Goal: Task Accomplishment & Management: Manage account settings

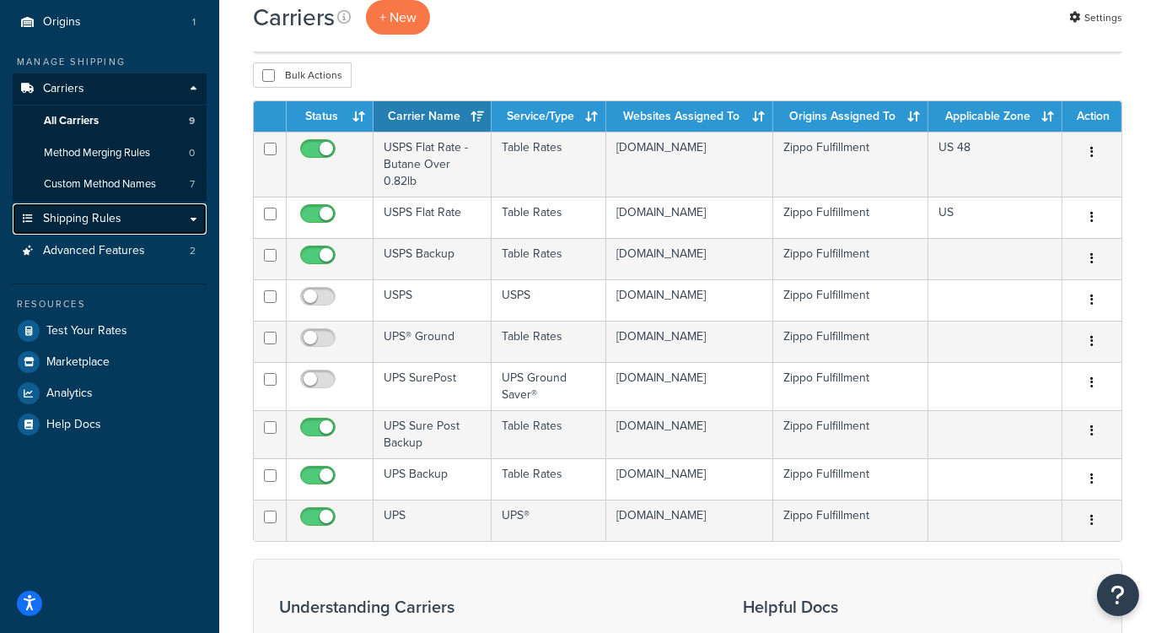
click at [105, 214] on span "Shipping Rules" at bounding box center [82, 219] width 78 height 14
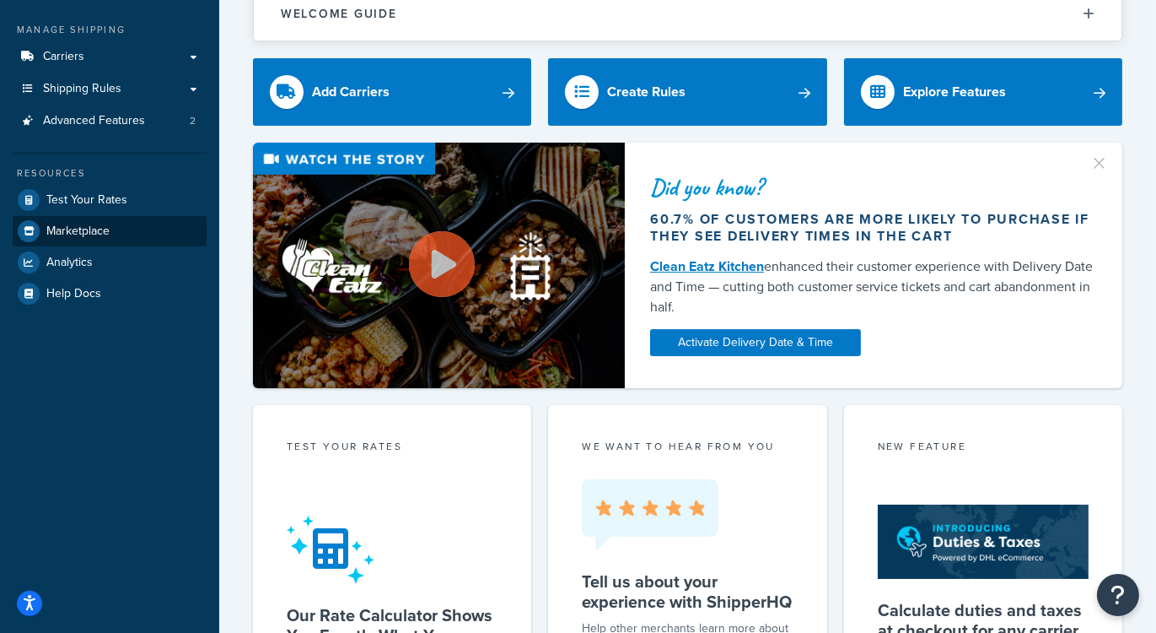
scroll to position [152, 0]
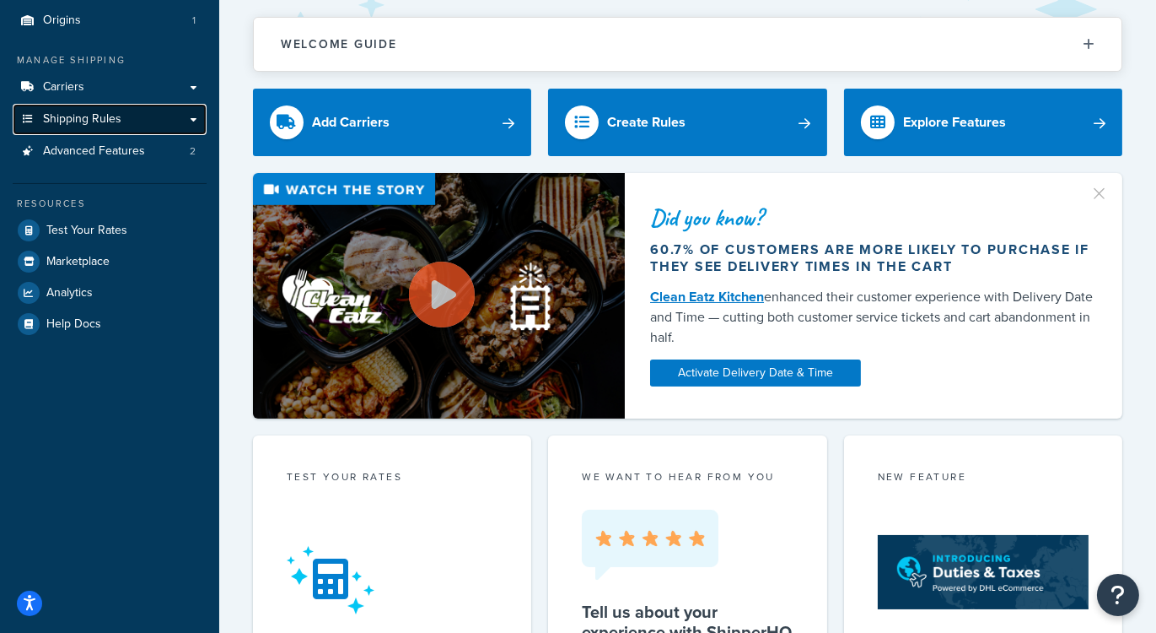
click at [105, 121] on span "Shipping Rules" at bounding box center [82, 119] width 78 height 14
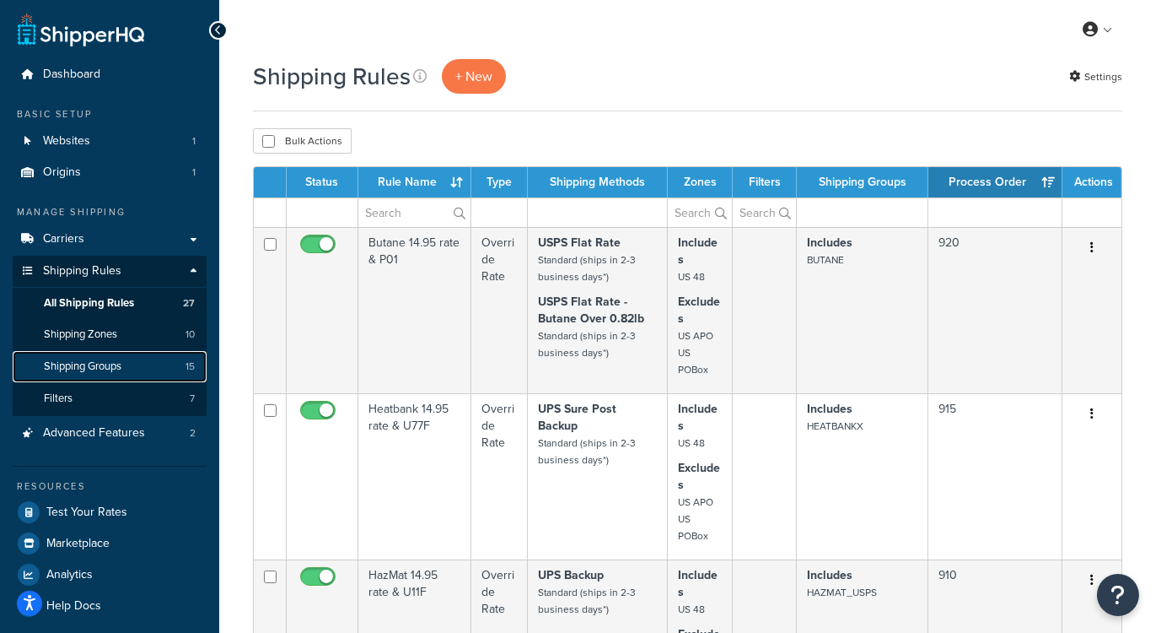
click at [105, 363] on span "Shipping Groups" at bounding box center [83, 366] width 78 height 14
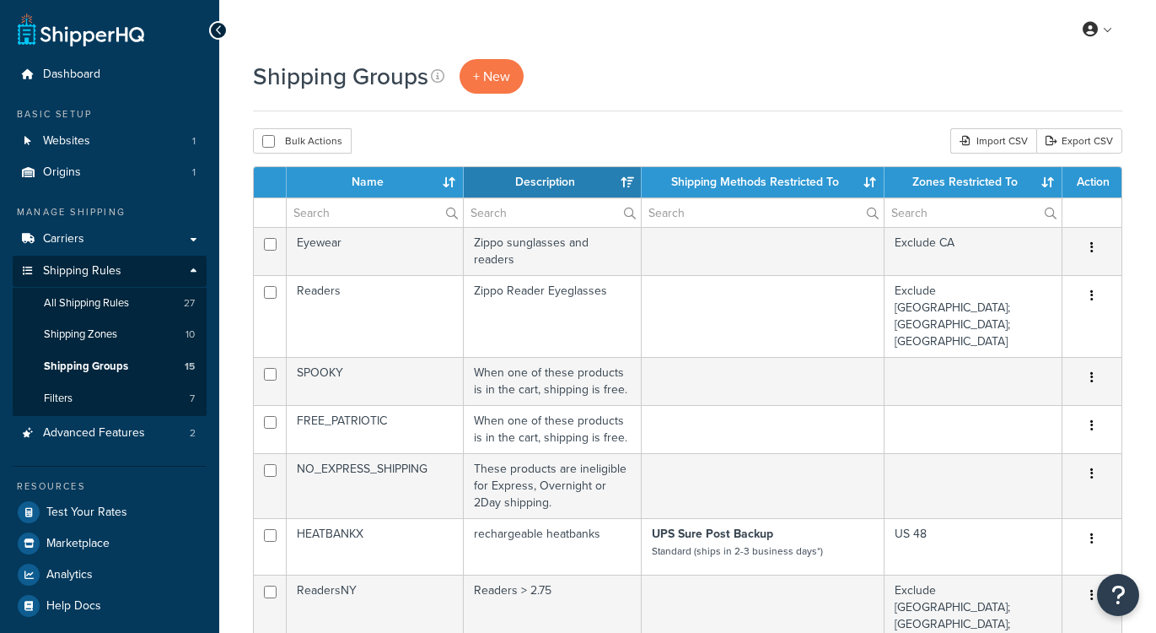
select select "15"
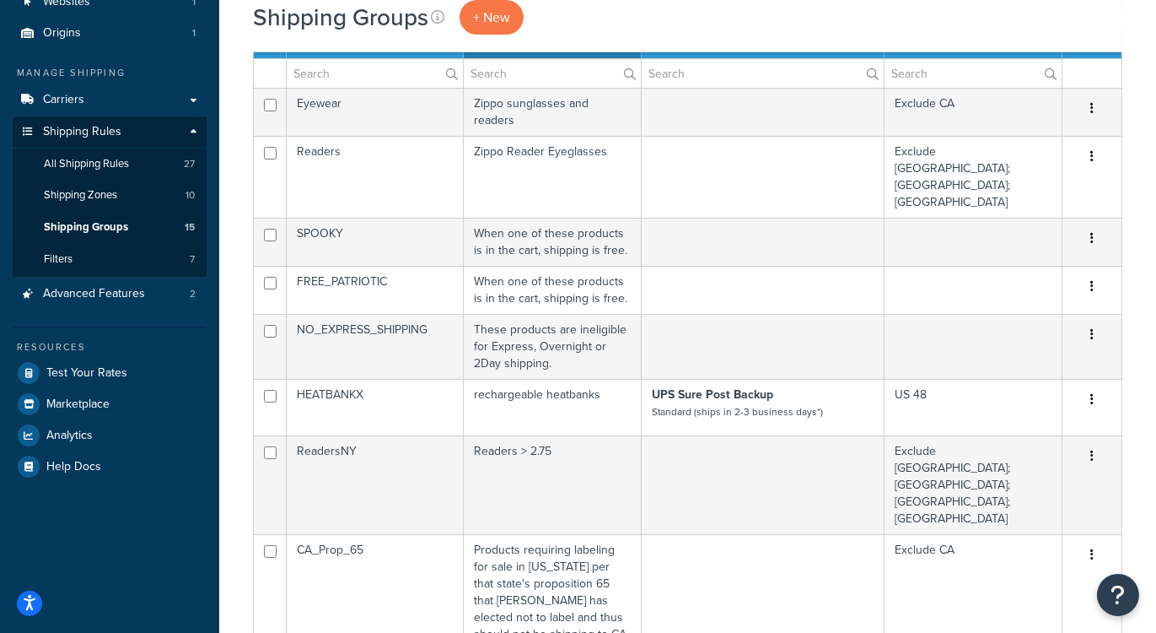
scroll to position [171, 0]
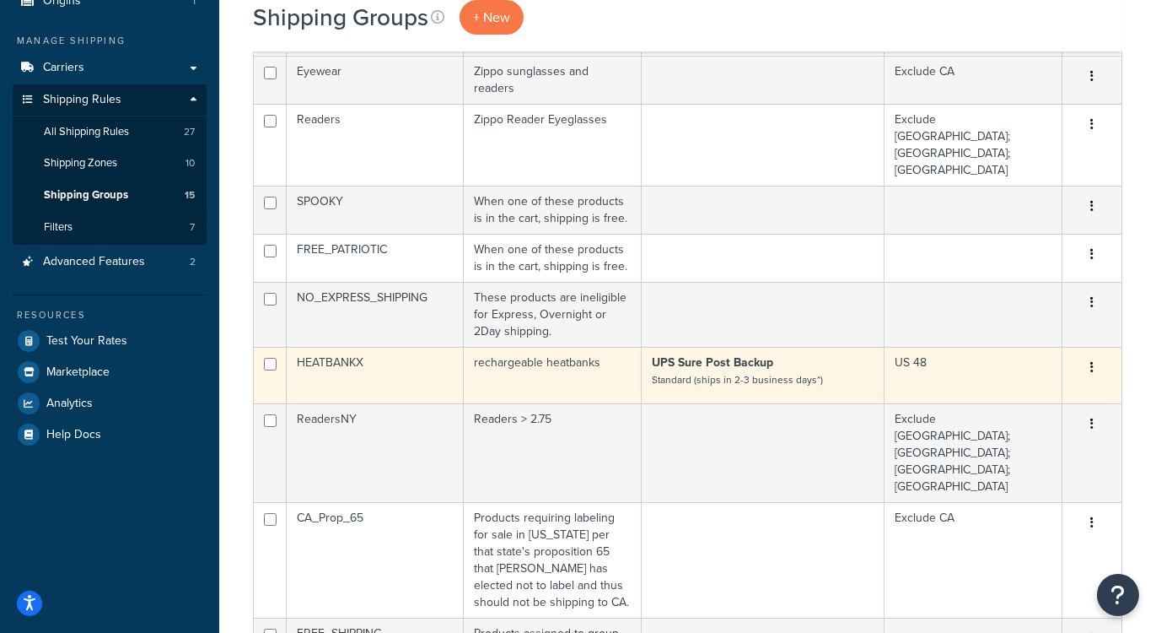
click at [748, 372] on small "Standard (ships in 2-3 business days*)" at bounding box center [737, 379] width 171 height 15
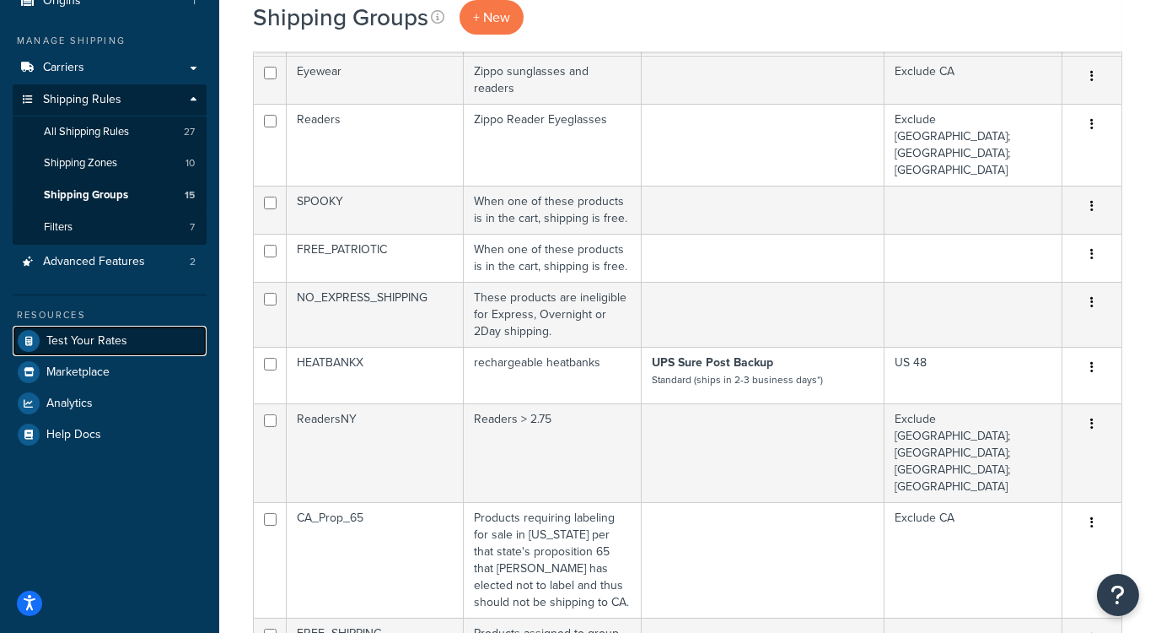
click at [93, 337] on span "Test Your Rates" at bounding box center [86, 341] width 81 height 14
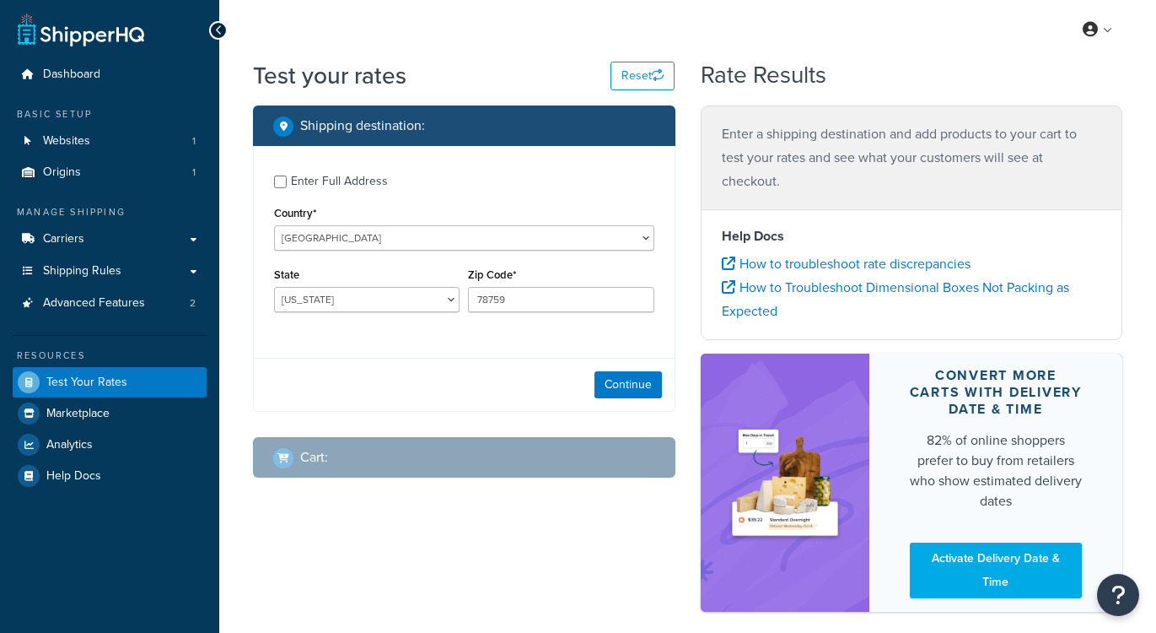
select select "[GEOGRAPHIC_DATA]"
click at [617, 375] on button "Continue" at bounding box center [628, 384] width 67 height 27
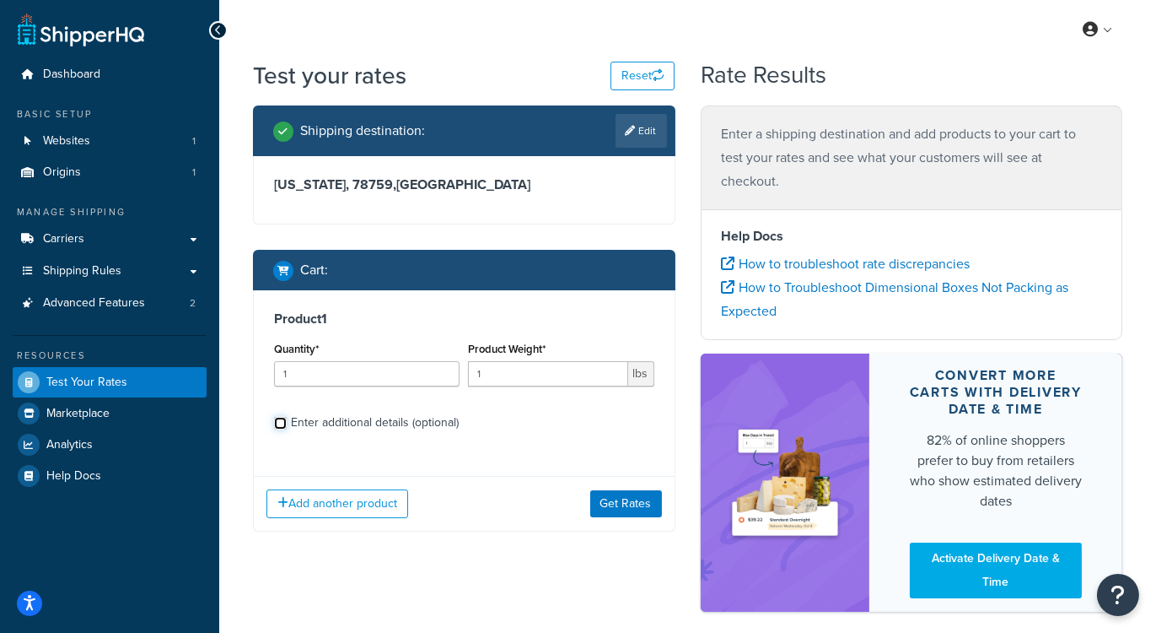
click at [274, 421] on input "Enter additional details (optional)" at bounding box center [280, 423] width 13 height 13
checkbox input "true"
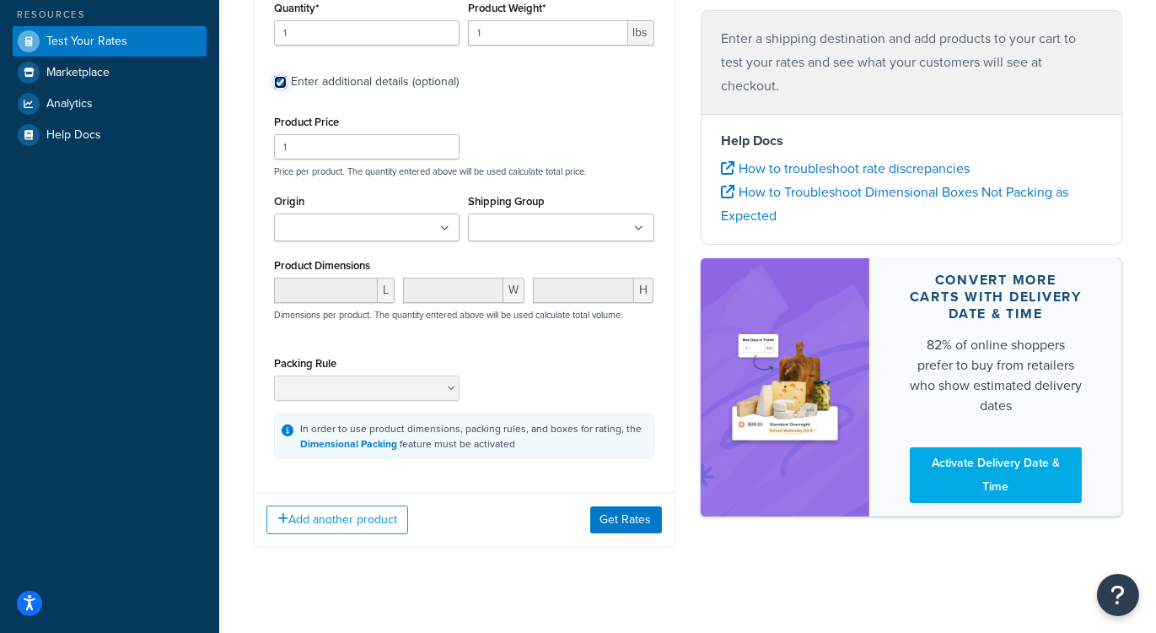
scroll to position [344, 0]
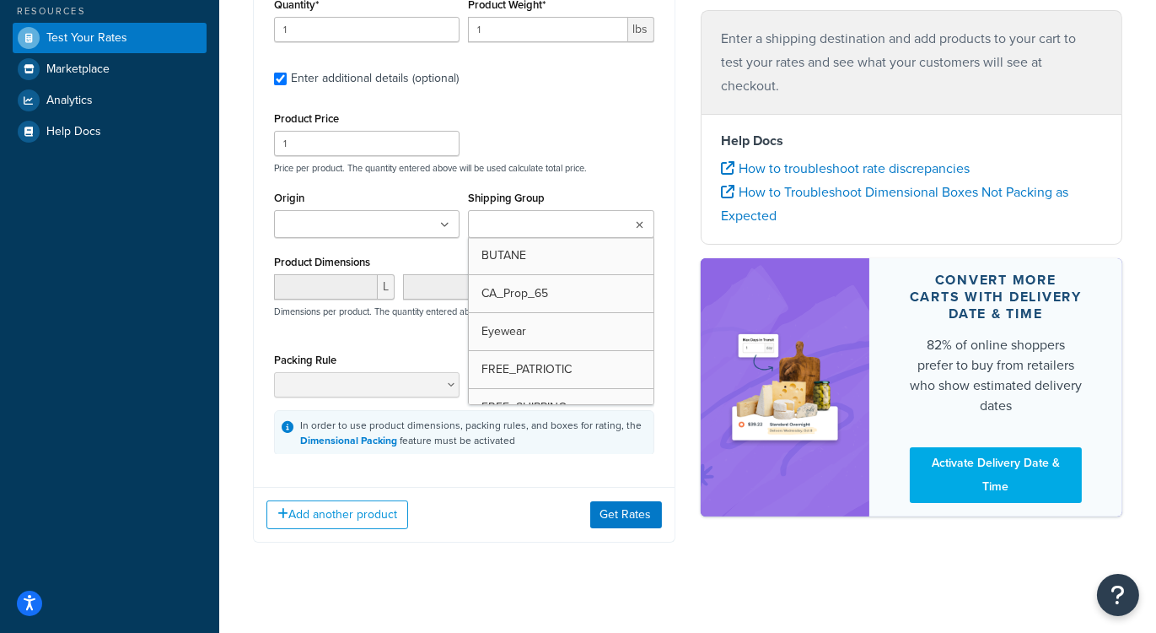
click at [559, 219] on input "Shipping Group" at bounding box center [547, 225] width 149 height 19
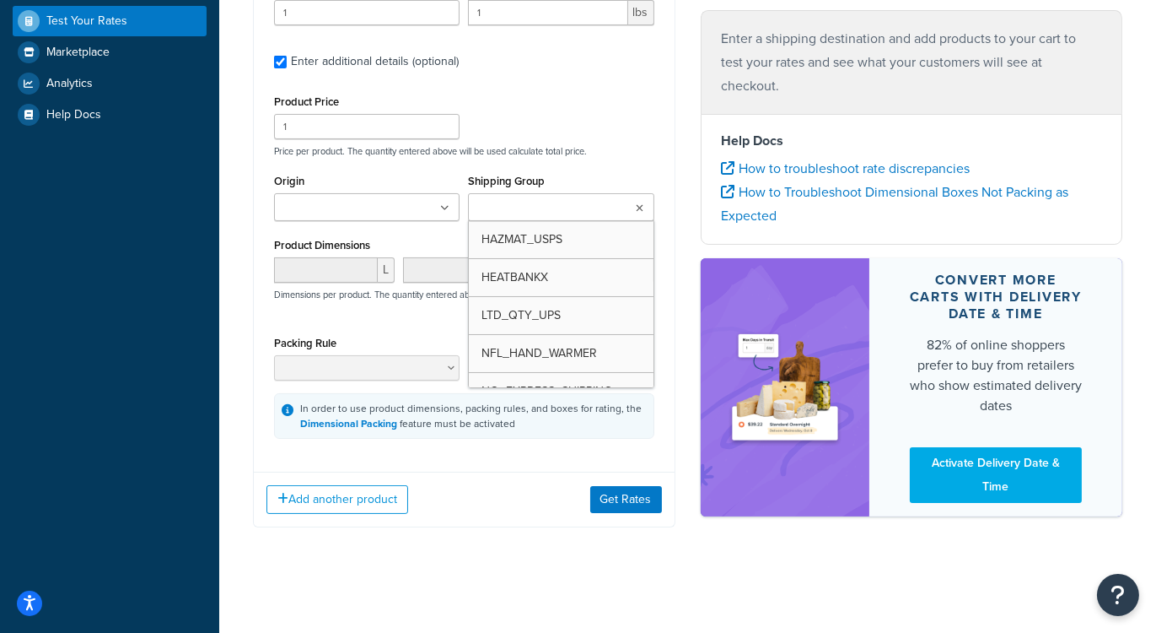
scroll to position [177, 0]
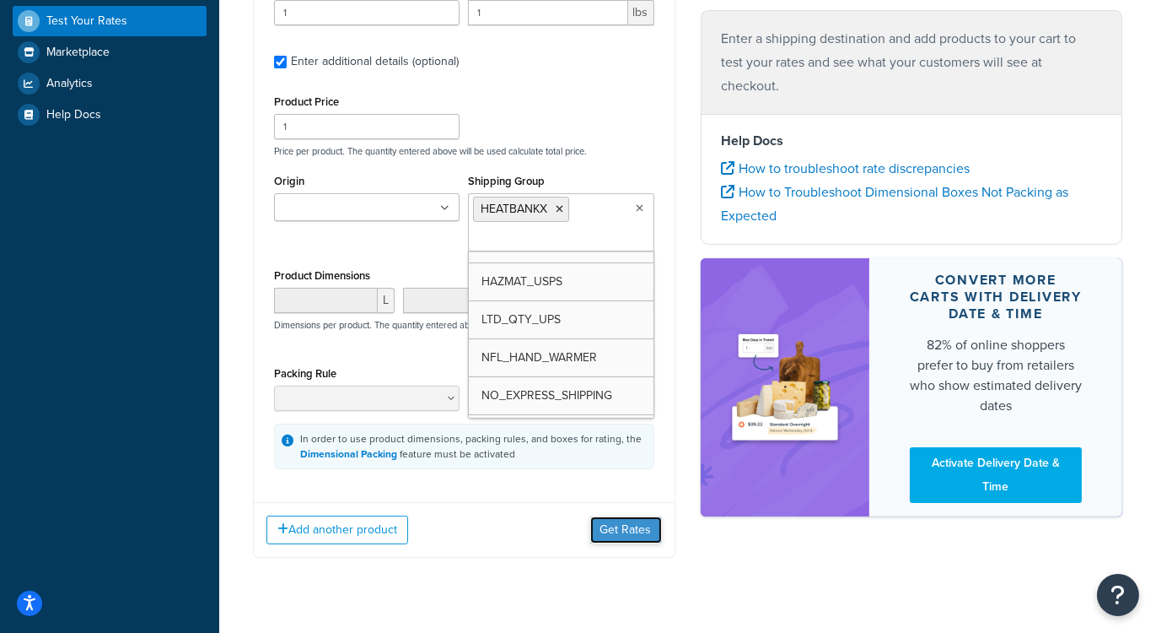
click at [631, 525] on button "Get Rates" at bounding box center [626, 529] width 72 height 27
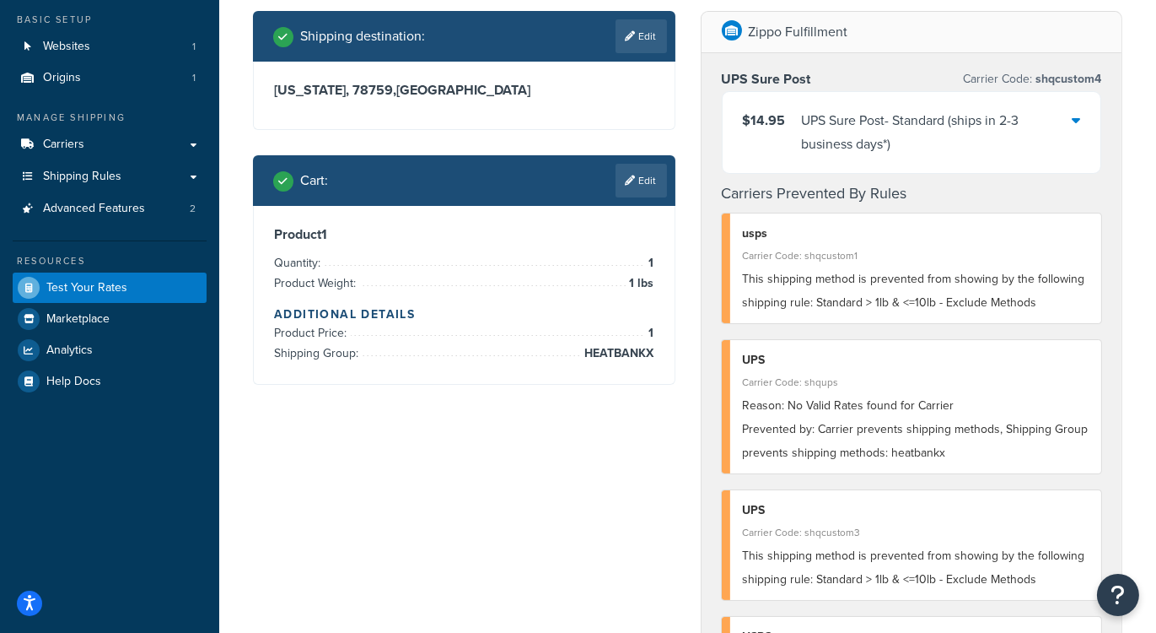
scroll to position [0, 0]
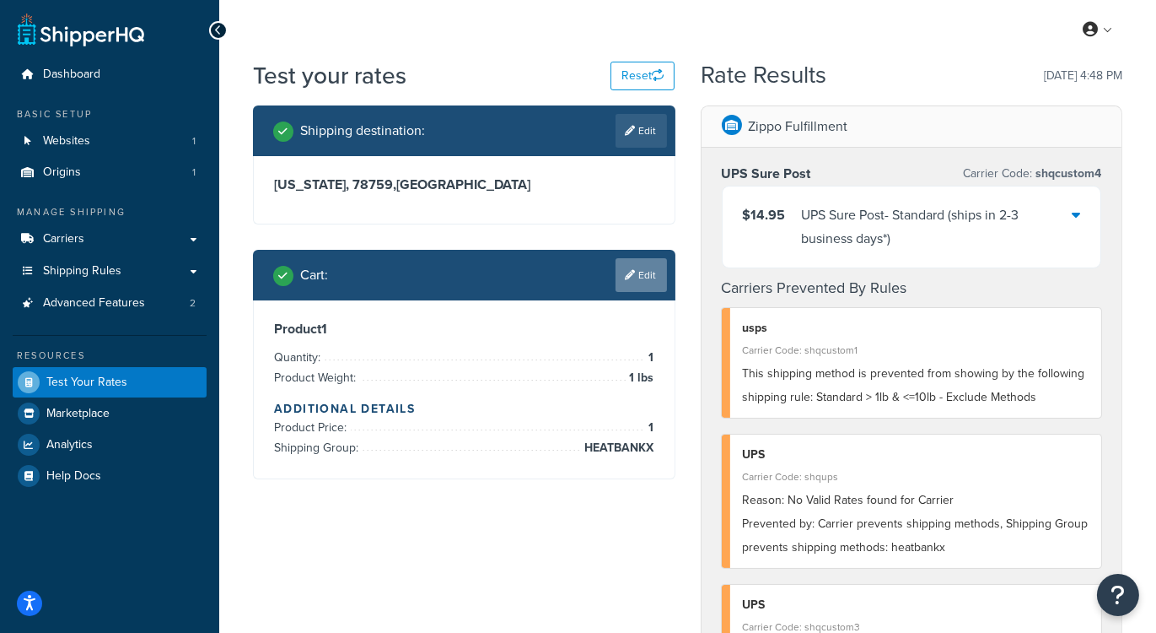
click at [636, 277] on link "Edit" at bounding box center [641, 275] width 51 height 34
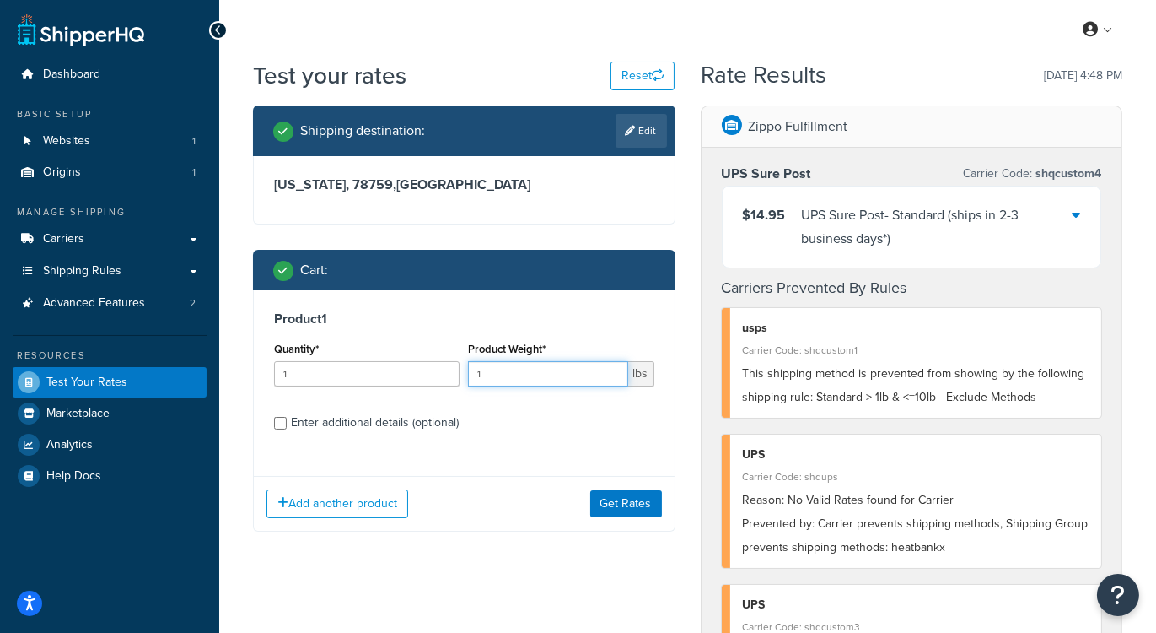
click at [503, 377] on input "1" at bounding box center [547, 373] width 159 height 25
type input ".5"
click at [620, 496] on button "Get Rates" at bounding box center [626, 503] width 72 height 27
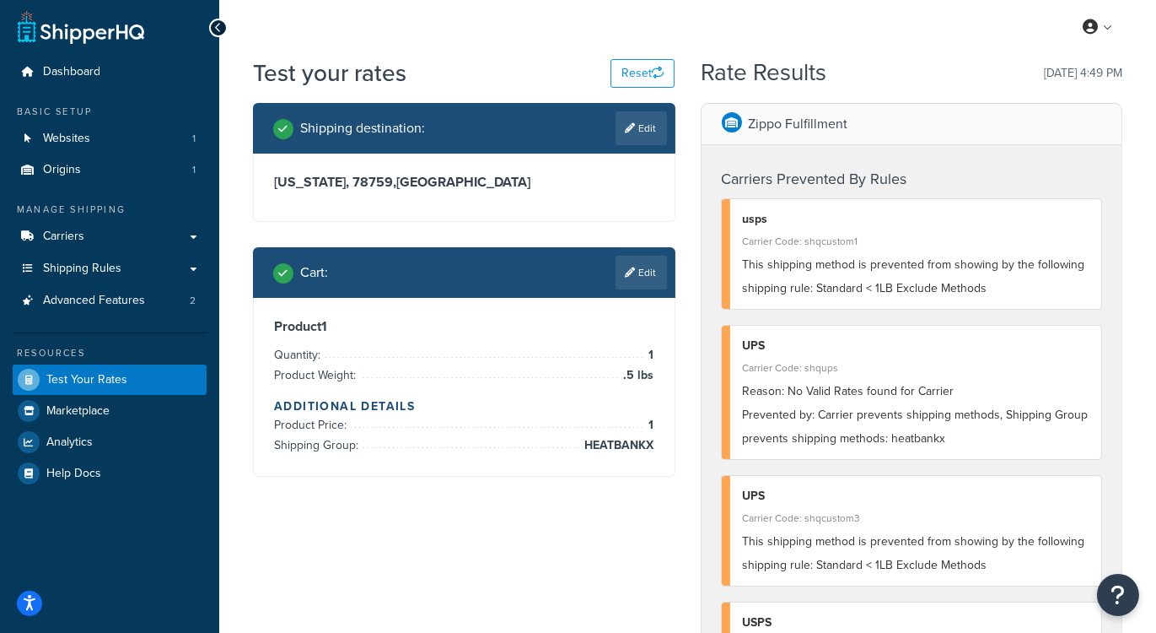
scroll to position [2, 0]
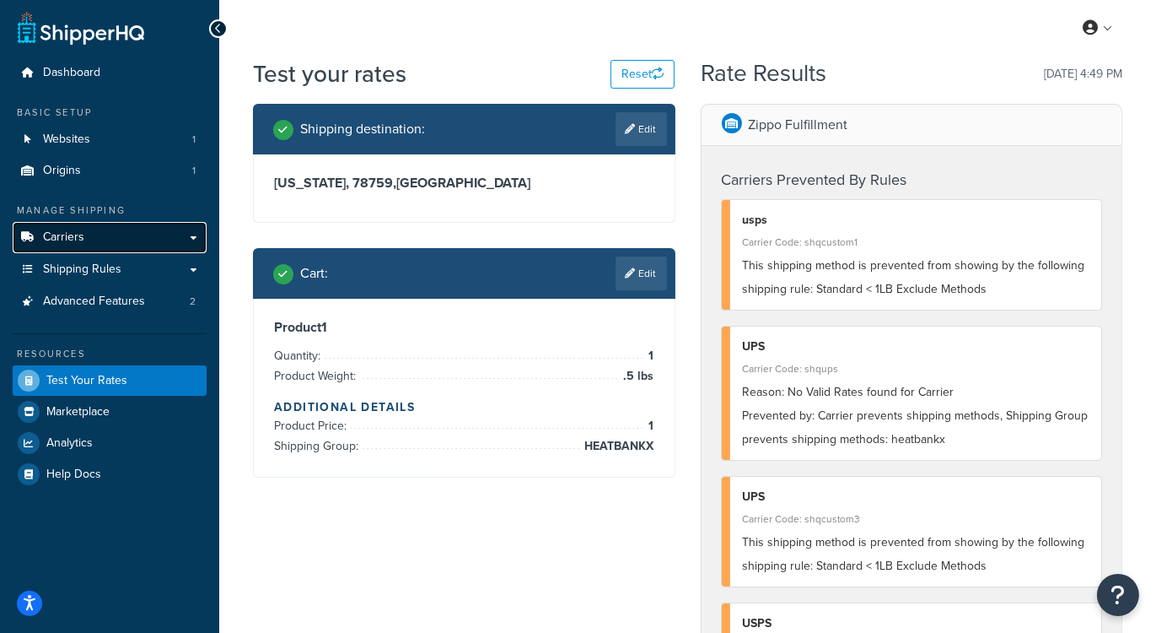
click at [88, 238] on link "Carriers" at bounding box center [110, 237] width 194 height 31
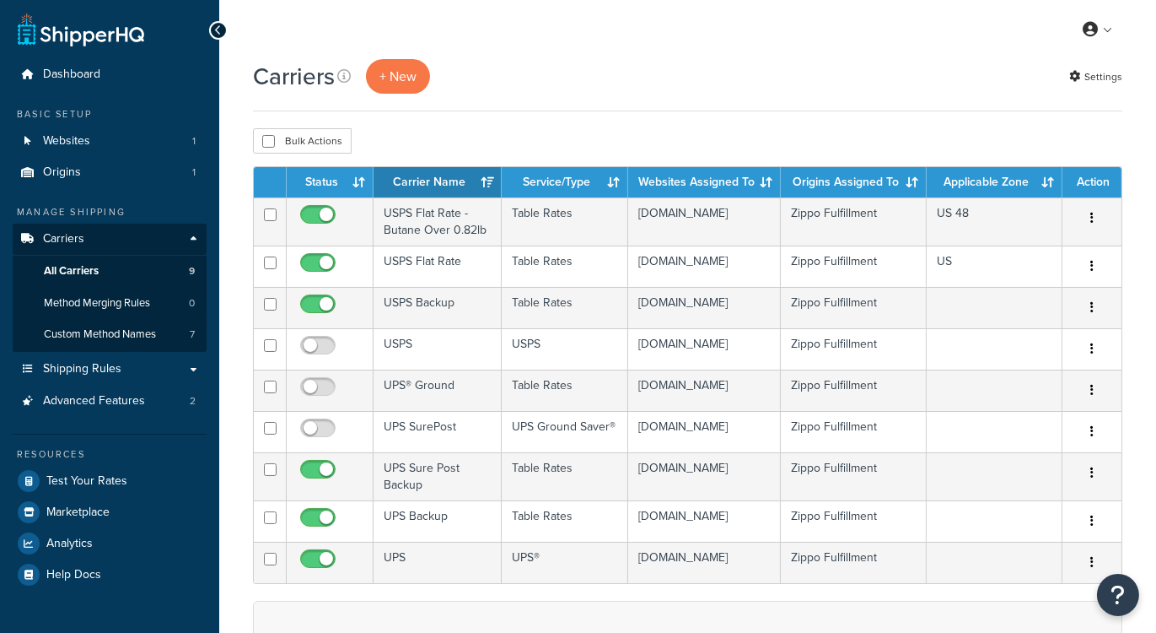
scroll to position [20, 0]
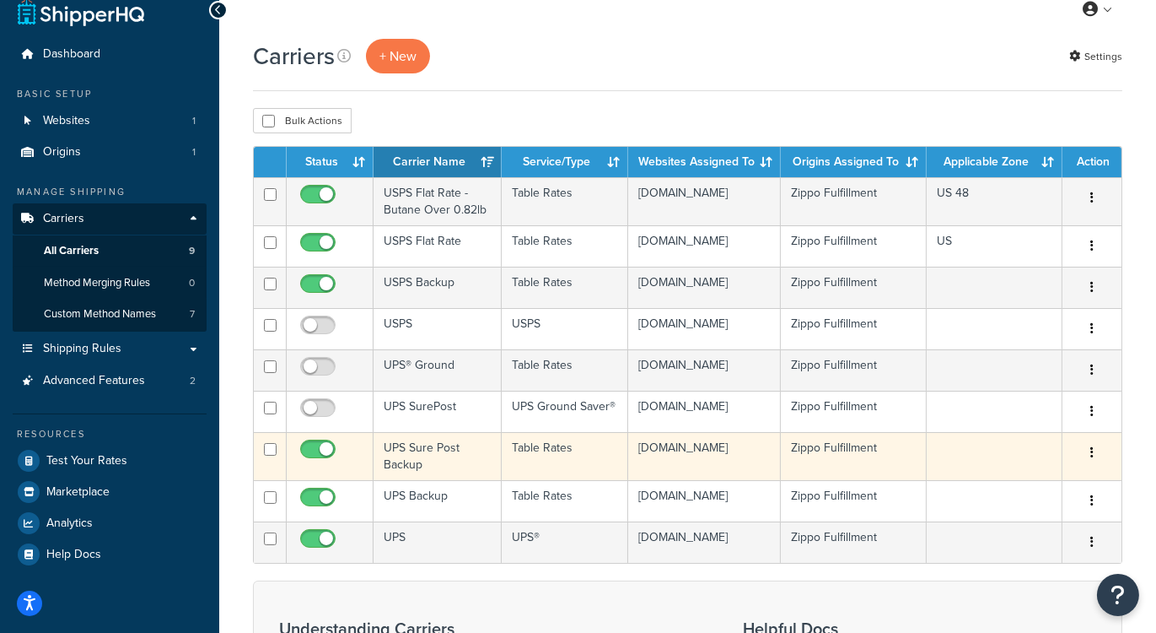
click at [1092, 446] on icon "button" at bounding box center [1092, 452] width 3 height 12
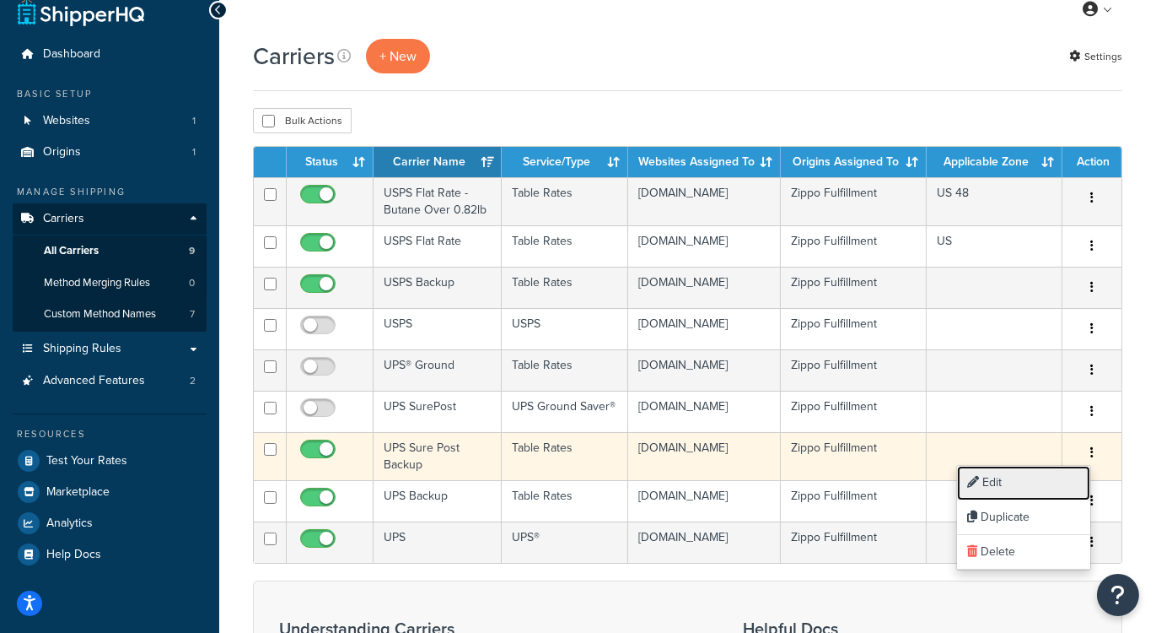
click at [1020, 486] on link "Edit" at bounding box center [1023, 483] width 133 height 35
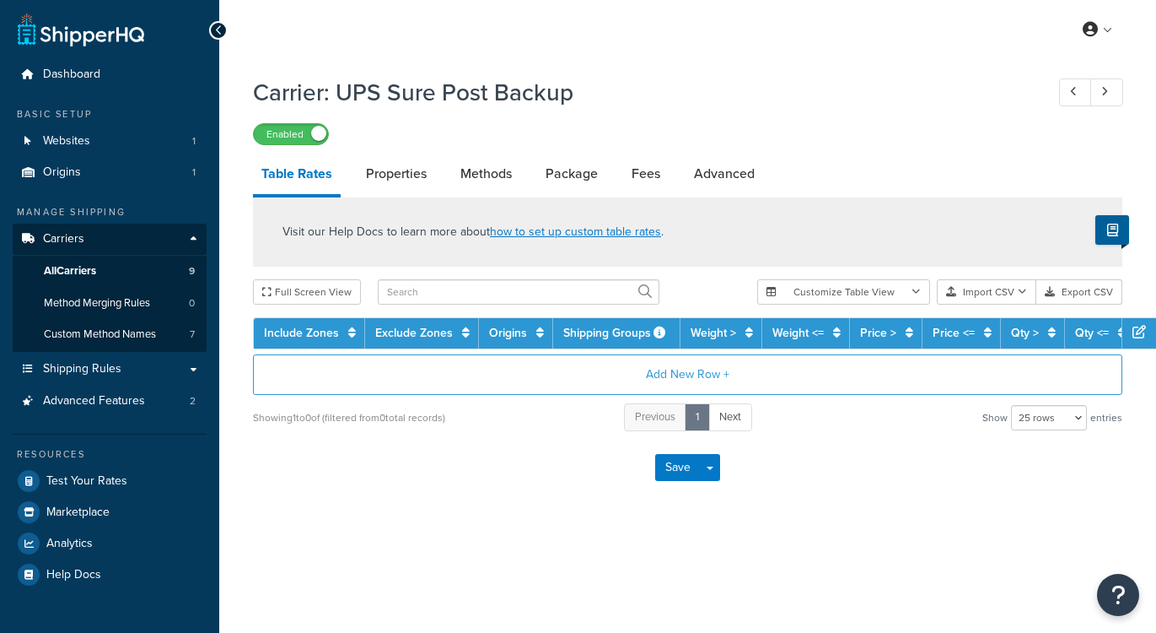
select select "25"
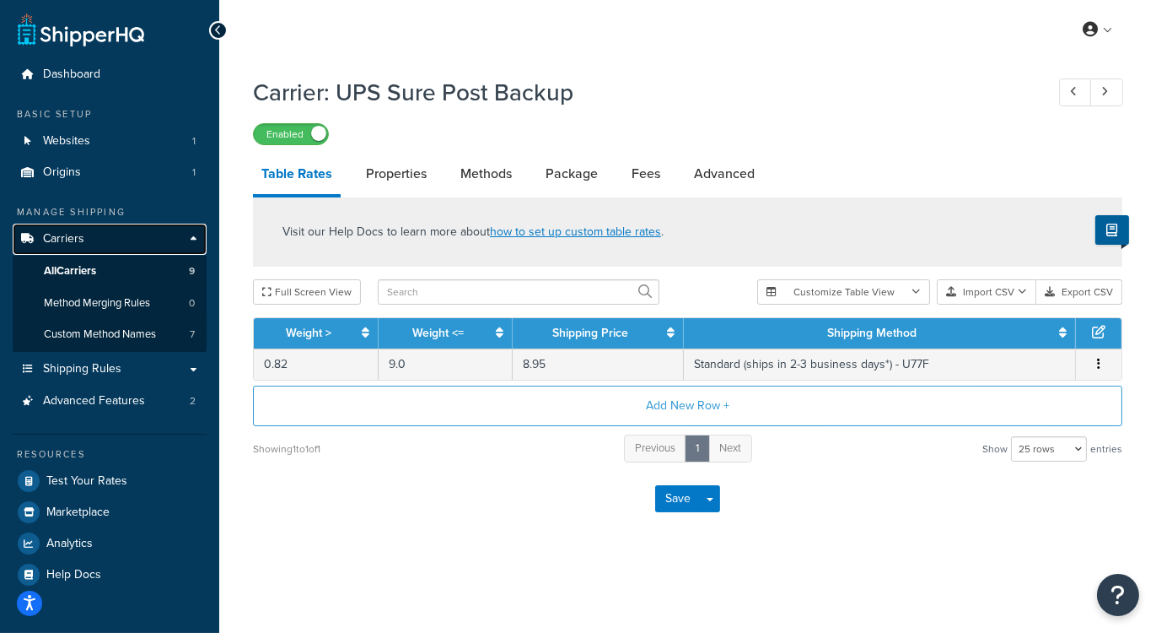
click at [98, 238] on link "Carriers" at bounding box center [110, 239] width 194 height 31
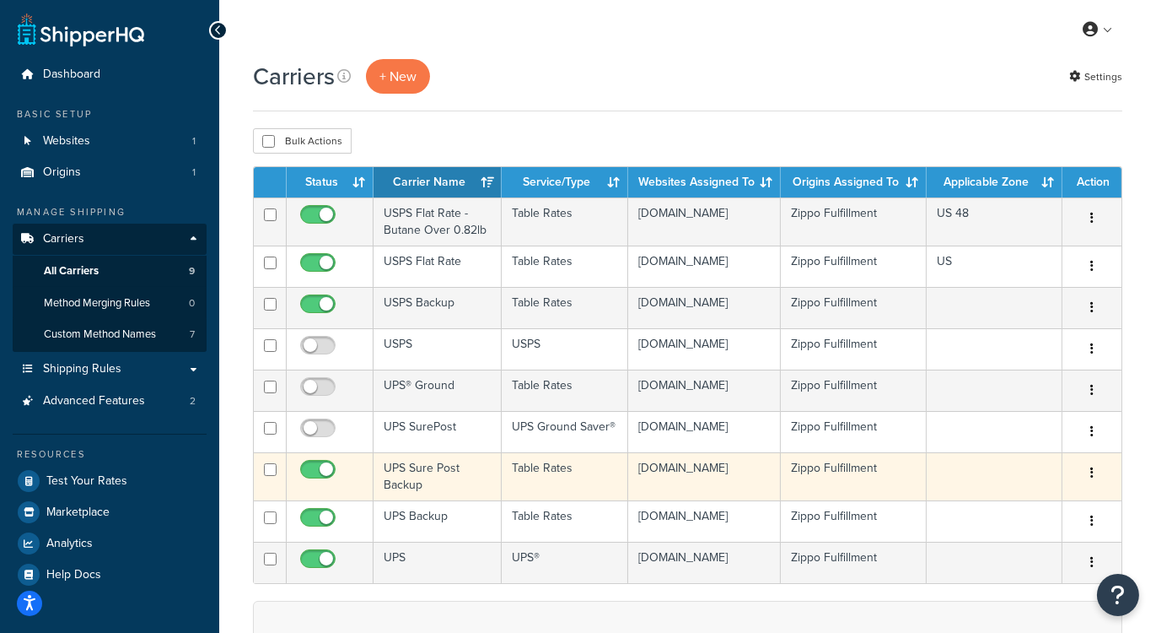
click at [1091, 476] on button "button" at bounding box center [1092, 473] width 24 height 27
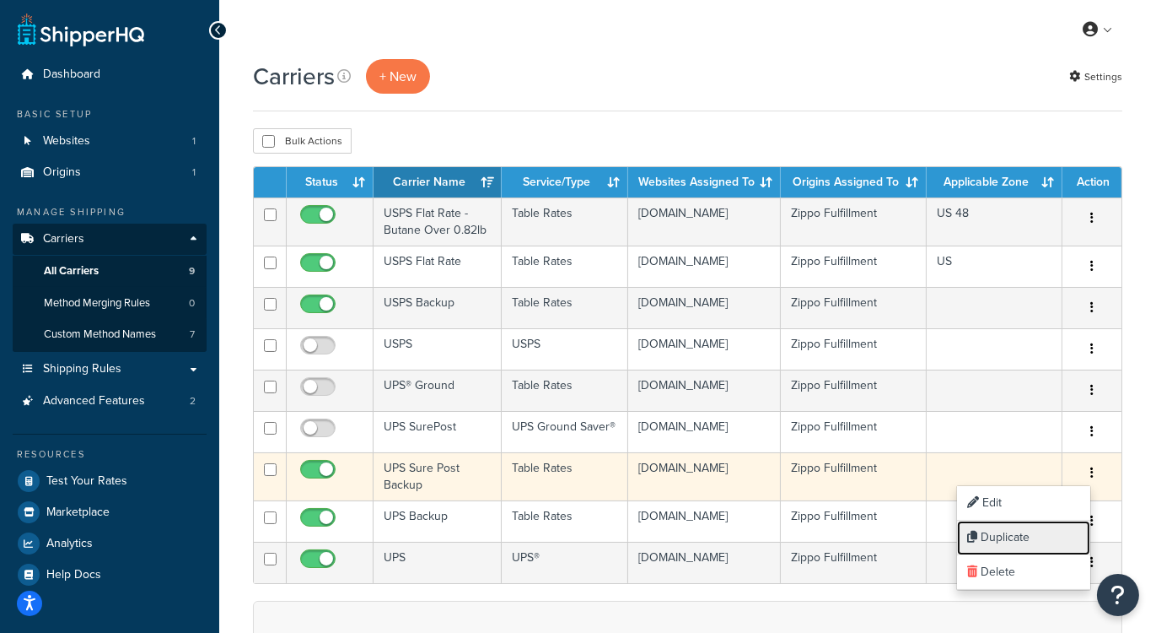
click at [1012, 535] on link "Duplicate" at bounding box center [1023, 537] width 133 height 35
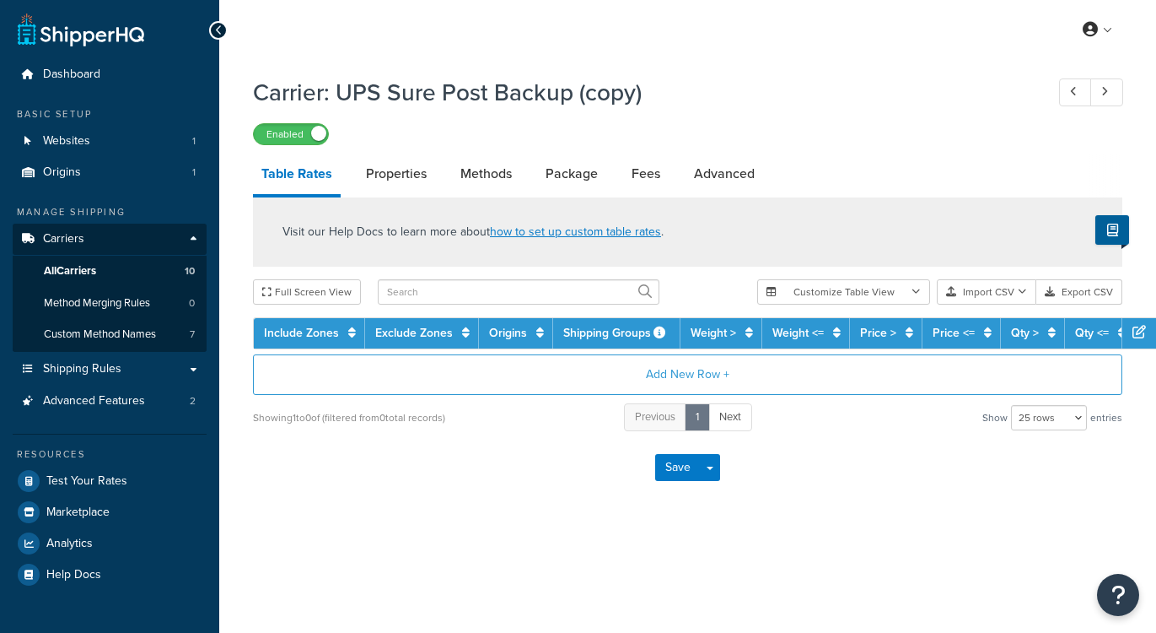
select select "25"
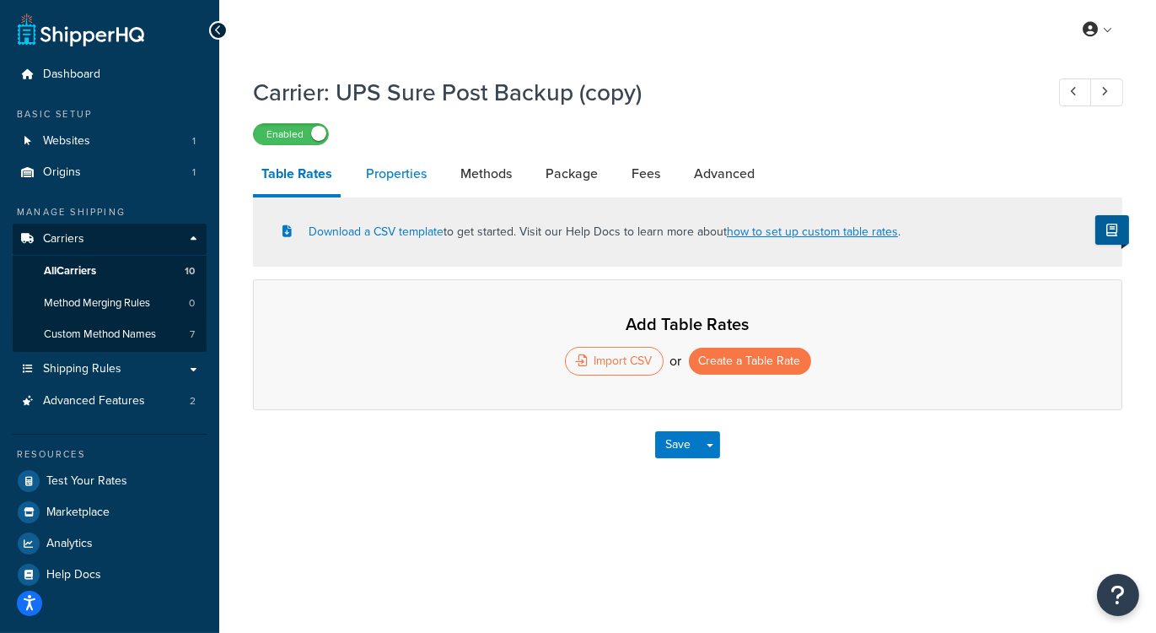
click at [391, 171] on link "Properties" at bounding box center [397, 174] width 78 height 40
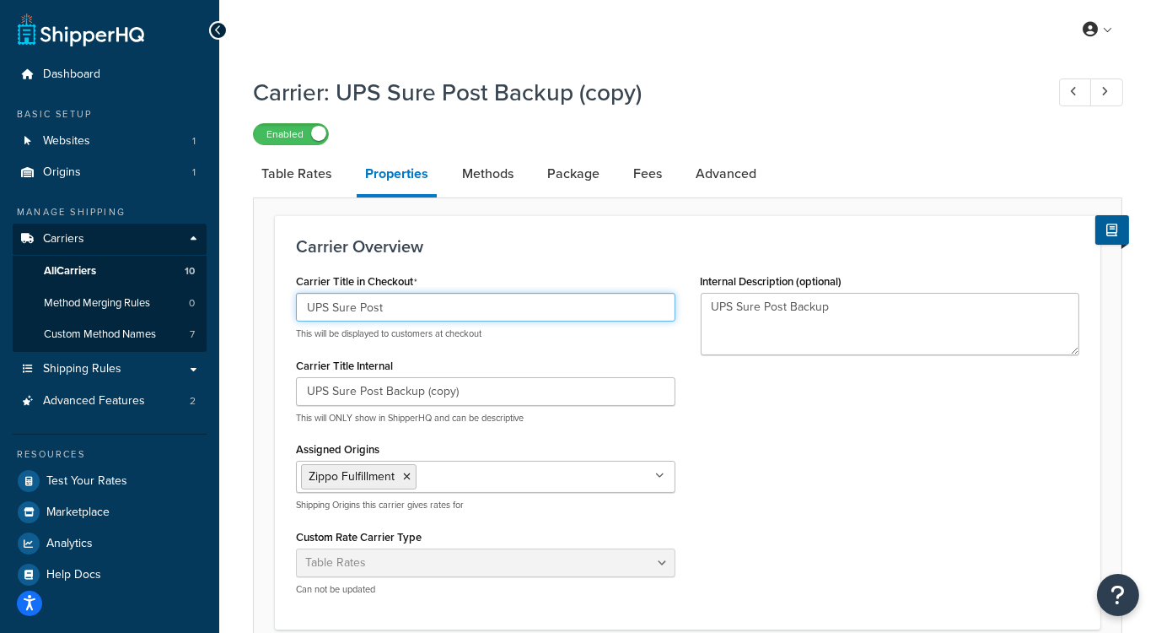
click at [408, 310] on input "UPS Sure Post" at bounding box center [486, 307] width 380 height 29
type input "UPS Sure Post"
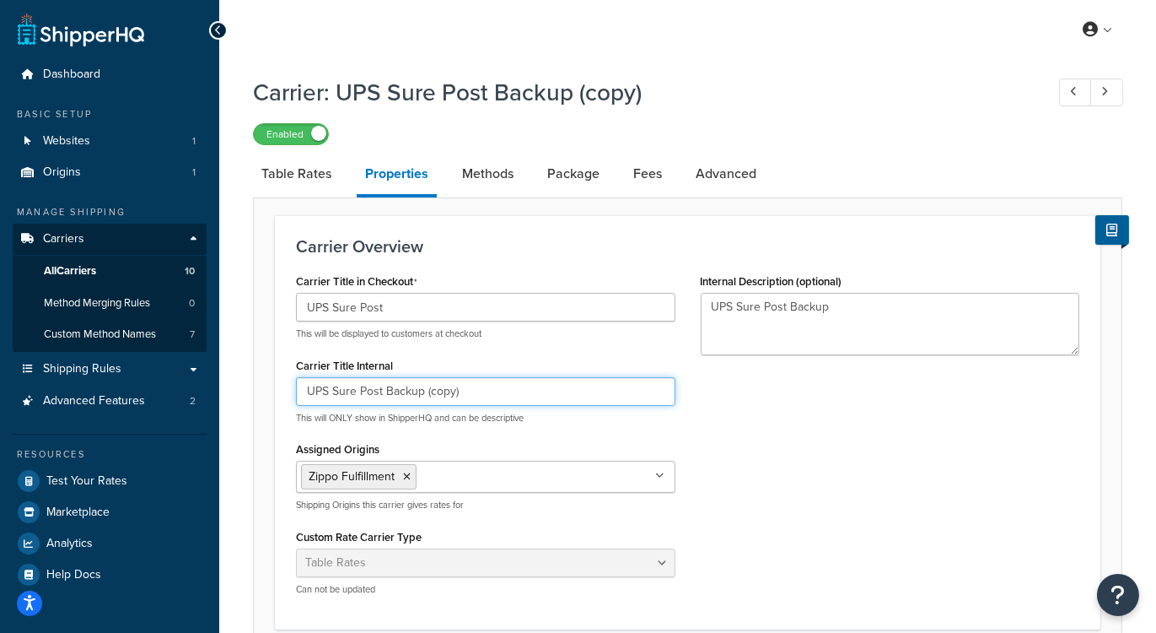
drag, startPoint x: 467, startPoint y: 389, endPoint x: 427, endPoint y: 389, distance: 40.5
click at [427, 389] on input "UPS Sure Post Backup (copy)" at bounding box center [486, 391] width 380 height 29
type input "UPS Sure Post Backup - Any Weight"
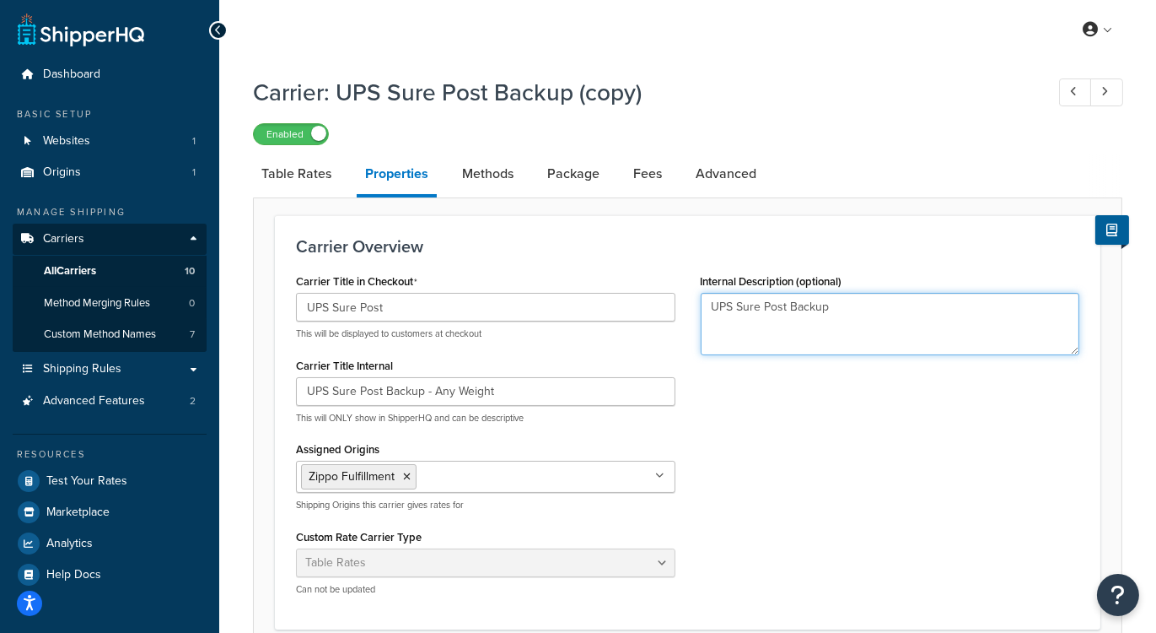
click at [845, 307] on textarea "UPS Sure Post Backup" at bounding box center [891, 324] width 380 height 62
type textarea "UPS Sure Post for Heatbank Orders"
click at [488, 186] on link "Methods" at bounding box center [488, 174] width 68 height 40
select select "25"
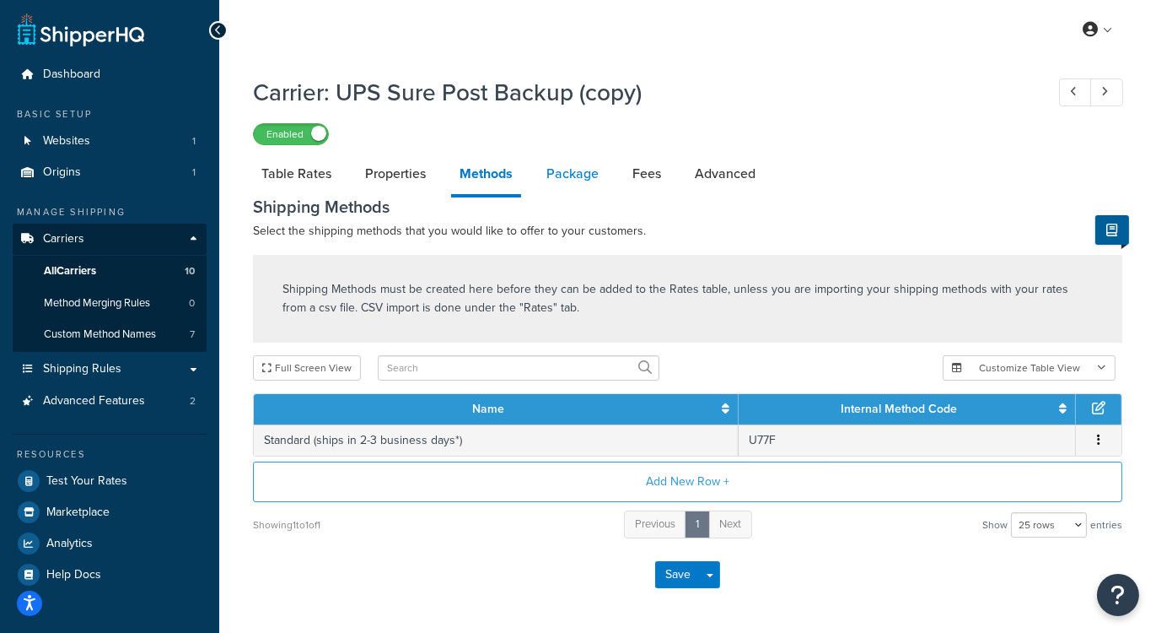
click at [567, 186] on link "Package" at bounding box center [572, 174] width 69 height 40
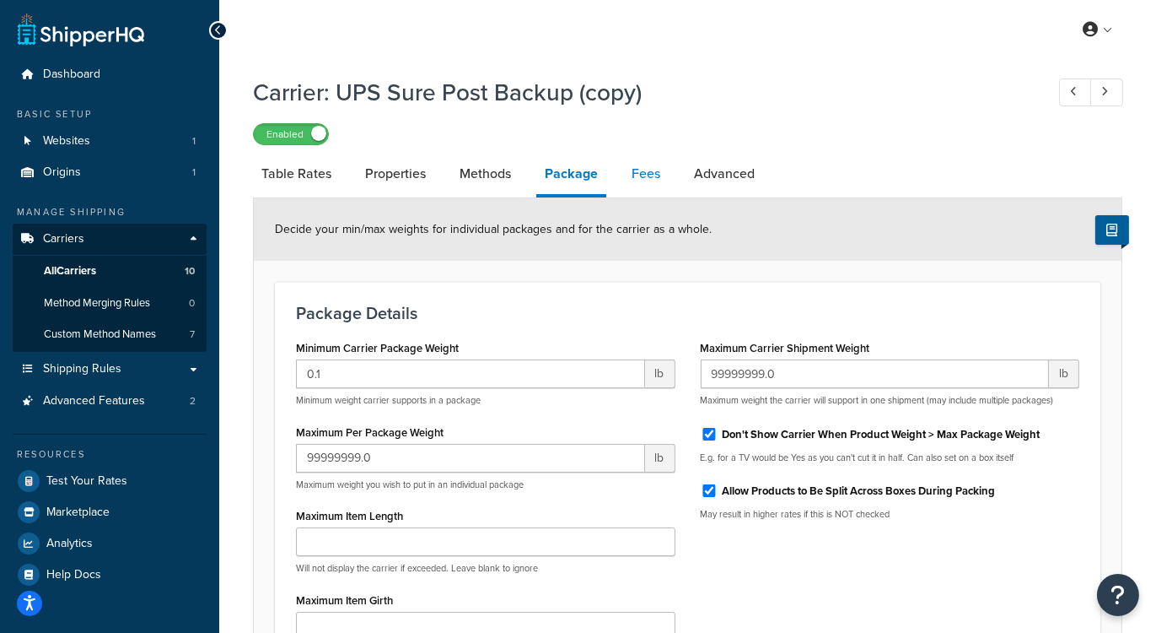
click at [652, 184] on link "Fees" at bounding box center [646, 174] width 46 height 40
select select "AFTER"
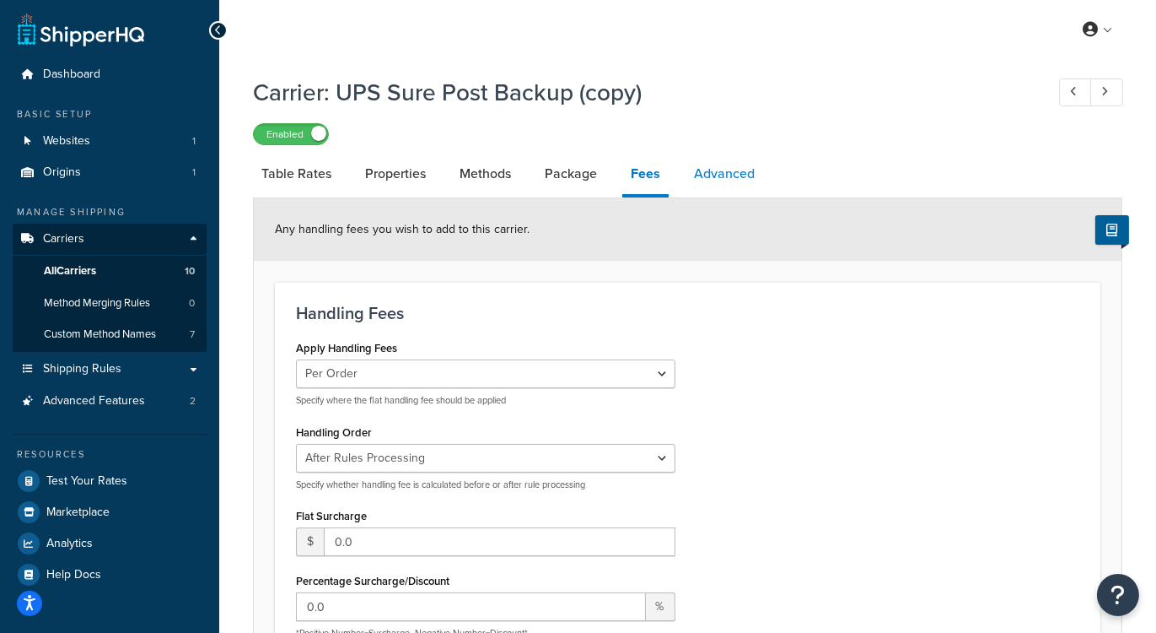
click at [724, 185] on link "Advanced" at bounding box center [725, 174] width 78 height 40
select select "false"
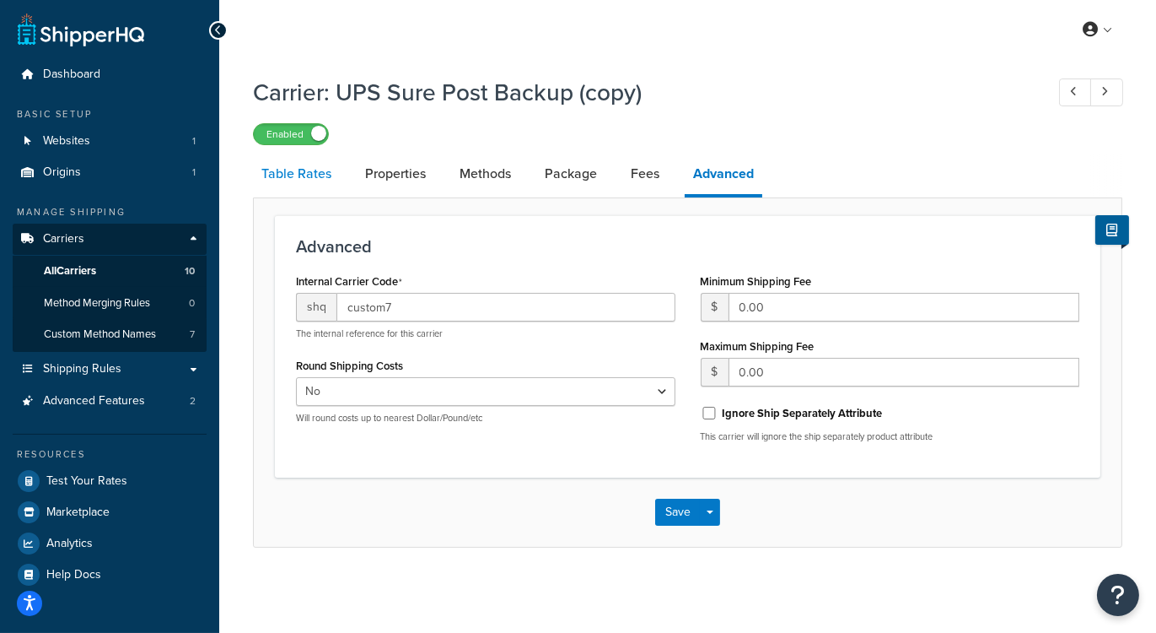
click at [311, 186] on link "Table Rates" at bounding box center [296, 174] width 87 height 40
select select "25"
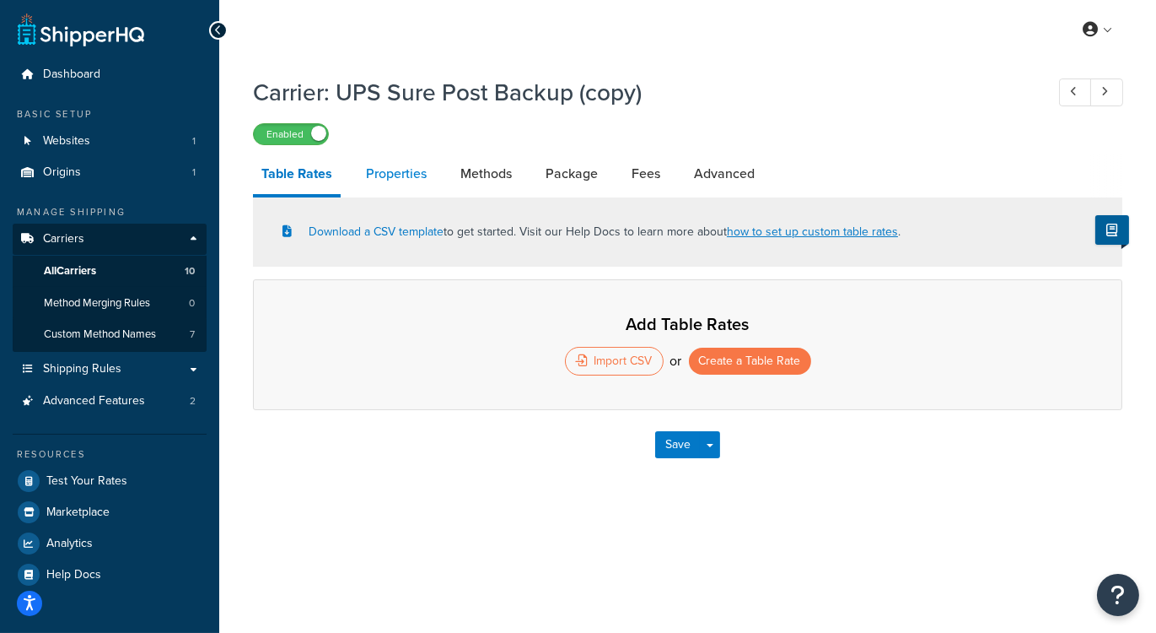
click at [401, 174] on link "Properties" at bounding box center [397, 174] width 78 height 40
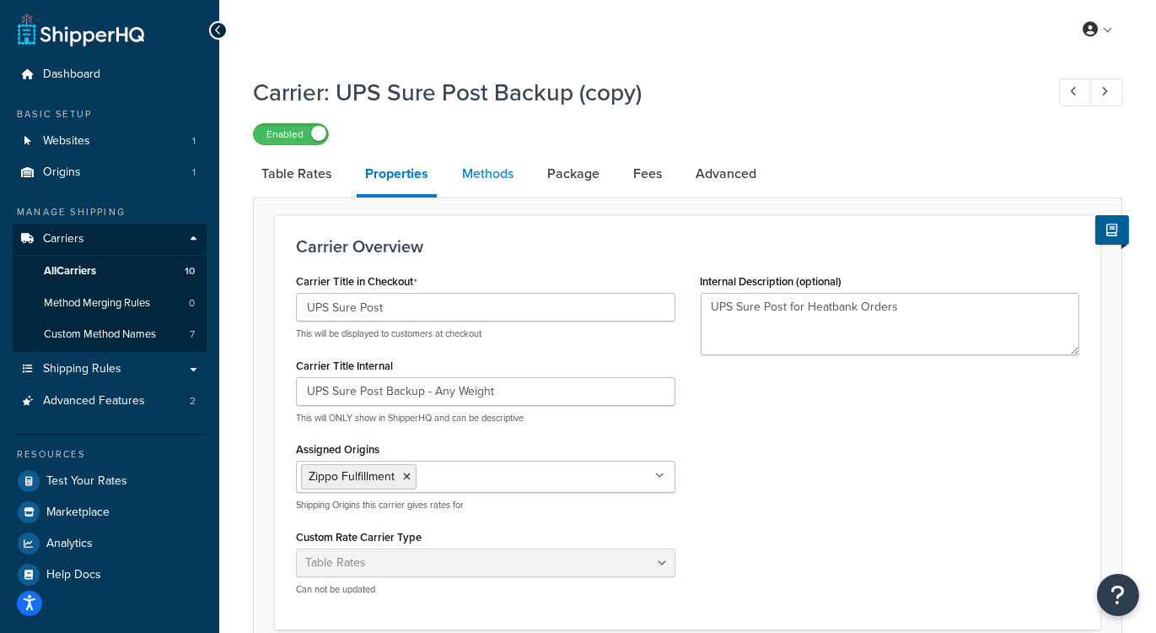
click at [495, 175] on link "Methods" at bounding box center [488, 174] width 68 height 40
select select "25"
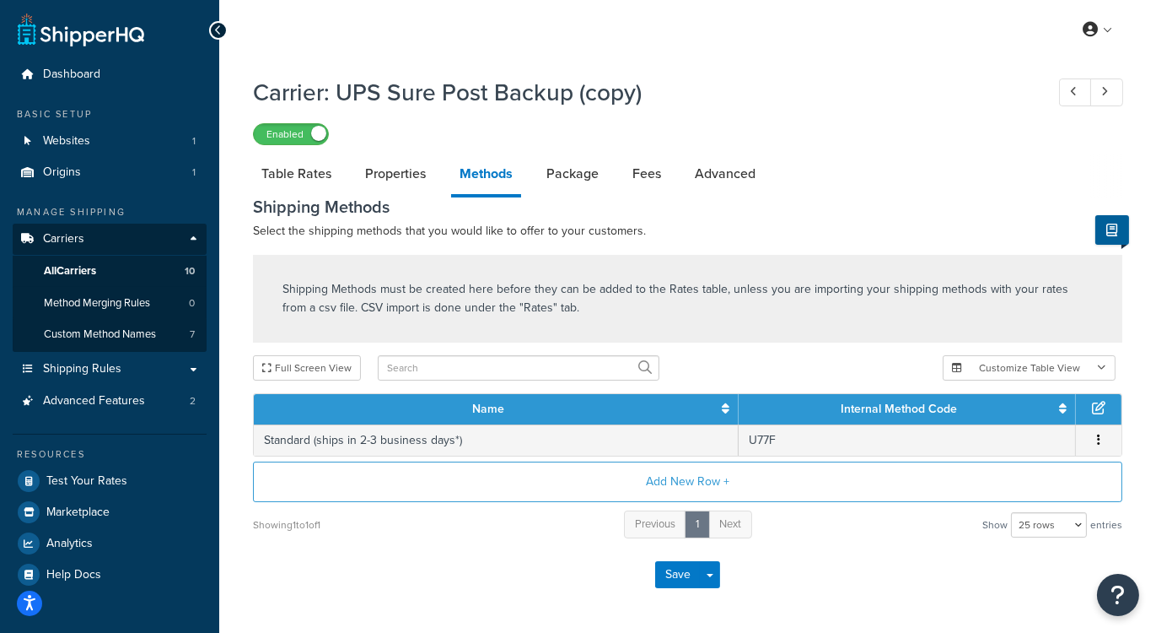
scroll to position [59, 0]
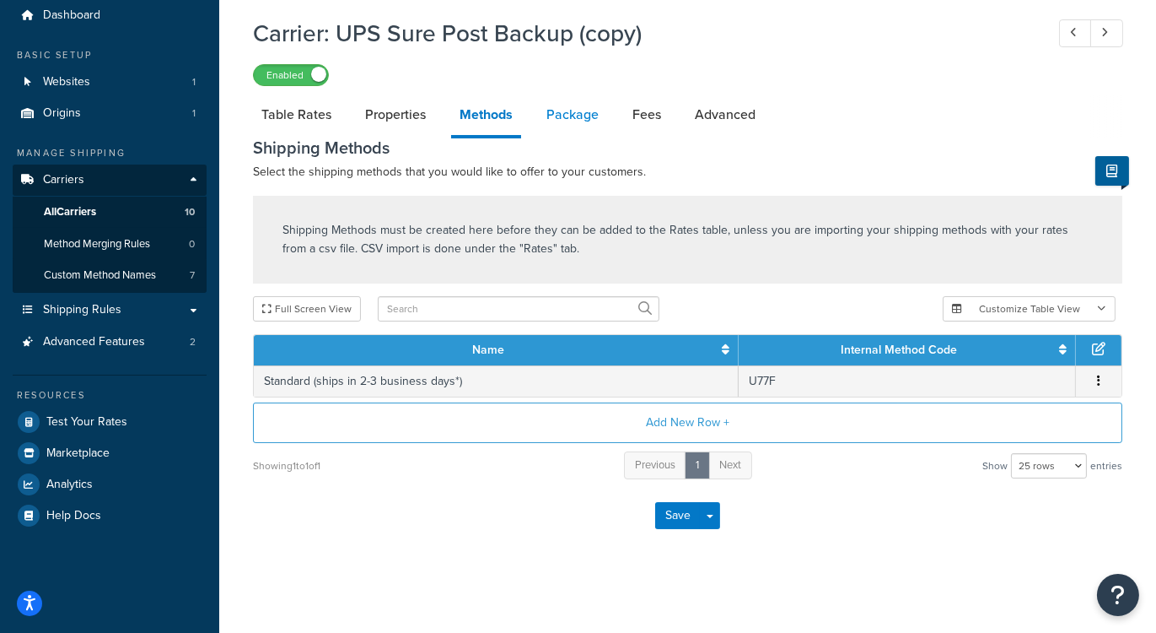
click at [567, 122] on link "Package" at bounding box center [572, 114] width 69 height 40
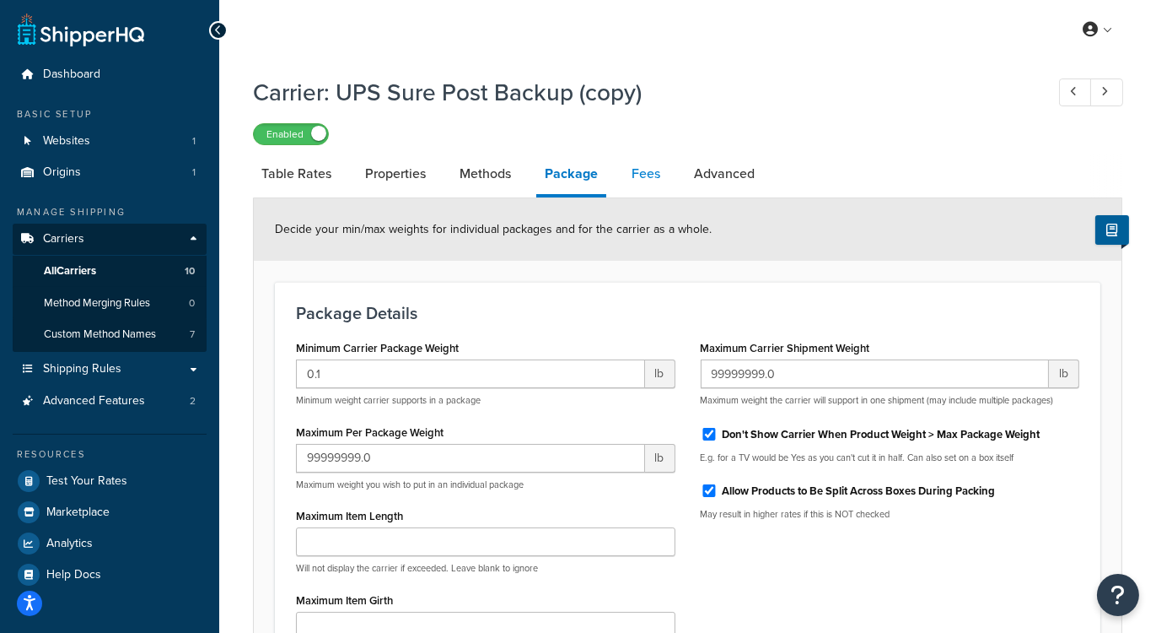
click at [647, 180] on link "Fees" at bounding box center [646, 174] width 46 height 40
select select "AFTER"
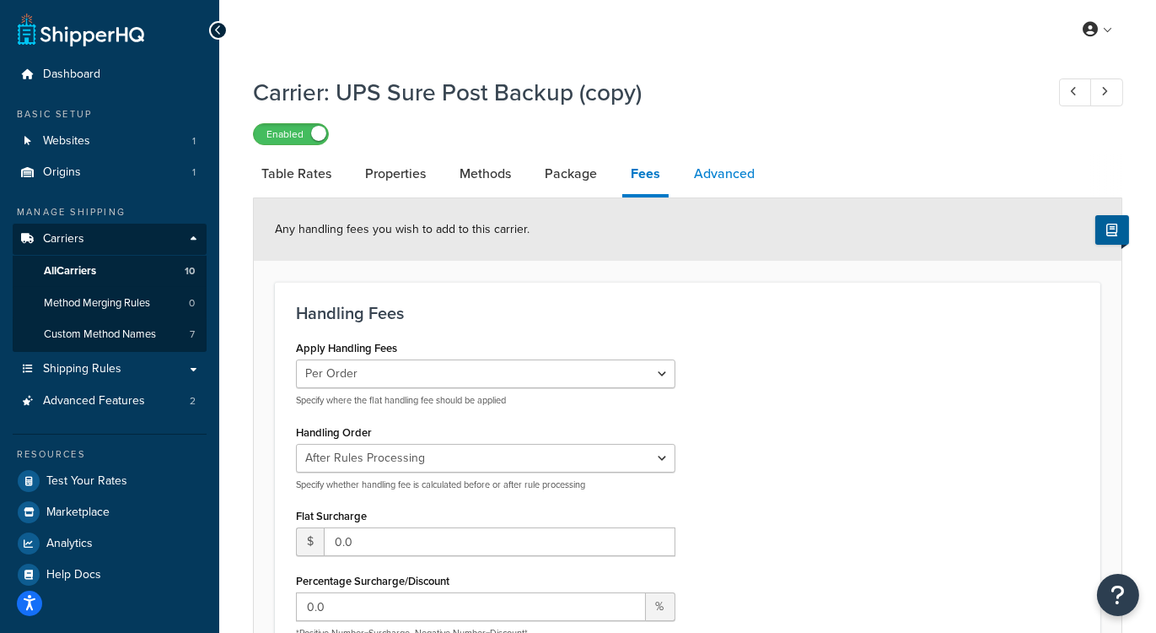
click at [713, 176] on link "Advanced" at bounding box center [725, 174] width 78 height 40
select select "false"
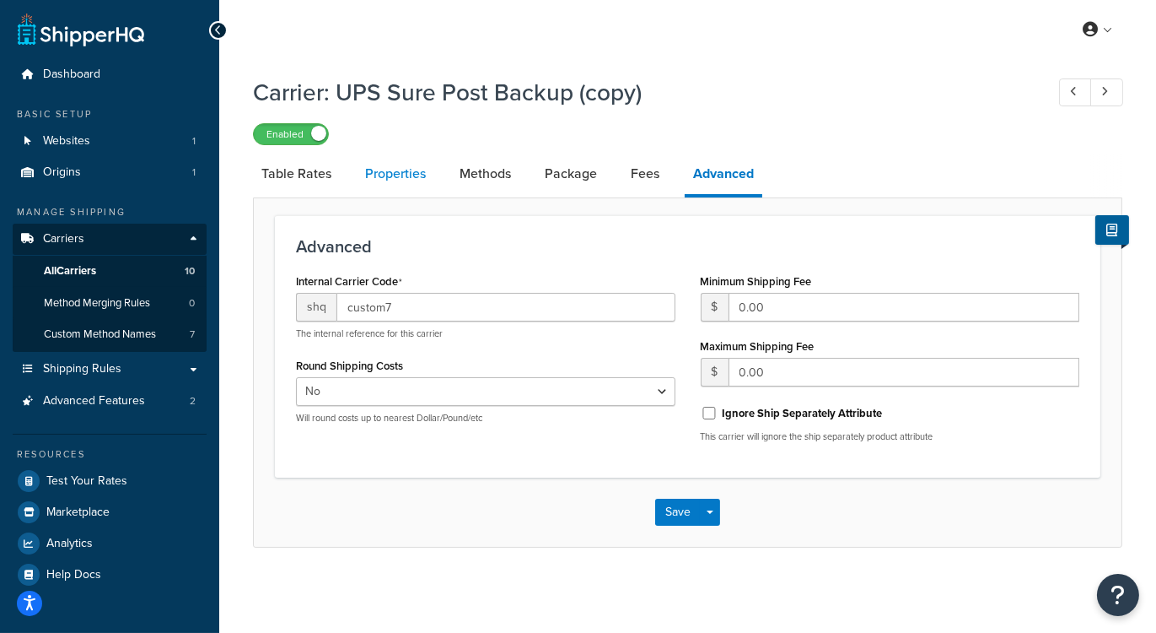
click at [395, 175] on link "Properties" at bounding box center [396, 174] width 78 height 40
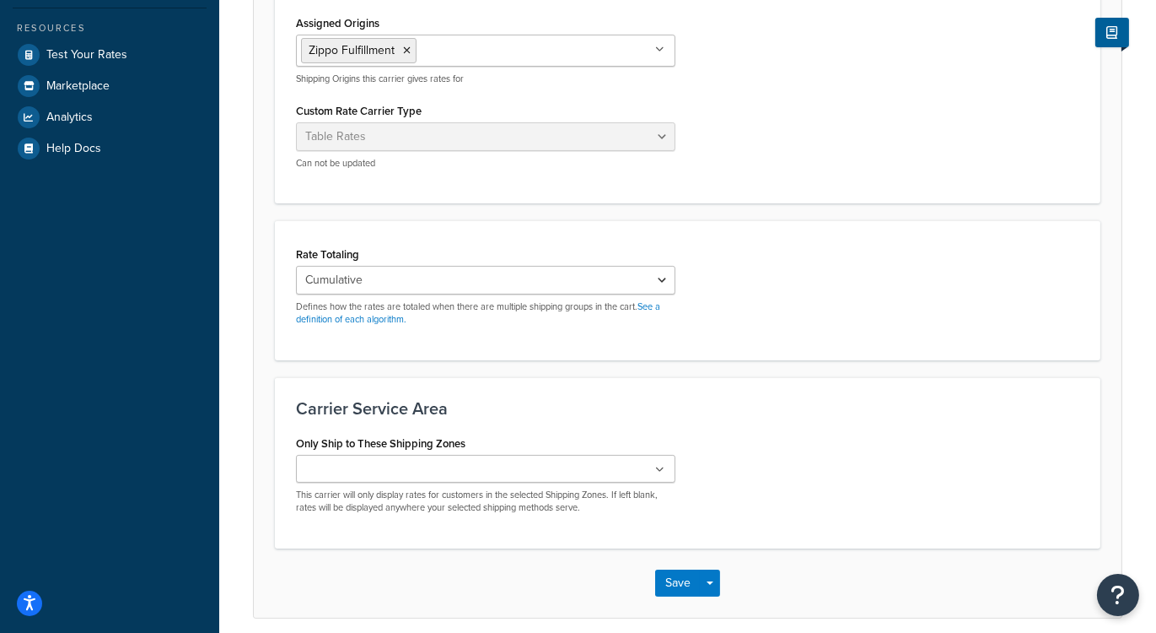
scroll to position [456, 0]
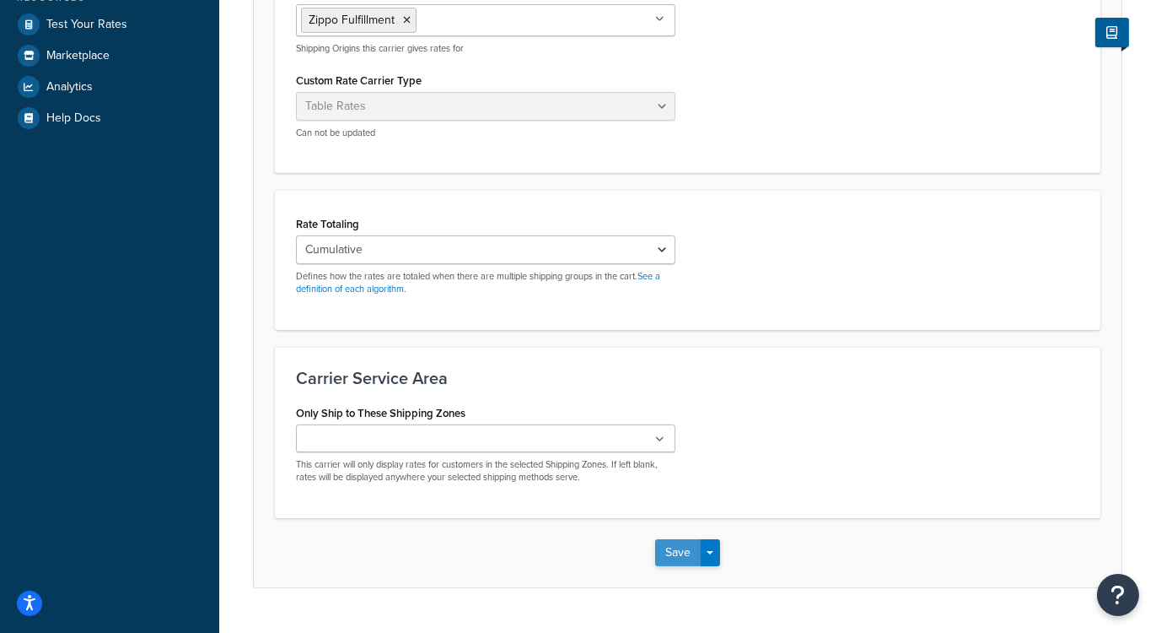
click at [677, 542] on button "Save" at bounding box center [678, 552] width 46 height 27
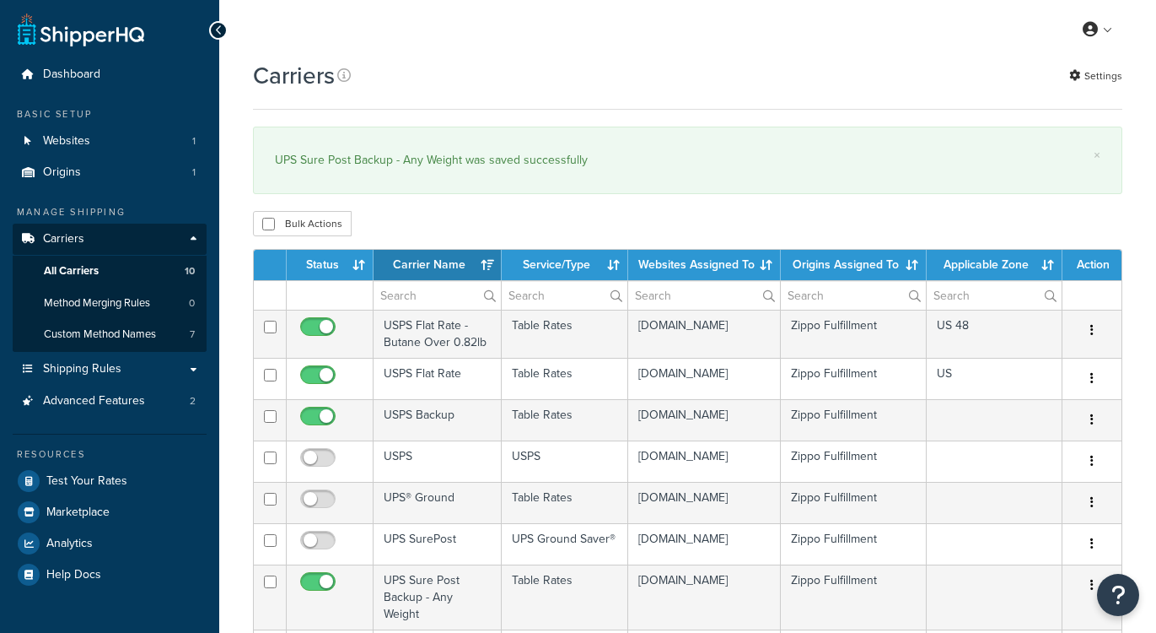
select select "15"
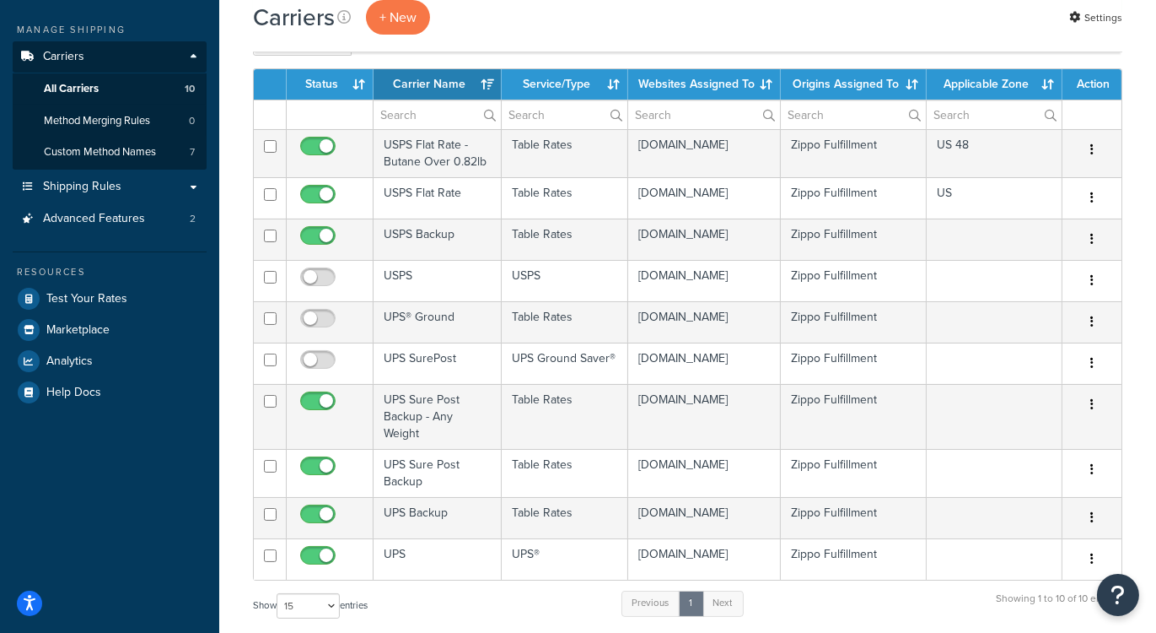
scroll to position [234, 0]
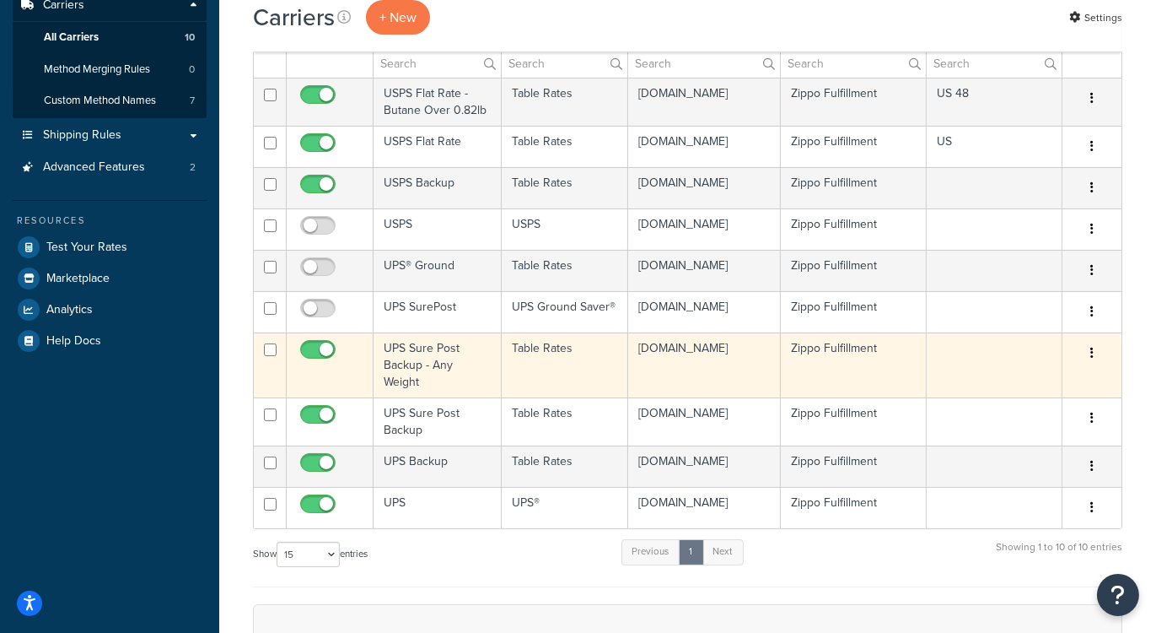
click at [415, 350] on td "UPS Sure Post Backup - Any Weight" at bounding box center [438, 364] width 128 height 65
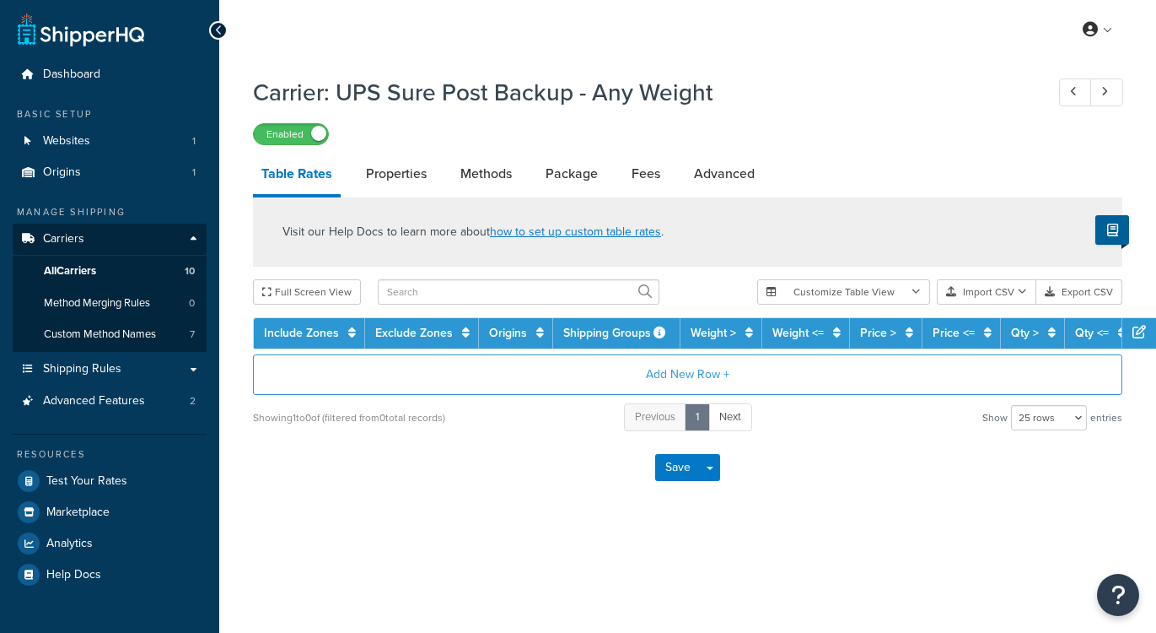
select select "25"
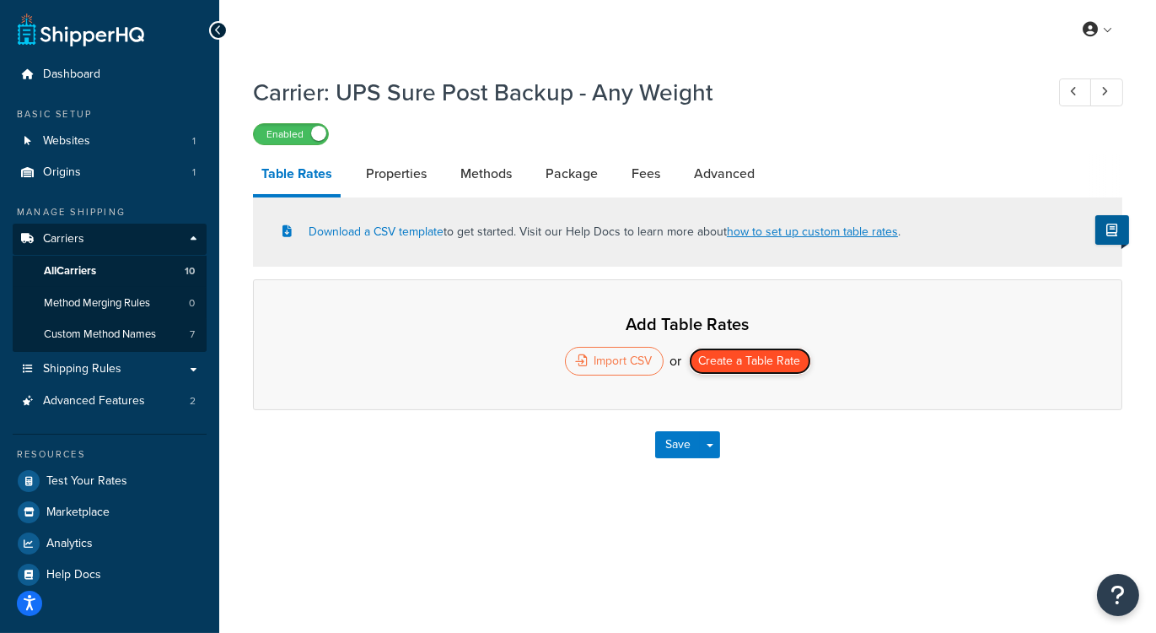
click at [757, 360] on button "Create a Table Rate" at bounding box center [750, 361] width 122 height 27
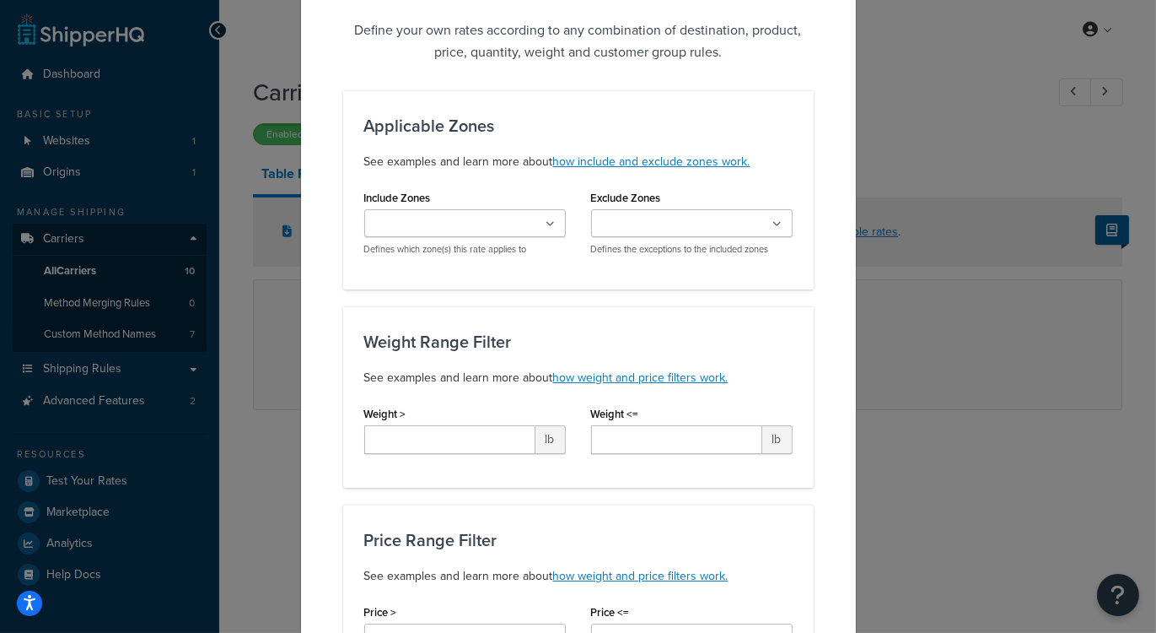
scroll to position [172, 0]
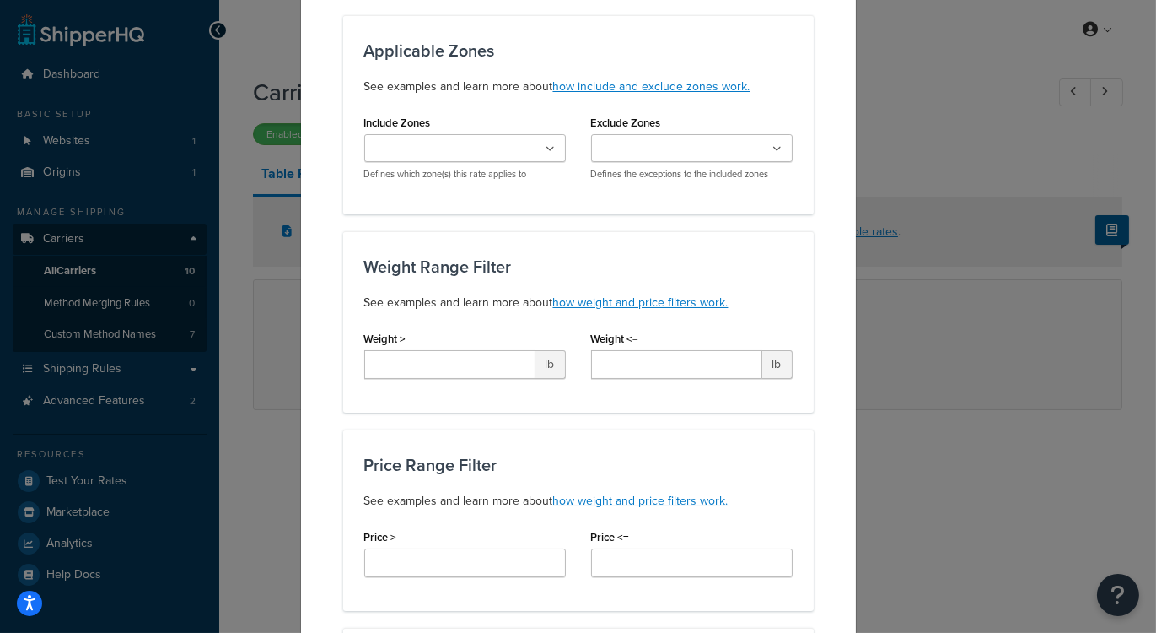
click at [547, 149] on ul at bounding box center [465, 148] width 202 height 28
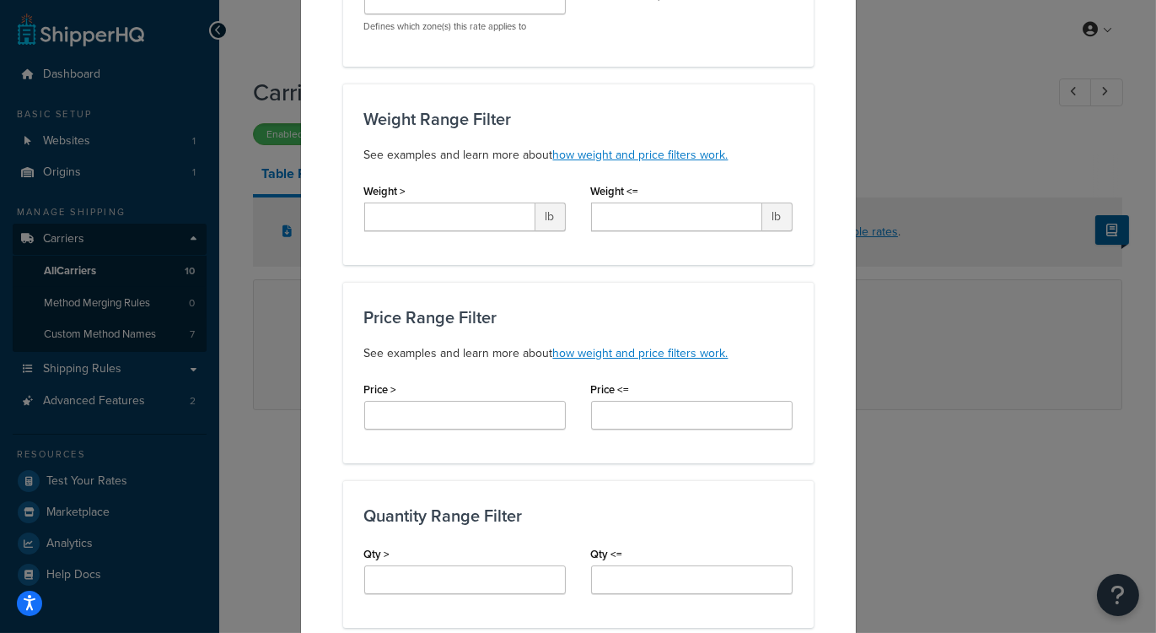
scroll to position [352, 0]
click at [638, 149] on link "how weight and price filters work." at bounding box center [640, 153] width 175 height 18
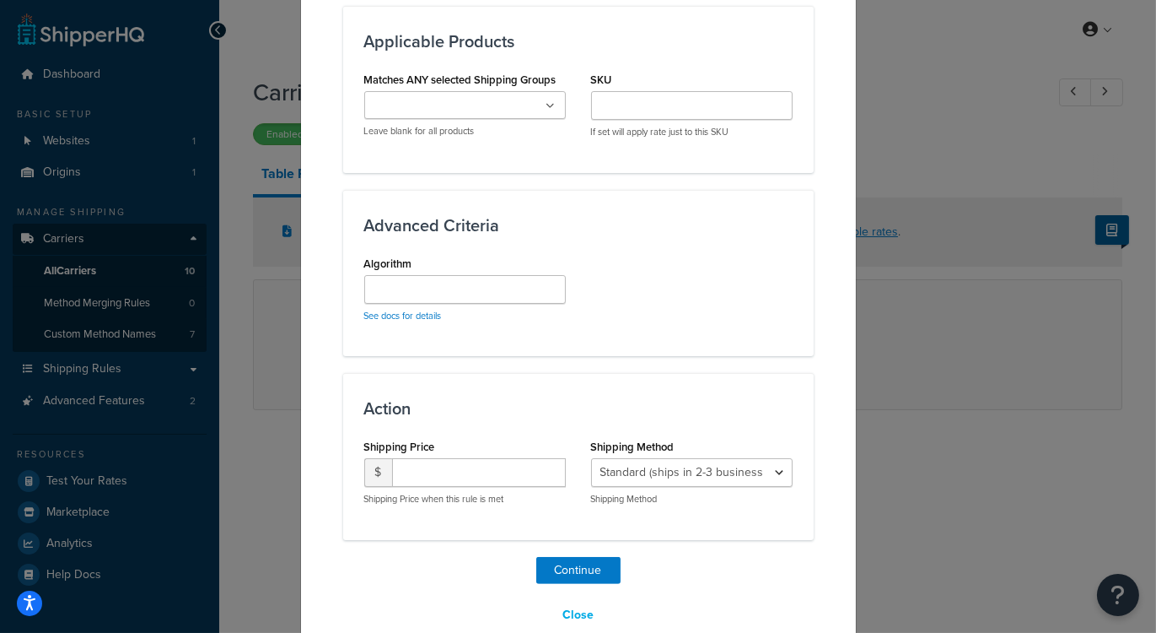
scroll to position [1013, 0]
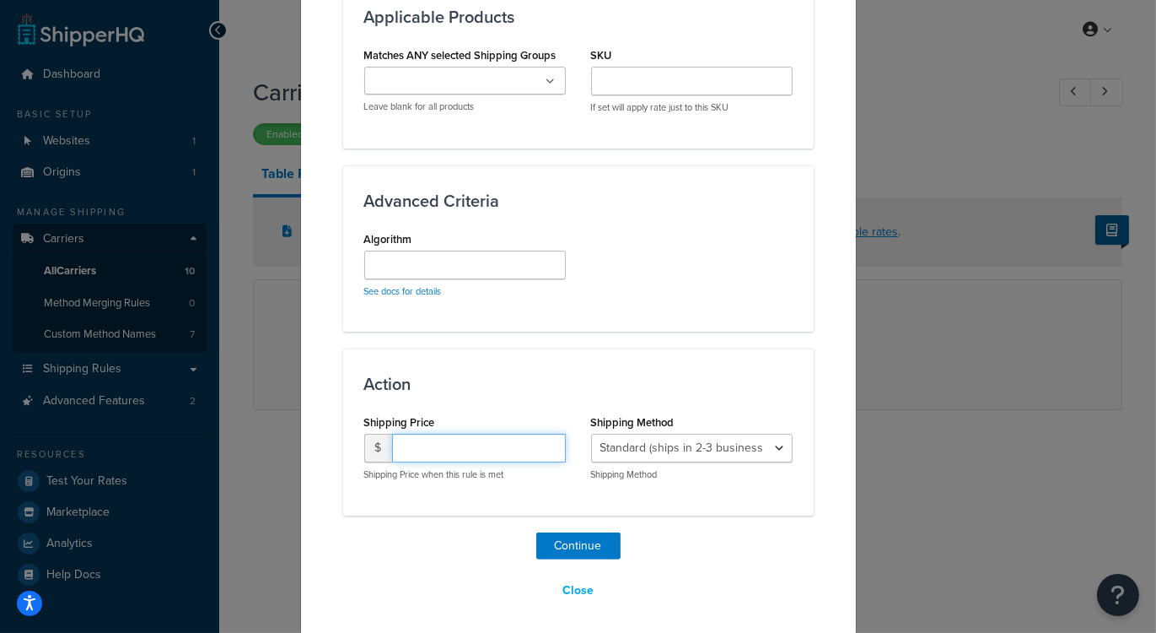
click at [433, 450] on input "number" at bounding box center [479, 448] width 174 height 29
type input "14.95"
drag, startPoint x: 472, startPoint y: 445, endPoint x: 373, endPoint y: 437, distance: 99.9
click at [373, 437] on div "$ 14.95" at bounding box center [465, 448] width 202 height 29
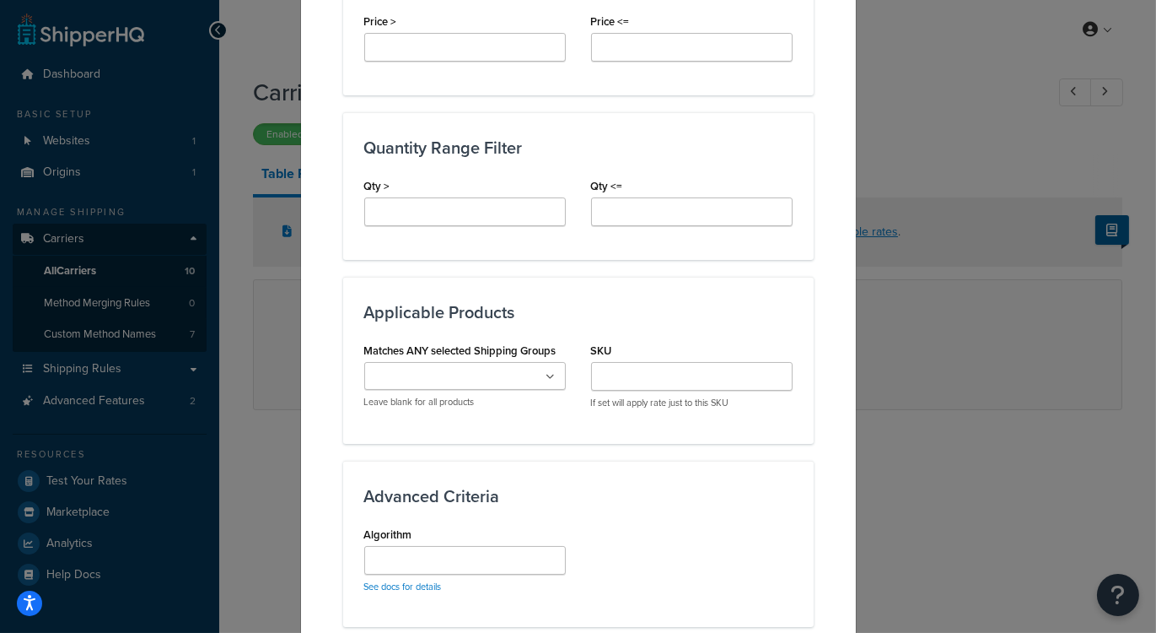
scroll to position [721, 0]
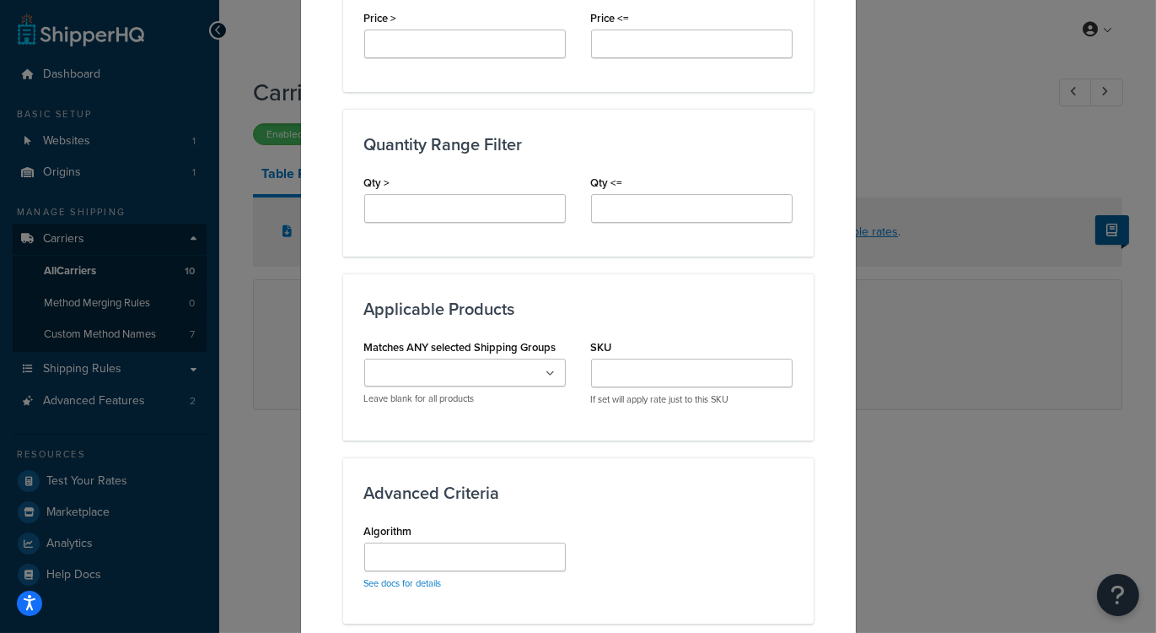
click at [552, 369] on icon at bounding box center [551, 374] width 9 height 10
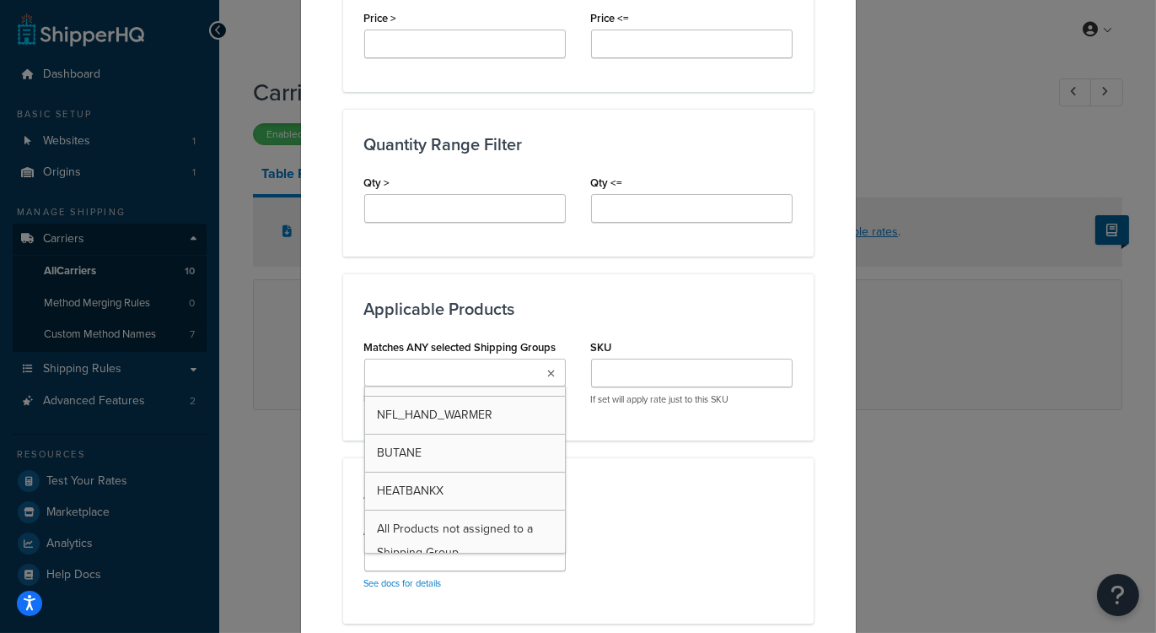
scroll to position [381, 0]
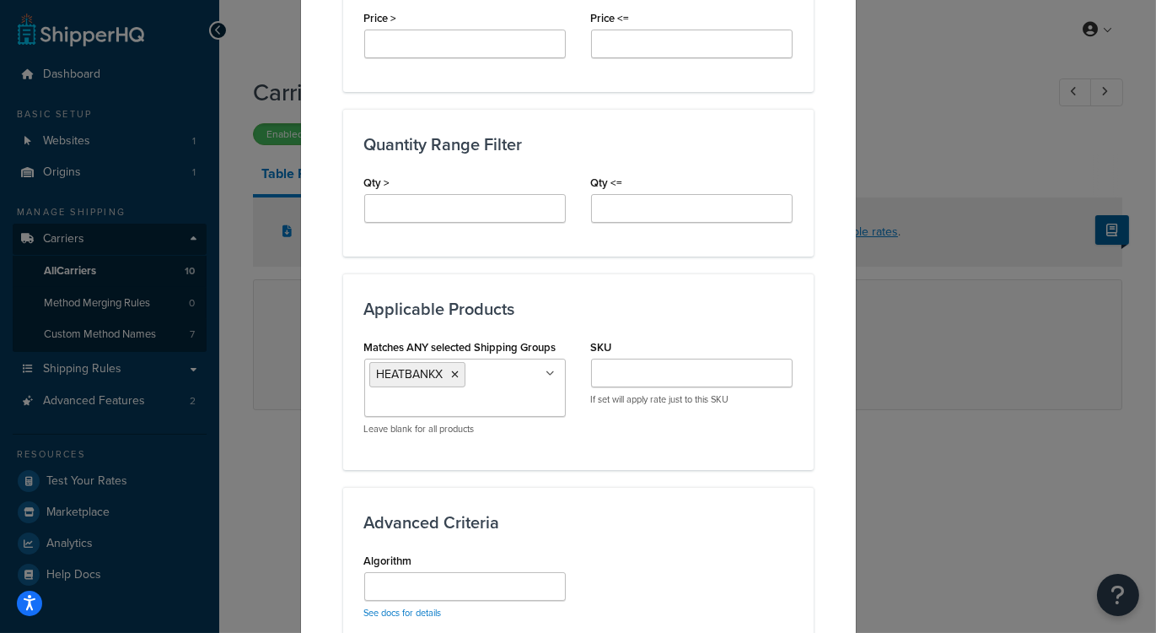
click at [684, 470] on div "Applicable Zones See examples and learn more about how include and exclude zone…" at bounding box center [578, 151] width 471 height 1371
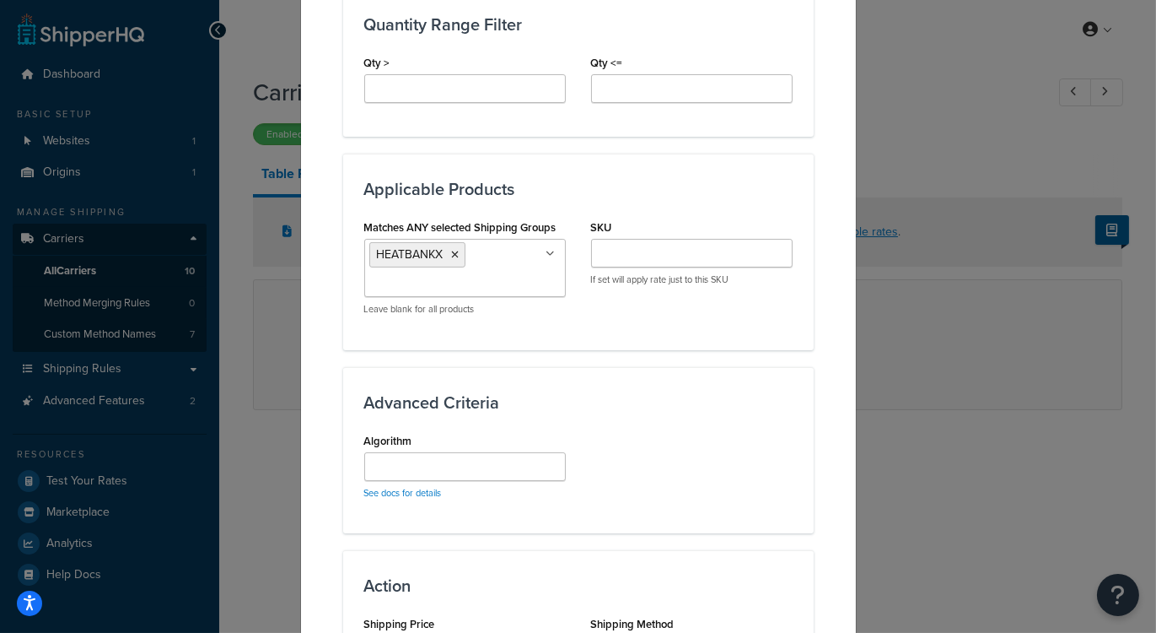
scroll to position [1042, 0]
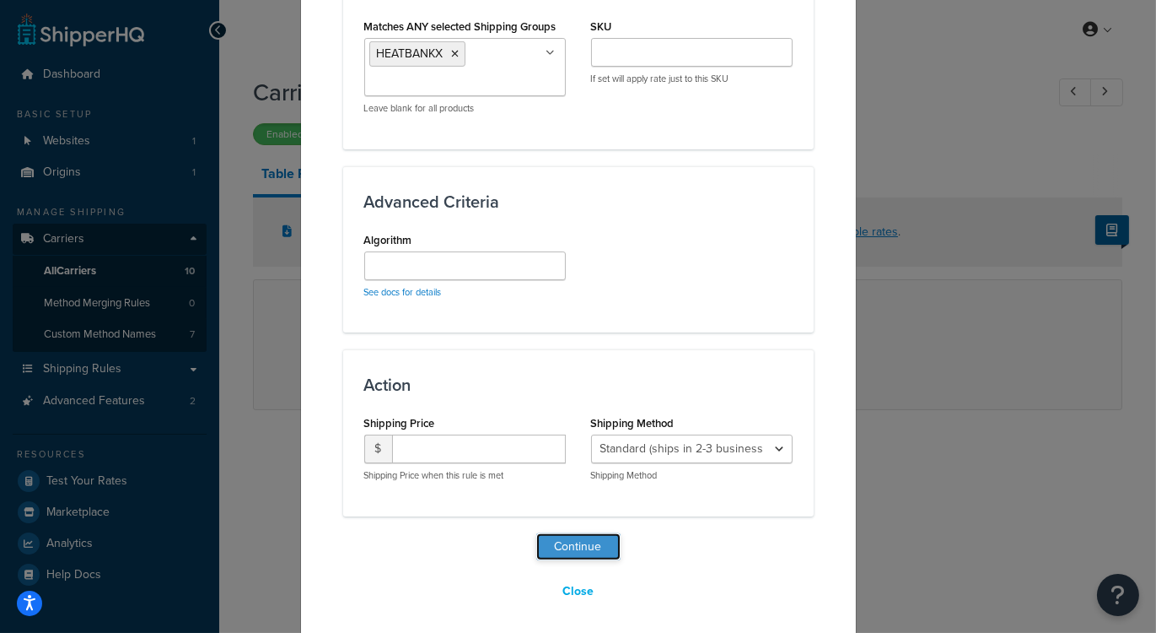
click at [575, 537] on button "Continue" at bounding box center [578, 546] width 84 height 27
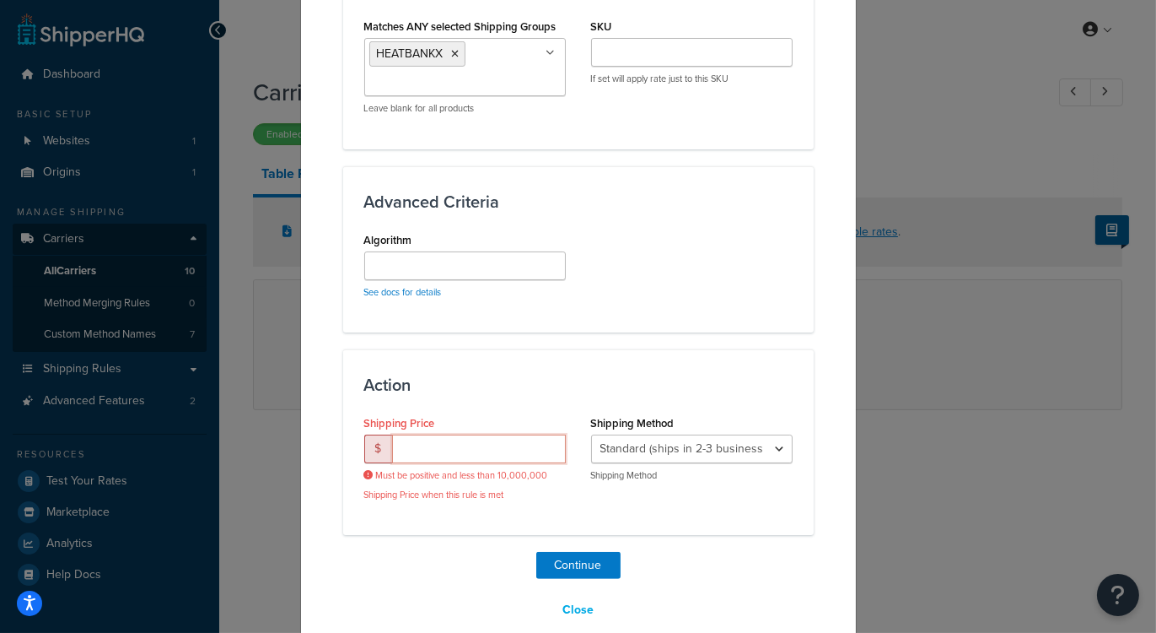
click at [442, 437] on input "number" at bounding box center [479, 448] width 174 height 29
type input "14.95"
click at [571, 554] on button "Continue" at bounding box center [578, 565] width 84 height 27
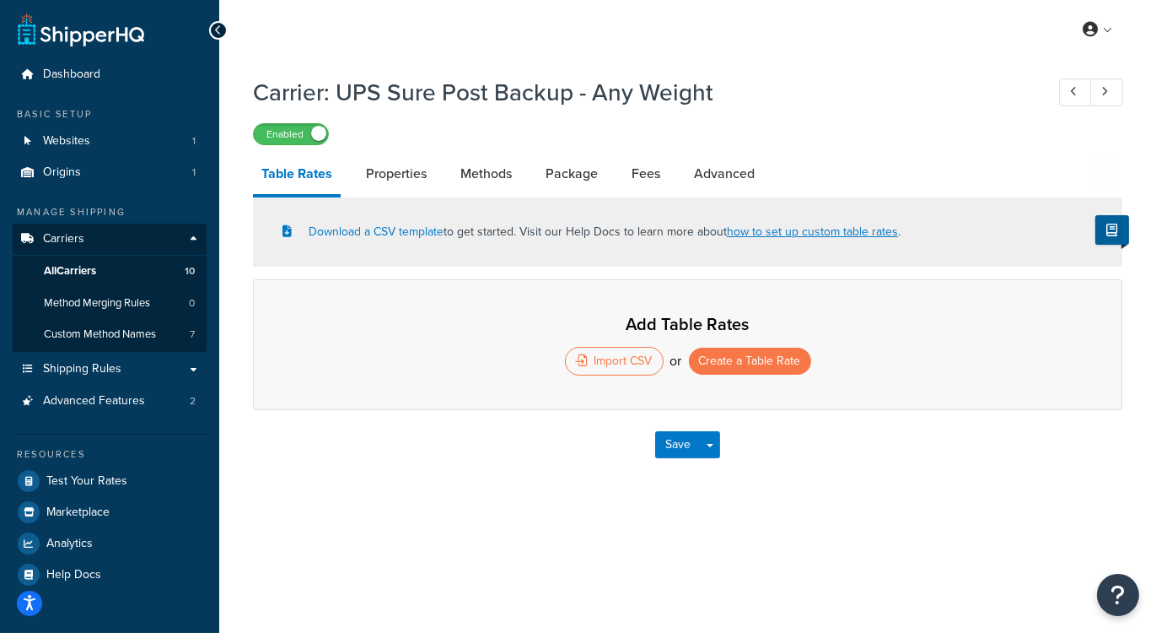
select select "25"
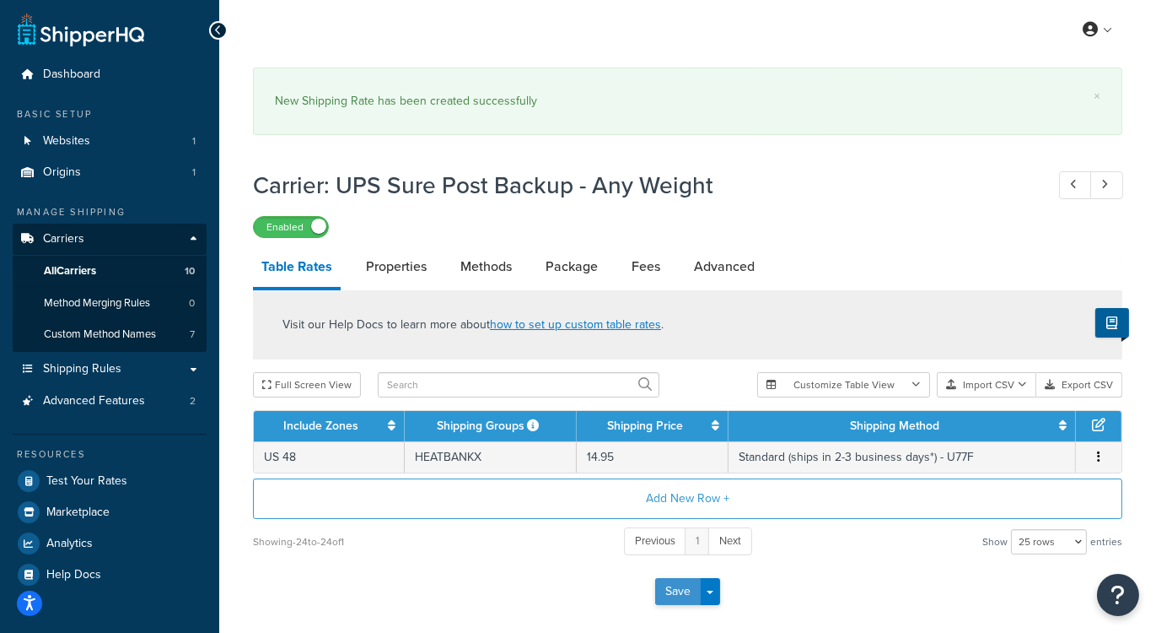
click at [670, 587] on button "Save" at bounding box center [678, 591] width 46 height 27
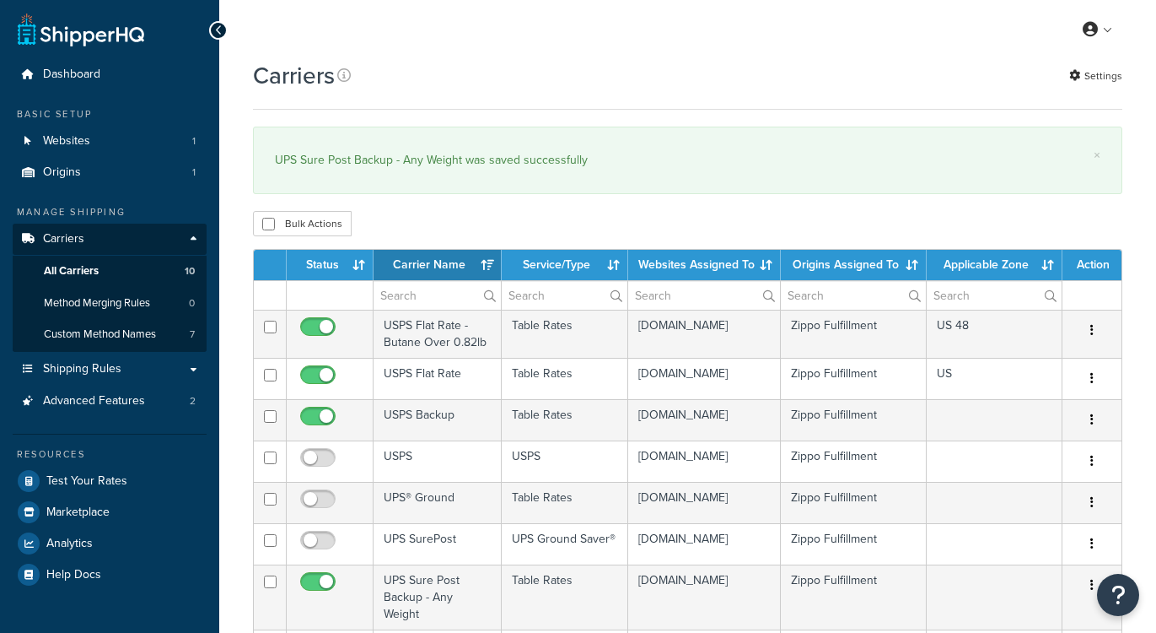
select select "15"
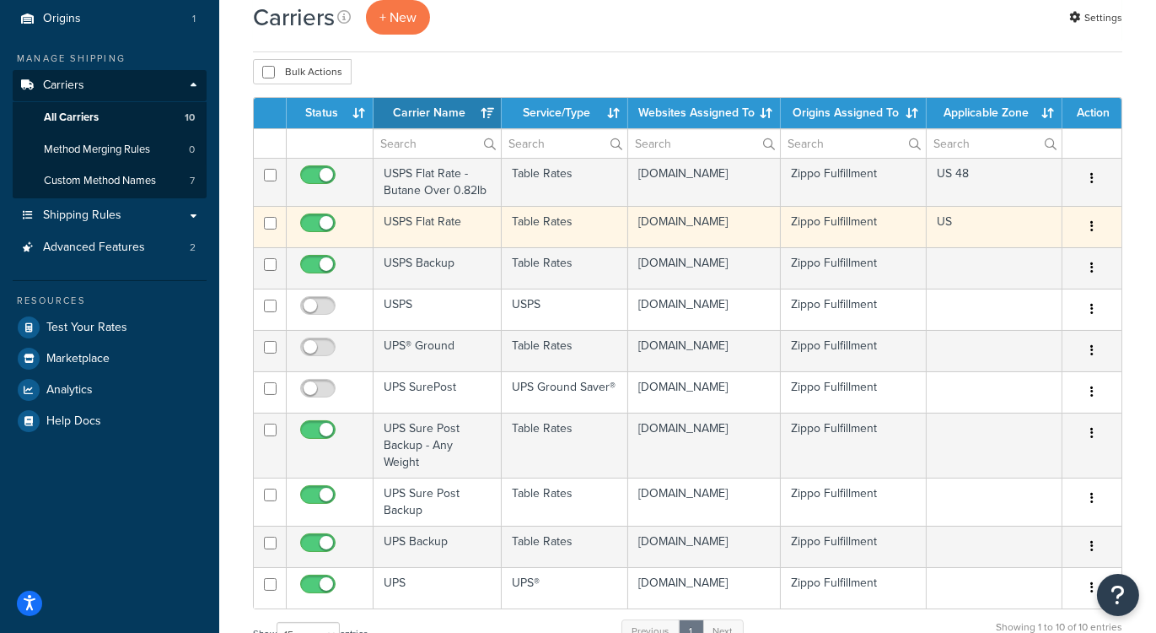
scroll to position [225, 0]
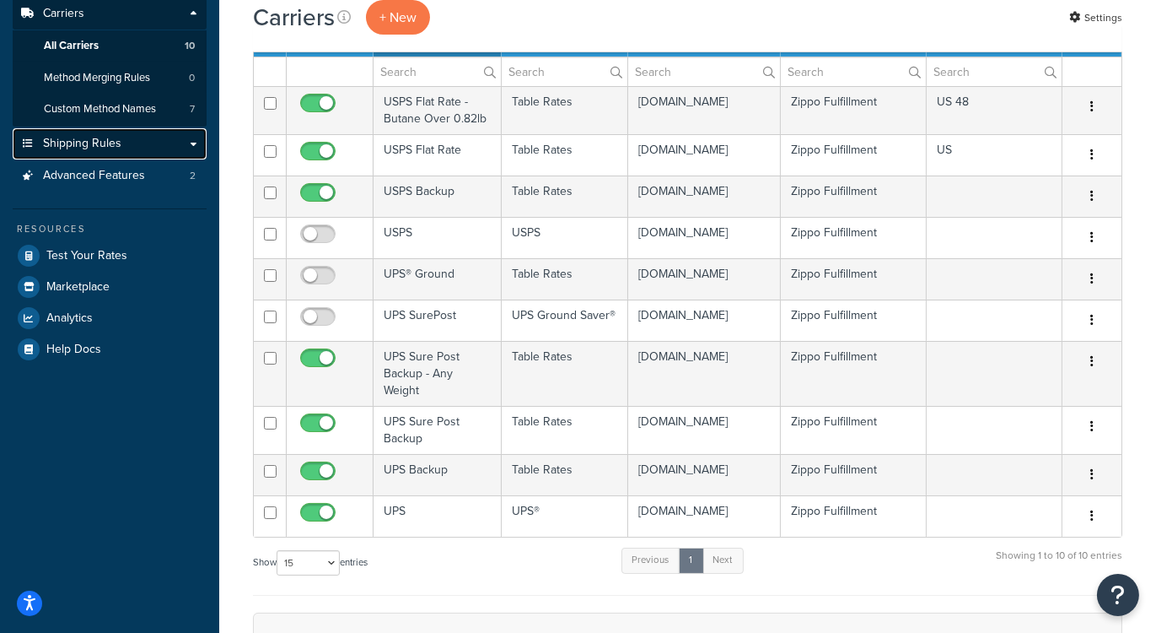
click at [86, 140] on span "Shipping Rules" at bounding box center [82, 144] width 78 height 14
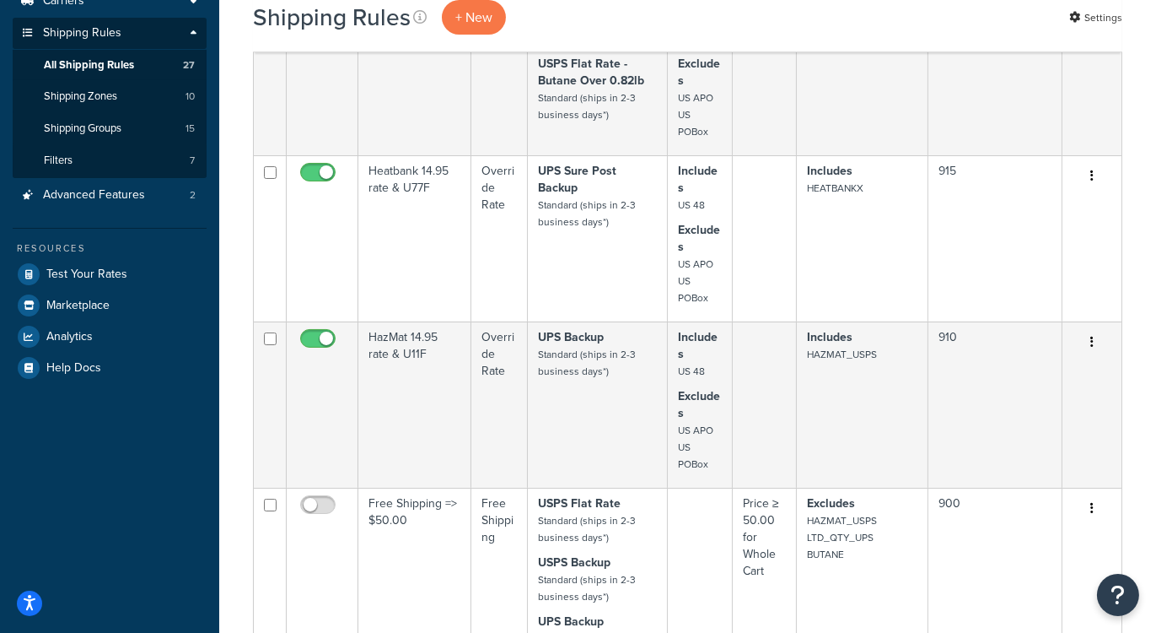
scroll to position [276, 0]
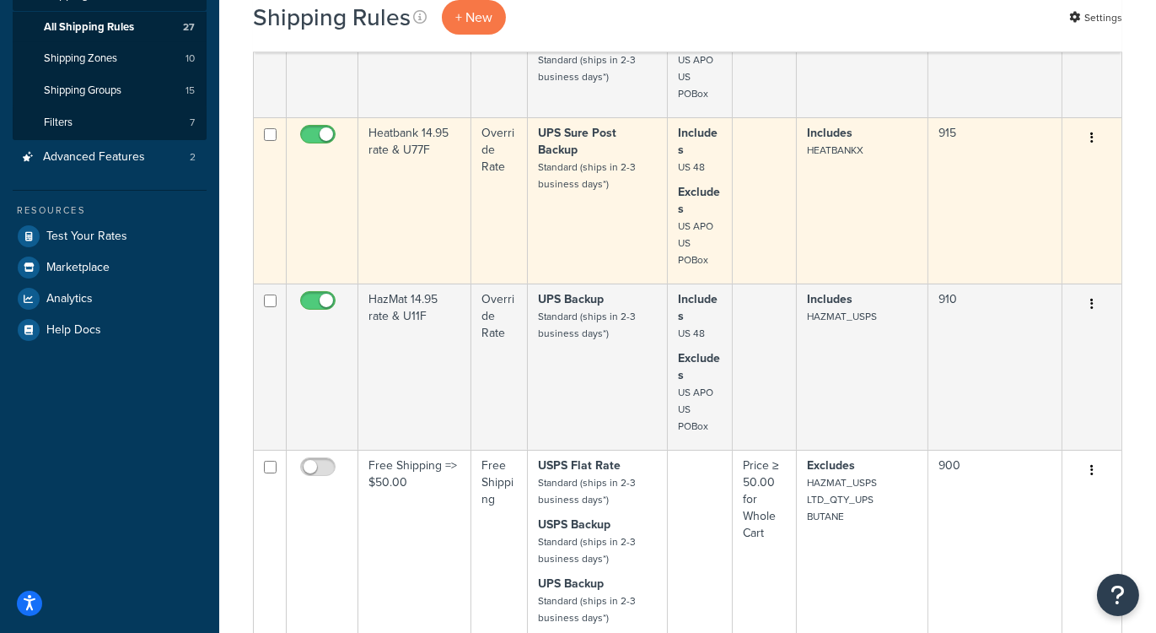
click at [602, 186] on small "Standard (ships in 2-3 business days*)" at bounding box center [587, 175] width 98 height 32
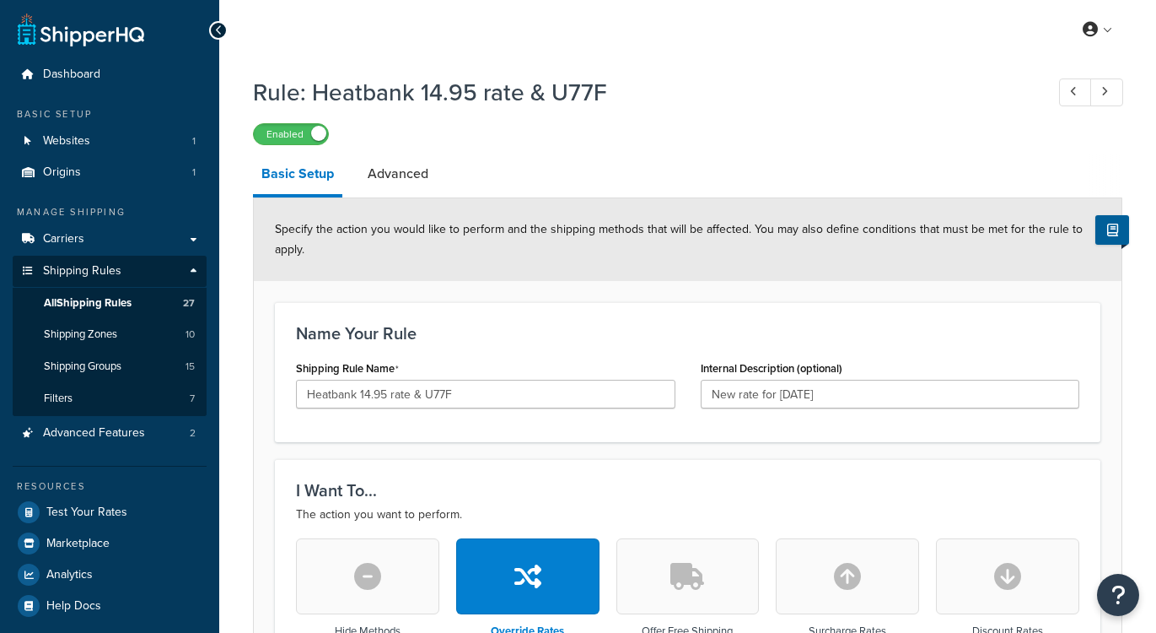
select select "LOCATION"
click at [399, 182] on link "Advanced" at bounding box center [398, 174] width 78 height 40
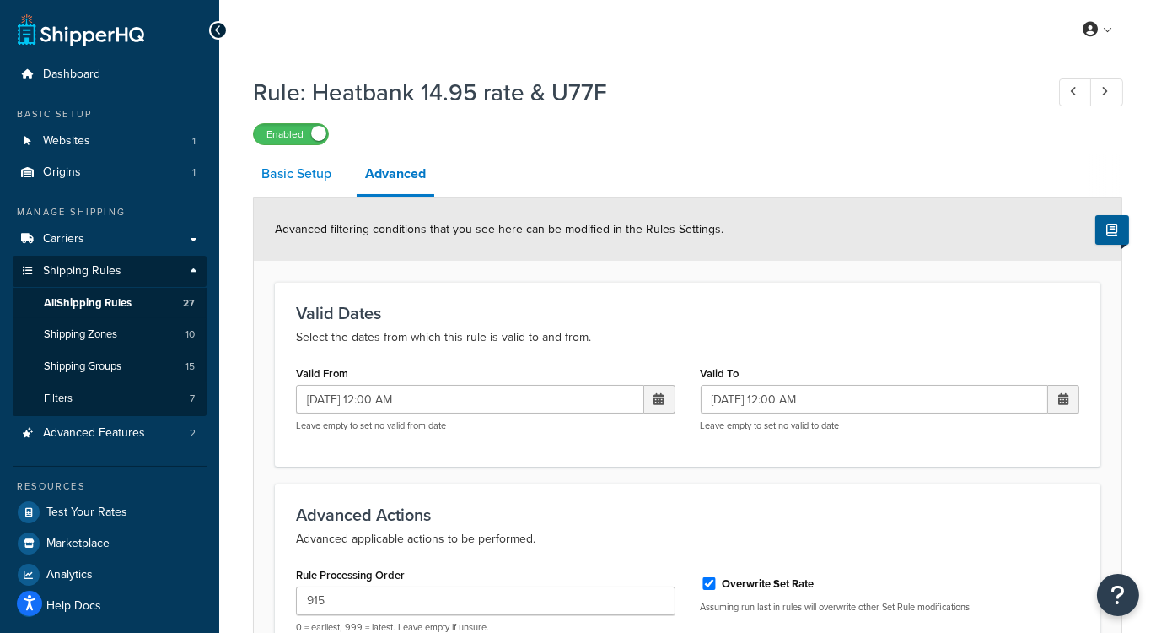
click at [299, 177] on link "Basic Setup" at bounding box center [296, 174] width 87 height 40
select select "LOCATION"
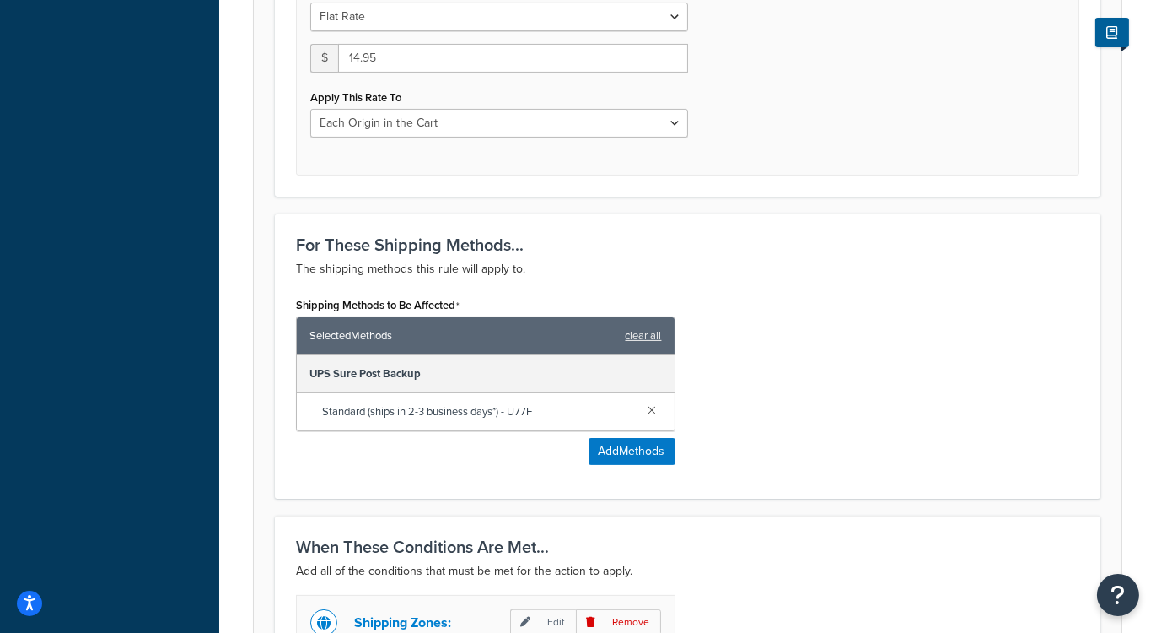
scroll to position [707, 0]
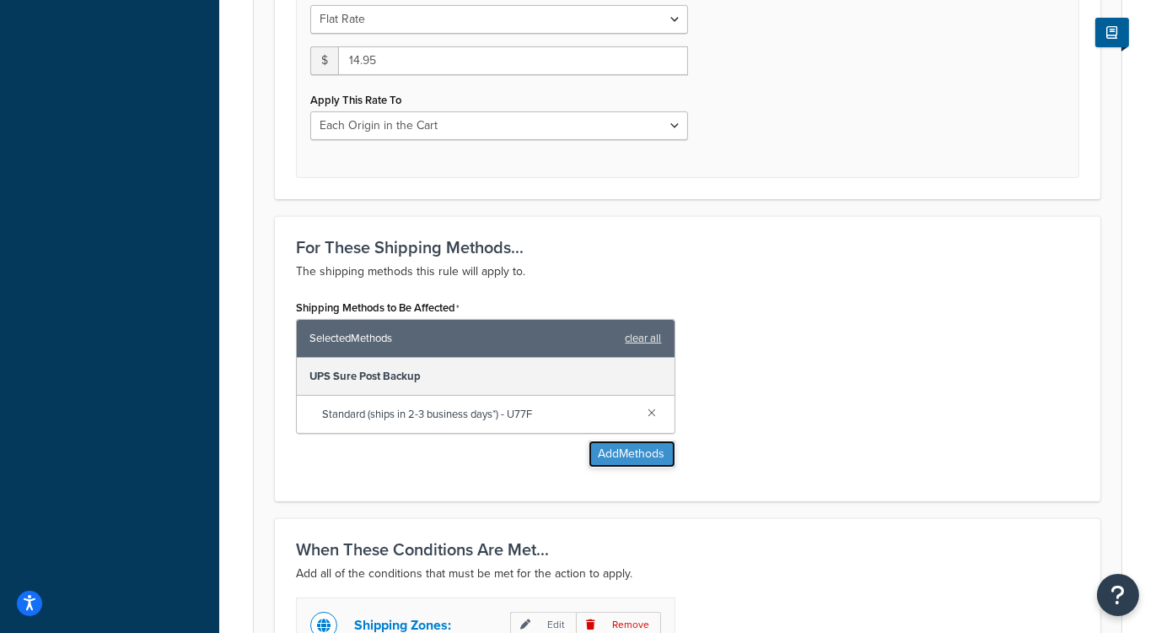
click at [649, 451] on button "Add Methods" at bounding box center [632, 453] width 87 height 27
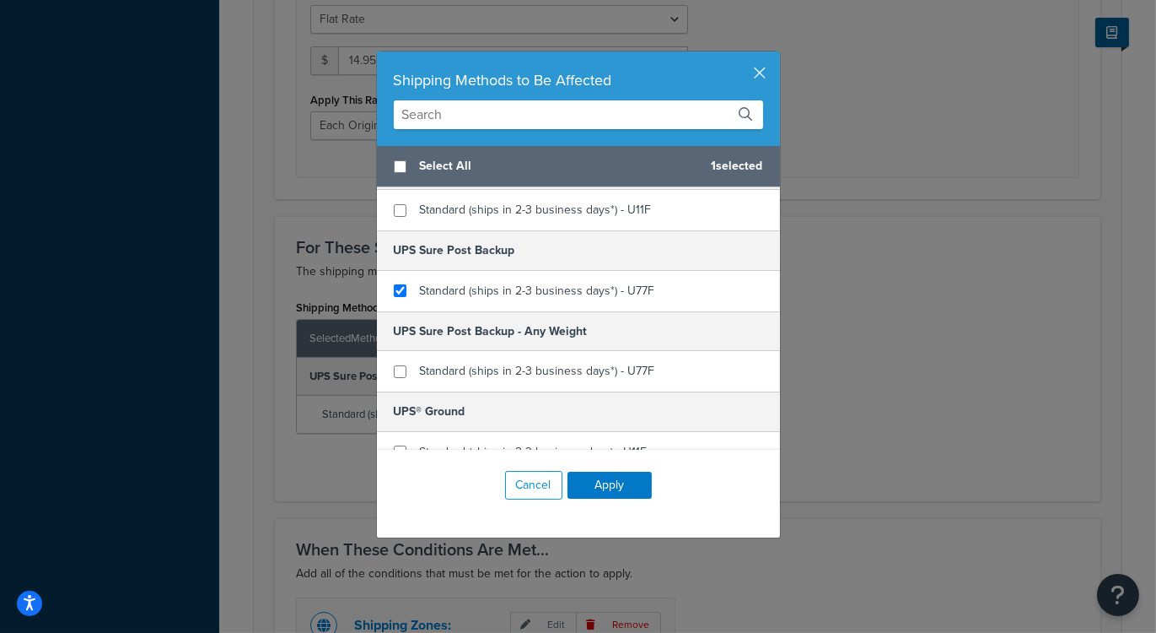
scroll to position [63, 0]
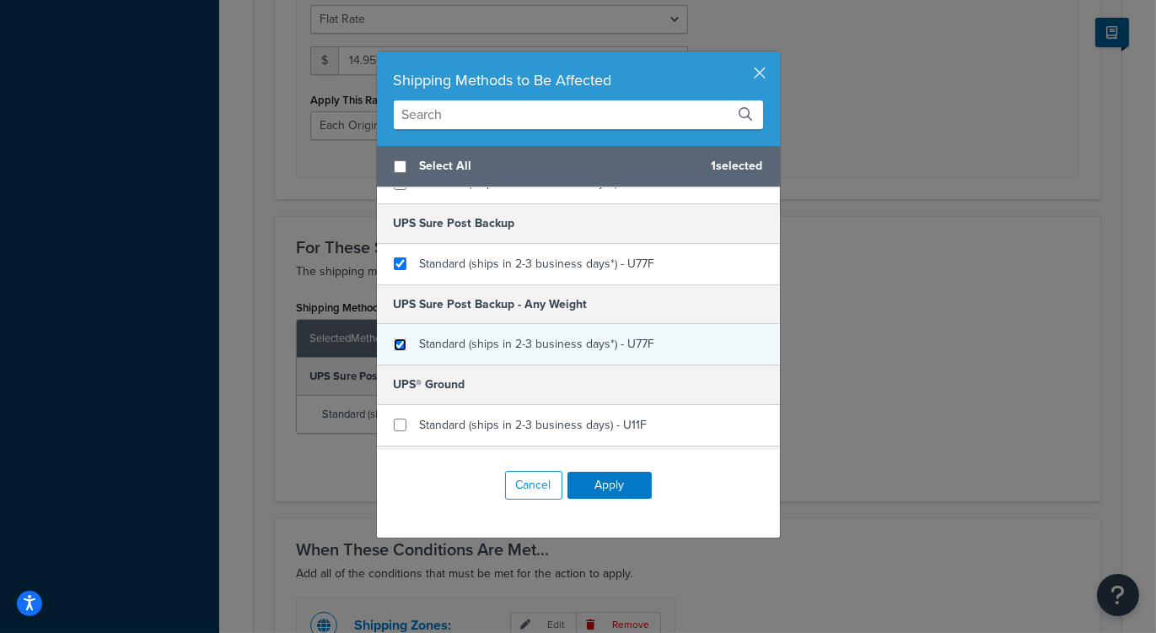
click at [402, 338] on input "checkbox" at bounding box center [400, 344] width 13 height 13
checkbox input "true"
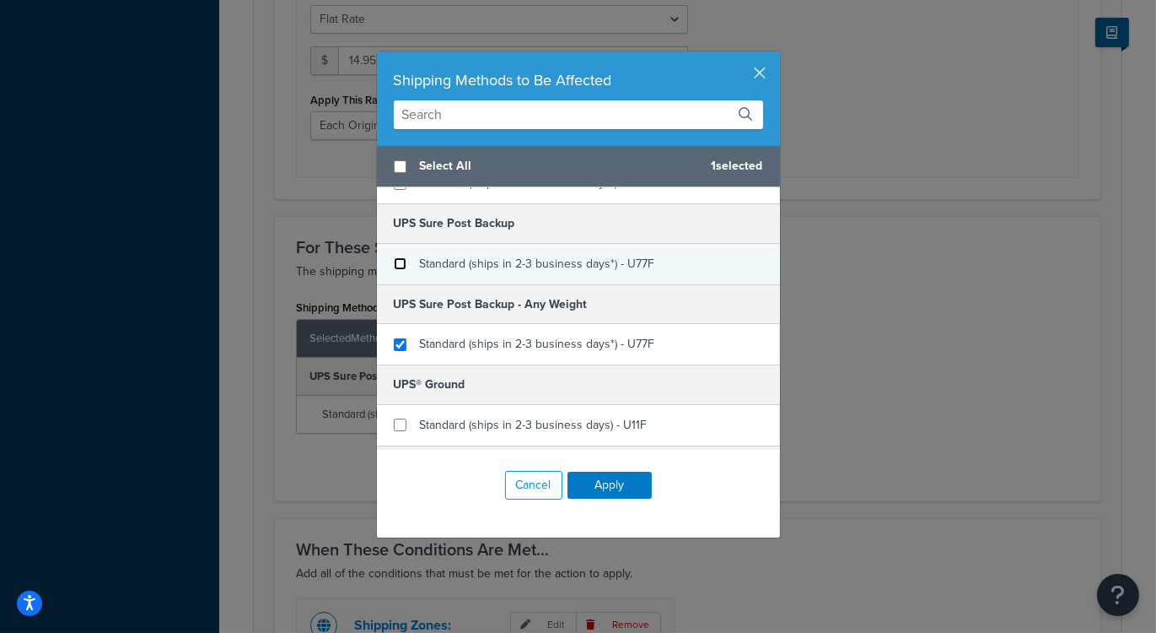
click at [396, 257] on input "checkbox" at bounding box center [400, 263] width 13 height 13
checkbox input "false"
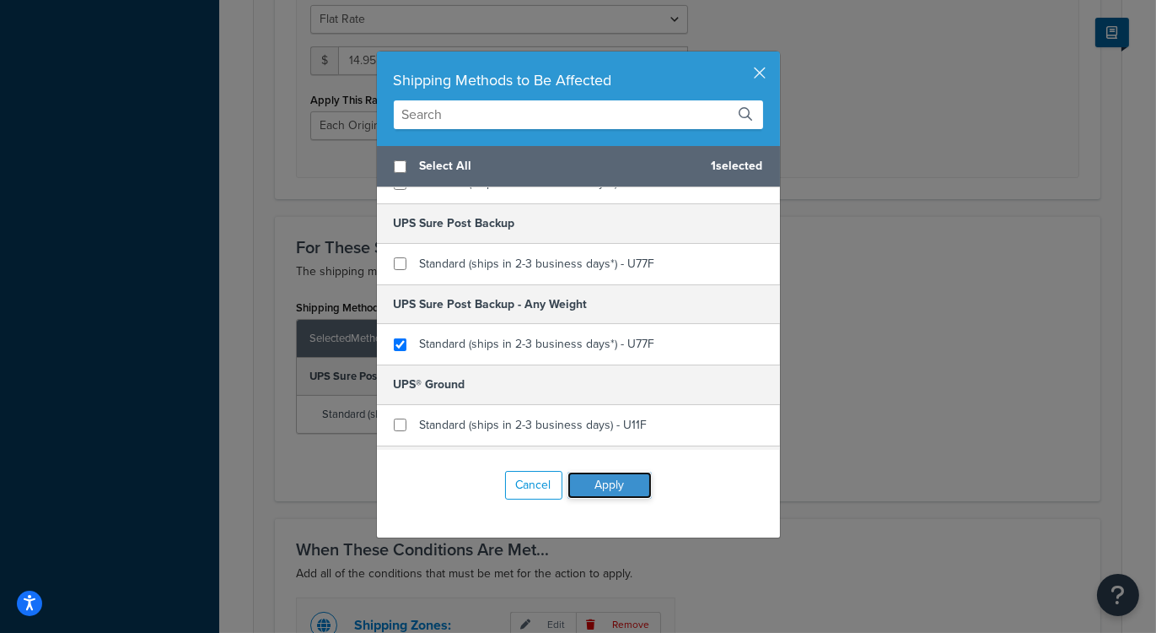
click at [617, 481] on button "Apply" at bounding box center [610, 484] width 84 height 27
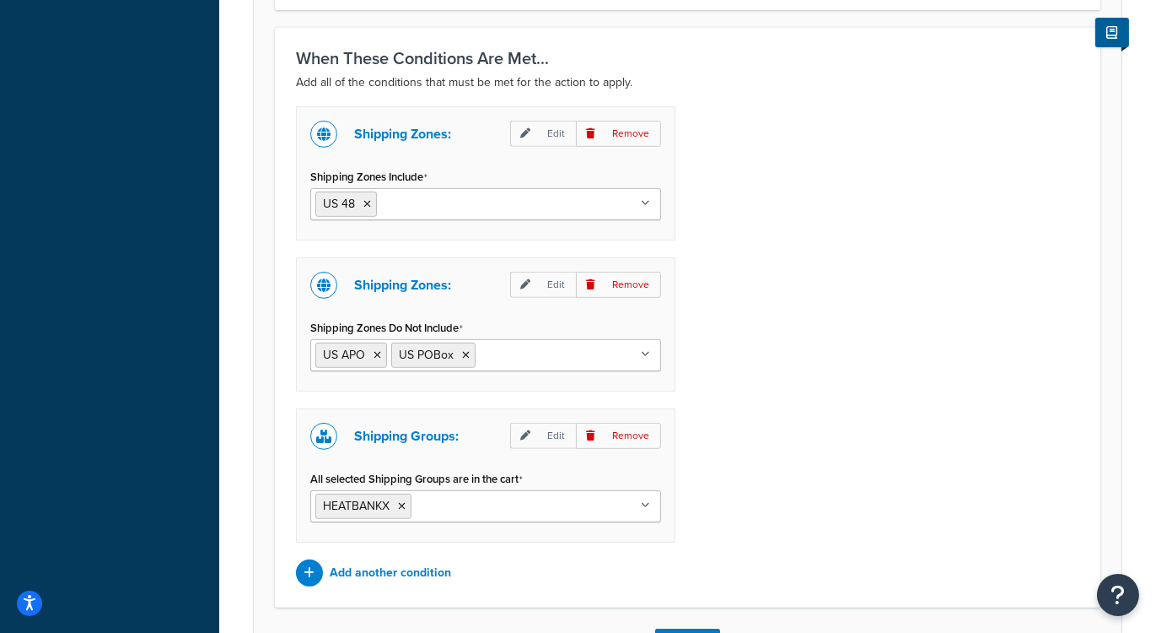
scroll to position [1315, 0]
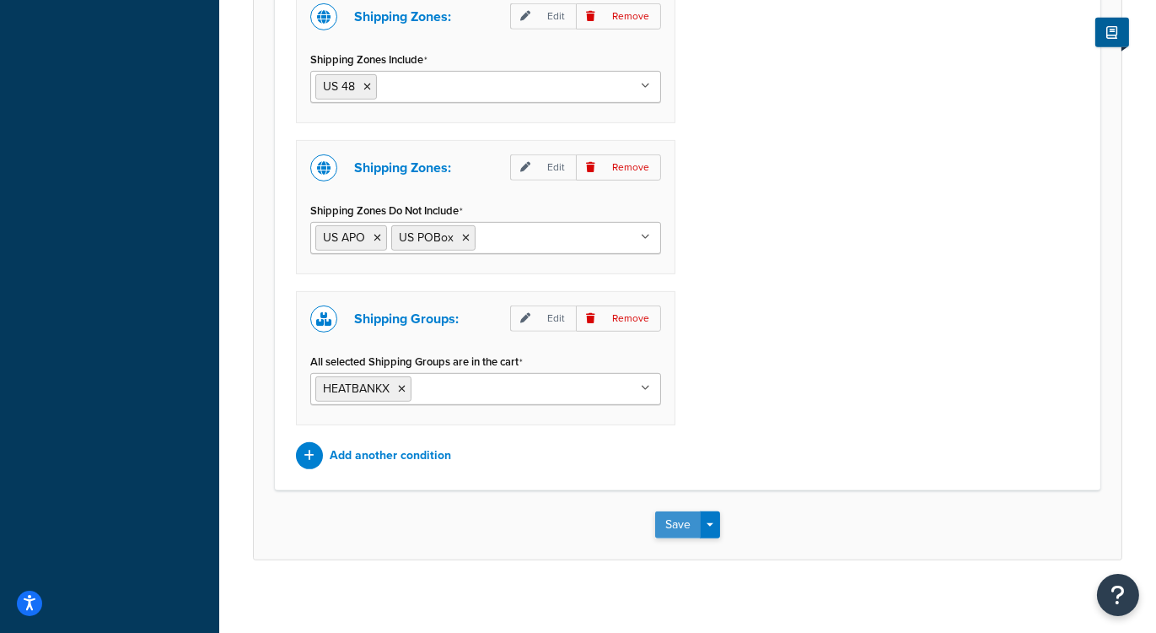
click at [680, 511] on button "Save" at bounding box center [678, 524] width 46 height 27
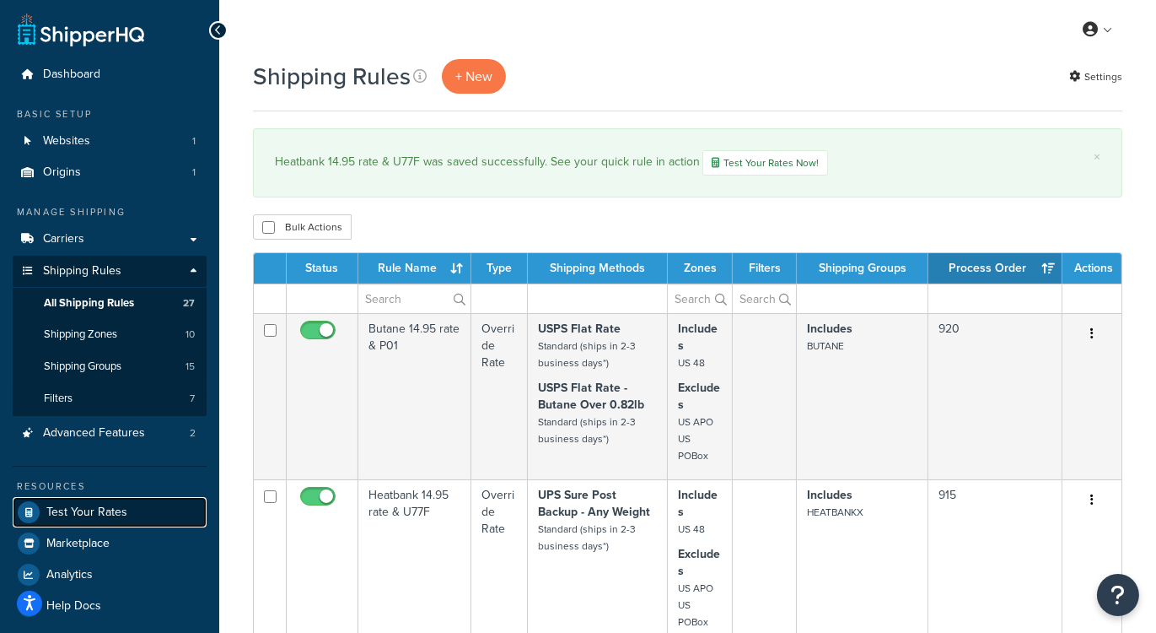
click at [84, 508] on span "Test Your Rates" at bounding box center [86, 512] width 81 height 14
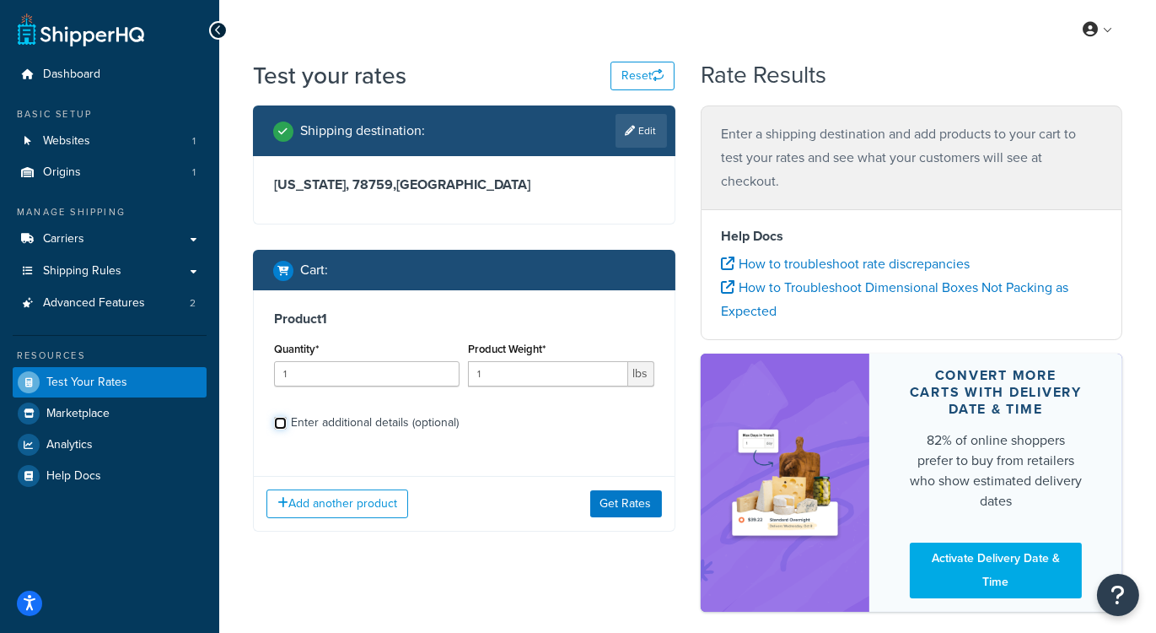
click at [277, 423] on input "Enter additional details (optional)" at bounding box center [280, 423] width 13 height 13
checkbox input "true"
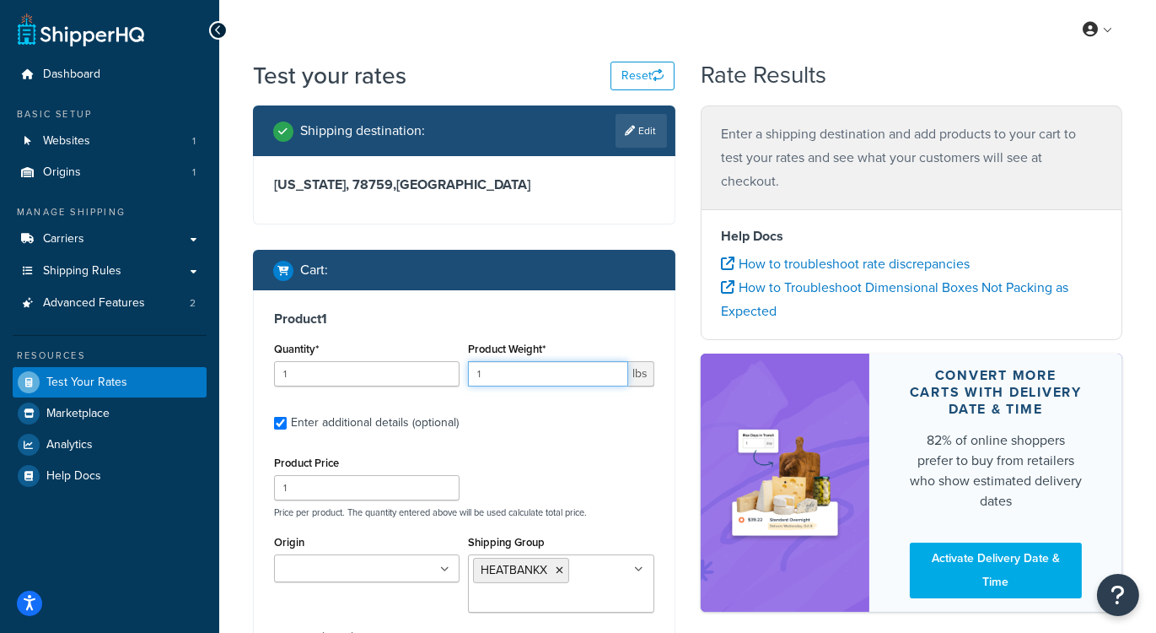
click at [504, 371] on input "1" at bounding box center [547, 373] width 159 height 25
type input ".5"
click at [602, 313] on h3 "Product 1" at bounding box center [464, 318] width 380 height 17
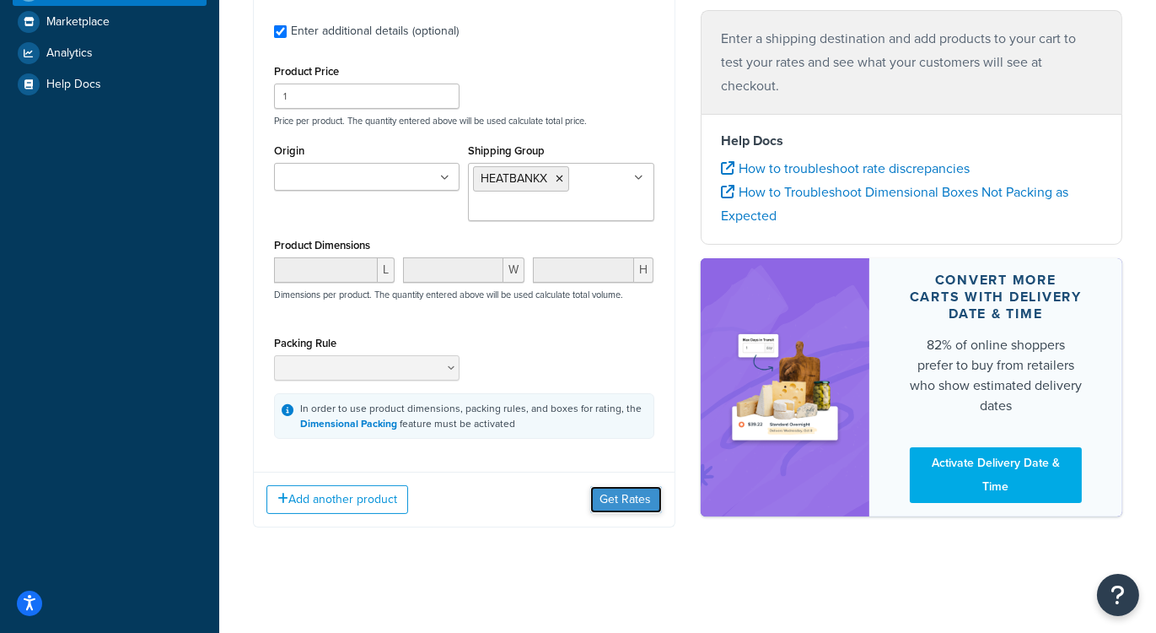
click at [611, 489] on button "Get Rates" at bounding box center [626, 499] width 72 height 27
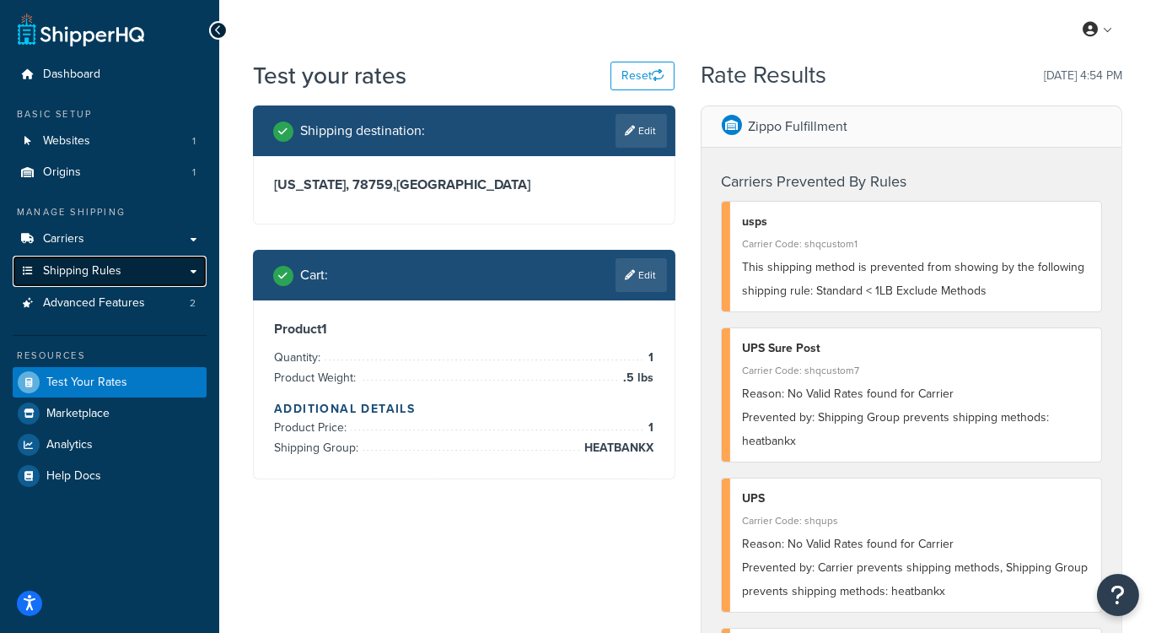
click at [89, 270] on span "Shipping Rules" at bounding box center [82, 271] width 78 height 14
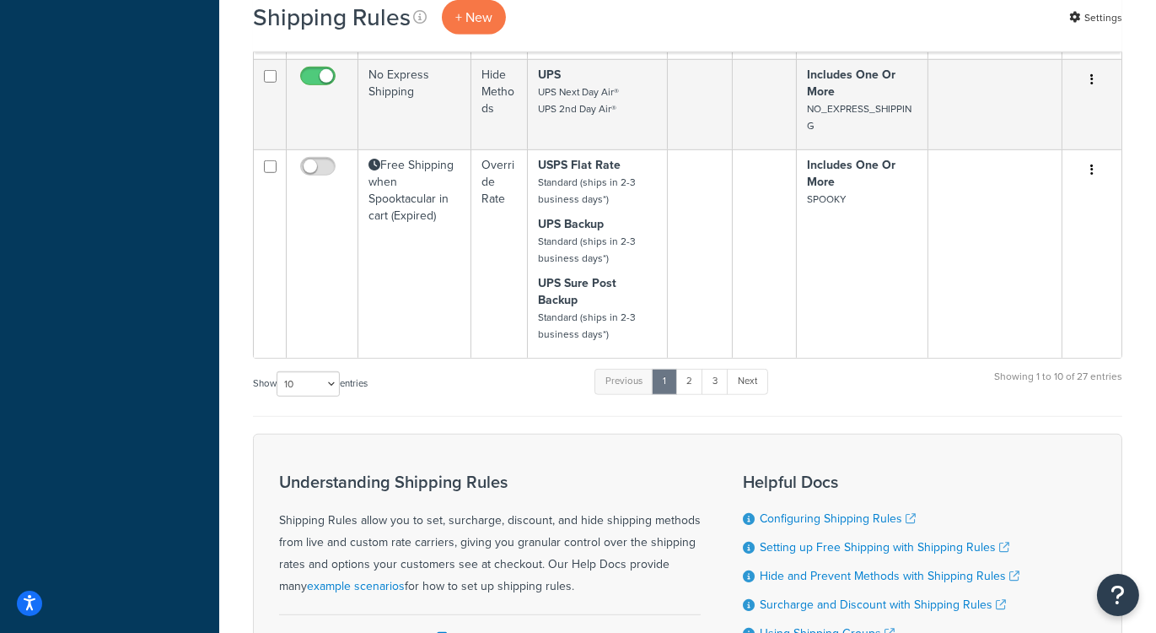
scroll to position [2084, 0]
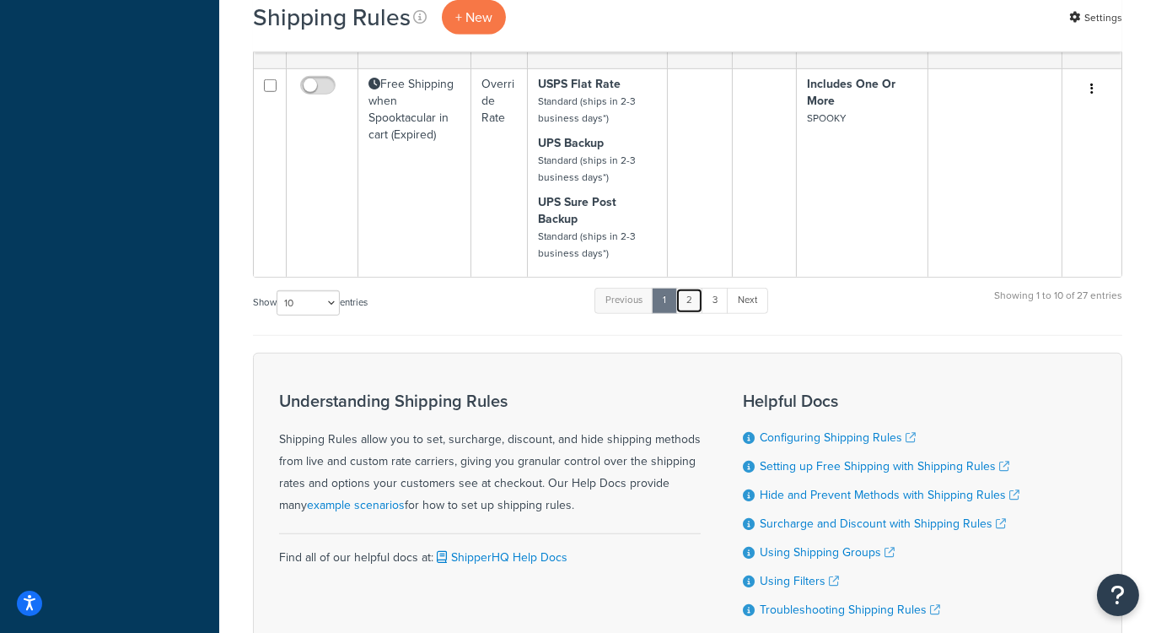
click at [690, 299] on link "2" at bounding box center [690, 300] width 28 height 25
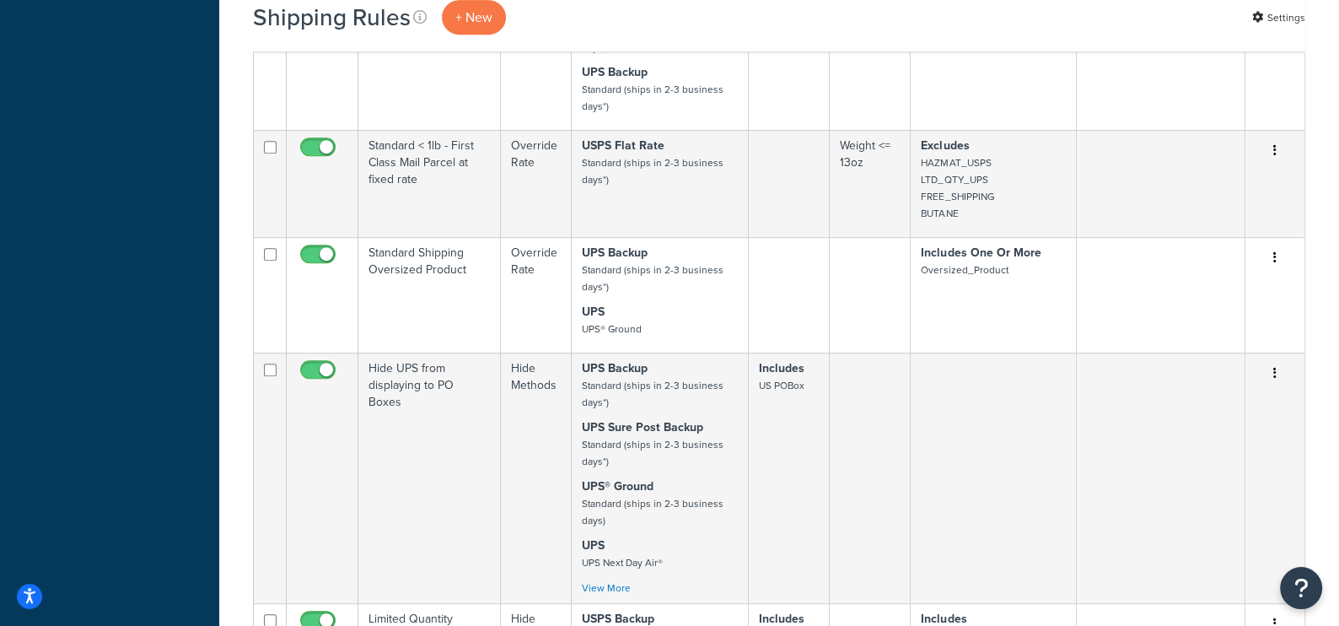
scroll to position [678, 0]
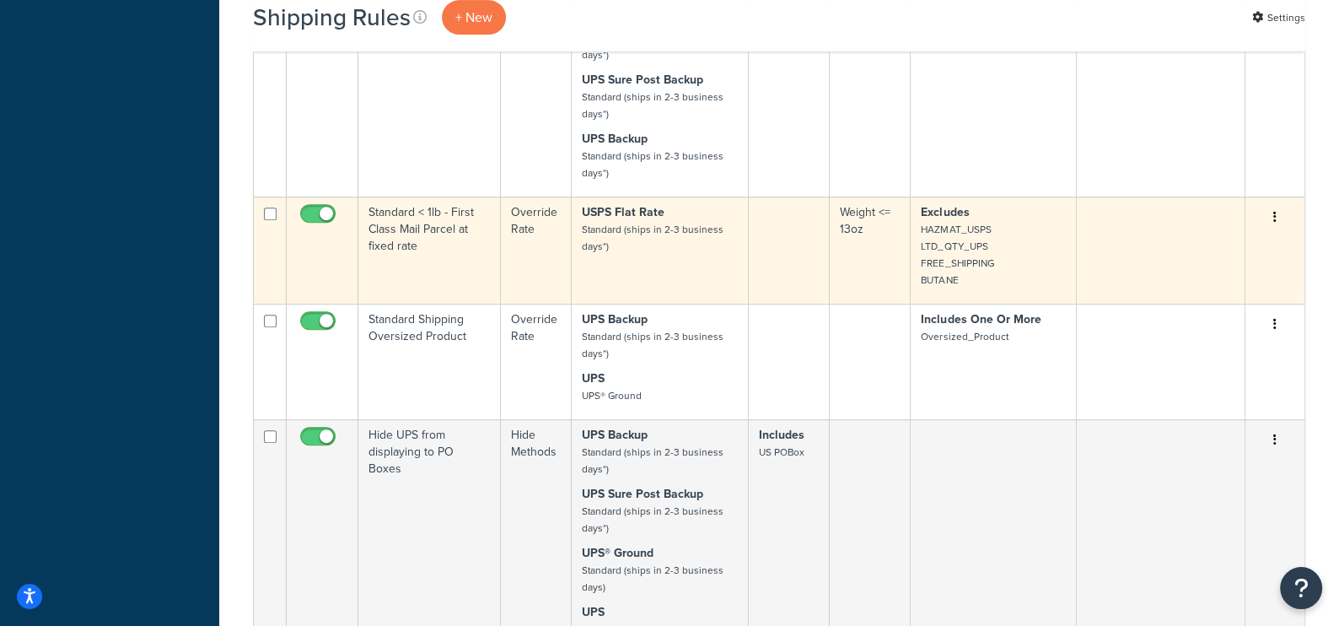
click at [978, 250] on small "HAZMAT_USPS LTD_QTY_UPS FREE_SHIPPING BUTANE" at bounding box center [957, 255] width 73 height 66
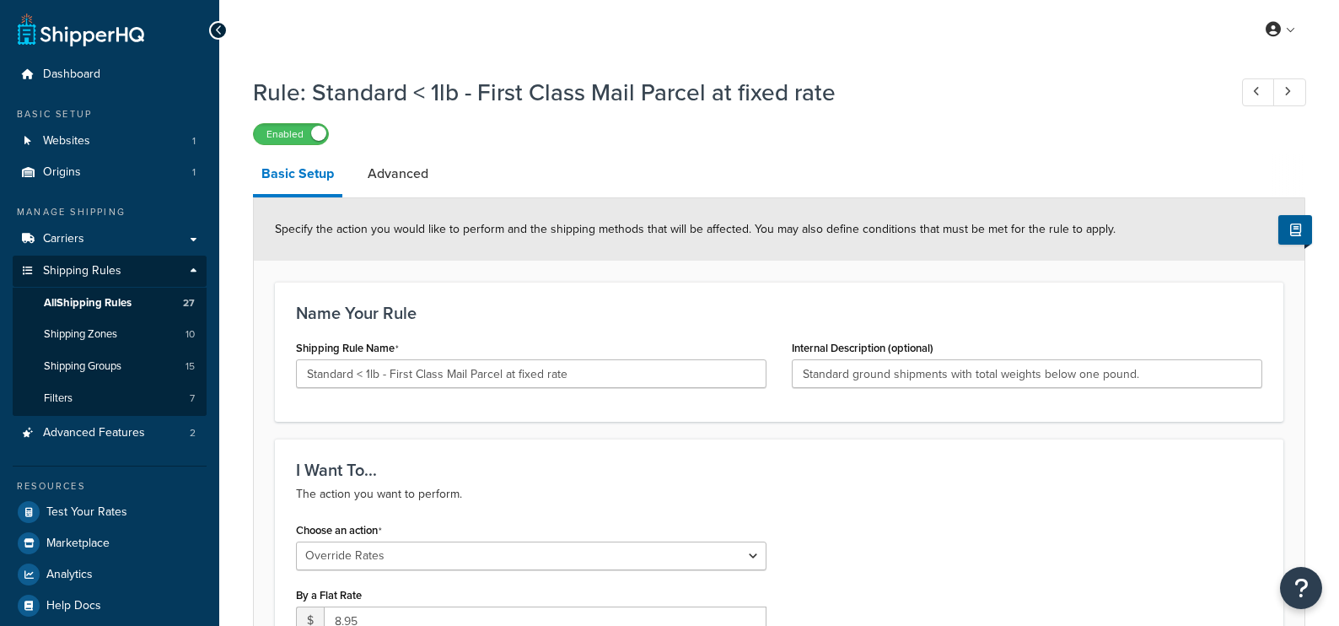
select select "OVERRIDE"
select select "LOCATION"
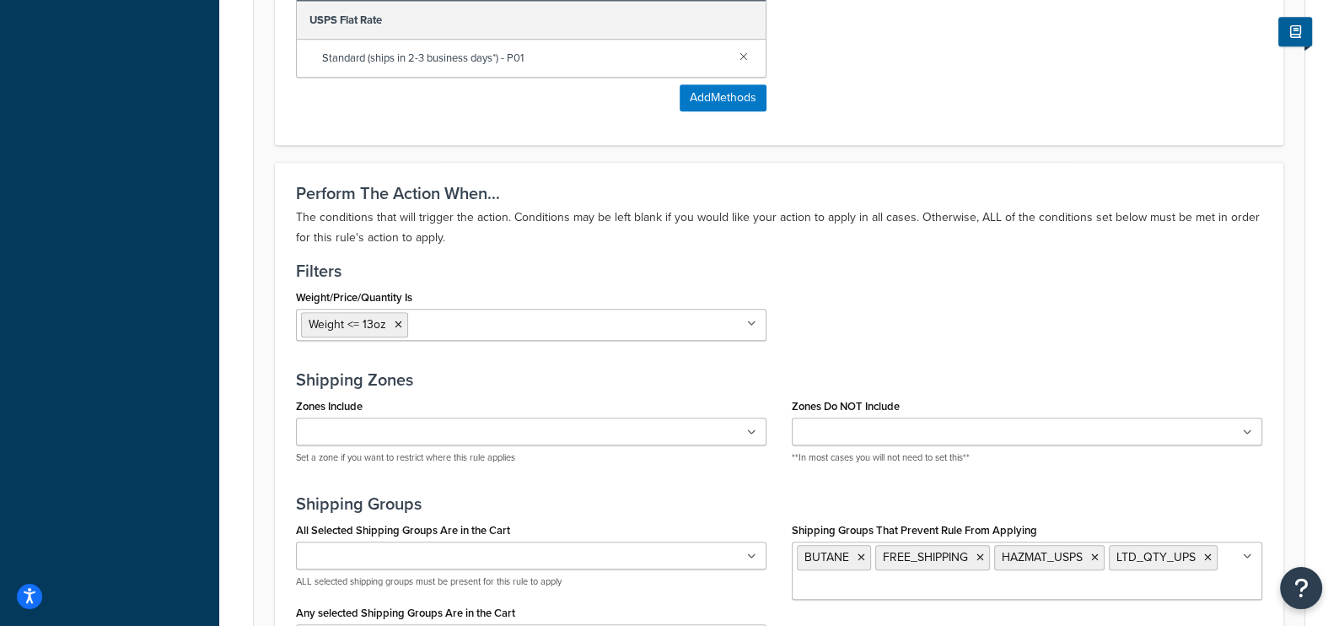
scroll to position [1301, 0]
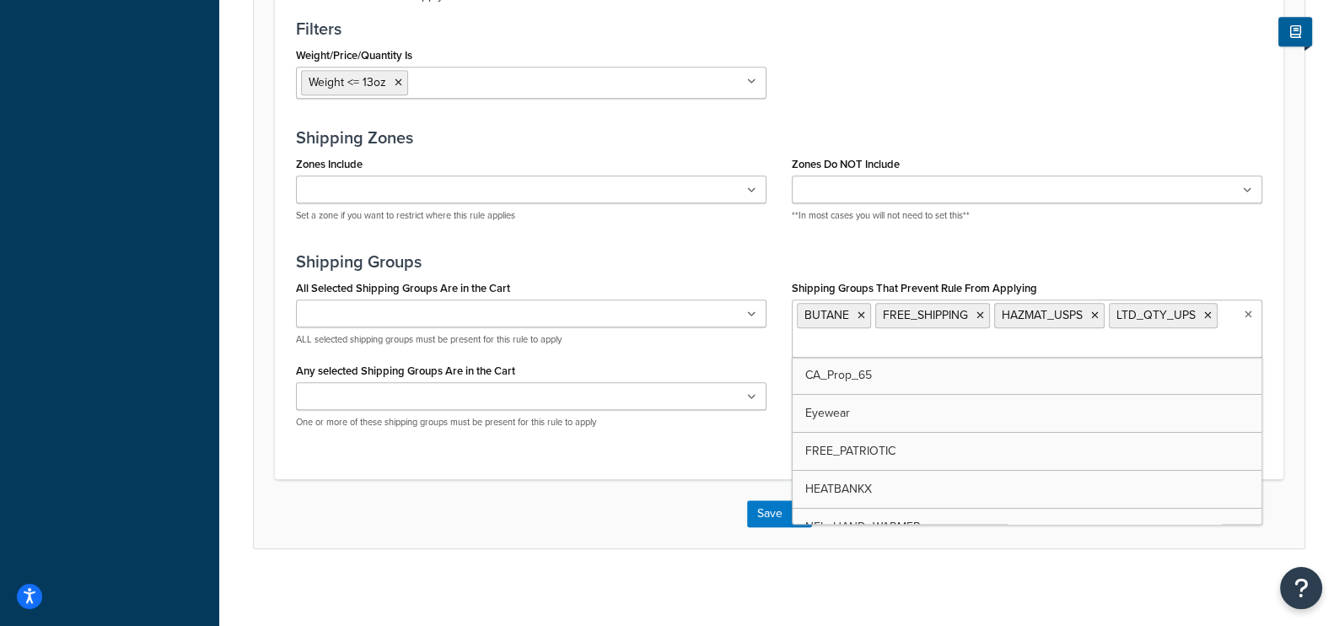
click at [999, 343] on ul "BUTANE FREE_SHIPPING HAZMAT_USPS LTD_QTY_UPS" at bounding box center [1027, 328] width 471 height 58
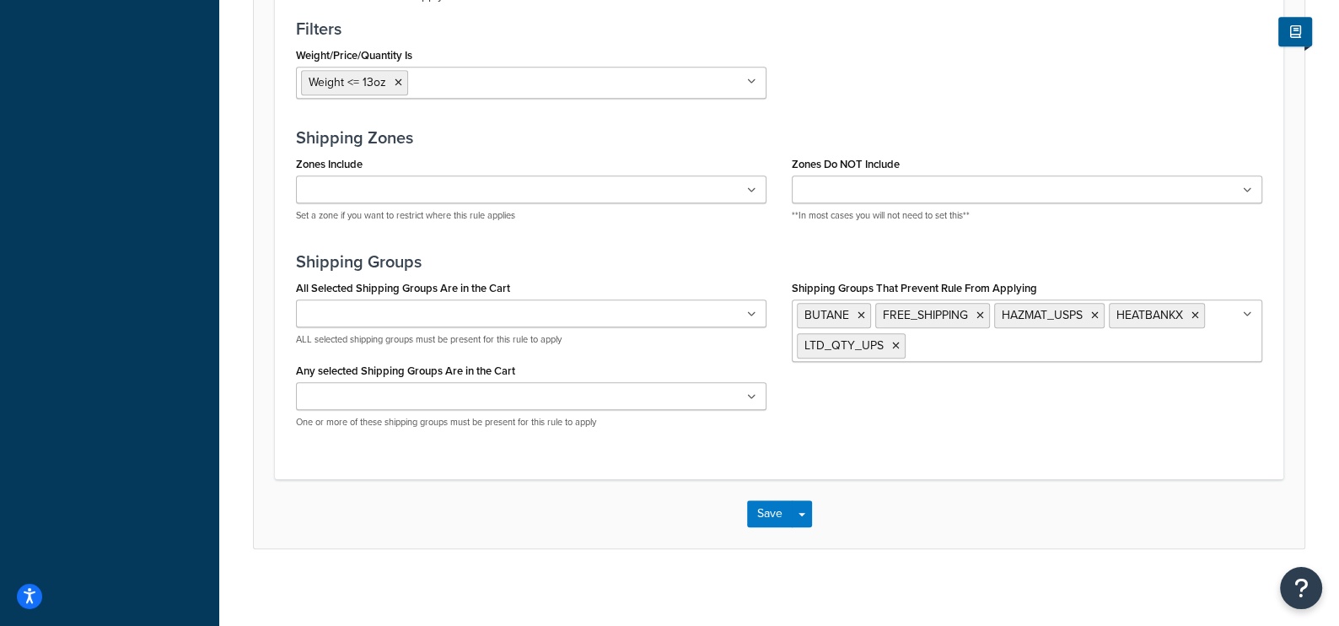
click at [665, 509] on div "Save Save Dropdown Save and Edit Save and Duplicate Save and Create New" at bounding box center [779, 513] width 1051 height 69
click at [771, 504] on button "Save" at bounding box center [770, 513] width 46 height 27
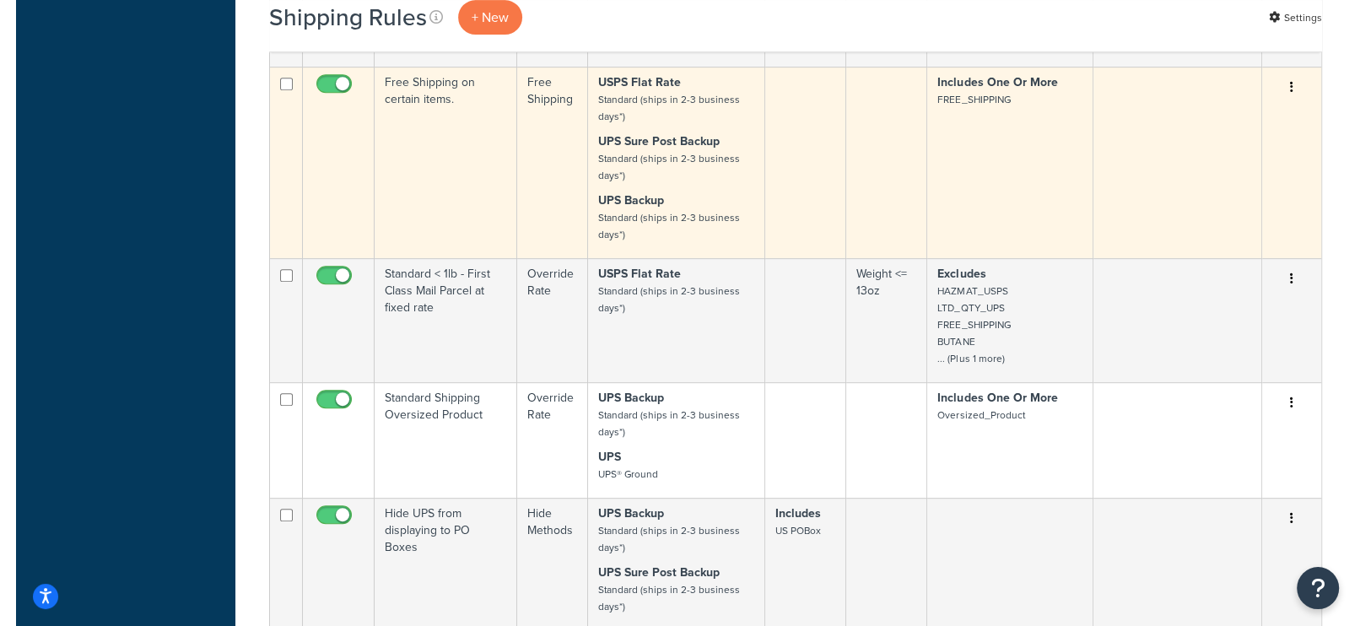
scroll to position [703, 0]
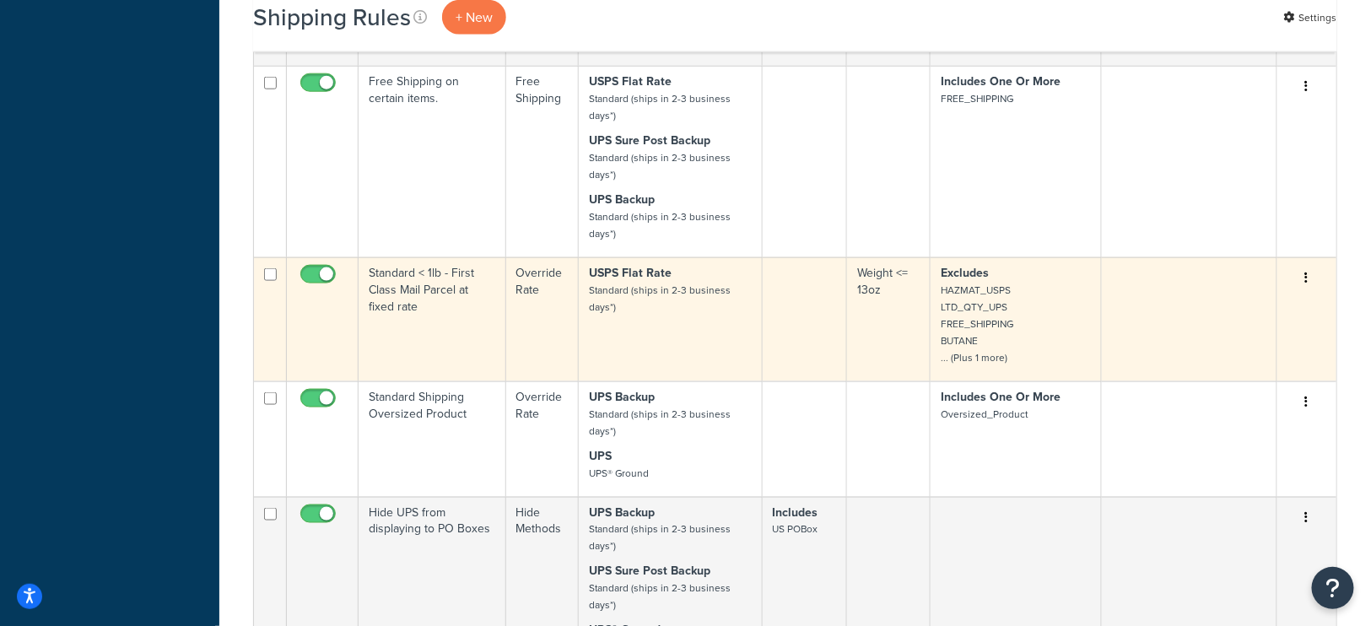
click at [972, 349] on small "HAZMAT_USPS LTD_QTY_UPS FREE_SHIPPING BUTANE ... (Plus 1 more)" at bounding box center [976, 324] width 73 height 83
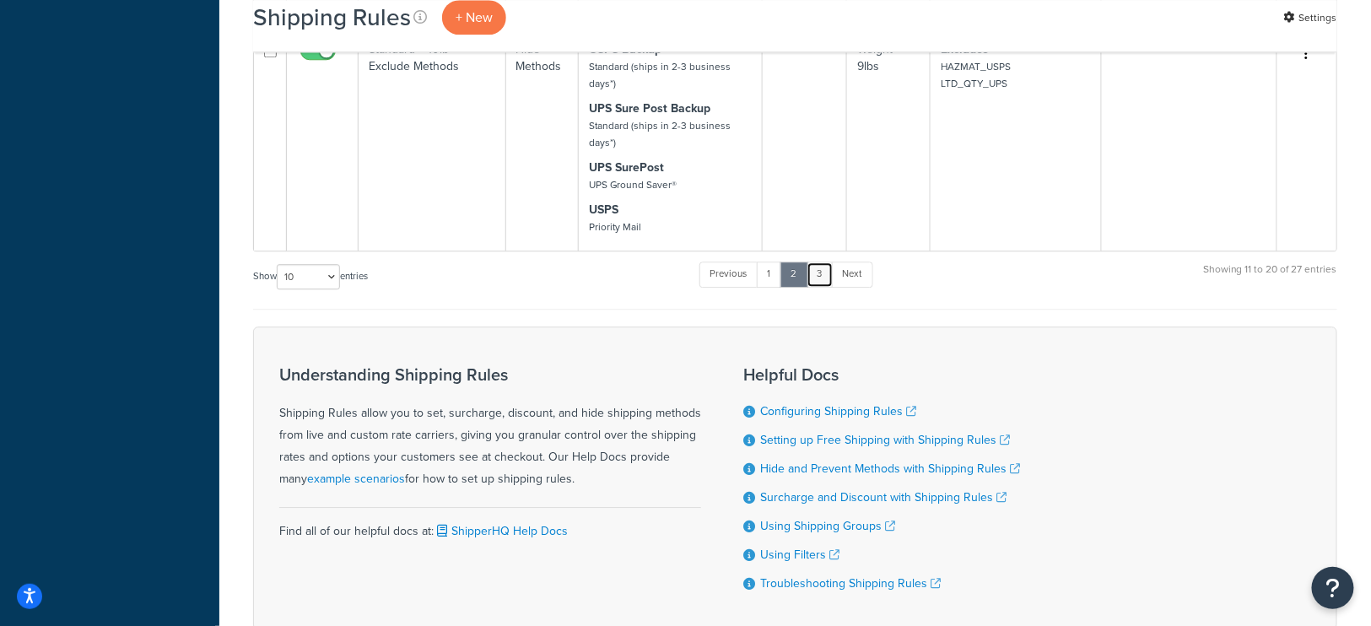
click at [823, 261] on link "3" at bounding box center [819, 273] width 27 height 25
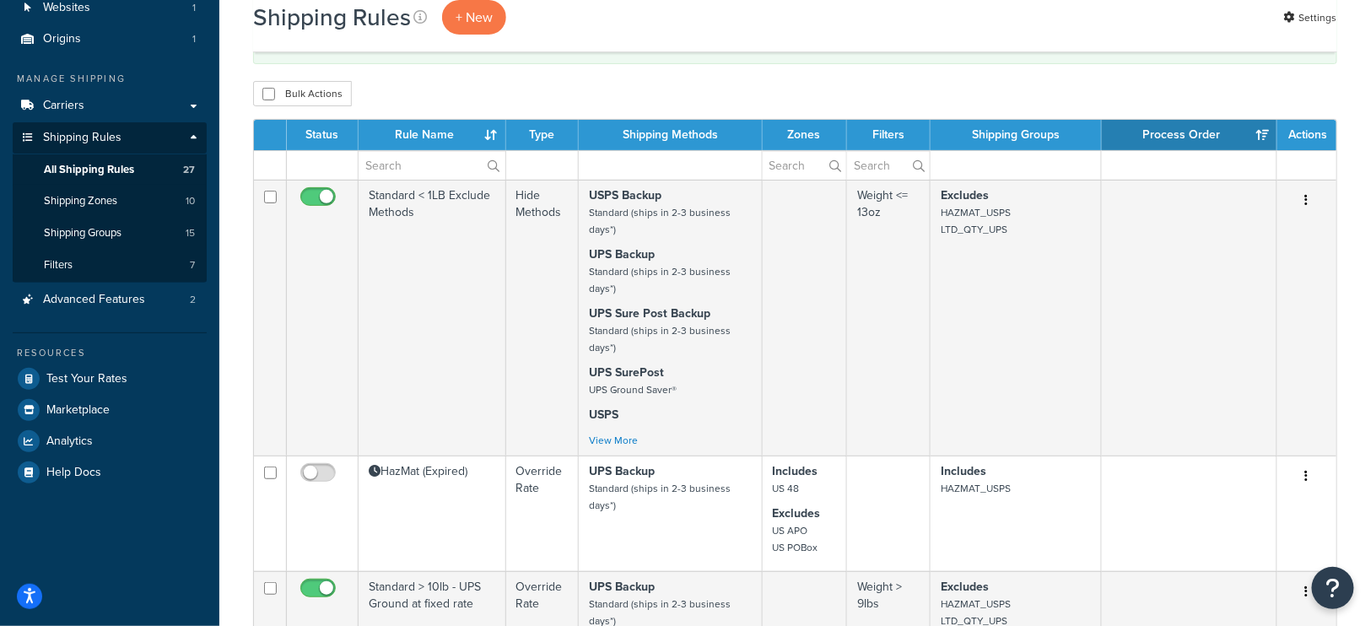
scroll to position [135, 0]
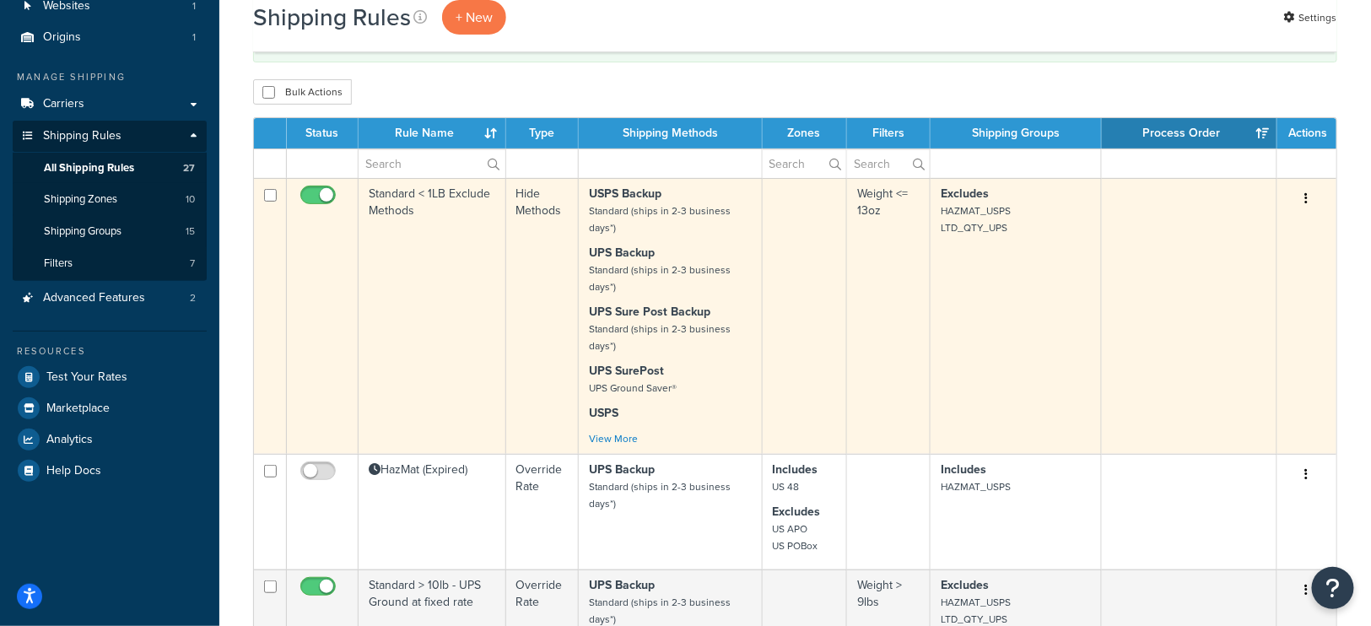
click at [996, 365] on td "Excludes HAZMAT_USPS LTD_QTY_UPS" at bounding box center [1015, 316] width 171 height 276
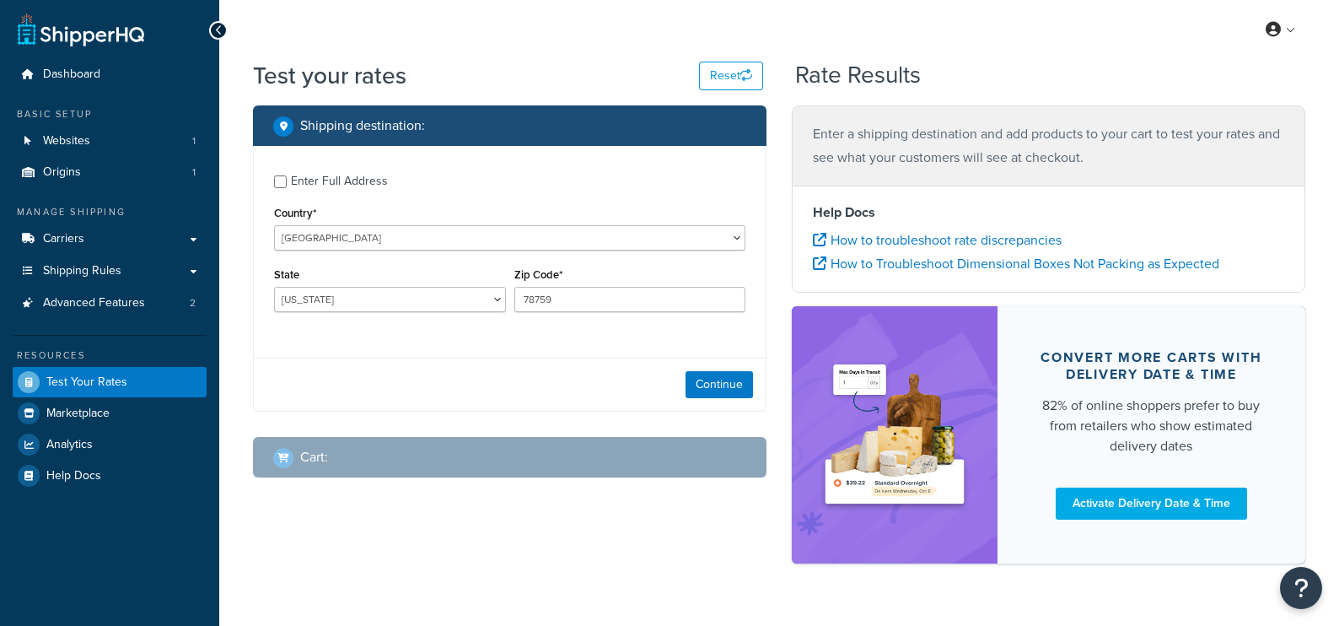
select select "[GEOGRAPHIC_DATA]"
click at [708, 385] on button "Continue" at bounding box center [719, 384] width 67 height 27
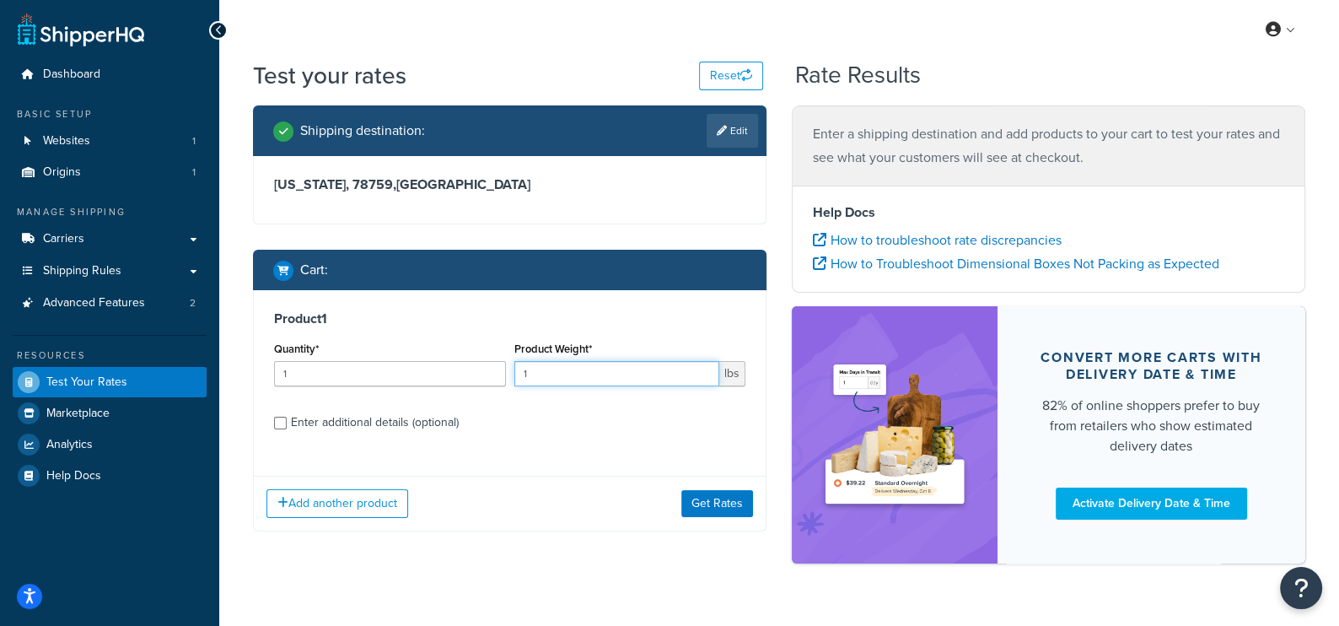
click at [538, 369] on input "1" at bounding box center [618, 373] width 206 height 25
type input ".5"
click at [551, 450] on div "Product 1 Quantity* 1 Product Weight* .5 lbs Enter additional details (optional)" at bounding box center [510, 376] width 512 height 173
click at [706, 501] on button "Get Rates" at bounding box center [718, 503] width 72 height 27
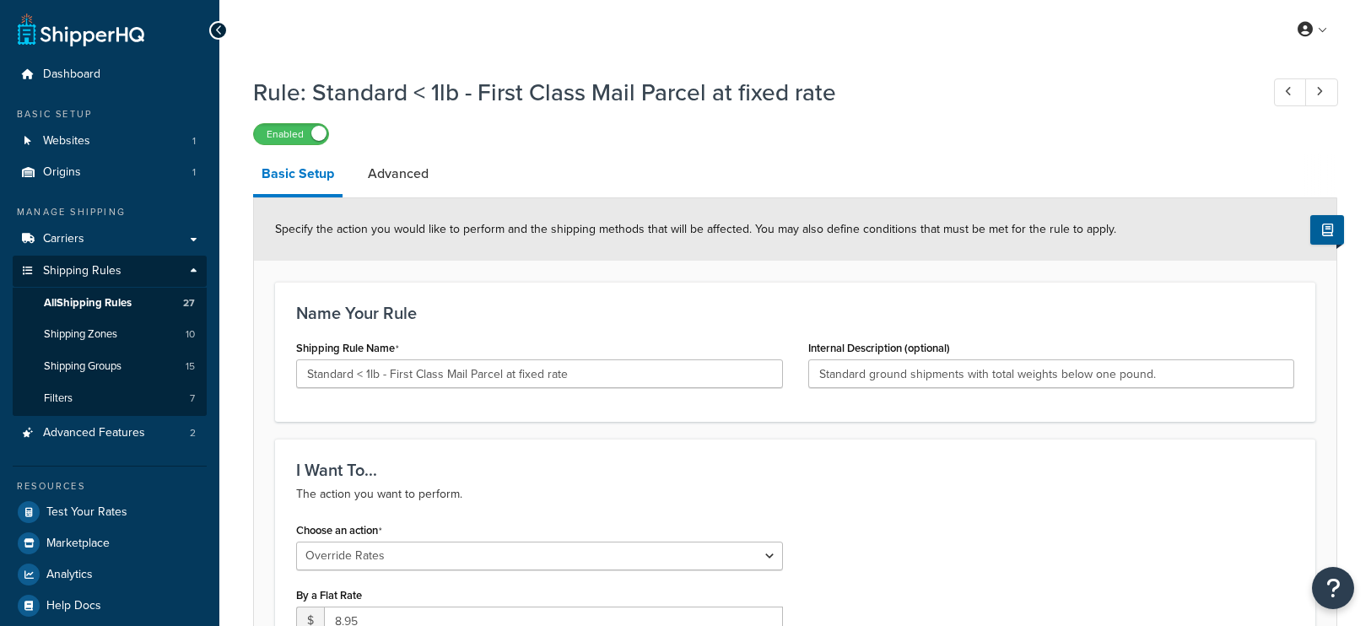
select select "OVERRIDE"
select select "LOCATION"
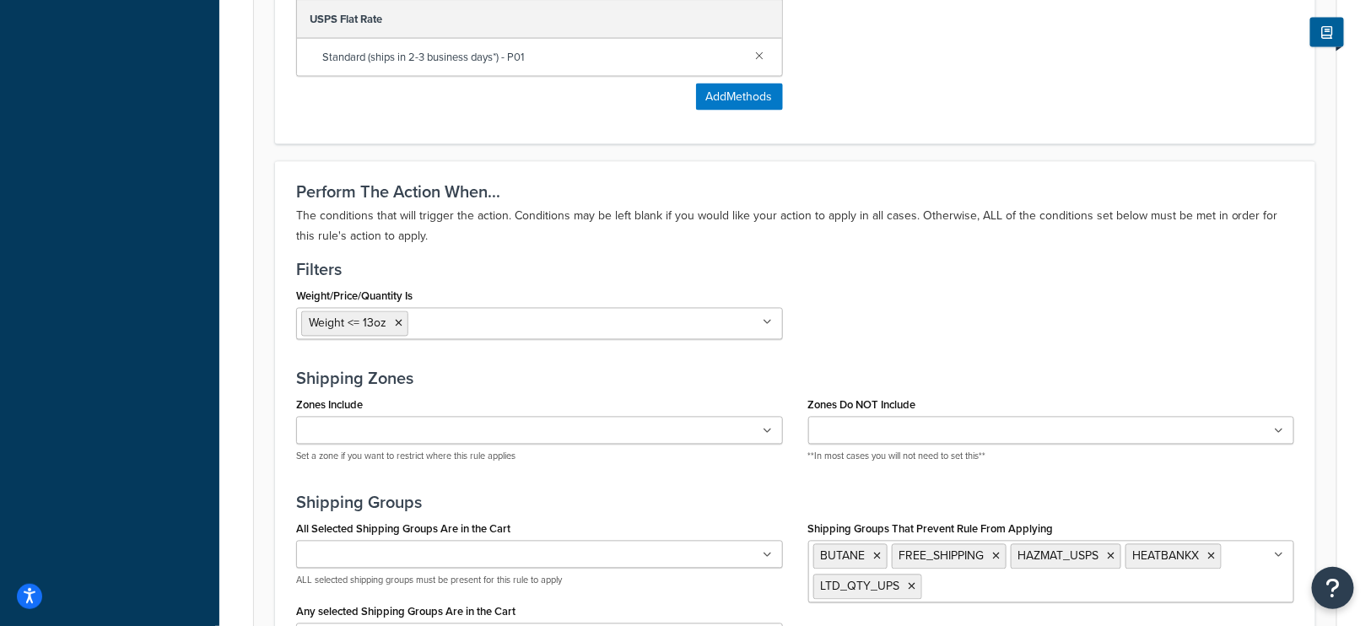
scroll to position [1064, 0]
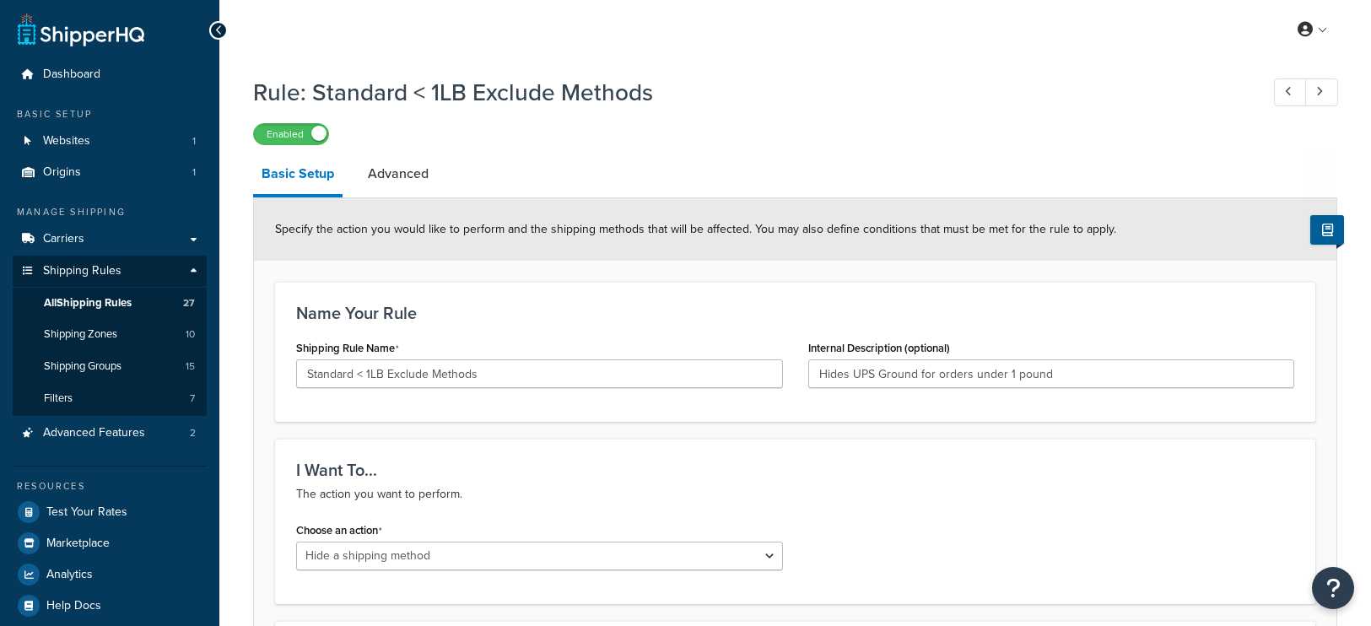
select select "HIDE"
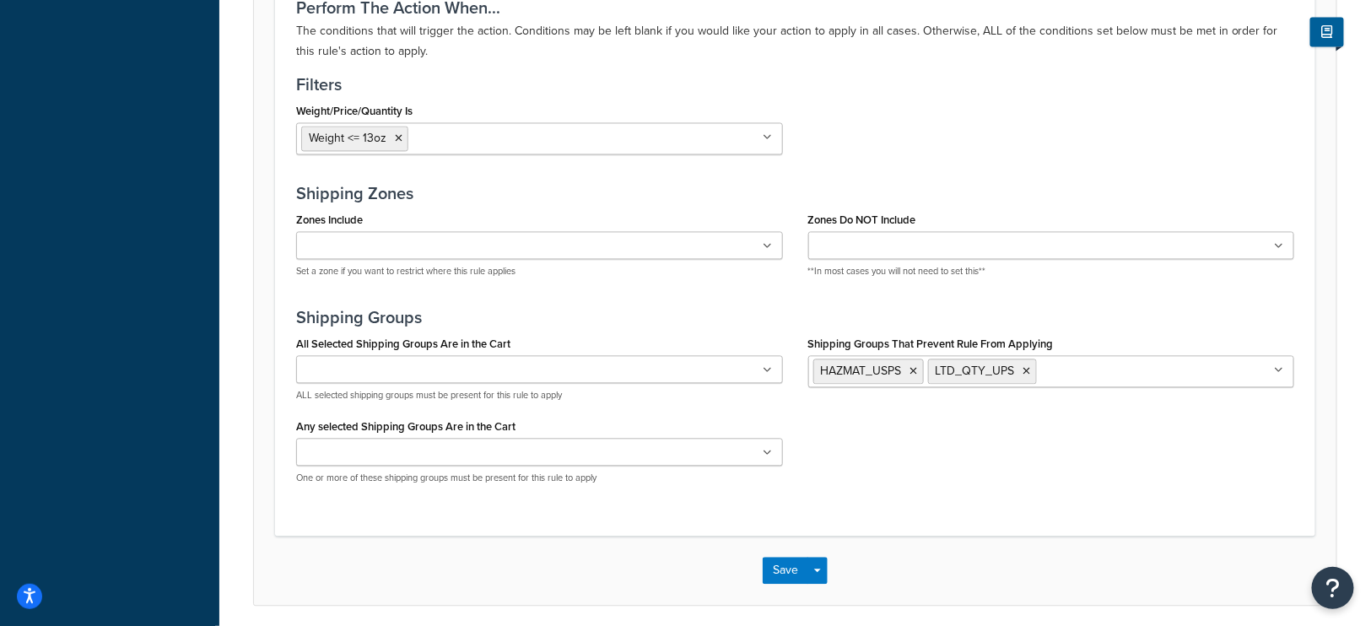
scroll to position [1266, 0]
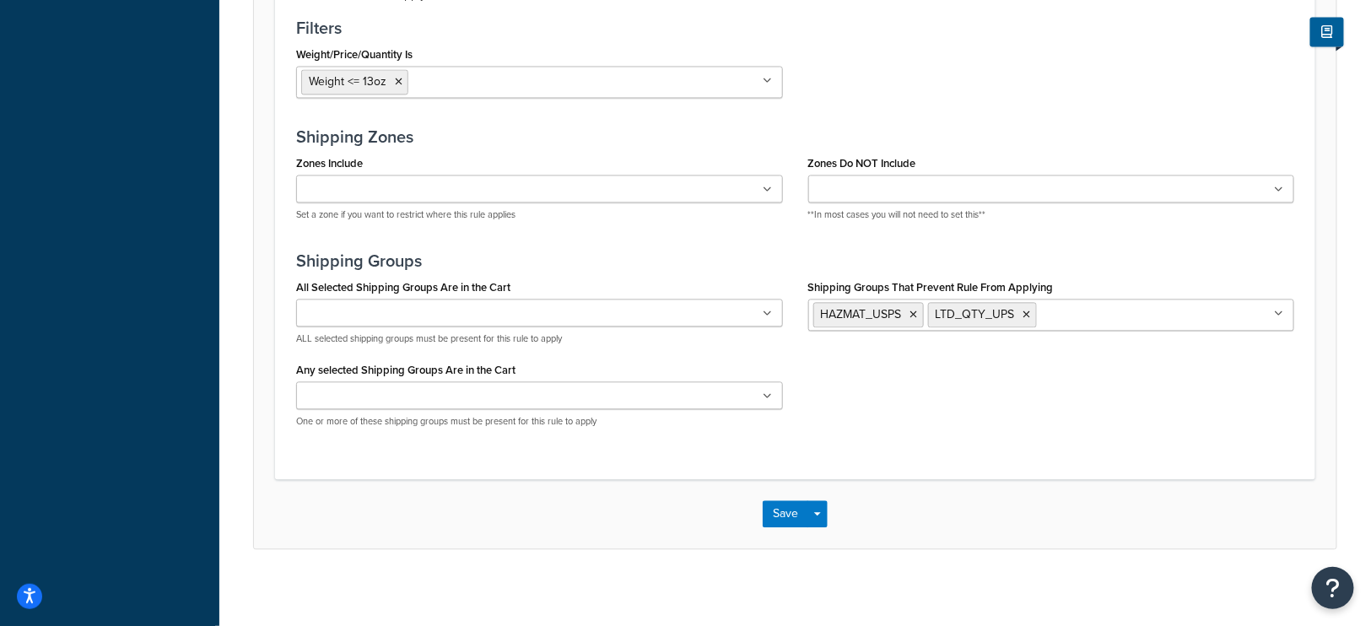
click at [1117, 316] on input "Shipping Groups That Prevent Rule From Applying" at bounding box center [1115, 313] width 149 height 19
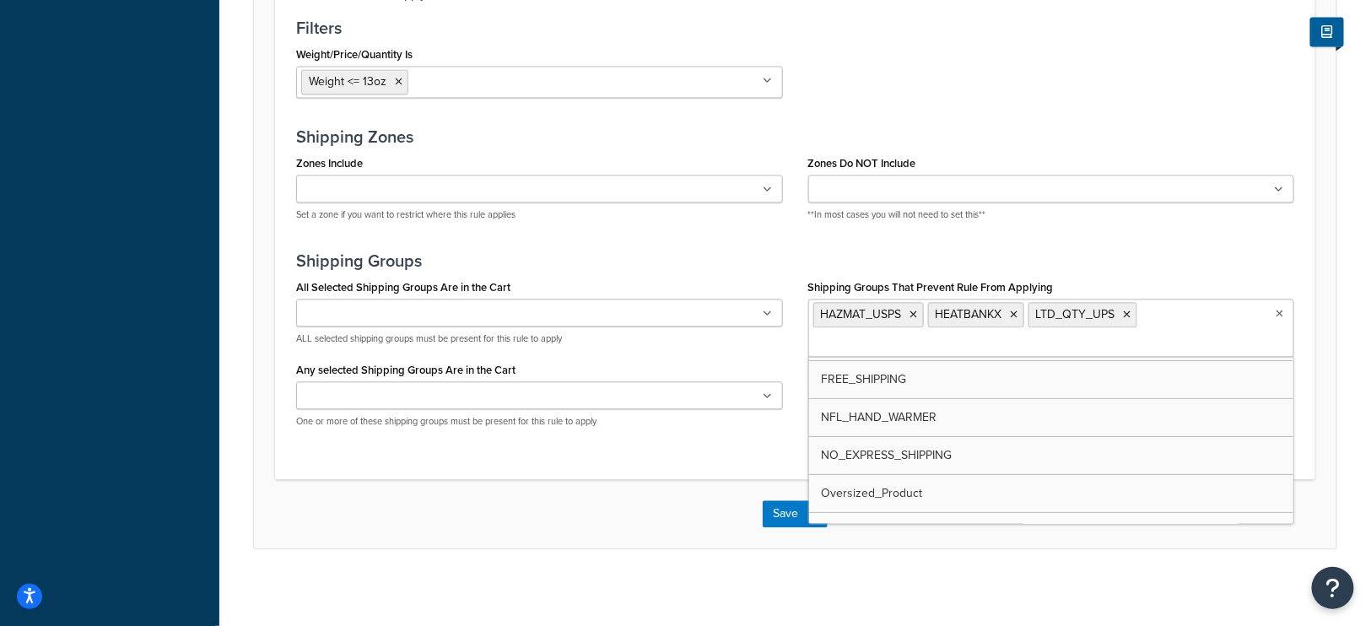
click at [661, 540] on div "Save Save Dropdown Save and Edit Save and Duplicate Save and Create New" at bounding box center [795, 513] width 1082 height 69
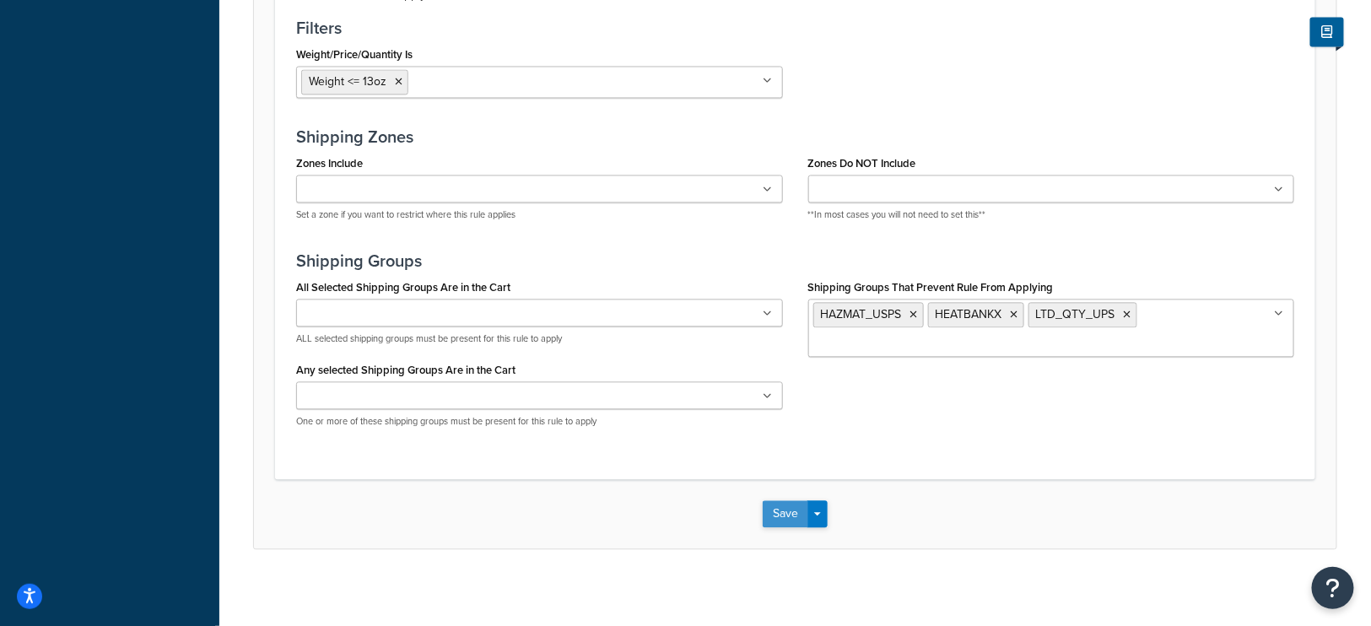
click at [779, 505] on button "Save" at bounding box center [785, 513] width 46 height 27
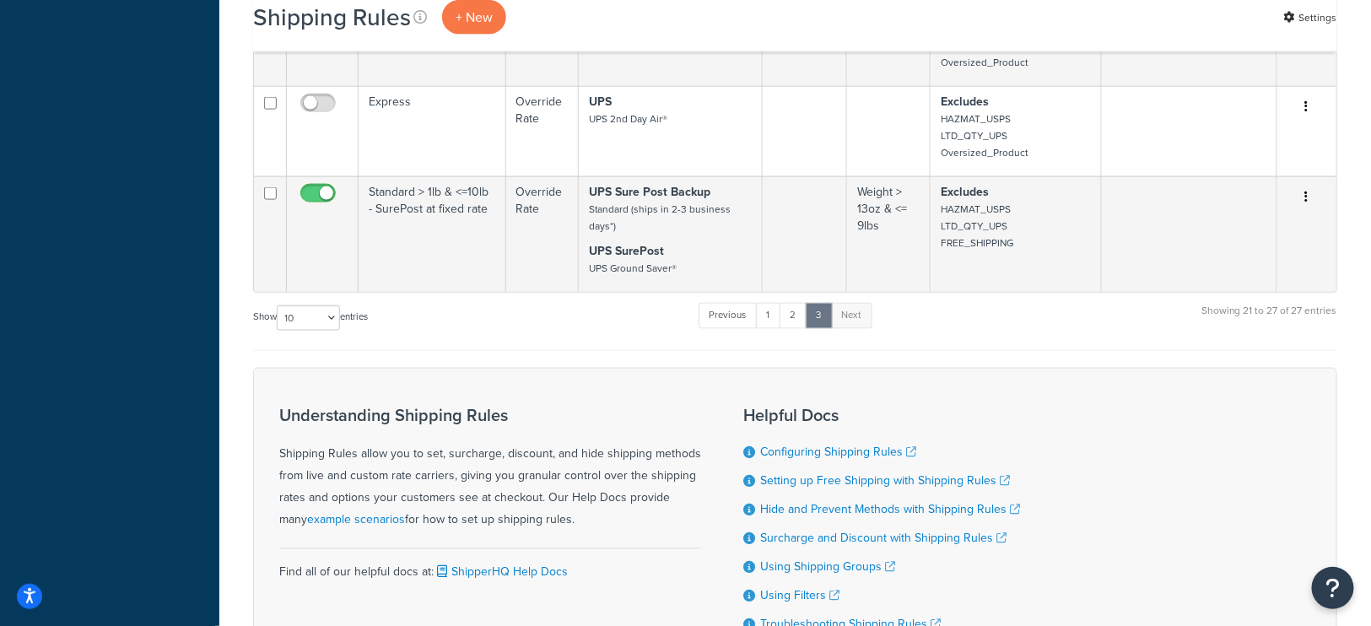
scroll to position [900, 0]
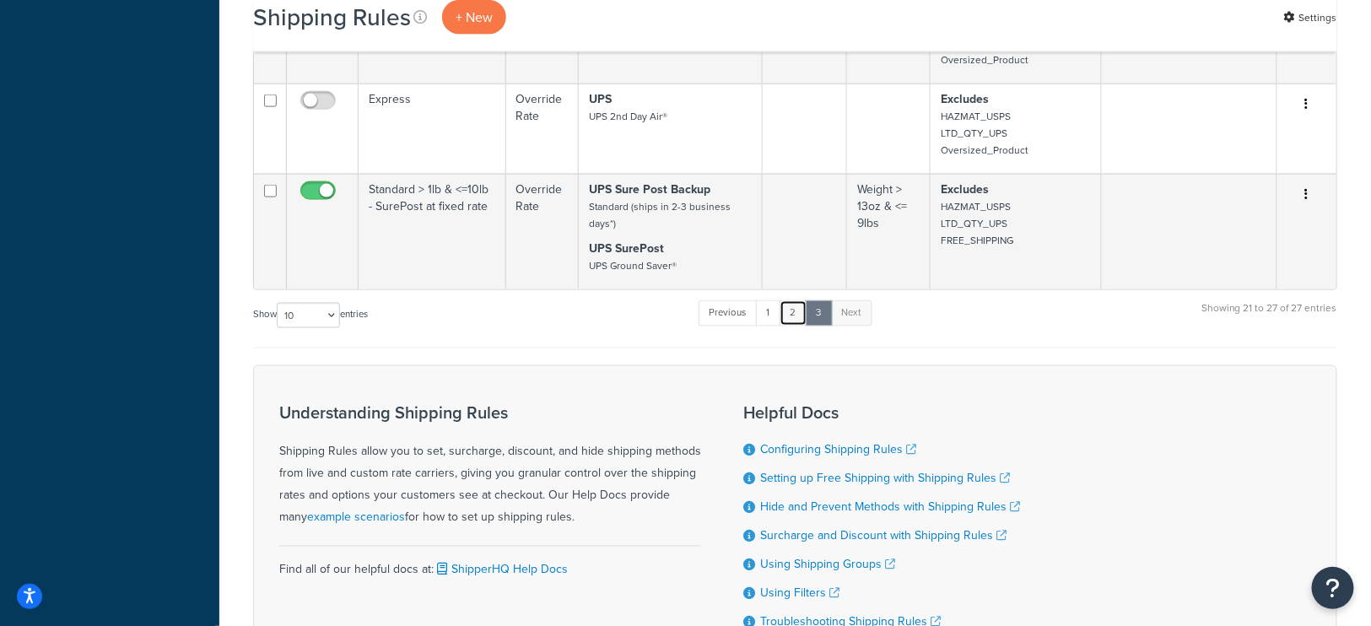
click at [795, 312] on link "2" at bounding box center [793, 312] width 28 height 25
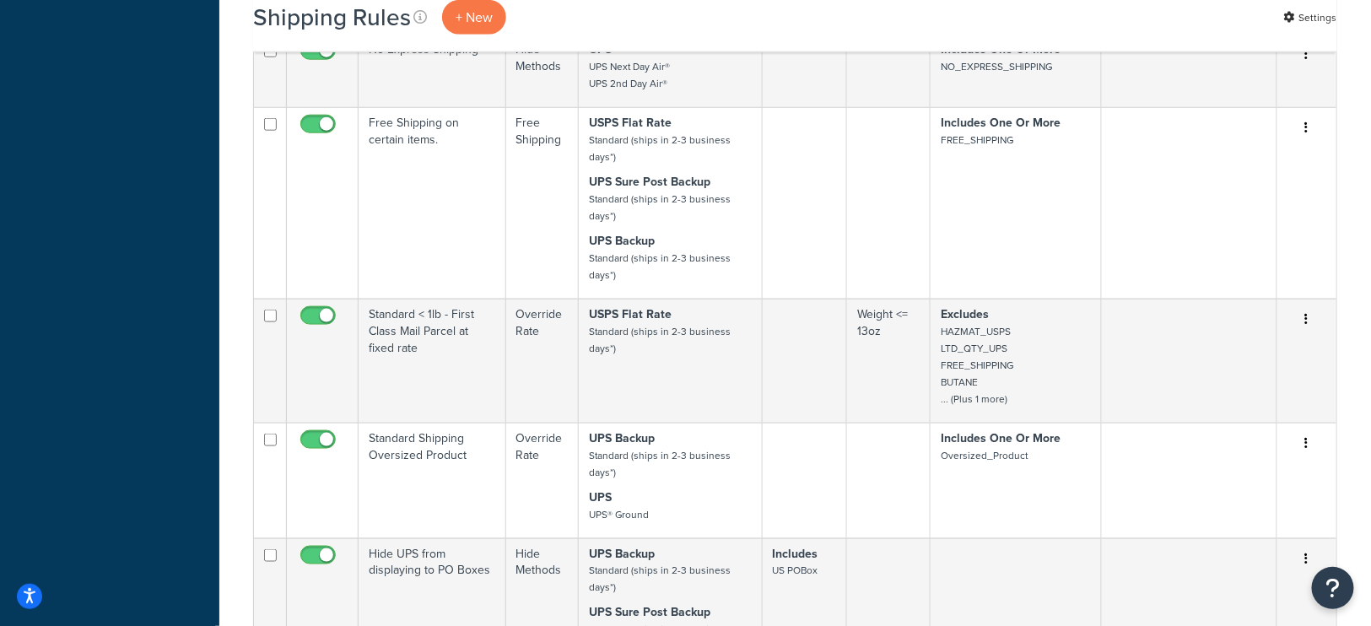
scroll to position [601, 0]
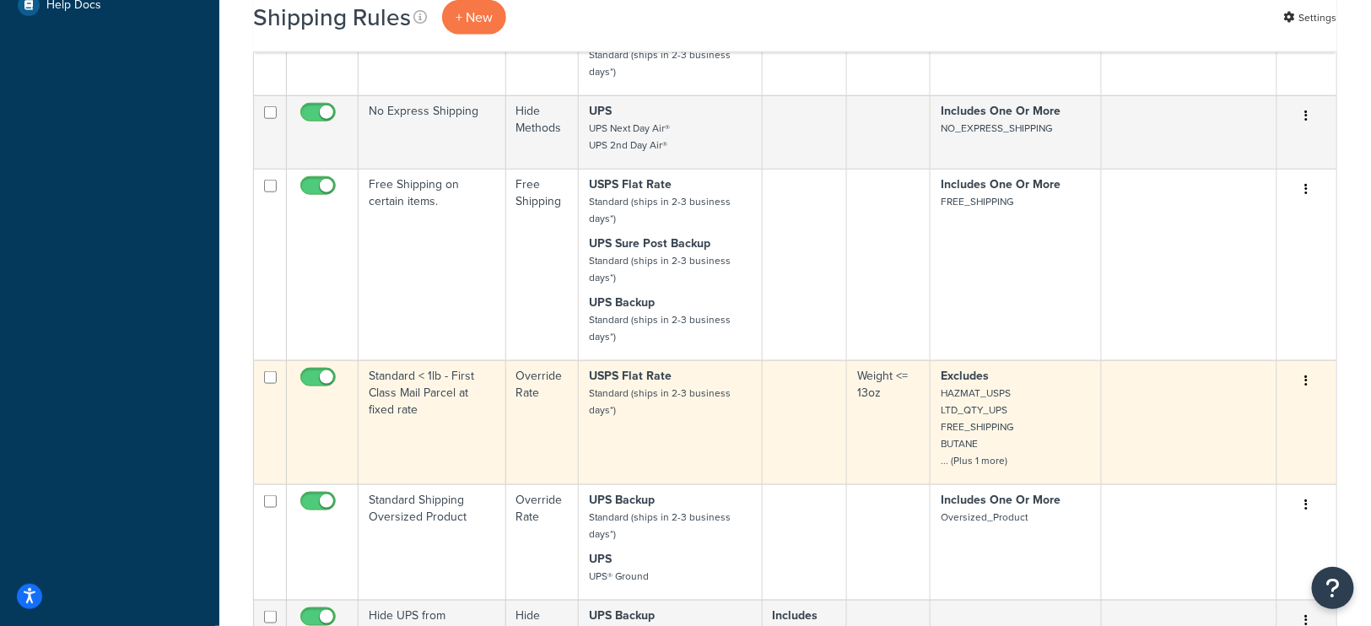
click at [998, 395] on small "HAZMAT_USPS LTD_QTY_UPS FREE_SHIPPING BUTANE ... (Plus 1 more)" at bounding box center [976, 426] width 73 height 83
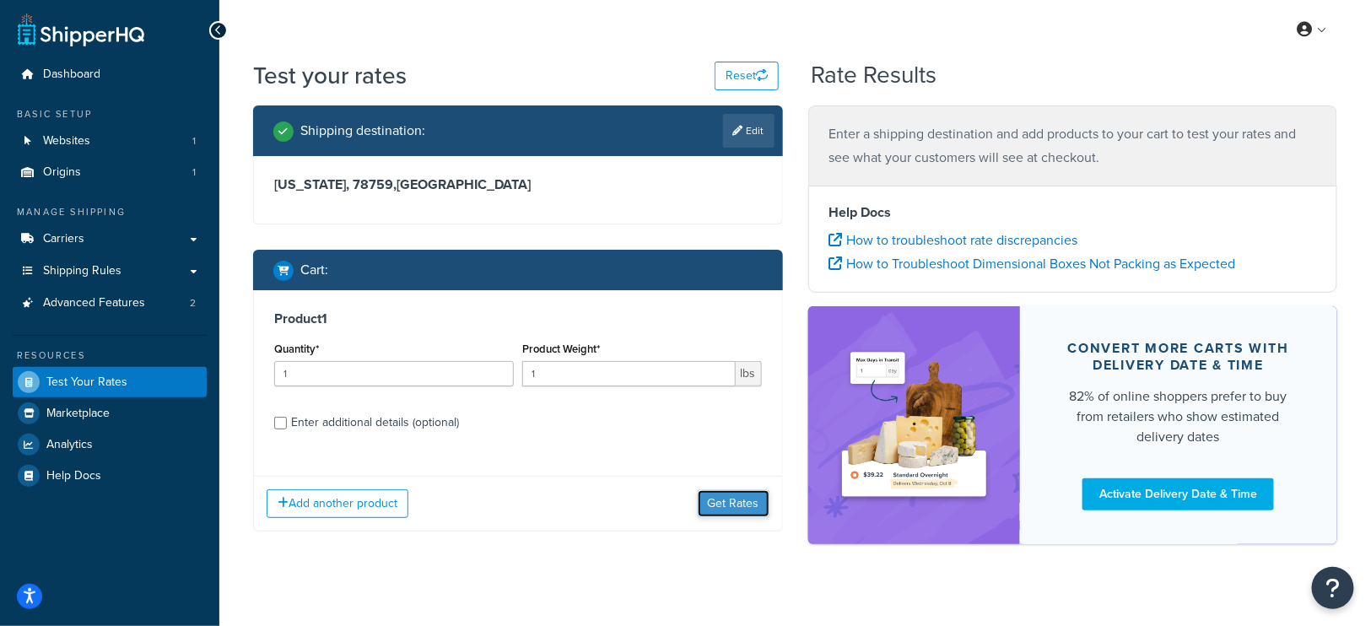
click at [739, 505] on button "Get Rates" at bounding box center [734, 503] width 72 height 27
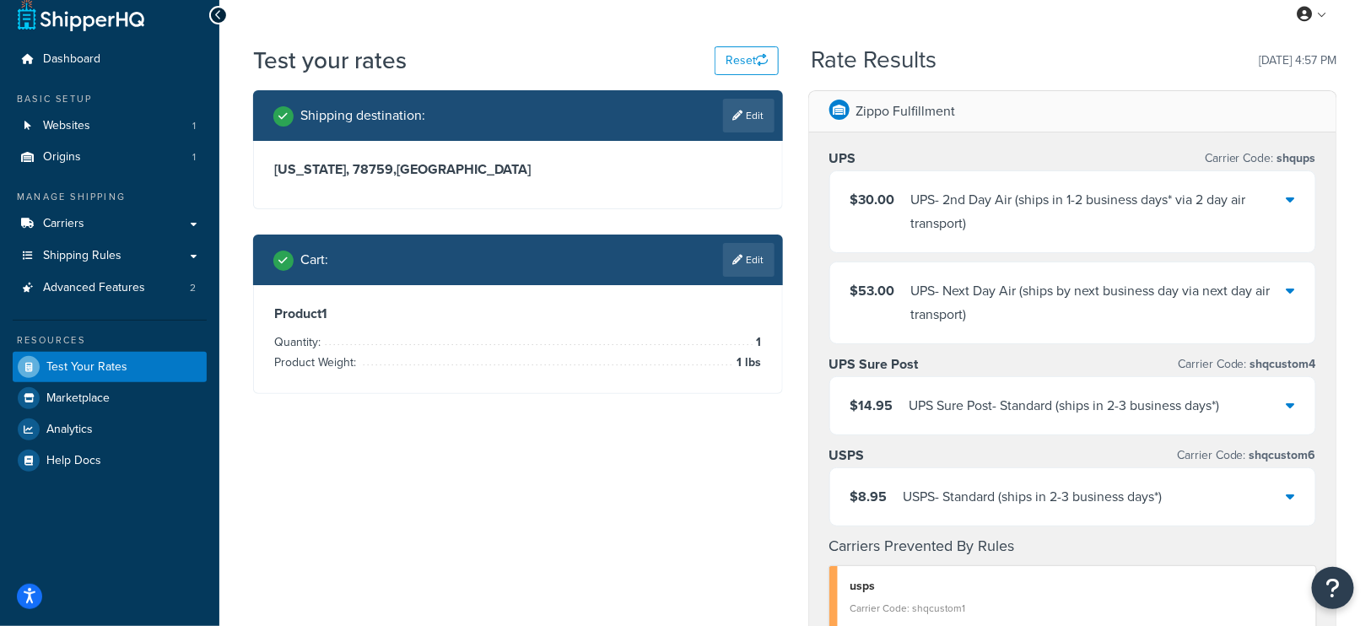
scroll to position [24, 0]
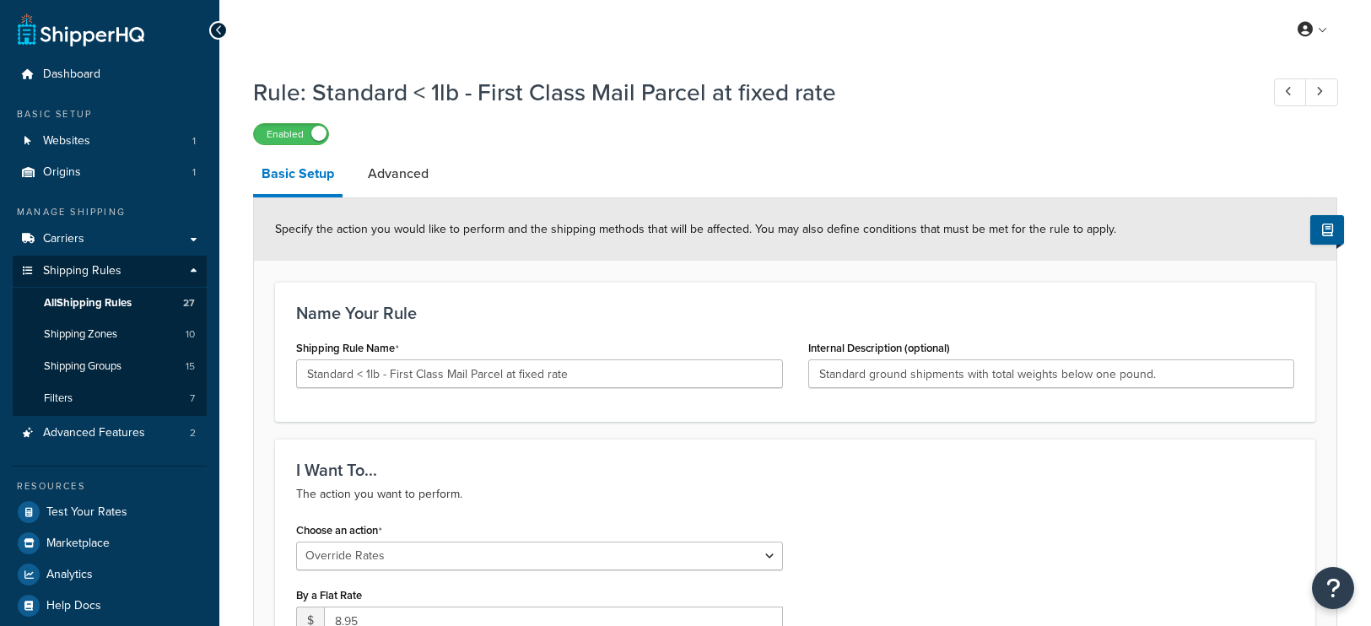
select select "OVERRIDE"
select select "LOCATION"
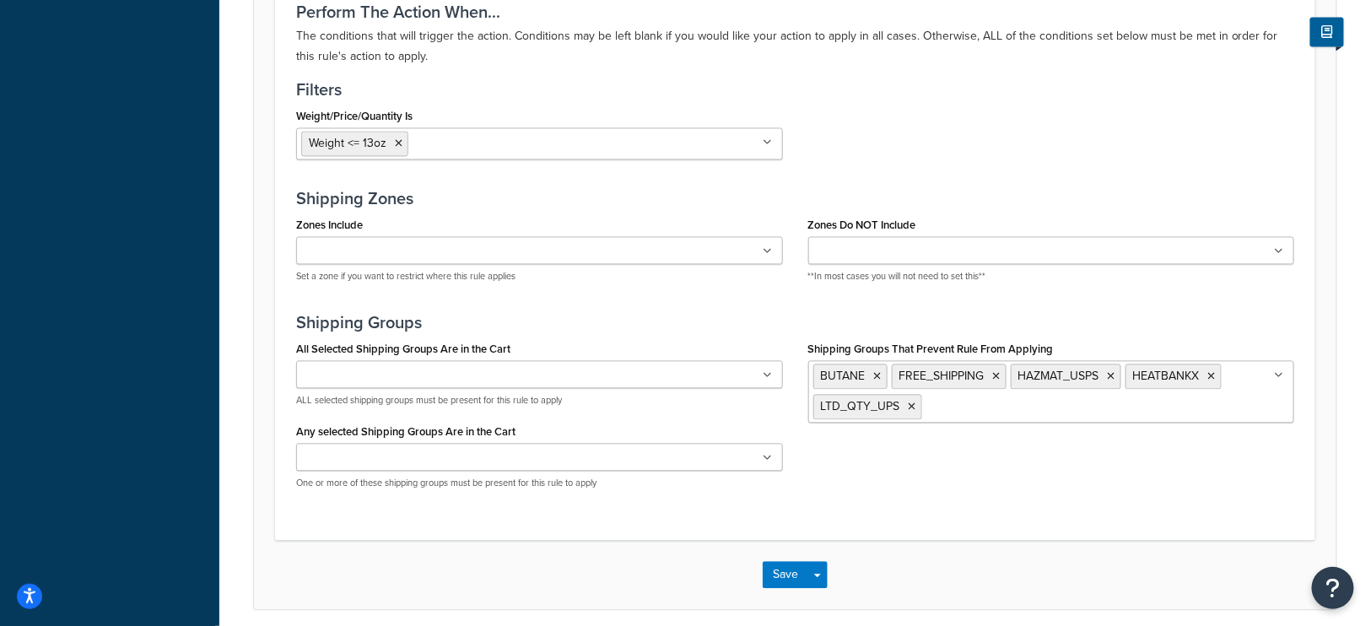
scroll to position [1258, 0]
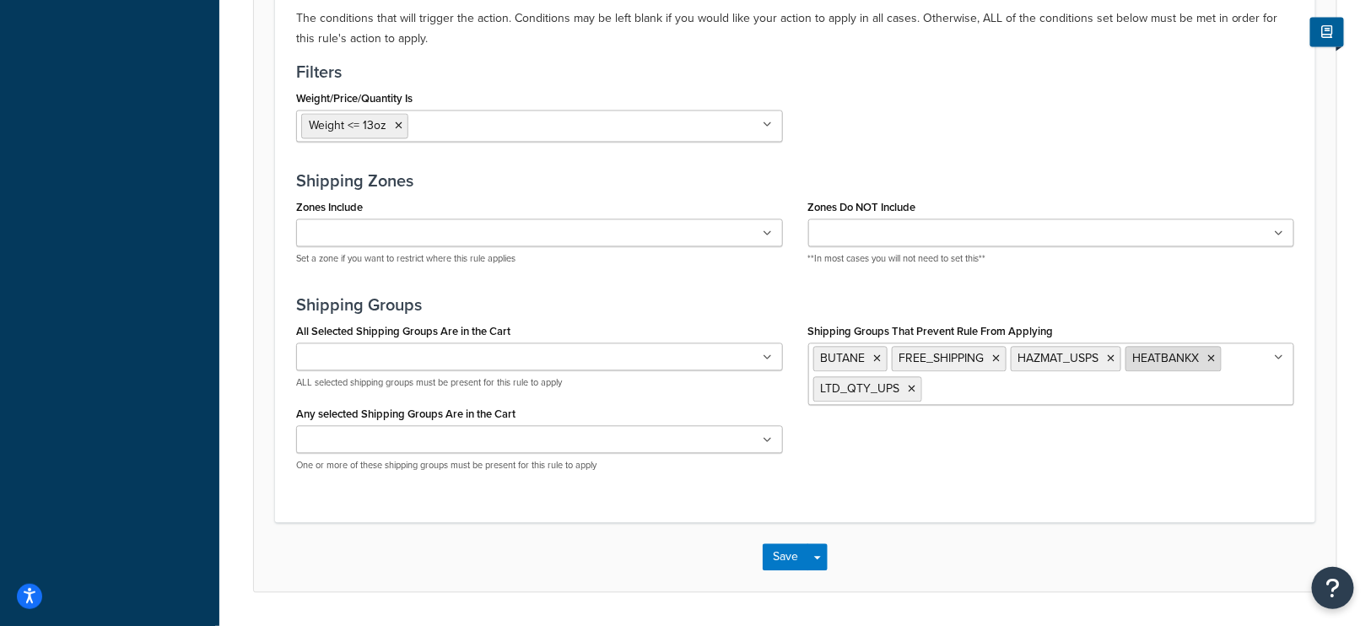
click at [1209, 353] on icon at bounding box center [1212, 358] width 8 height 10
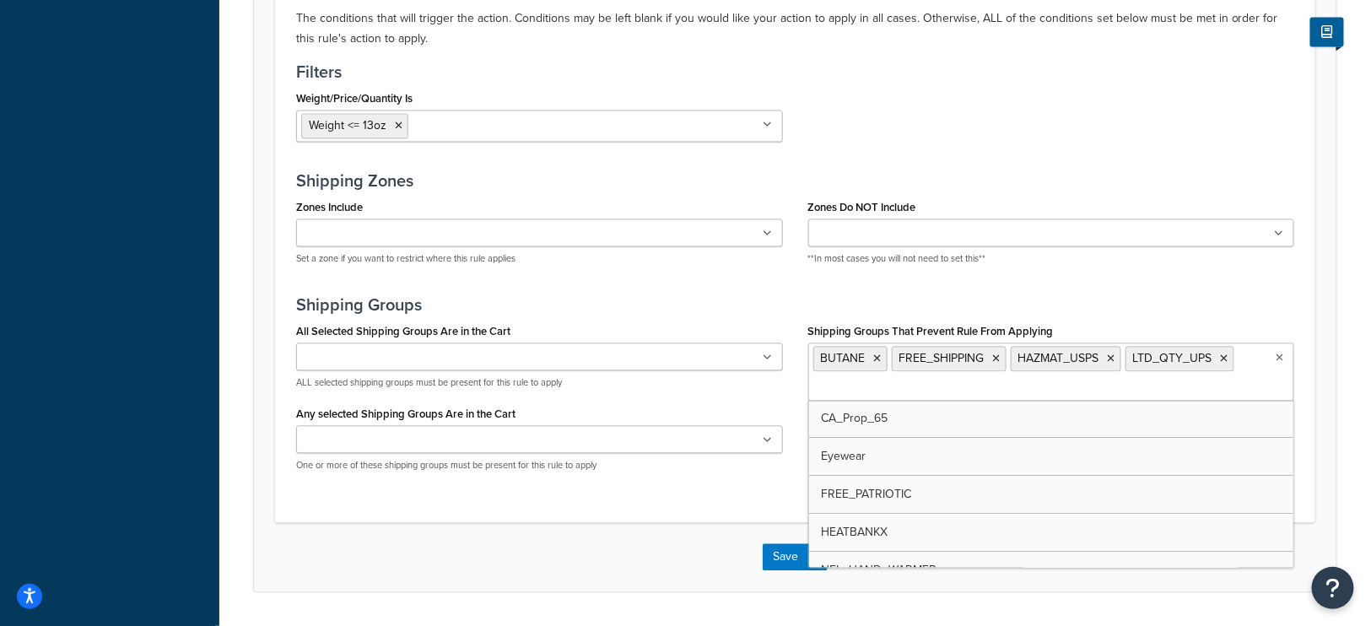
click at [707, 557] on div "Save Save Dropdown Save and Edit Save and Duplicate Save and Create New" at bounding box center [795, 556] width 1082 height 69
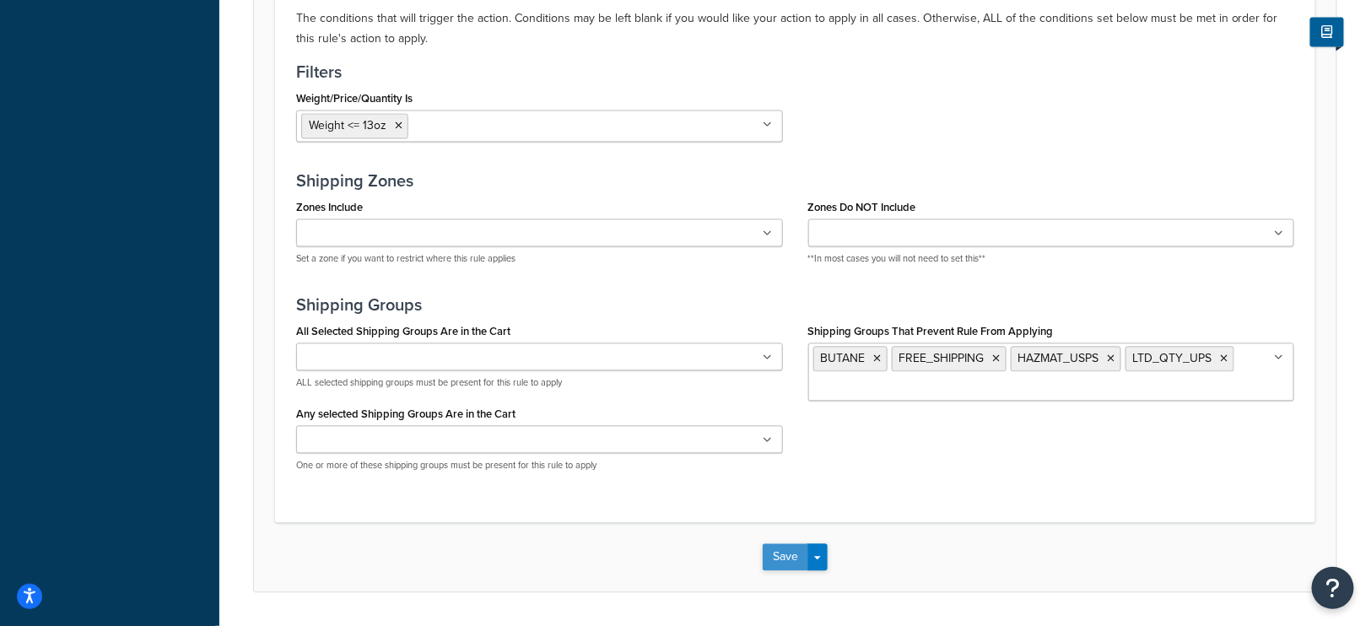
click at [784, 551] on button "Save" at bounding box center [785, 556] width 46 height 27
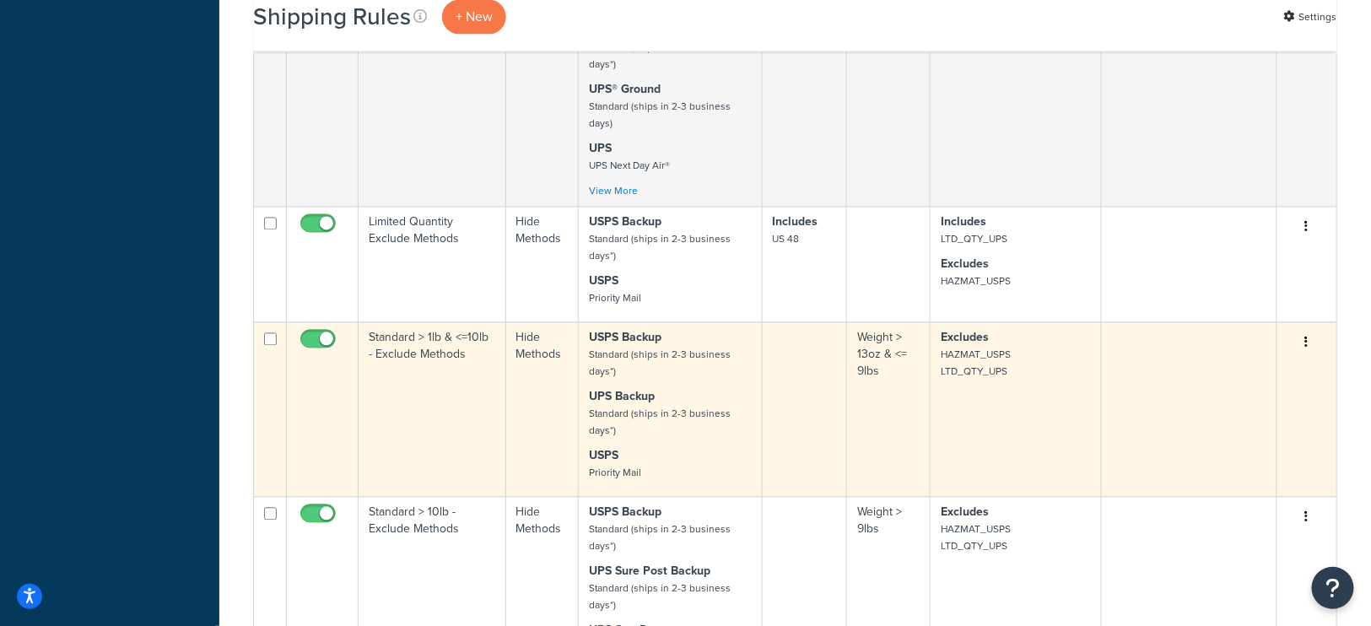
scroll to position [1250, 0]
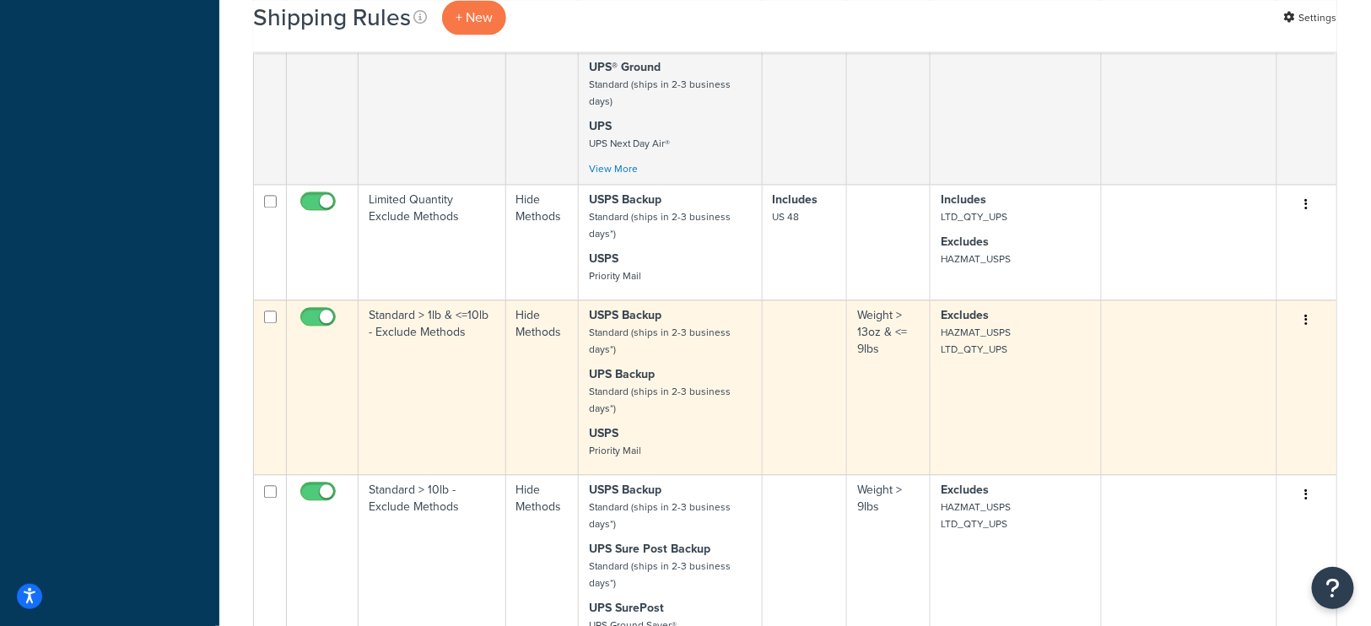
click at [984, 348] on td "Excludes HAZMAT_USPS LTD_QTY_UPS" at bounding box center [1015, 386] width 171 height 175
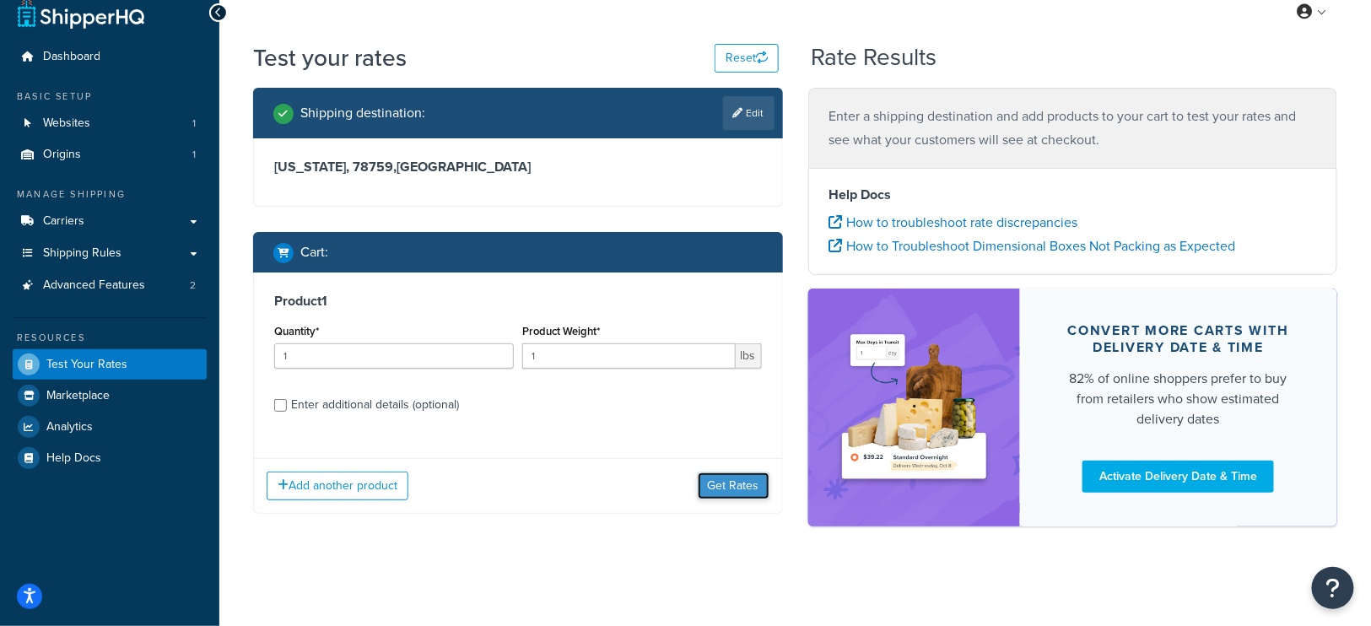
click at [719, 483] on button "Get Rates" at bounding box center [734, 485] width 72 height 27
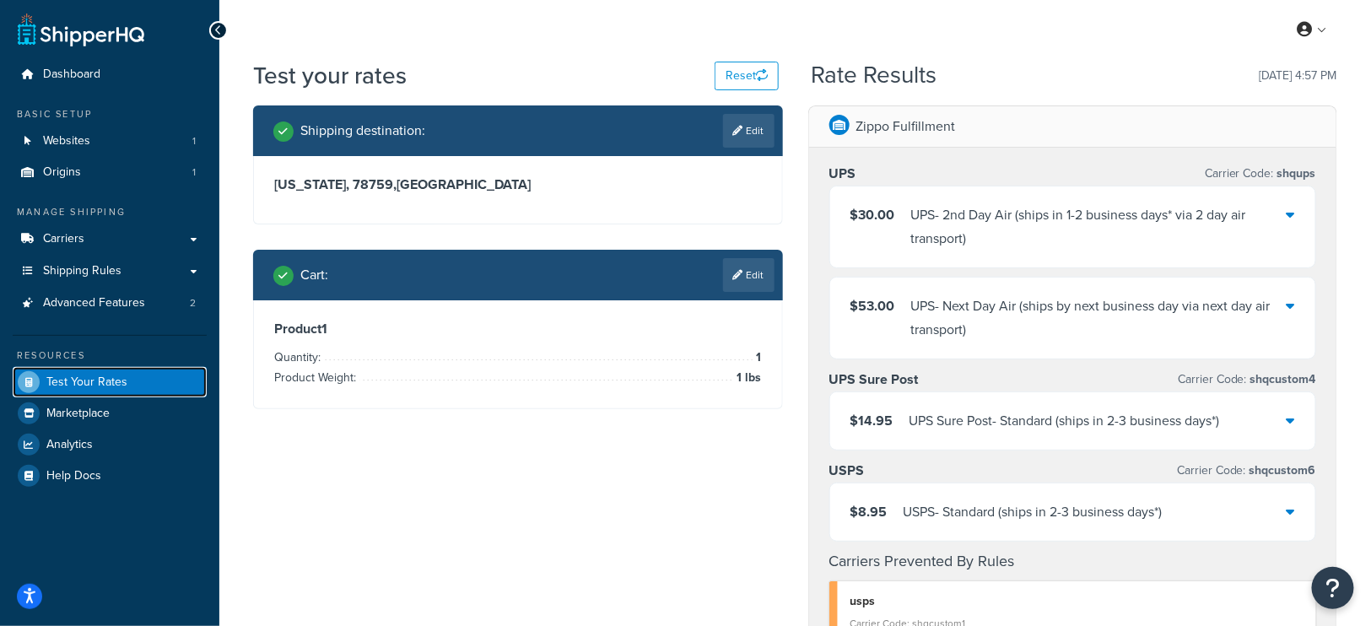
click at [96, 377] on span "Test Your Rates" at bounding box center [86, 382] width 81 height 14
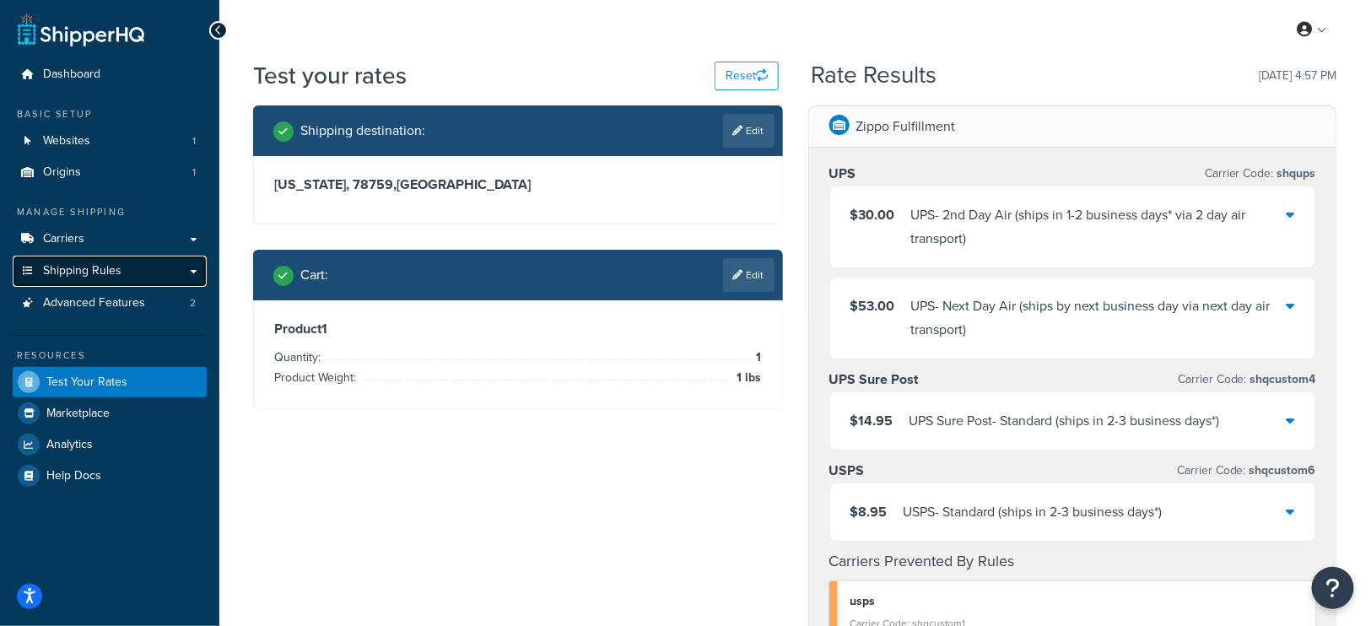
click at [85, 267] on span "Shipping Rules" at bounding box center [82, 271] width 78 height 14
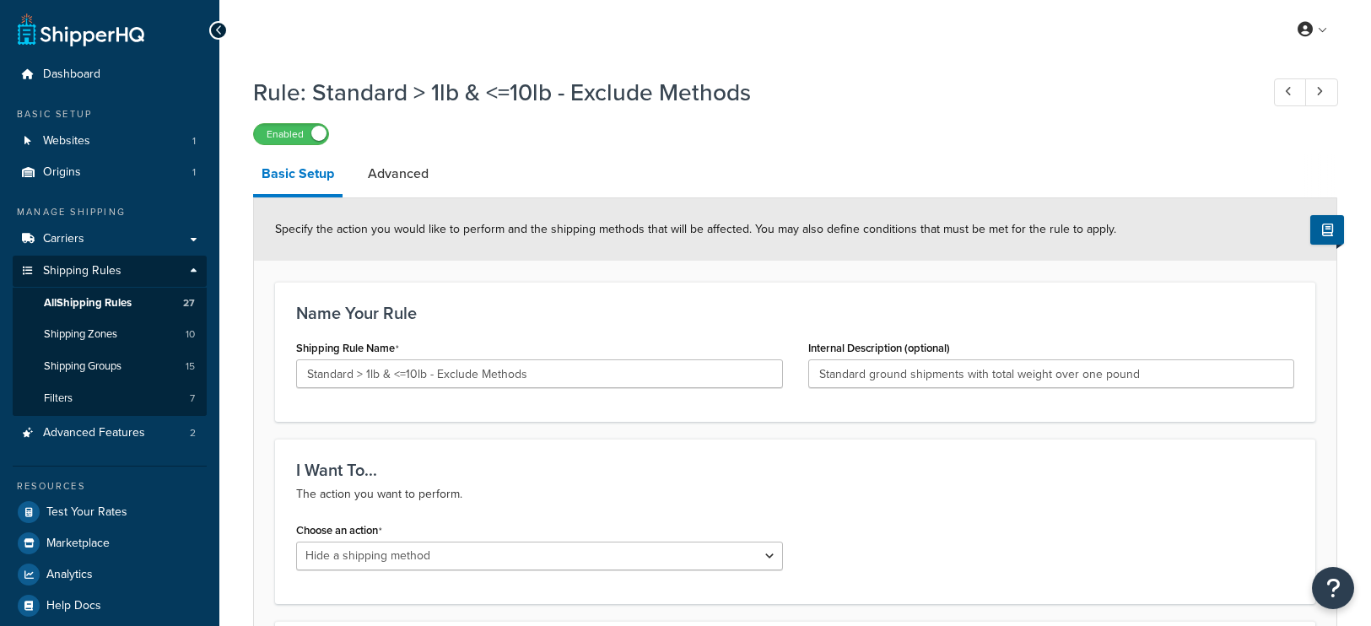
select select "HIDE"
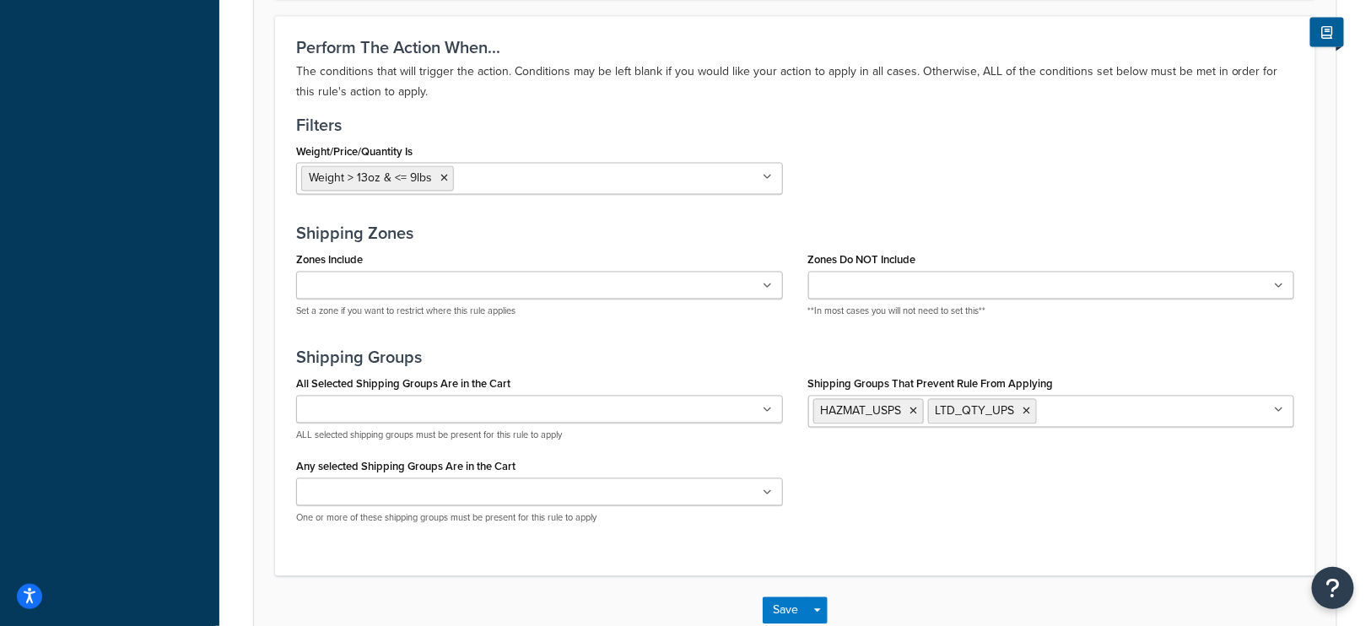
scroll to position [1153, 0]
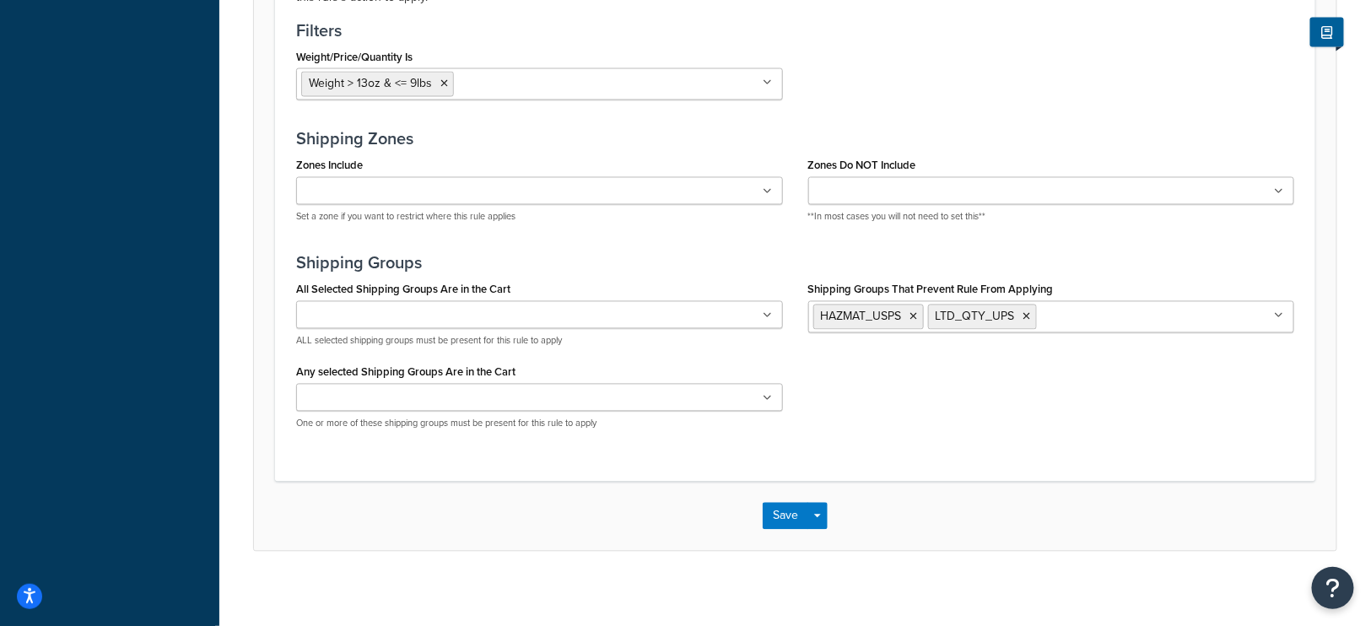
click at [1117, 301] on ul "HAZMAT_USPS LTD_QTY_UPS" at bounding box center [1051, 317] width 487 height 32
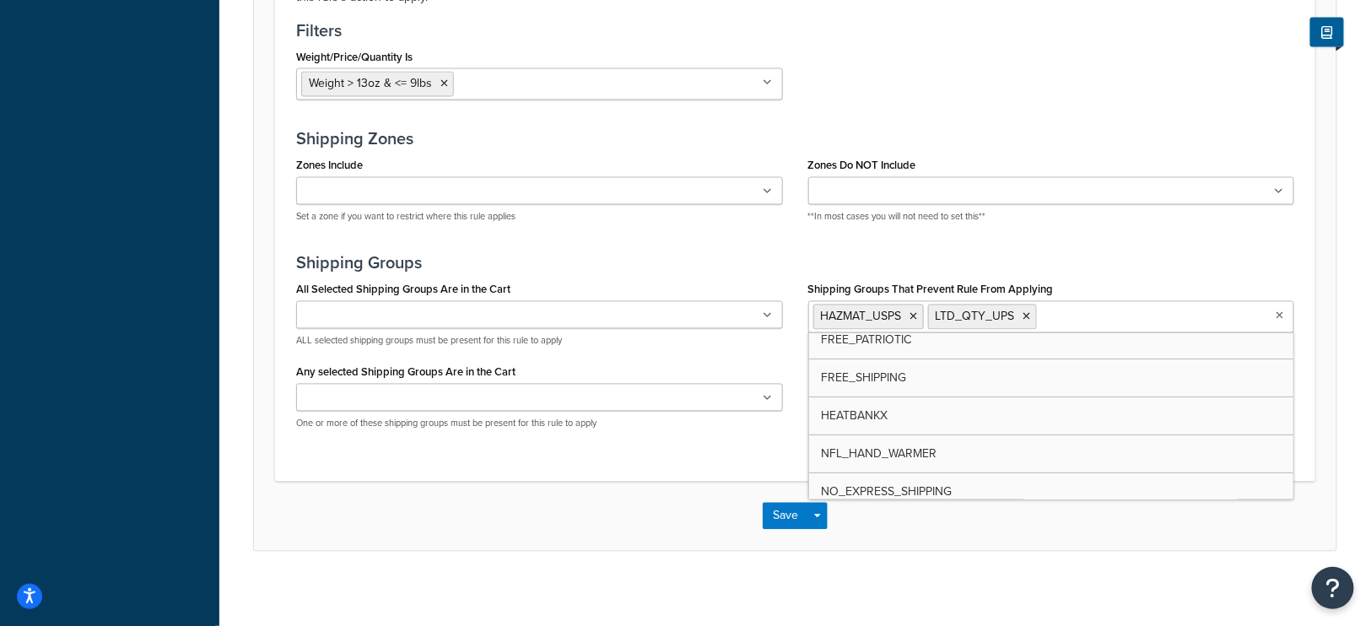
scroll to position [125, 0]
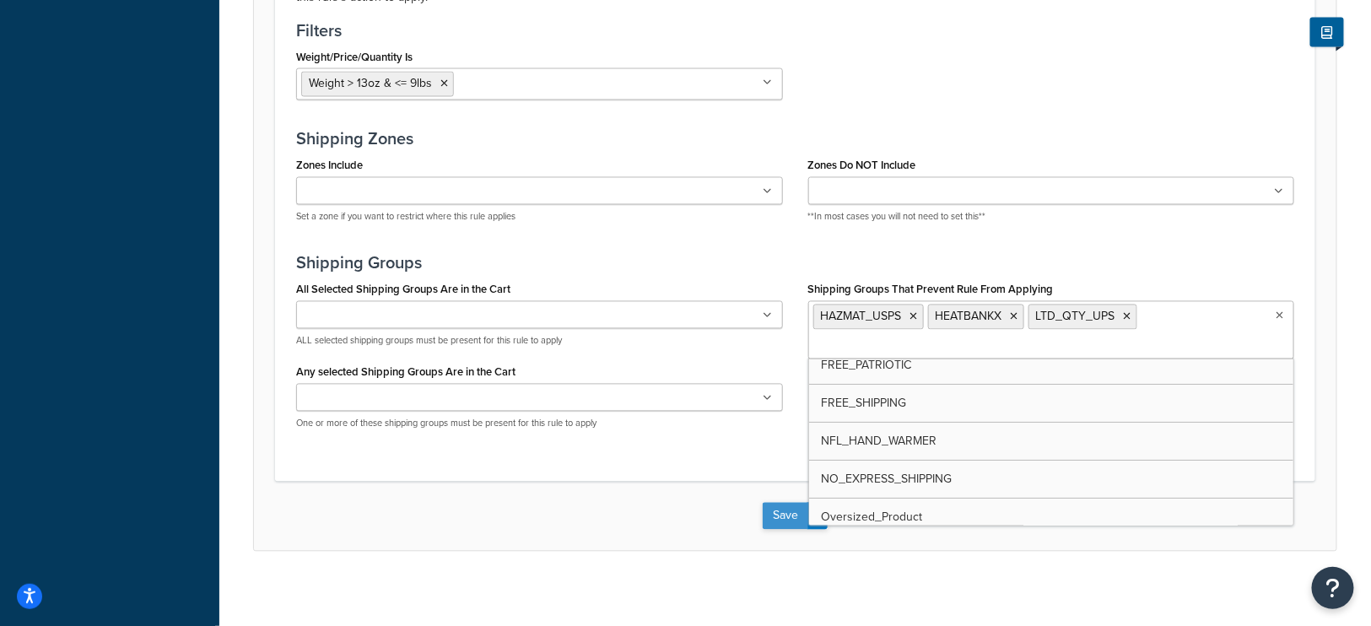
click at [781, 503] on button "Save" at bounding box center [785, 516] width 46 height 27
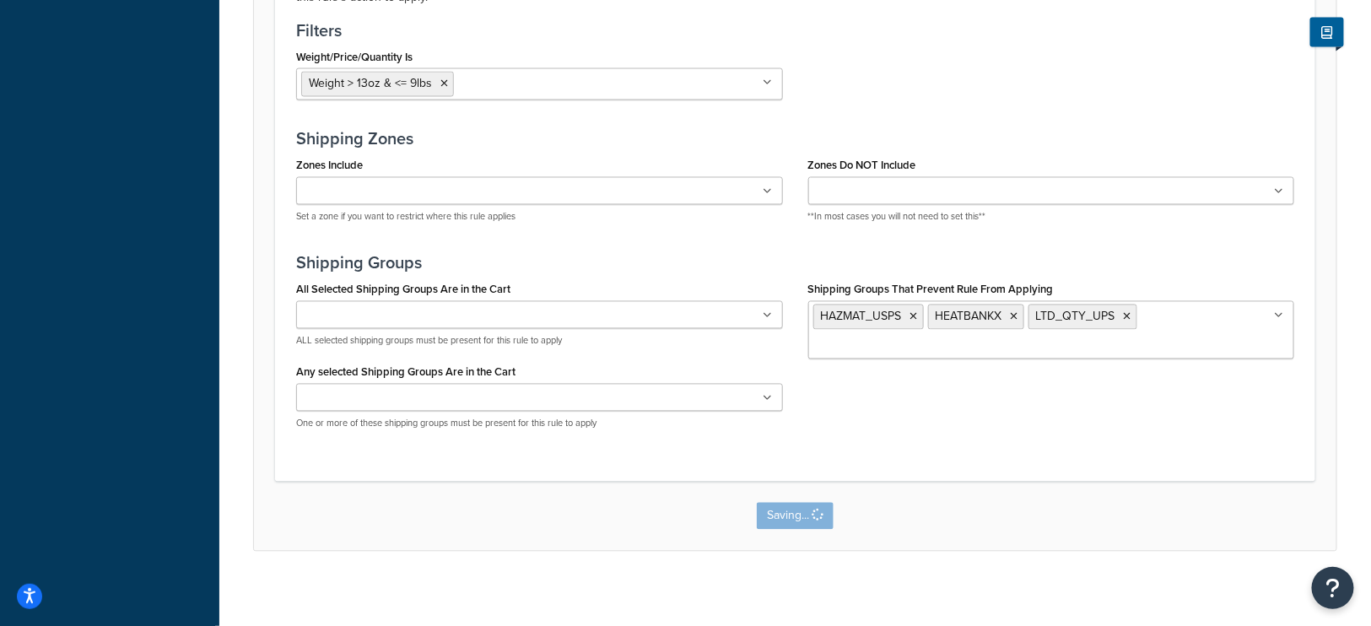
scroll to position [0, 0]
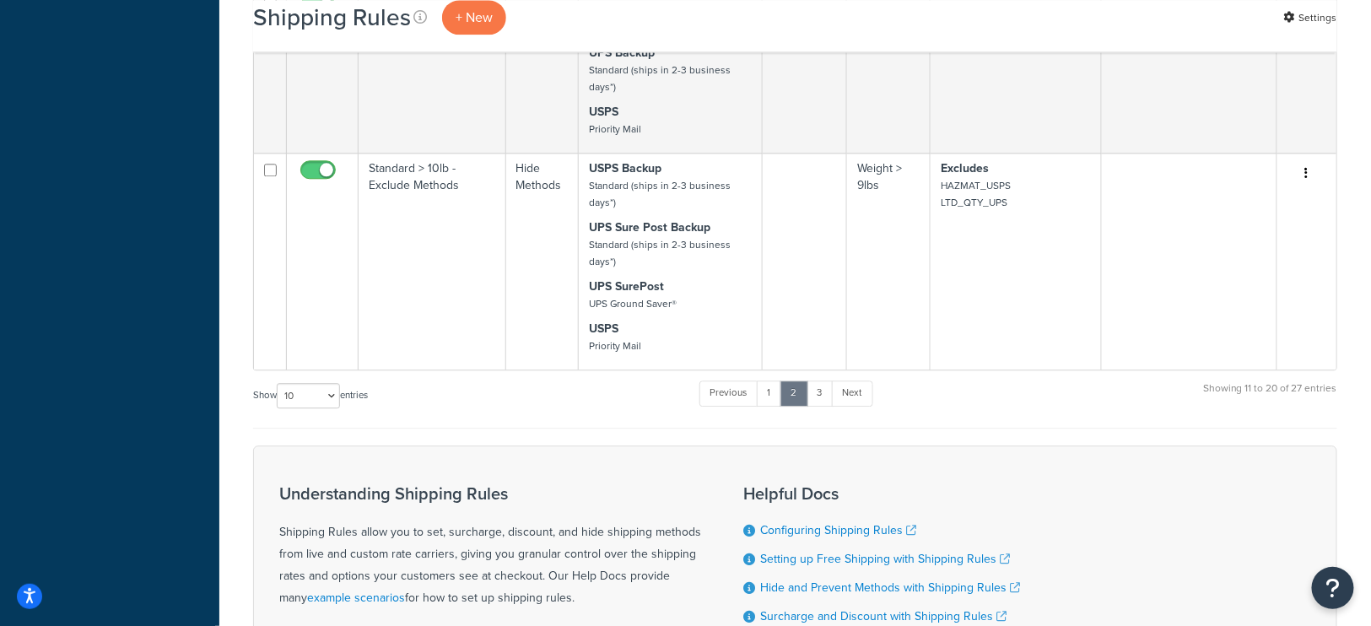
scroll to position [1548, 0]
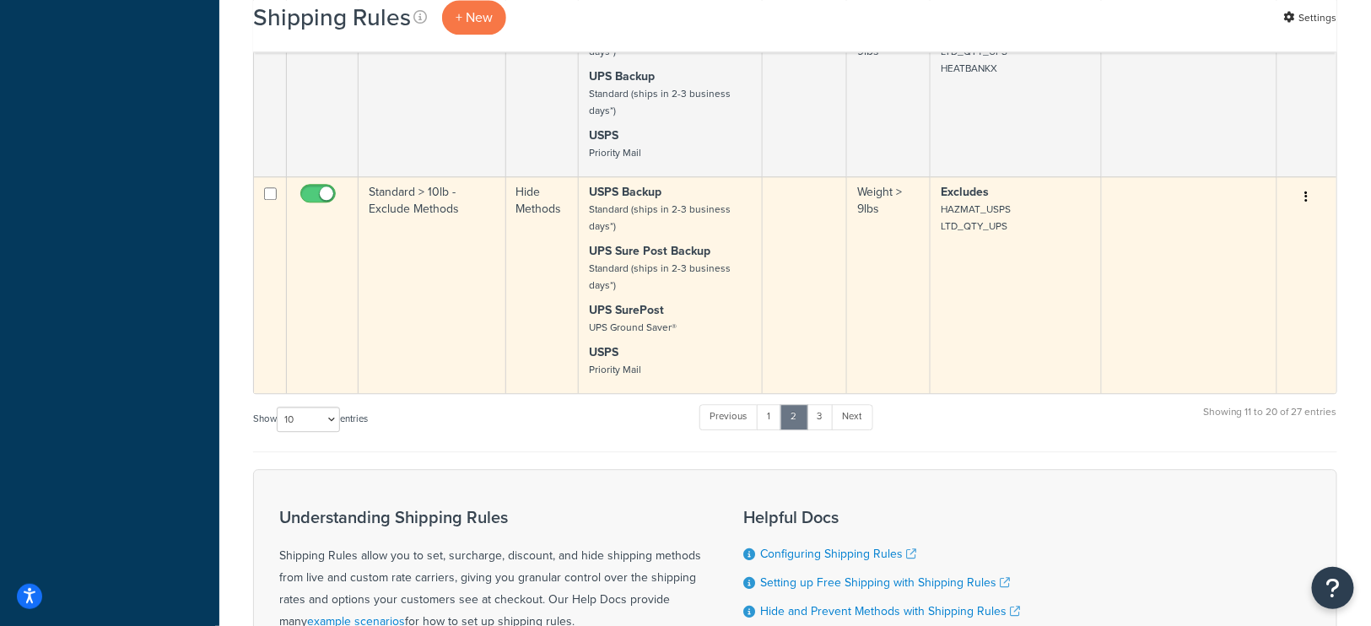
click at [977, 277] on td "Excludes HAZMAT_USPS LTD_QTY_UPS" at bounding box center [1015, 284] width 171 height 217
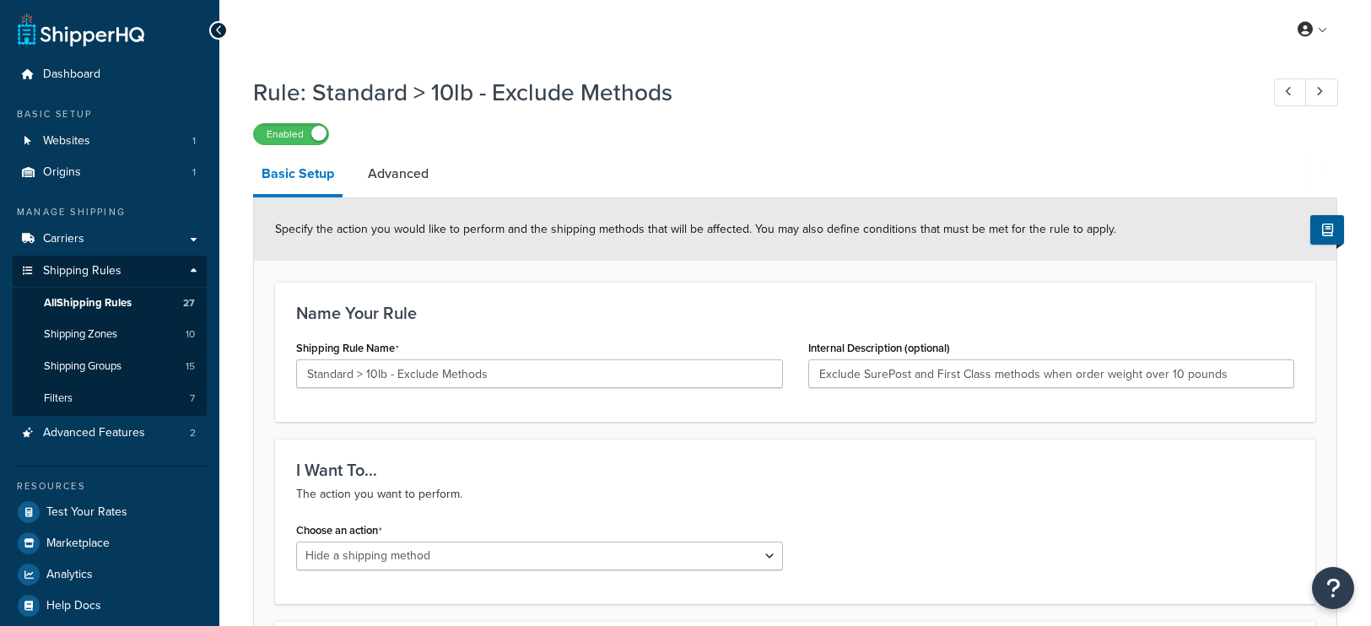
select select "HIDE"
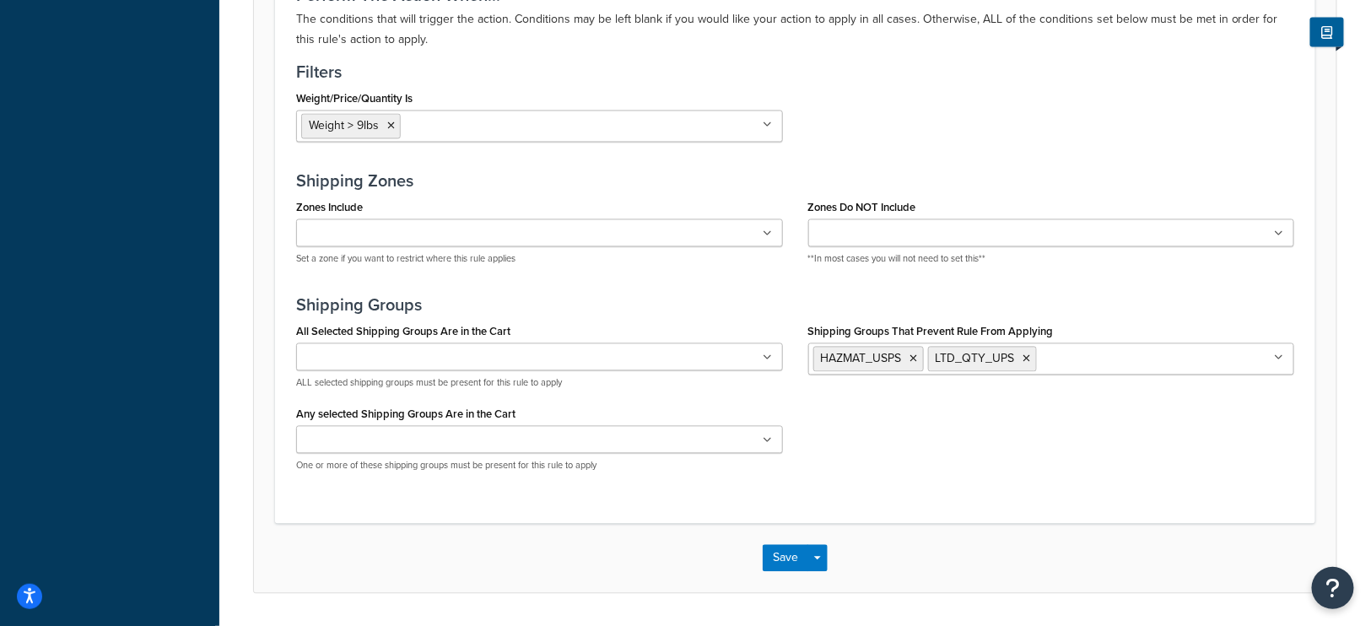
scroll to position [1228, 0]
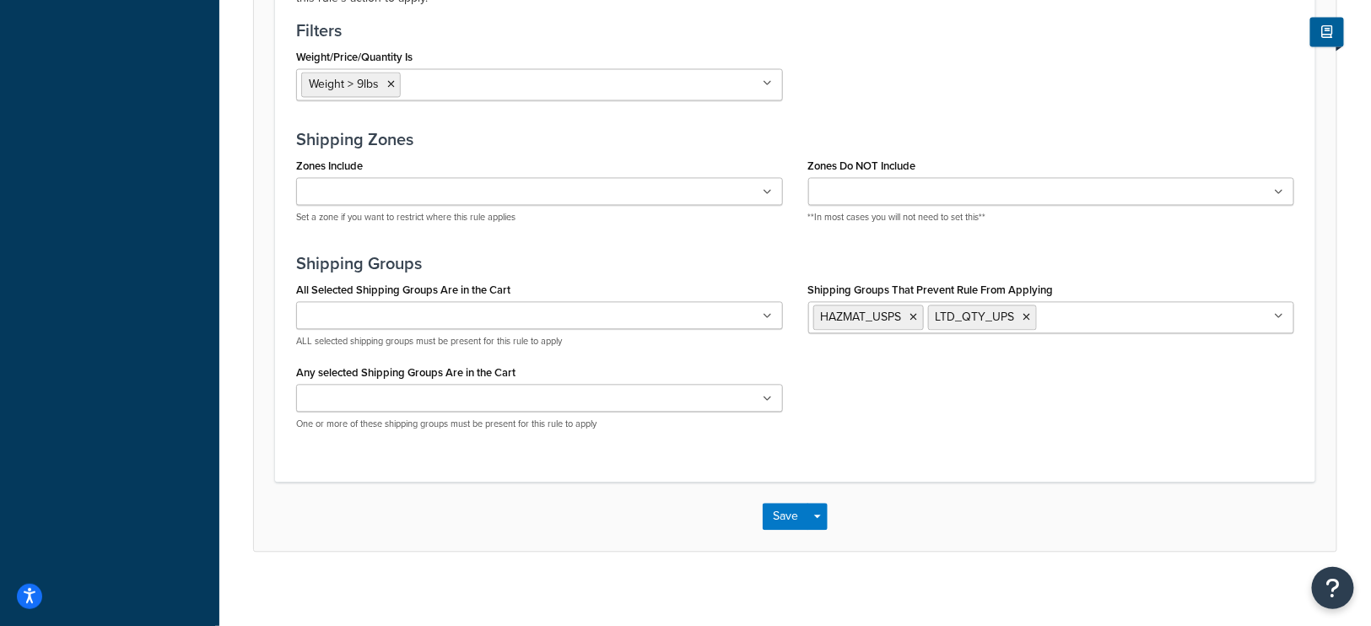
click at [1109, 315] on input "Shipping Groups That Prevent Rule From Applying" at bounding box center [1115, 317] width 149 height 19
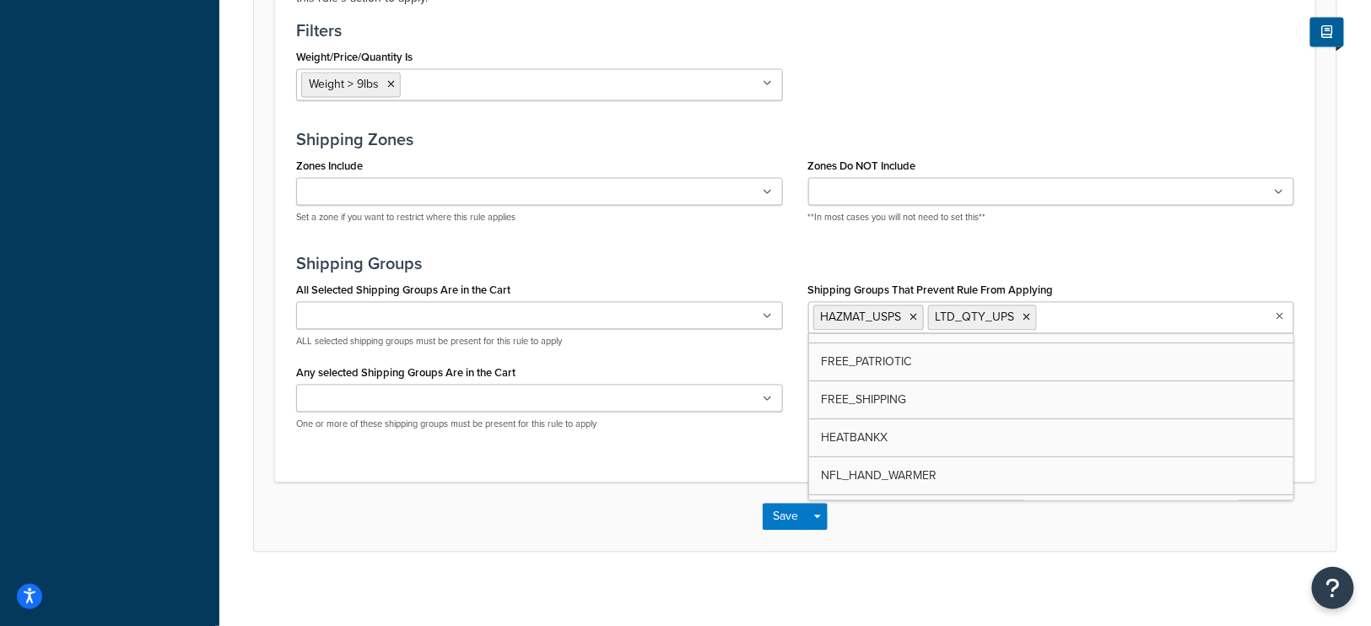
scroll to position [101, 0]
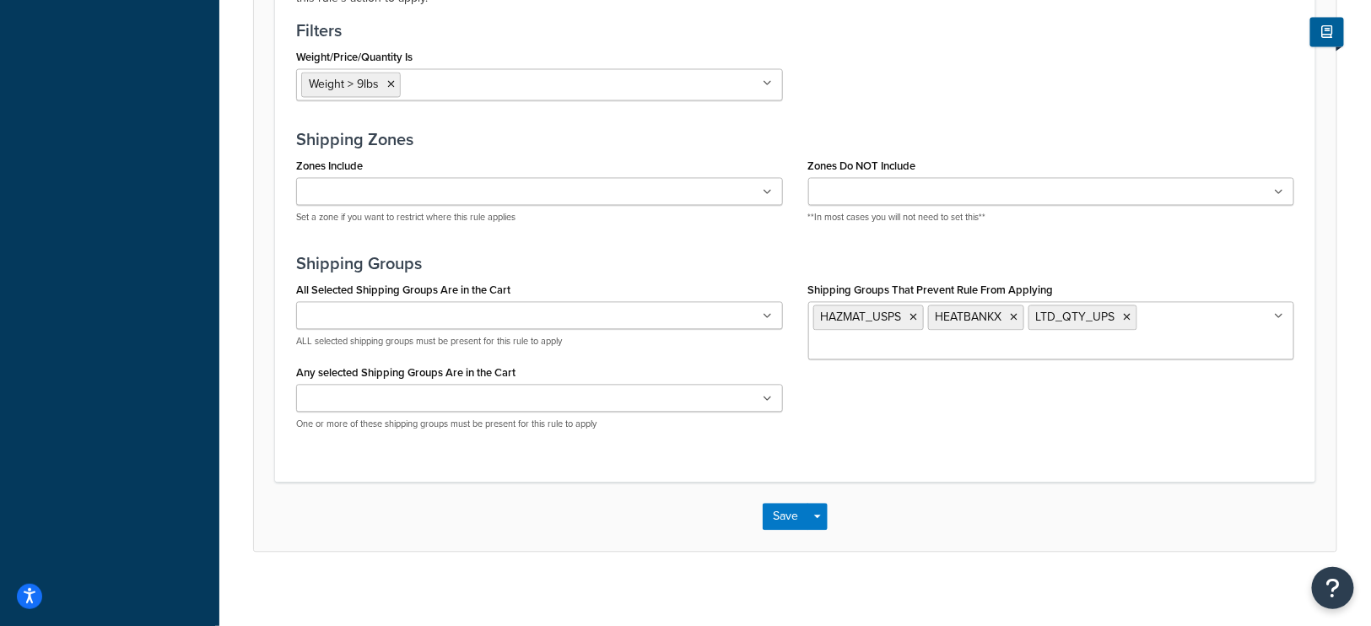
click at [686, 521] on div "Save Save Dropdown Save and Edit Save and Duplicate Save and Create New" at bounding box center [795, 516] width 1082 height 69
click at [779, 505] on button "Save" at bounding box center [785, 517] width 46 height 27
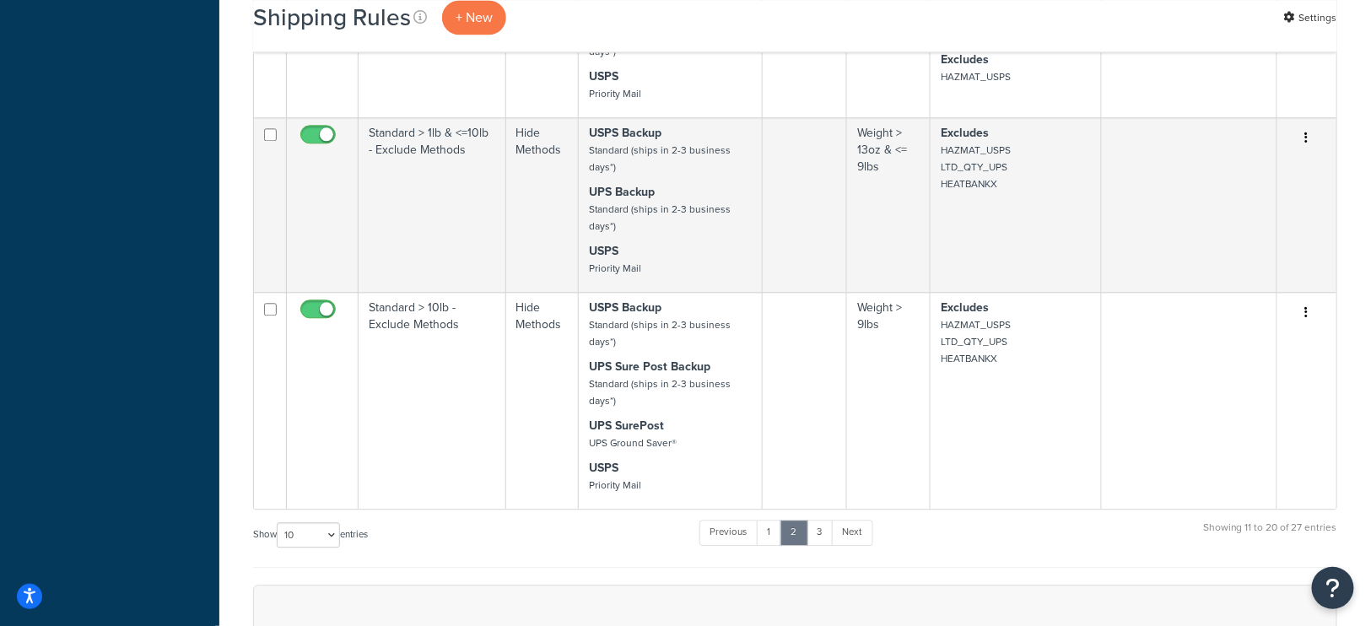
scroll to position [1469, 0]
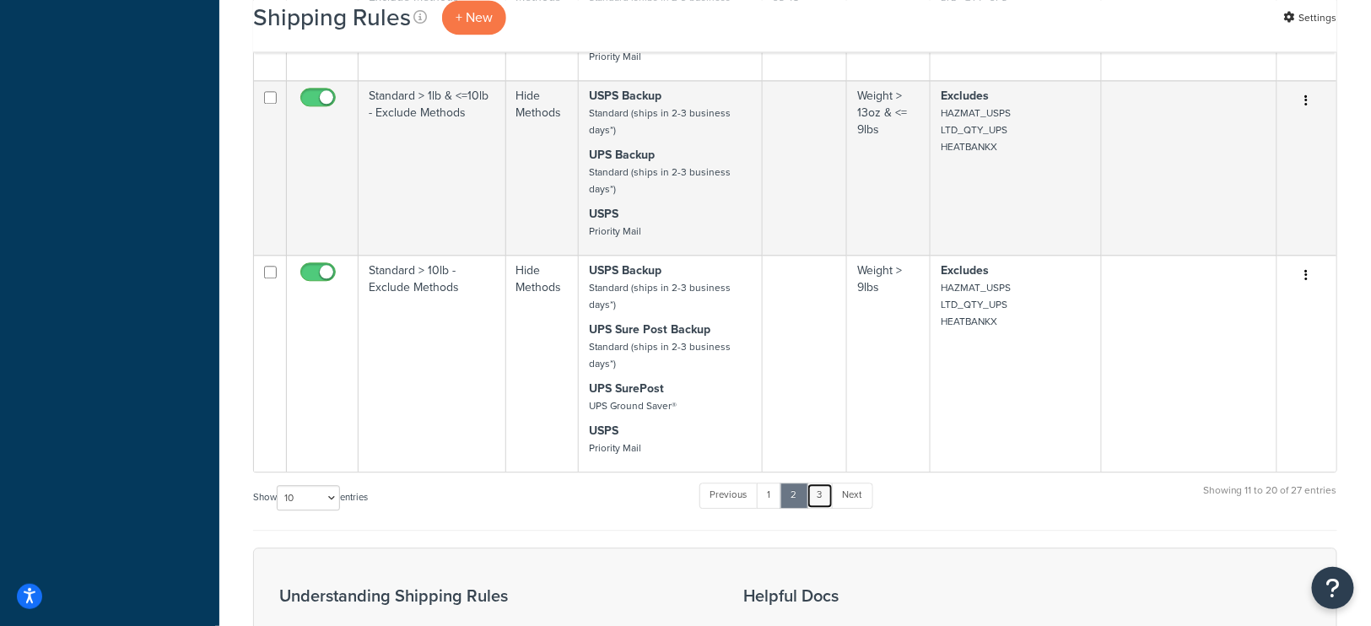
click at [822, 482] on link "3" at bounding box center [819, 494] width 27 height 25
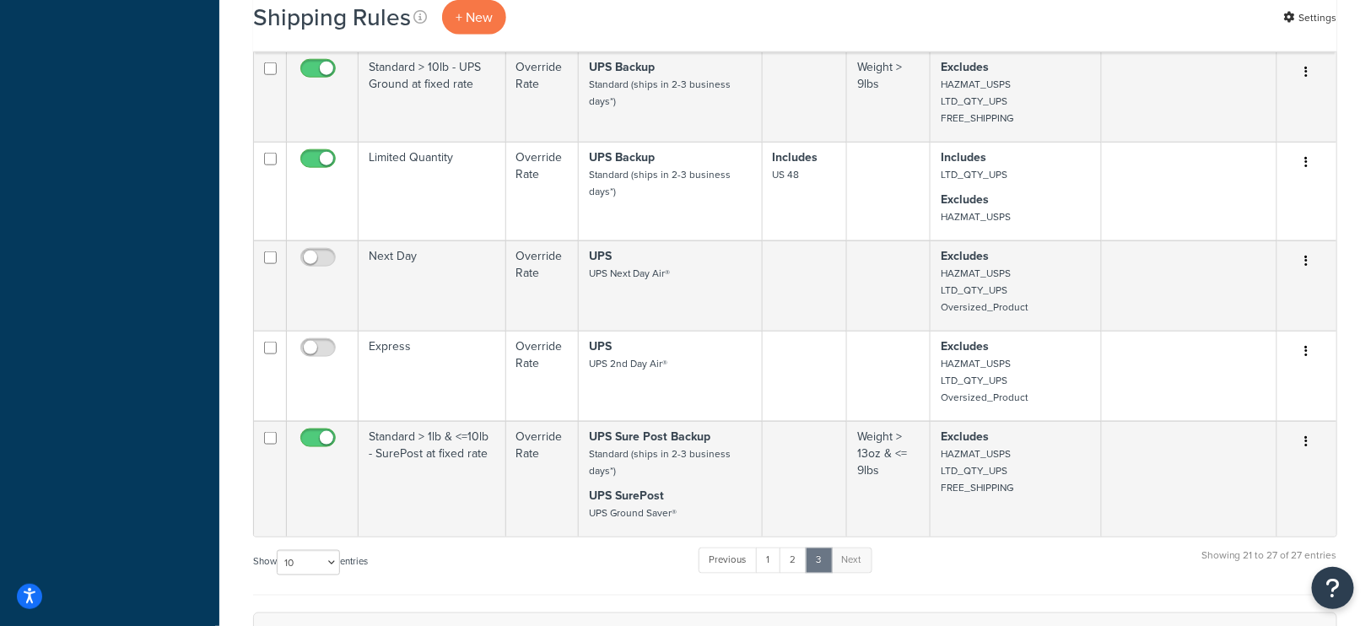
scroll to position [612, 0]
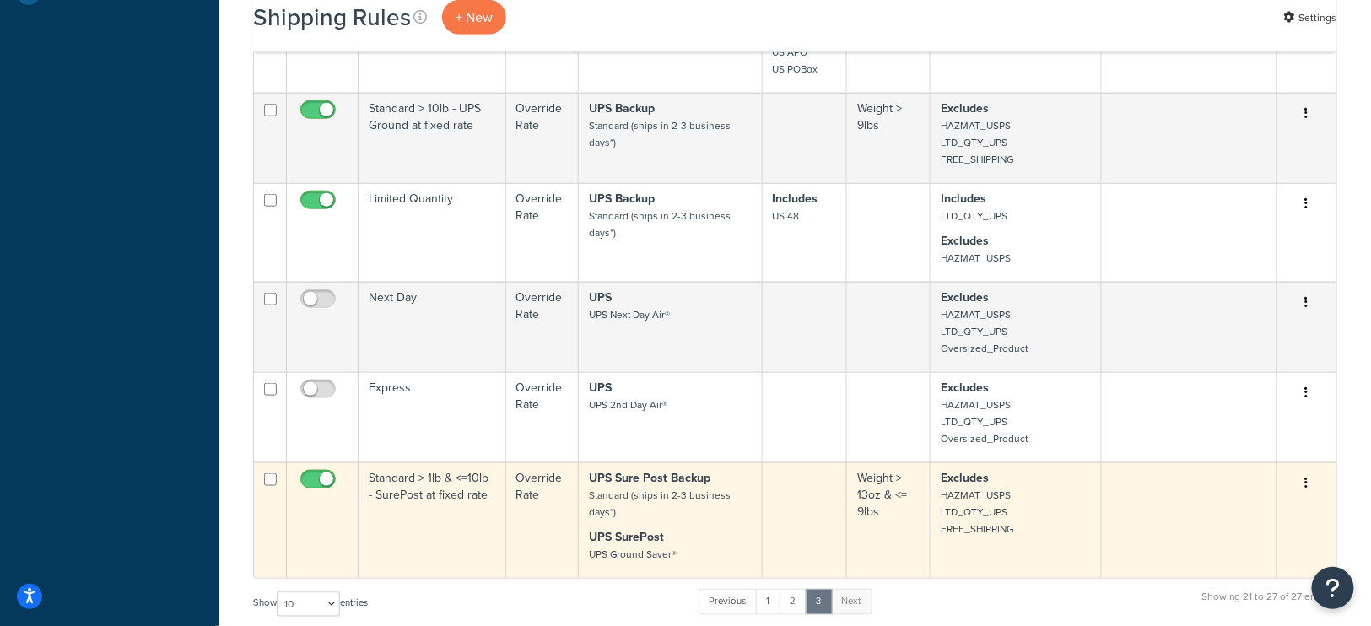
click at [1043, 518] on p "Excludes HAZMAT_USPS LTD_QTY_UPS FREE_SHIPPING" at bounding box center [1015, 503] width 150 height 67
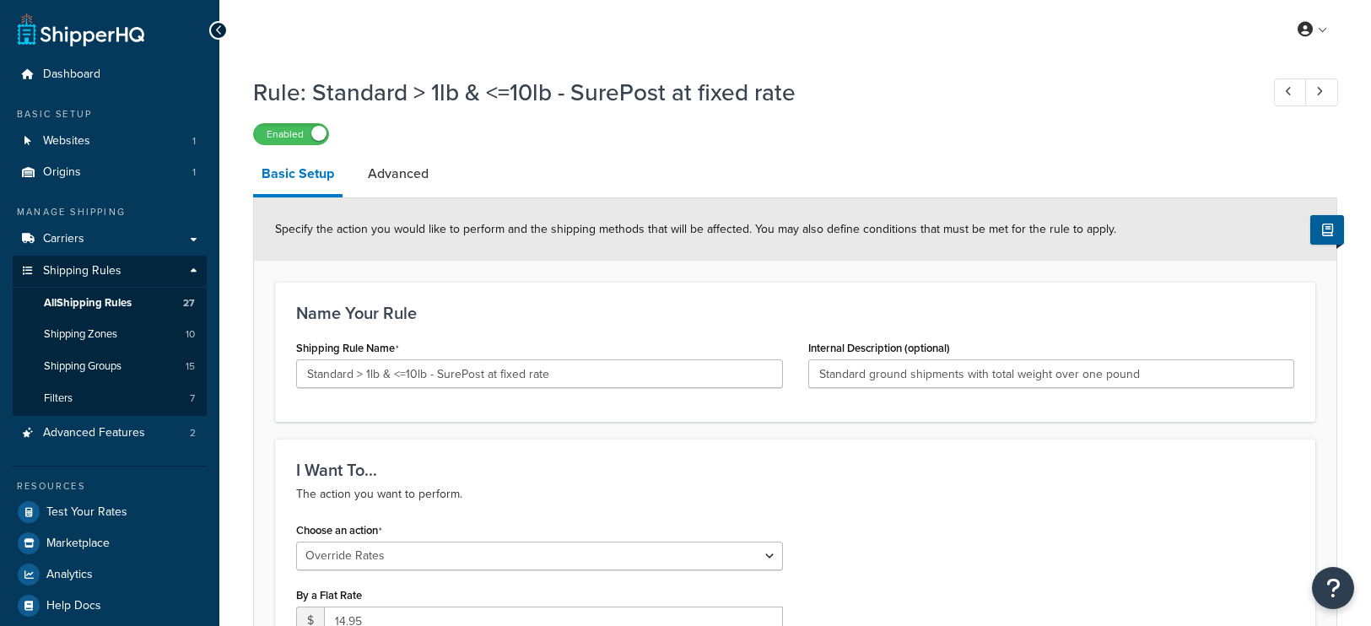
select select "OVERRIDE"
select select "LOCATION"
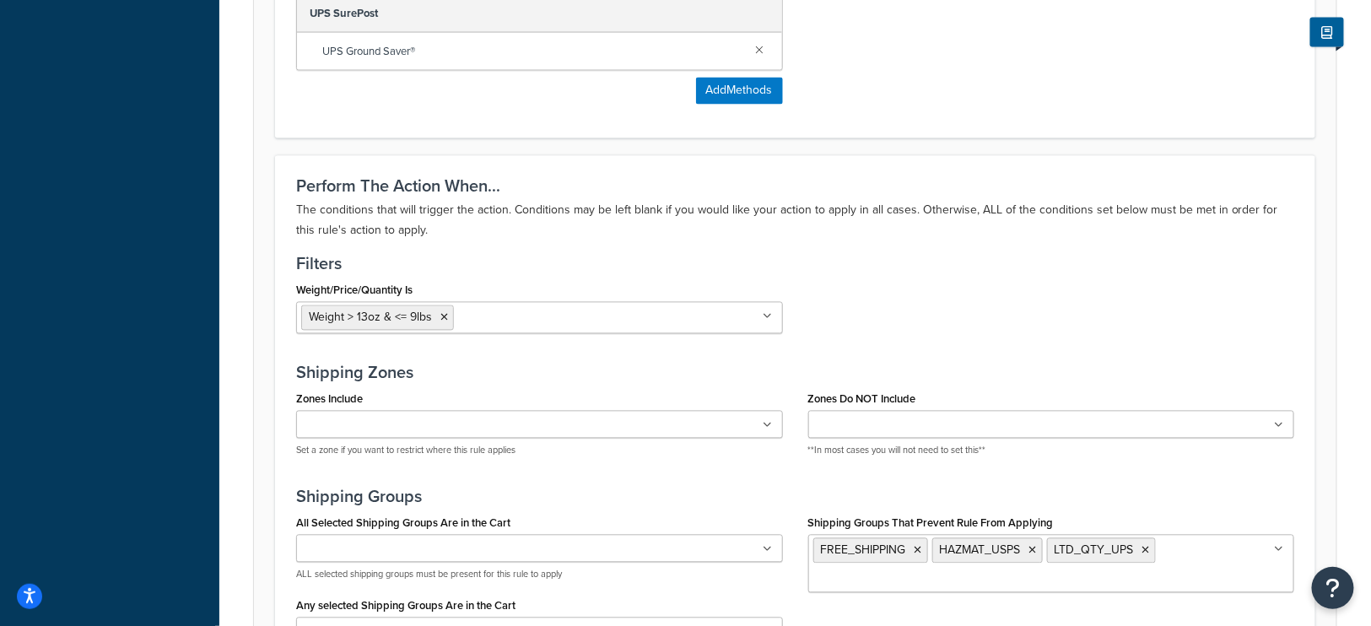
scroll to position [1156, 0]
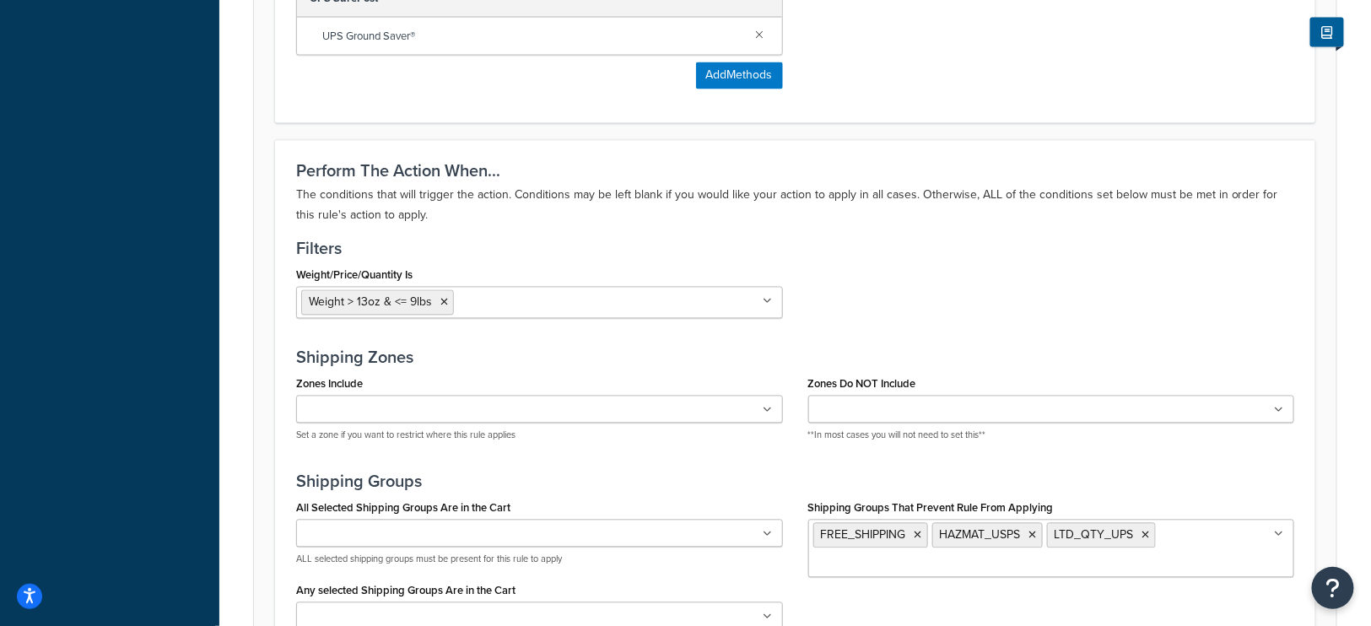
click at [1185, 531] on ul "FREE_SHIPPING HAZMAT_USPS LTD_QTY_UPS" at bounding box center [1051, 549] width 487 height 58
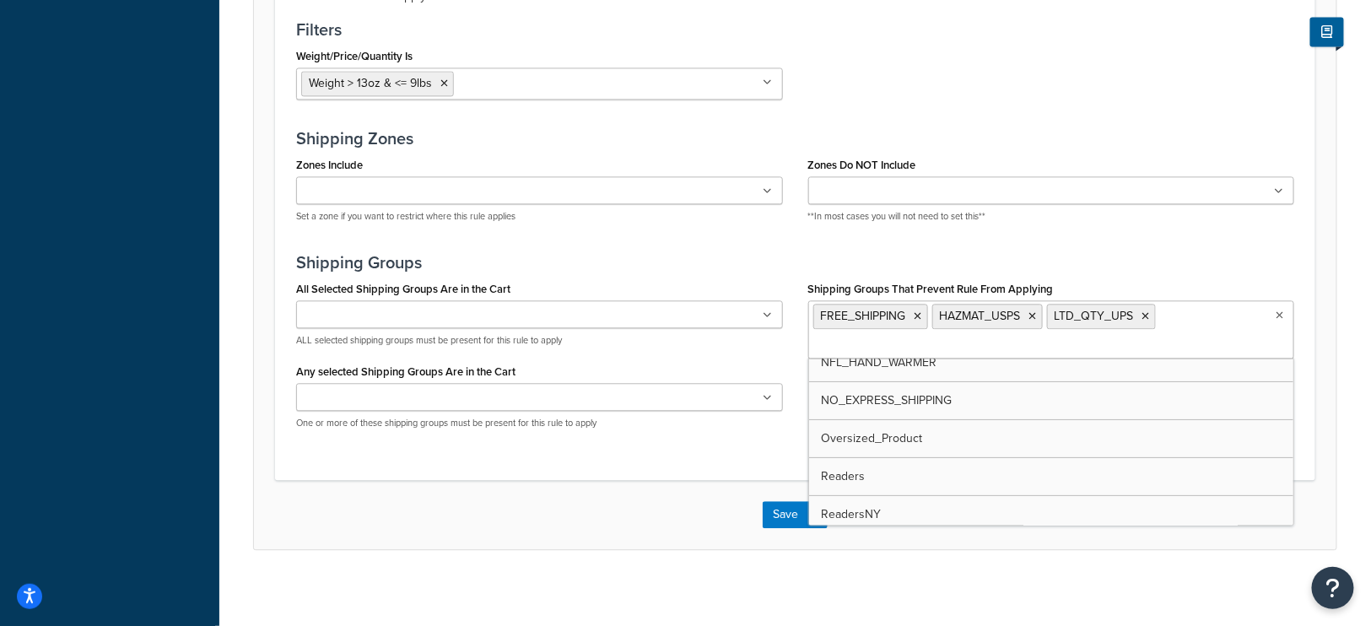
scroll to position [144, 0]
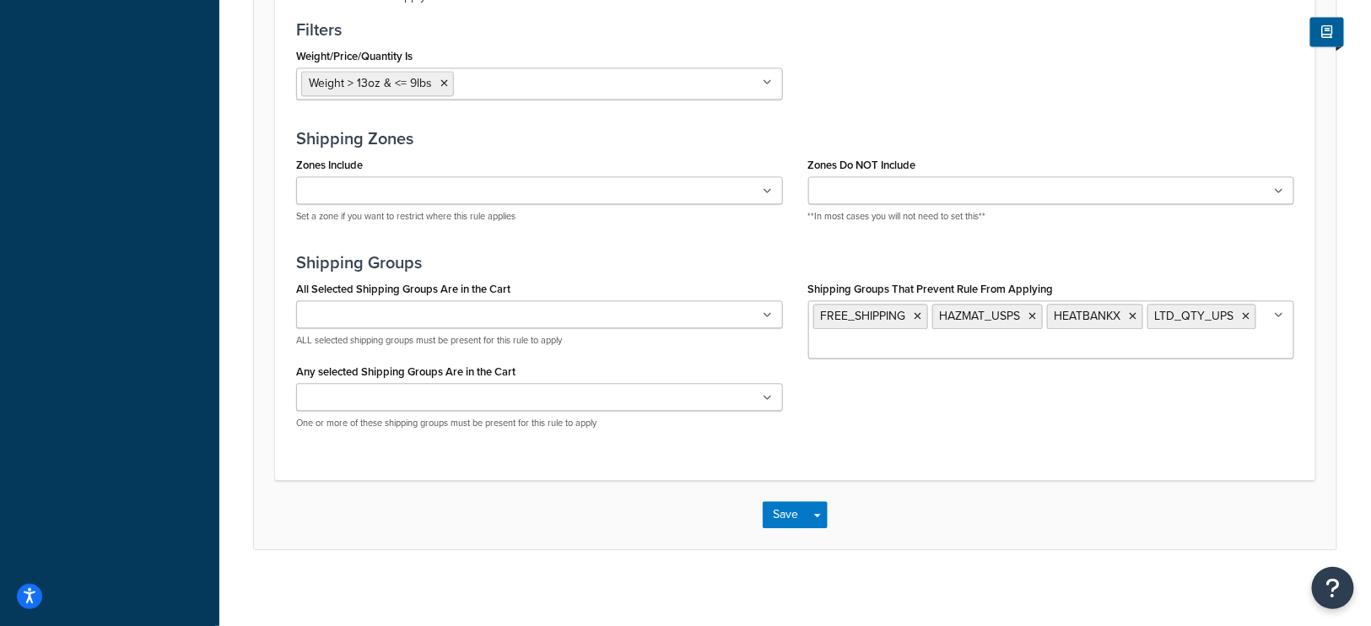
click at [665, 525] on div "Save Save Dropdown Save and Edit Save and Duplicate Save and Create New" at bounding box center [795, 514] width 1082 height 69
click at [779, 504] on button "Save" at bounding box center [785, 514] width 46 height 27
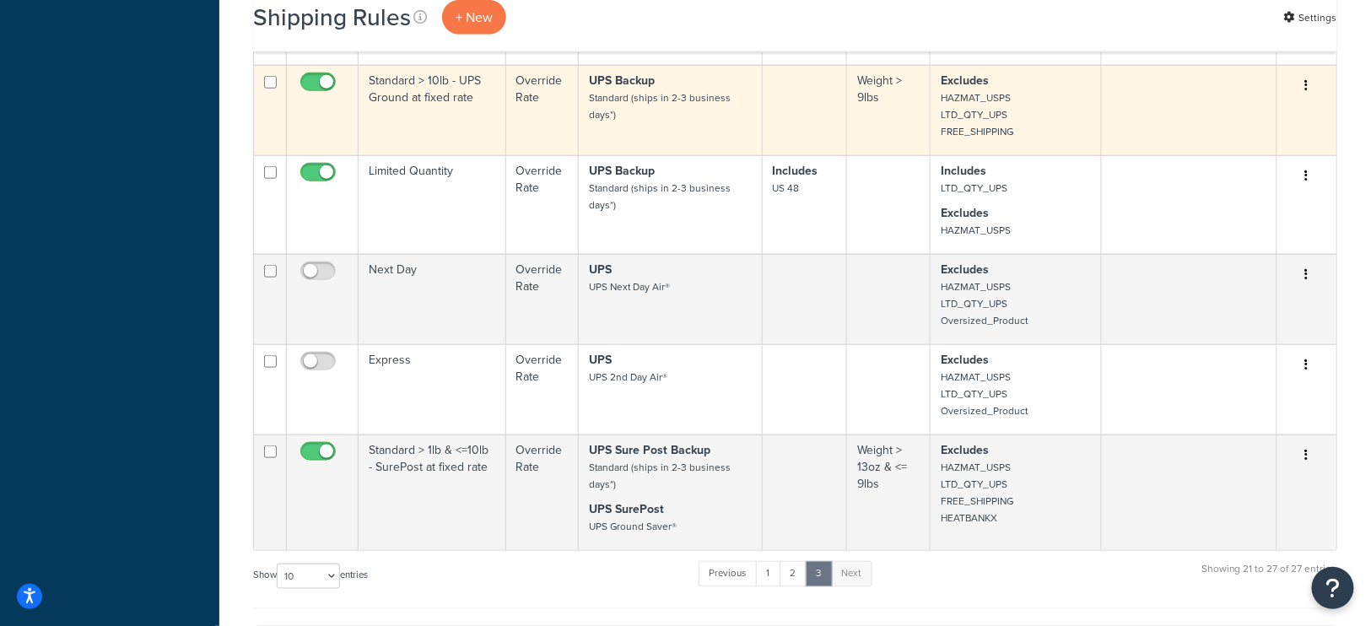
scroll to position [602, 0]
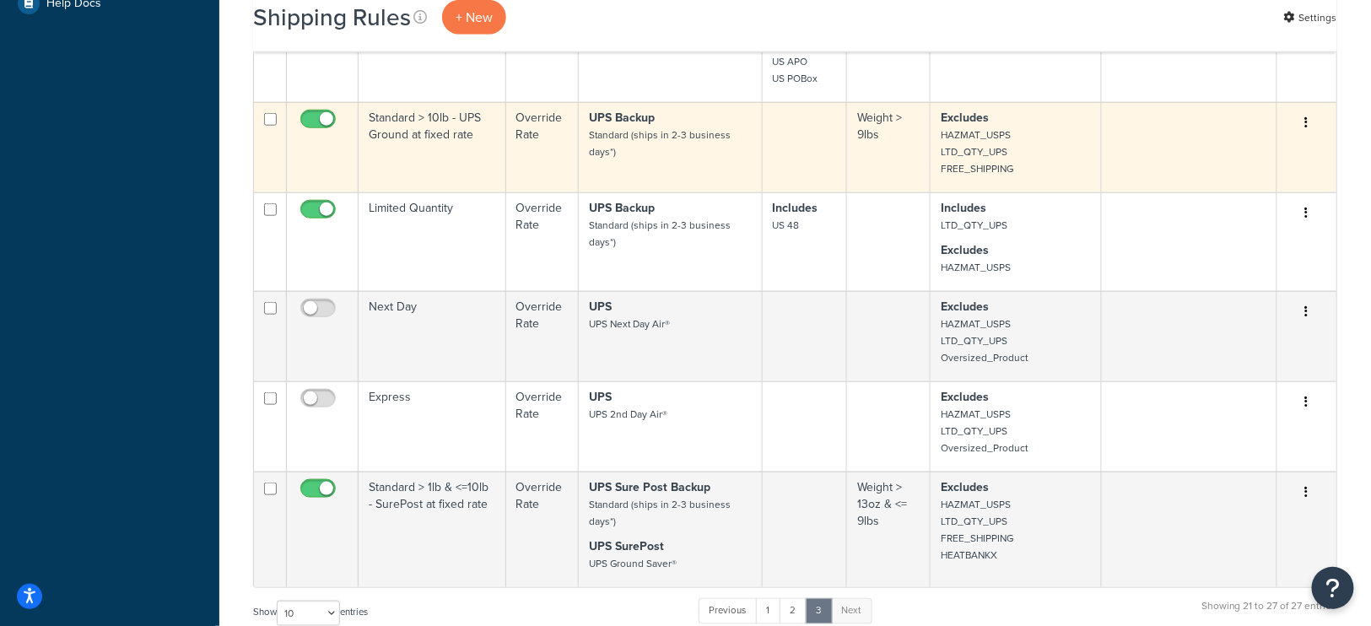
click at [1023, 154] on p "Excludes HAZMAT_USPS LTD_QTY_UPS FREE_SHIPPING" at bounding box center [1015, 143] width 150 height 67
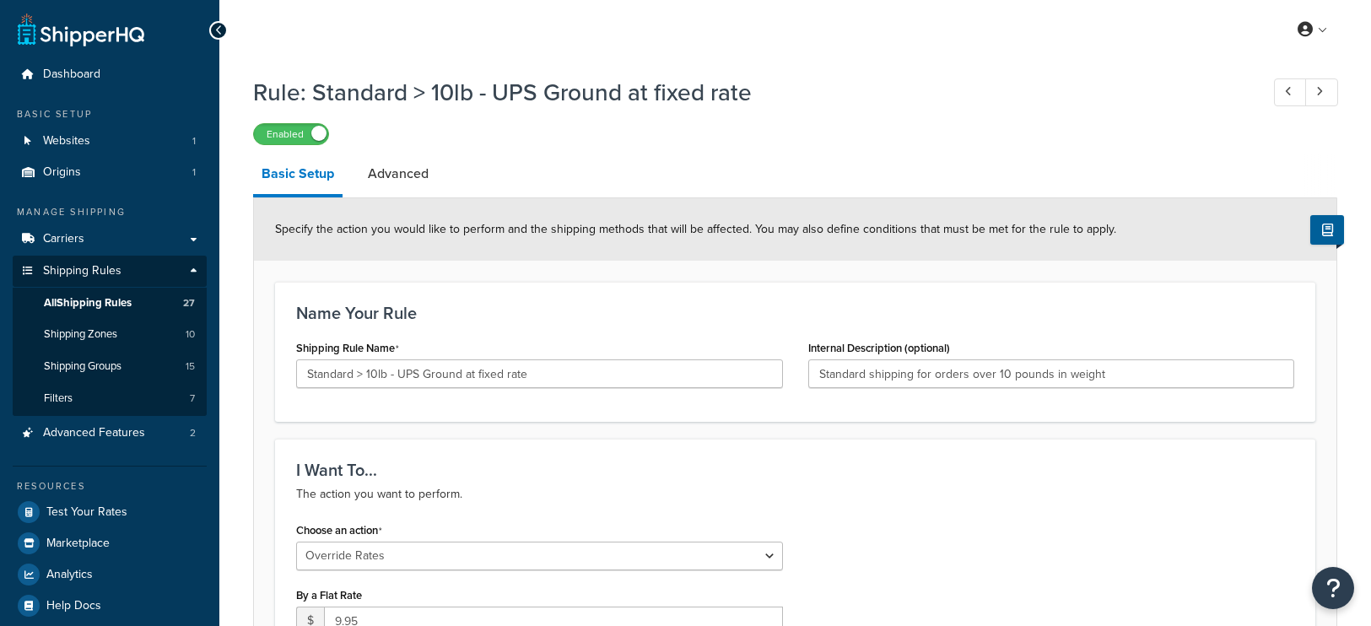
select select "OVERRIDE"
select select "LOCATION"
click at [128, 507] on link "Test Your Rates" at bounding box center [110, 512] width 194 height 30
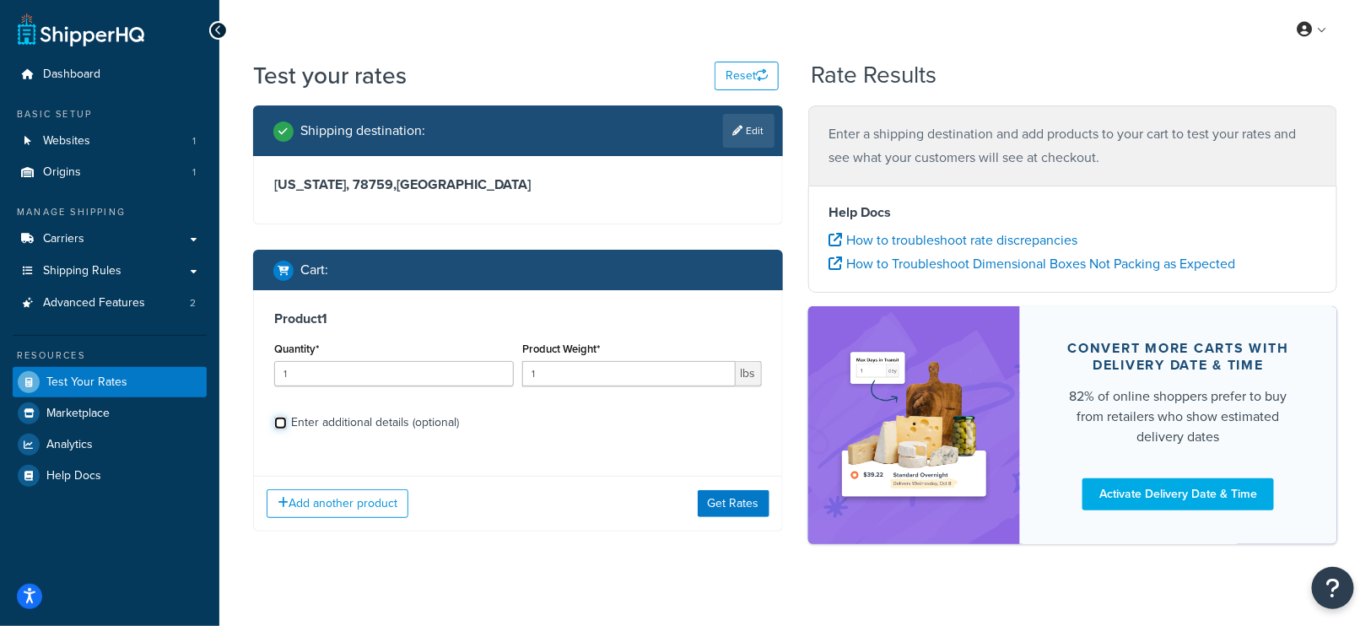
click at [283, 421] on input "Enter additional details (optional)" at bounding box center [280, 423] width 13 height 13
checkbox input "true"
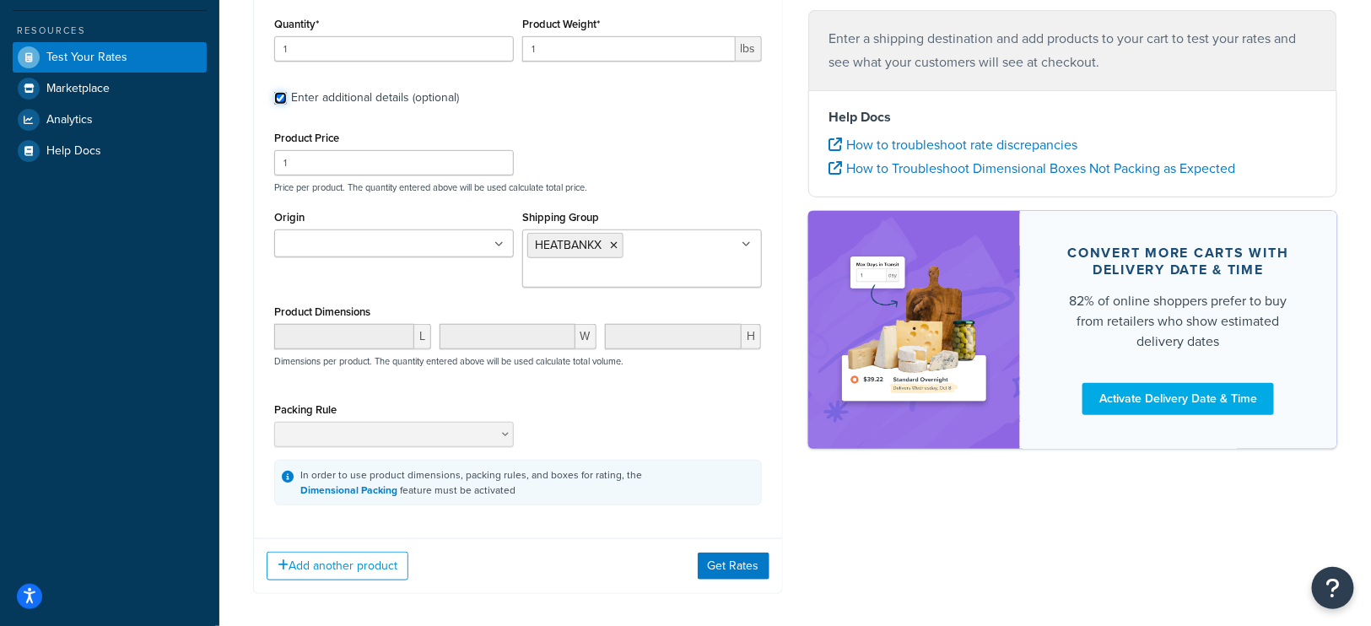
scroll to position [326, 0]
click at [724, 558] on button "Get Rates" at bounding box center [734, 565] width 72 height 27
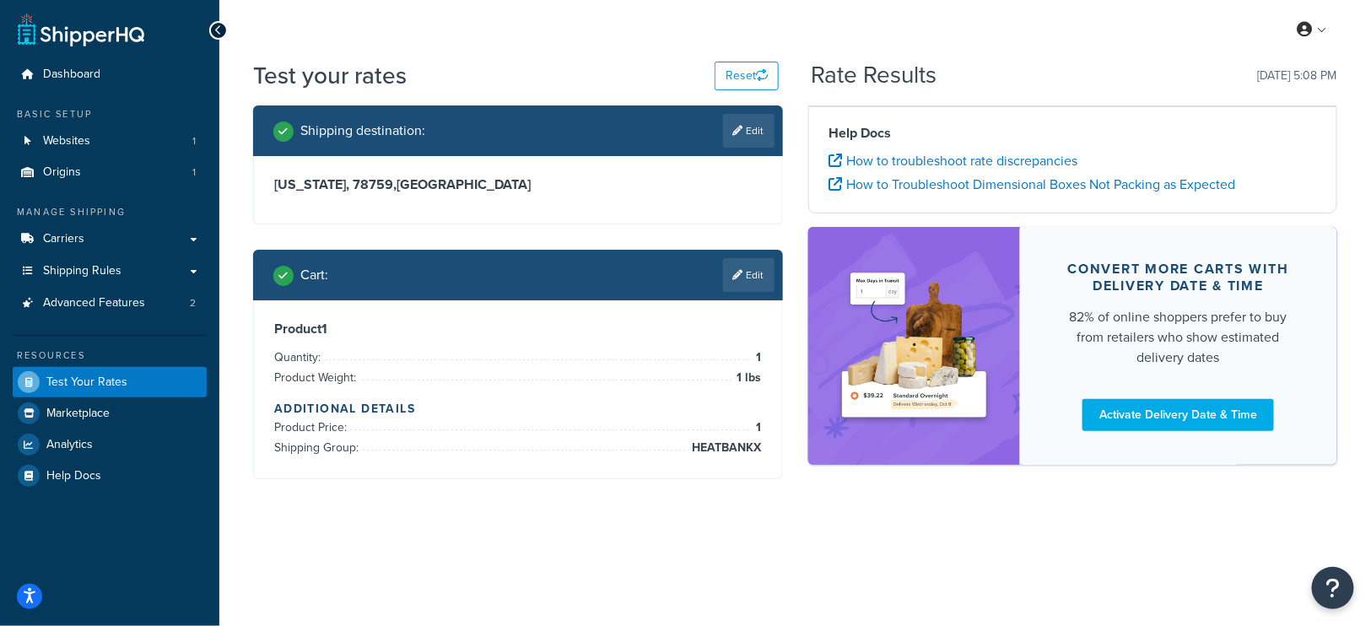
scroll to position [0, 0]
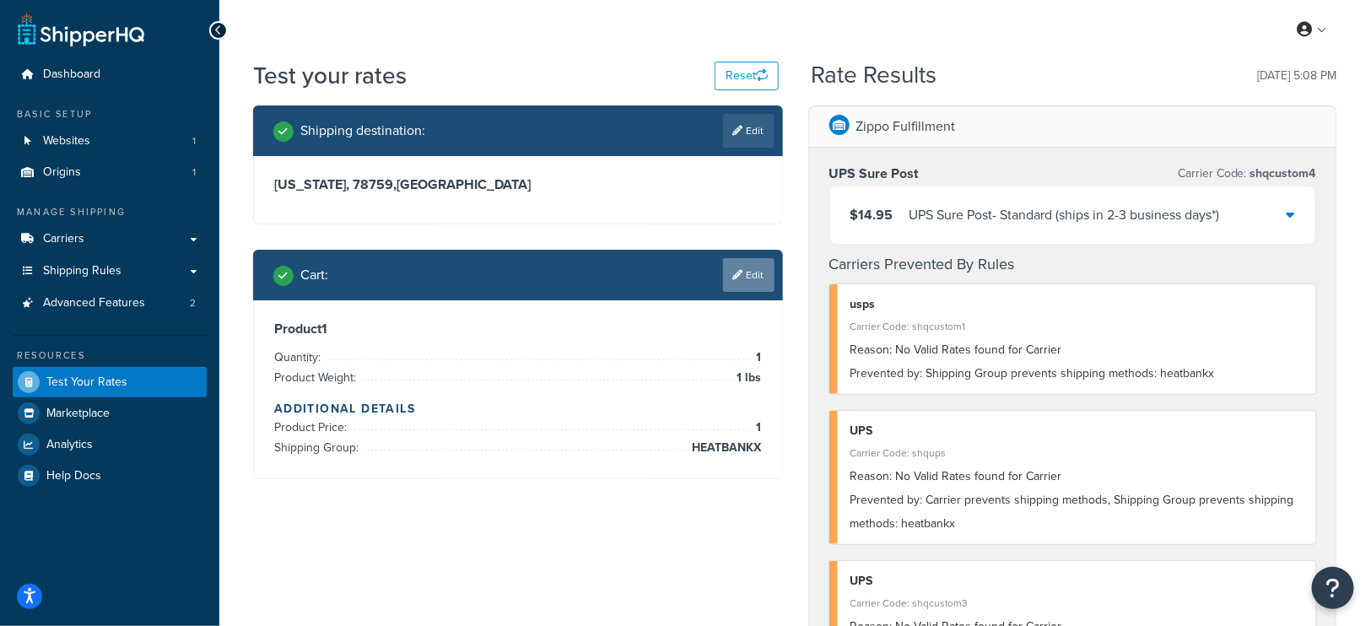
click at [748, 277] on link "Edit" at bounding box center [748, 275] width 51 height 34
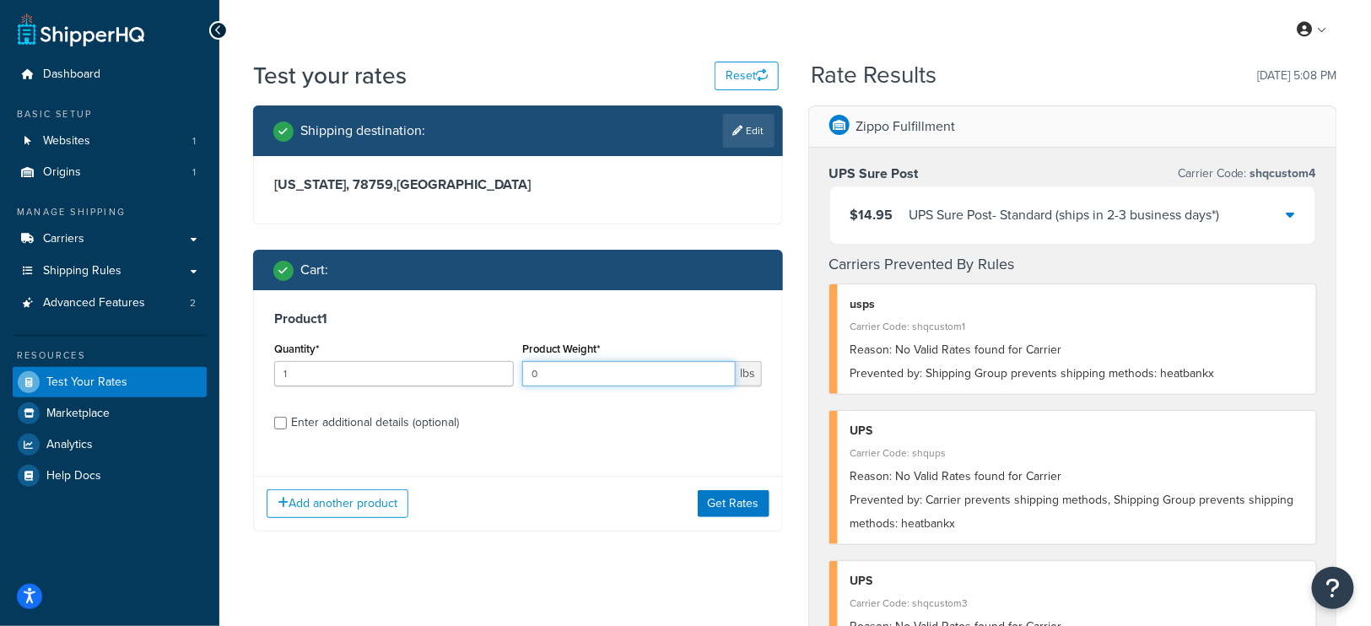
click at [721, 379] on input "0" at bounding box center [628, 373] width 213 height 25
type input "0.80"
click at [720, 497] on button "Get Rates" at bounding box center [734, 503] width 72 height 27
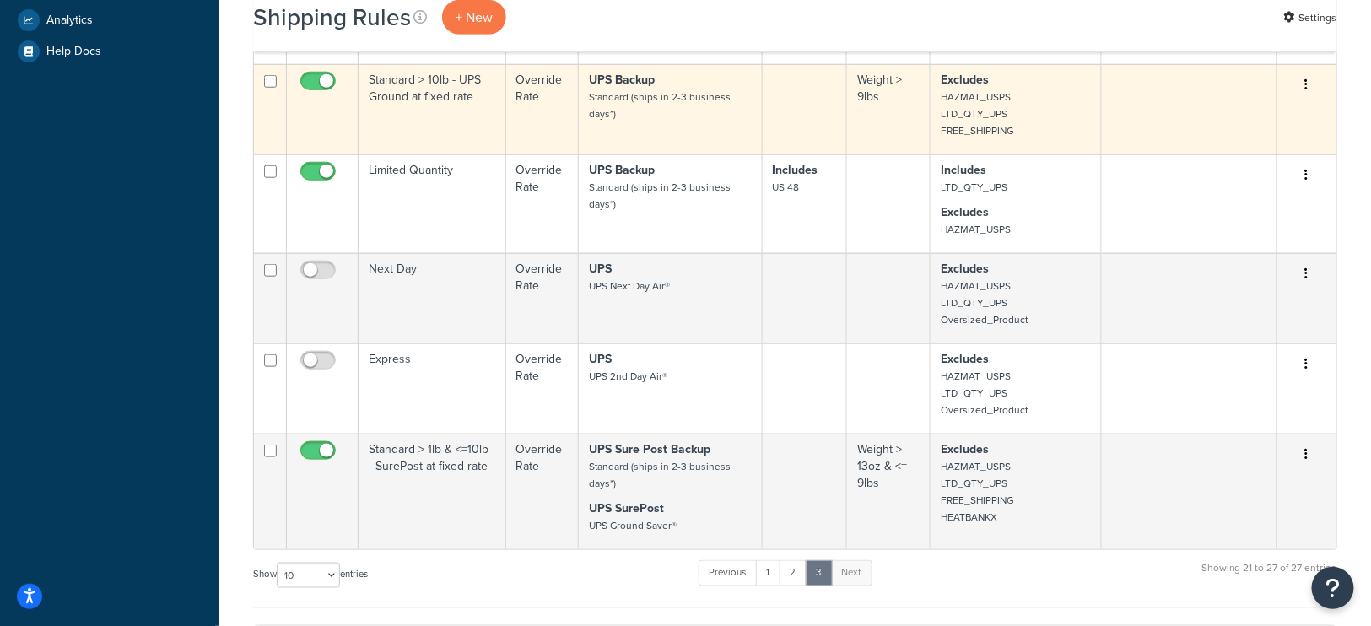
scroll to position [558, 0]
click at [1028, 116] on p "Excludes HAZMAT_USPS LTD_QTY_UPS FREE_SHIPPING" at bounding box center [1015, 101] width 150 height 67
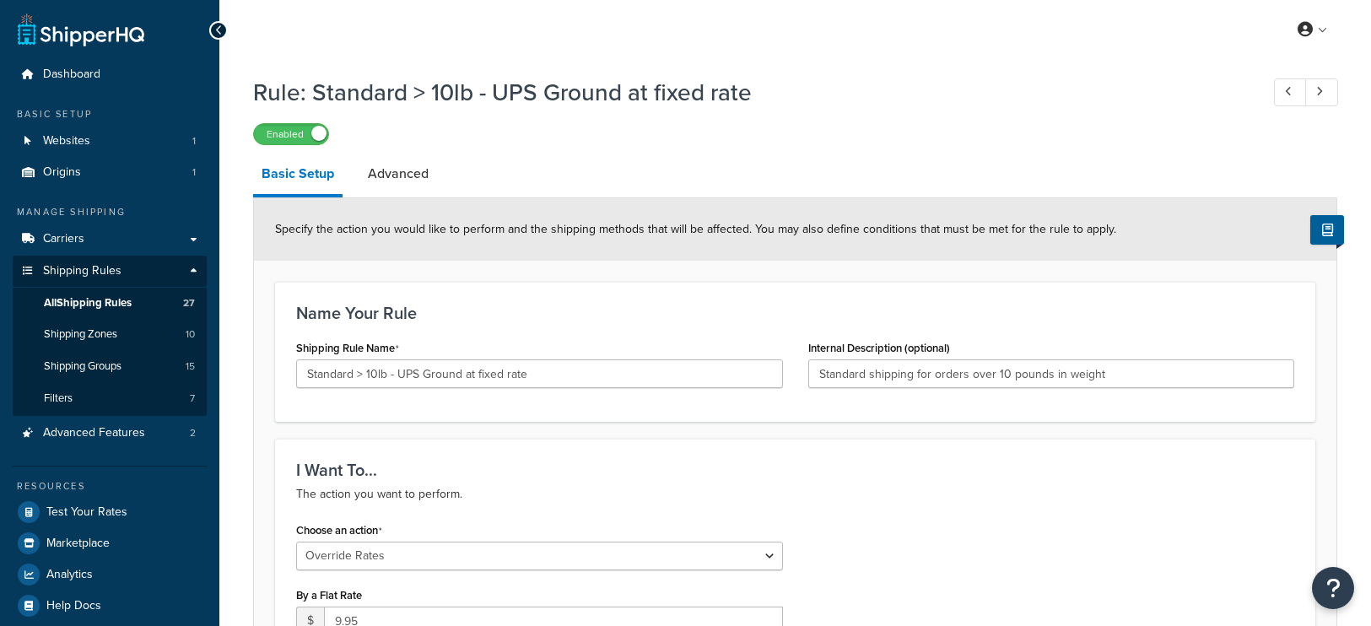
select select "OVERRIDE"
select select "LOCATION"
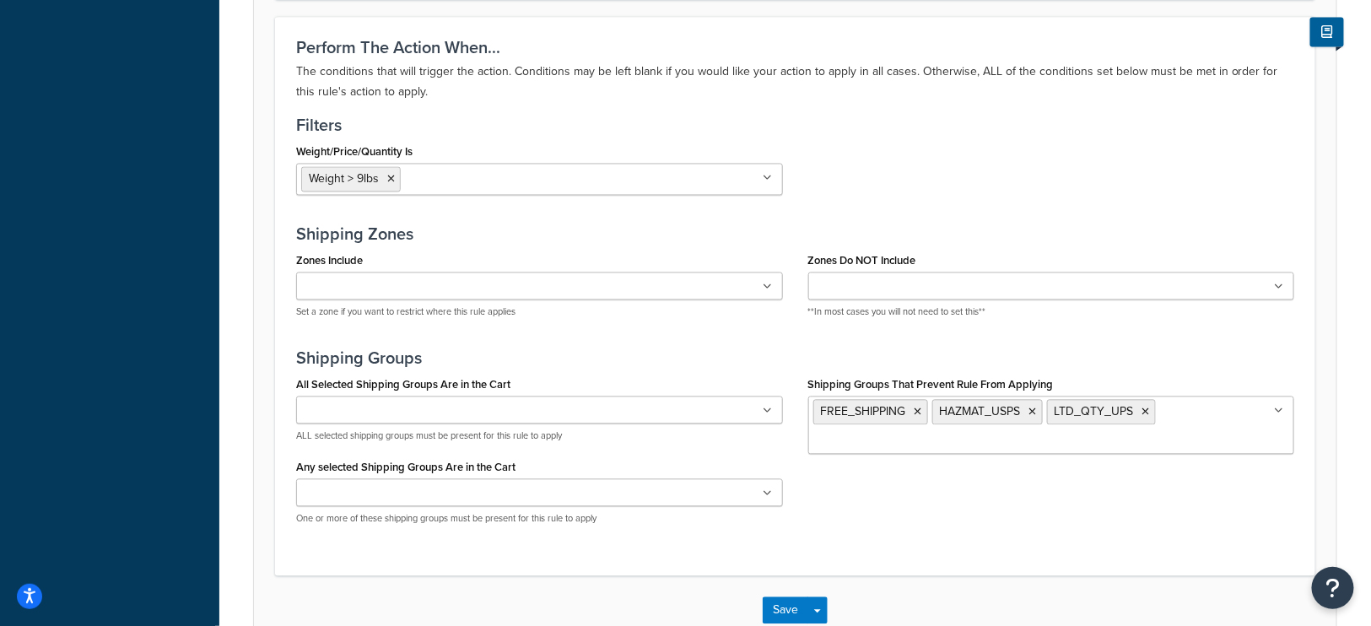
scroll to position [1204, 0]
click at [1174, 404] on ul "FREE_SHIPPING HAZMAT_USPS LTD_QTY_UPS" at bounding box center [1051, 425] width 487 height 58
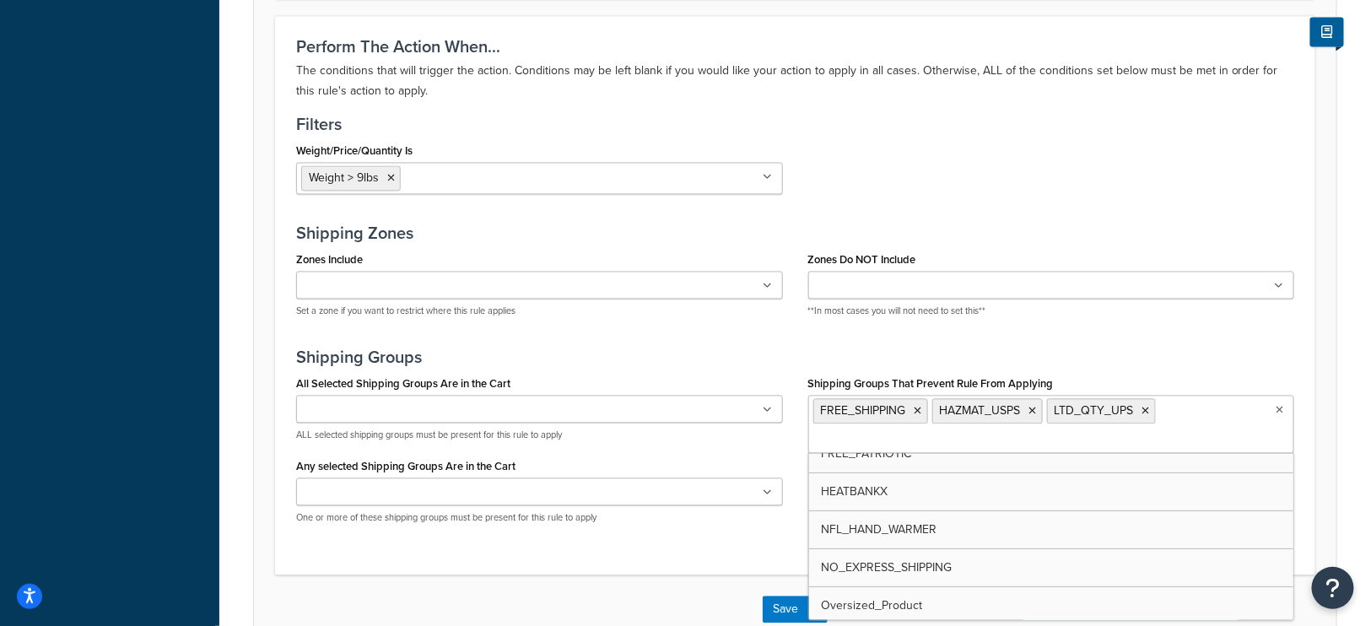
scroll to position [123, 0]
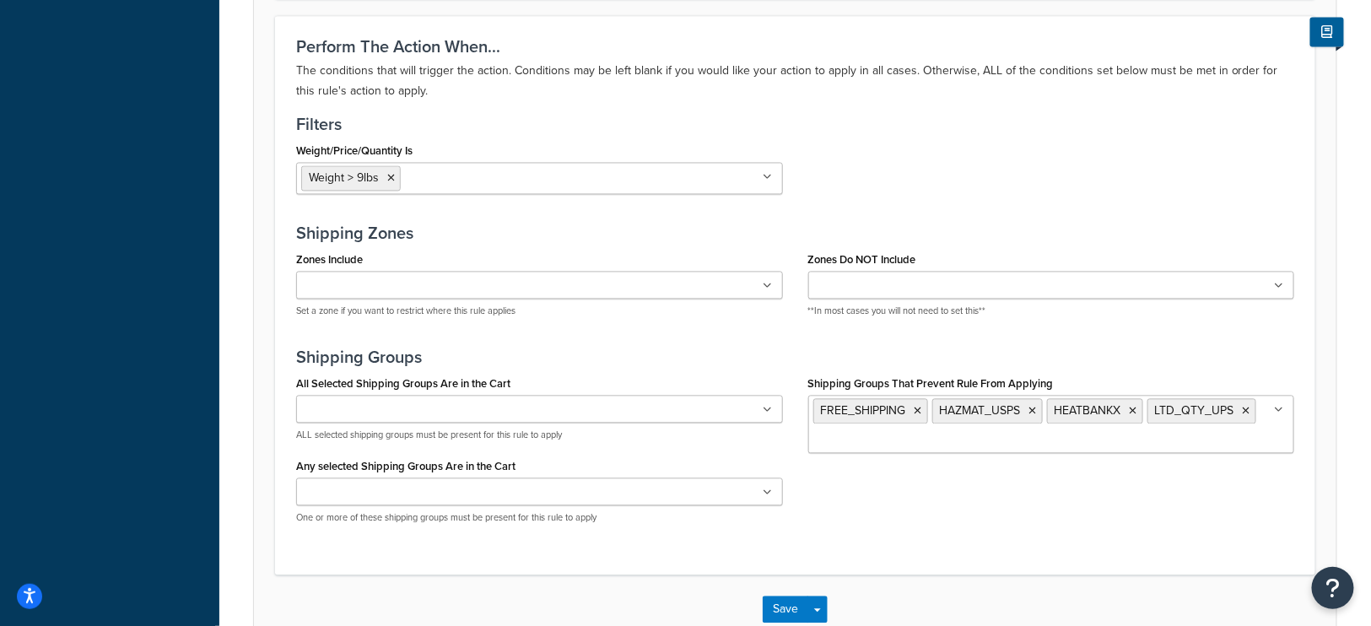
click at [740, 595] on div "Save Save Dropdown Save and Edit Save and Duplicate Save and Create New" at bounding box center [795, 609] width 1082 height 69
click at [781, 597] on button "Save" at bounding box center [785, 609] width 46 height 27
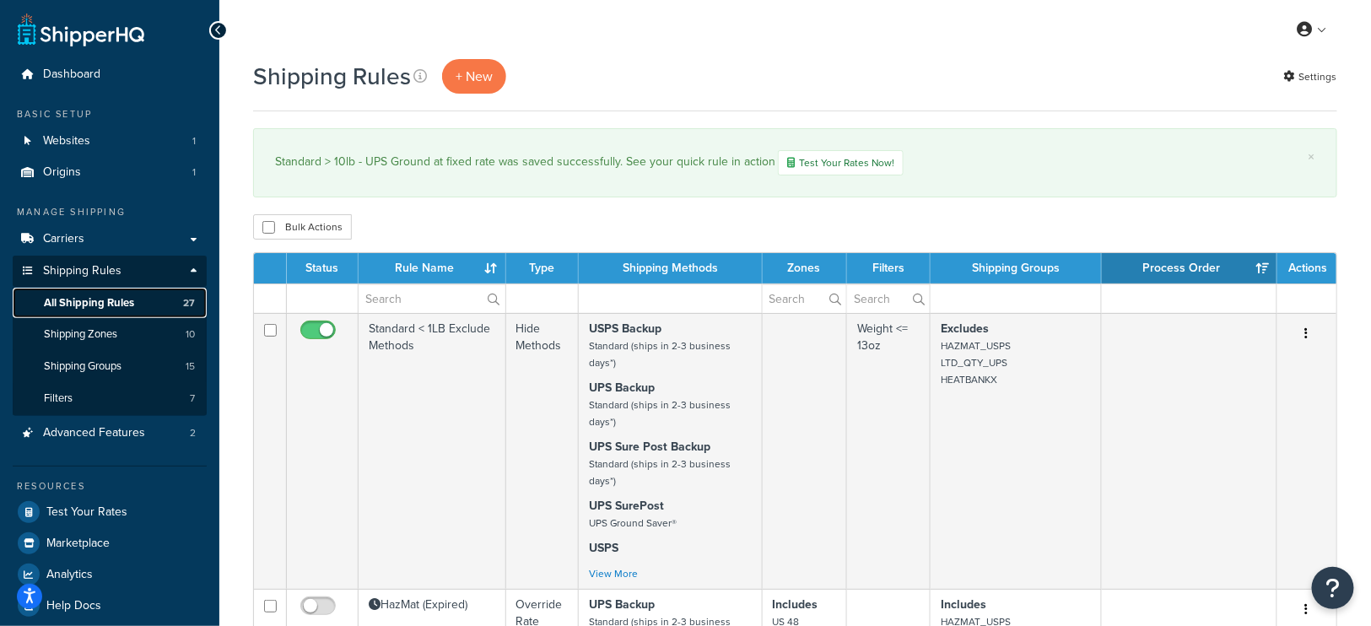
click at [97, 305] on span "All Shipping Rules" at bounding box center [89, 303] width 90 height 14
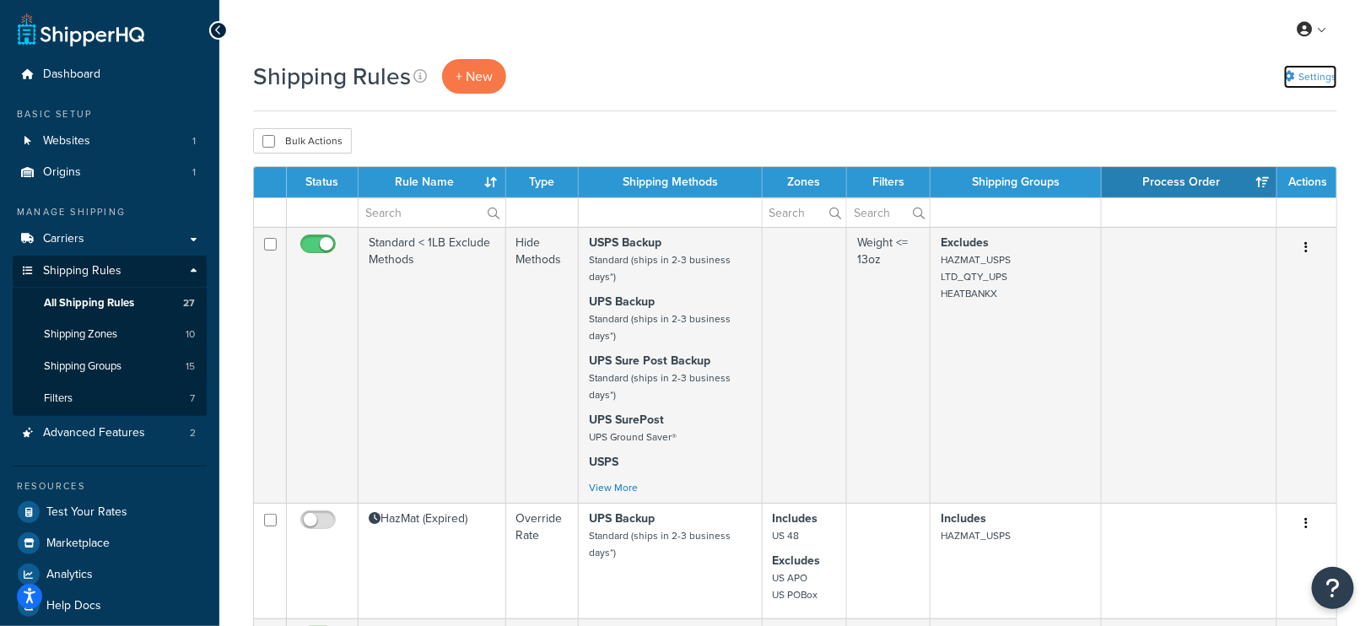
click at [1317, 71] on link "Settings" at bounding box center [1310, 77] width 53 height 24
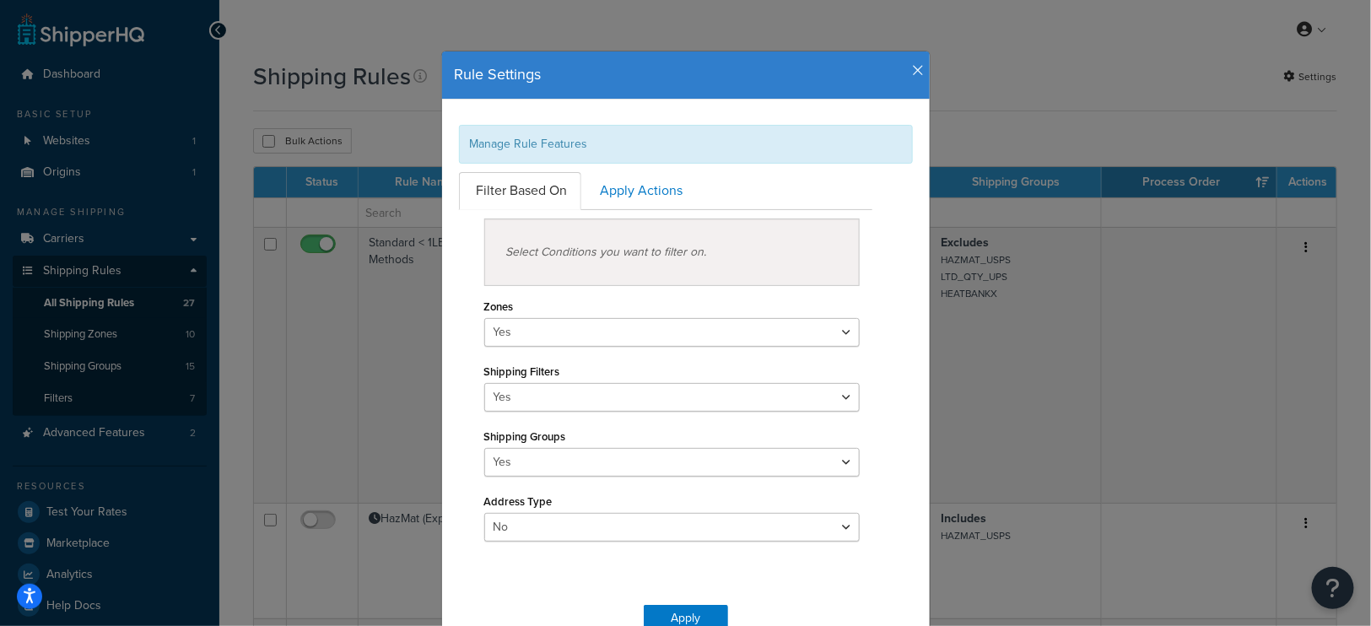
click at [917, 68] on icon "button" at bounding box center [919, 70] width 12 height 15
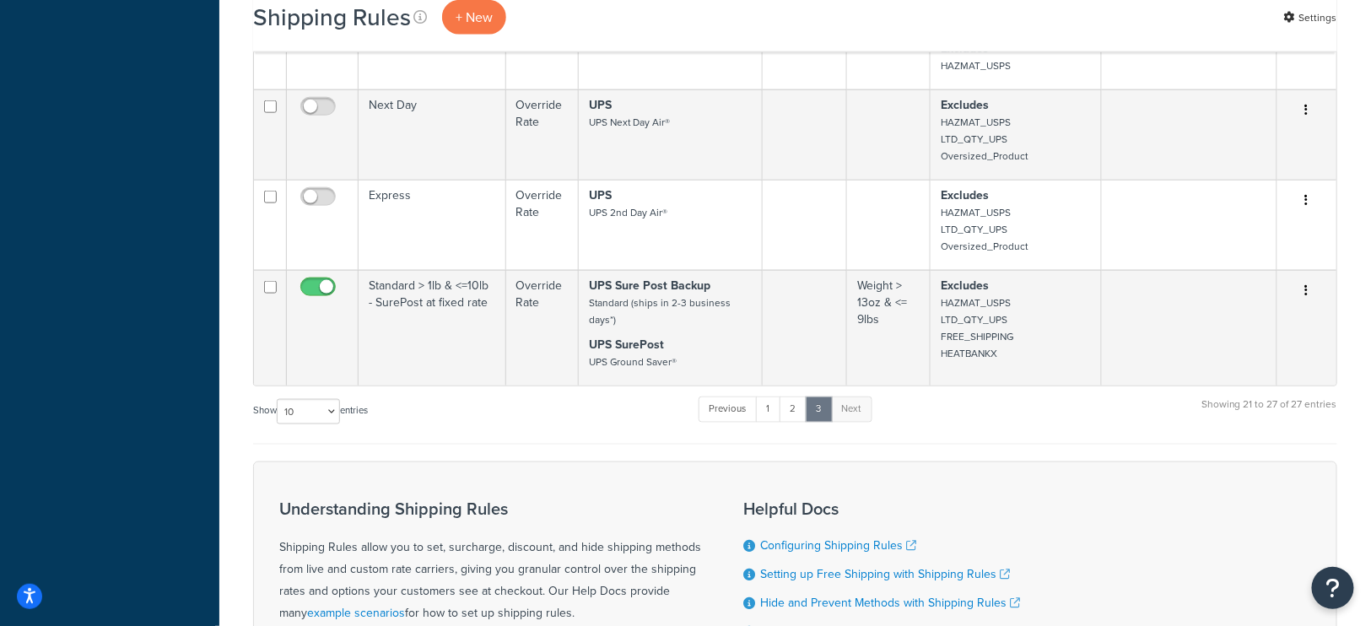
scroll to position [738, 0]
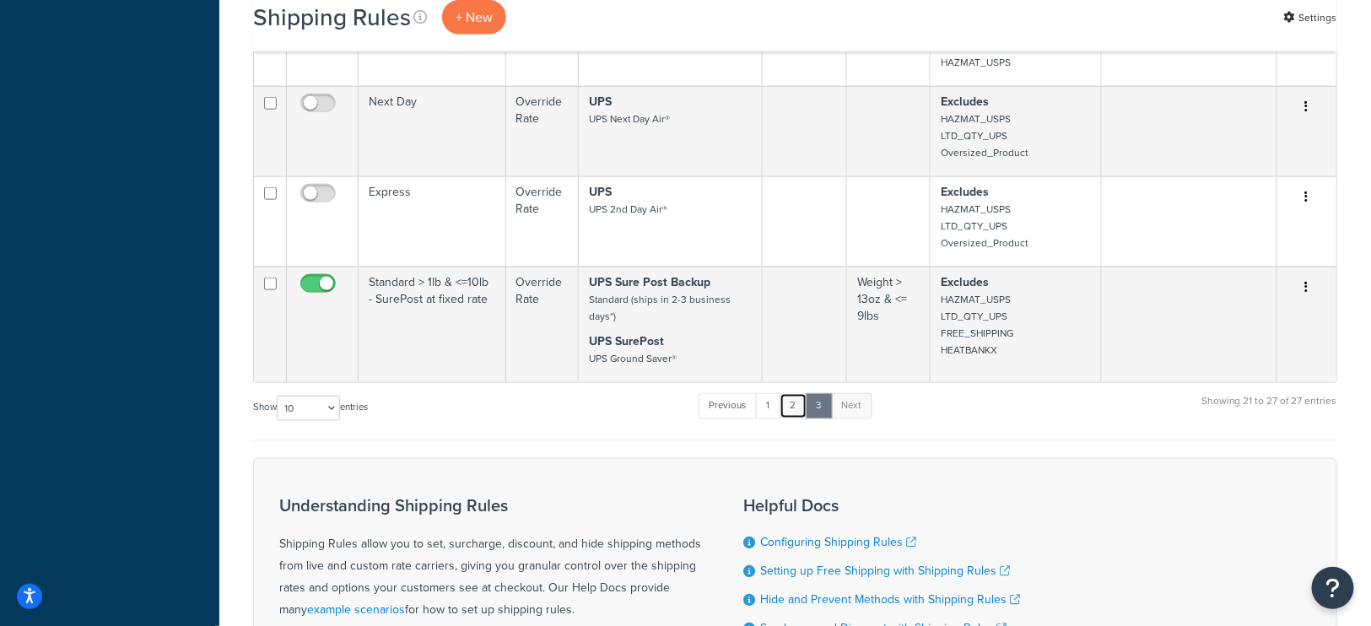
click at [797, 407] on link "2" at bounding box center [793, 405] width 28 height 25
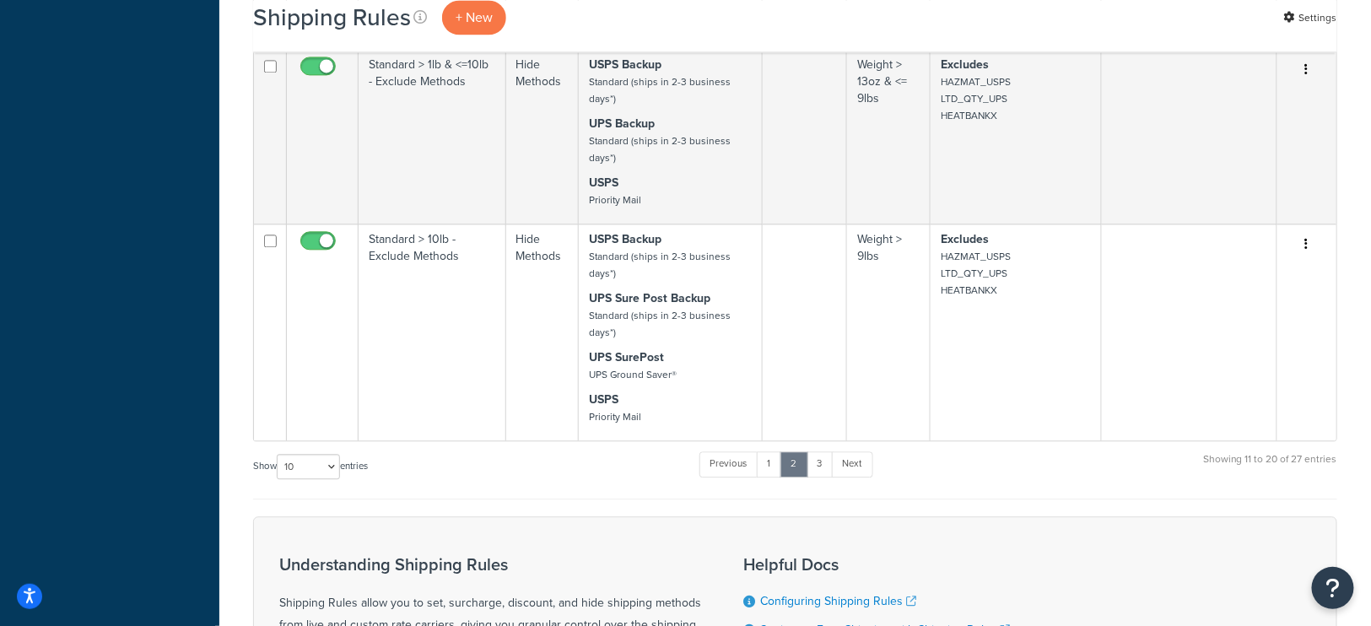
scroll to position [1443, 0]
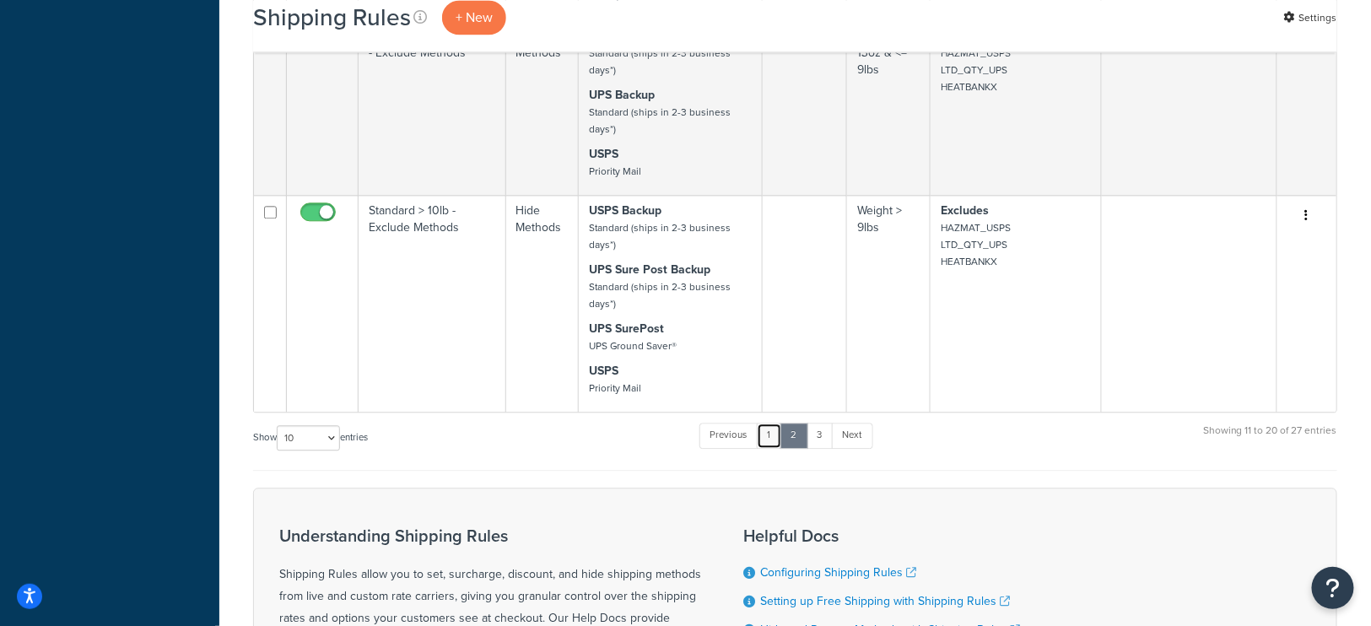
click at [772, 423] on link "1" at bounding box center [769, 435] width 25 height 25
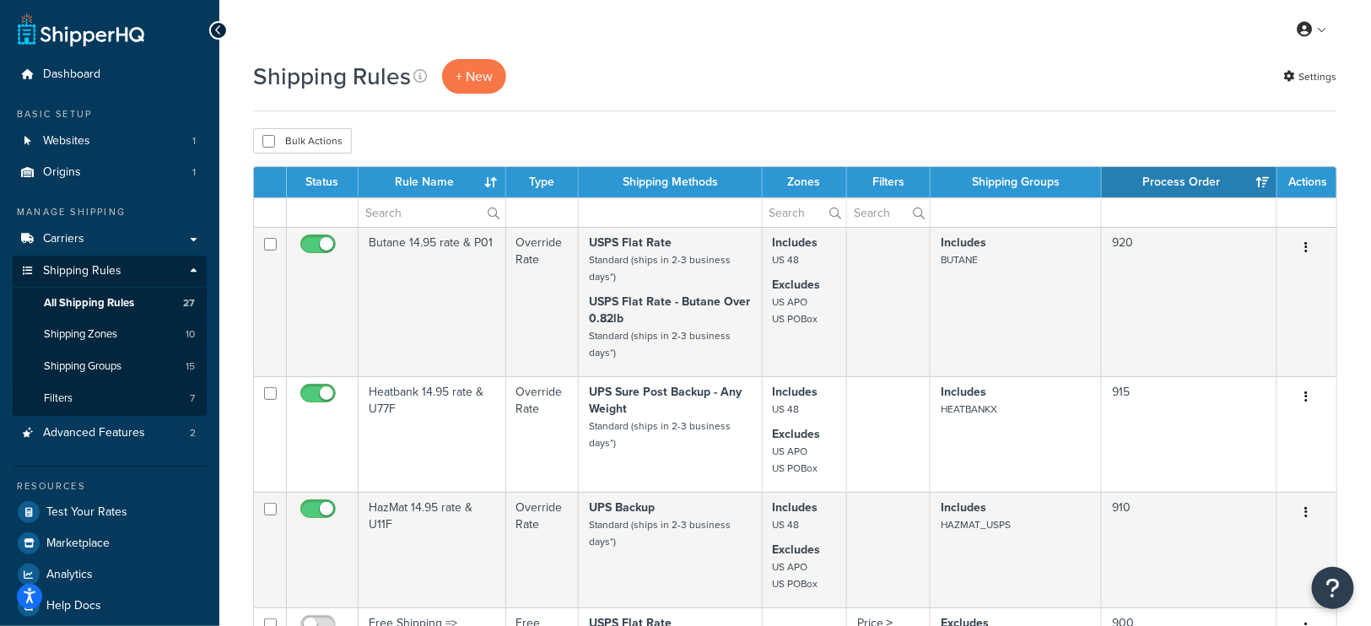
scroll to position [46, 0]
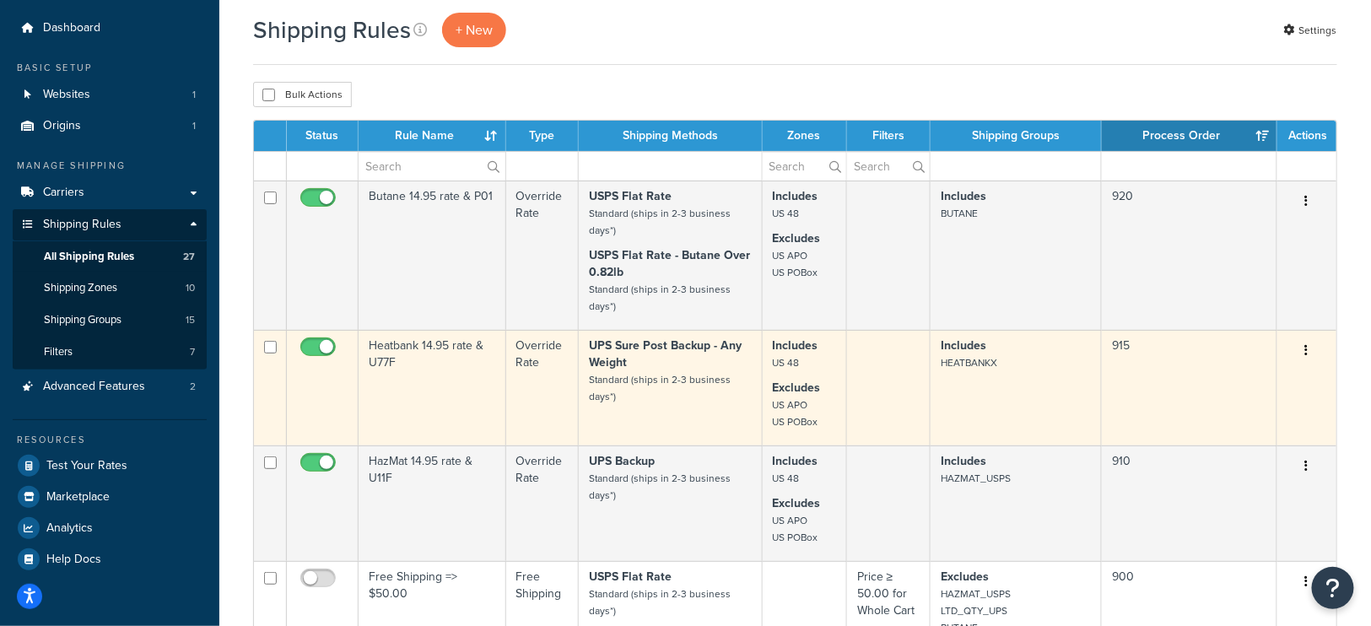
click at [444, 391] on td "Heatbank 14.95 rate & U77F" at bounding box center [432, 388] width 148 height 116
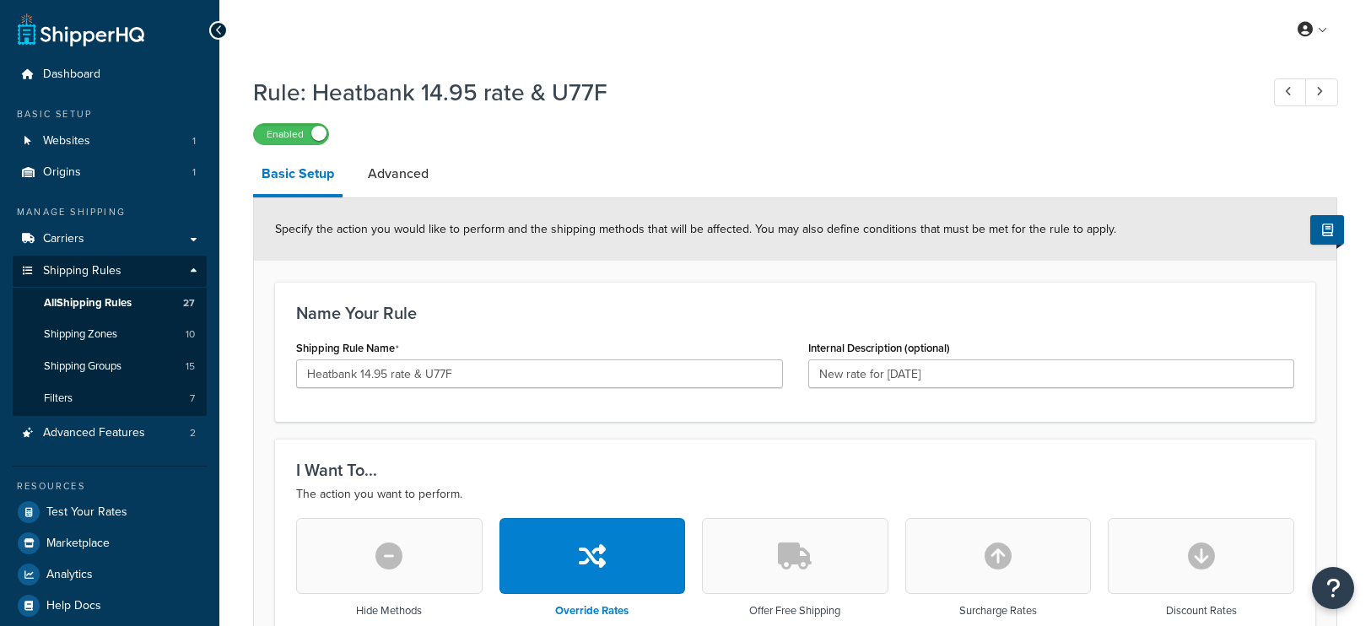
select select "LOCATION"
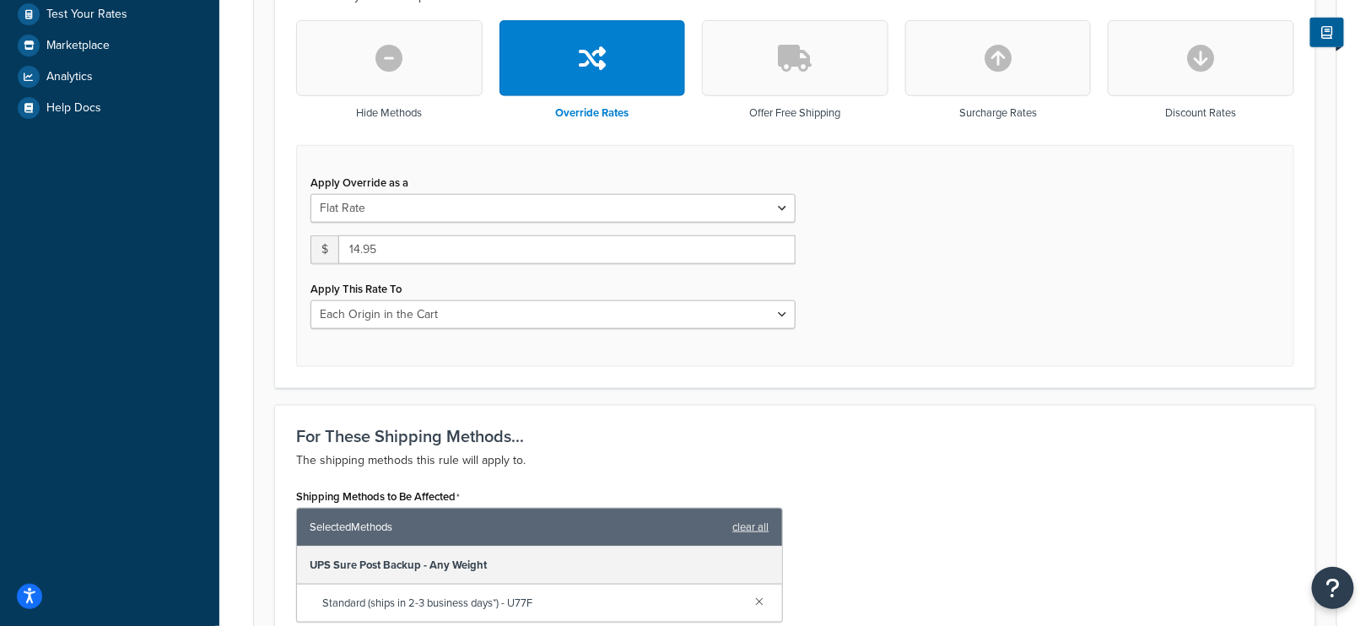
scroll to position [566, 0]
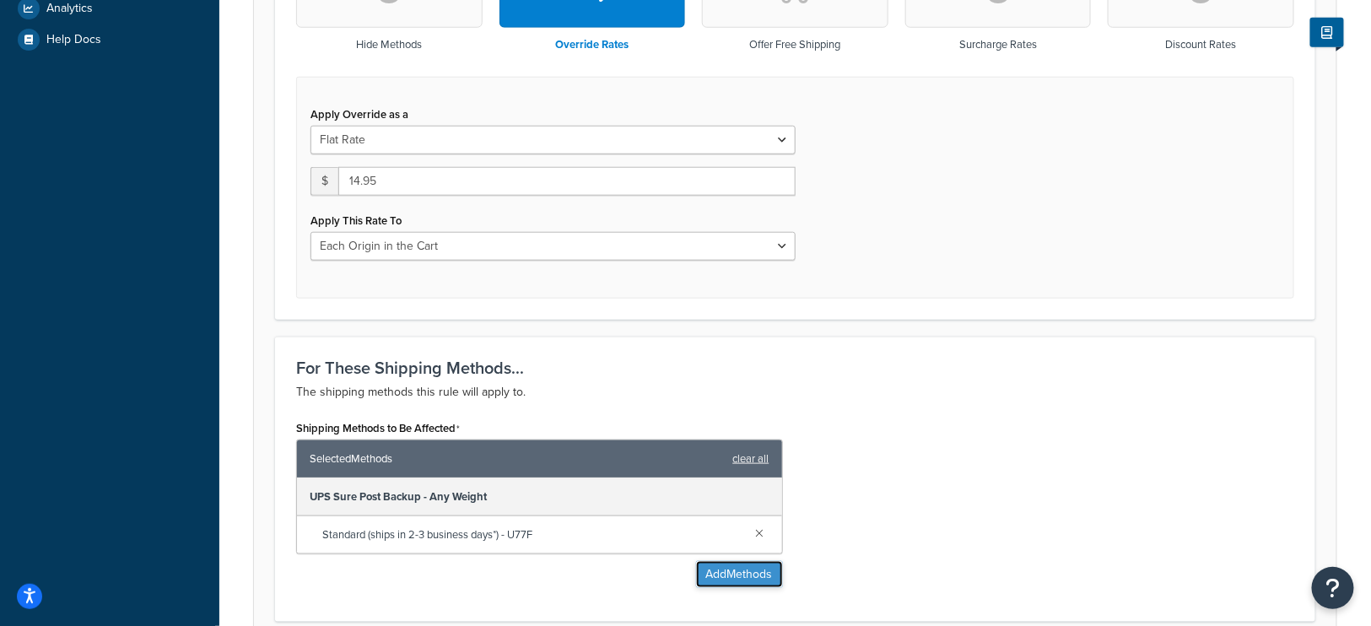
click at [732, 576] on button "Add Methods" at bounding box center [739, 574] width 87 height 27
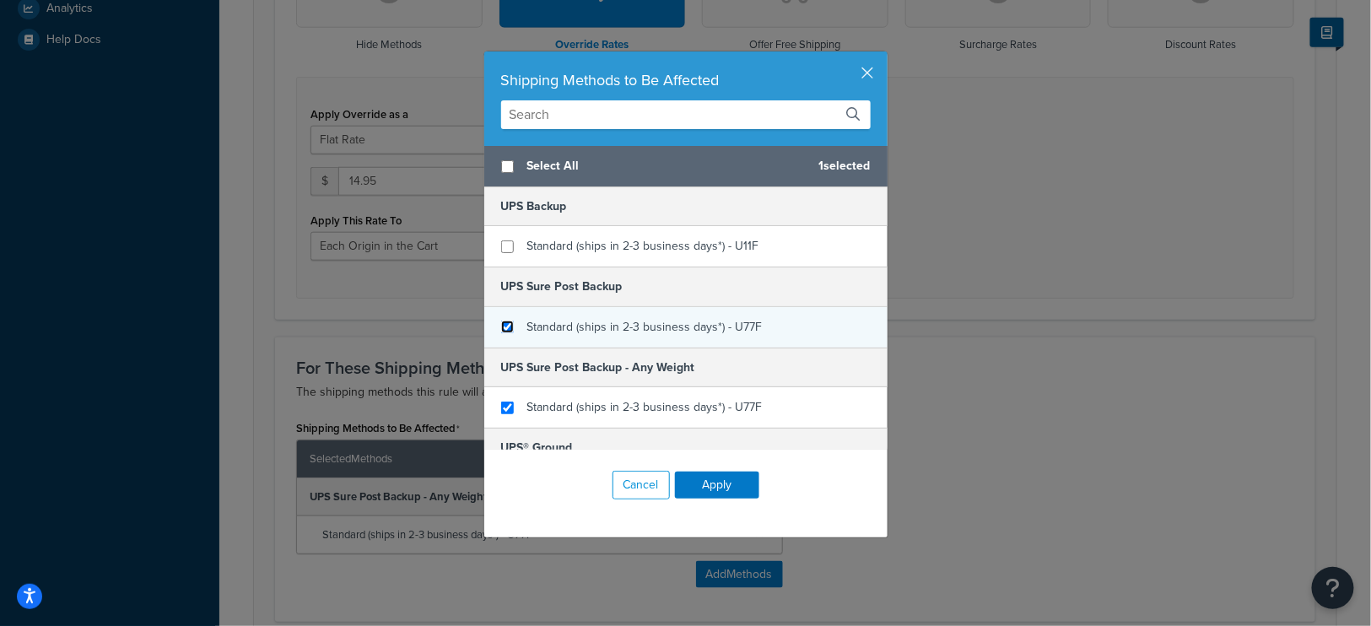
click at [503, 323] on input "checkbox" at bounding box center [507, 327] width 13 height 13
checkbox input "true"
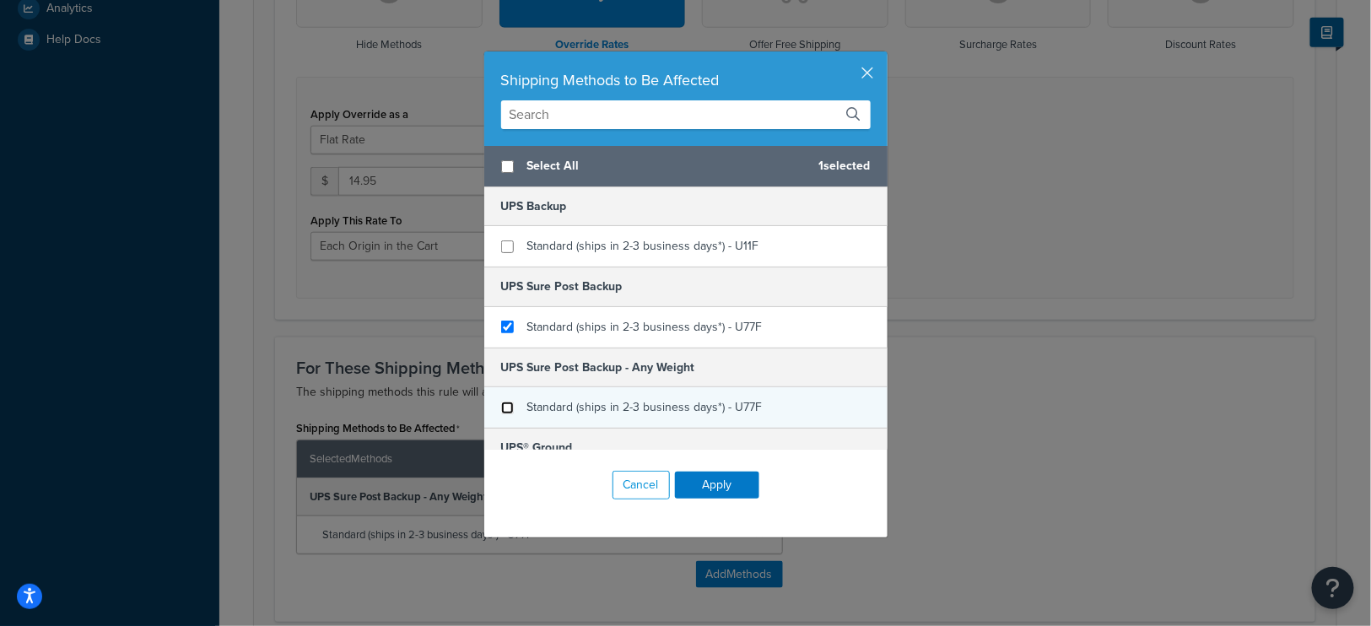
click at [503, 402] on input "checkbox" at bounding box center [507, 407] width 13 height 13
checkbox input "false"
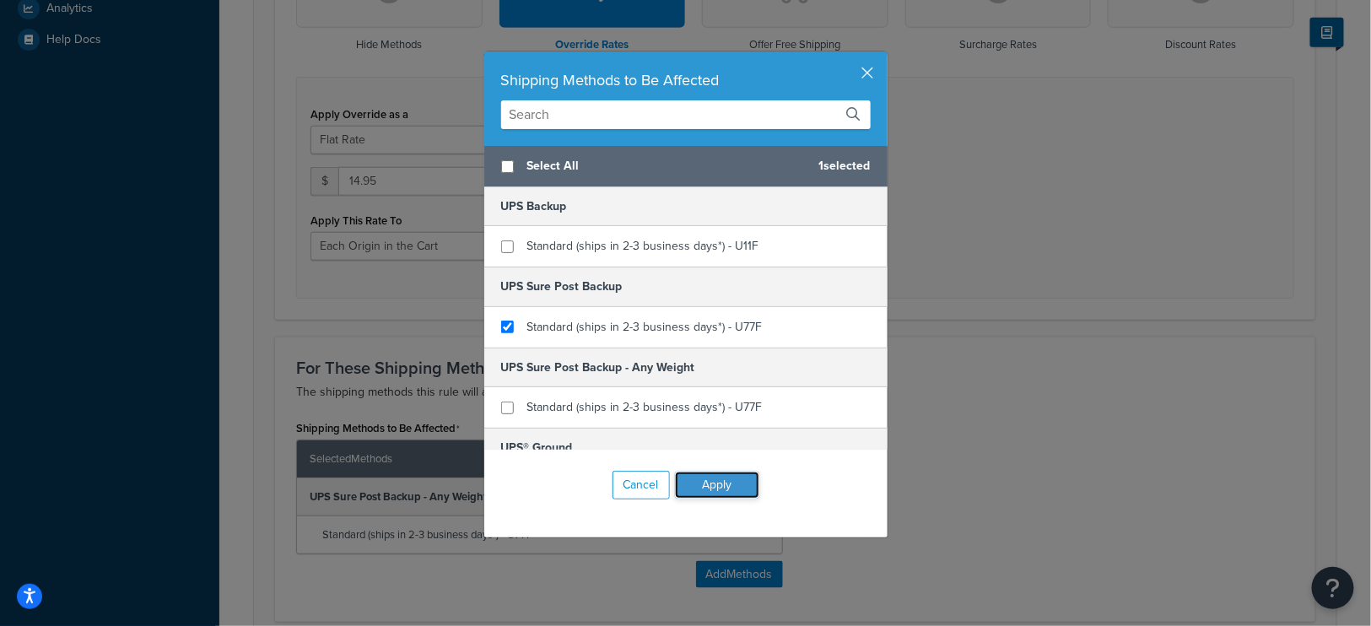
click at [714, 490] on button "Apply" at bounding box center [717, 484] width 84 height 27
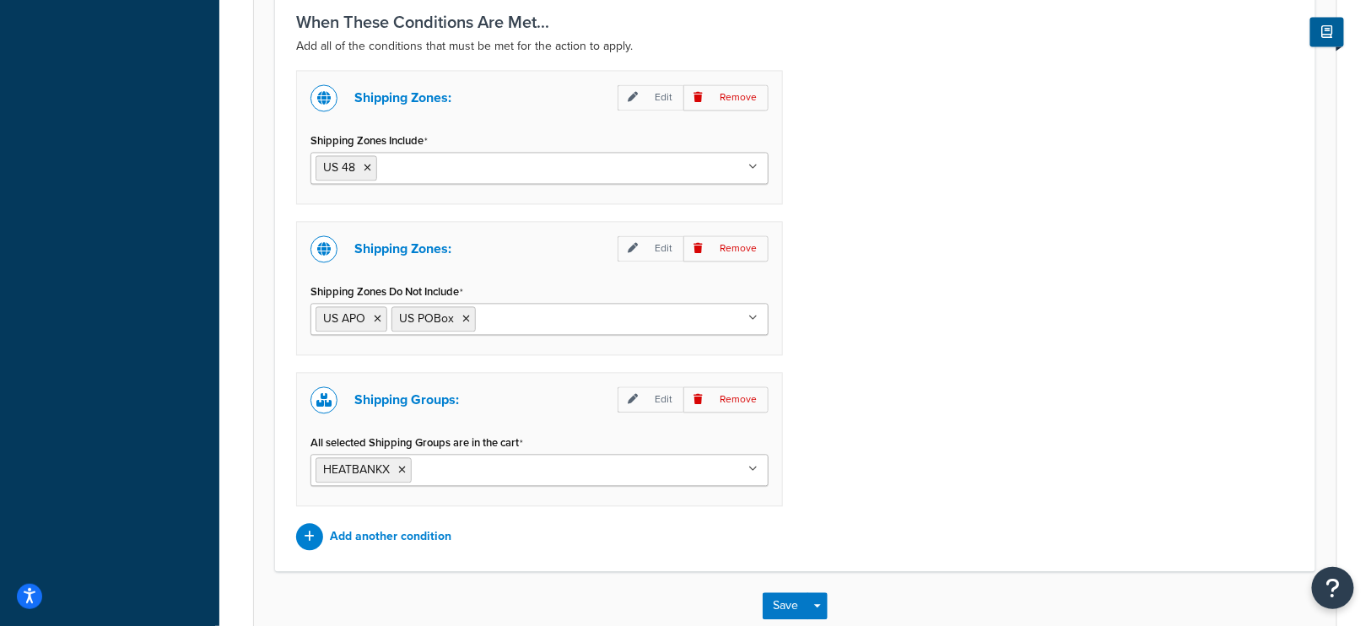
scroll to position [1301, 0]
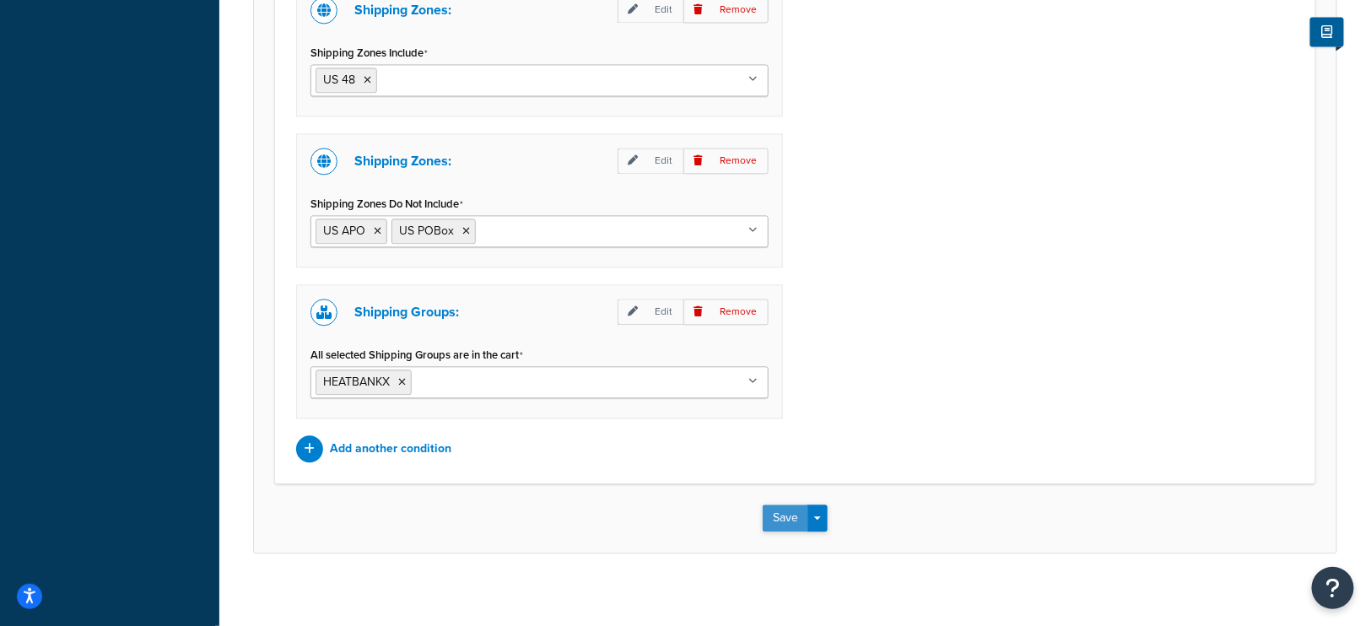
click at [779, 505] on button "Save" at bounding box center [785, 517] width 46 height 27
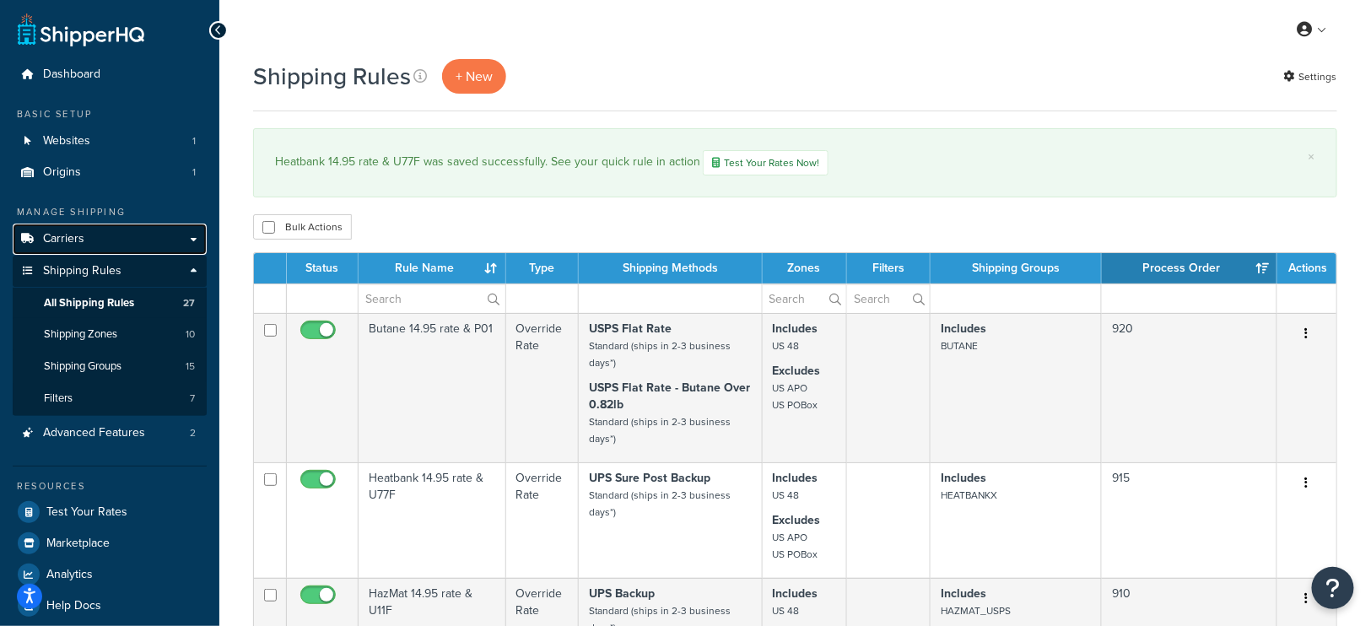
click at [84, 237] on link "Carriers" at bounding box center [110, 239] width 194 height 31
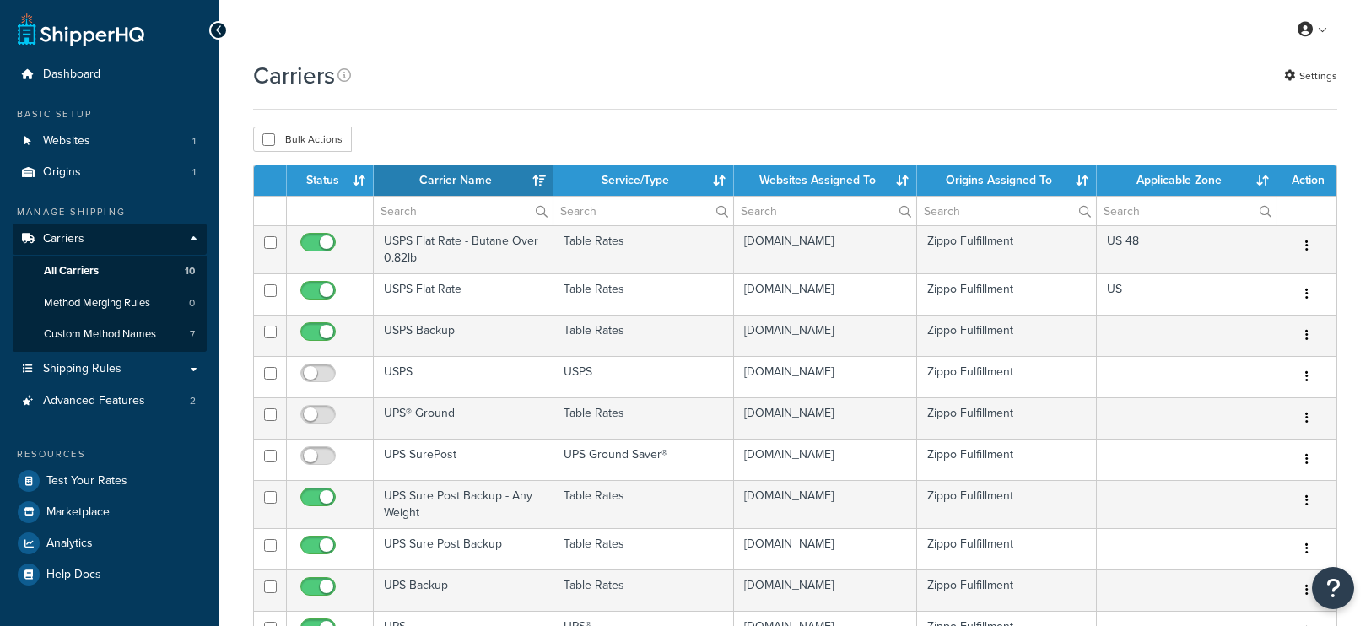
select select "15"
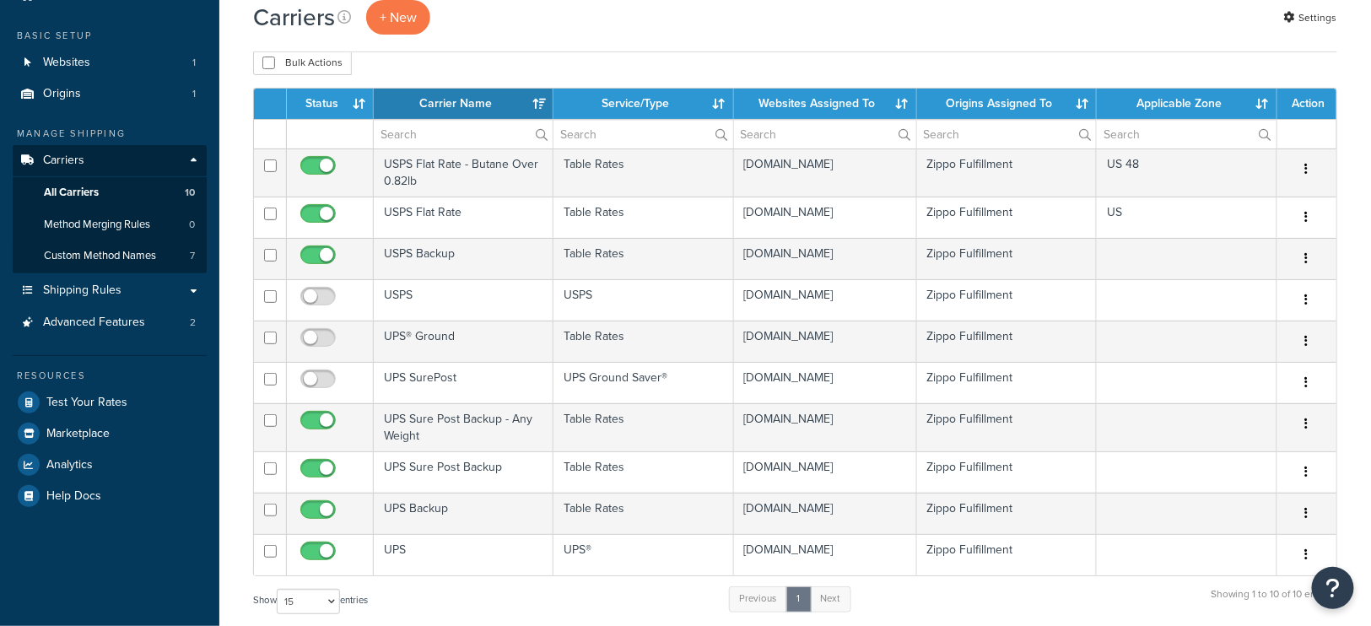
scroll to position [96, 0]
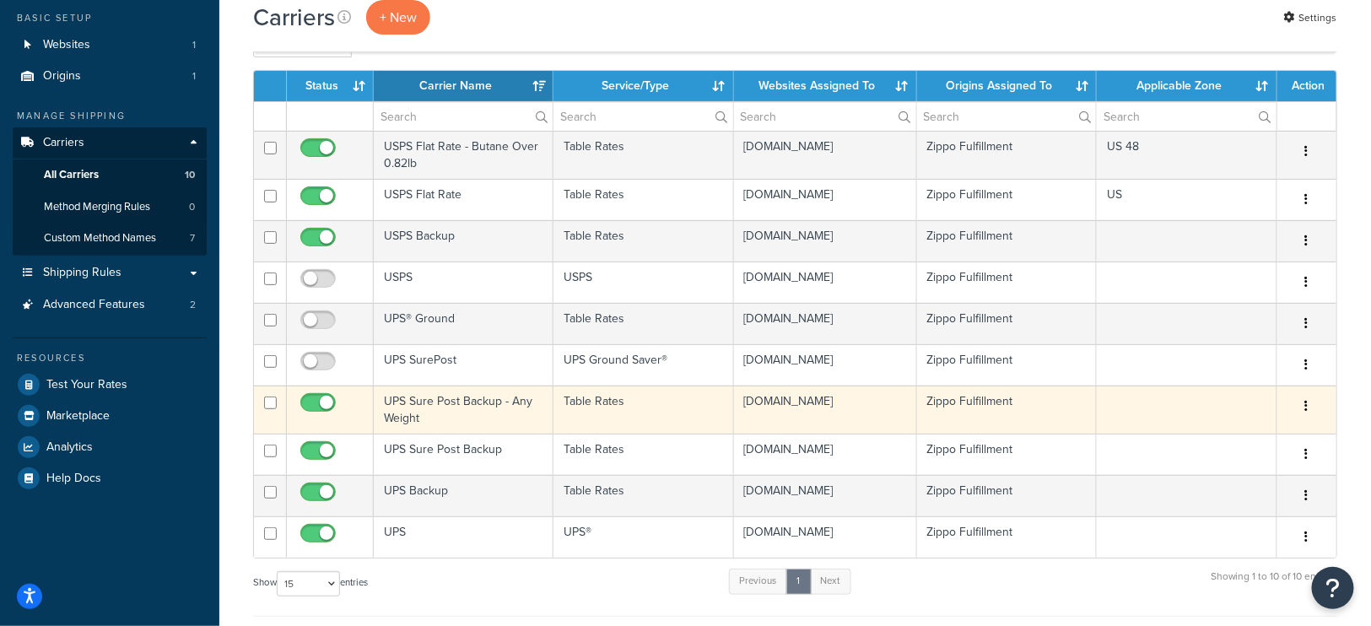
click at [1311, 402] on button "button" at bounding box center [1307, 406] width 24 height 27
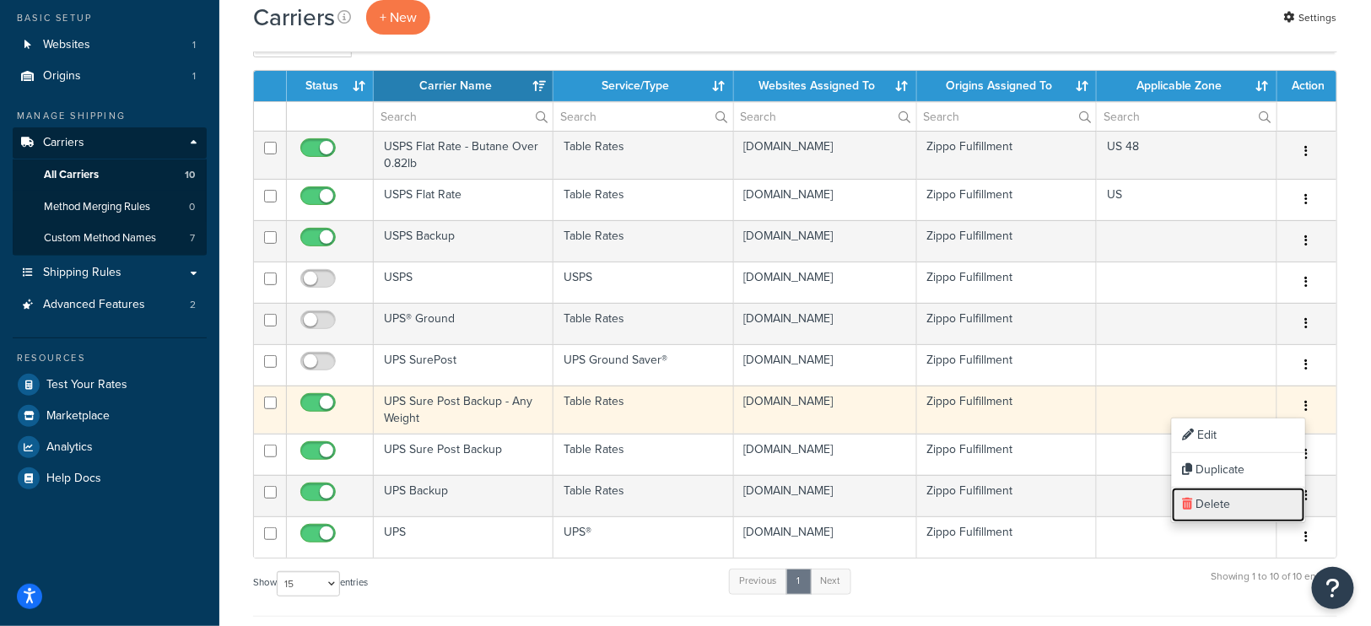
click at [1212, 496] on link "Delete" at bounding box center [1238, 505] width 133 height 35
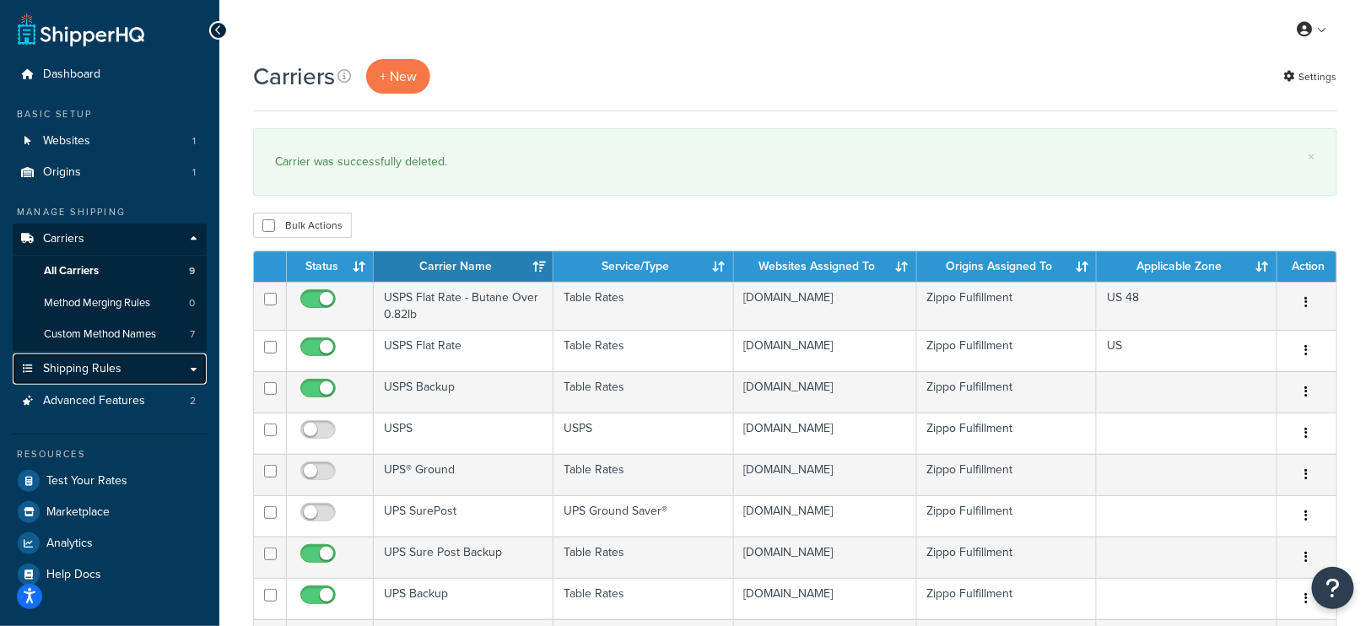
click at [97, 366] on span "Shipping Rules" at bounding box center [82, 369] width 78 height 14
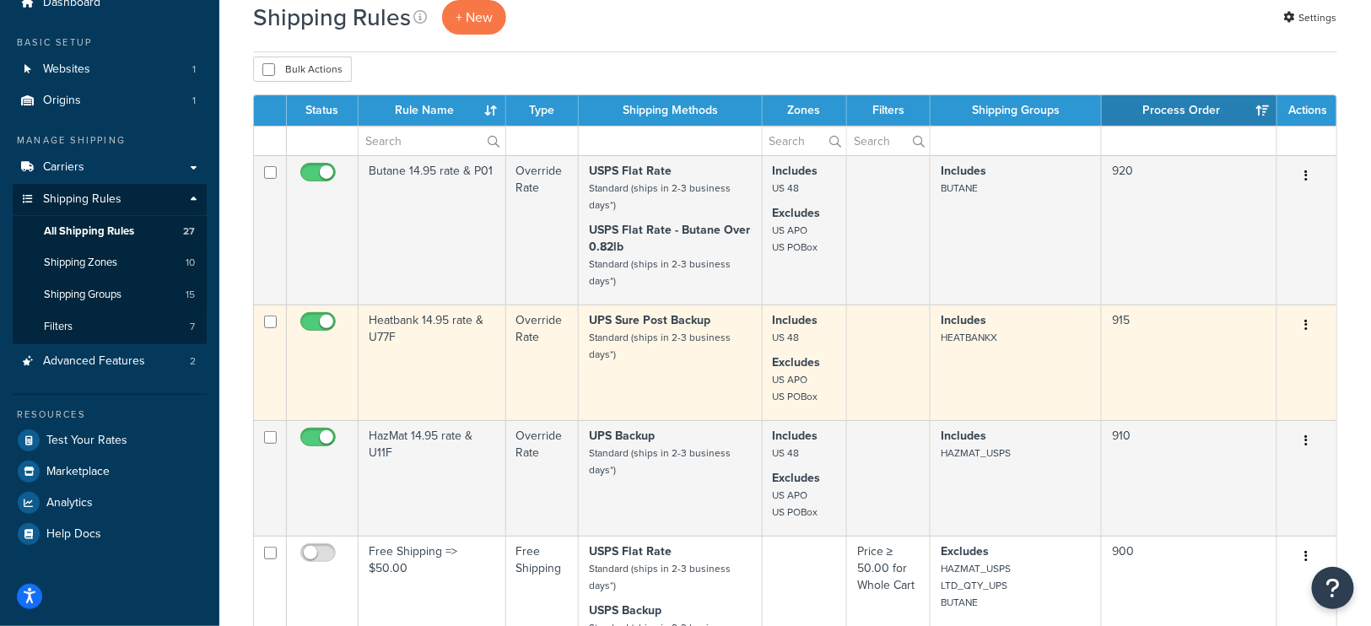
scroll to position [76, 0]
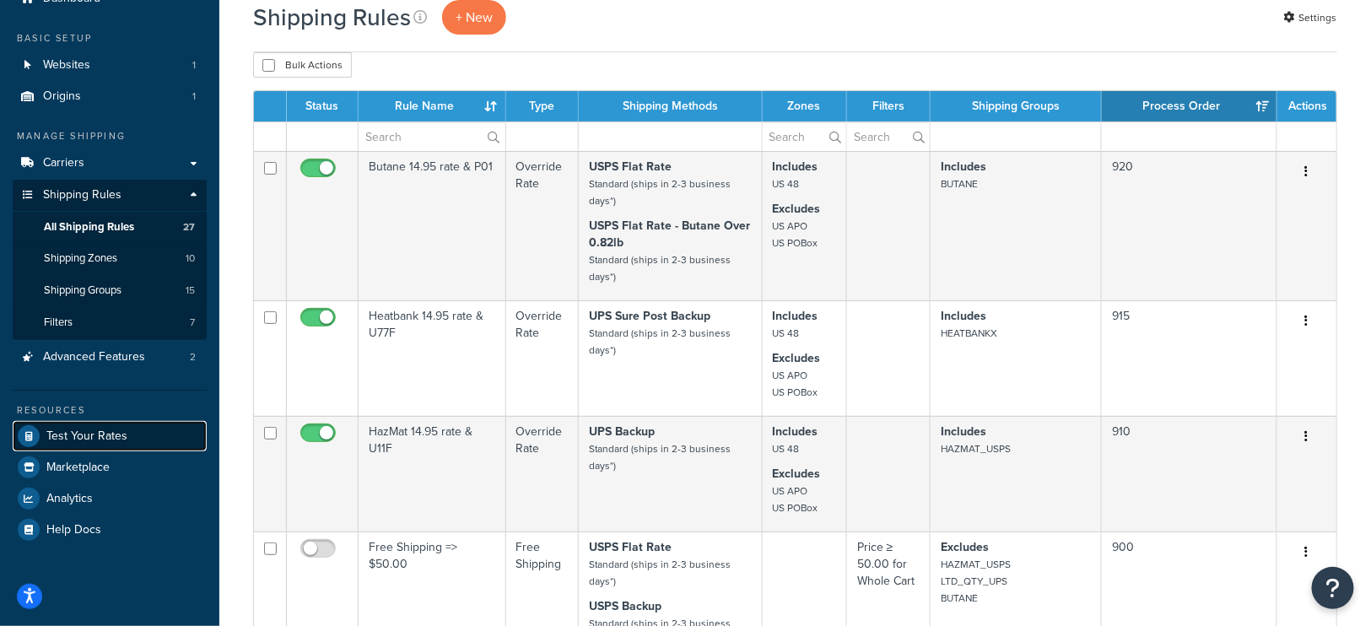
click at [97, 435] on span "Test Your Rates" at bounding box center [86, 436] width 81 height 14
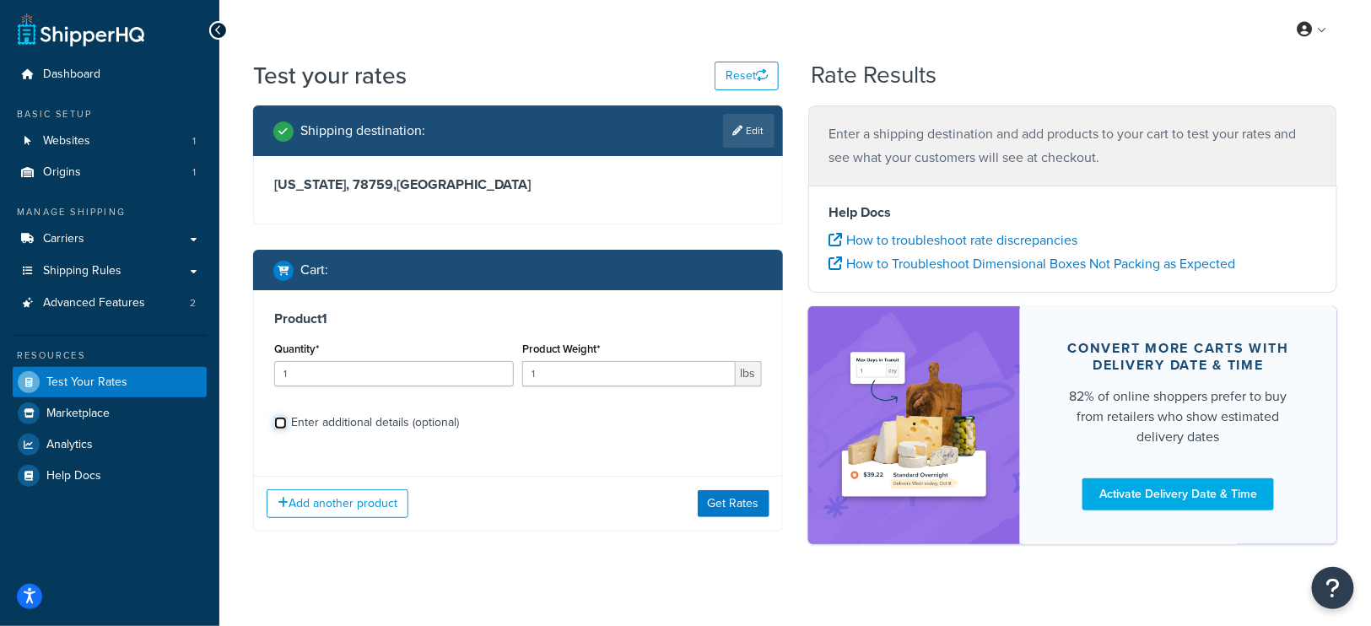
click at [282, 423] on input "Enter additional details (optional)" at bounding box center [280, 423] width 13 height 13
checkbox input "true"
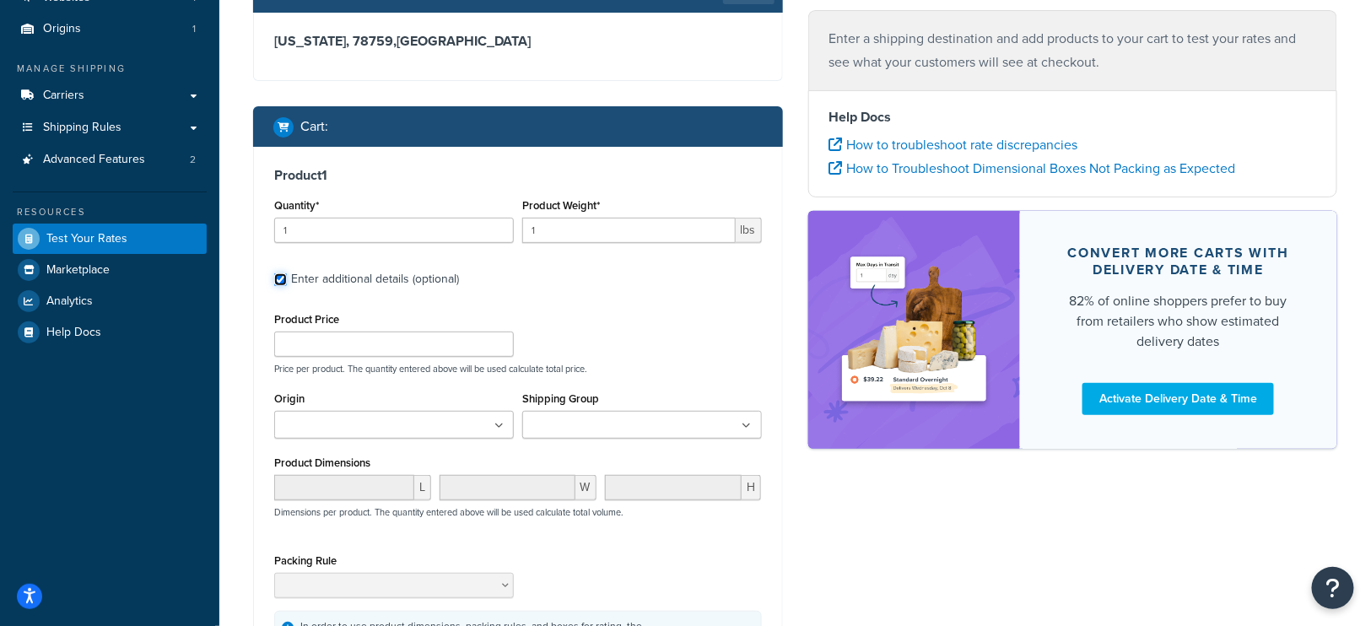
scroll to position [171, 0]
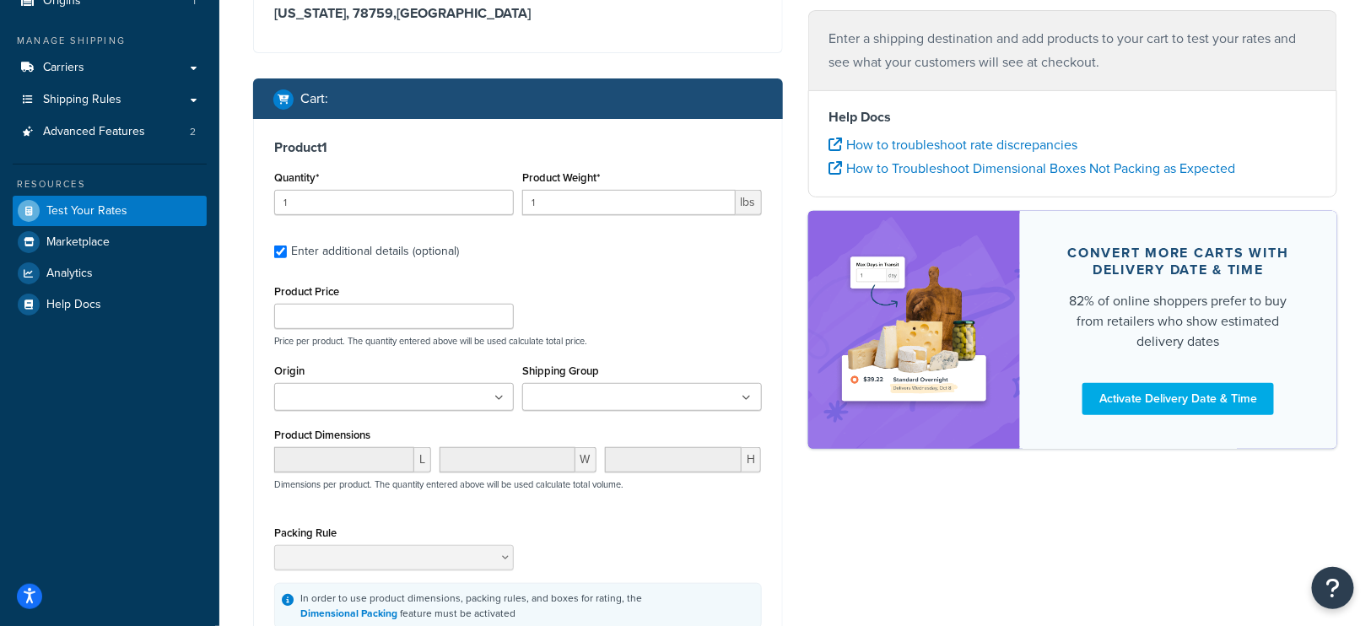
click at [682, 399] on ul at bounding box center [642, 397] width 240 height 28
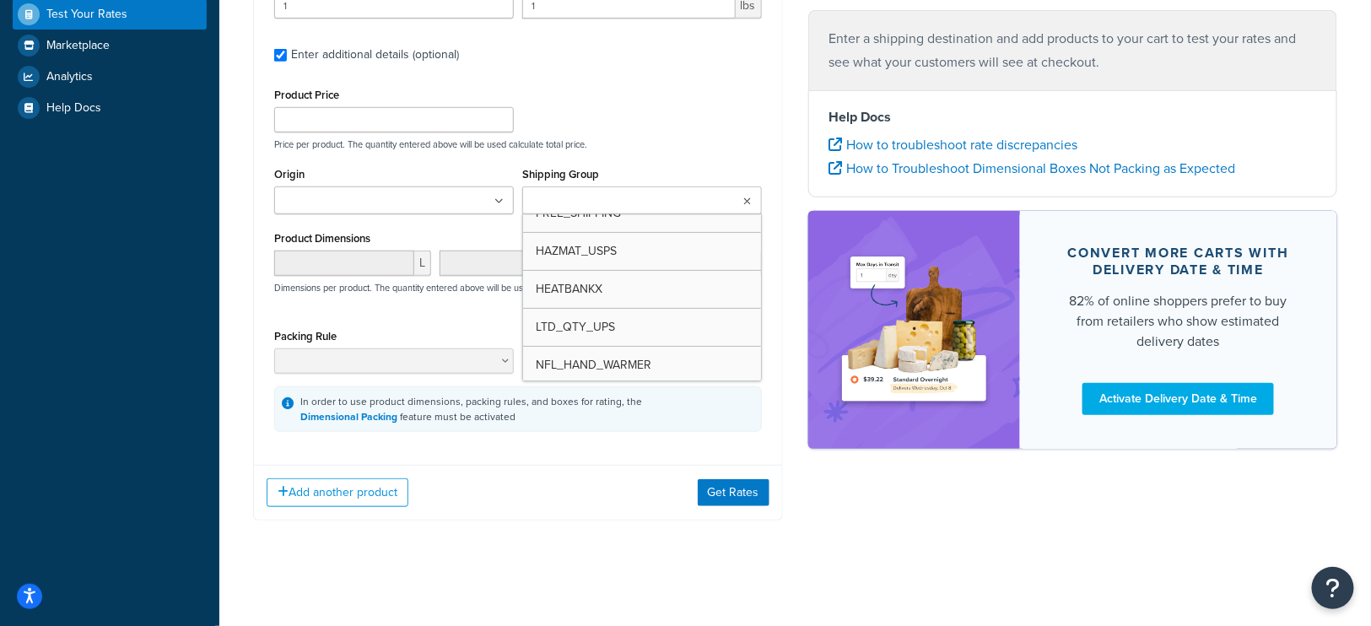
scroll to position [166, 0]
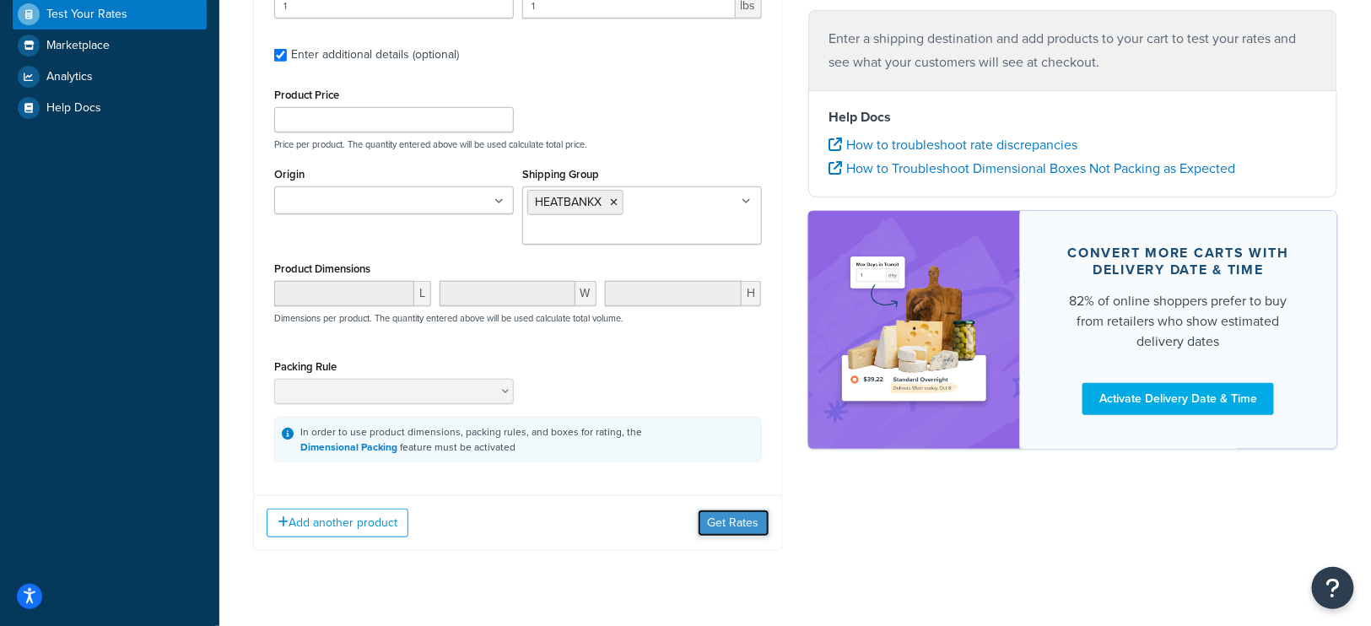
click at [731, 517] on button "Get Rates" at bounding box center [734, 522] width 72 height 27
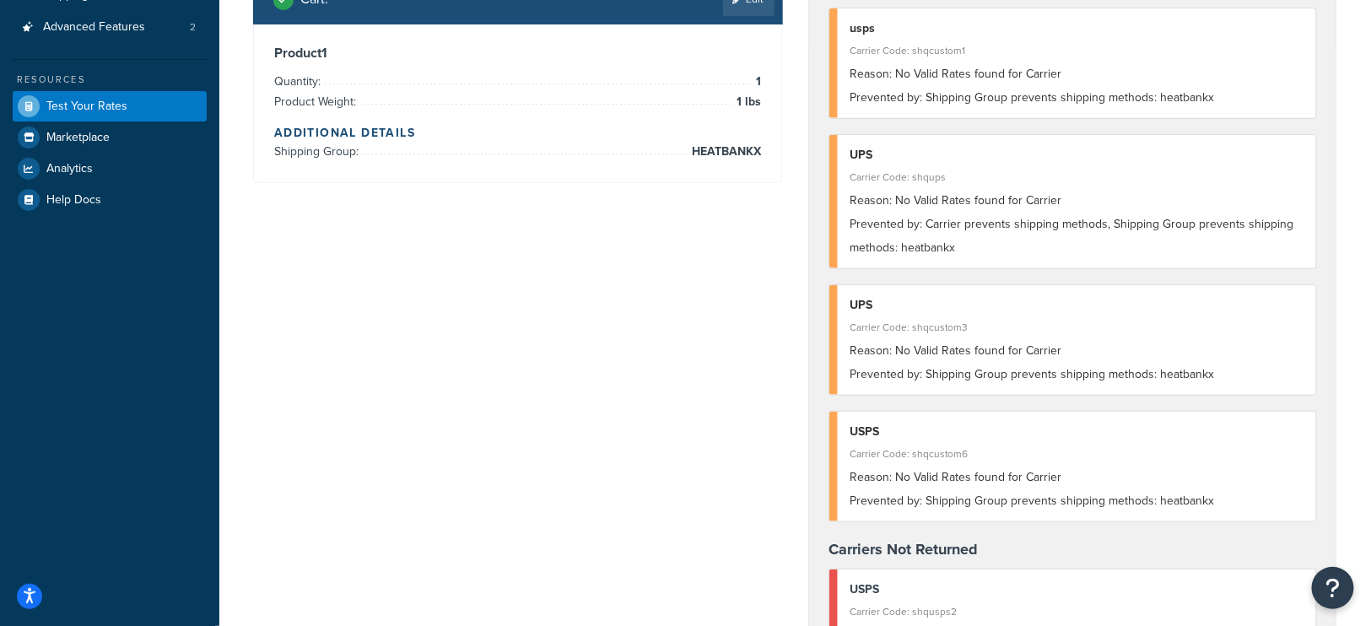
scroll to position [0, 0]
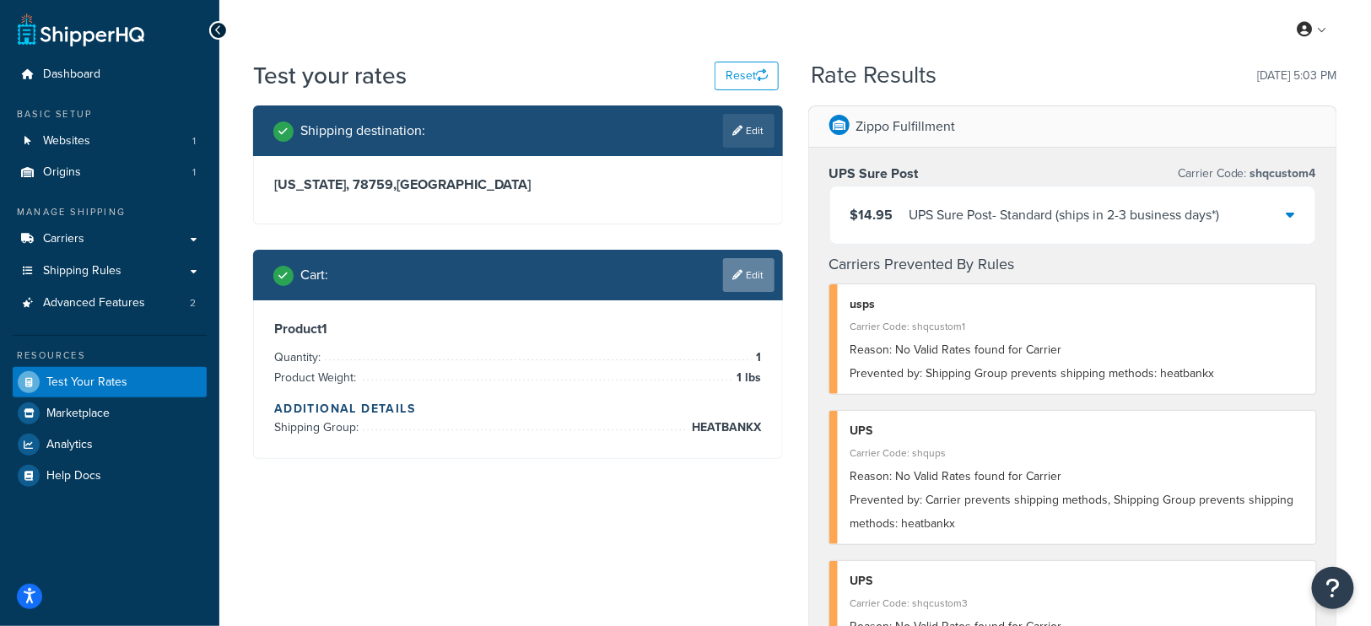
click at [746, 279] on link "Edit" at bounding box center [748, 275] width 51 height 34
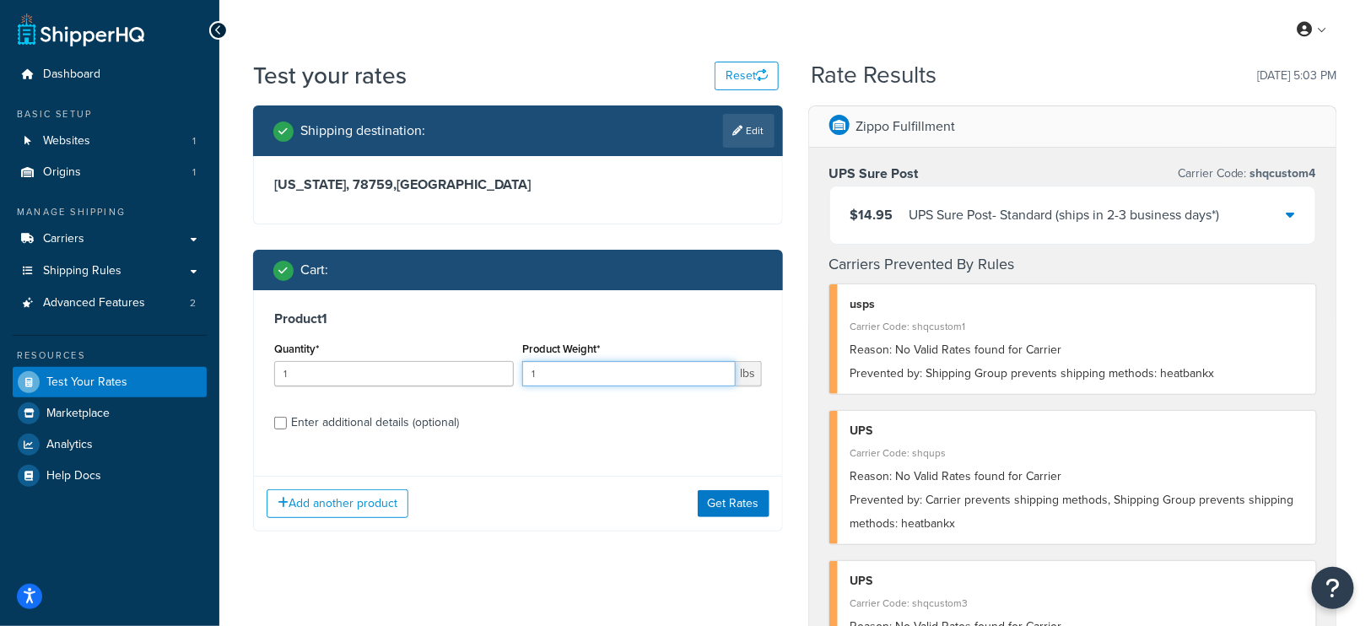
drag, startPoint x: 570, startPoint y: 372, endPoint x: 526, endPoint y: 372, distance: 43.9
click at [526, 372] on input "1" at bounding box center [628, 373] width 213 height 25
type input ".5"
click at [737, 501] on button "Get Rates" at bounding box center [734, 503] width 72 height 27
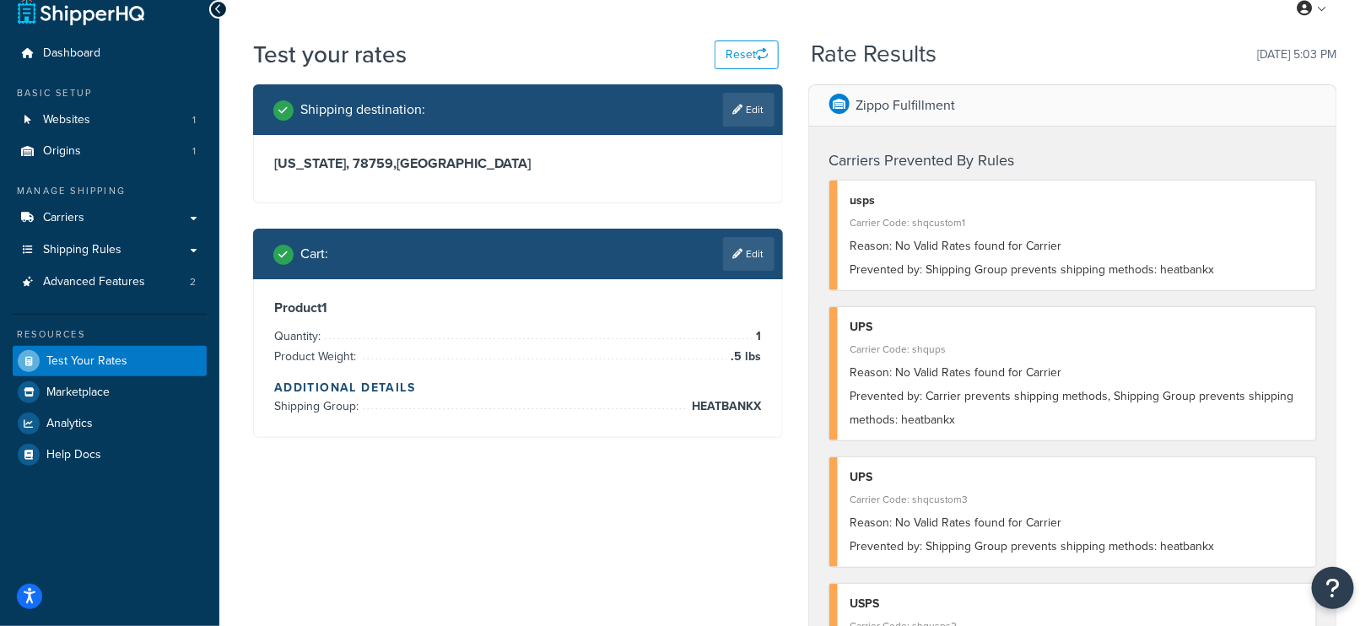
scroll to position [20, 0]
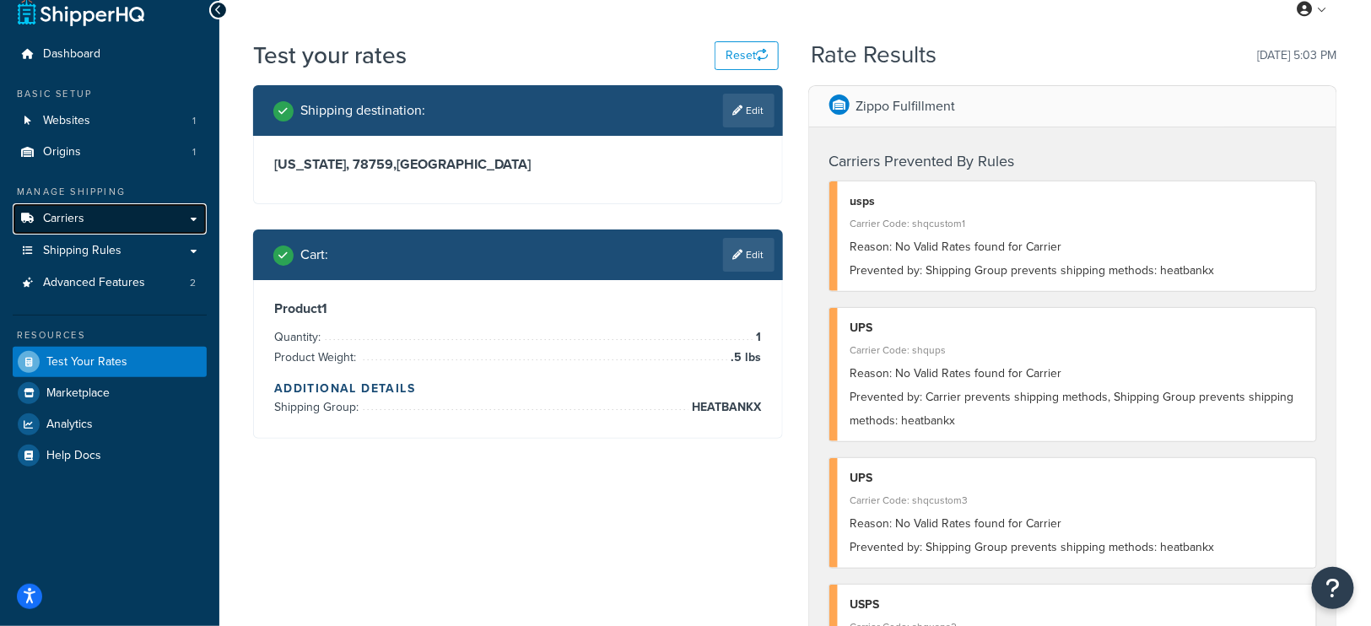
click at [80, 224] on span "Carriers" at bounding box center [63, 219] width 41 height 14
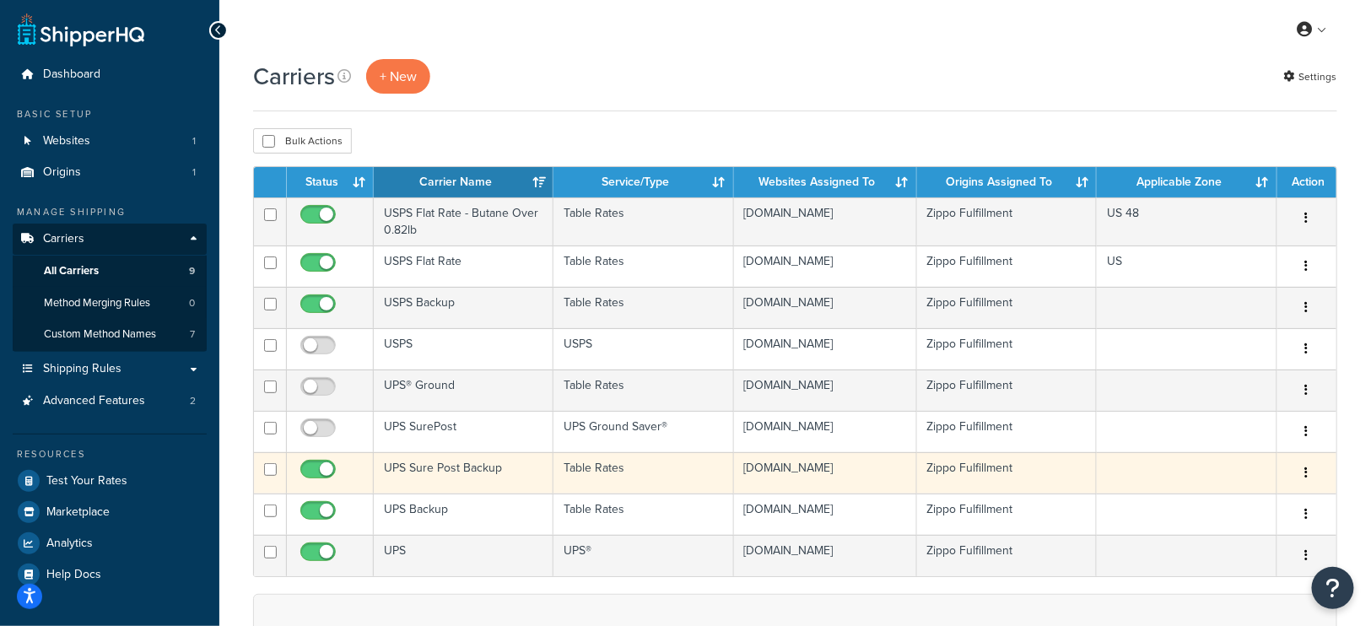
click at [424, 468] on td "UPS Sure Post Backup" at bounding box center [464, 472] width 180 height 41
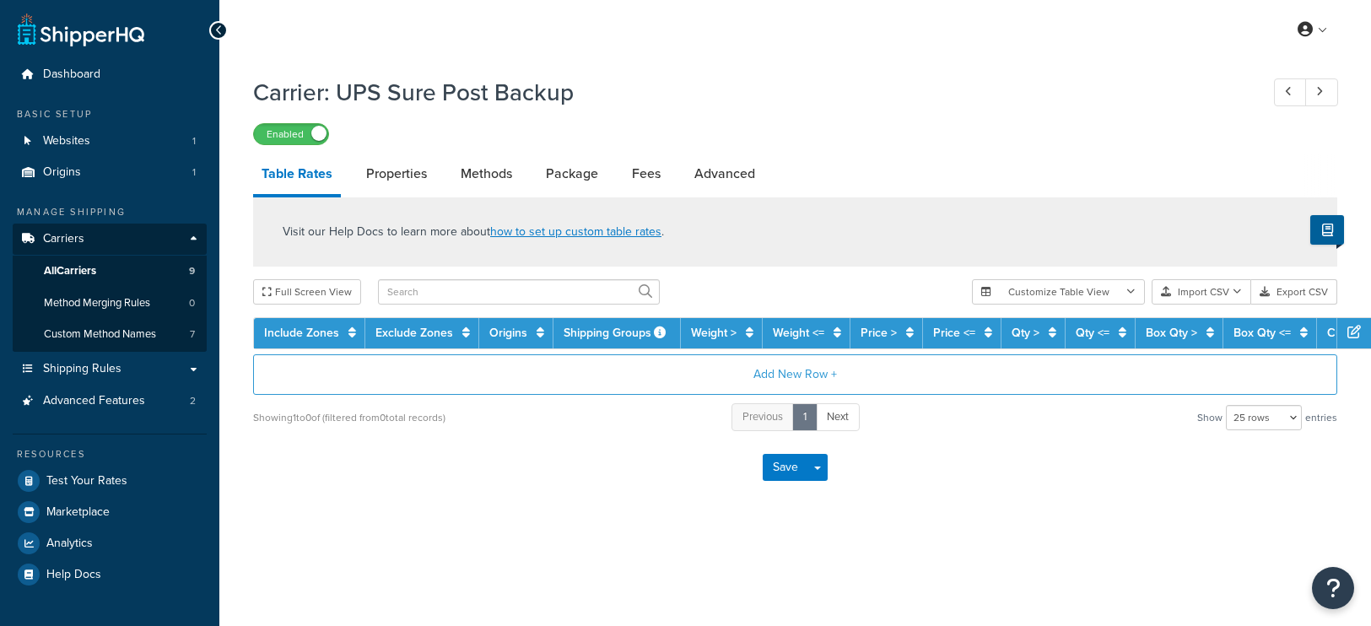
select select "25"
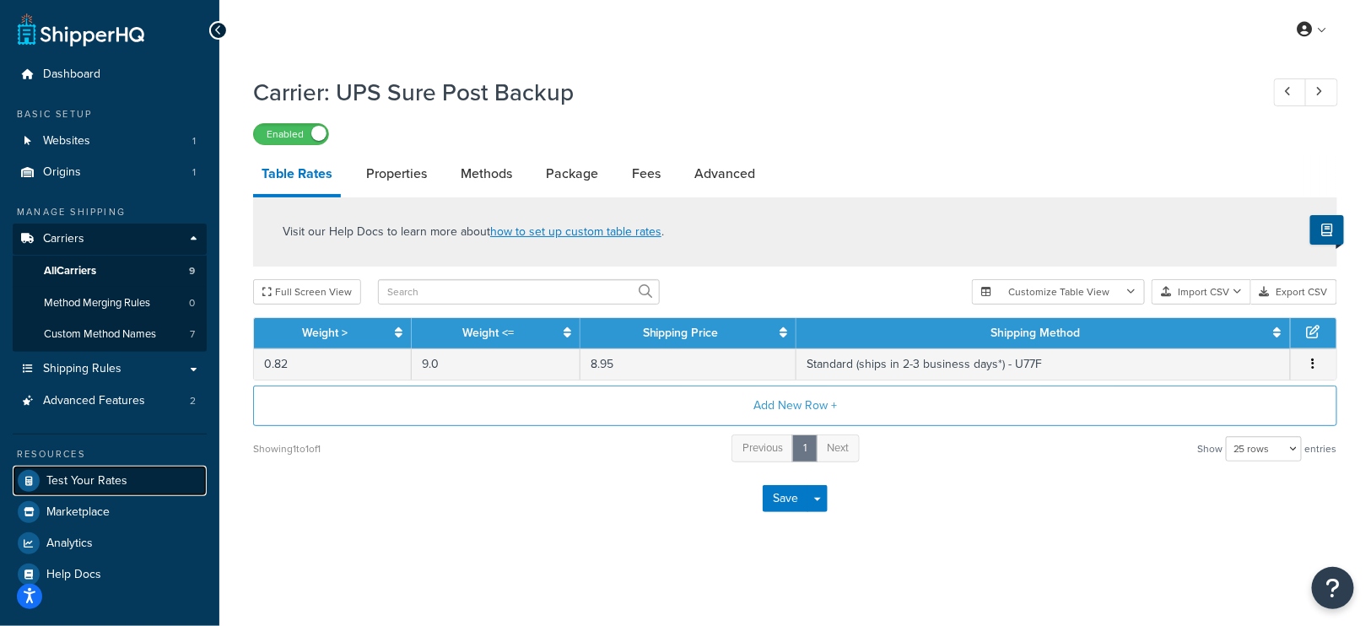
click at [97, 483] on span "Test Your Rates" at bounding box center [86, 481] width 81 height 14
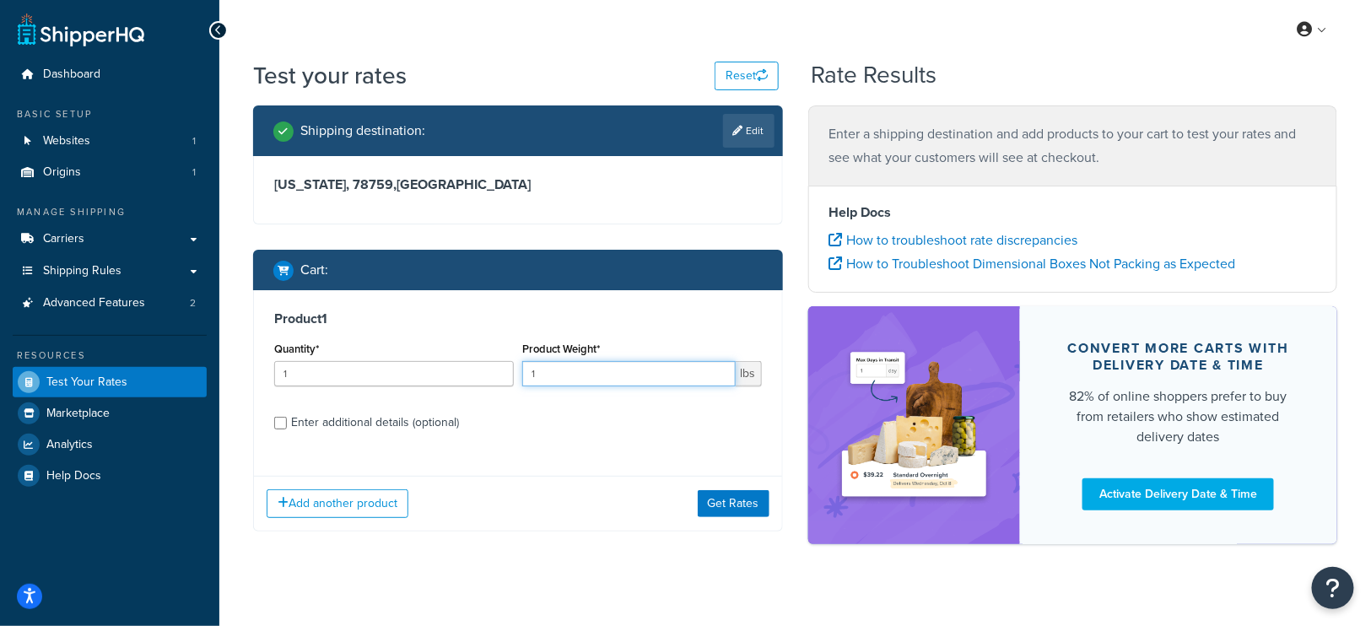
click at [553, 372] on input "1" at bounding box center [628, 373] width 213 height 25
drag, startPoint x: 553, startPoint y: 372, endPoint x: 510, endPoint y: 372, distance: 43.0
click at [510, 372] on div "Quantity* 1 Product Weight* 1 lbs" at bounding box center [518, 368] width 496 height 62
type input ".83"
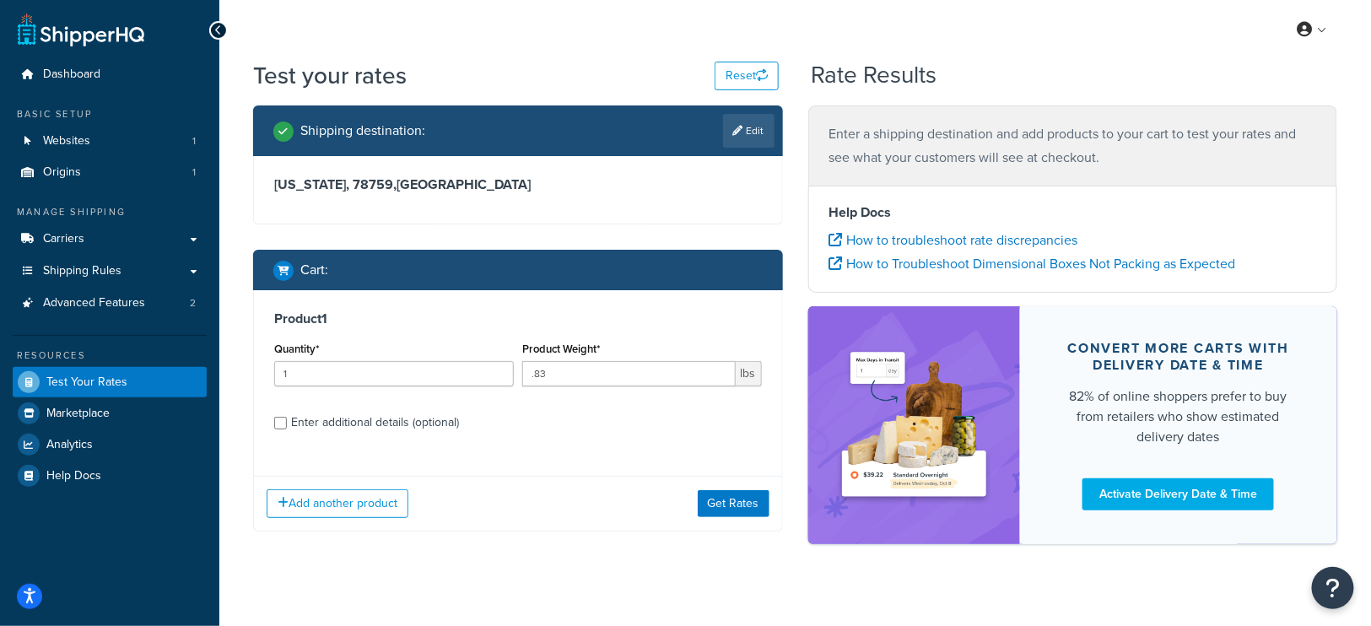
click at [559, 486] on div "Add another product Get Rates" at bounding box center [518, 503] width 528 height 55
click at [735, 498] on button "Get Rates" at bounding box center [734, 503] width 72 height 27
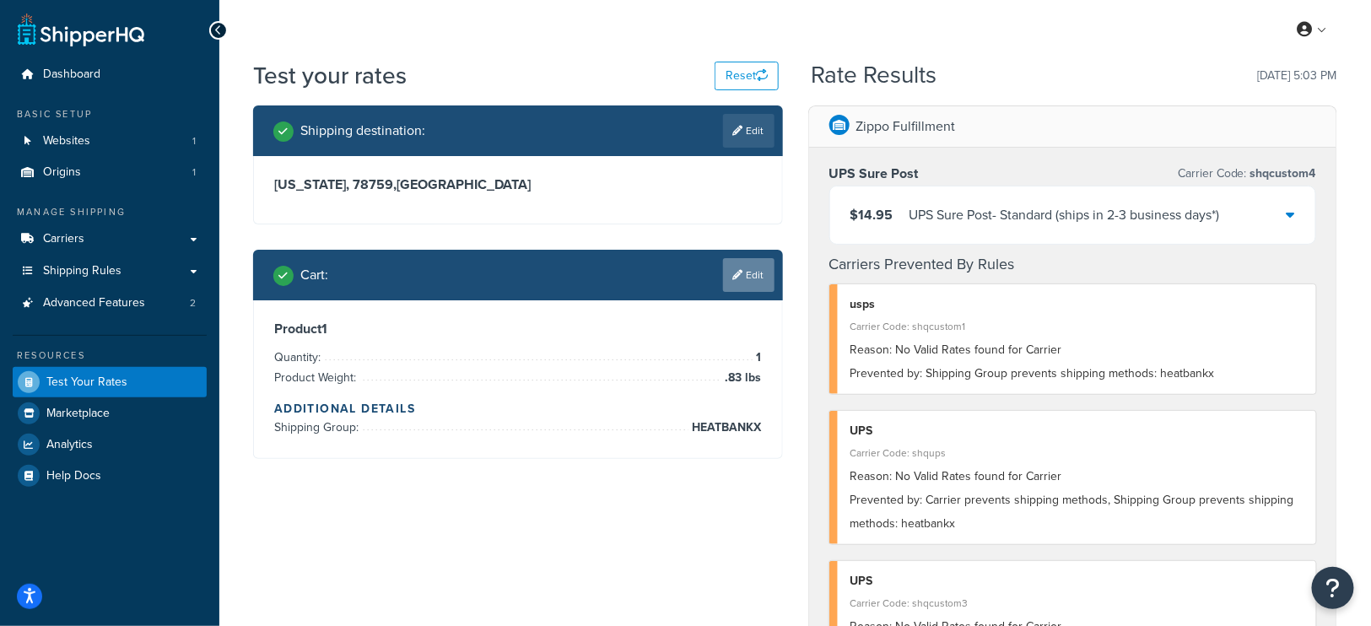
click at [749, 277] on link "Edit" at bounding box center [748, 275] width 51 height 34
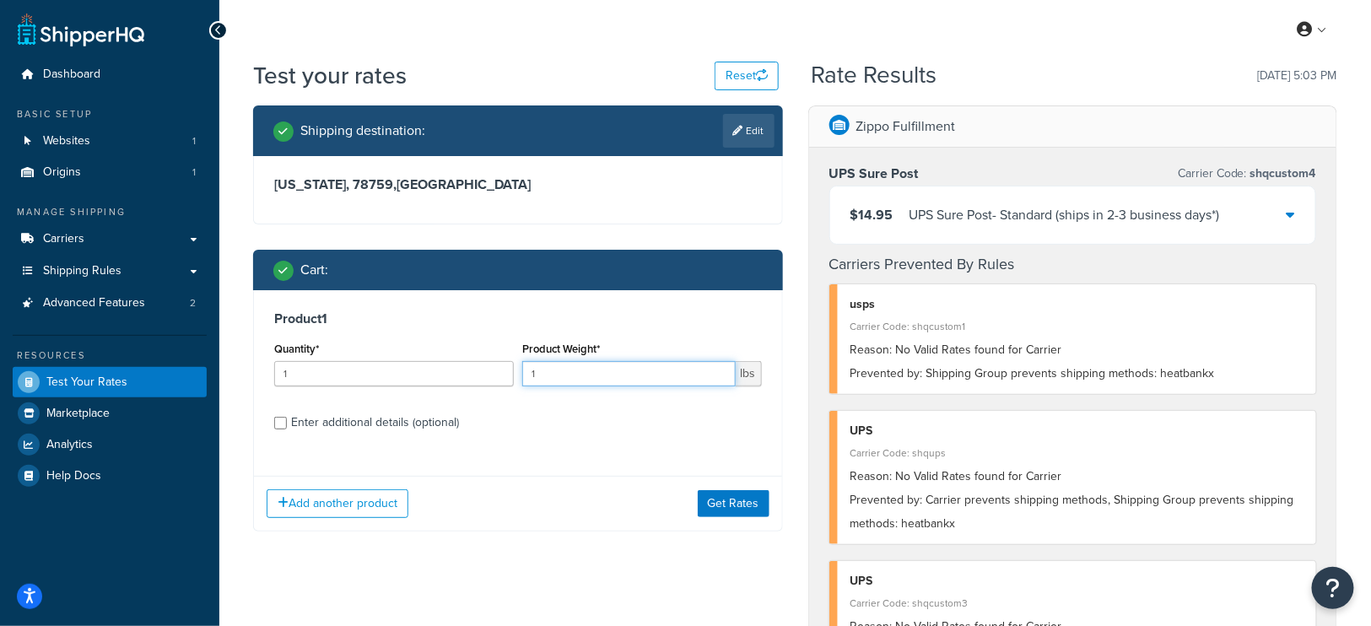
click at [568, 376] on input "1" at bounding box center [628, 373] width 213 height 25
type input ".81"
click at [739, 498] on button "Get Rates" at bounding box center [734, 503] width 72 height 27
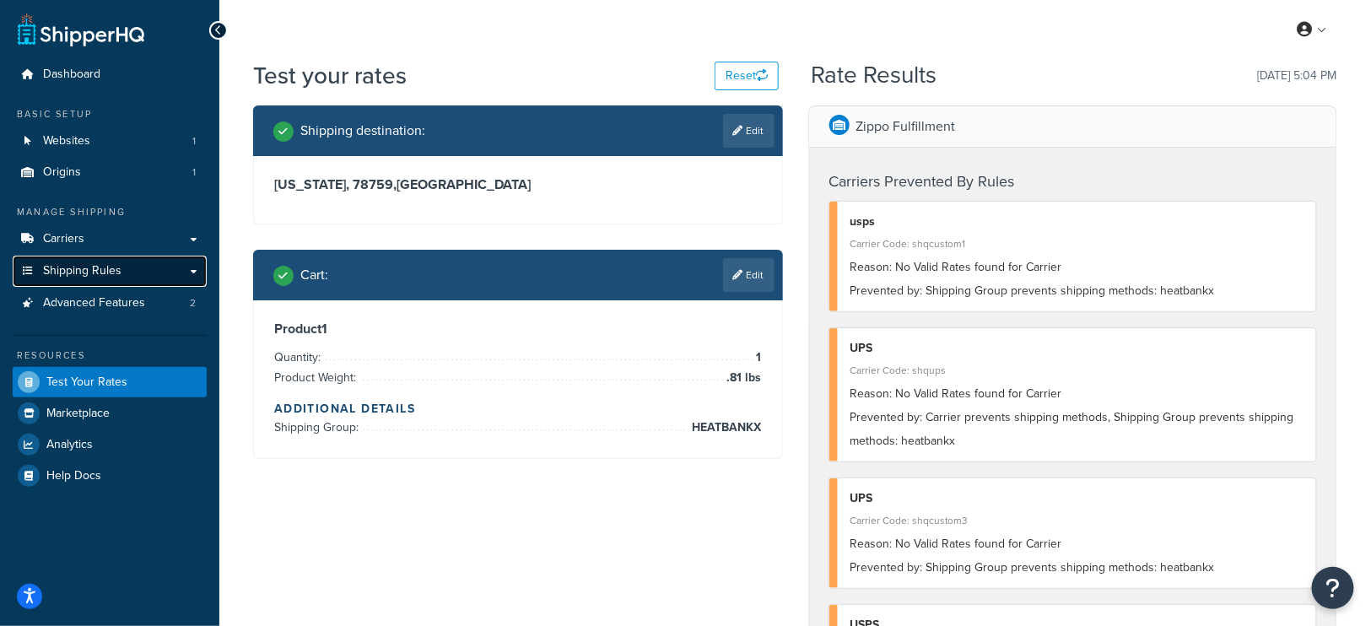
click at [72, 265] on span "Shipping Rules" at bounding box center [82, 271] width 78 height 14
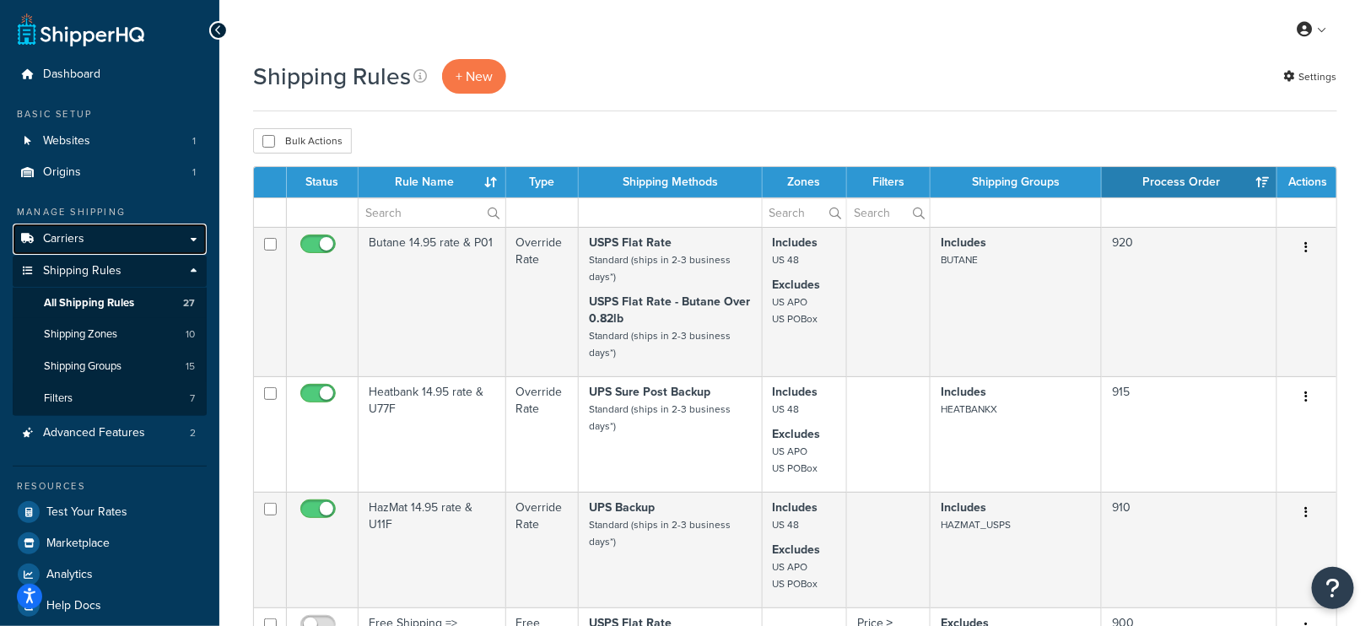
click at [97, 241] on link "Carriers" at bounding box center [110, 239] width 194 height 31
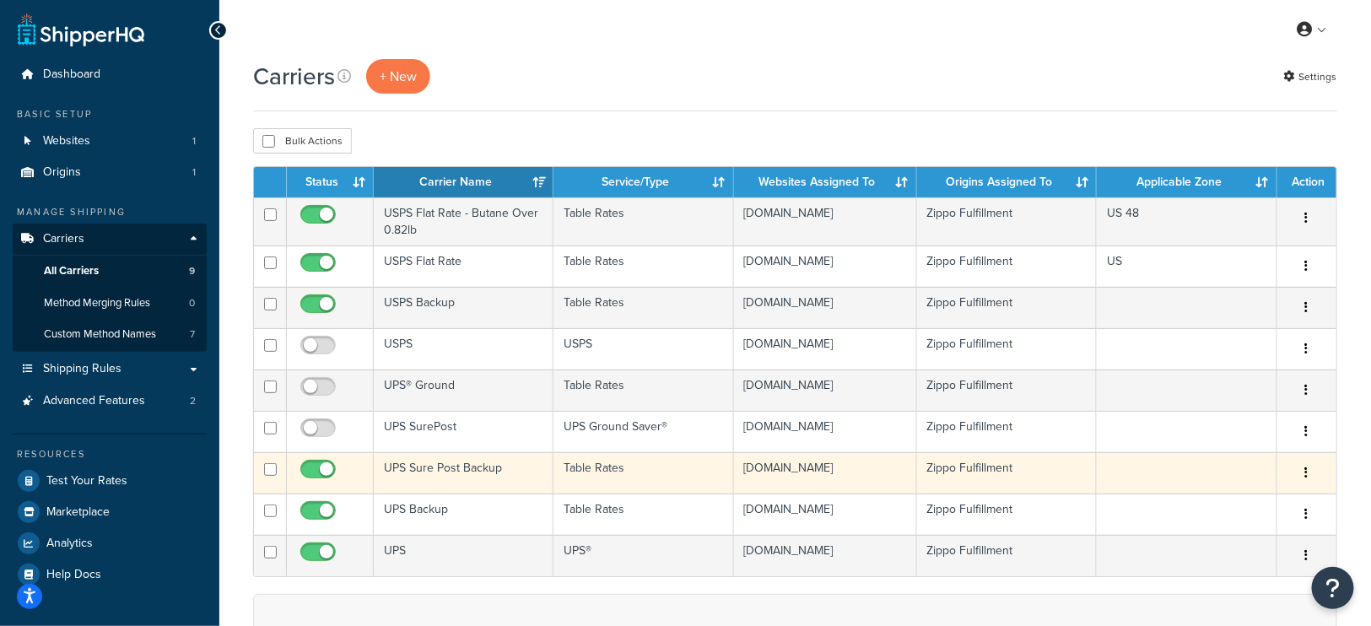
click at [1304, 471] on button "button" at bounding box center [1307, 473] width 24 height 27
click at [1209, 540] on link "Duplicate" at bounding box center [1238, 537] width 133 height 35
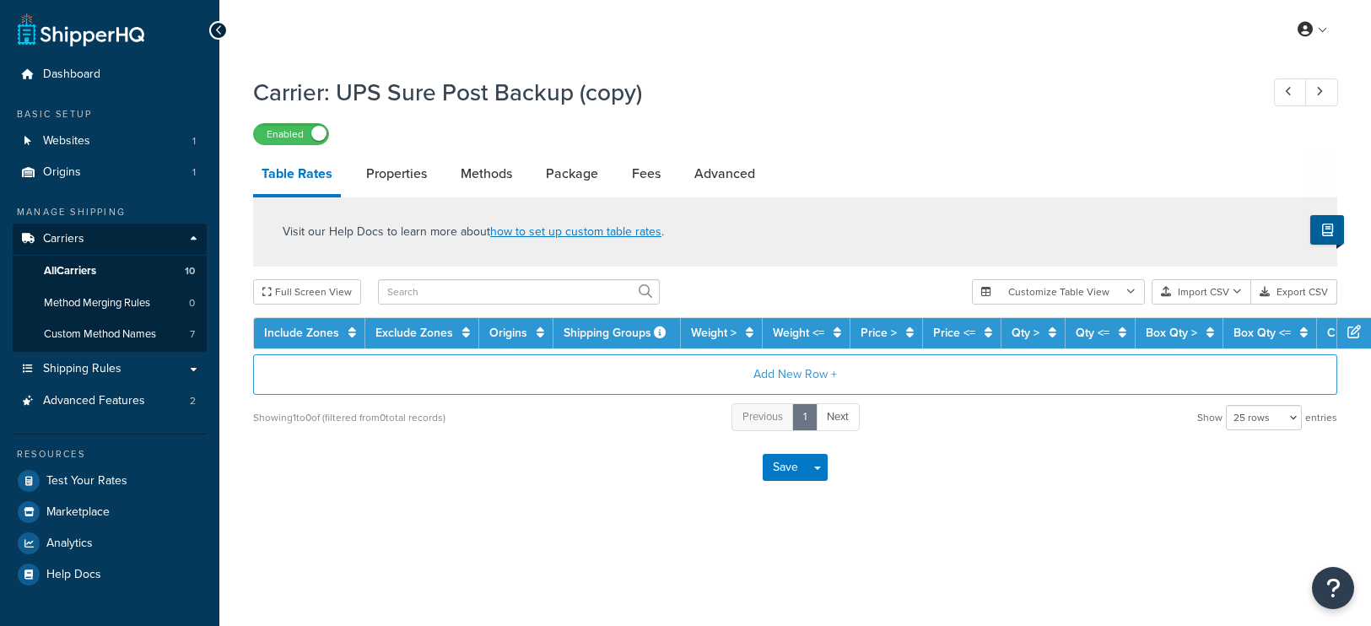
select select "25"
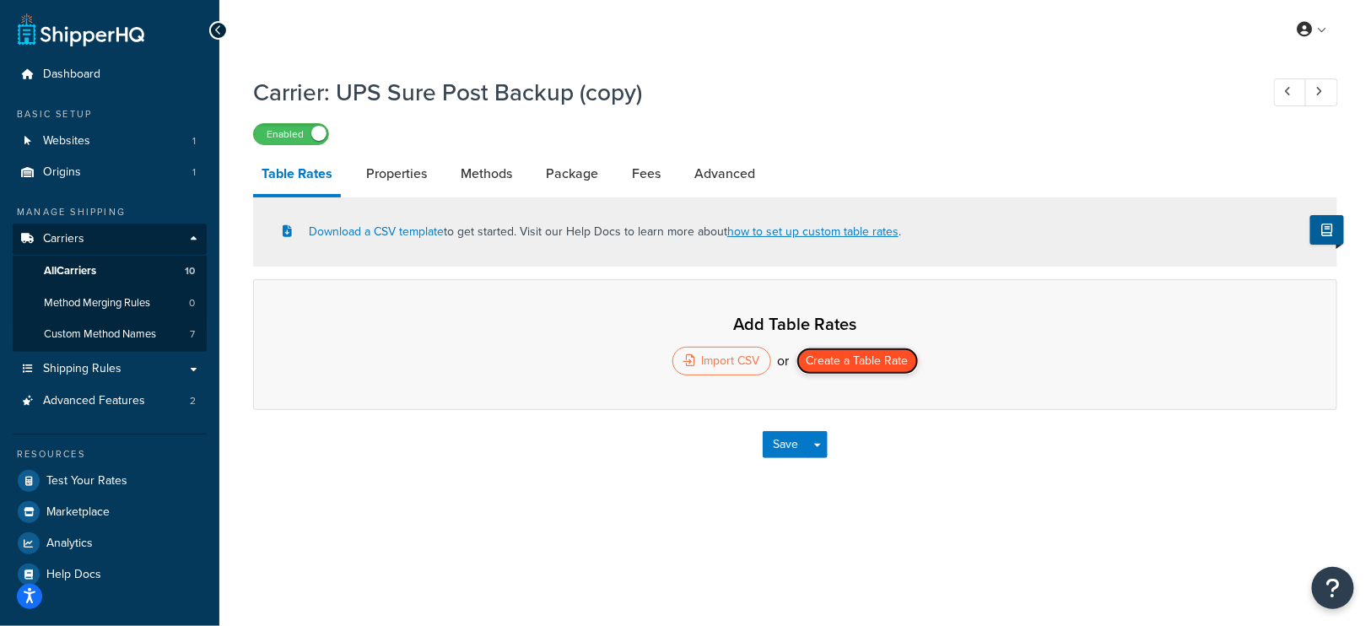
click at [859, 363] on button "Create a Table Rate" at bounding box center [857, 361] width 122 height 27
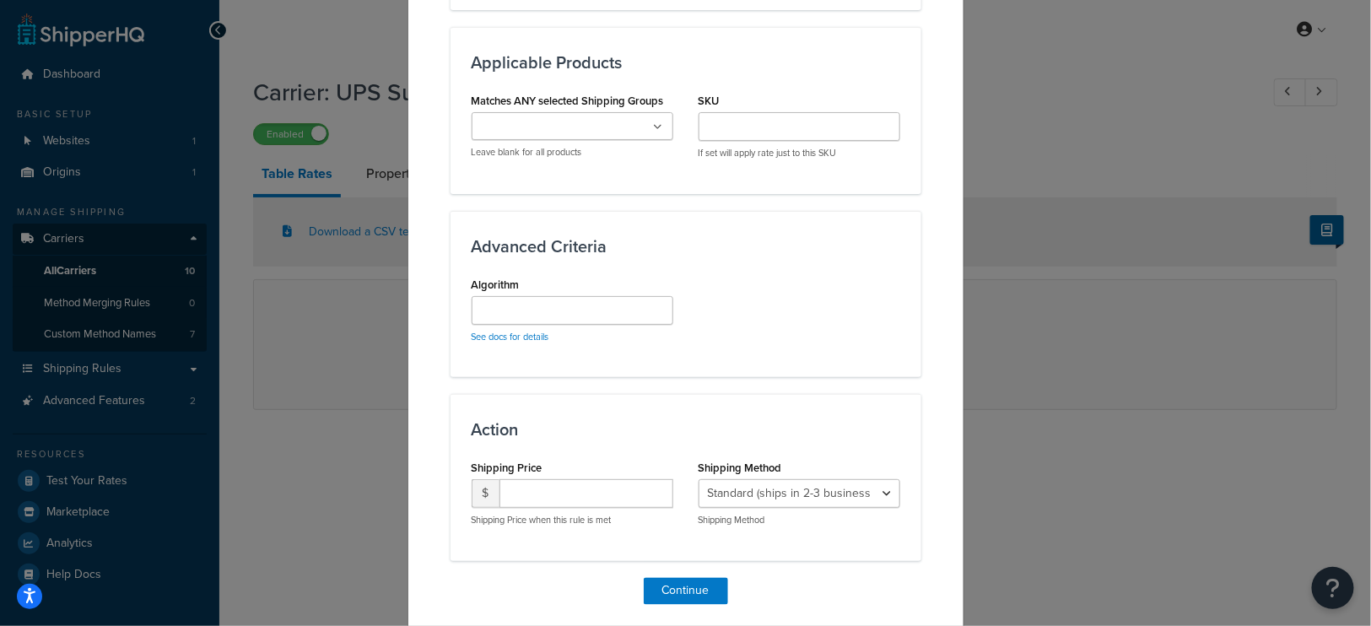
scroll to position [990, 0]
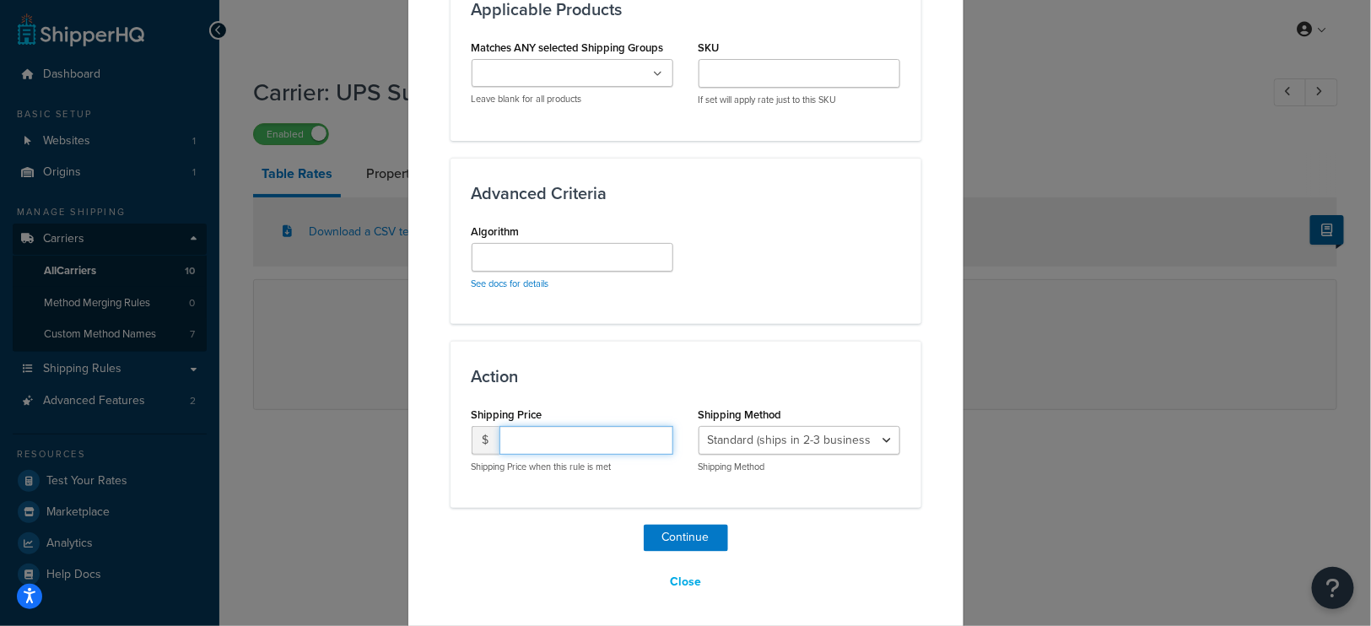
click at [572, 441] on input "number" at bounding box center [586, 440] width 174 height 29
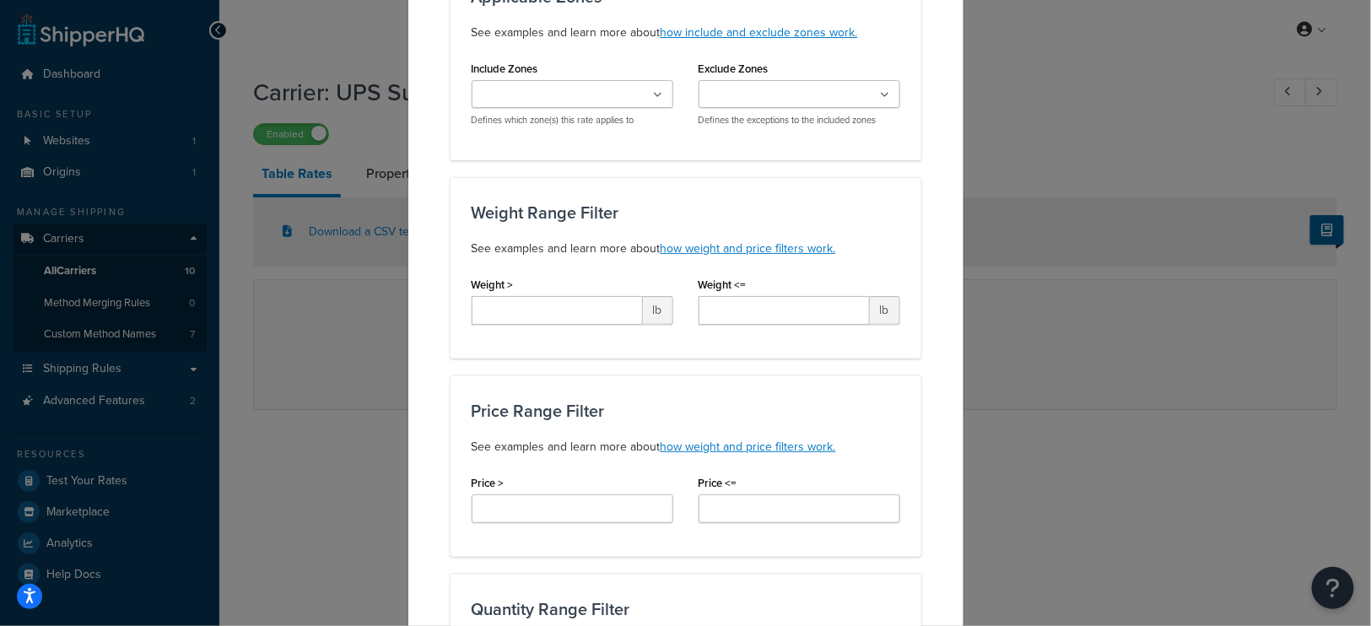
scroll to position [223, 0]
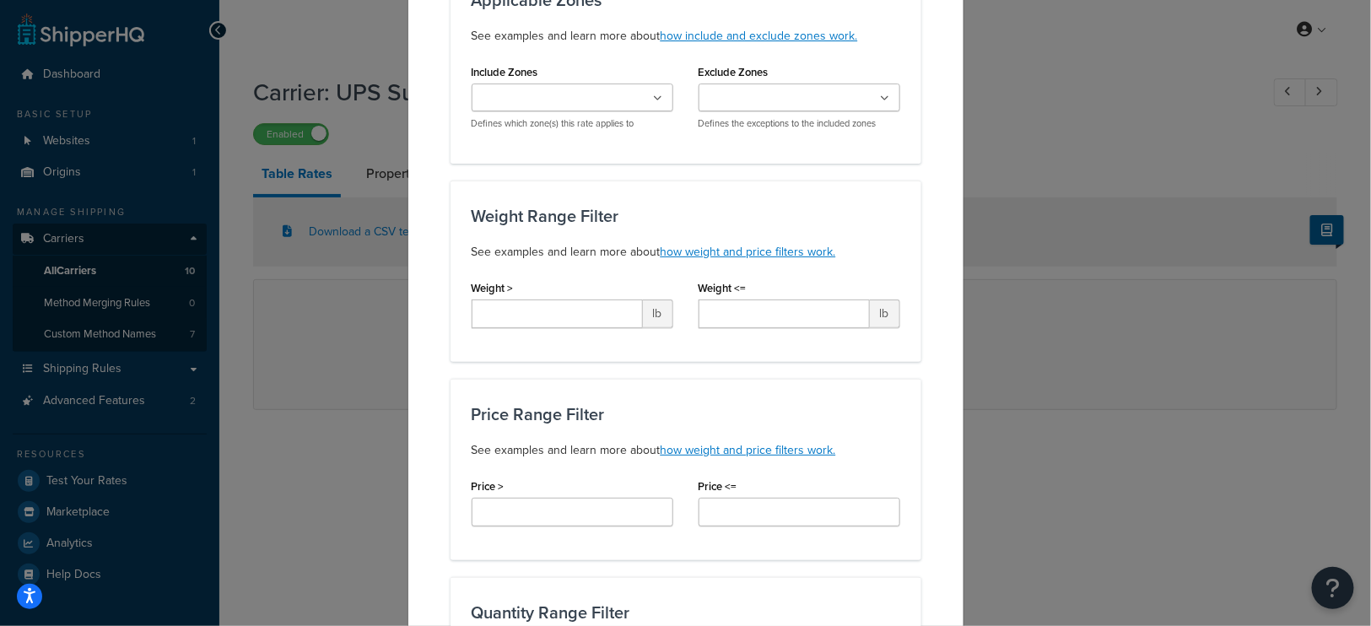
type input "14.95"
click at [571, 310] on input "Weight >" at bounding box center [556, 313] width 171 height 29
type input "*"
click at [736, 309] on input "Weight <=" at bounding box center [783, 313] width 171 height 29
type input "*"
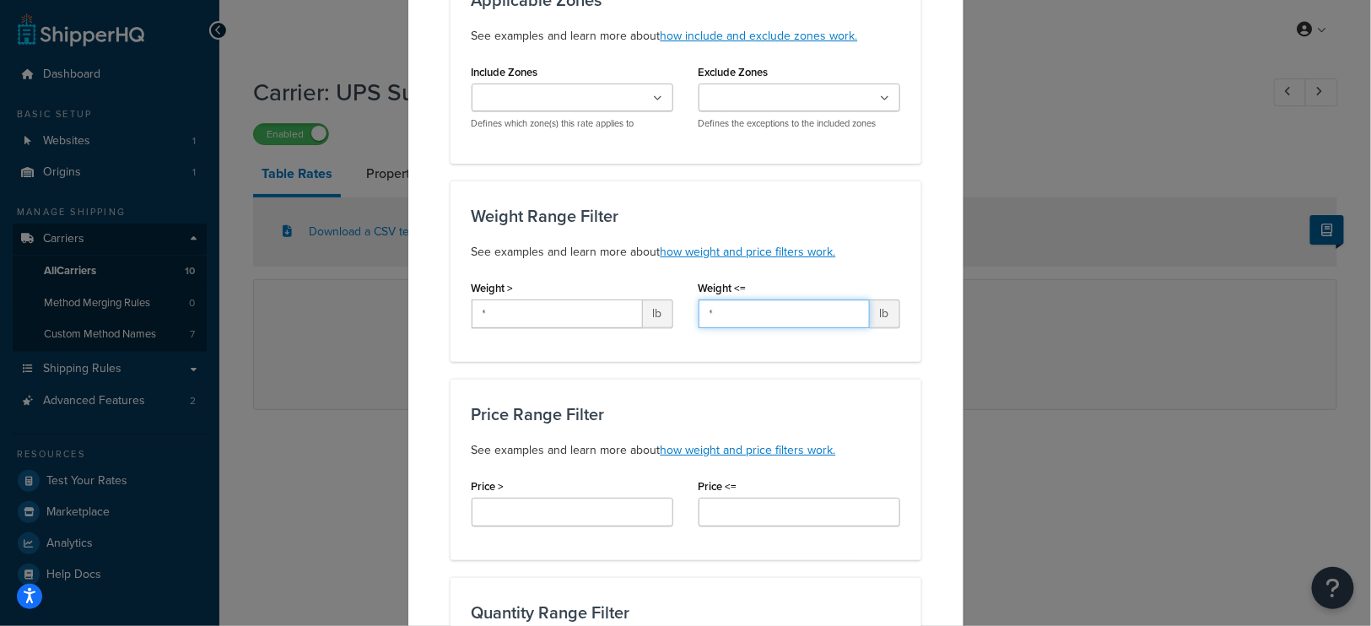
click at [768, 319] on input "*" at bounding box center [783, 313] width 171 height 29
click at [750, 315] on input "*" at bounding box center [783, 313] width 171 height 29
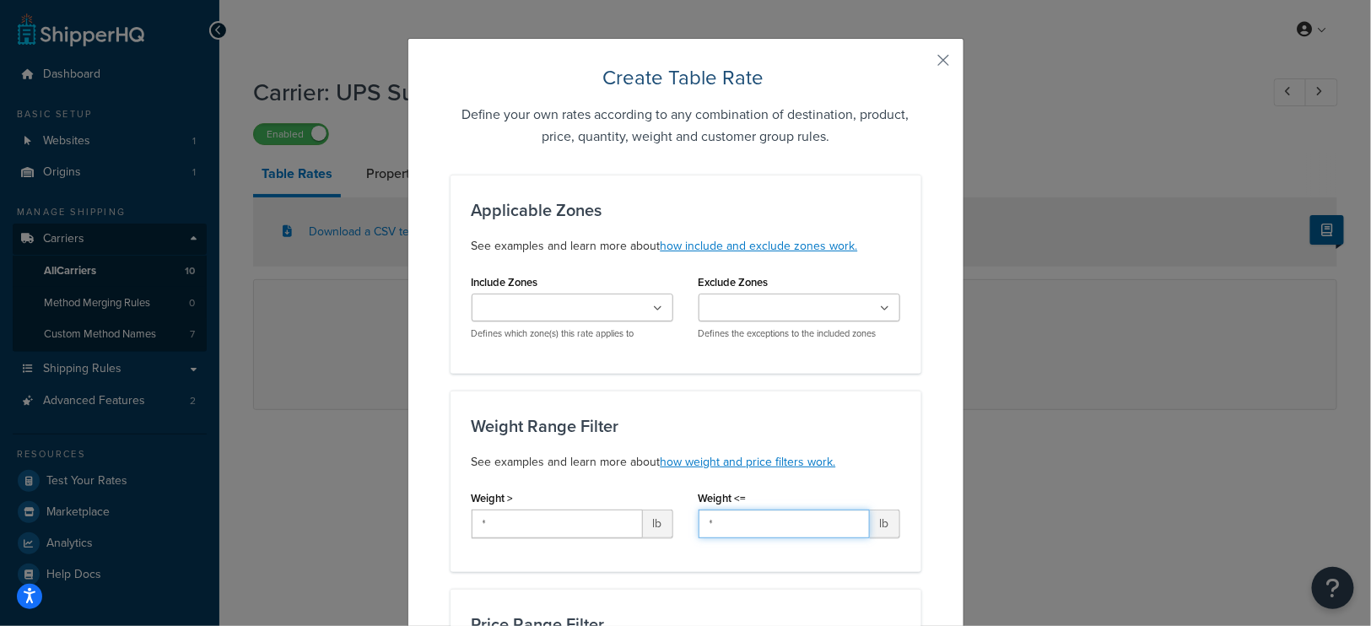
scroll to position [0, 0]
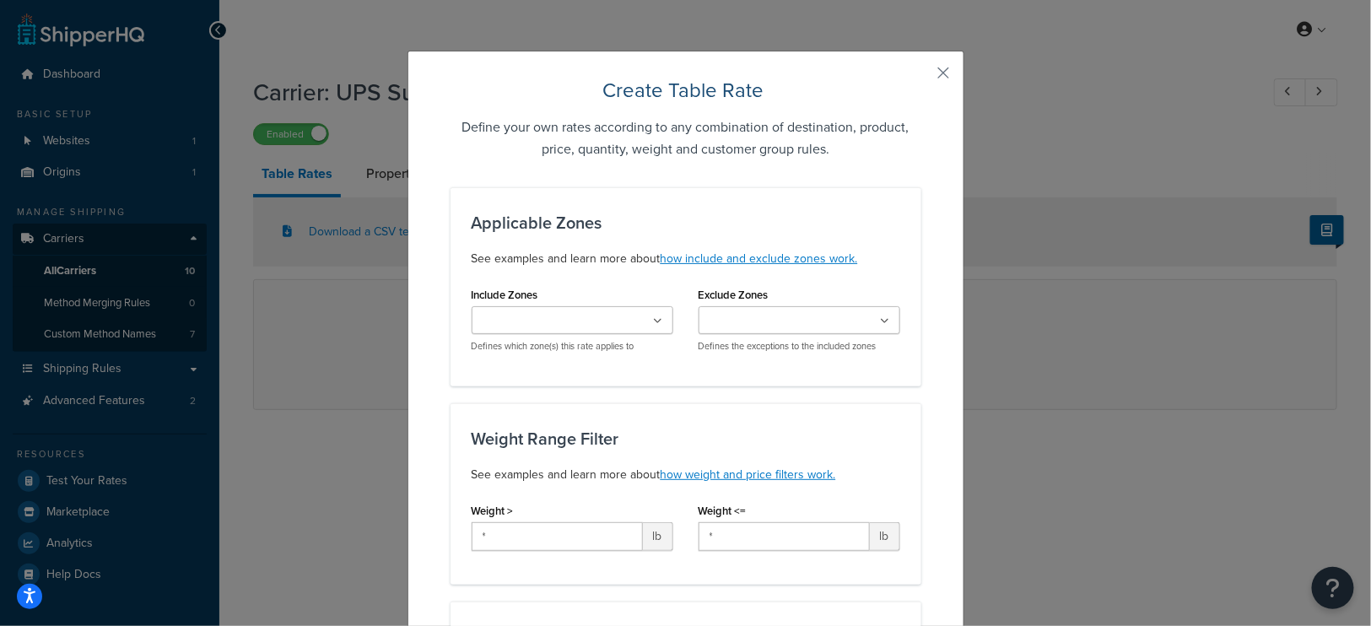
click at [655, 315] on ul at bounding box center [572, 320] width 202 height 28
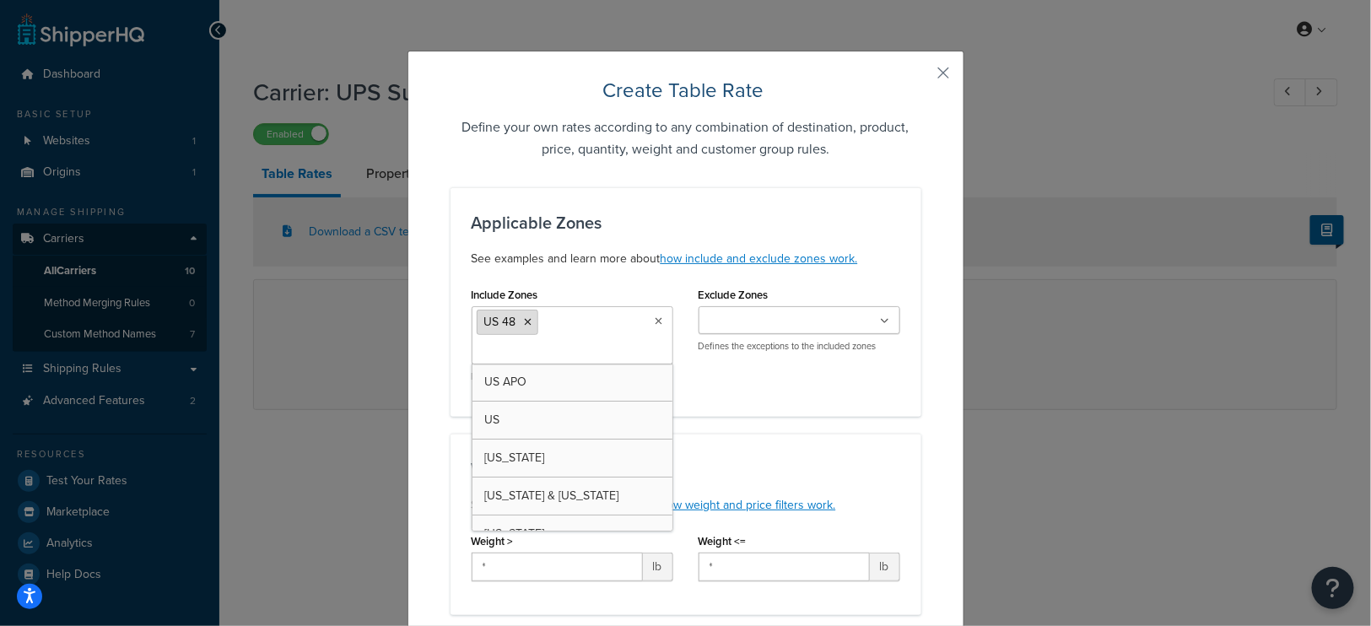
click at [525, 321] on icon at bounding box center [529, 322] width 8 height 10
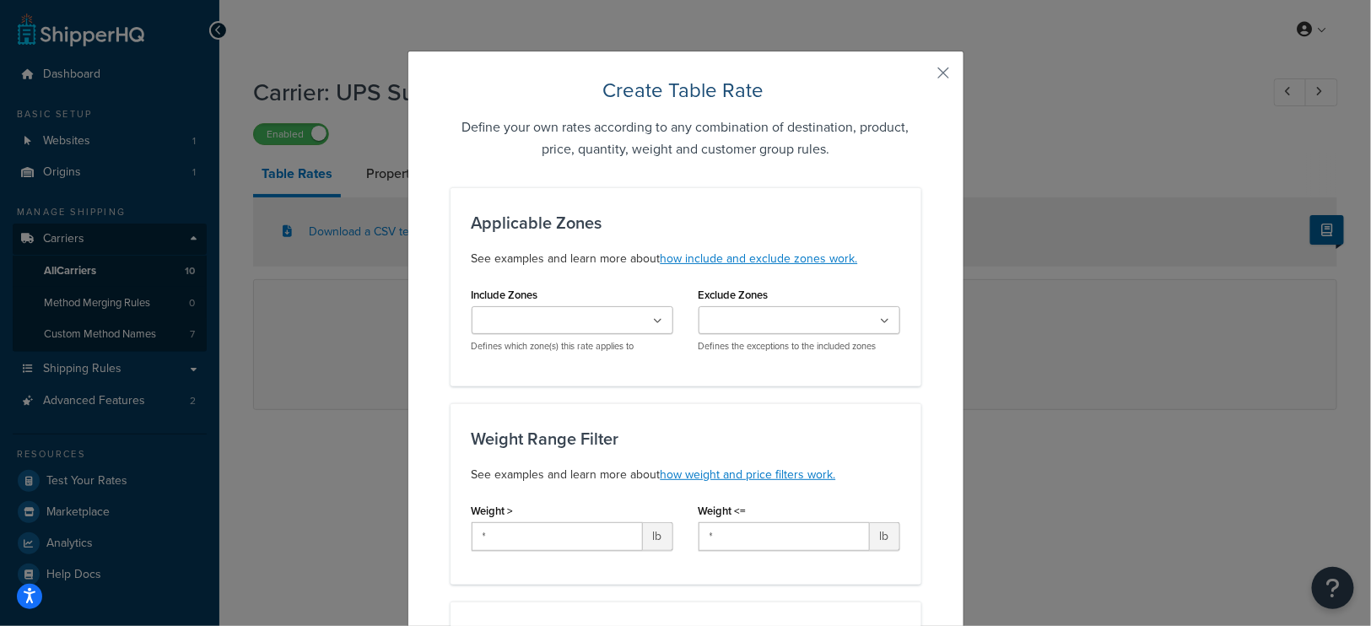
click at [886, 317] on icon at bounding box center [885, 321] width 9 height 10
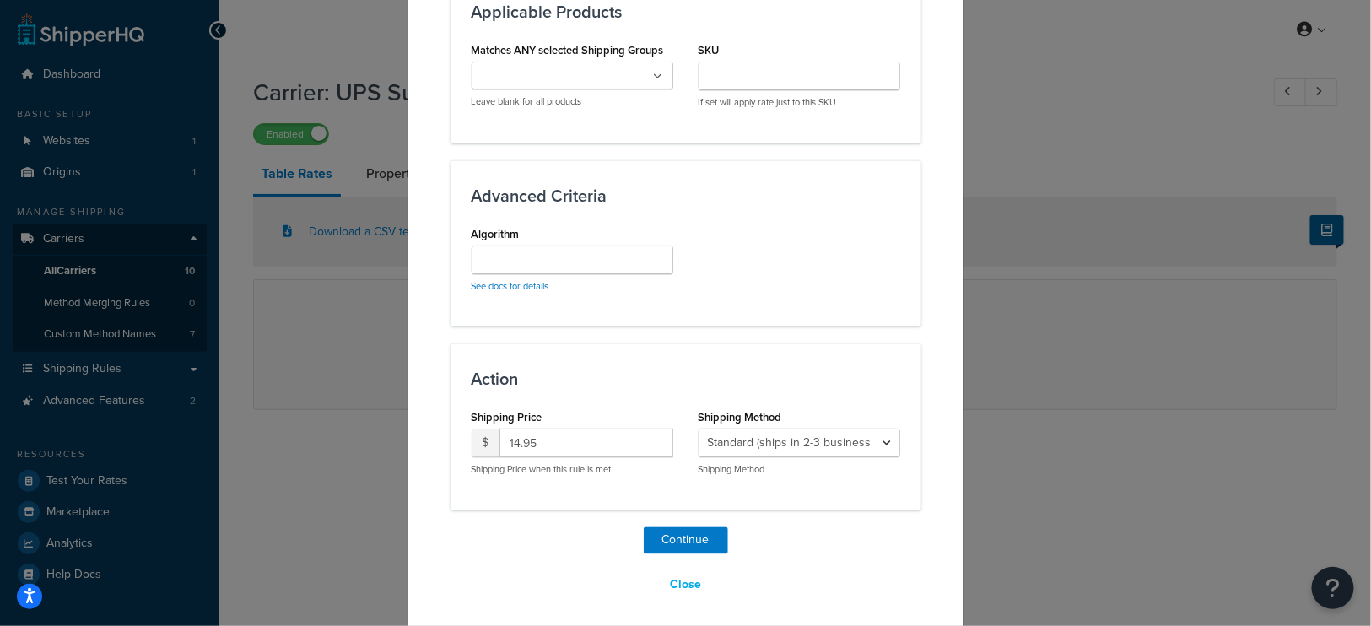
scroll to position [990, 0]
click at [691, 536] on button "Continue" at bounding box center [686, 538] width 84 height 27
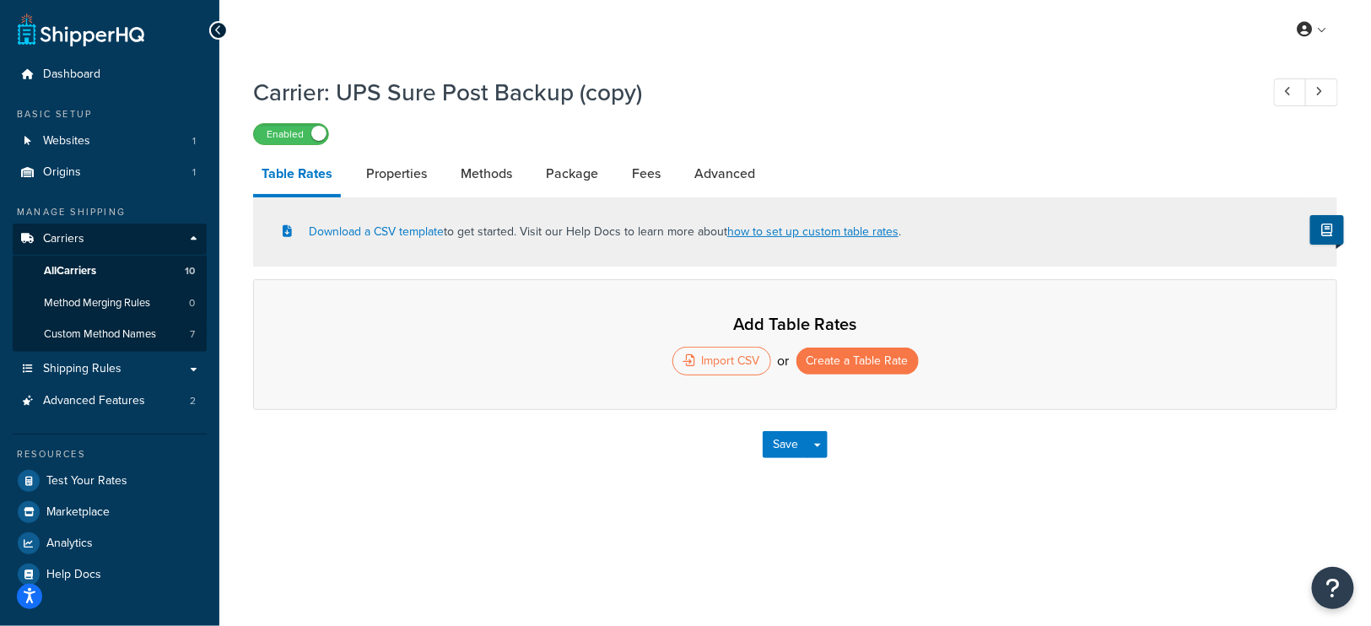
select select "25"
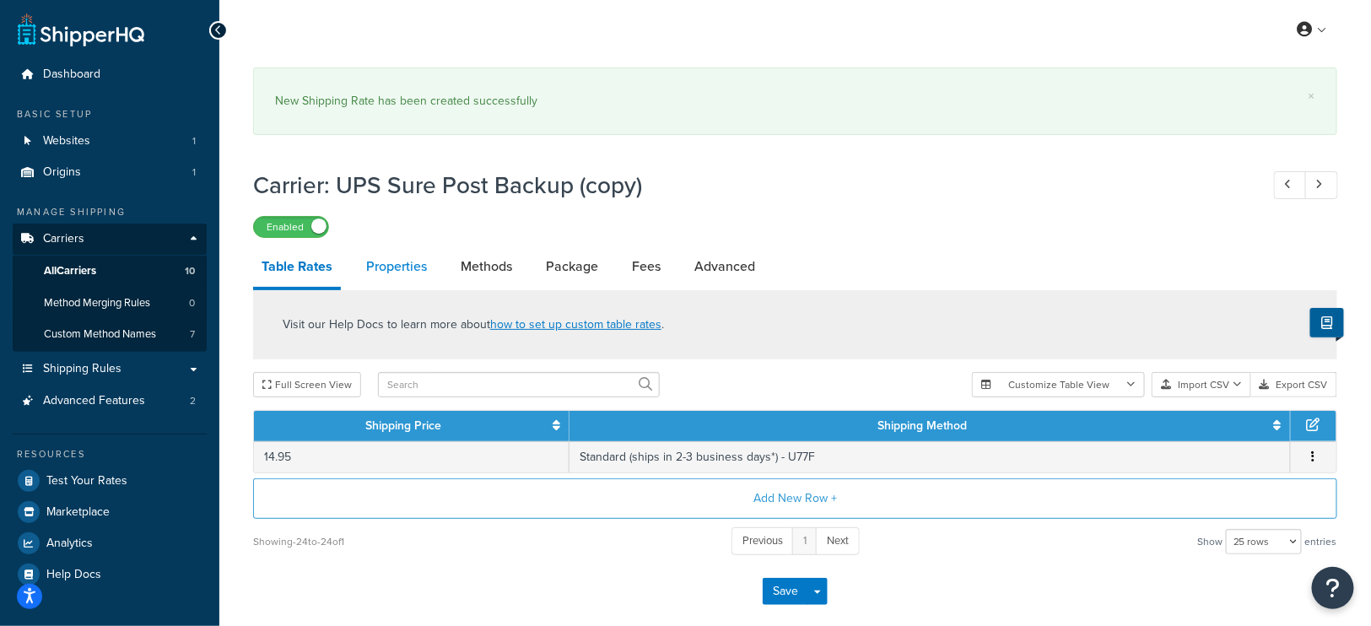
click at [399, 266] on link "Properties" at bounding box center [397, 266] width 78 height 40
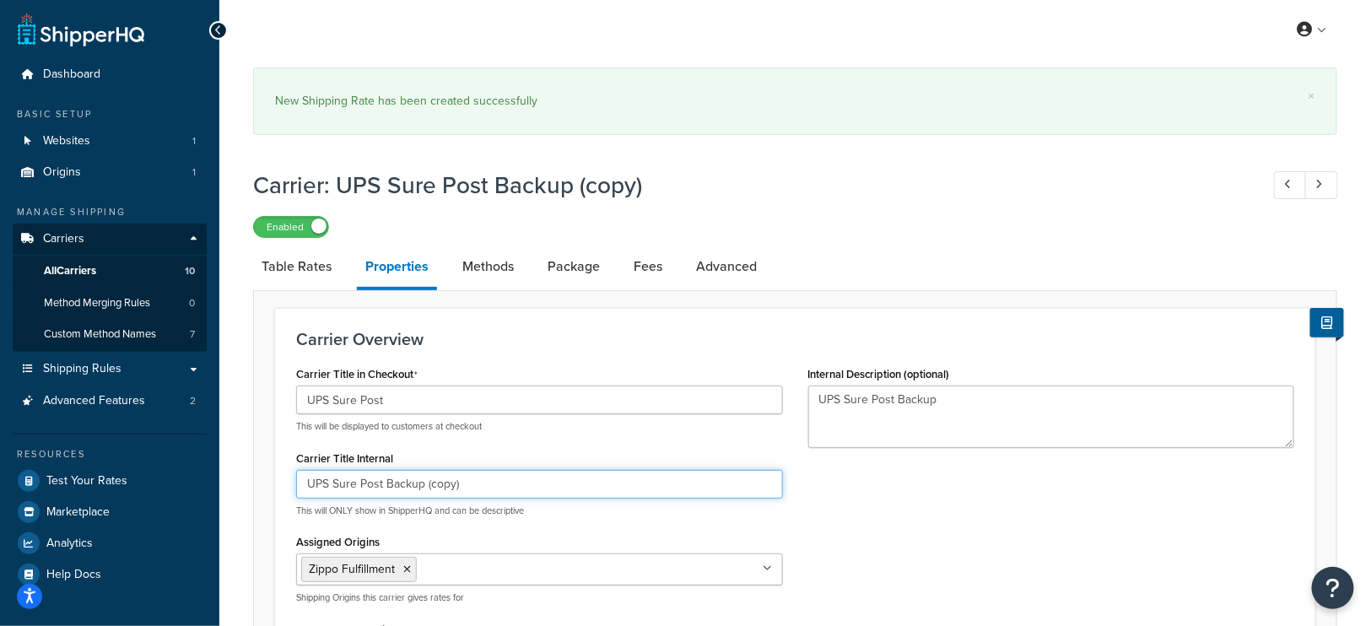
drag, startPoint x: 486, startPoint y: 488, endPoint x: 386, endPoint y: 475, distance: 100.3
click at [386, 475] on input "UPS Sure Post Backup (copy)" at bounding box center [539, 484] width 487 height 29
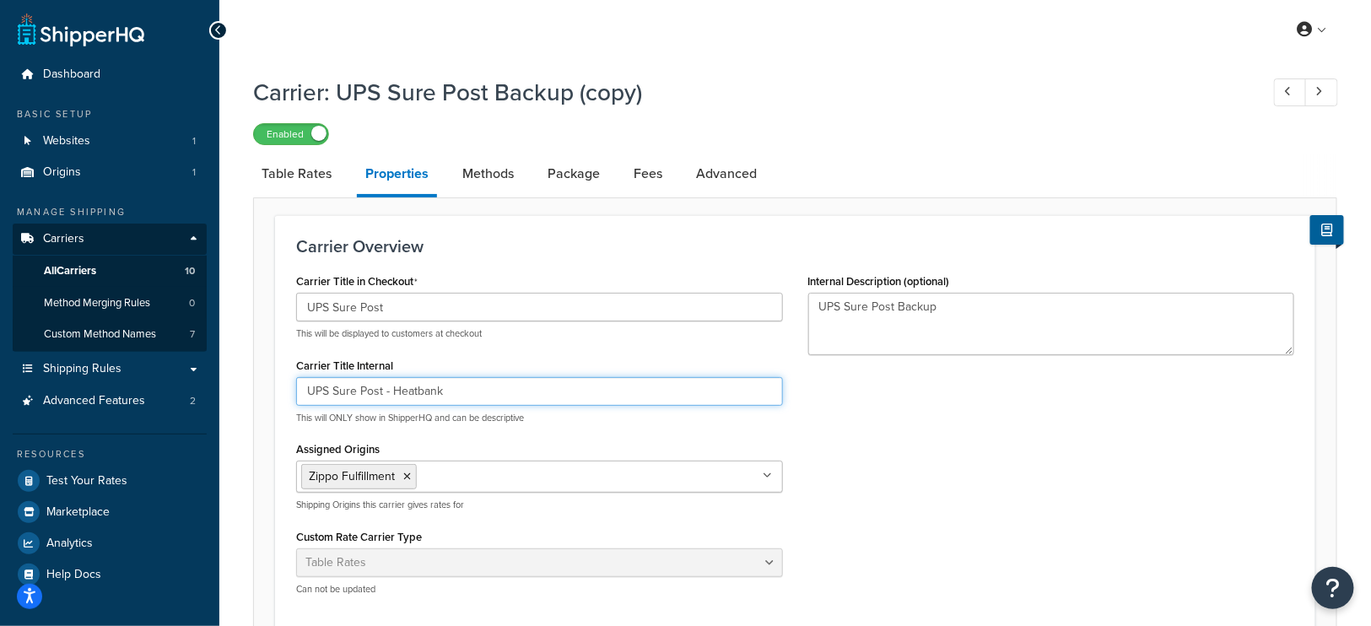
type input "UPS Sure Post - Heatbank"
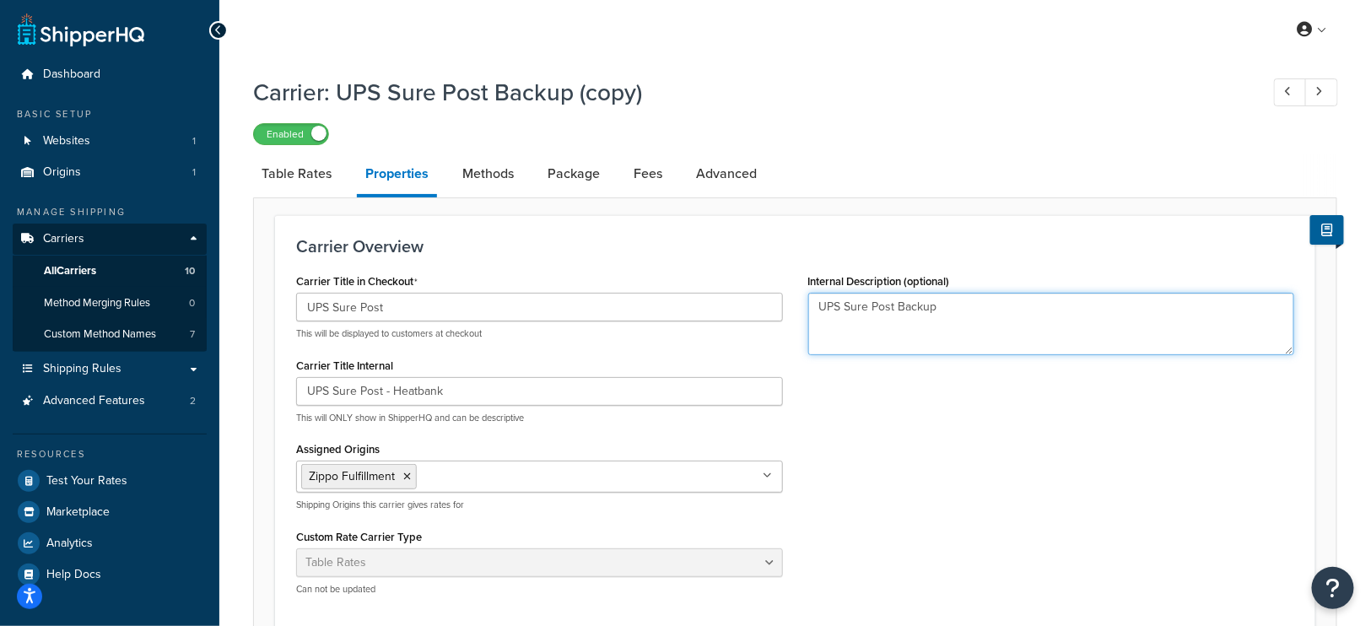
drag, startPoint x: 972, startPoint y: 314, endPoint x: 777, endPoint y: 313, distance: 194.8
click at [777, 313] on div "Carrier Title in Checkout UPS Sure Post This will be displayed to customers at …" at bounding box center [794, 438] width 1023 height 339
type textarea "Heatbanks to get U77F instead of U11F"
click at [487, 170] on link "Methods" at bounding box center [488, 174] width 68 height 40
select select "25"
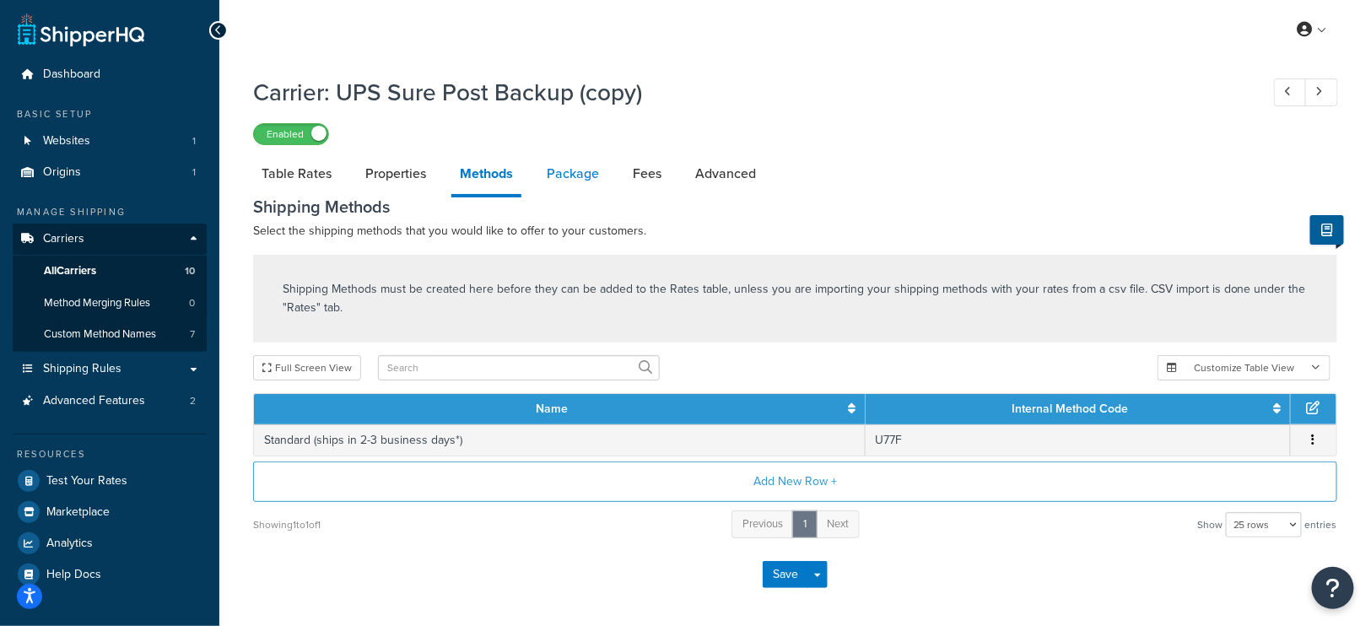
click at [563, 168] on link "Package" at bounding box center [572, 174] width 69 height 40
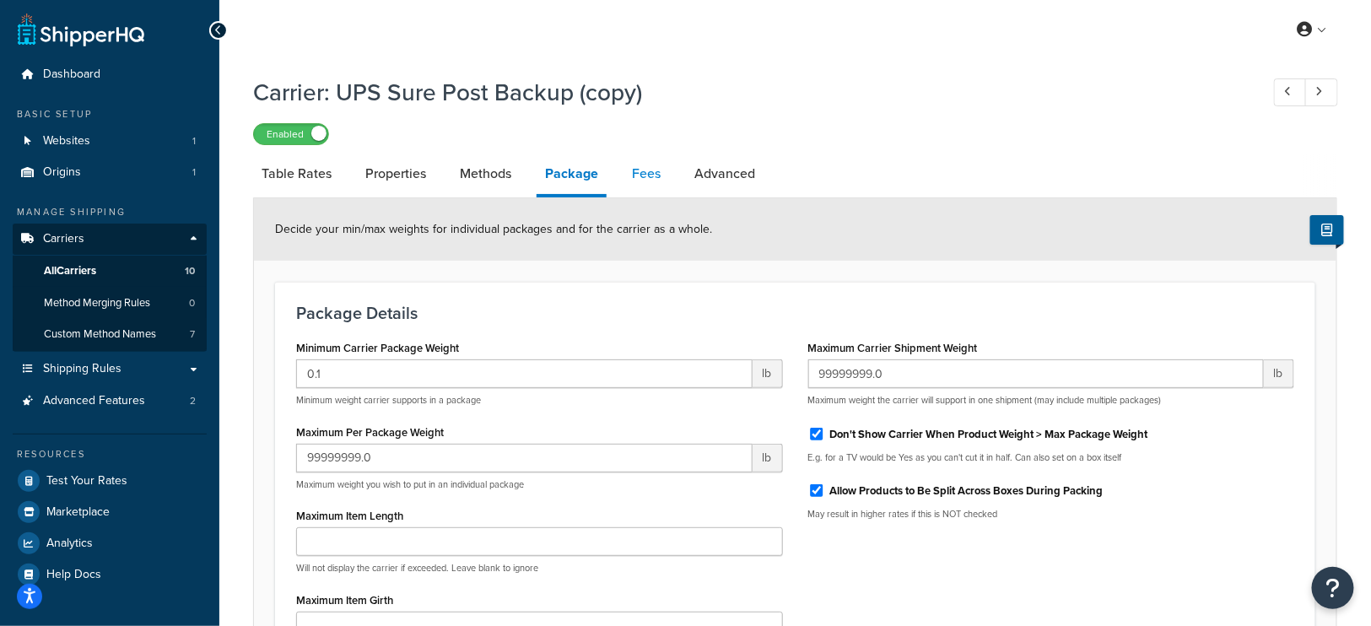
click at [631, 176] on link "Fees" at bounding box center [646, 174] width 46 height 40
select select "AFTER"
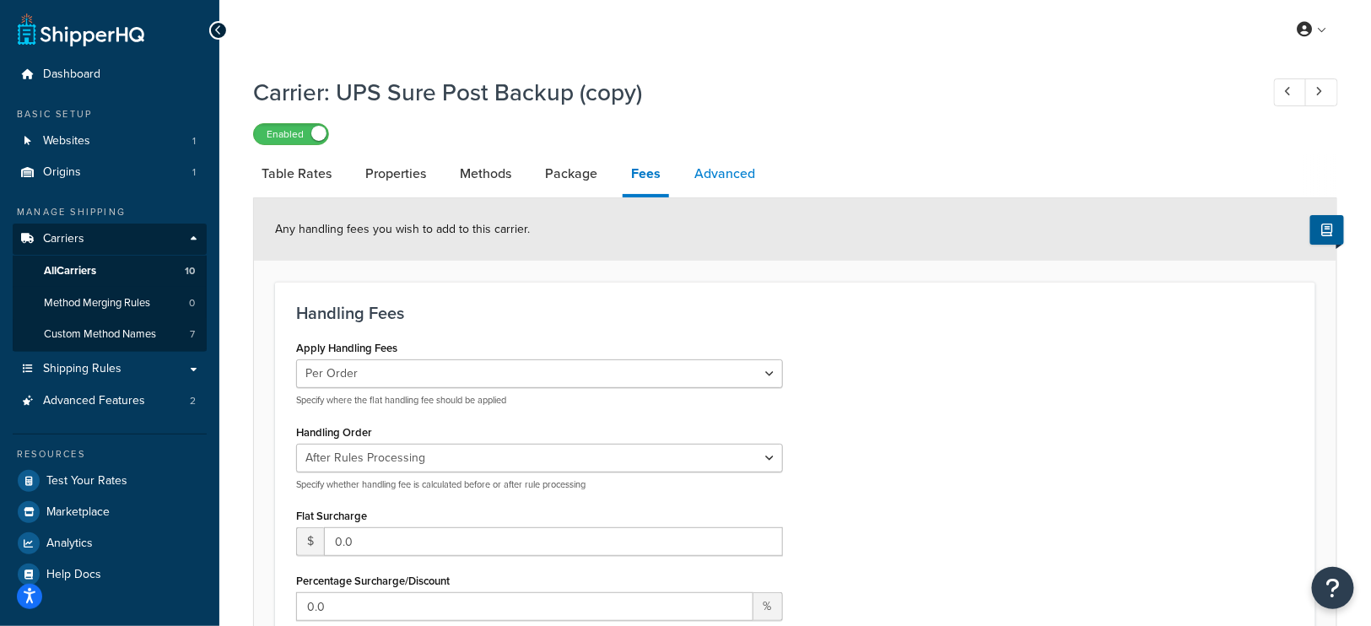
click at [721, 177] on link "Advanced" at bounding box center [725, 174] width 78 height 40
select select "false"
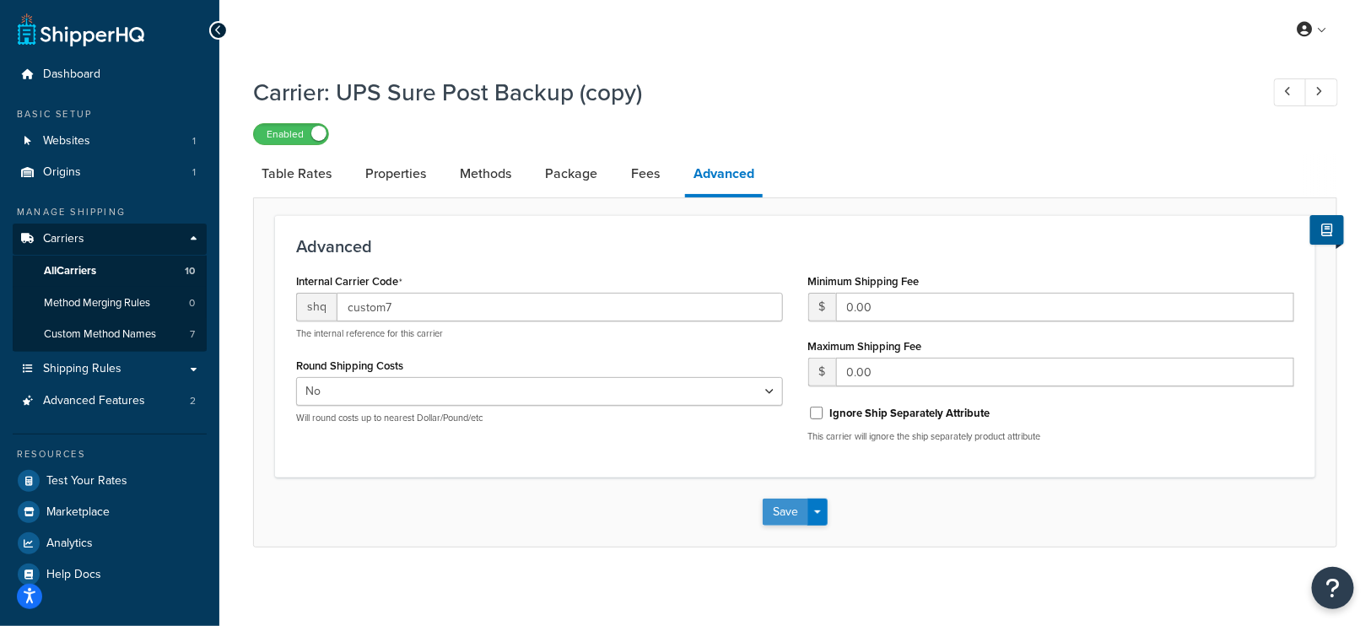
click at [790, 514] on button "Save" at bounding box center [785, 511] width 46 height 27
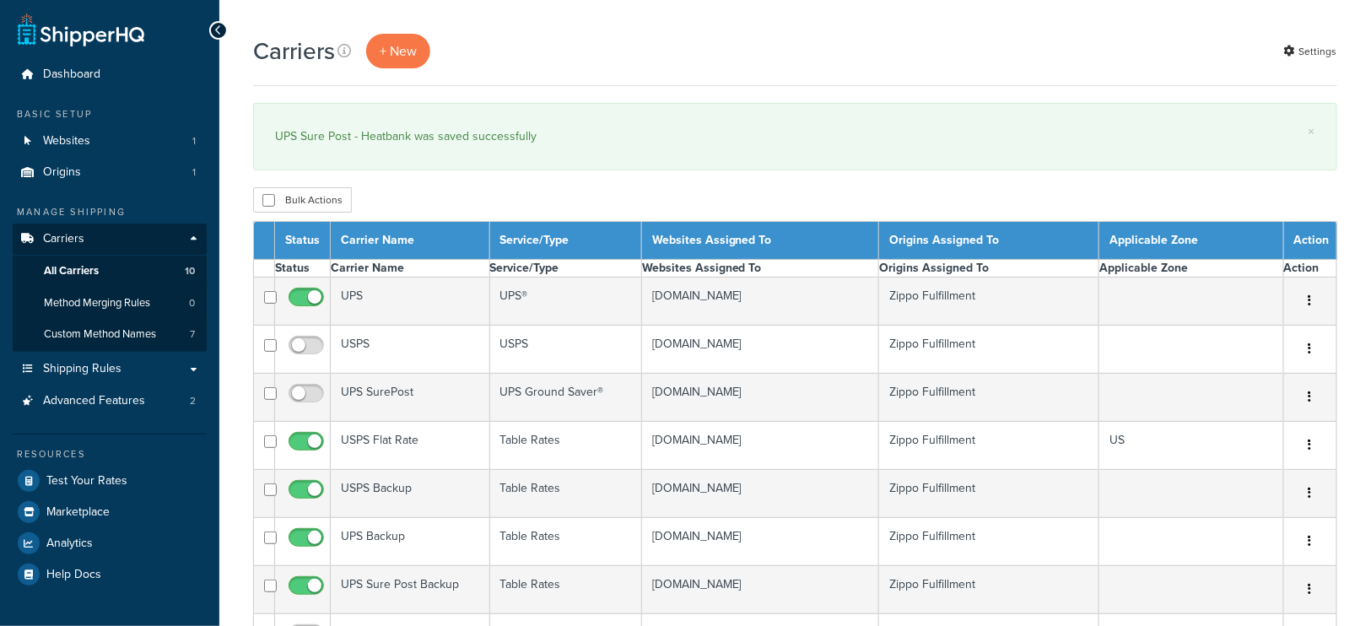
select select "15"
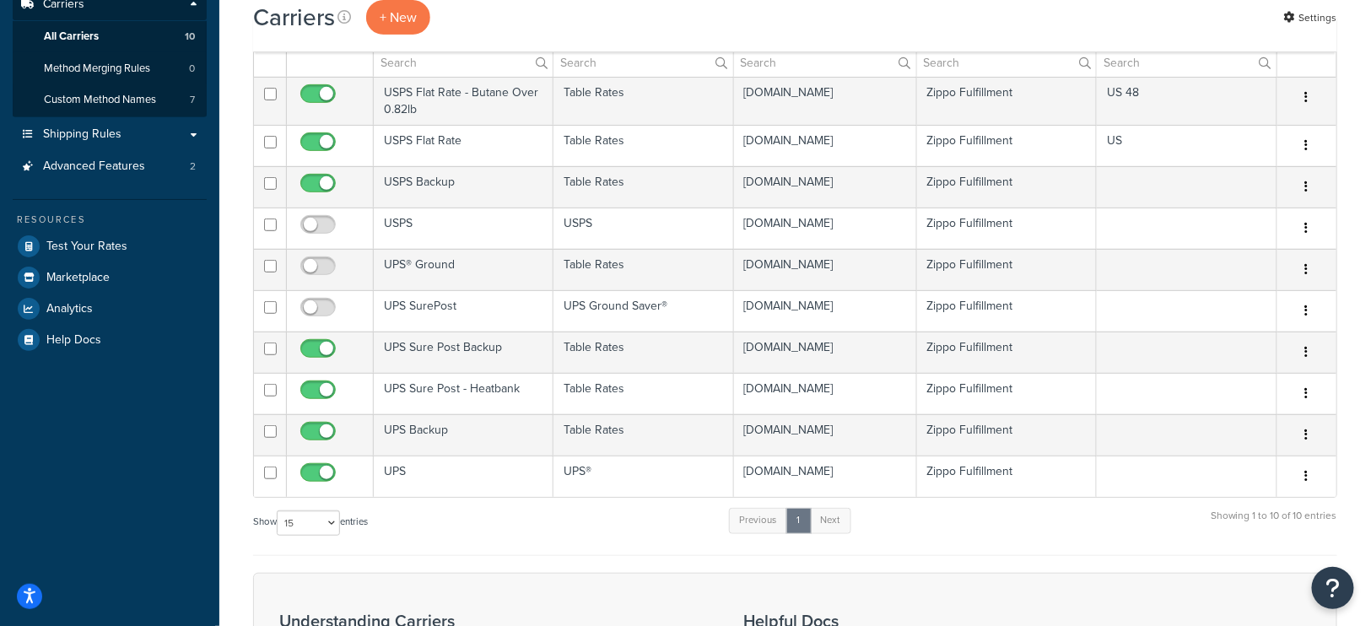
scroll to position [236, 0]
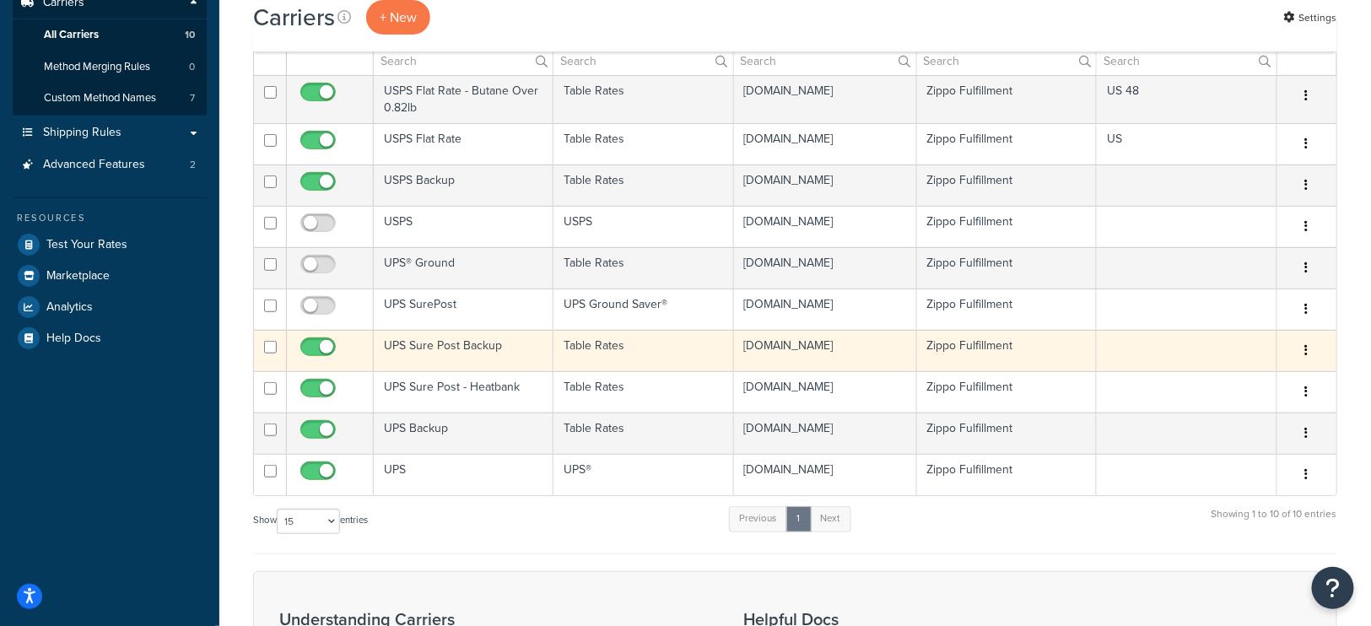
click at [468, 339] on td "UPS Sure Post Backup" at bounding box center [464, 350] width 180 height 41
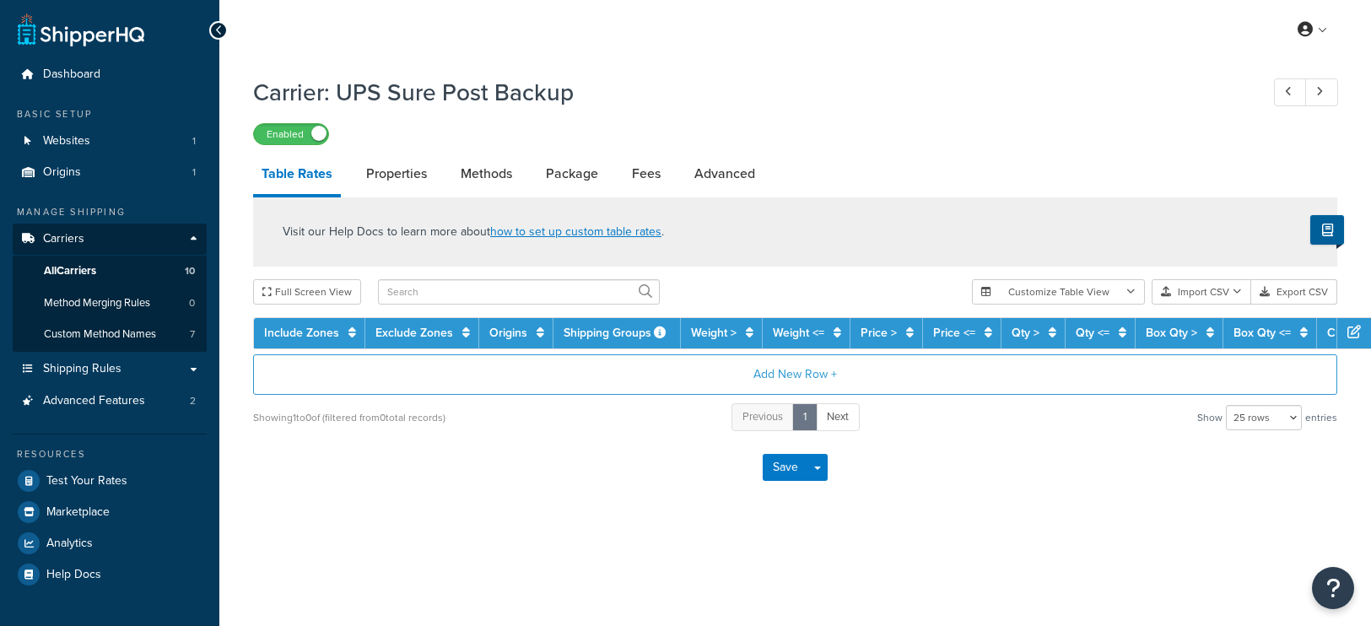
select select "25"
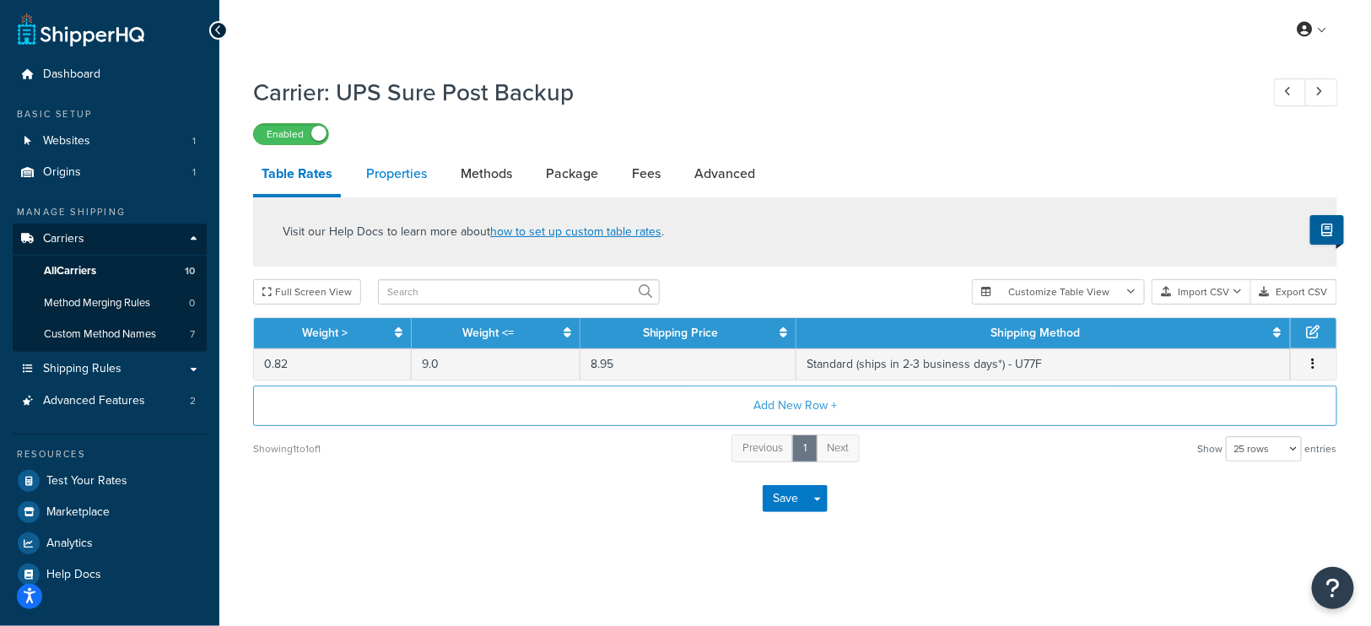
click at [397, 185] on link "Properties" at bounding box center [397, 174] width 78 height 40
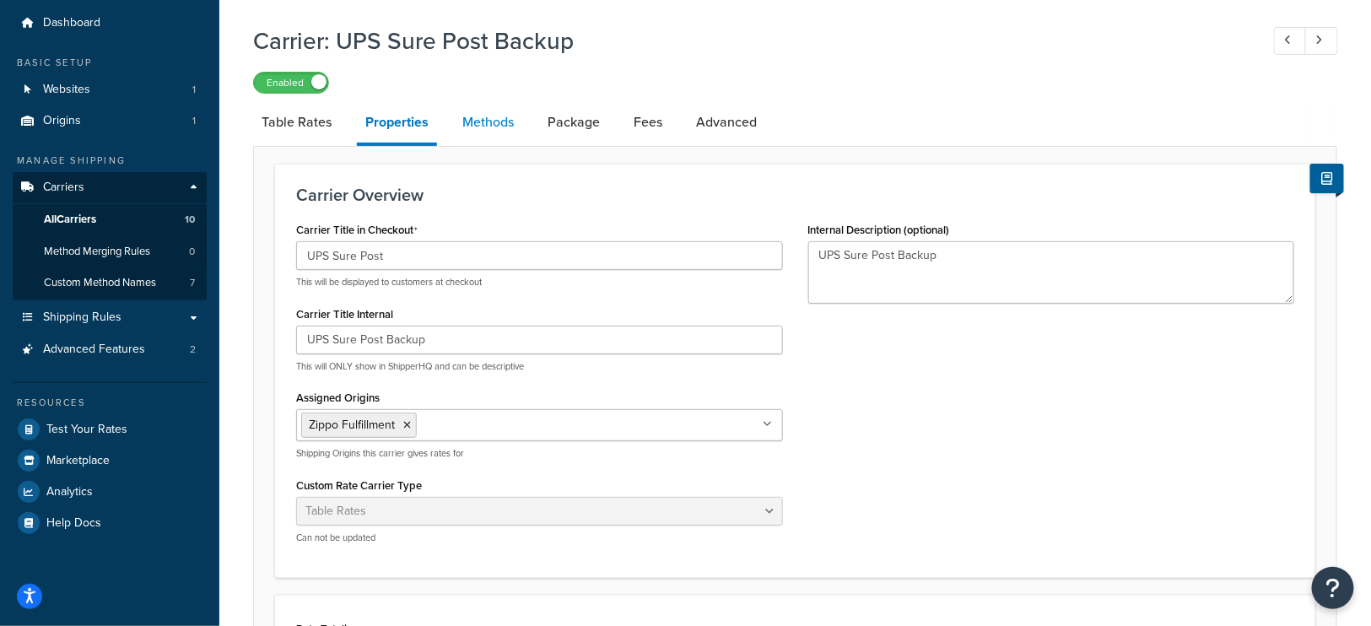
click at [487, 126] on link "Methods" at bounding box center [488, 122] width 68 height 40
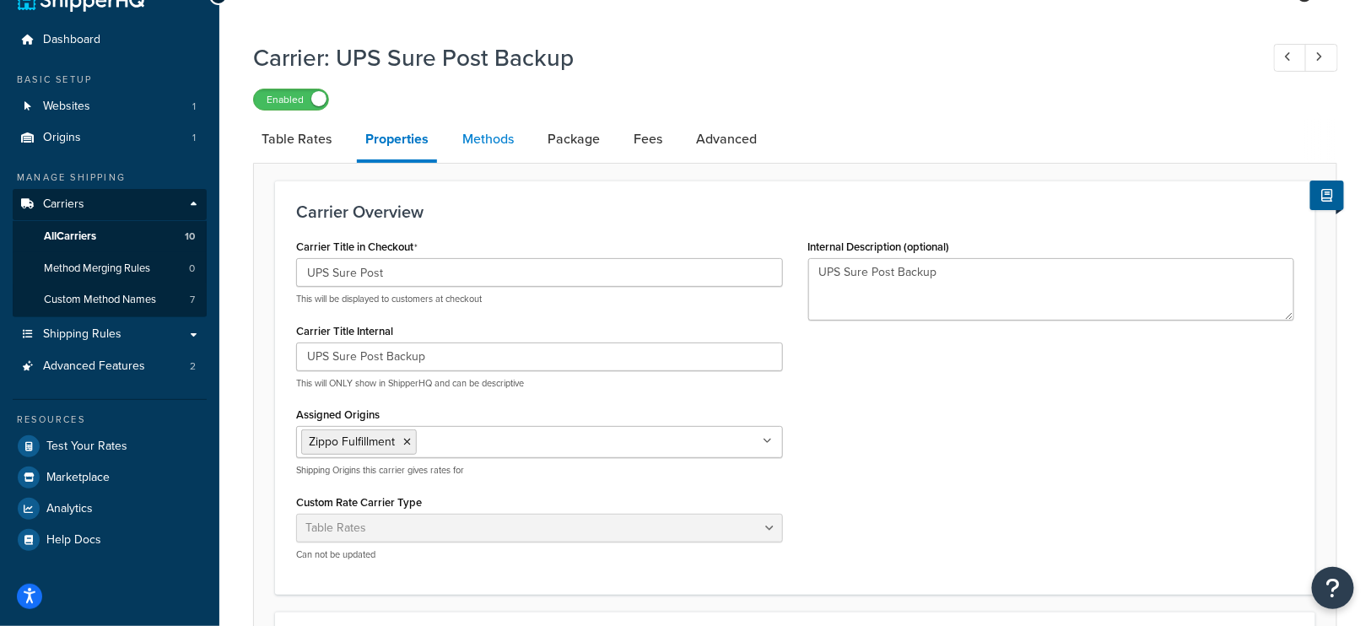
select select "25"
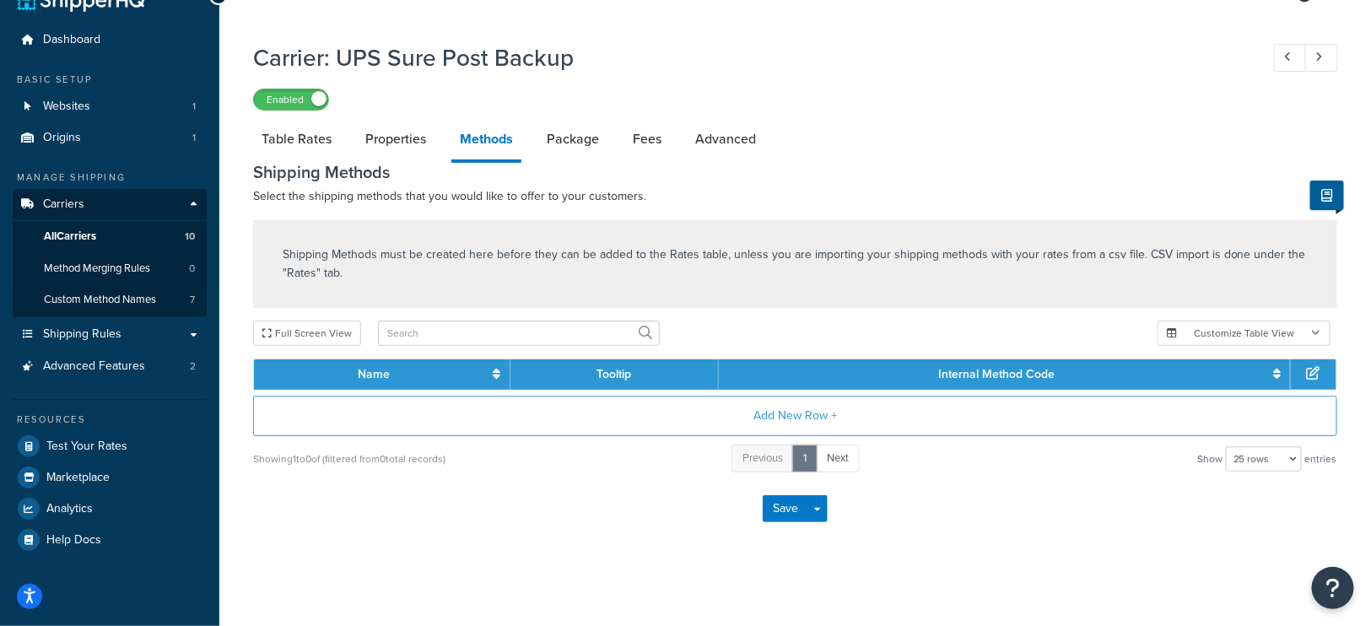
scroll to position [51, 0]
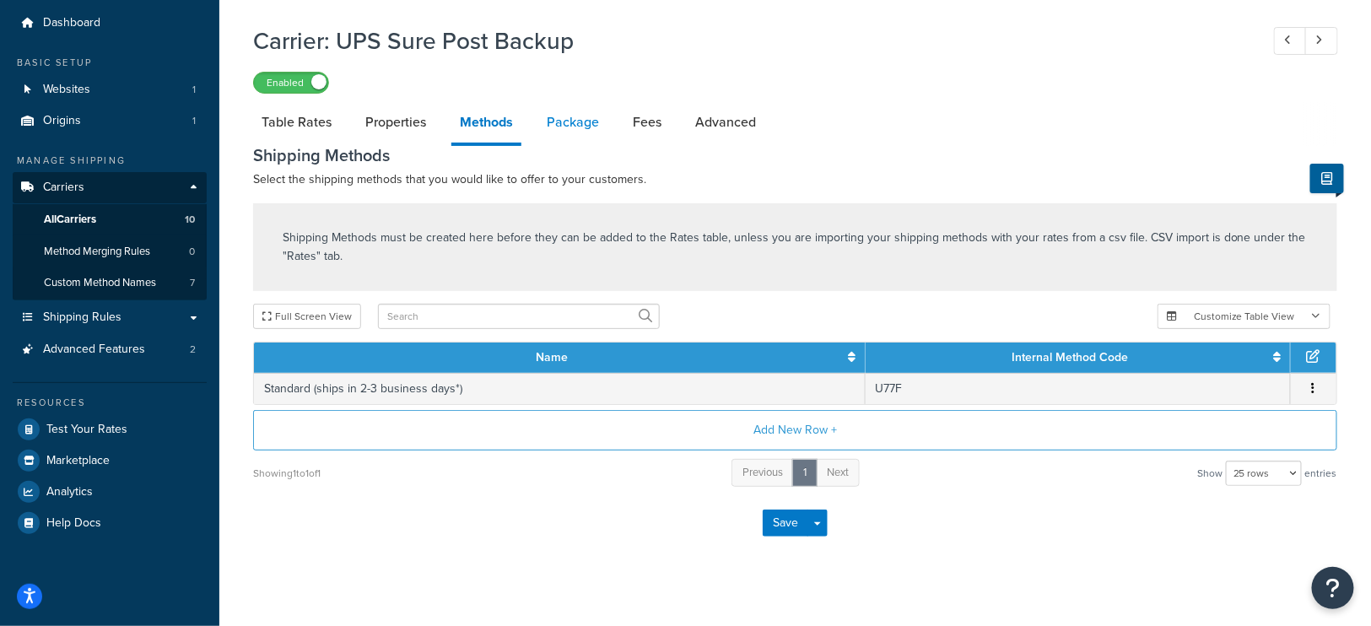
click at [563, 128] on link "Package" at bounding box center [572, 122] width 69 height 40
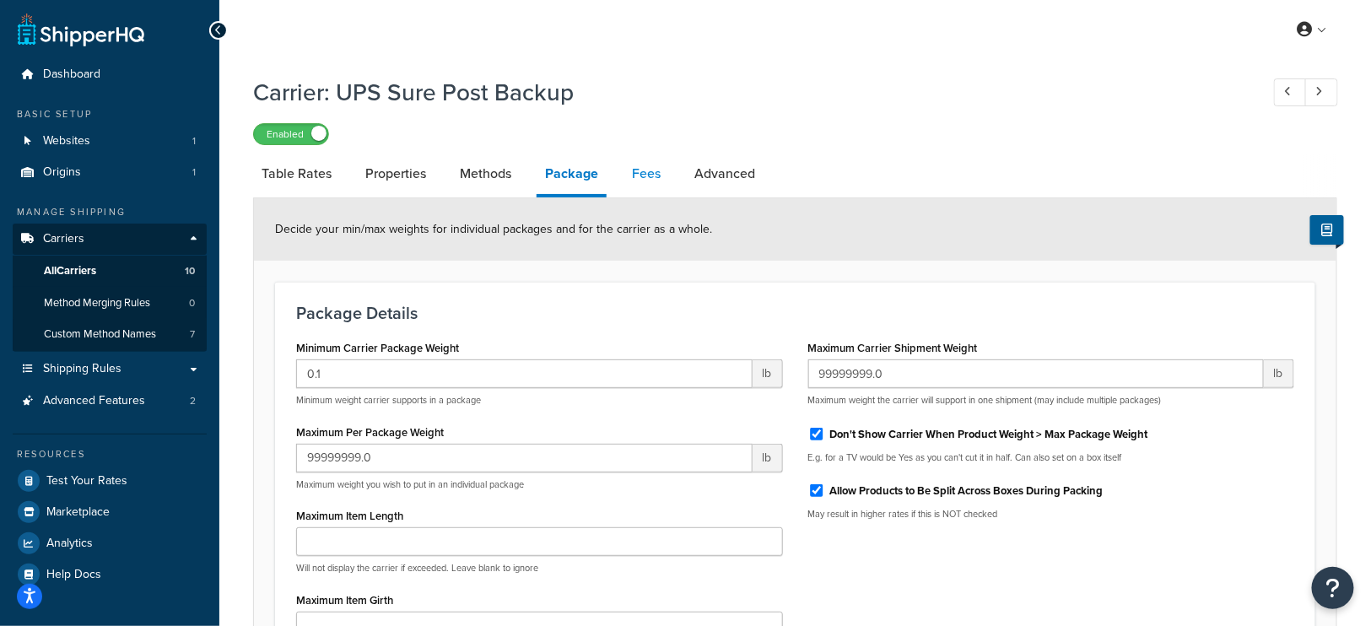
click at [649, 178] on link "Fees" at bounding box center [646, 174] width 46 height 40
select select "AFTER"
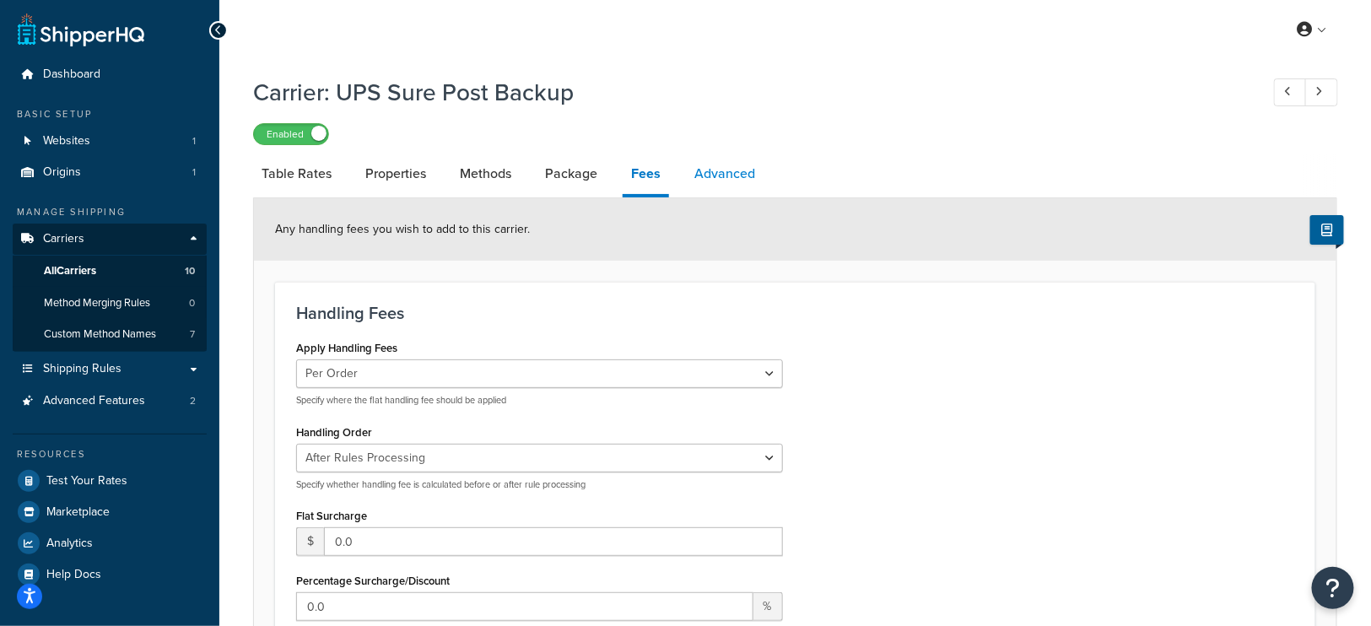
click at [722, 181] on link "Advanced" at bounding box center [725, 174] width 78 height 40
select select "false"
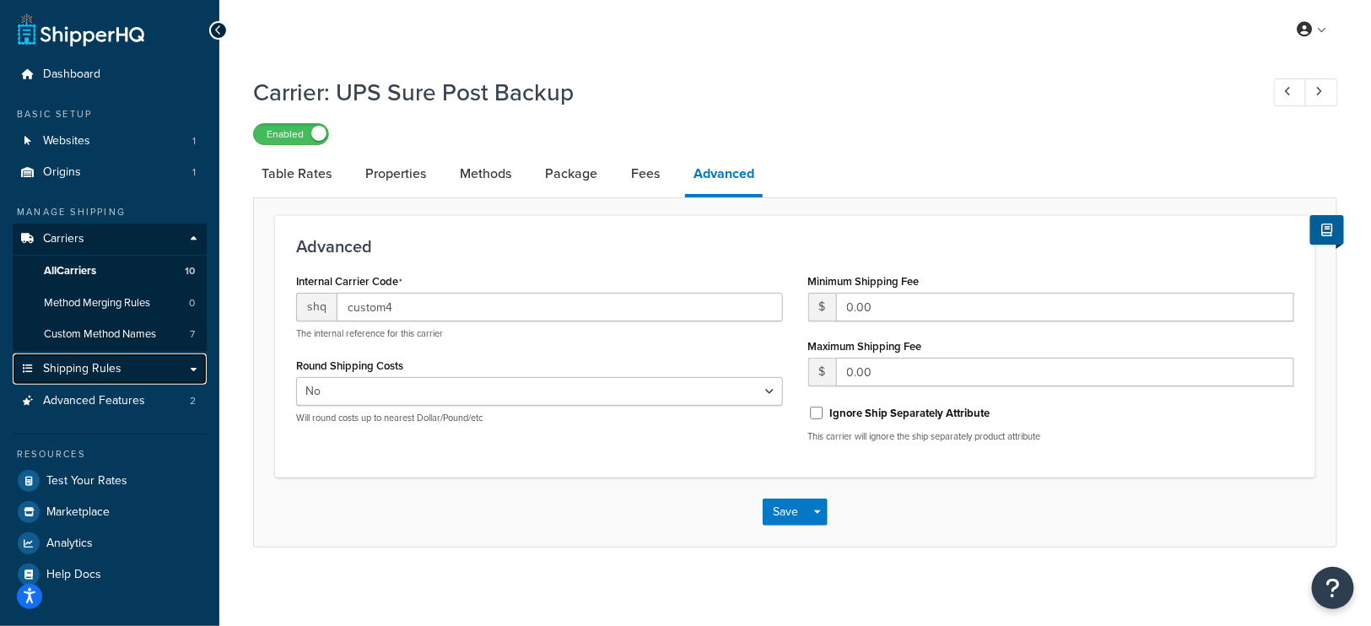
click at [88, 362] on span "Shipping Rules" at bounding box center [82, 369] width 78 height 14
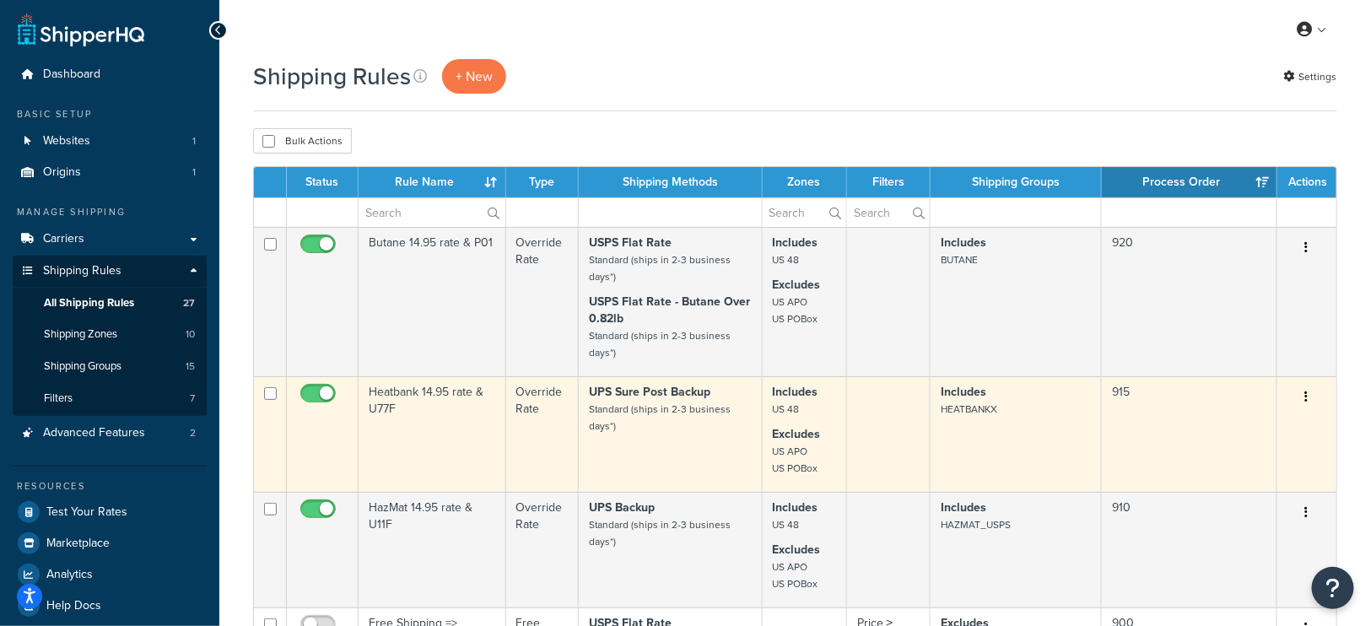
click at [630, 406] on small "Standard (ships in 2-3 business days*)" at bounding box center [660, 417] width 142 height 32
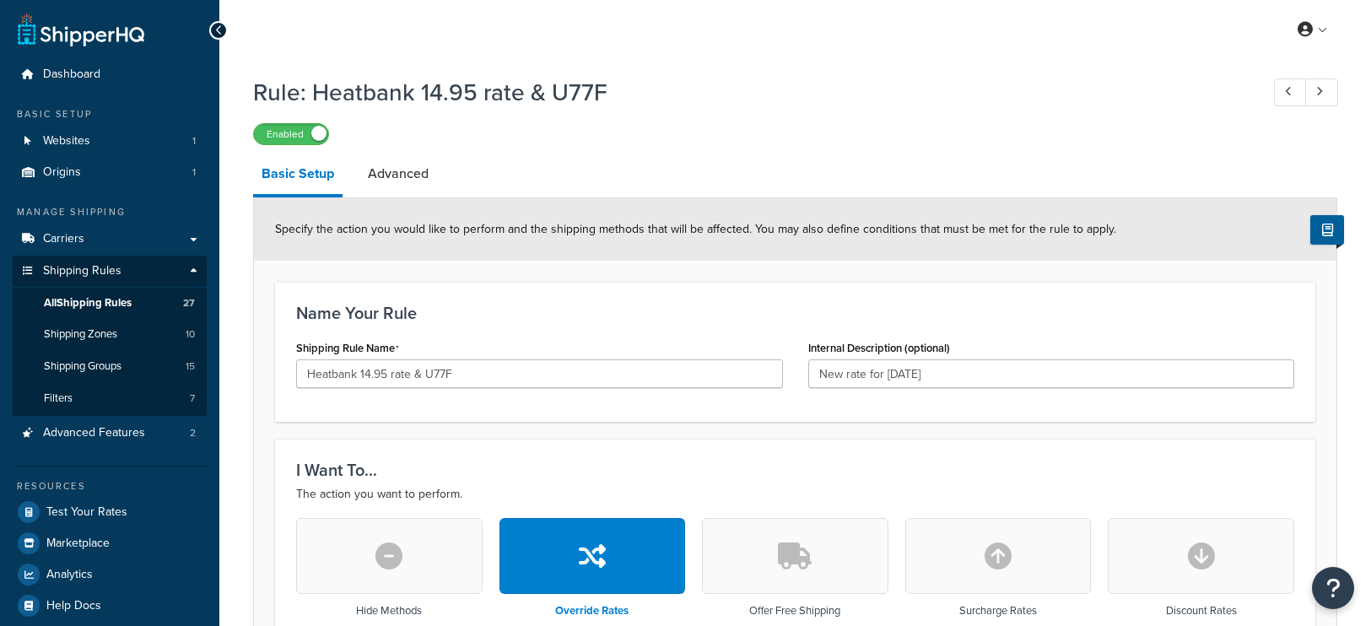
select select "LOCATION"
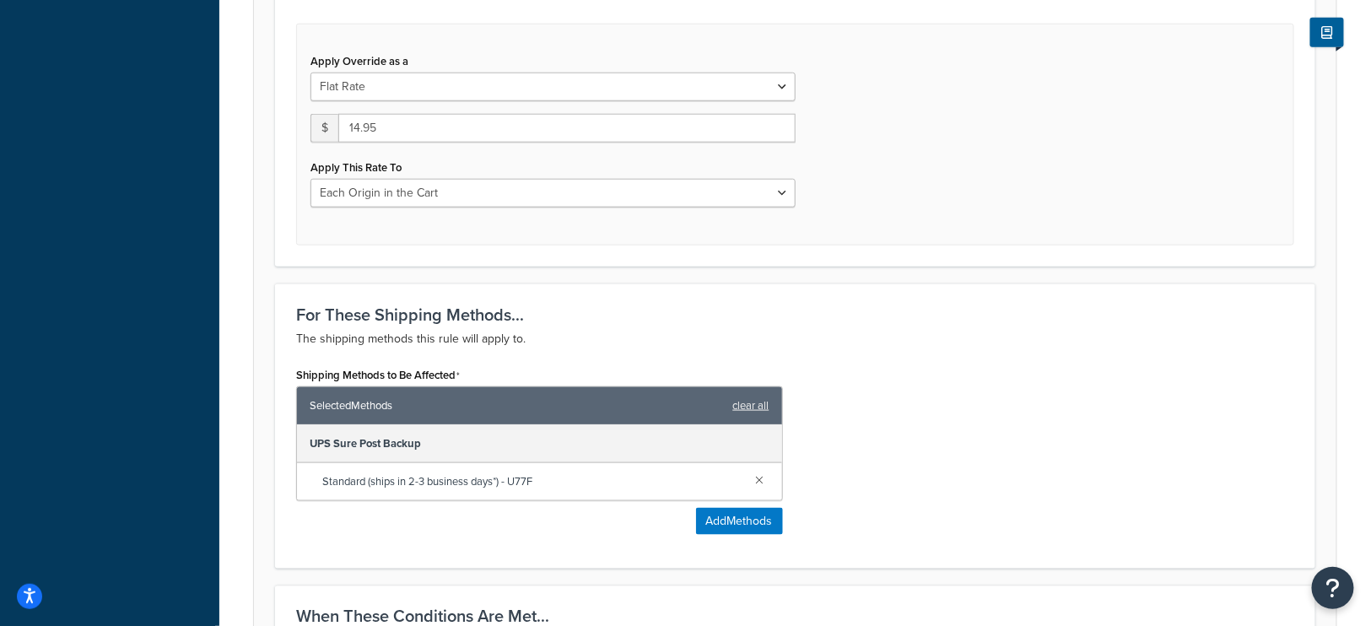
scroll to position [650, 0]
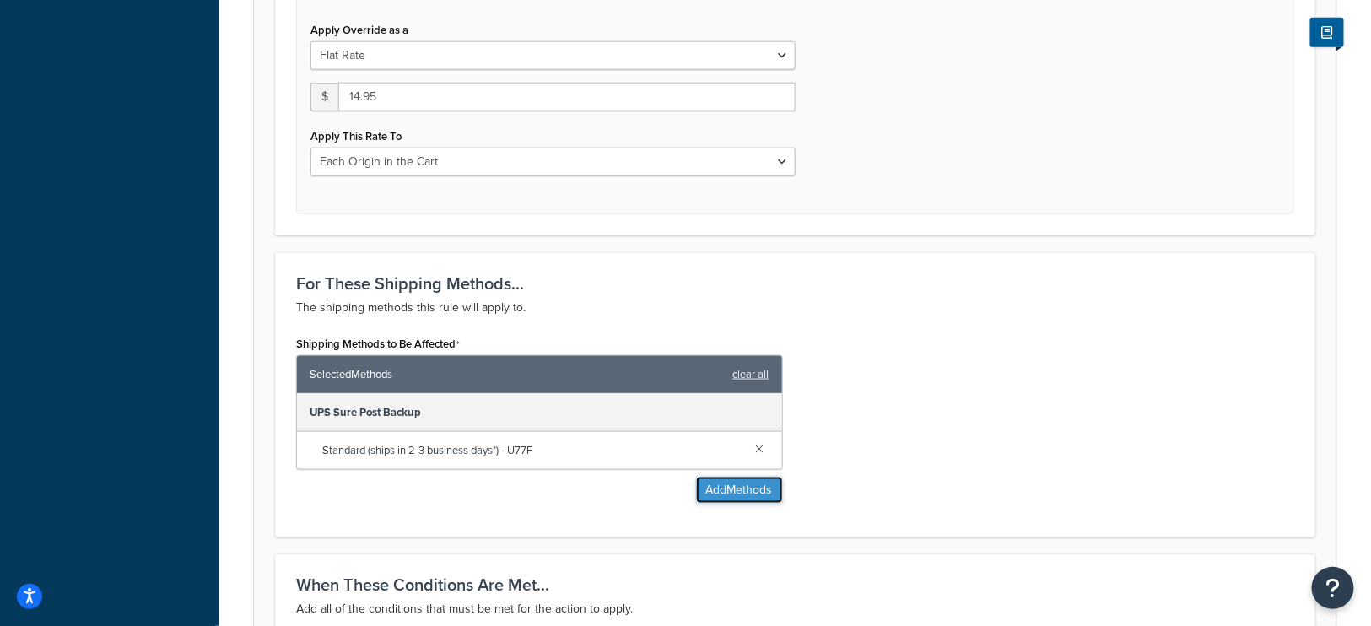
click at [737, 488] on button "Add Methods" at bounding box center [739, 490] width 87 height 27
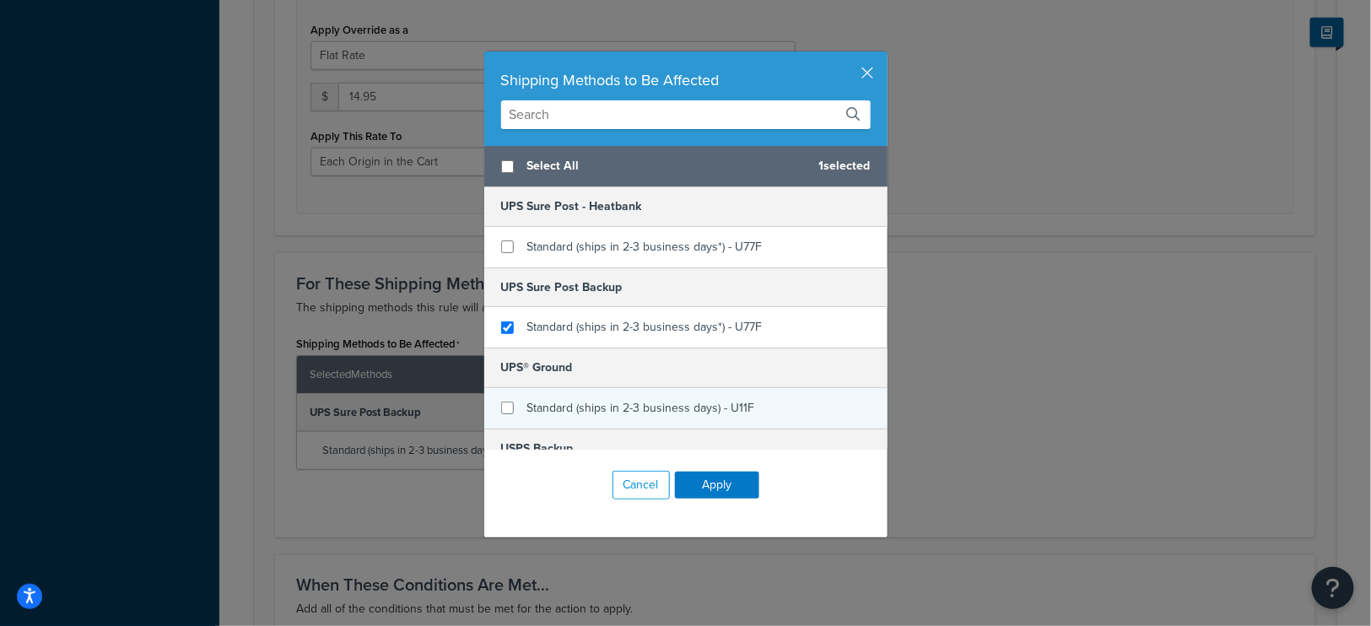
scroll to position [62, 0]
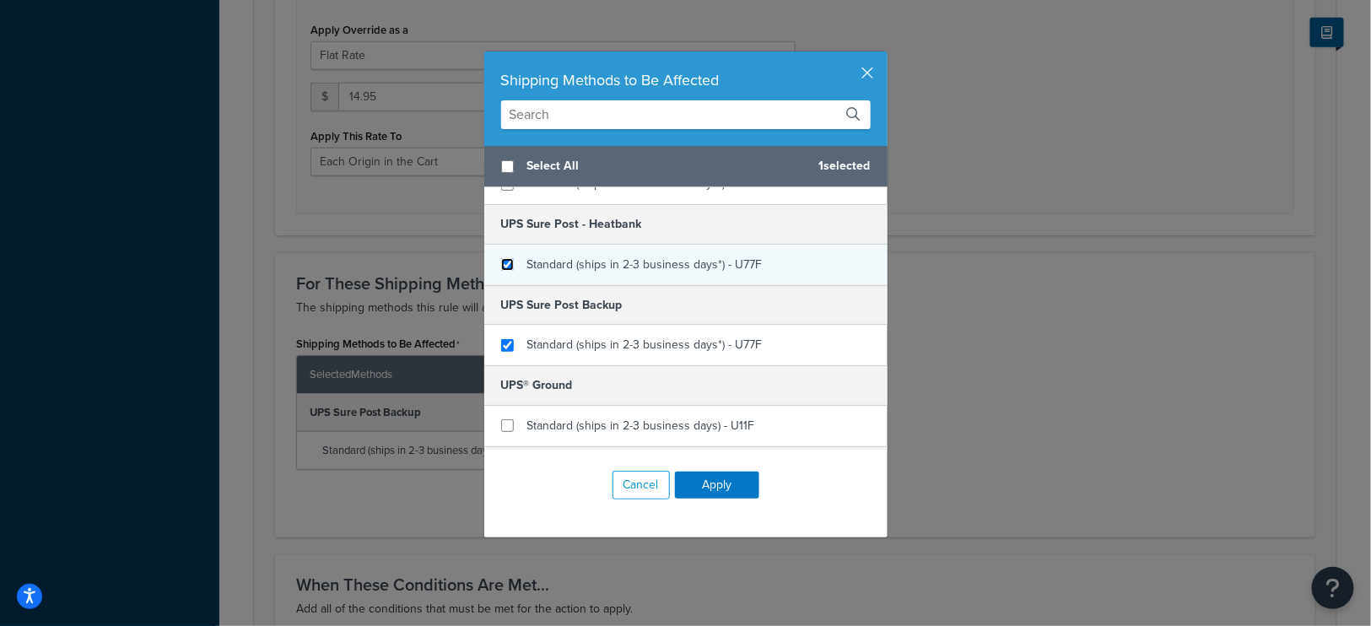
click at [506, 262] on input "checkbox" at bounding box center [507, 264] width 13 height 13
checkbox input "true"
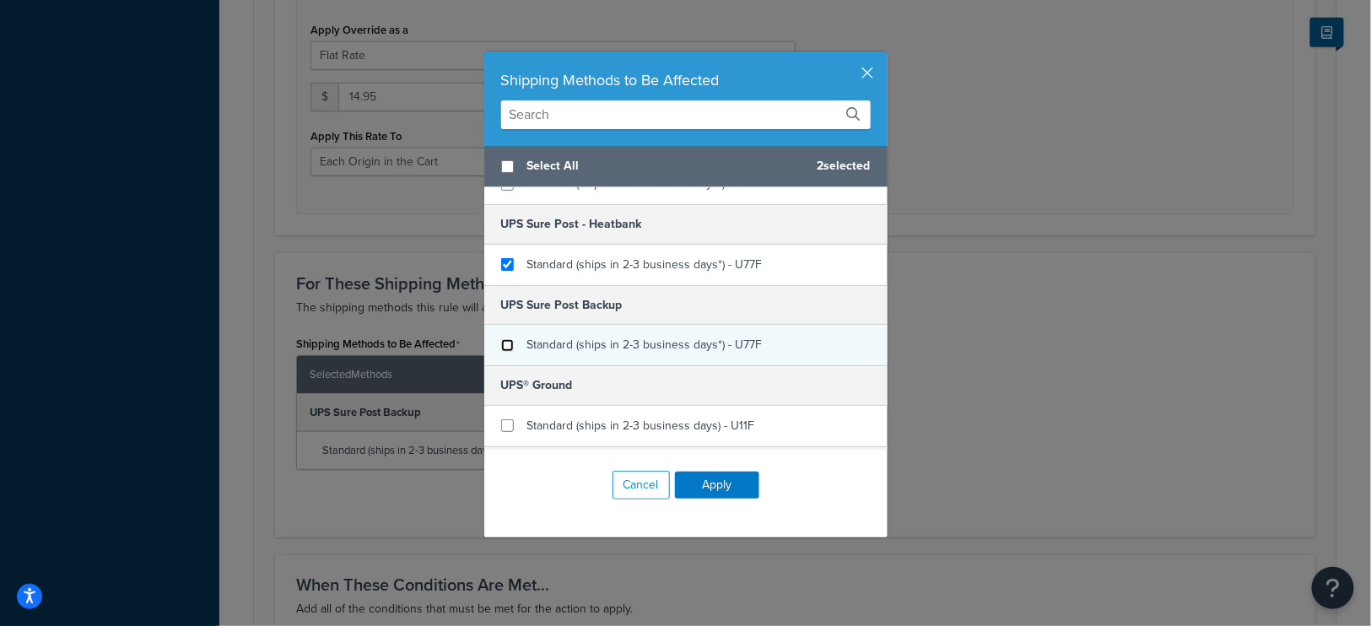
click at [509, 339] on input "checkbox" at bounding box center [507, 345] width 13 height 13
checkbox input "false"
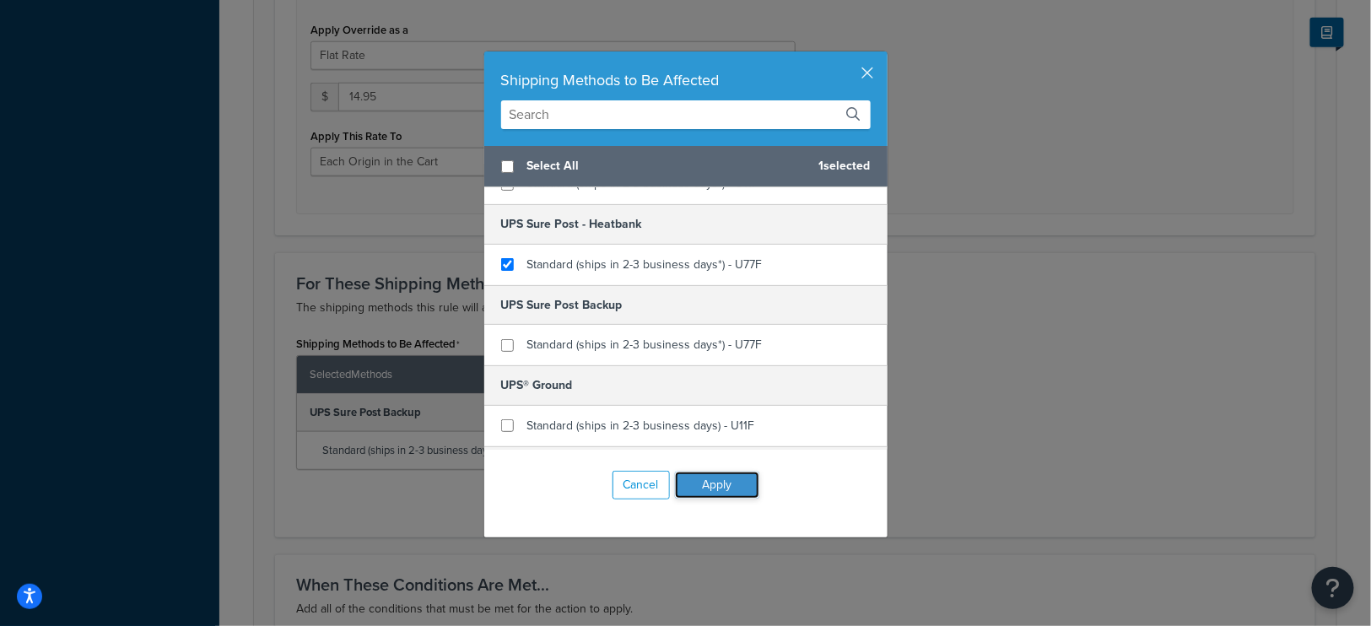
click at [722, 479] on button "Apply" at bounding box center [717, 484] width 84 height 27
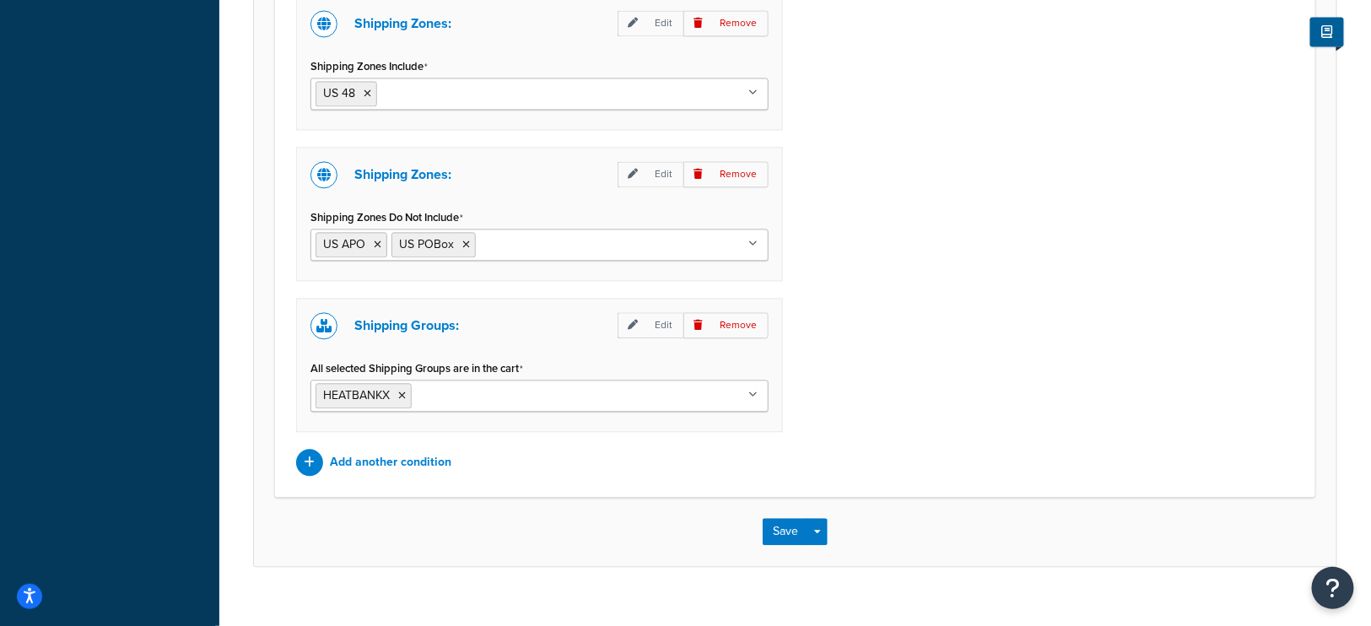
scroll to position [1301, 0]
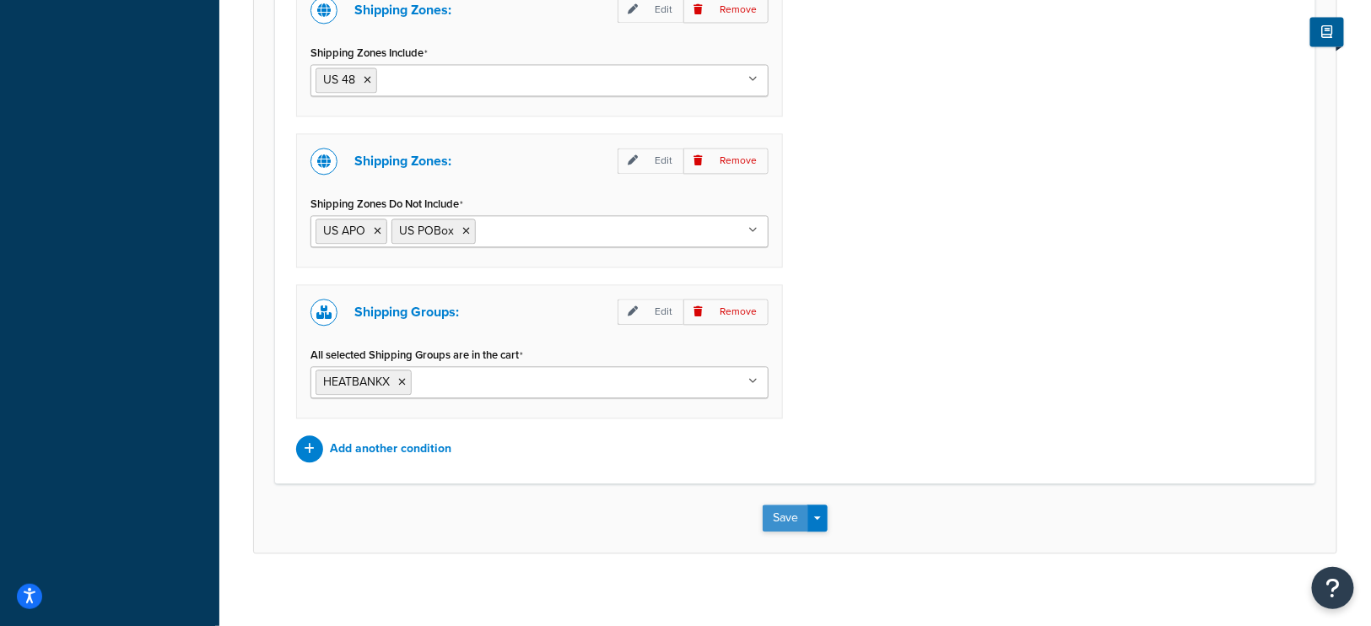
click at [789, 505] on button "Save" at bounding box center [785, 517] width 46 height 27
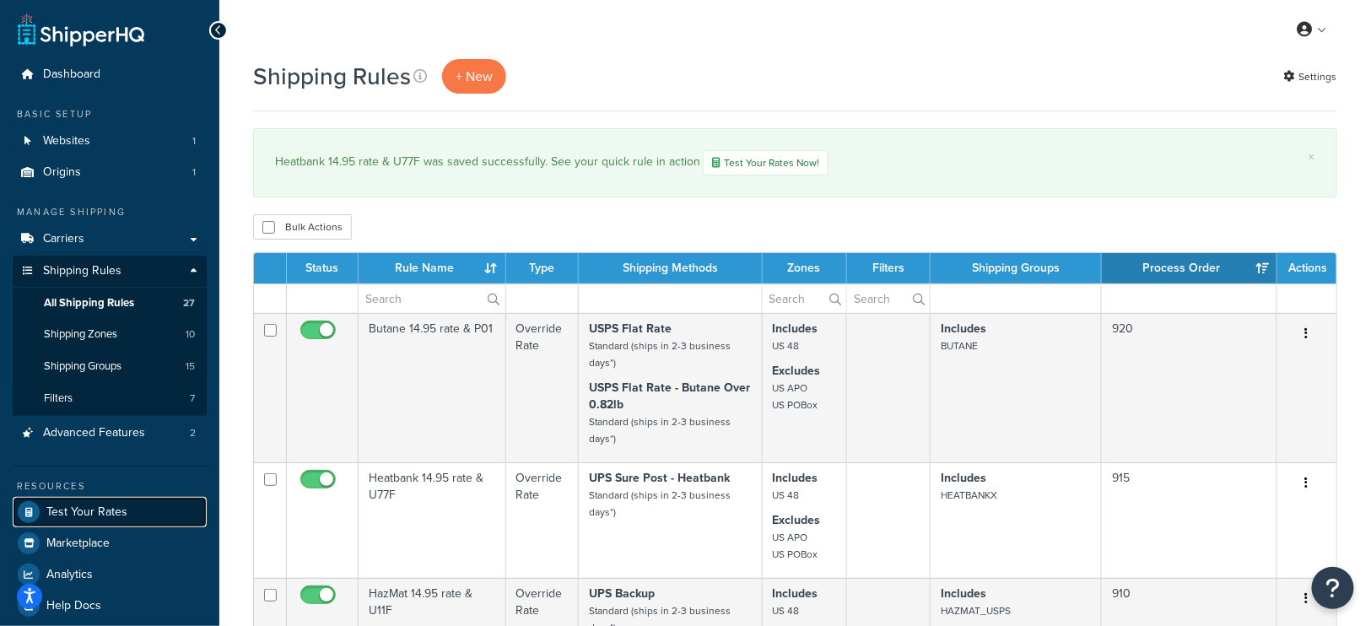
click at [95, 517] on span "Test Your Rates" at bounding box center [86, 512] width 81 height 14
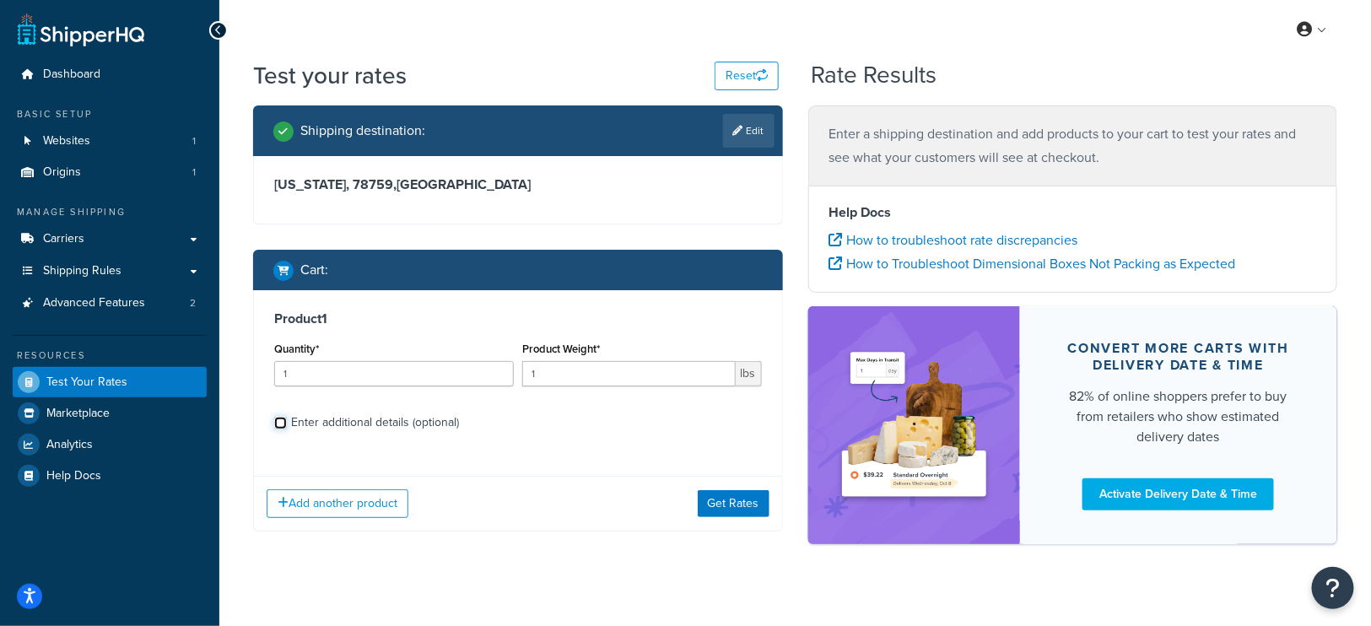
click at [284, 418] on input "Enter additional details (optional)" at bounding box center [280, 423] width 13 height 13
checkbox input "true"
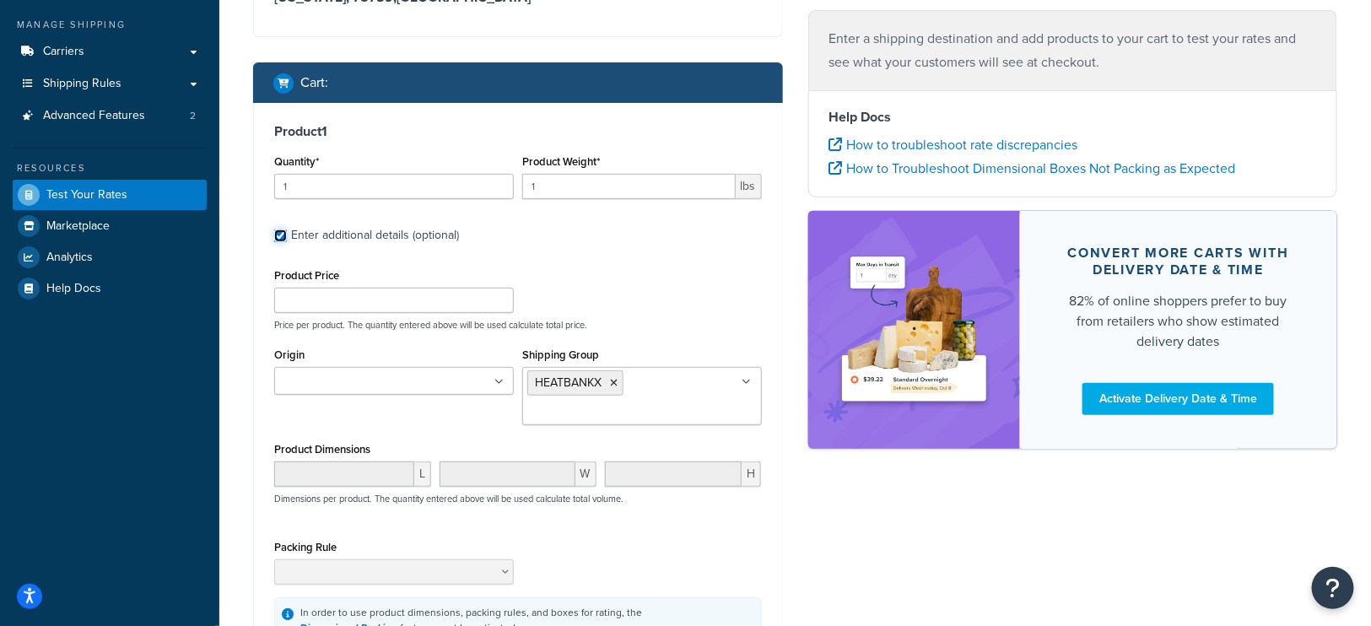
scroll to position [191, 0]
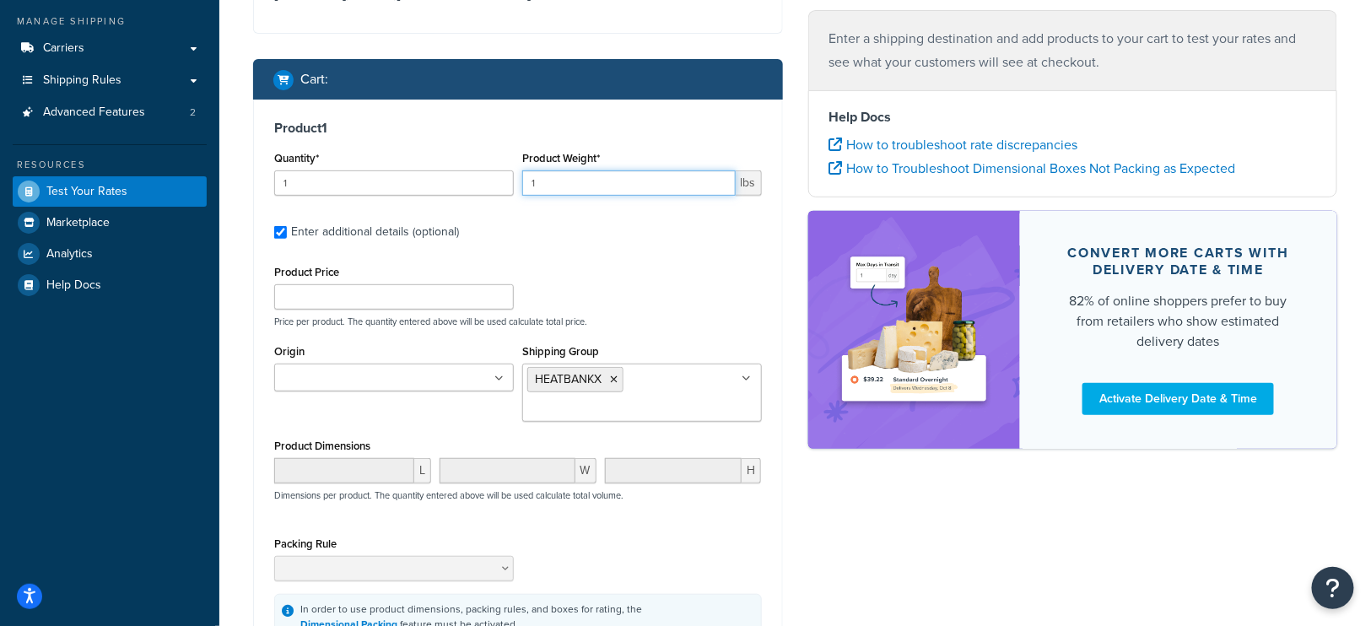
drag, startPoint x: 566, startPoint y: 191, endPoint x: 514, endPoint y: 191, distance: 52.3
click at [514, 191] on div "Quantity* 1 Product Weight* 1 lbs" at bounding box center [518, 178] width 496 height 62
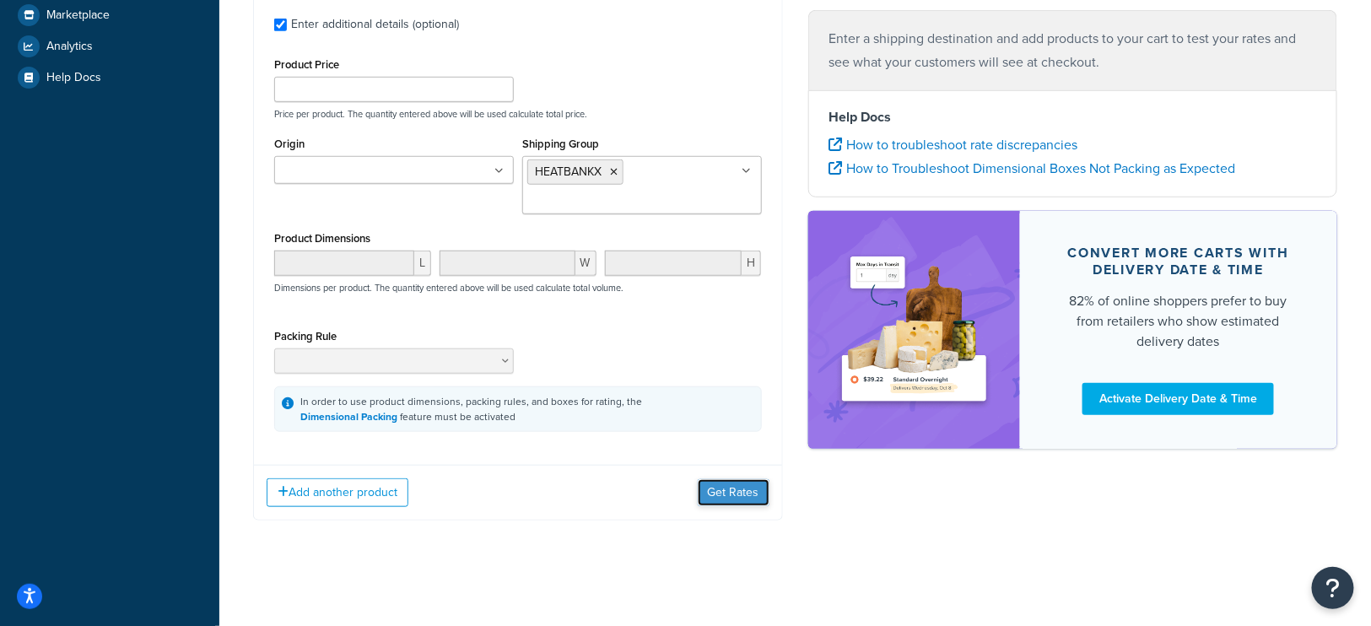
click at [737, 490] on button "Get Rates" at bounding box center [734, 492] width 72 height 27
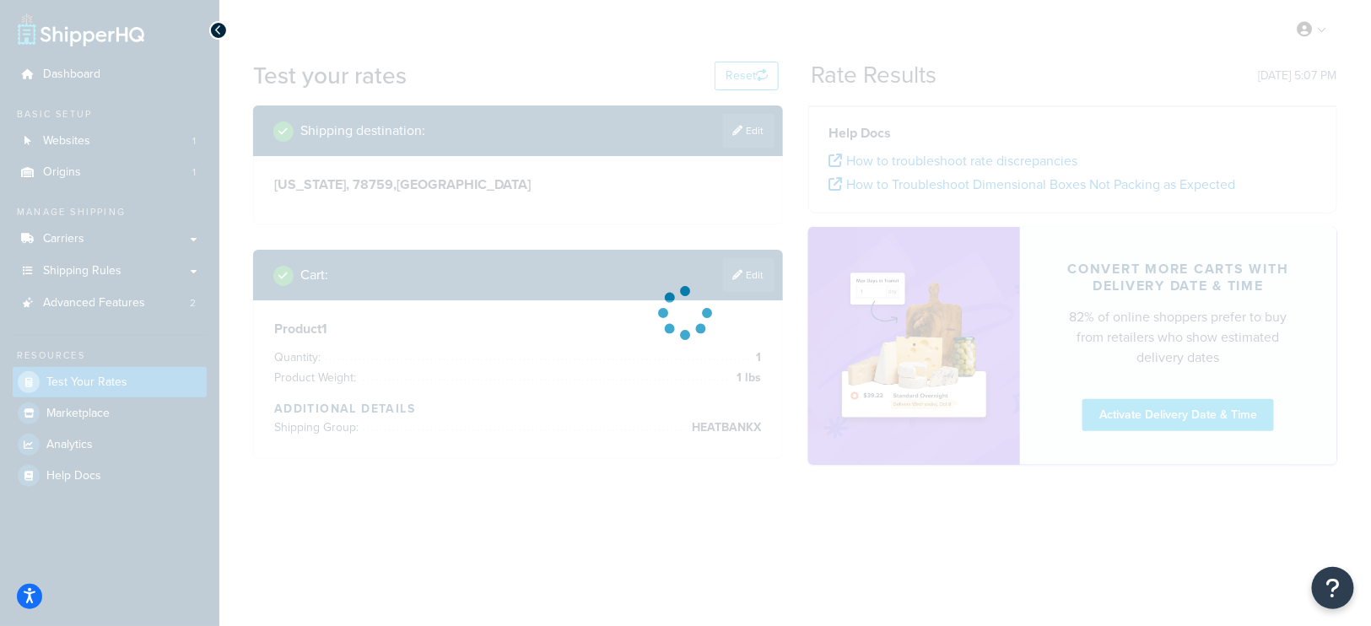
scroll to position [0, 0]
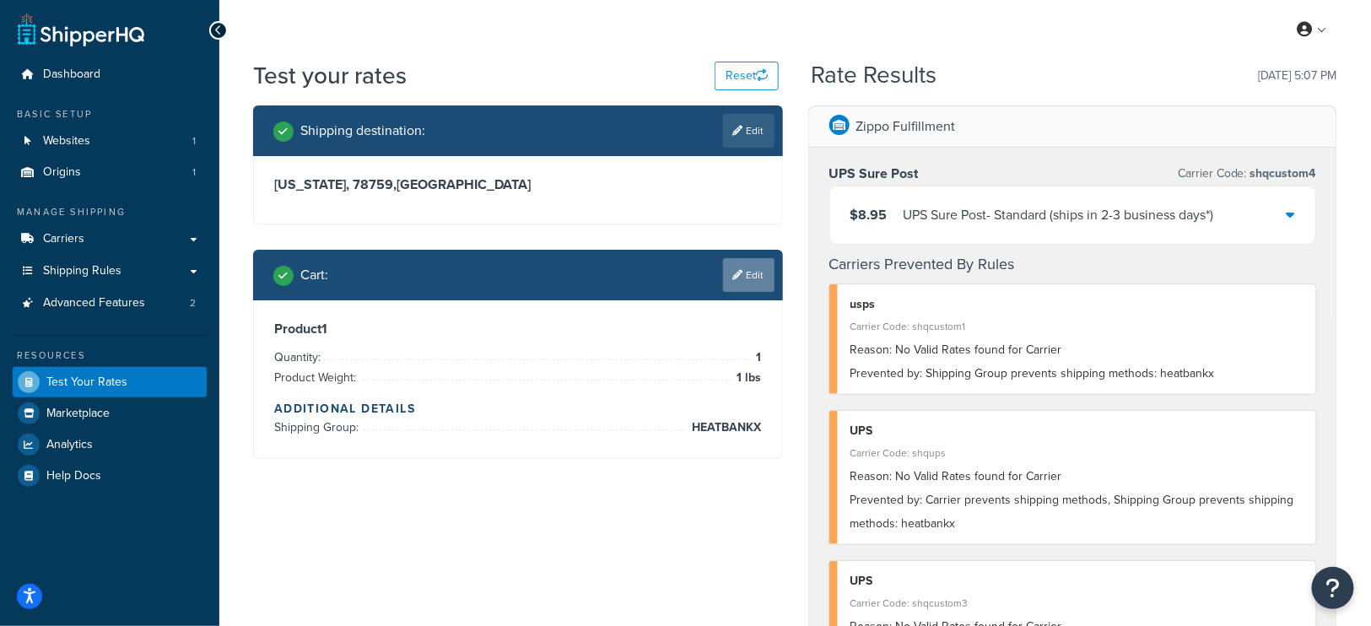
click at [756, 281] on link "Edit" at bounding box center [748, 275] width 51 height 34
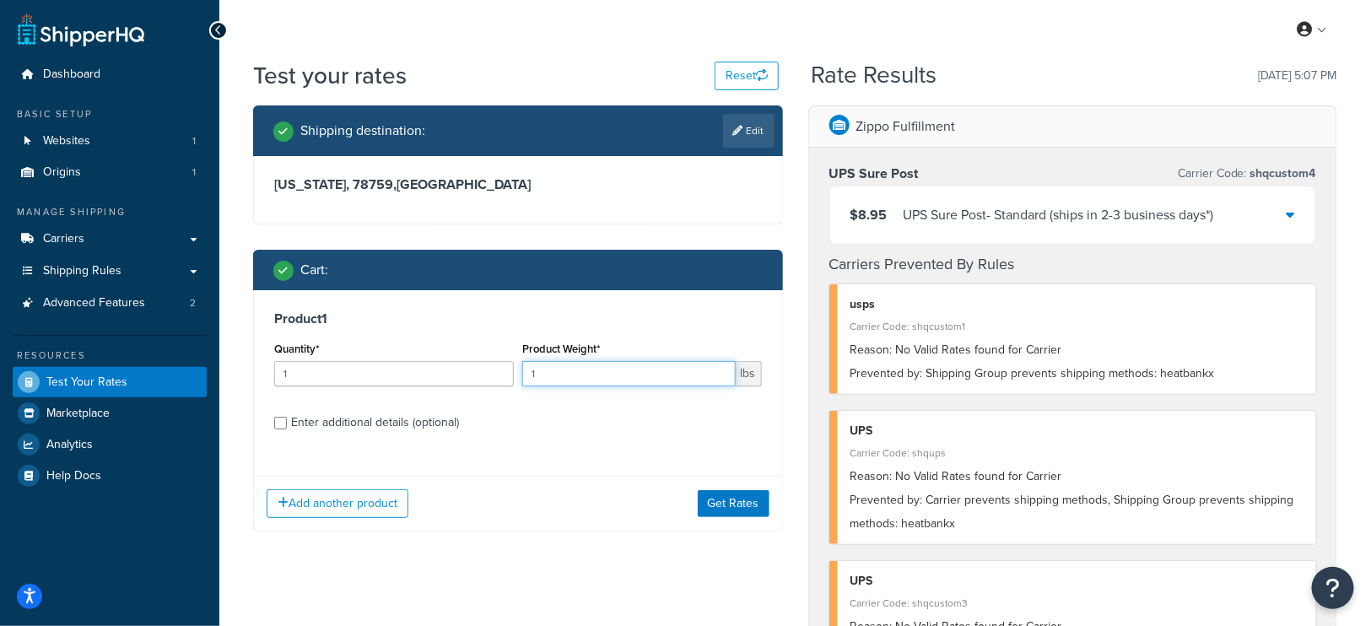
drag, startPoint x: 568, startPoint y: 374, endPoint x: 487, endPoint y: 369, distance: 81.1
click at [487, 369] on div "Quantity* 1 Product Weight* 1 lbs" at bounding box center [518, 368] width 496 height 62
type input ".81"
click at [744, 498] on button "Get Rates" at bounding box center [734, 503] width 72 height 27
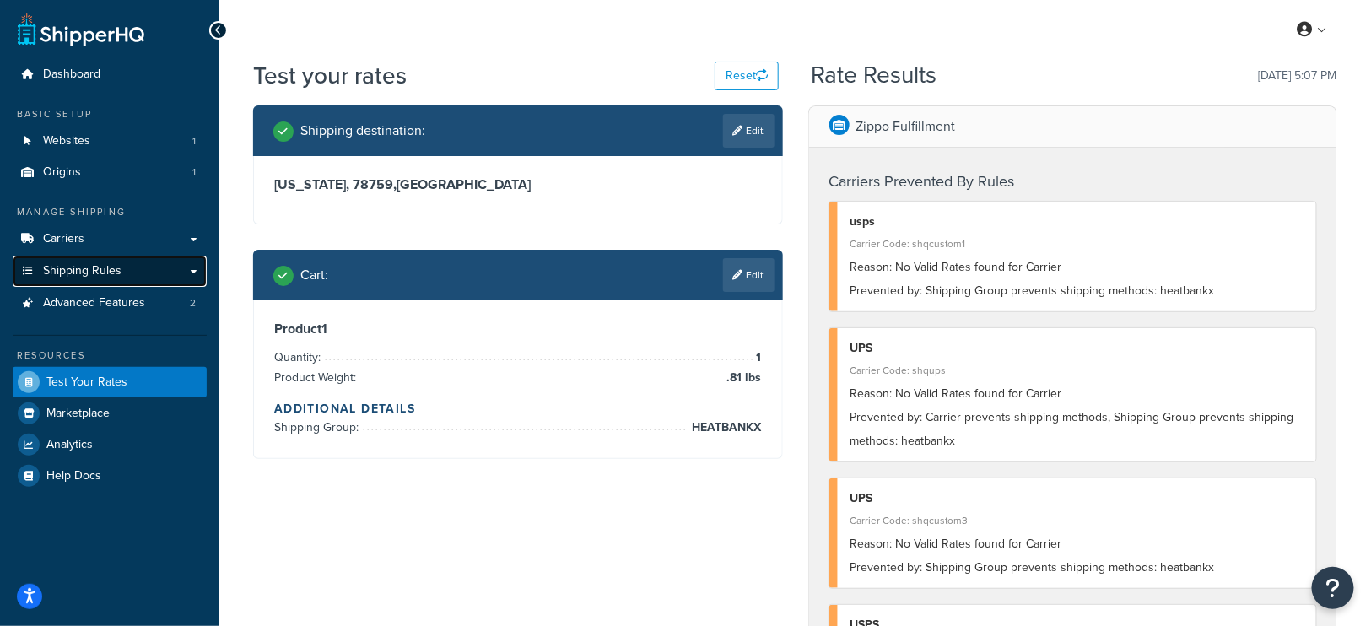
click at [82, 272] on span "Shipping Rules" at bounding box center [82, 271] width 78 height 14
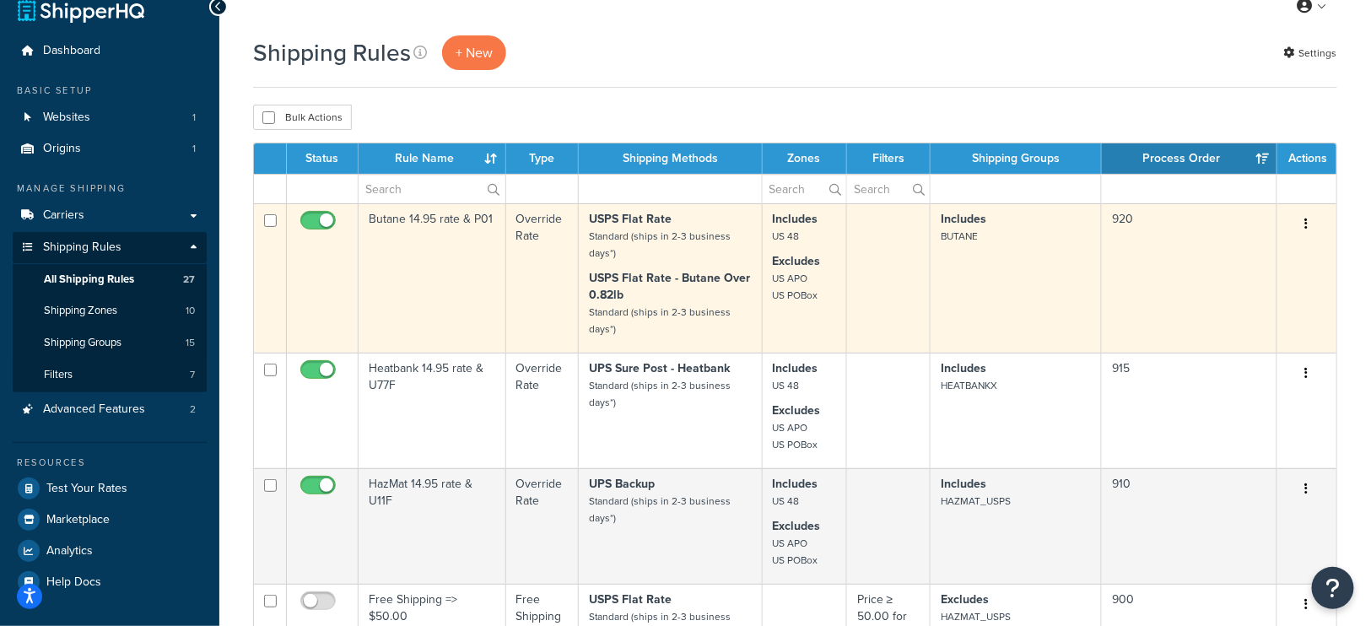
scroll to position [28, 0]
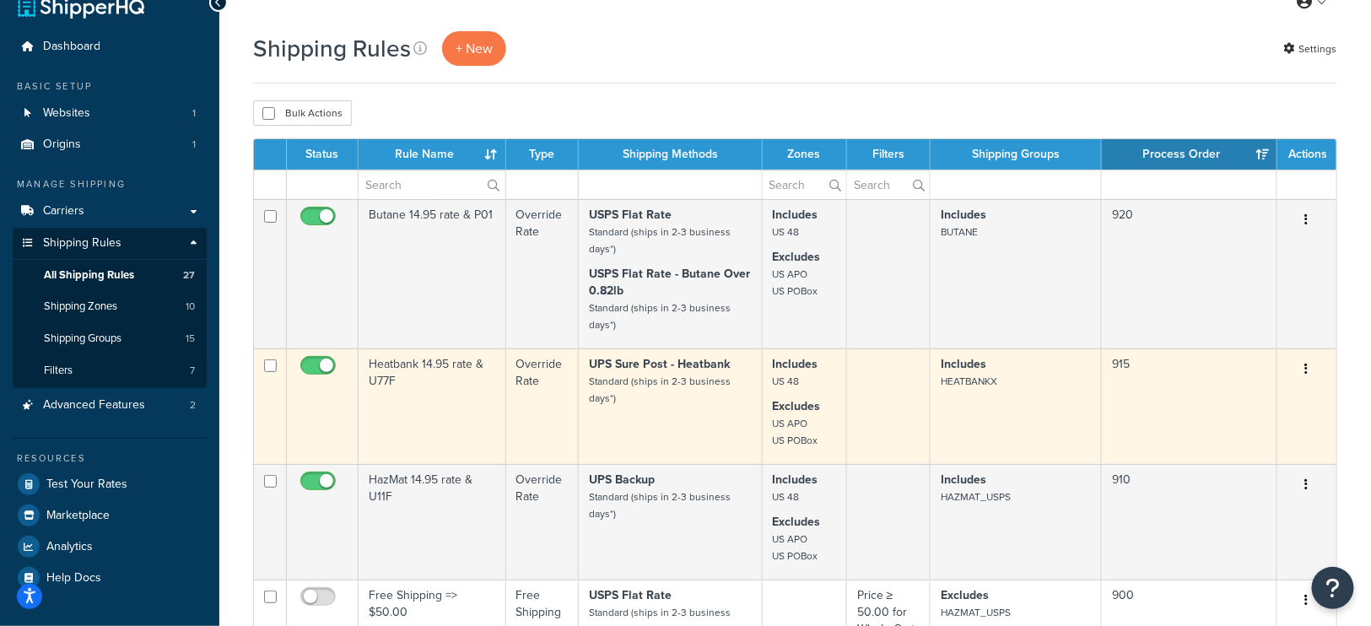
click at [644, 391] on p "UPS Sure Post - Heatbank Standard (ships in 2-3 business days*)" at bounding box center [670, 381] width 163 height 51
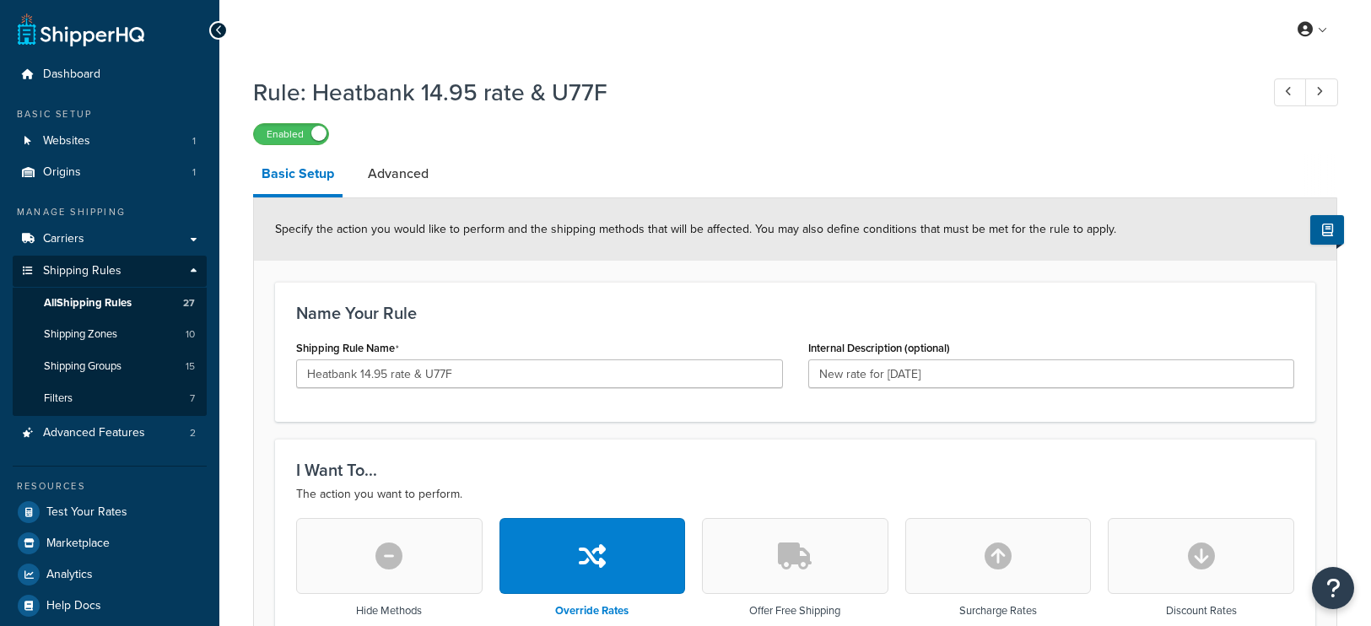
select select "LOCATION"
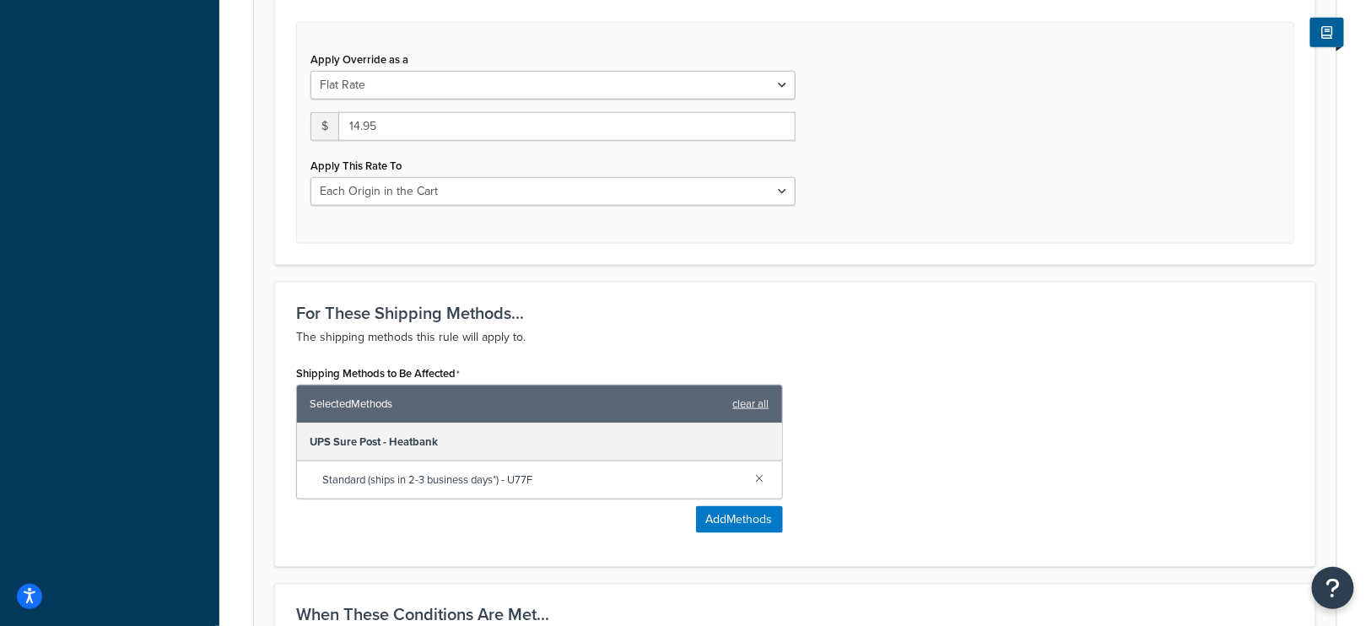
scroll to position [628, 0]
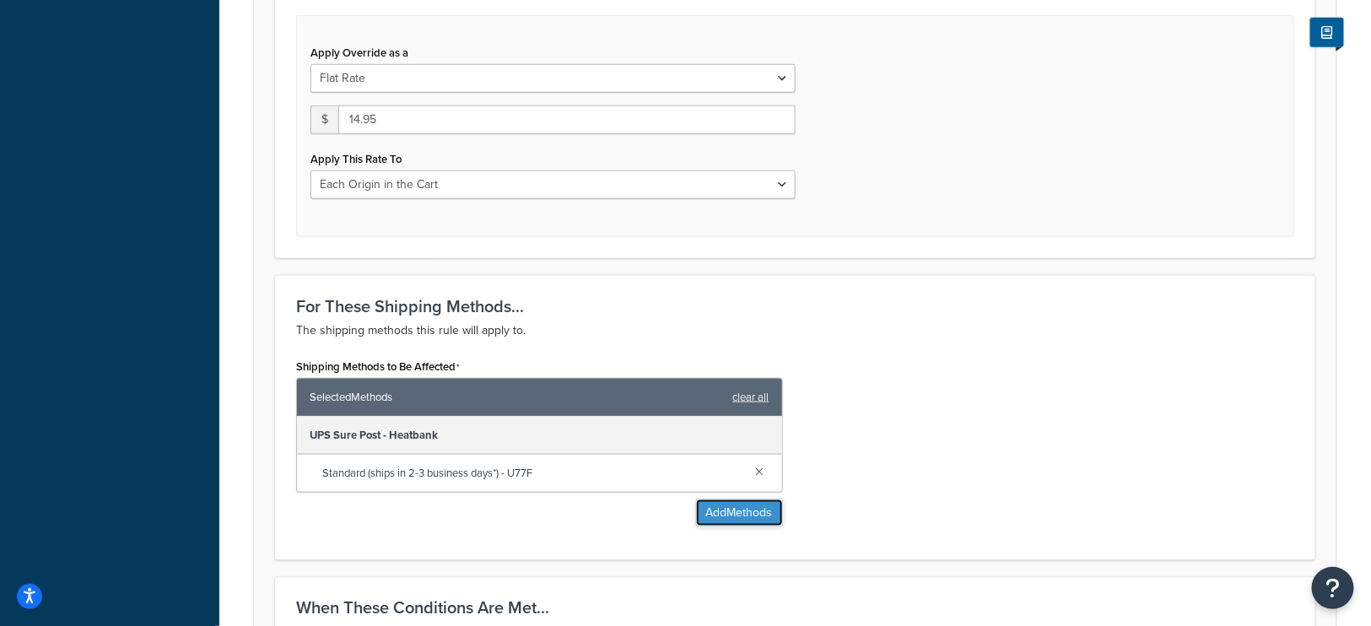
click at [734, 507] on button "Add Methods" at bounding box center [739, 512] width 87 height 27
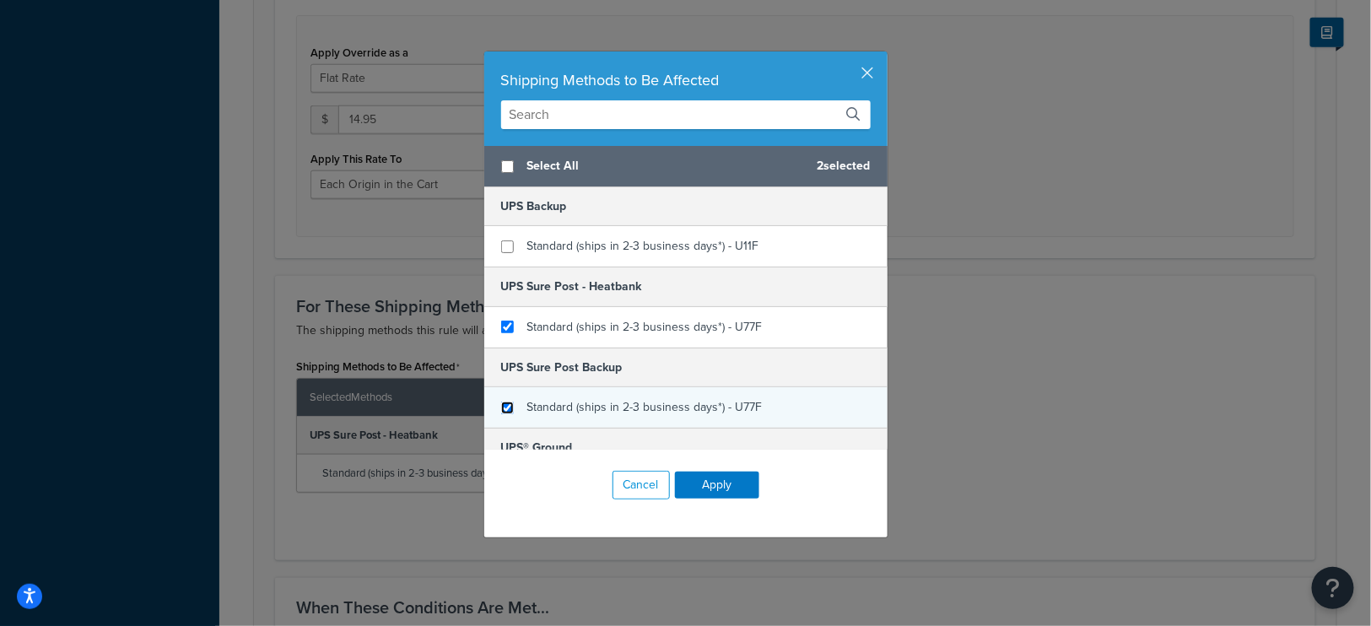
click at [504, 401] on input "checkbox" at bounding box center [507, 407] width 13 height 13
checkbox input "true"
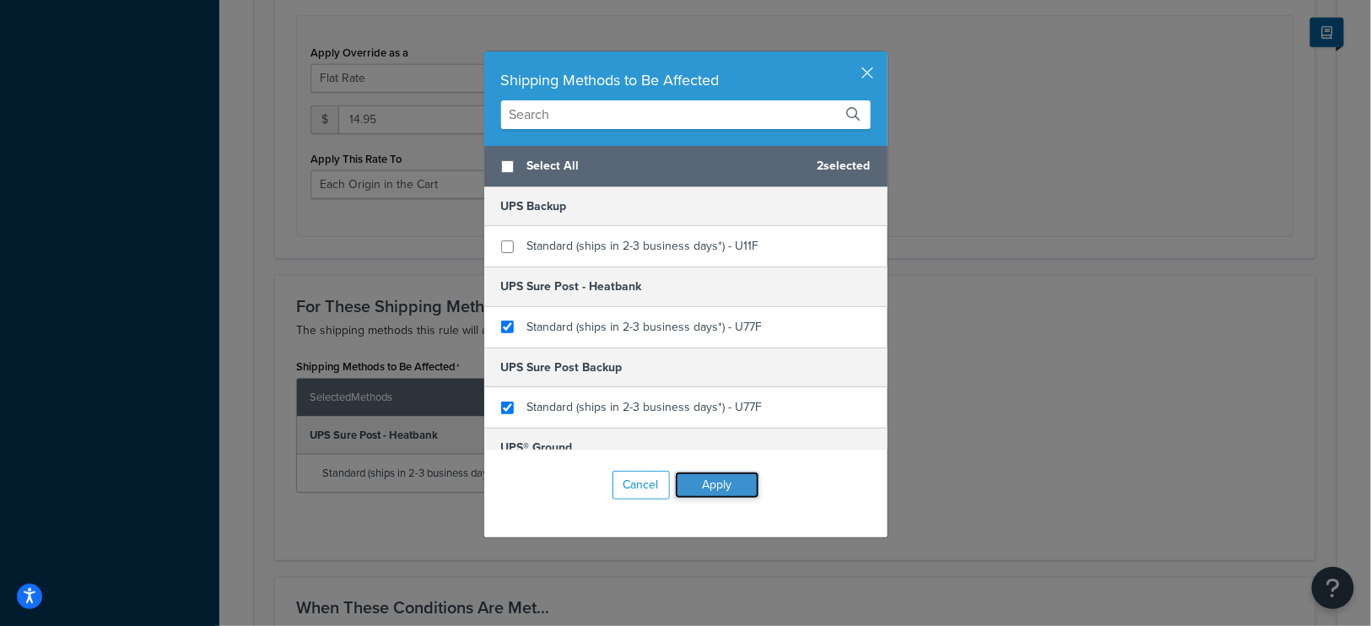
click at [722, 480] on button "Apply" at bounding box center [717, 484] width 84 height 27
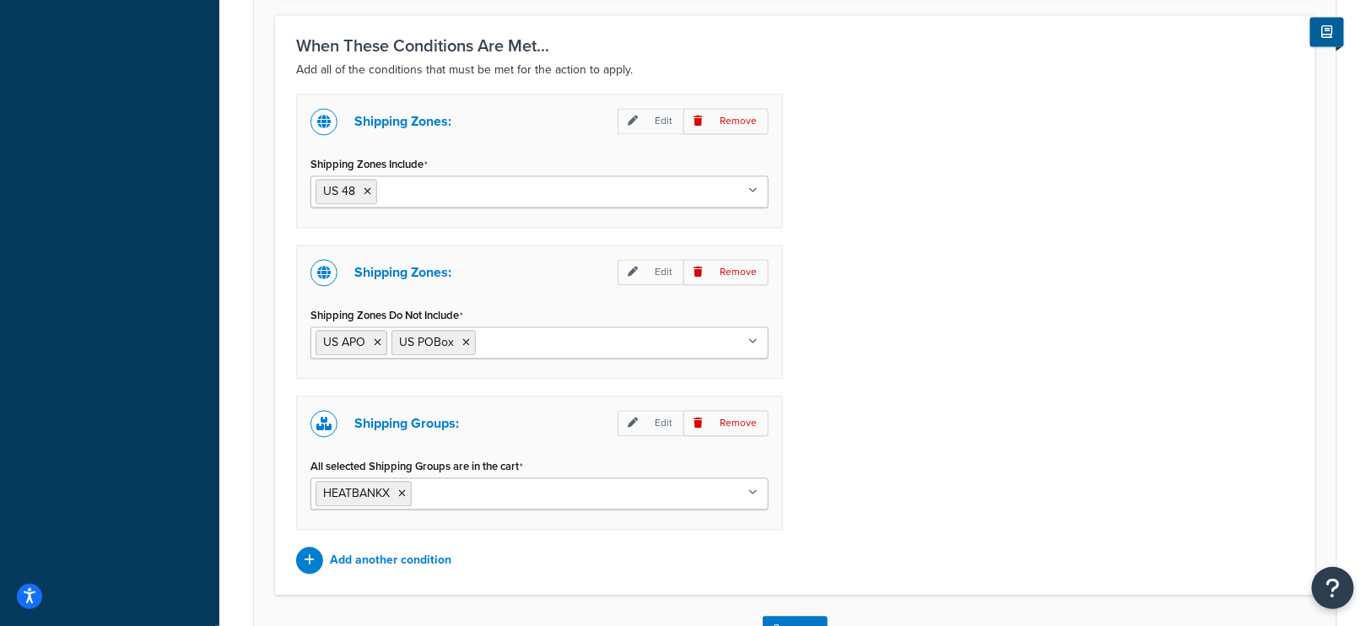
scroll to position [1377, 0]
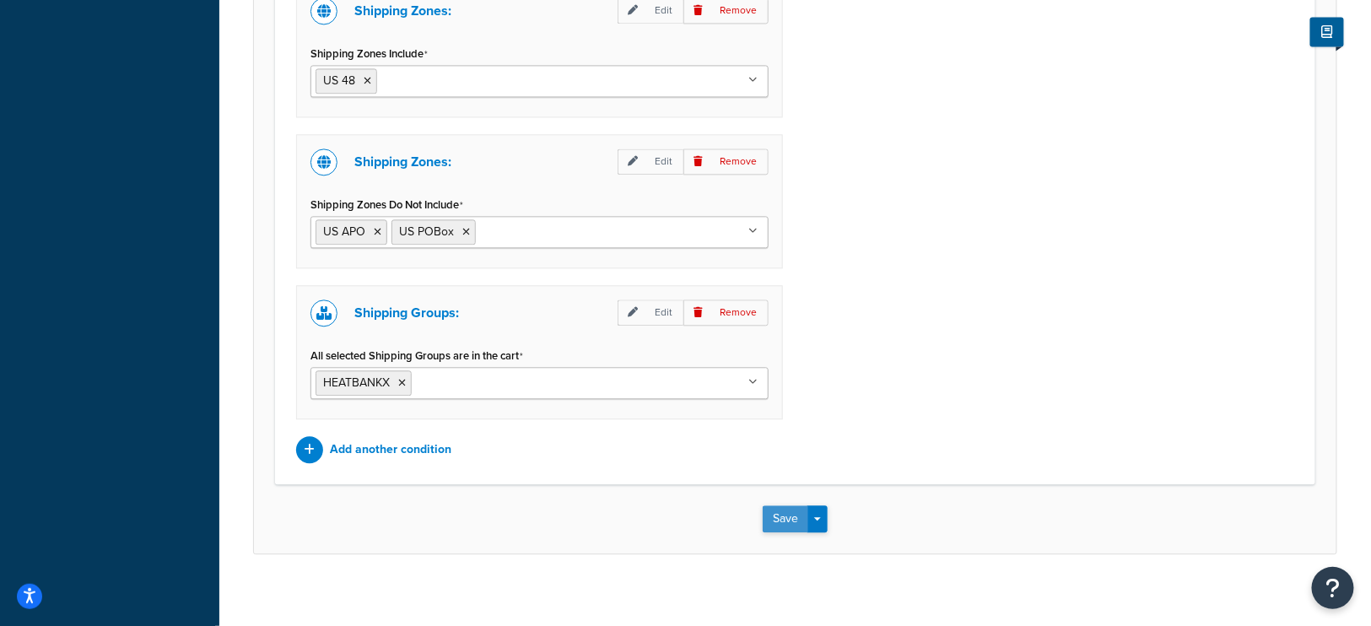
click at [774, 505] on button "Save" at bounding box center [785, 518] width 46 height 27
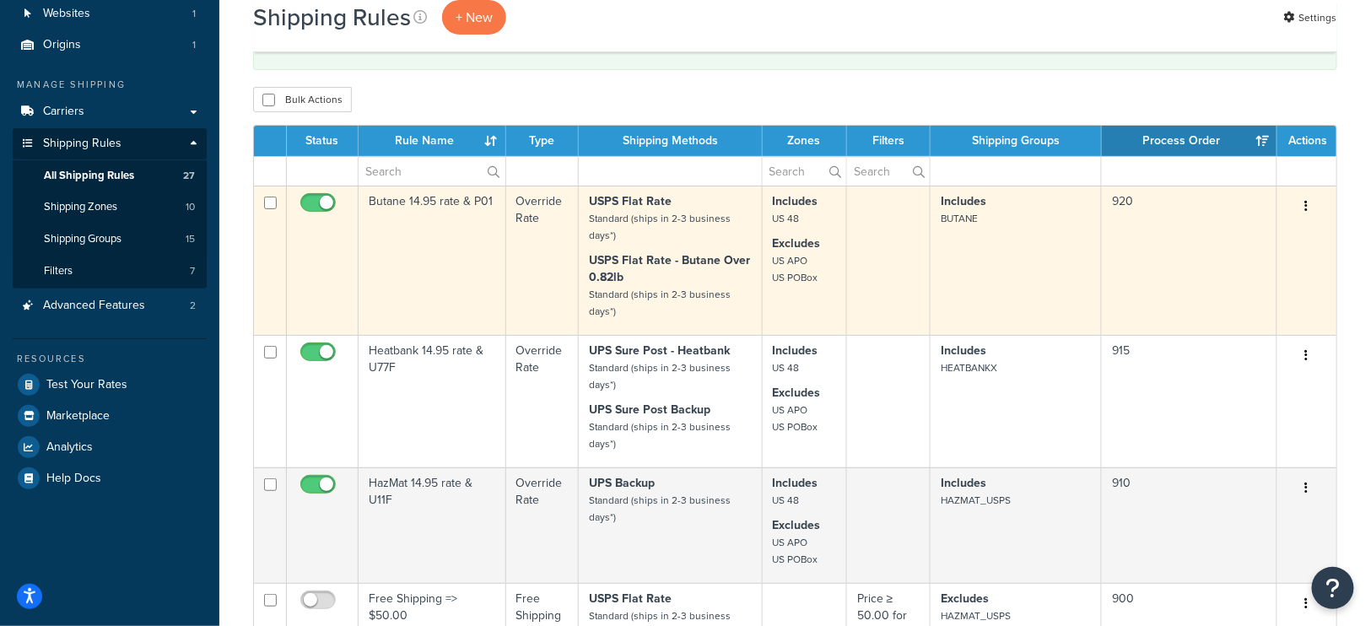
scroll to position [101, 0]
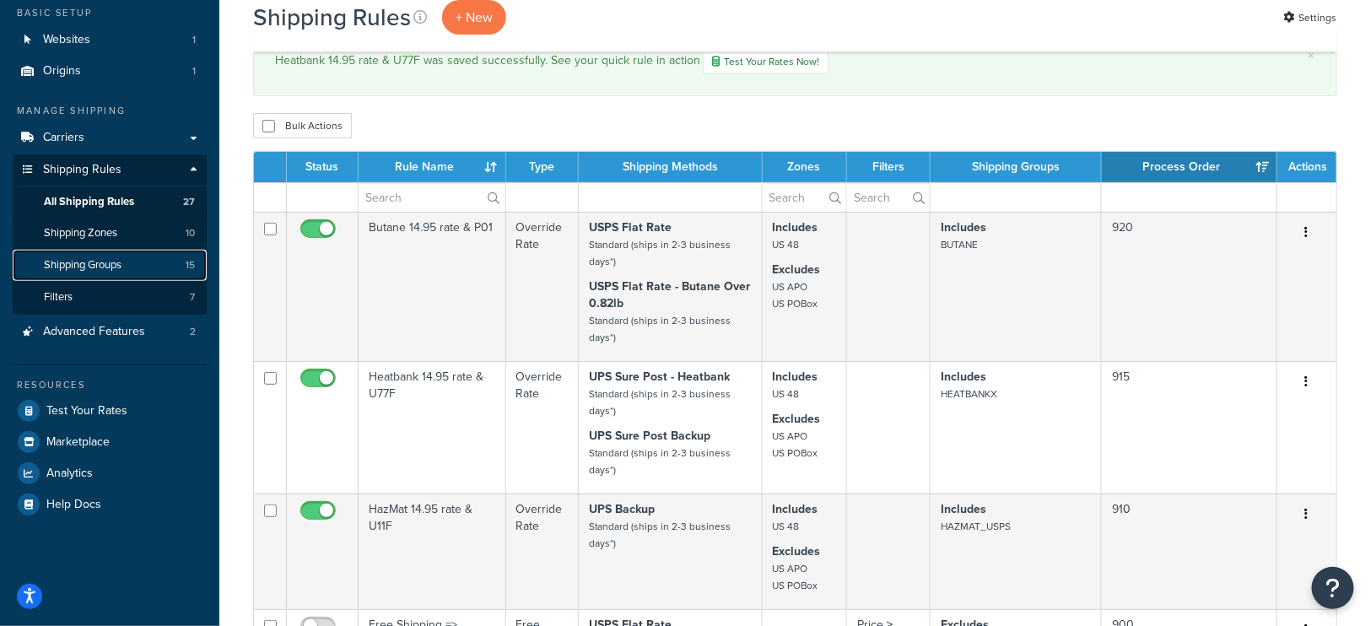
click at [89, 260] on span "Shipping Groups" at bounding box center [83, 265] width 78 height 14
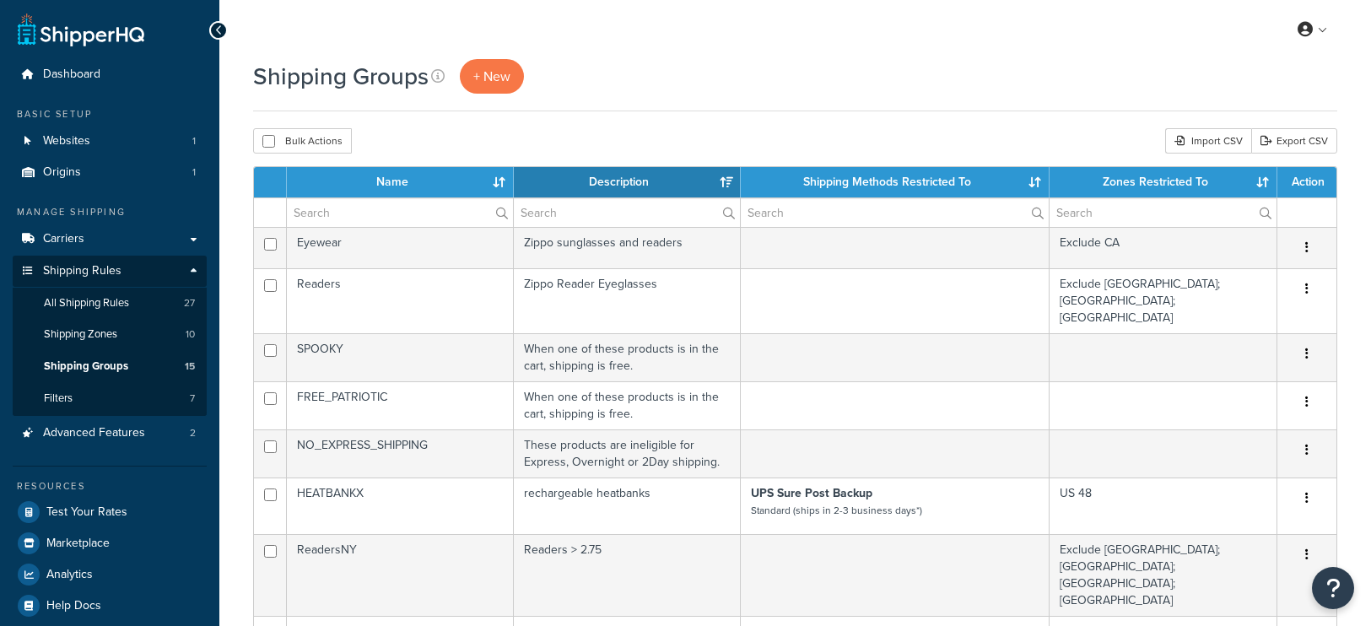
select select "15"
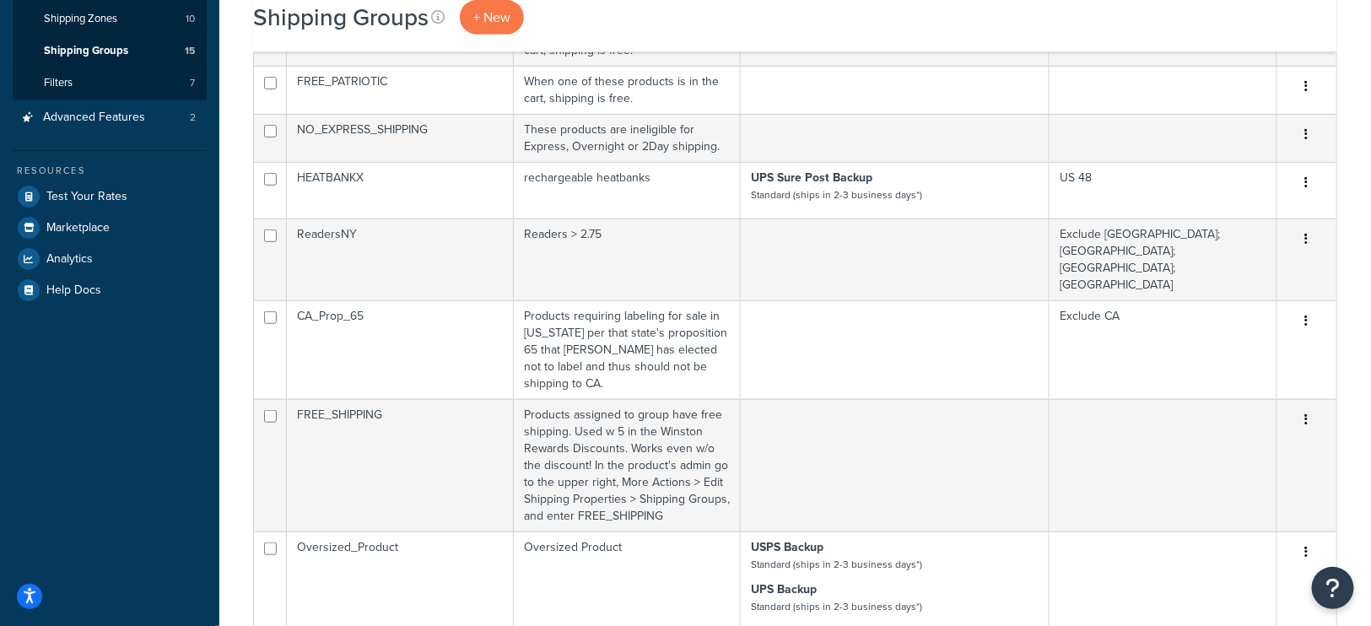
scroll to position [296, 0]
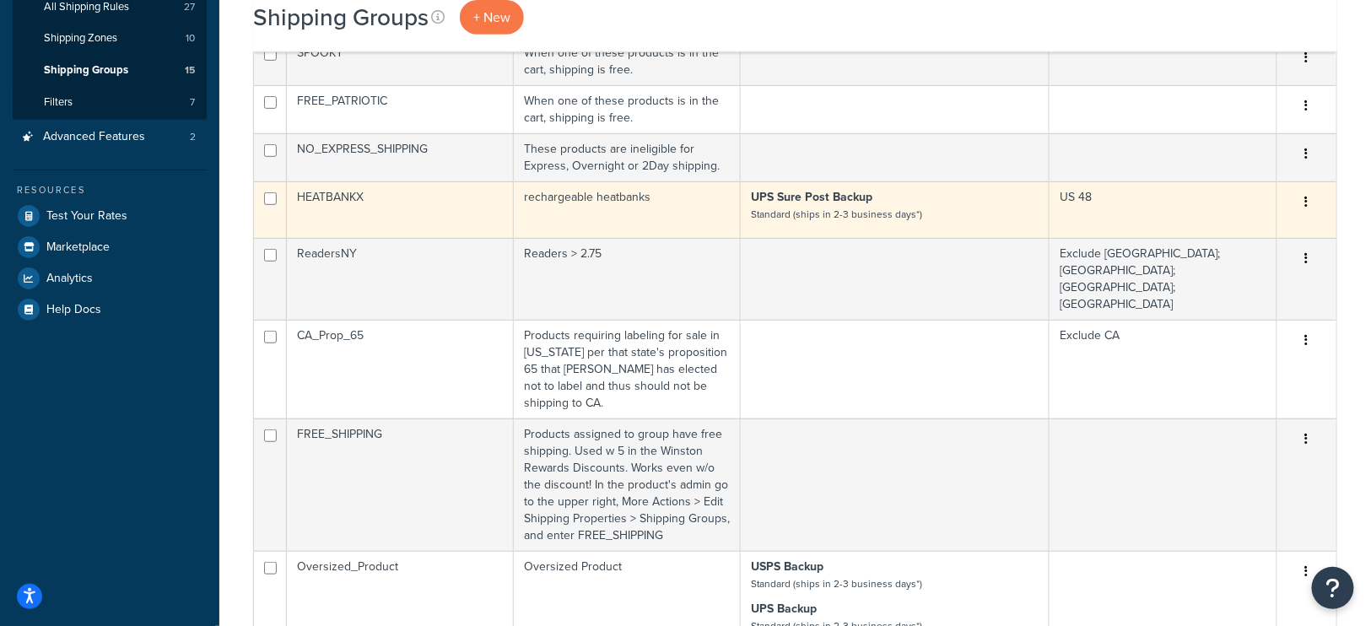
click at [366, 181] on td "HEATBANKX" at bounding box center [400, 209] width 227 height 57
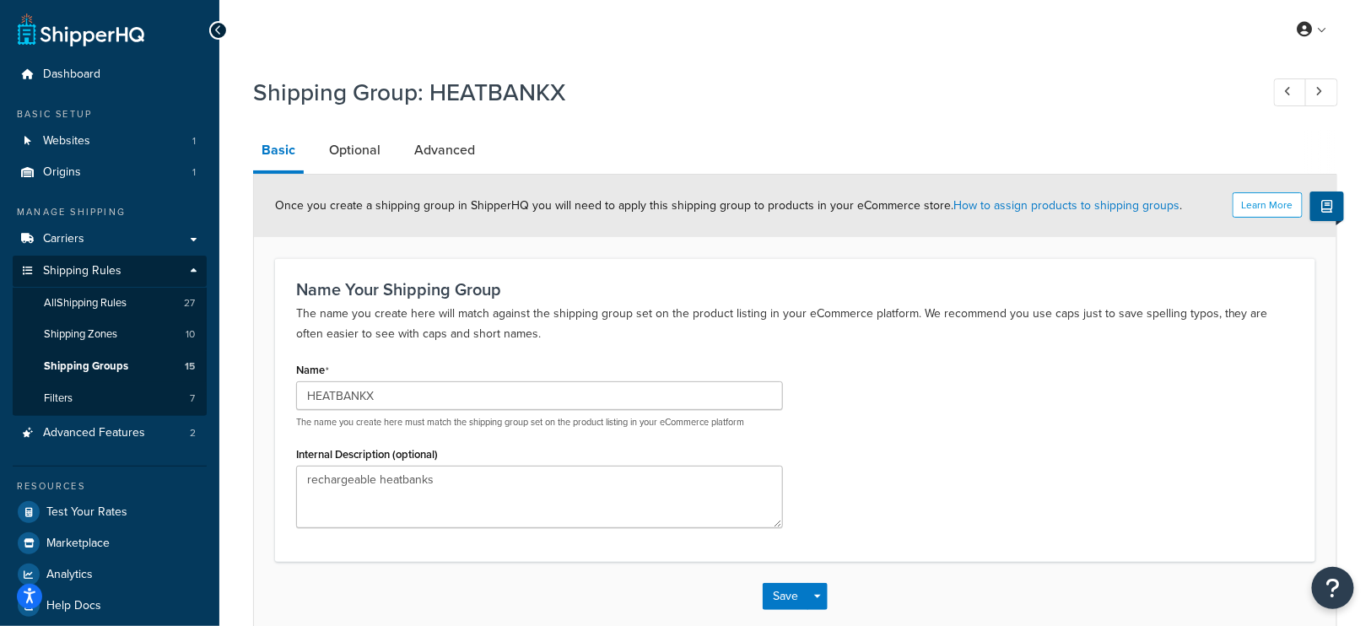
scroll to position [87, 0]
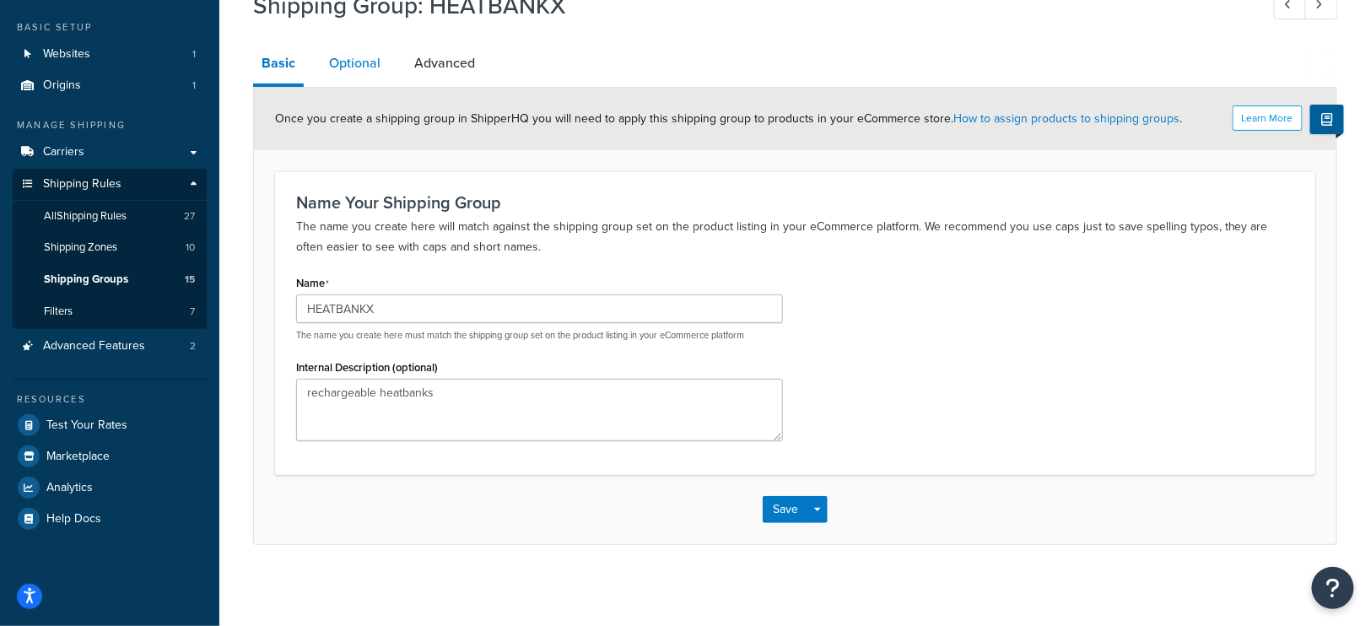
click at [348, 68] on link "Optional" at bounding box center [355, 63] width 68 height 40
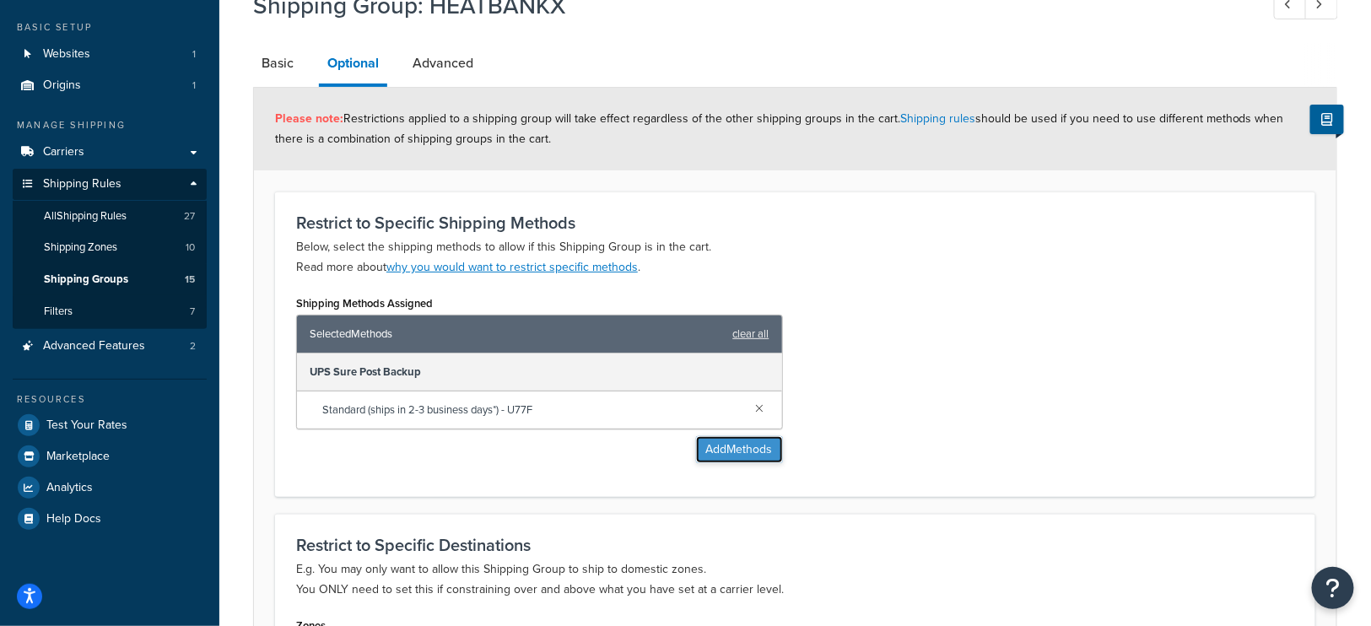
click at [747, 447] on button "Add Methods" at bounding box center [739, 449] width 87 height 27
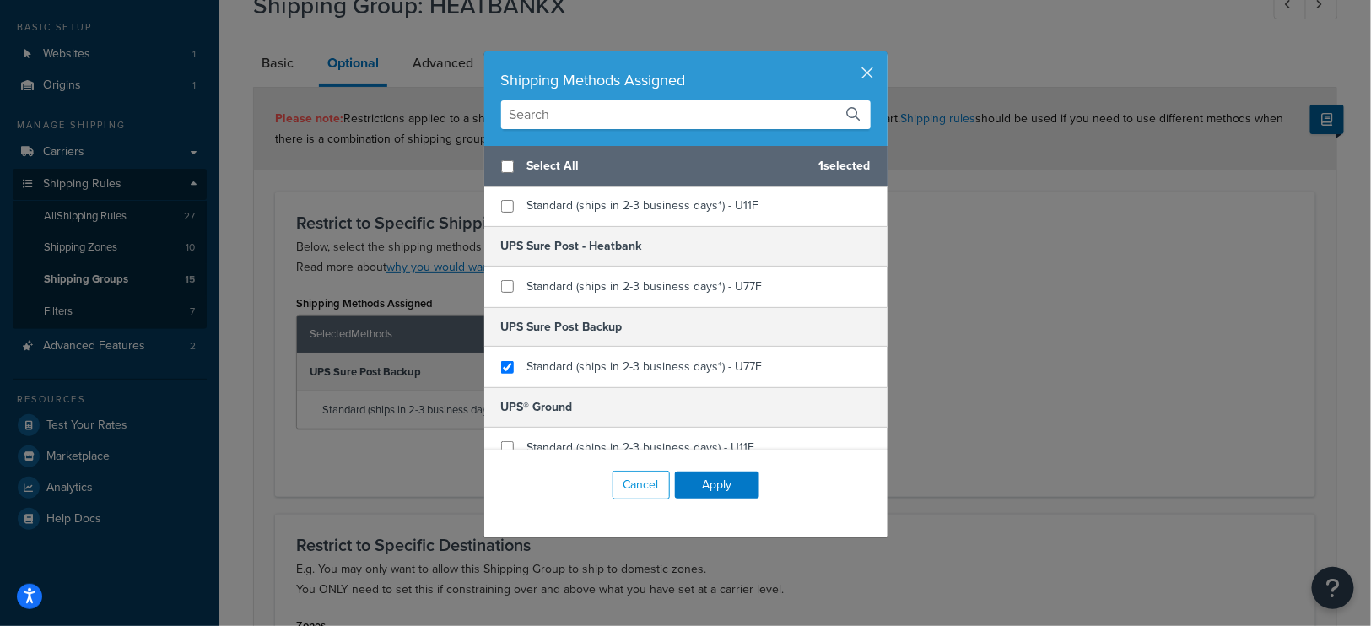
scroll to position [66, 0]
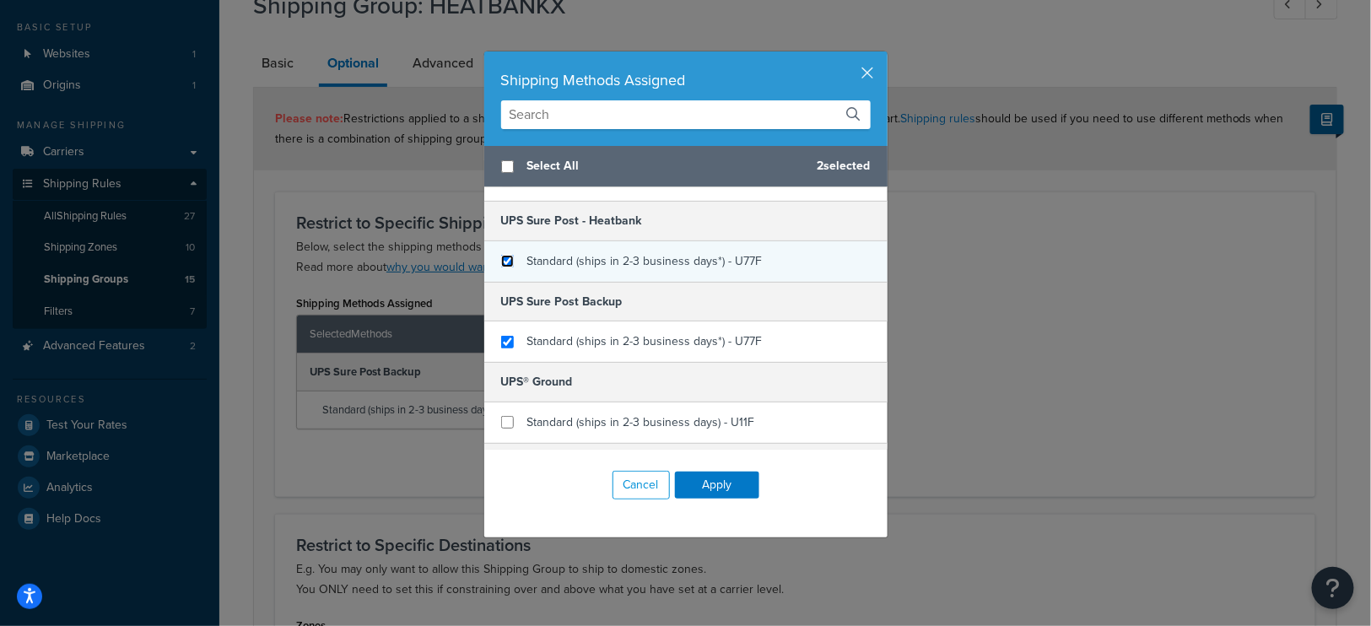
click at [504, 255] on input "checkbox" at bounding box center [507, 261] width 13 height 13
checkbox input "true"
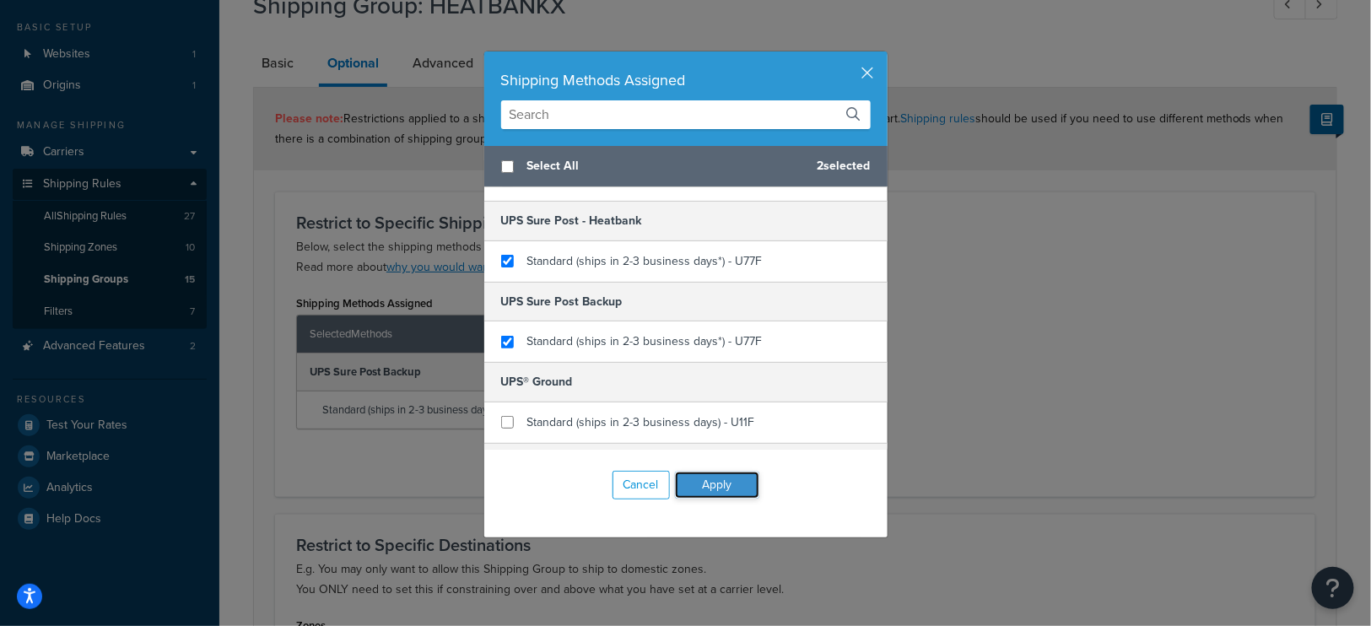
click at [714, 479] on button "Apply" at bounding box center [717, 484] width 84 height 27
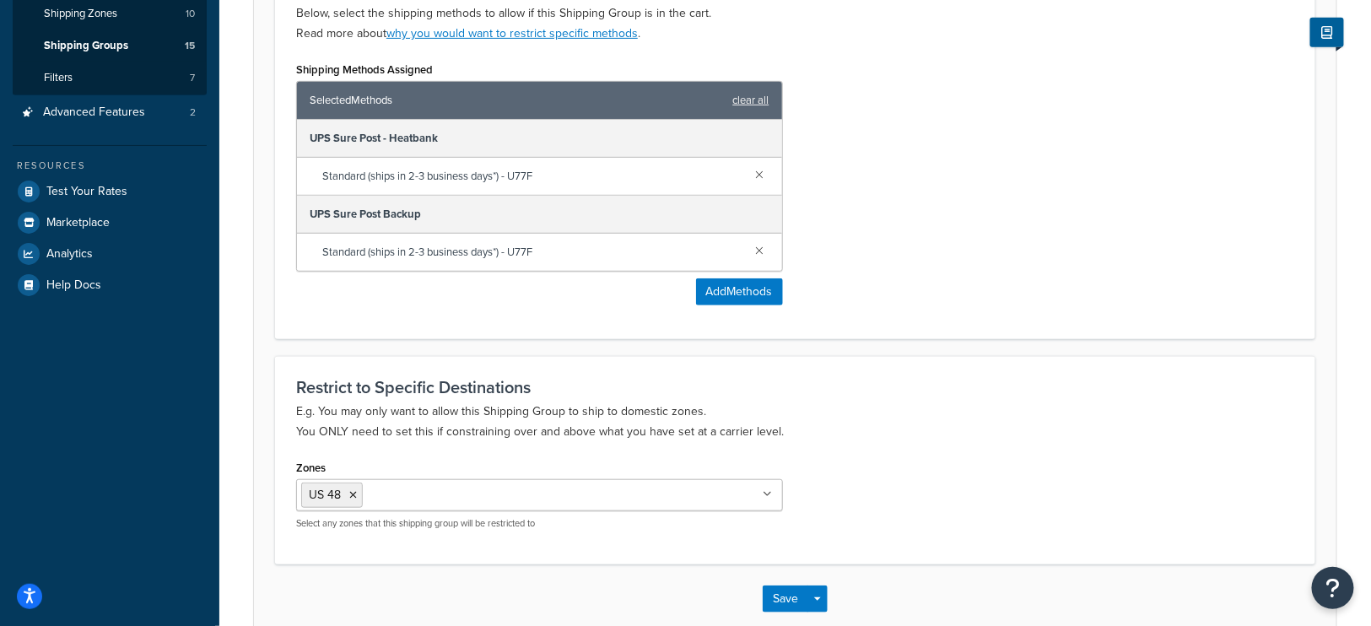
scroll to position [407, 0]
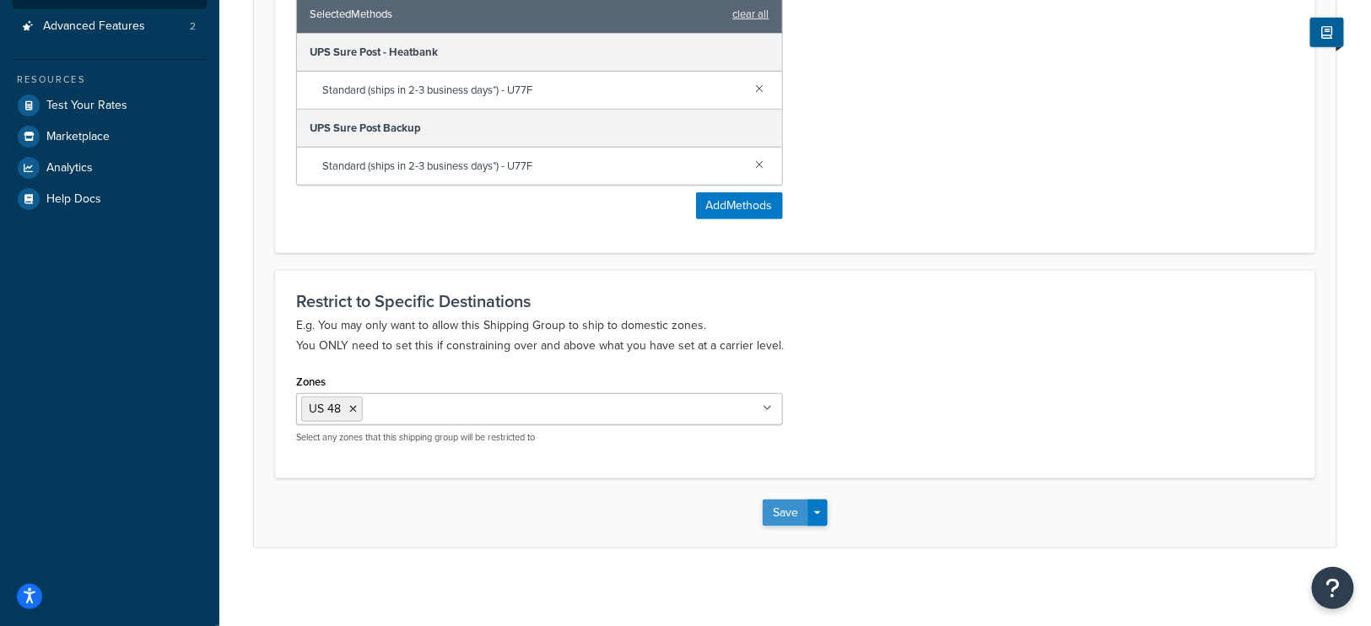
click at [787, 507] on button "Save" at bounding box center [785, 512] width 46 height 27
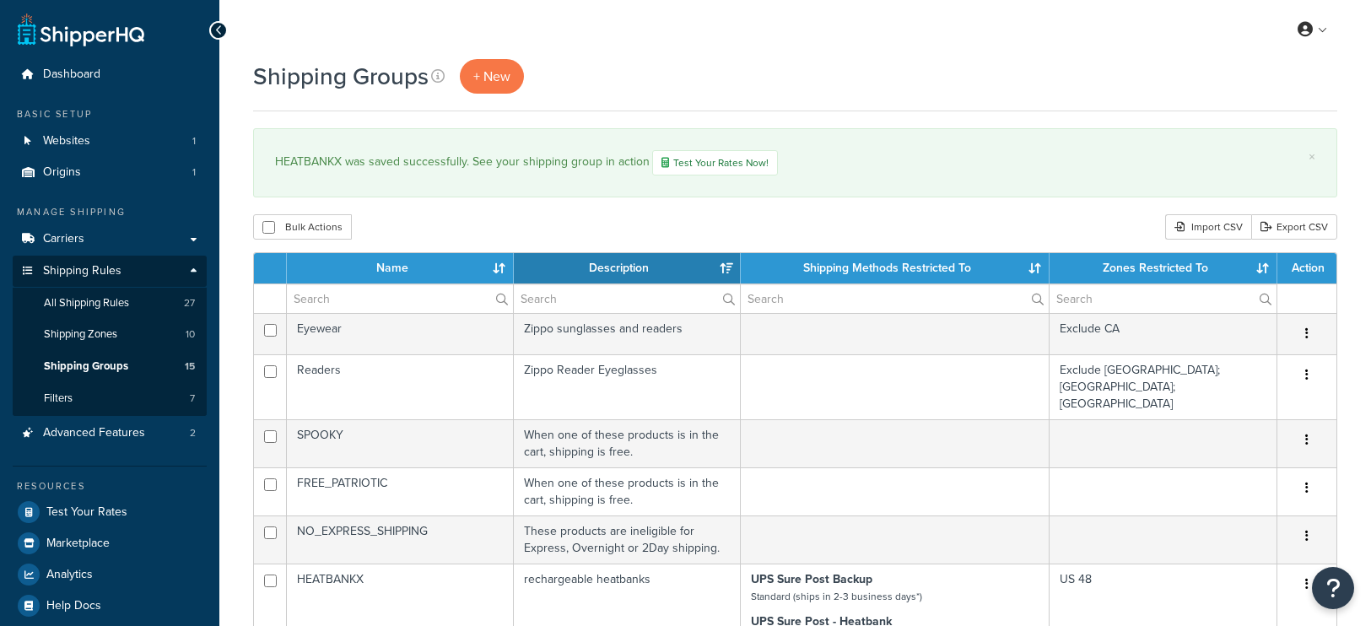
select select "15"
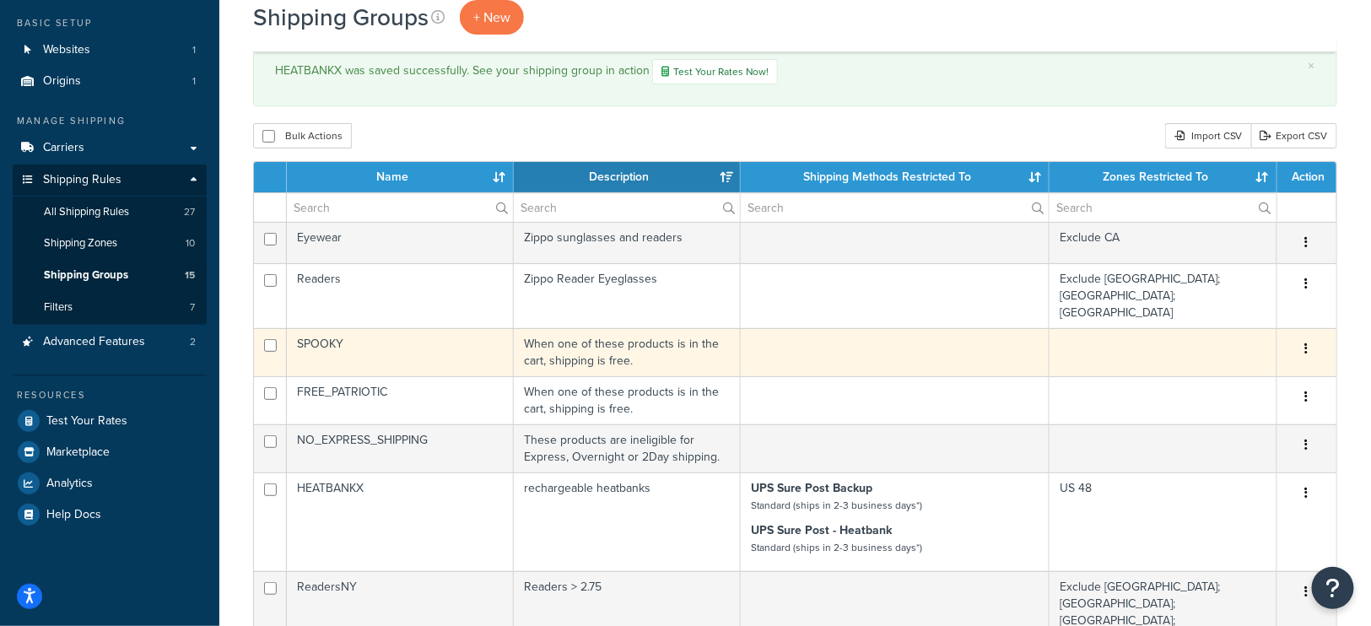
scroll to position [86, 0]
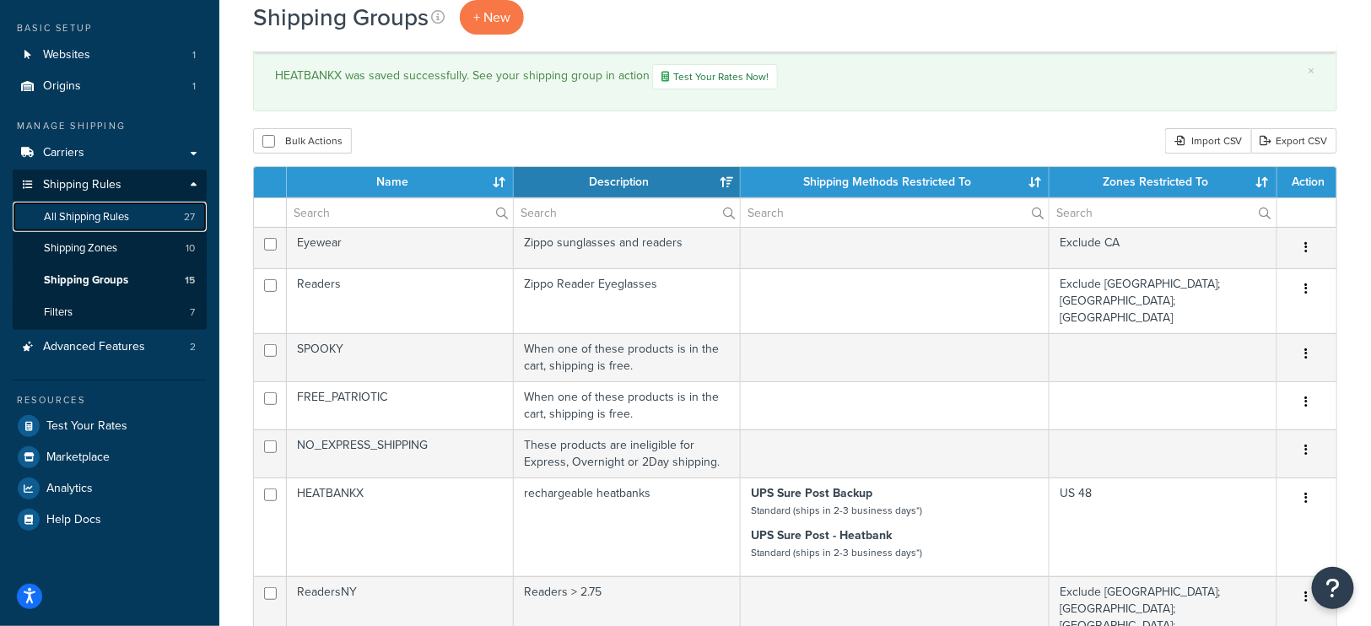
click at [114, 215] on span "All Shipping Rules" at bounding box center [86, 217] width 85 height 14
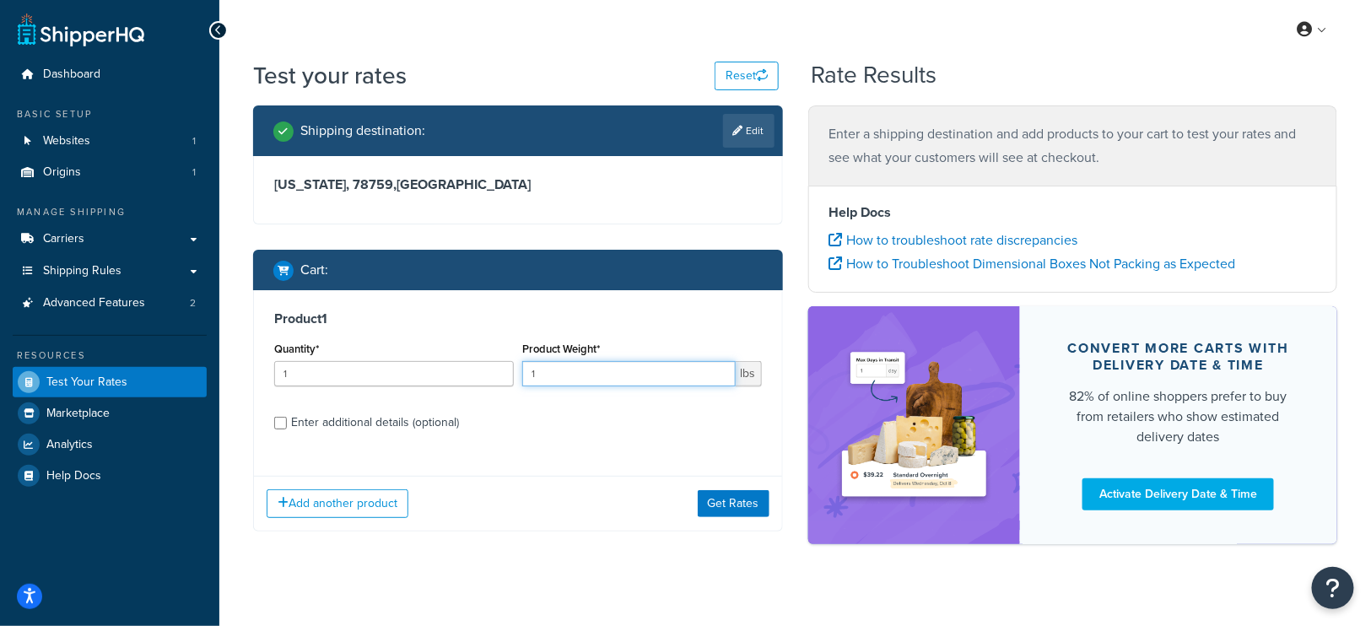
click at [586, 364] on input "1" at bounding box center [628, 373] width 213 height 25
type input ".01"
click at [732, 501] on button "Get Rates" at bounding box center [734, 503] width 72 height 27
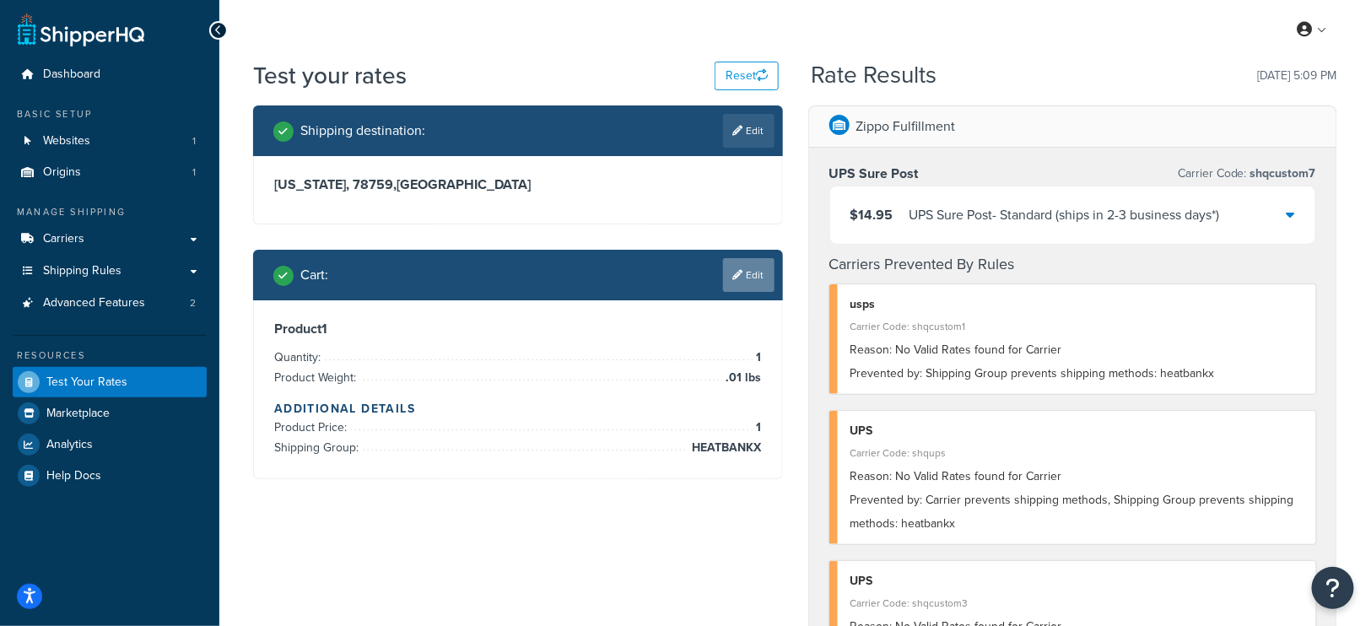
click at [751, 274] on link "Edit" at bounding box center [748, 275] width 51 height 34
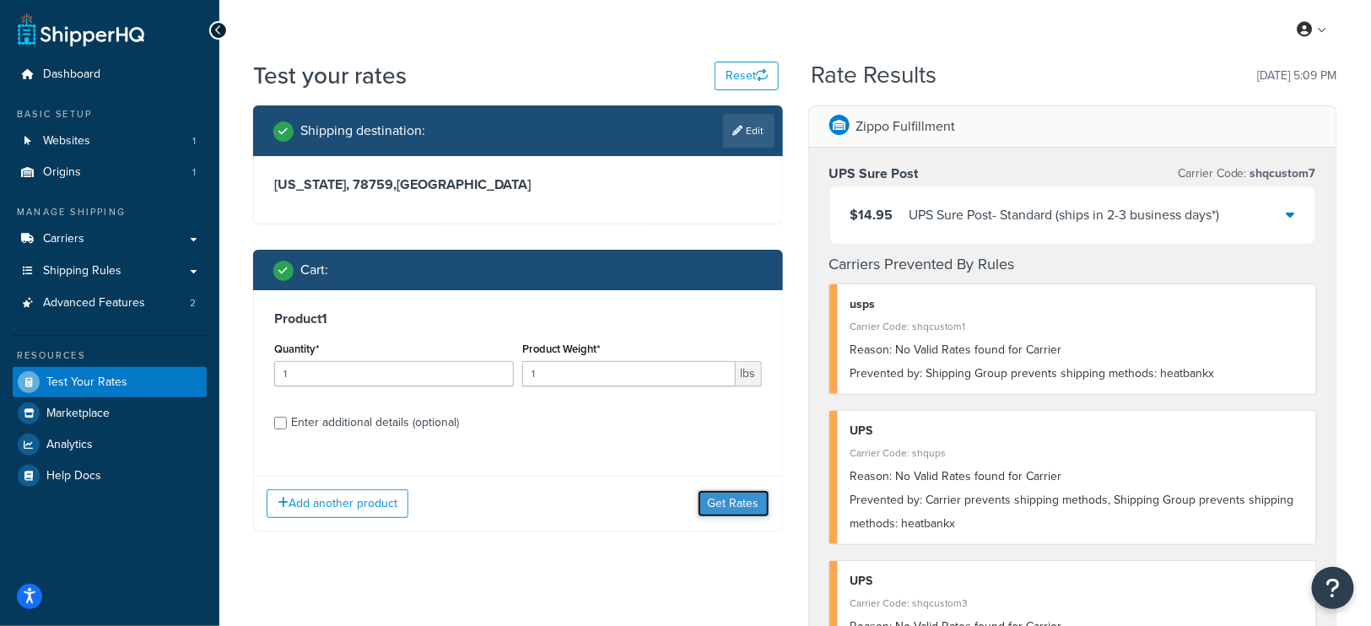
click at [748, 500] on button "Get Rates" at bounding box center [734, 503] width 72 height 27
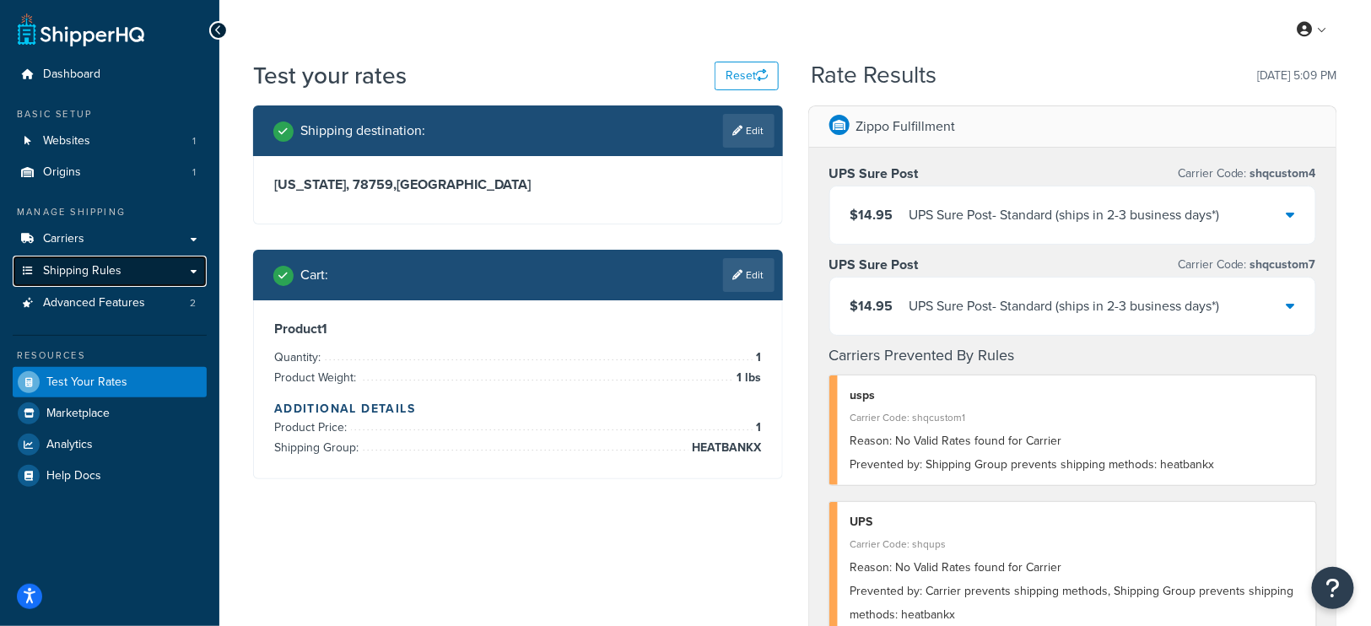
click at [85, 275] on span "Shipping Rules" at bounding box center [82, 271] width 78 height 14
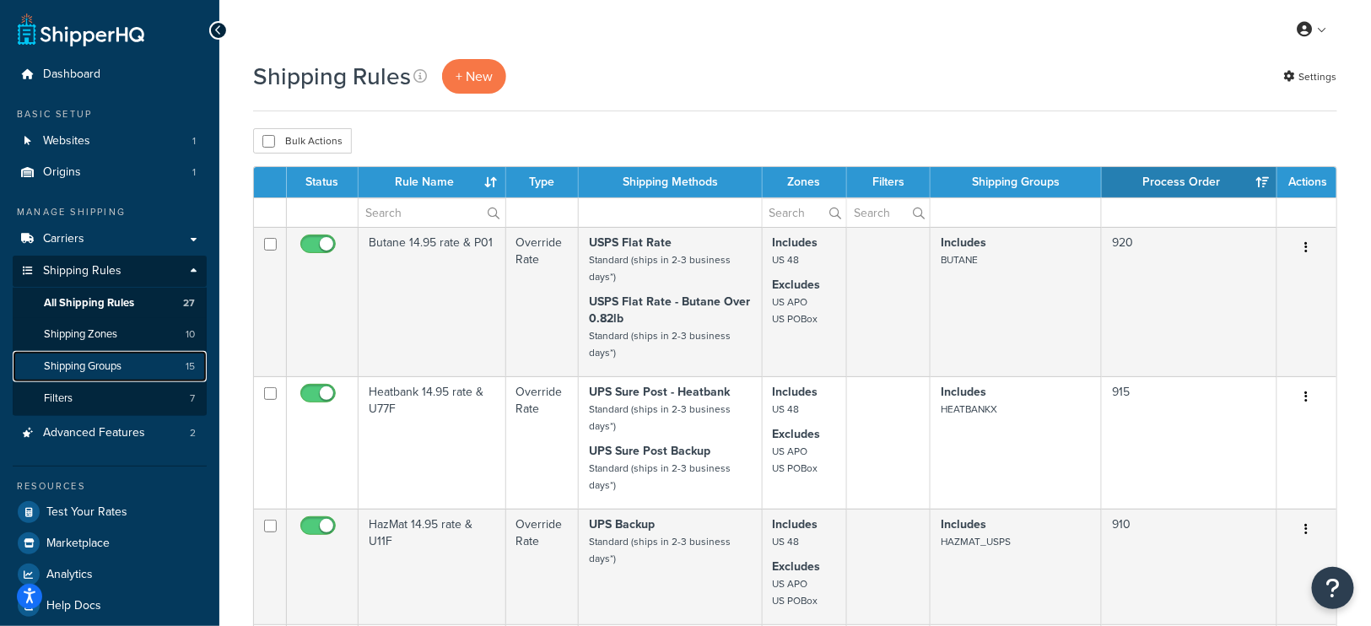
click at [103, 365] on span "Shipping Groups" at bounding box center [83, 366] width 78 height 14
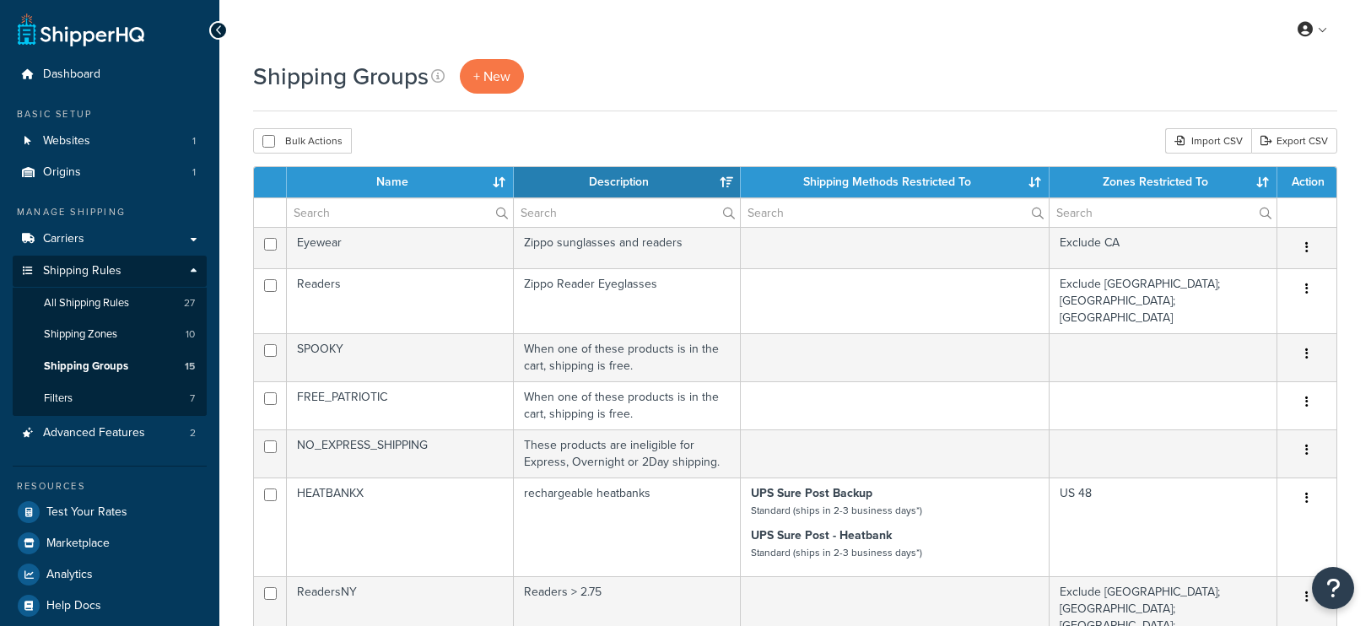
select select "15"
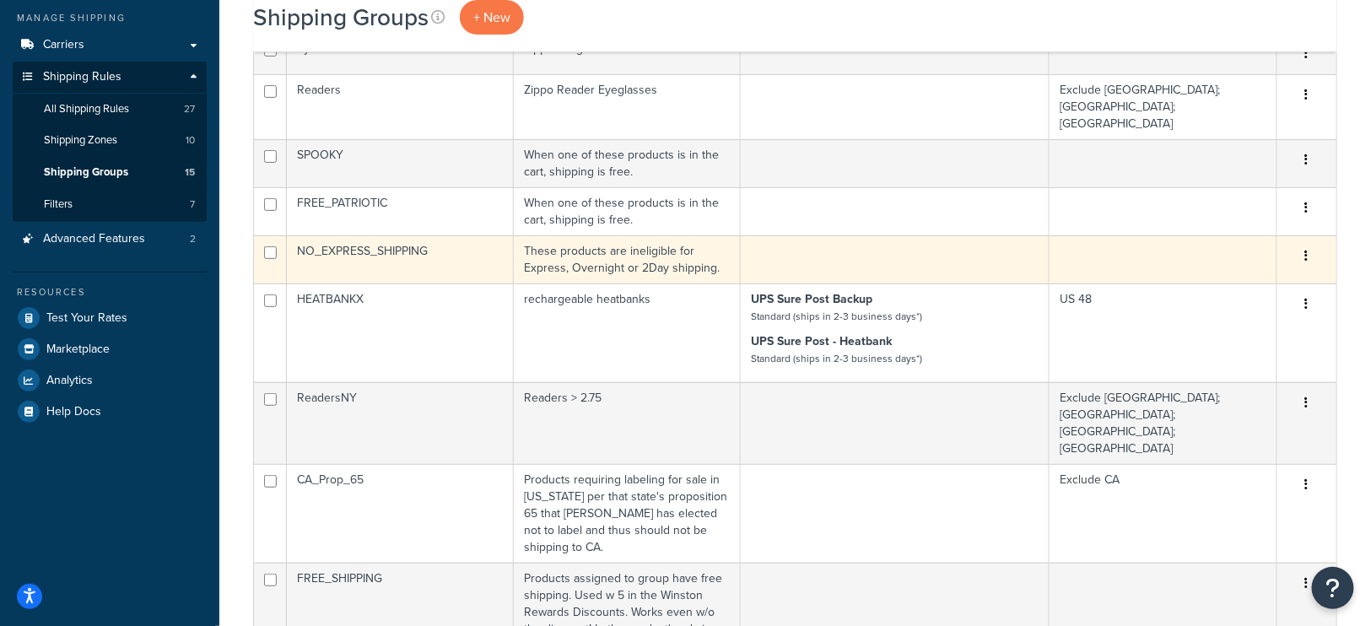
scroll to position [240, 0]
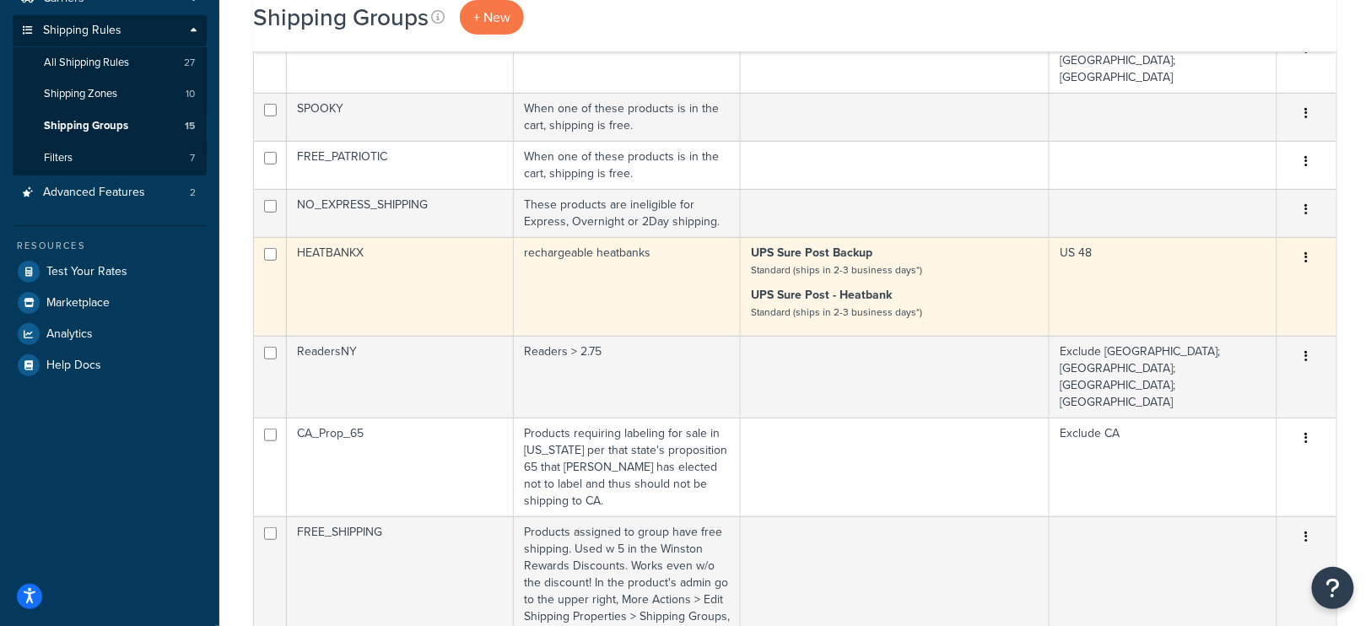
click at [923, 287] on p "UPS Sure Post - Heatbank Standard (ships in 2-3 business days*)" at bounding box center [895, 304] width 288 height 34
click at [833, 286] on strong "UPS Sure Post - Heatbank" at bounding box center [821, 295] width 141 height 18
click at [1312, 245] on button "button" at bounding box center [1307, 258] width 24 height 27
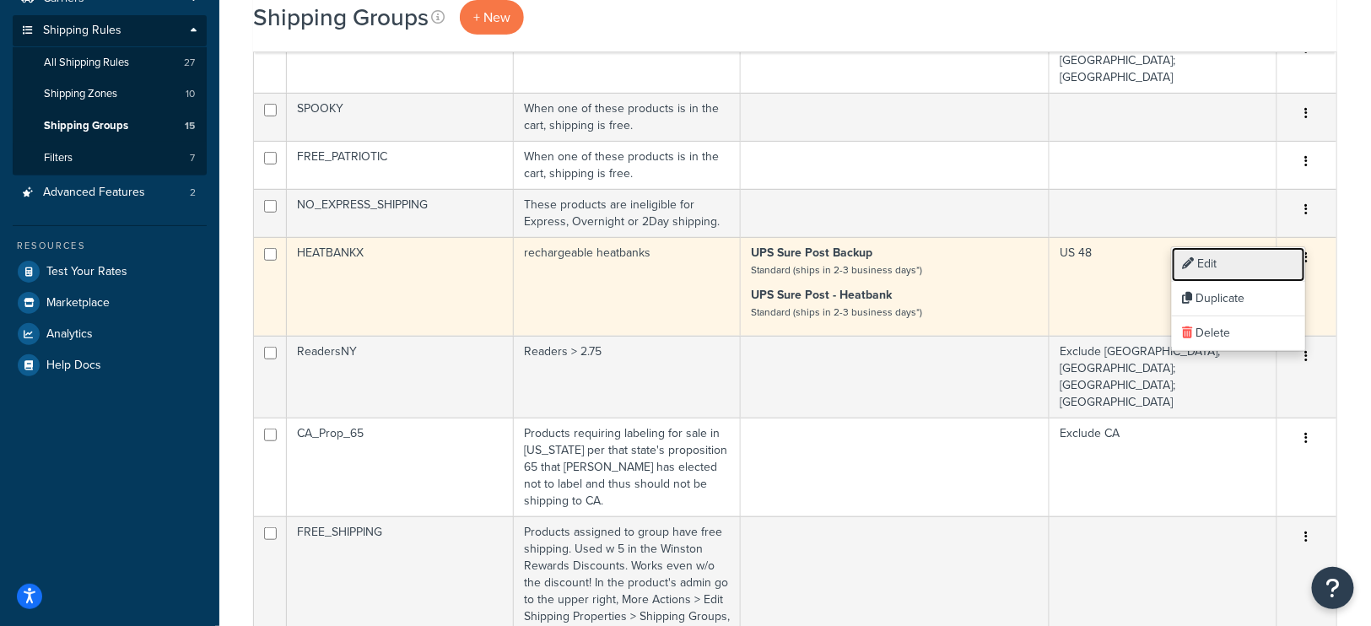
click at [1251, 257] on link "Edit" at bounding box center [1238, 264] width 133 height 35
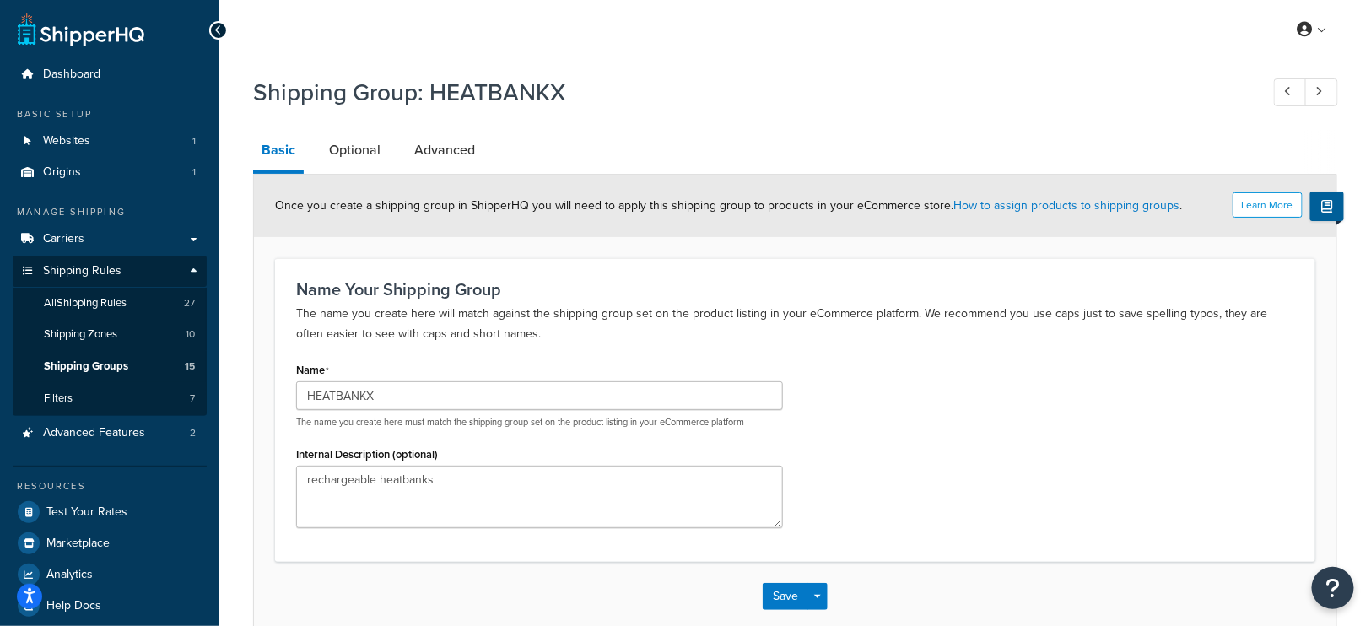
scroll to position [87, 0]
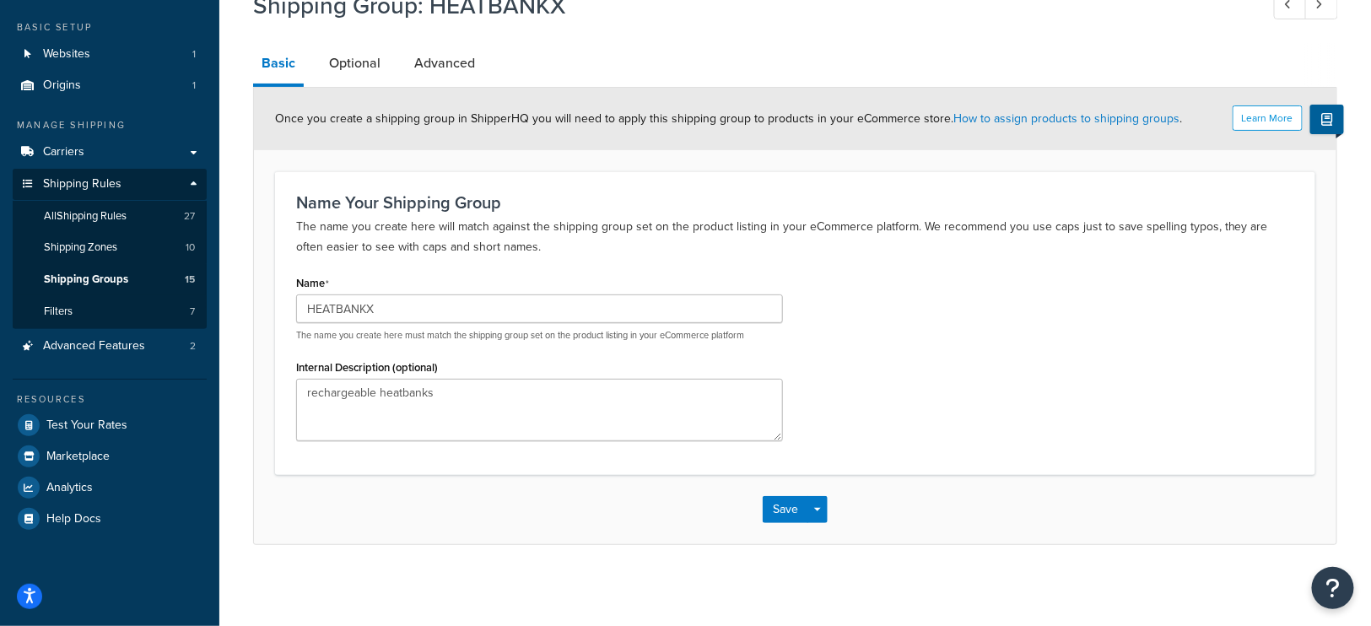
click at [359, 40] on div "Shipping Group: HEATBANKX Basic Optional Advanced Learn More Once you create a …" at bounding box center [795, 263] width 1084 height 564
click at [353, 61] on link "Optional" at bounding box center [355, 63] width 68 height 40
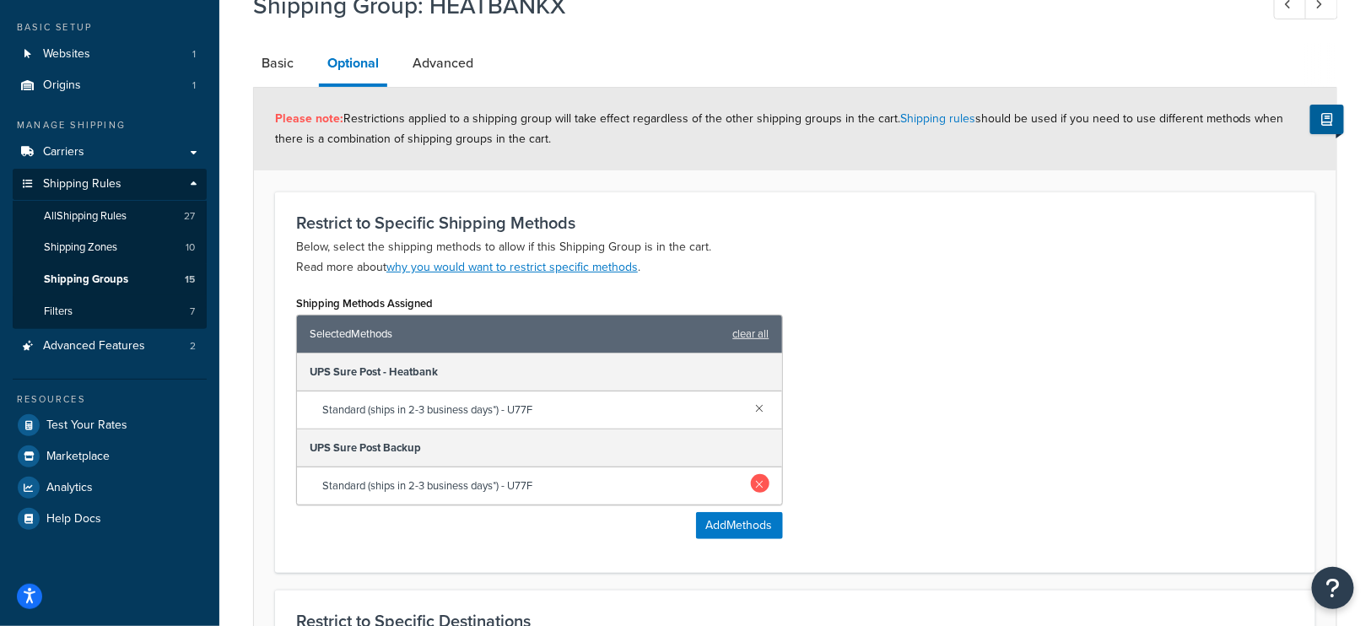
click at [759, 476] on link at bounding box center [760, 483] width 19 height 19
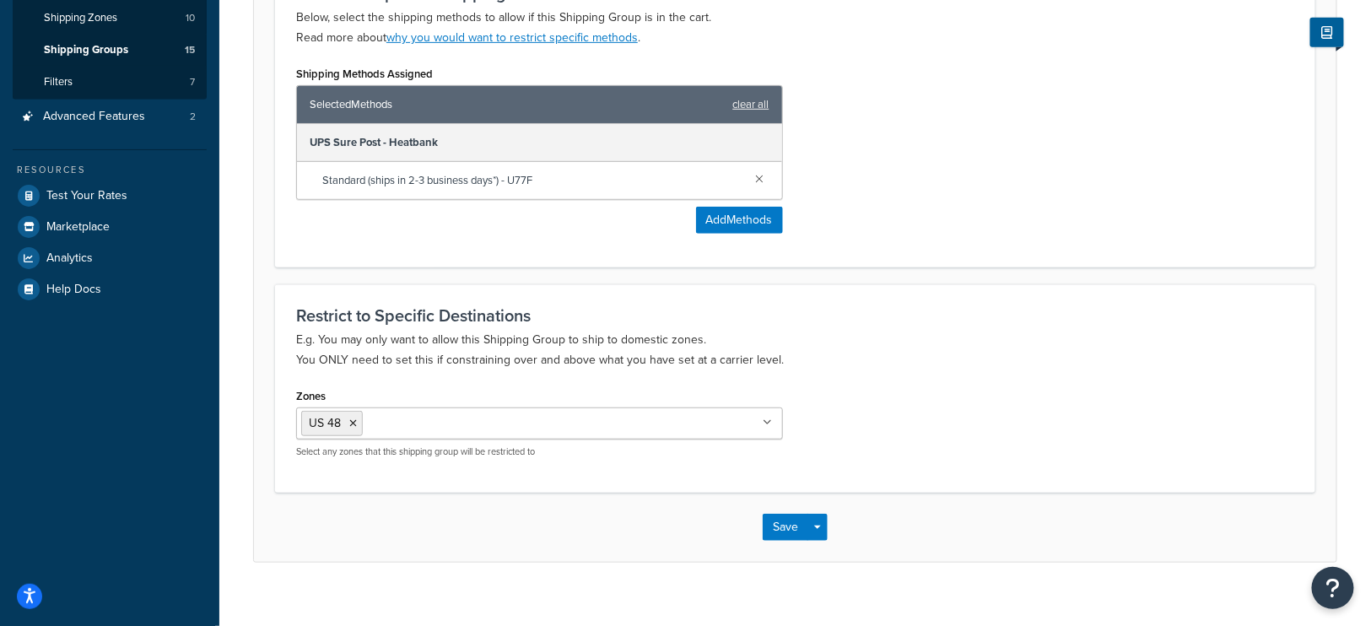
scroll to position [331, 0]
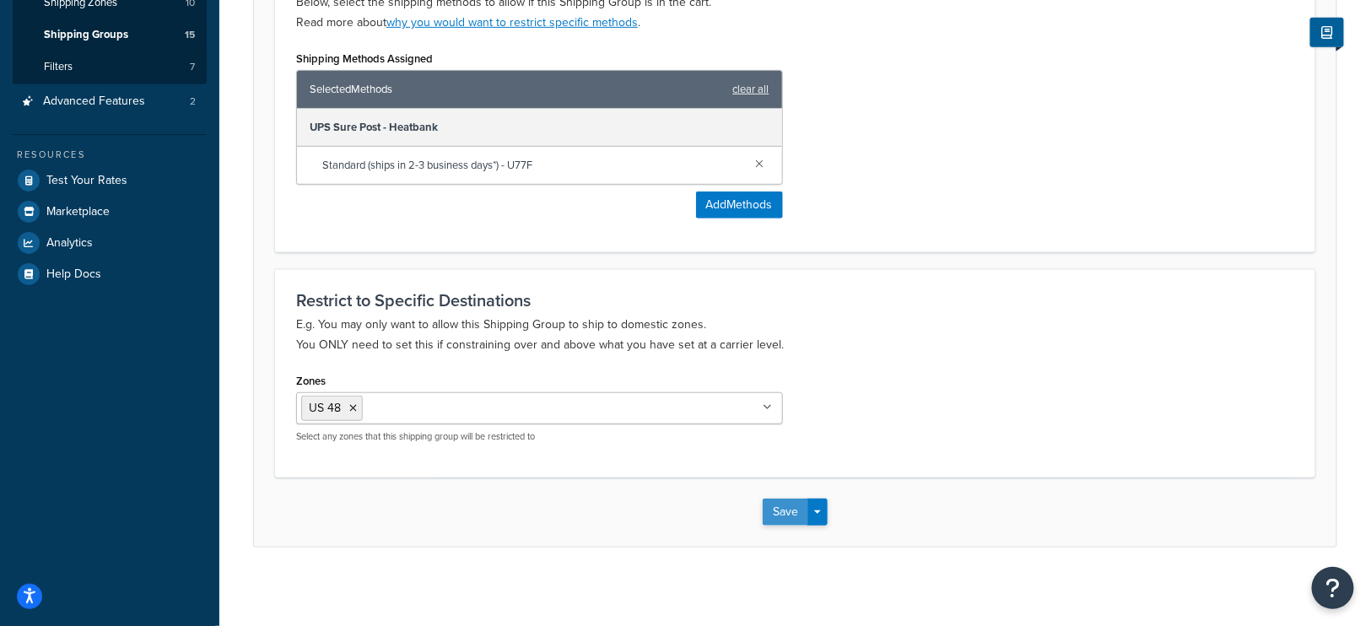
click at [779, 508] on button "Save" at bounding box center [785, 511] width 46 height 27
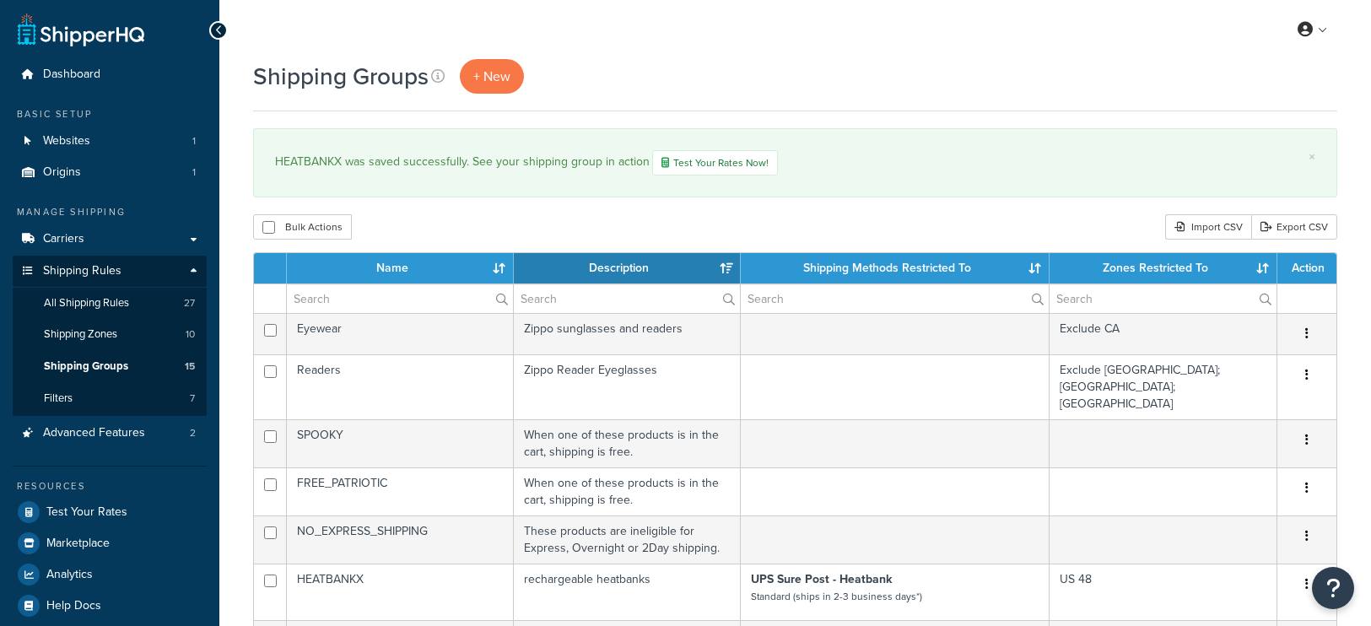
select select "15"
click at [102, 513] on span "Test Your Rates" at bounding box center [86, 512] width 81 height 14
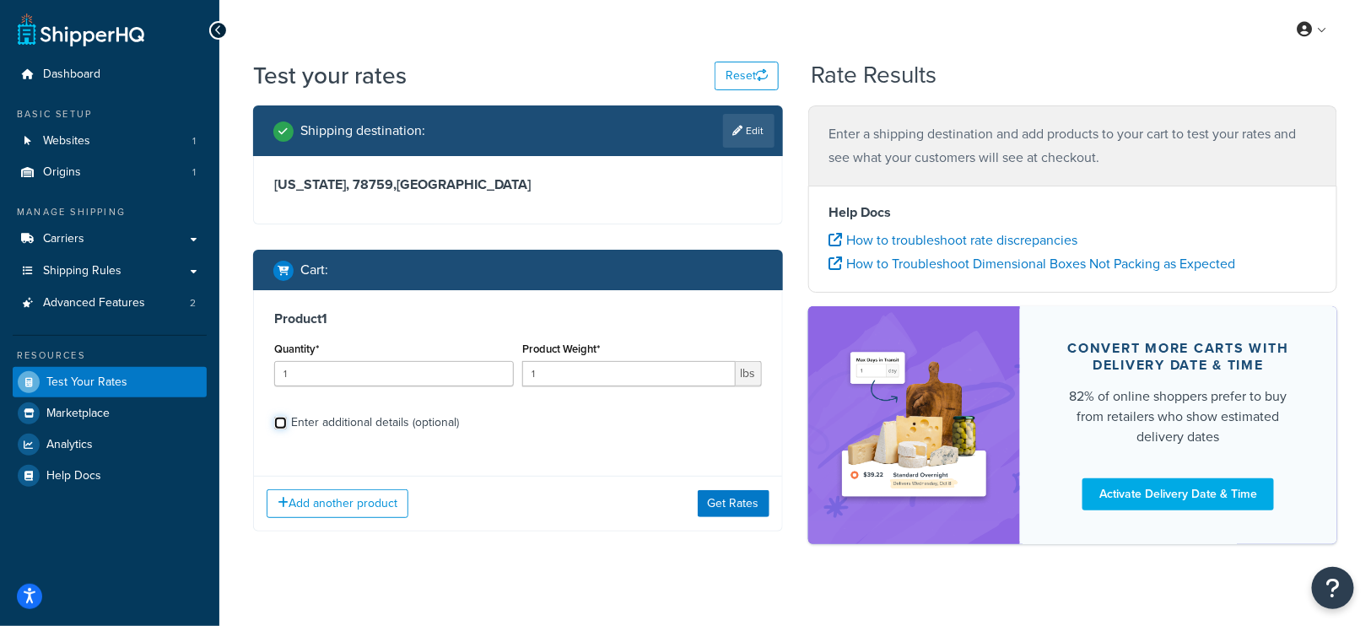
click at [278, 423] on input "Enter additional details (optional)" at bounding box center [280, 423] width 13 height 13
checkbox input "true"
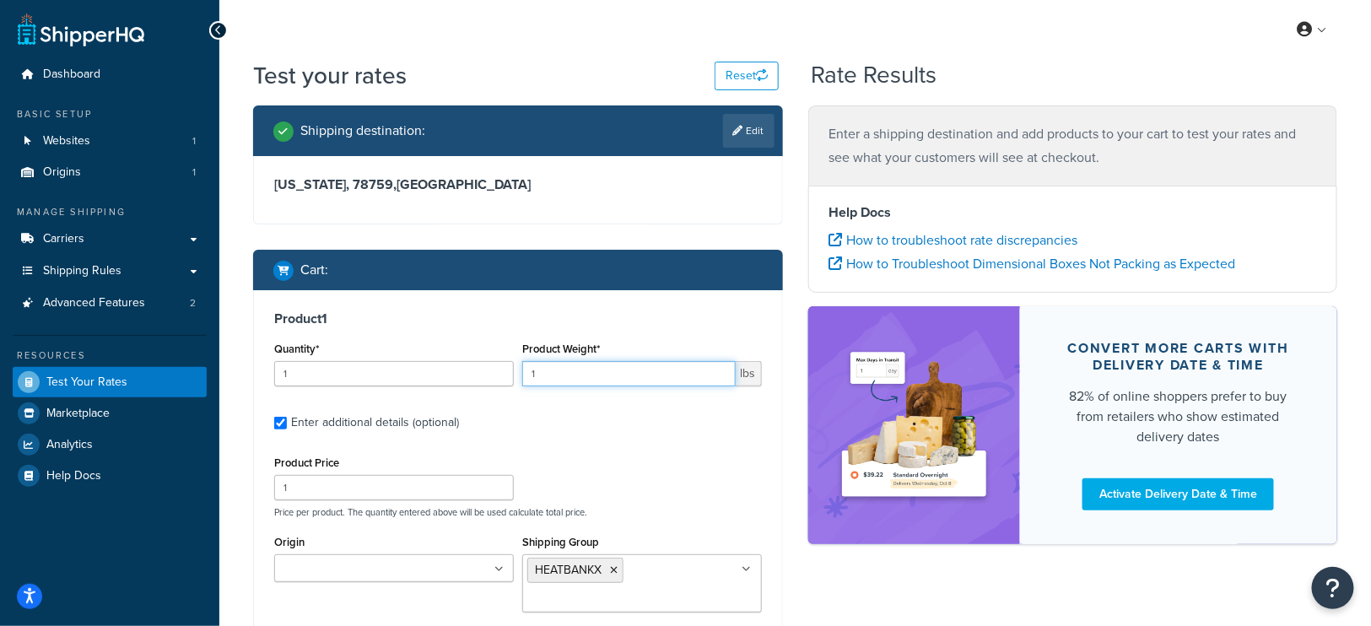
click at [566, 377] on input "1" at bounding box center [628, 373] width 213 height 25
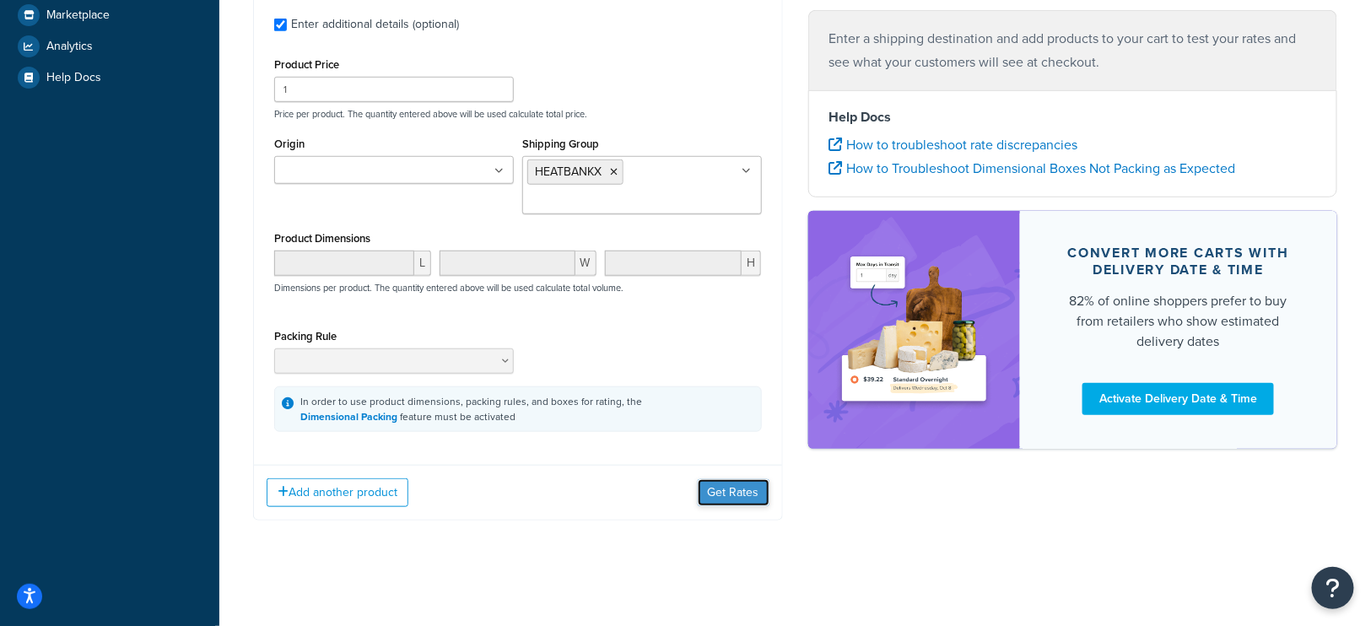
click at [740, 482] on button "Get Rates" at bounding box center [734, 492] width 72 height 27
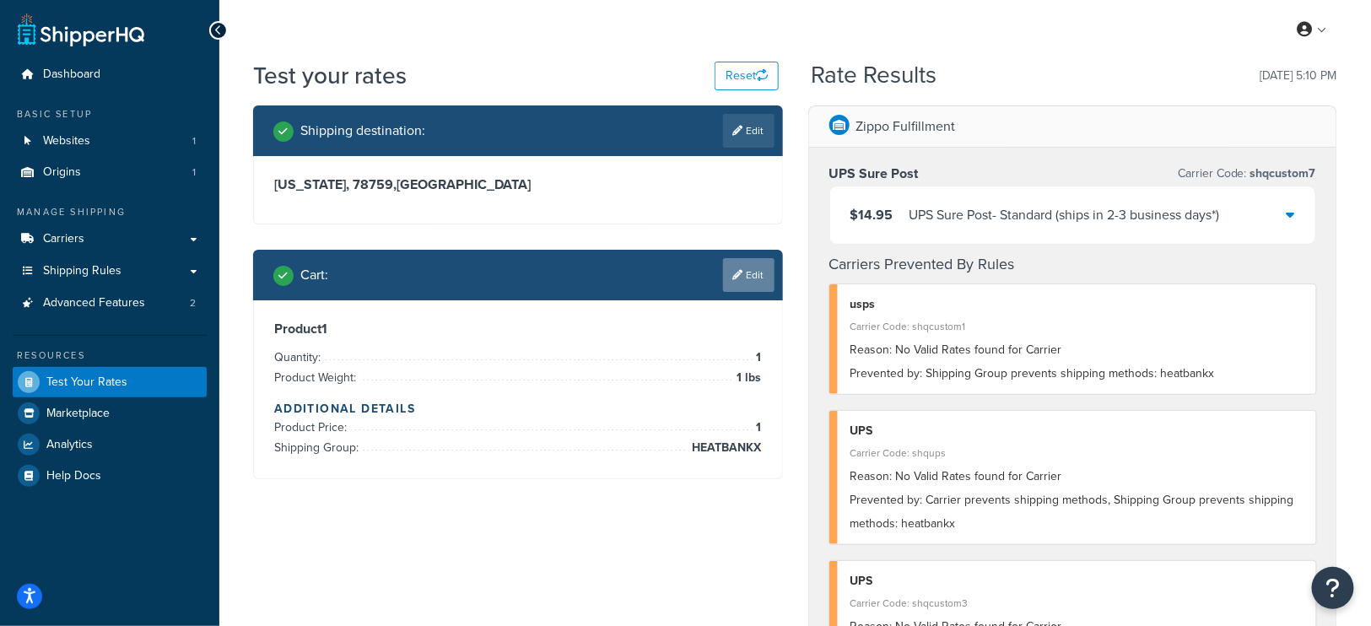
click at [751, 283] on link "Edit" at bounding box center [748, 275] width 51 height 34
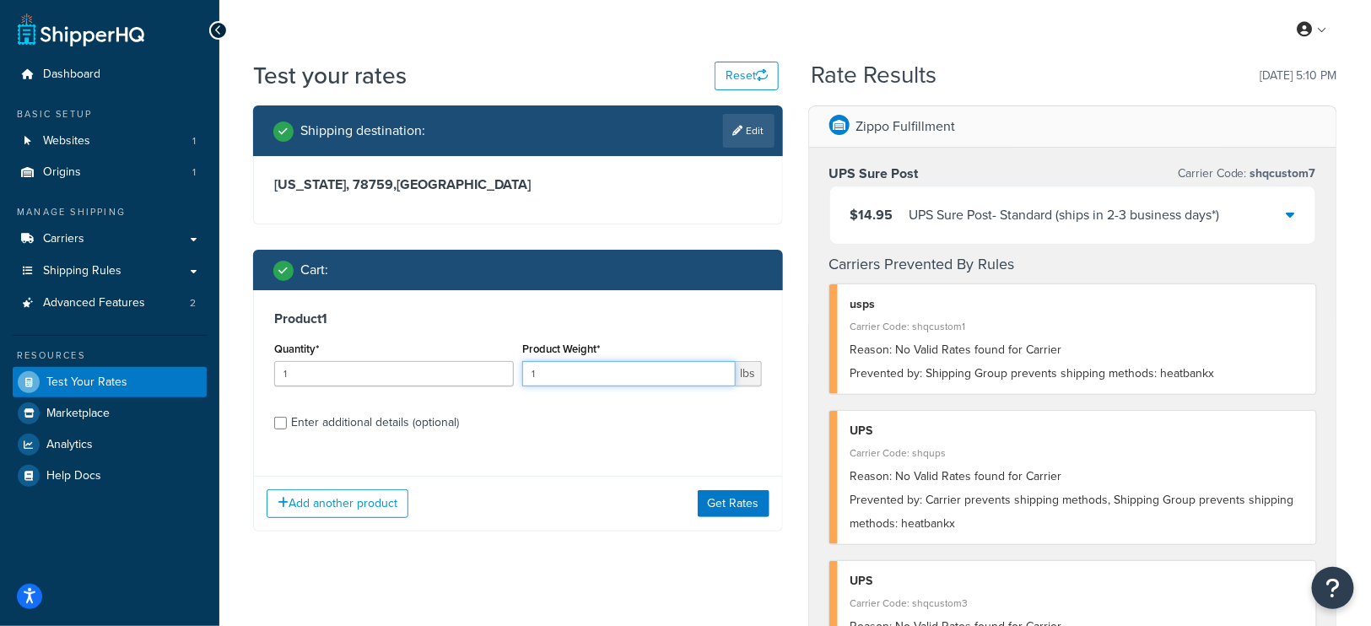
drag, startPoint x: 598, startPoint y: 377, endPoint x: 433, endPoint y: 374, distance: 165.4
click at [433, 374] on div "Quantity* 1 Product Weight* 1 lbs" at bounding box center [518, 368] width 496 height 62
type input ".5"
click at [730, 502] on button "Get Rates" at bounding box center [734, 503] width 72 height 27
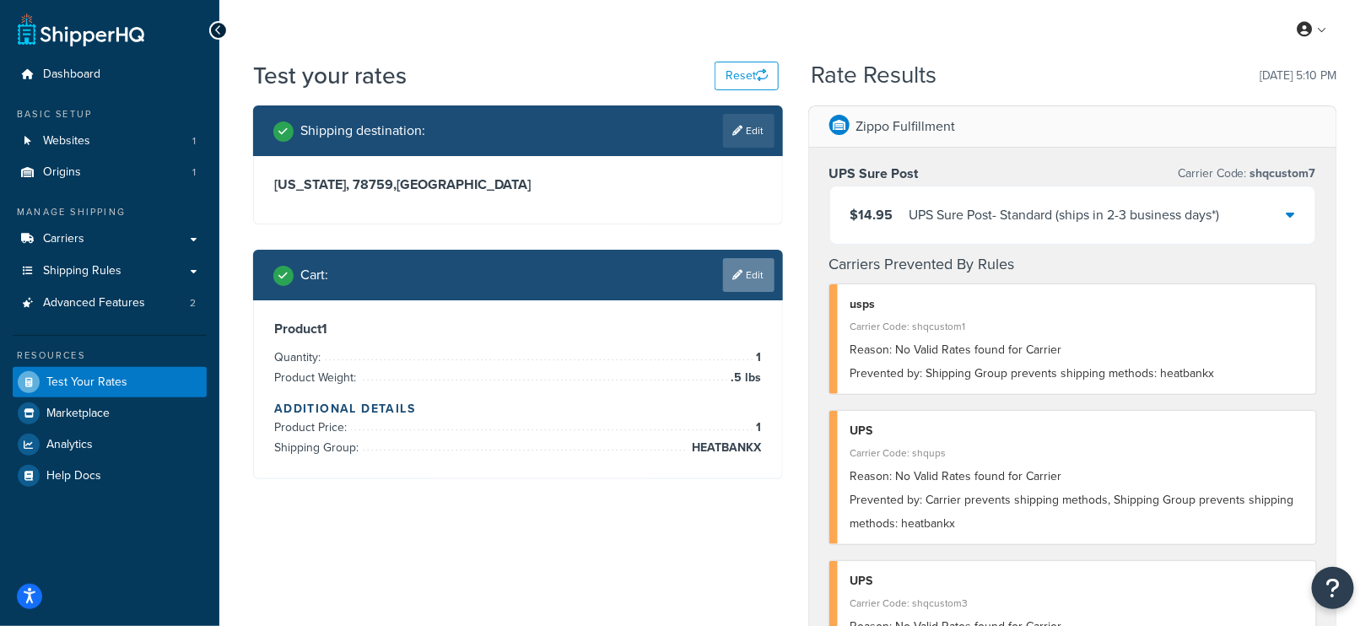
click at [765, 273] on link "Edit" at bounding box center [748, 275] width 51 height 34
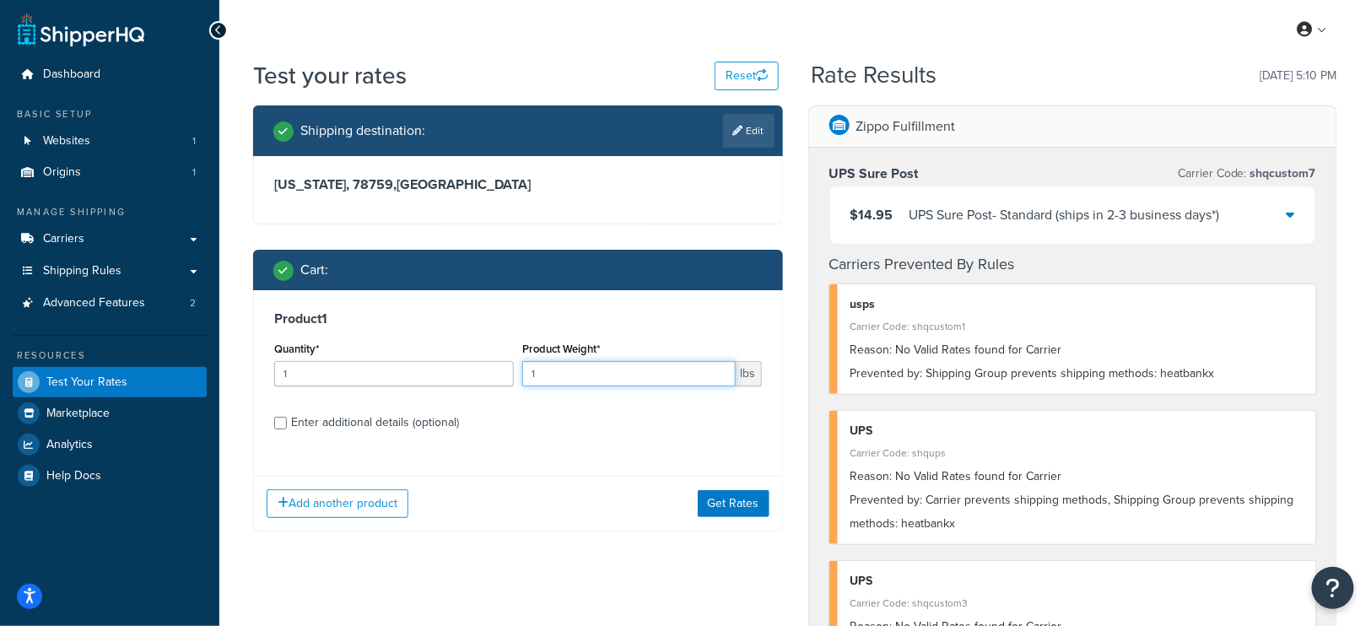
click at [597, 366] on input "1" at bounding box center [628, 373] width 213 height 25
type input ".01"
click at [710, 495] on button "Get Rates" at bounding box center [734, 503] width 72 height 27
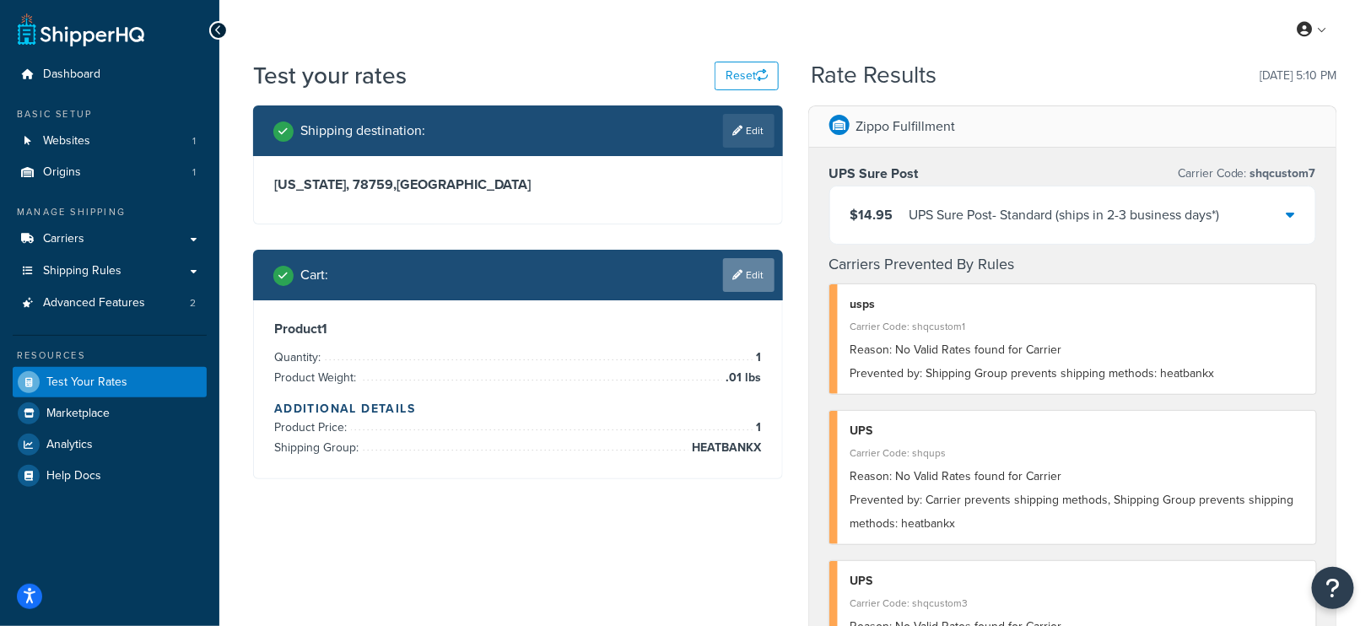
click at [758, 272] on link "Edit" at bounding box center [748, 275] width 51 height 34
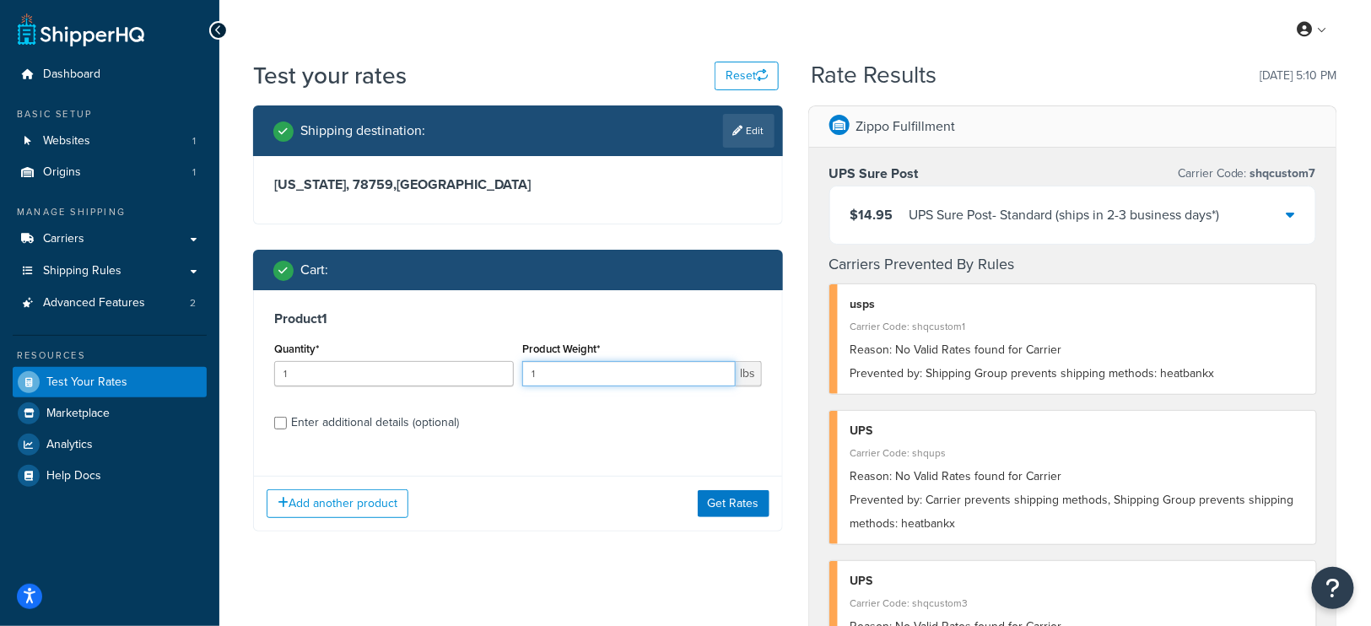
click at [616, 374] on input "1" at bounding box center [628, 373] width 213 height 25
type input "10"
click at [736, 501] on button "Get Rates" at bounding box center [734, 503] width 72 height 27
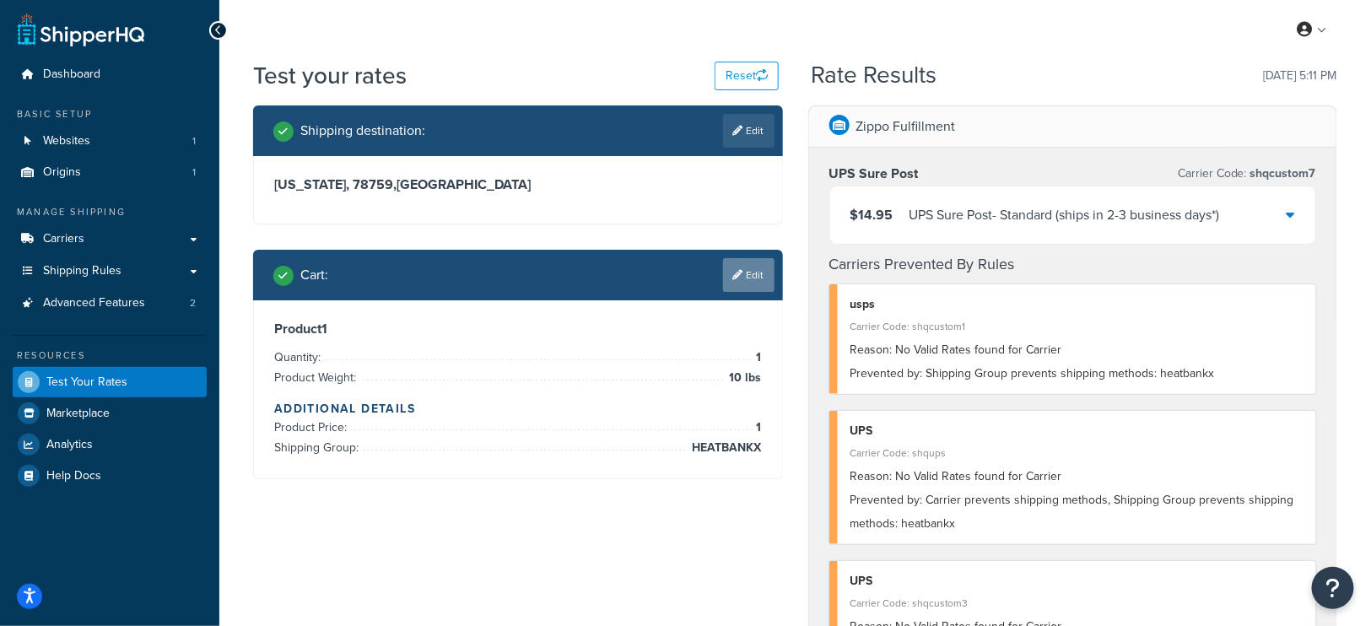
click at [756, 275] on link "Edit" at bounding box center [748, 275] width 51 height 34
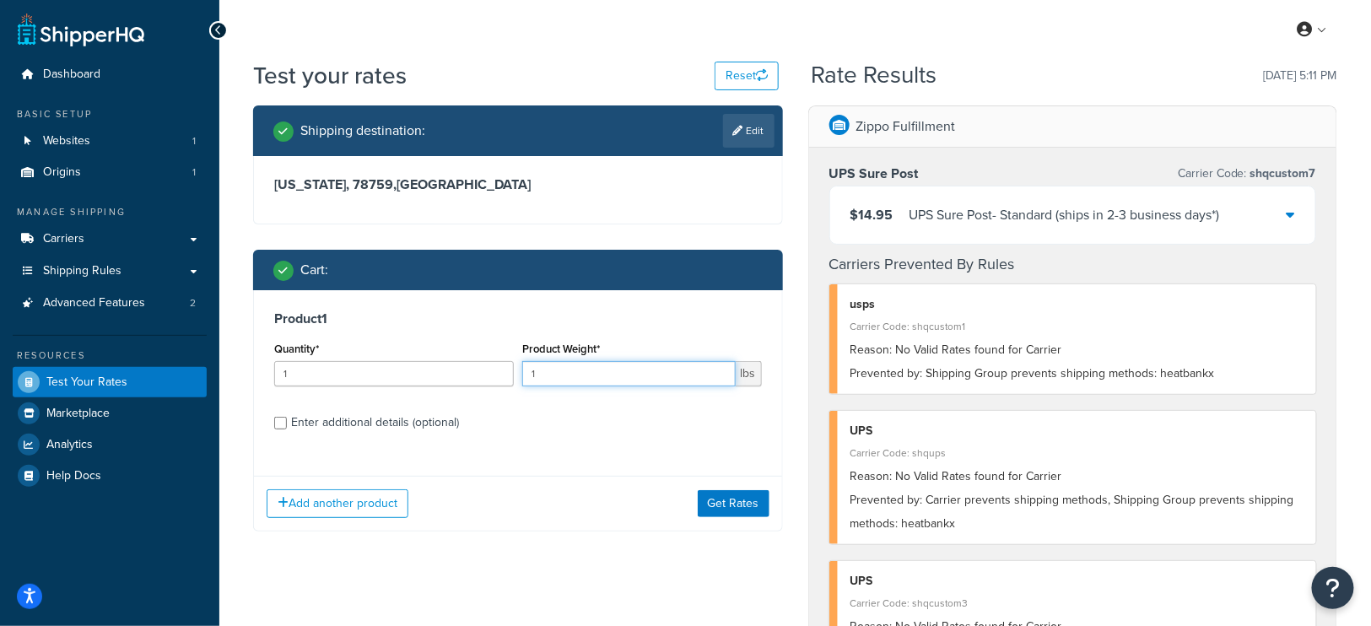
click at [634, 373] on input "1" at bounding box center [628, 373] width 213 height 25
drag, startPoint x: 582, startPoint y: 363, endPoint x: 480, endPoint y: 361, distance: 102.1
click at [480, 361] on div "Quantity* 1 Product Weight* 150 lbs" at bounding box center [518, 368] width 496 height 62
type input "50"
click at [723, 501] on button "Get Rates" at bounding box center [734, 503] width 72 height 27
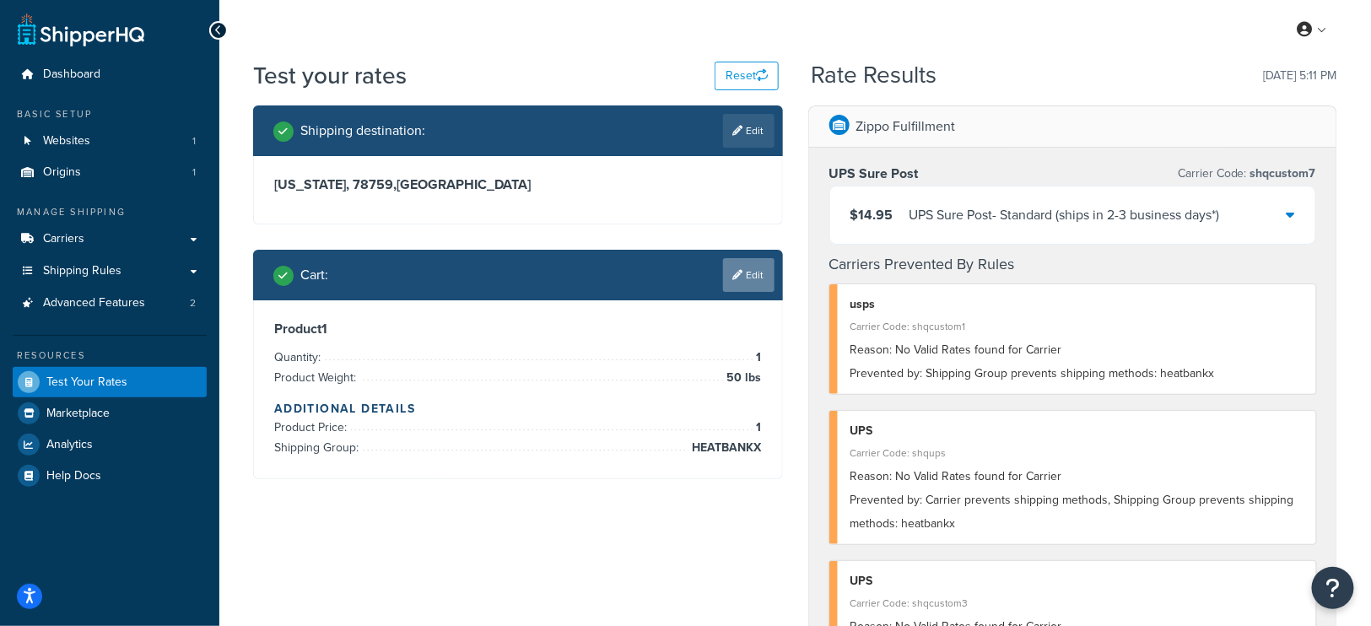
click at [749, 277] on link "Edit" at bounding box center [748, 275] width 51 height 34
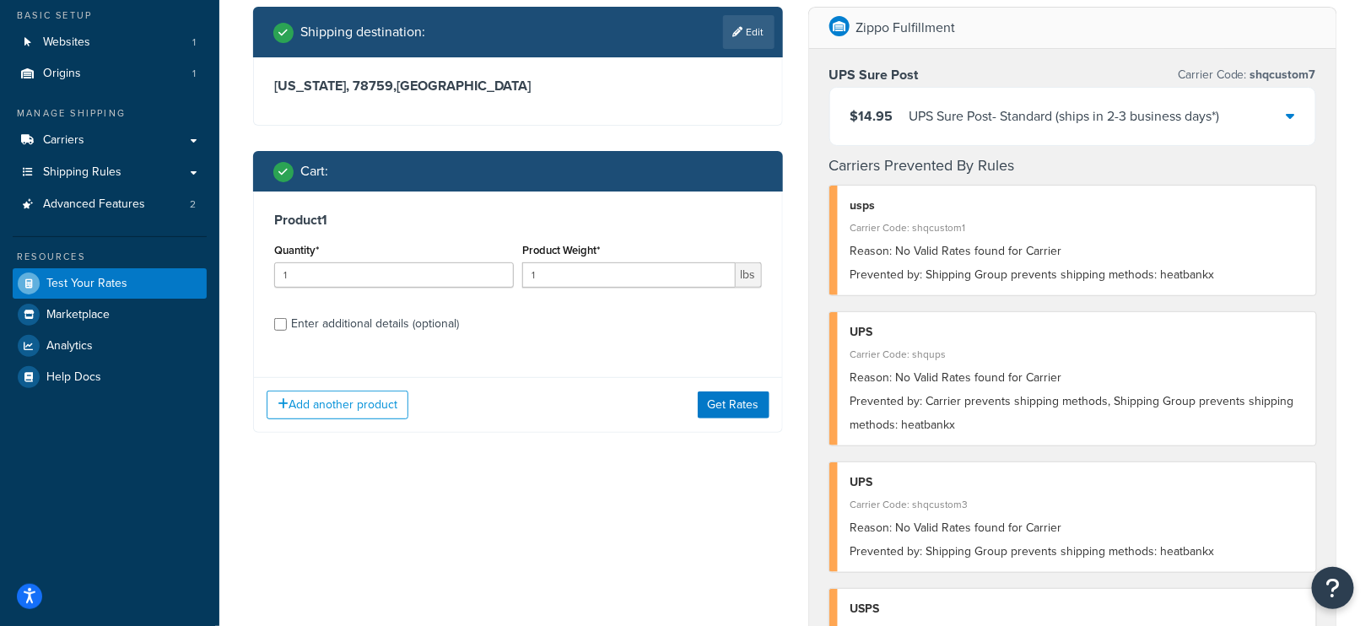
scroll to position [154, 0]
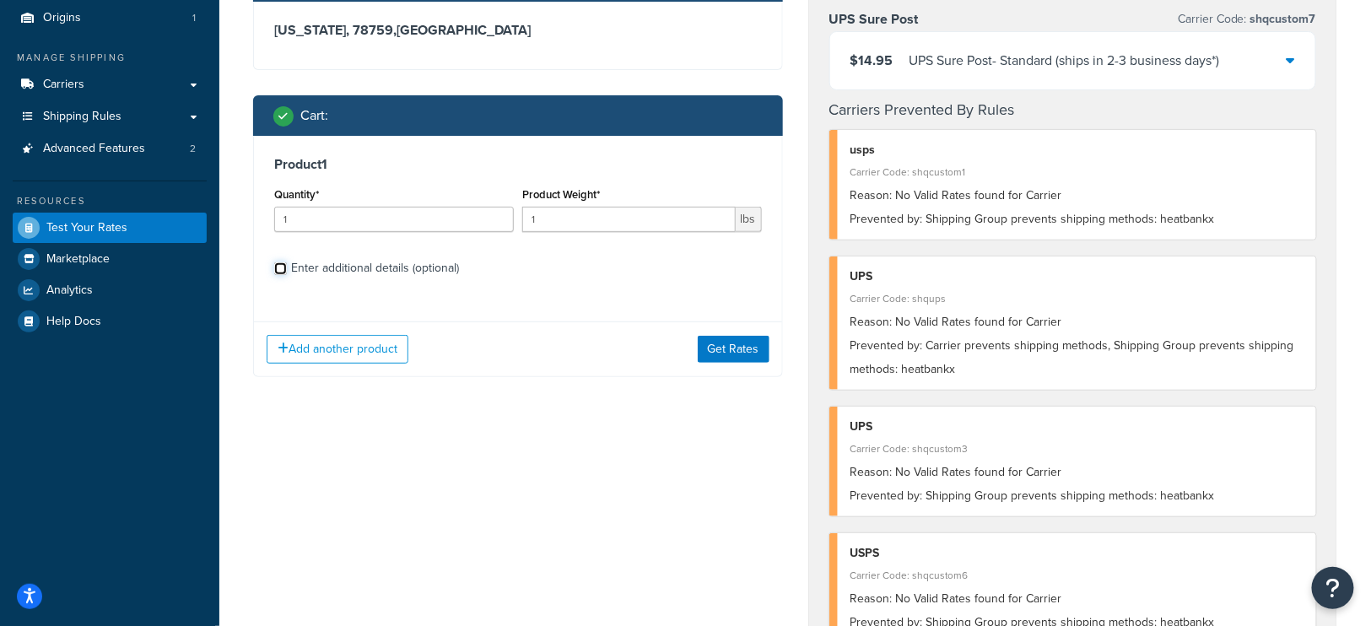
click at [277, 265] on input "Enter additional details (optional)" at bounding box center [280, 268] width 13 height 13
checkbox input "true"
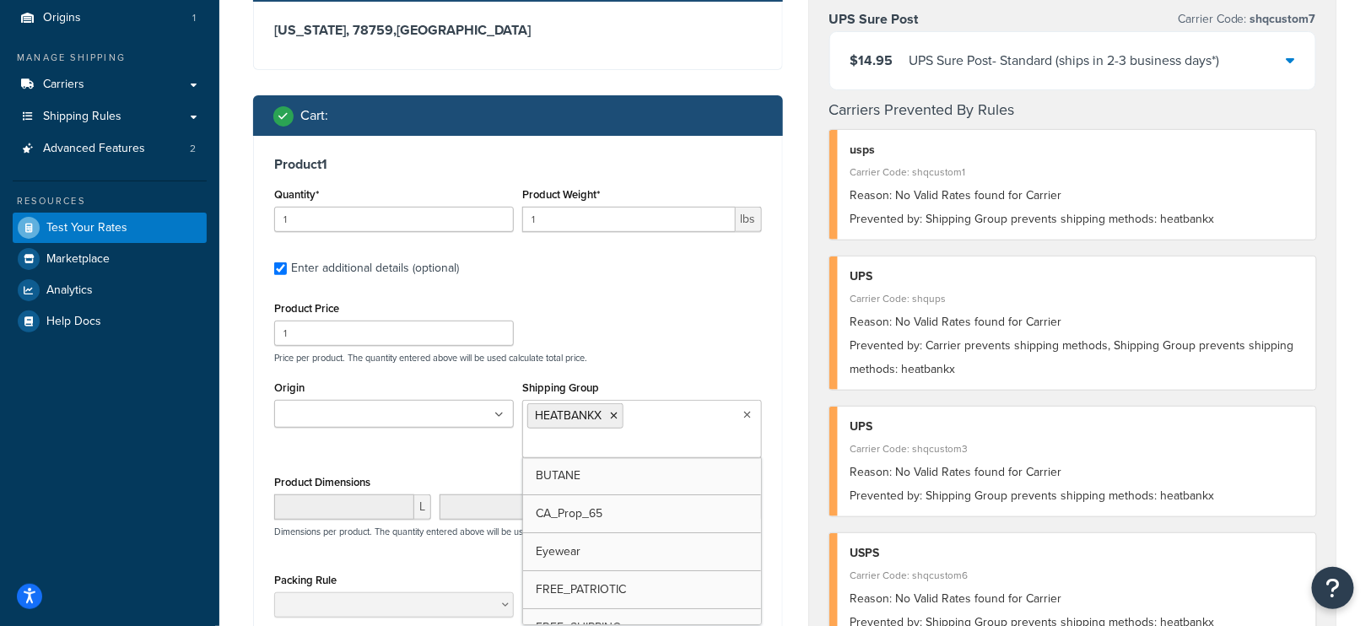
click at [642, 423] on ul "HEATBANKX" at bounding box center [642, 429] width 240 height 58
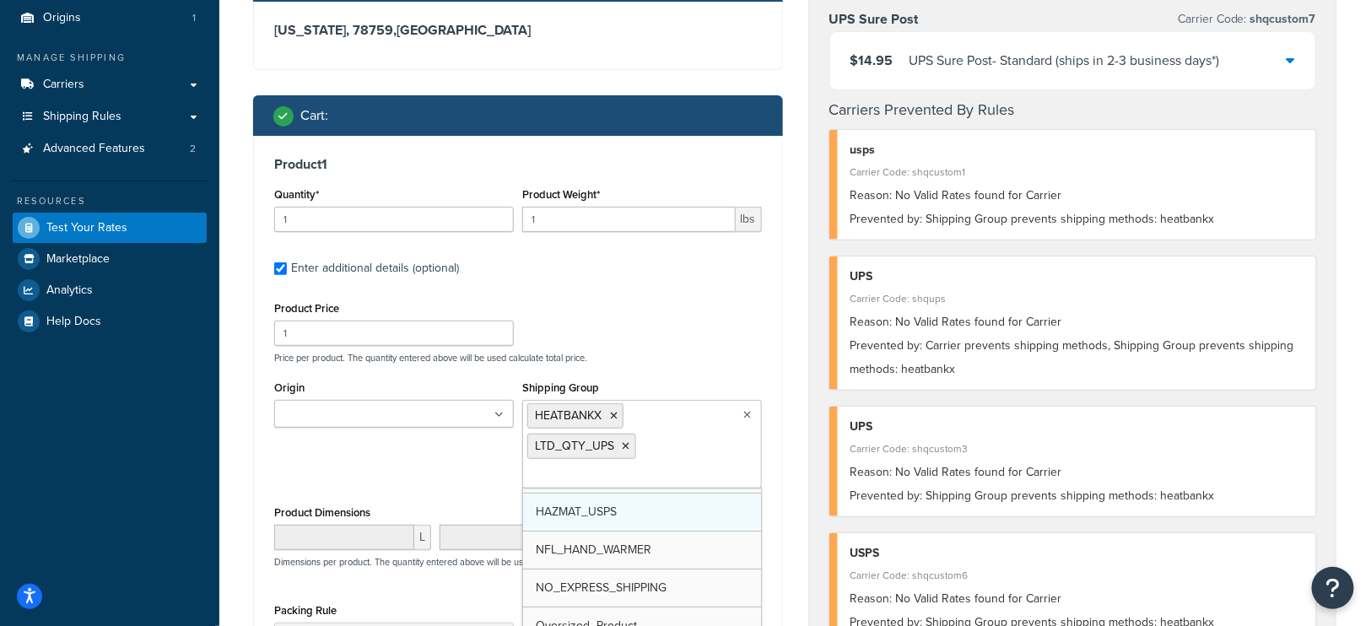
scroll to position [183, 0]
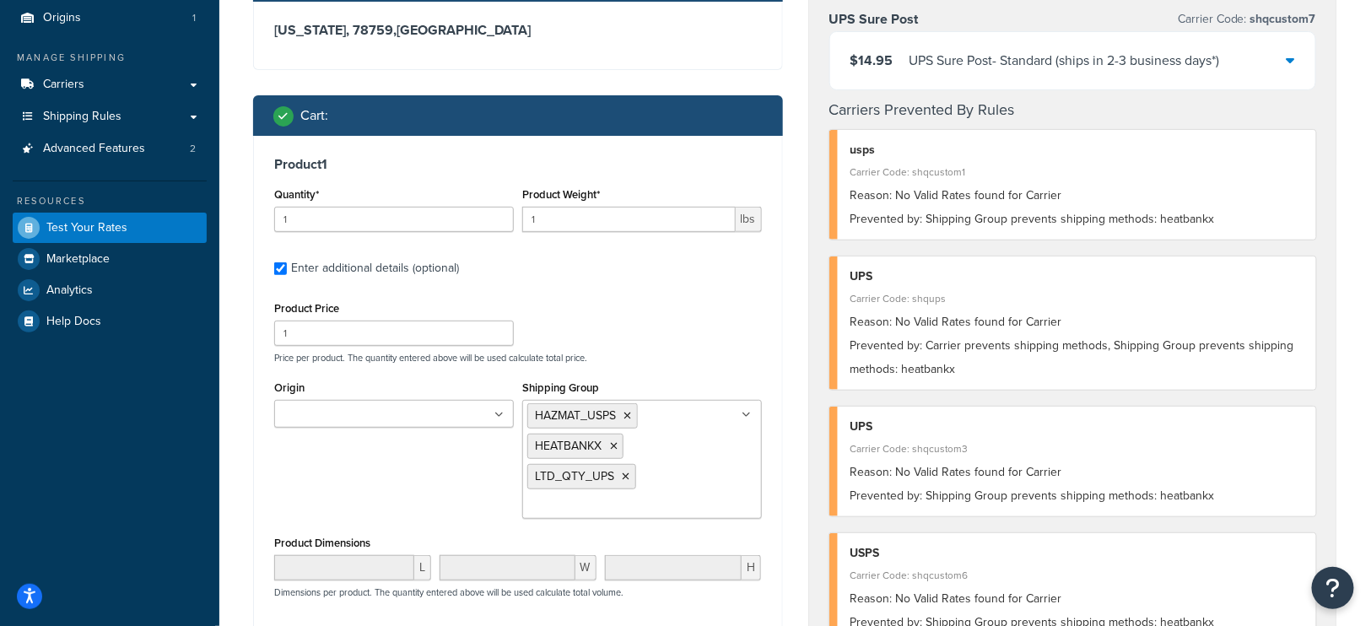
click at [645, 335] on div "Product Price 1 Price per product. The quantity entered above will be used calc…" at bounding box center [518, 330] width 496 height 67
click at [241, 495] on div "Shipping destination : Edit Texas, 78759 , United States Cart : Product 1 Quant…" at bounding box center [517, 400] width 555 height 899
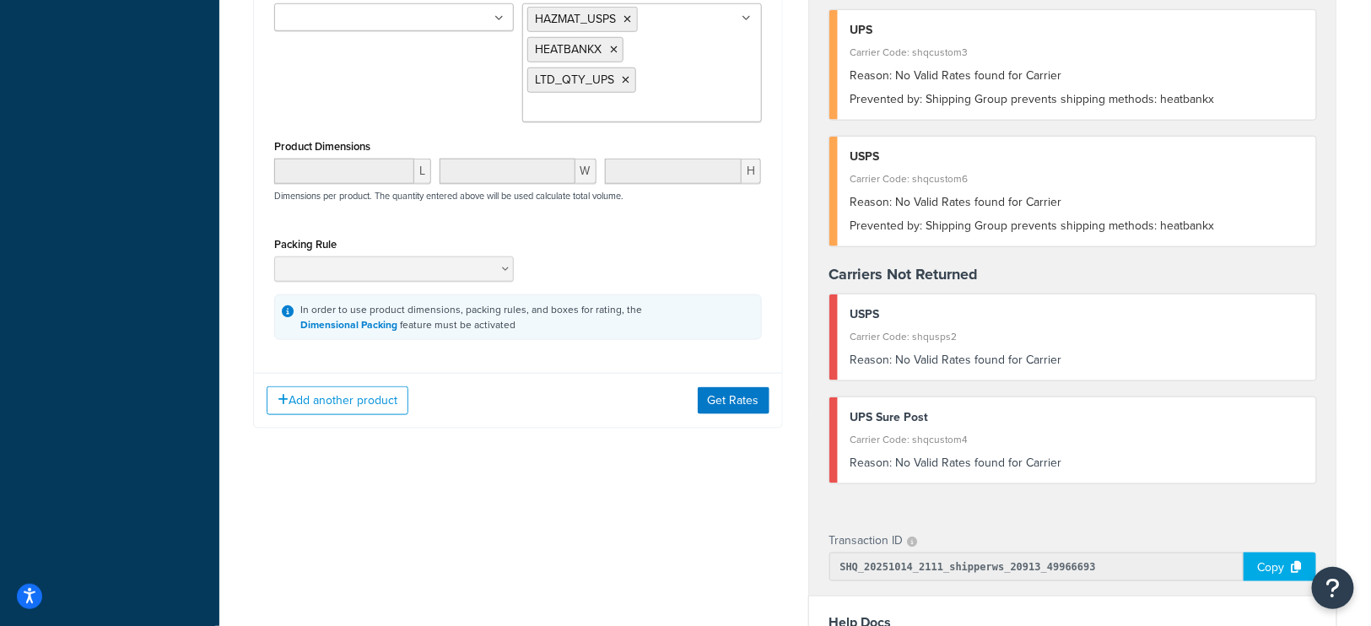
scroll to position [574, 0]
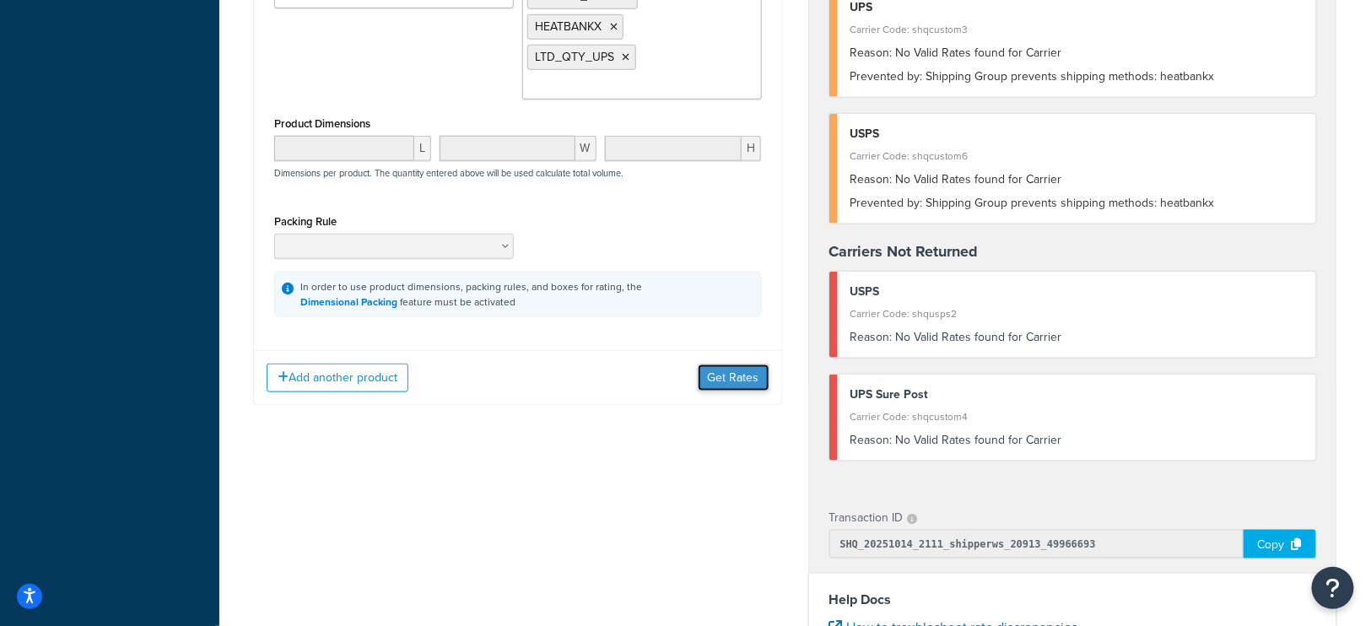
click at [727, 371] on button "Get Rates" at bounding box center [734, 377] width 72 height 27
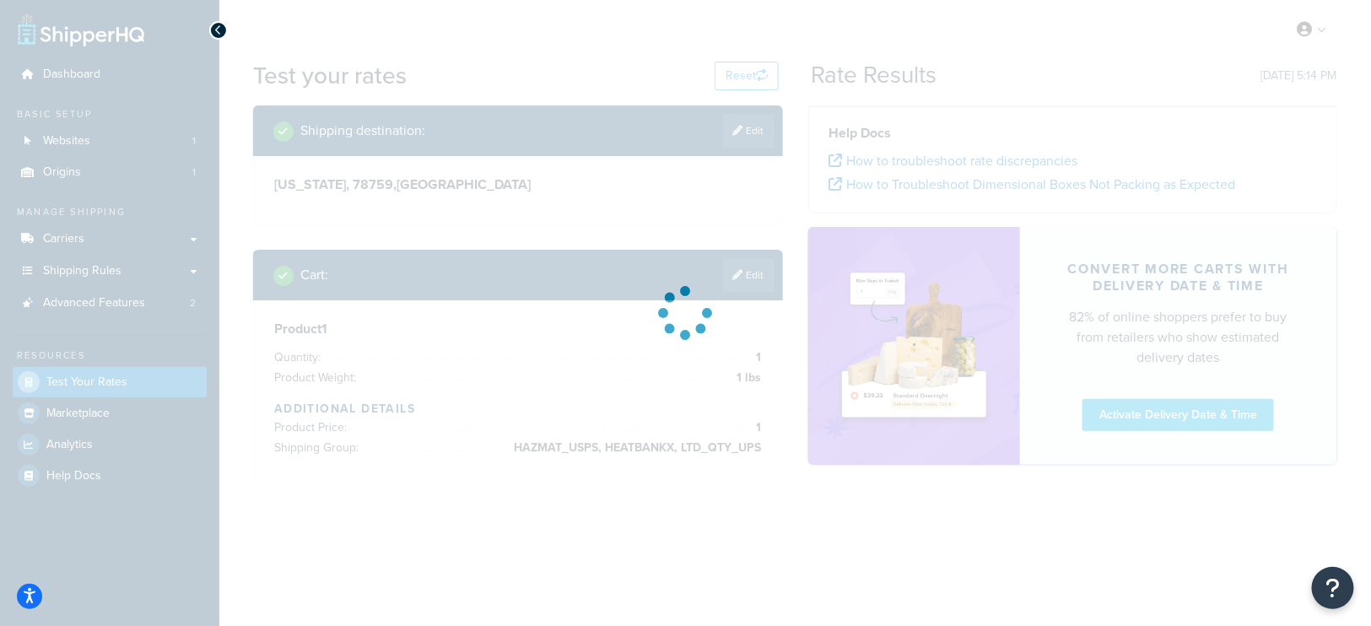
scroll to position [0, 0]
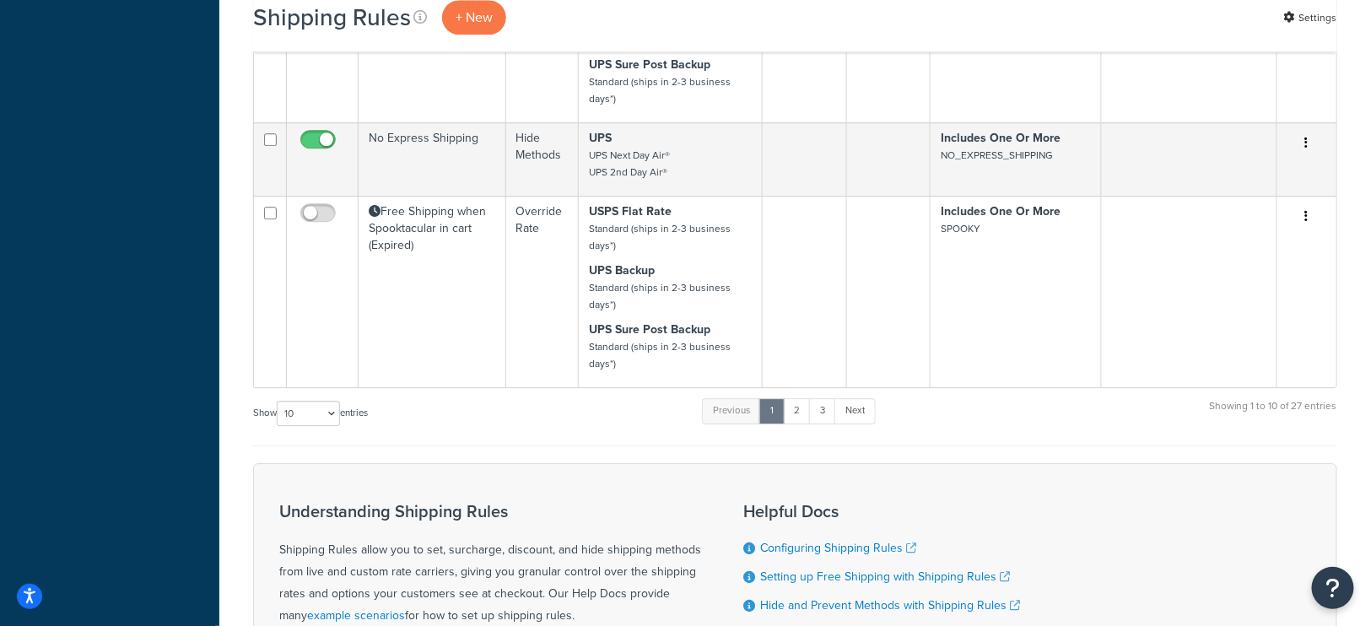
scroll to position [1757, 0]
click at [801, 405] on link "2" at bounding box center [797, 408] width 28 height 25
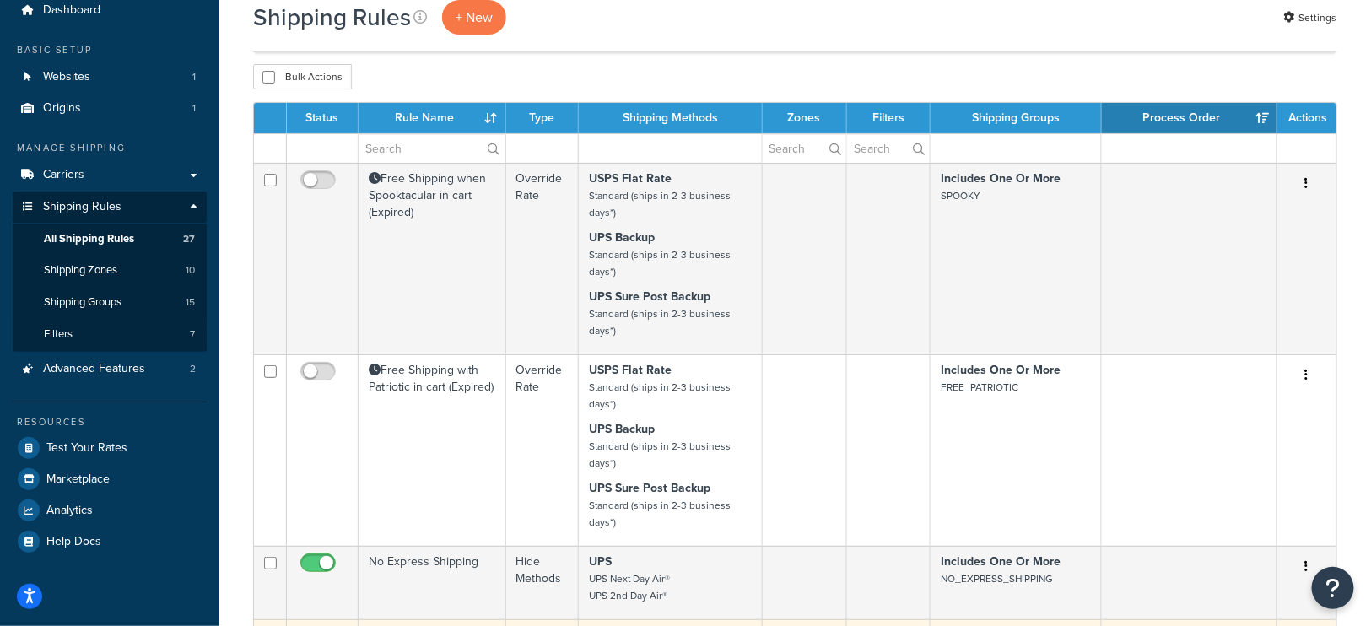
scroll to position [0, 0]
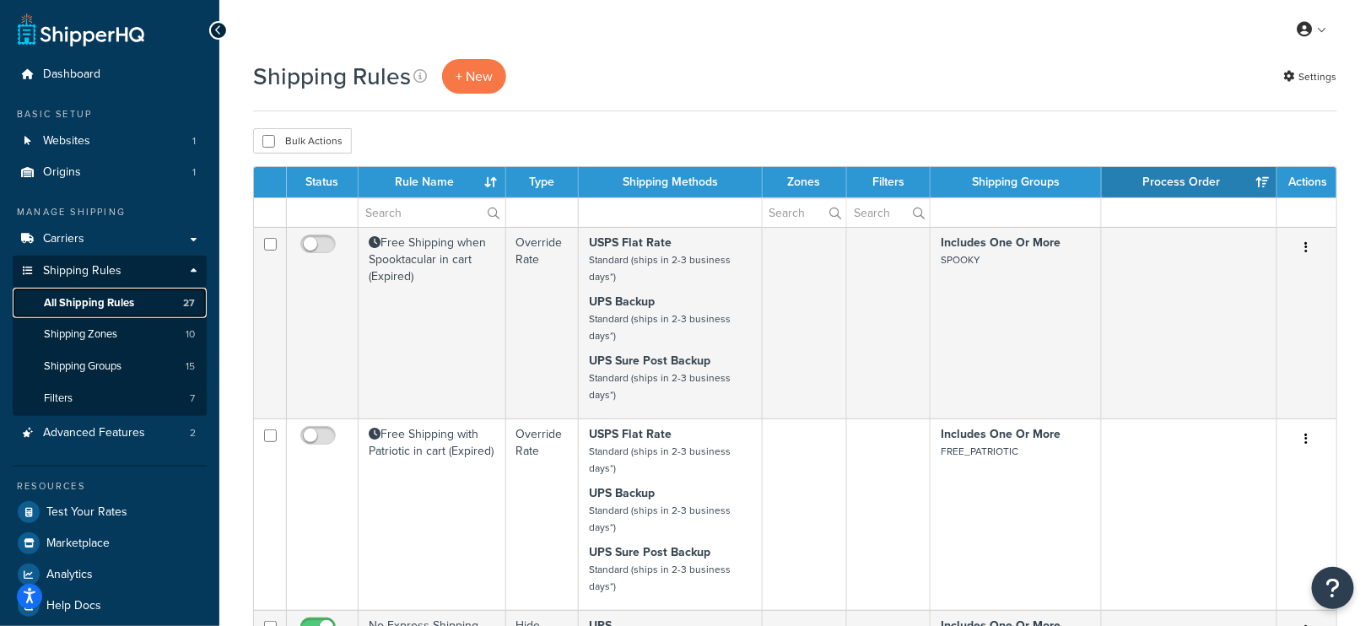
click at [107, 306] on span "All Shipping Rules" at bounding box center [89, 303] width 90 height 14
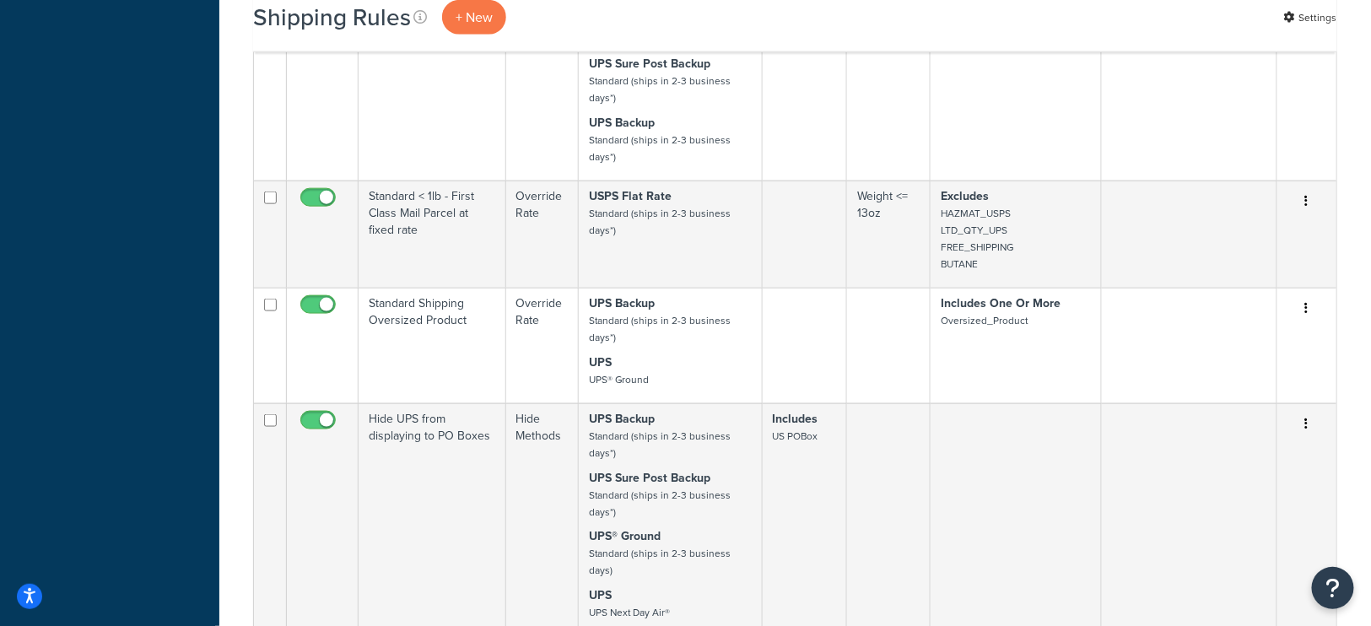
scroll to position [696, 0]
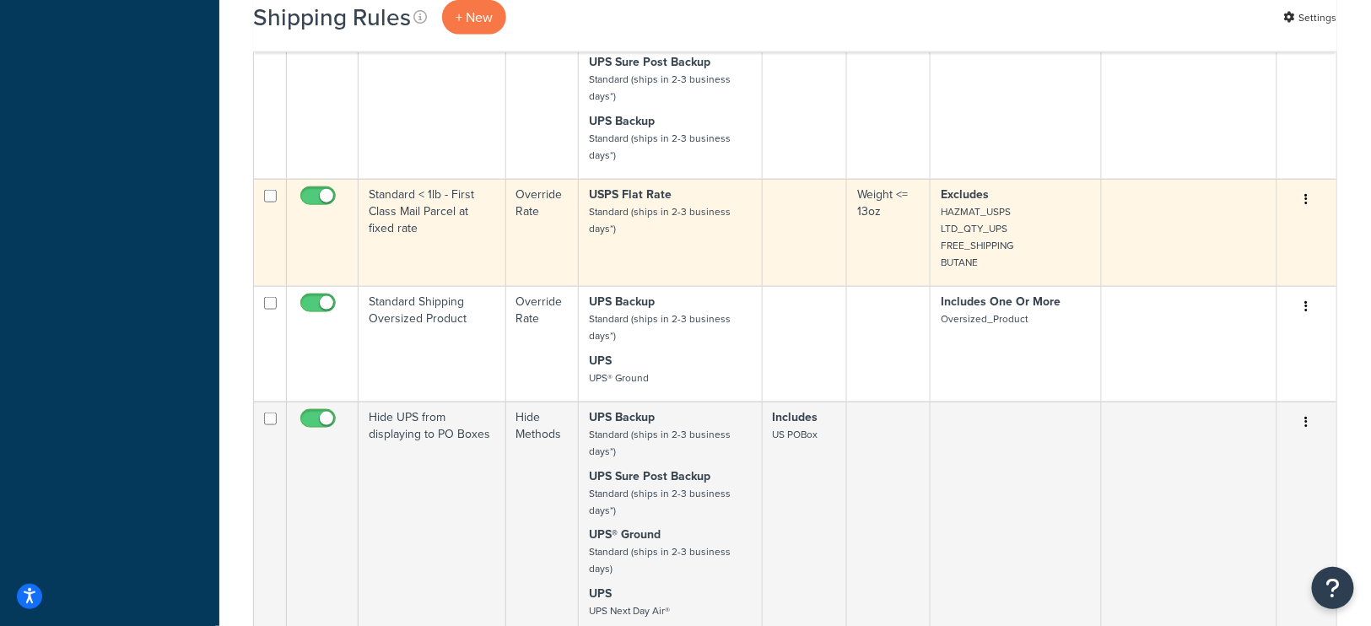
click at [716, 218] on p "USPS Flat Rate Standard (ships in 2-3 business days*)" at bounding box center [670, 211] width 163 height 51
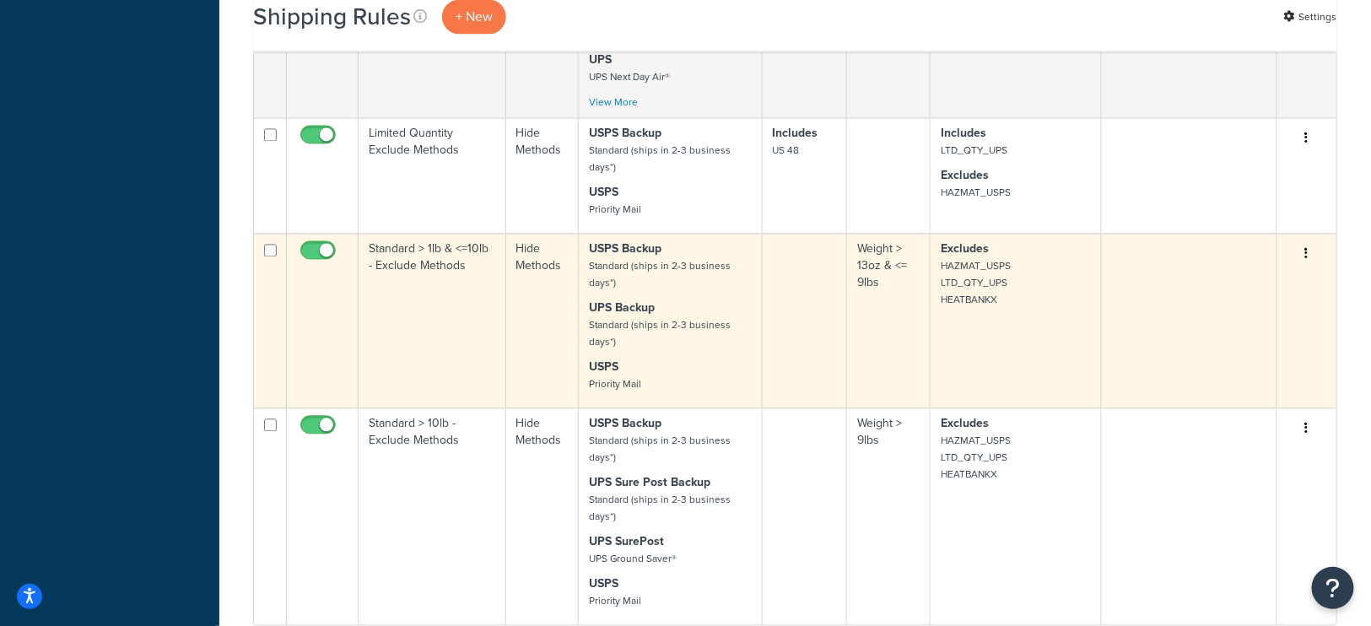
scroll to position [1232, 0]
click at [999, 316] on td "Excludes HAZMAT_USPS LTD_QTY_UPS HEATBANKX" at bounding box center [1015, 318] width 171 height 175
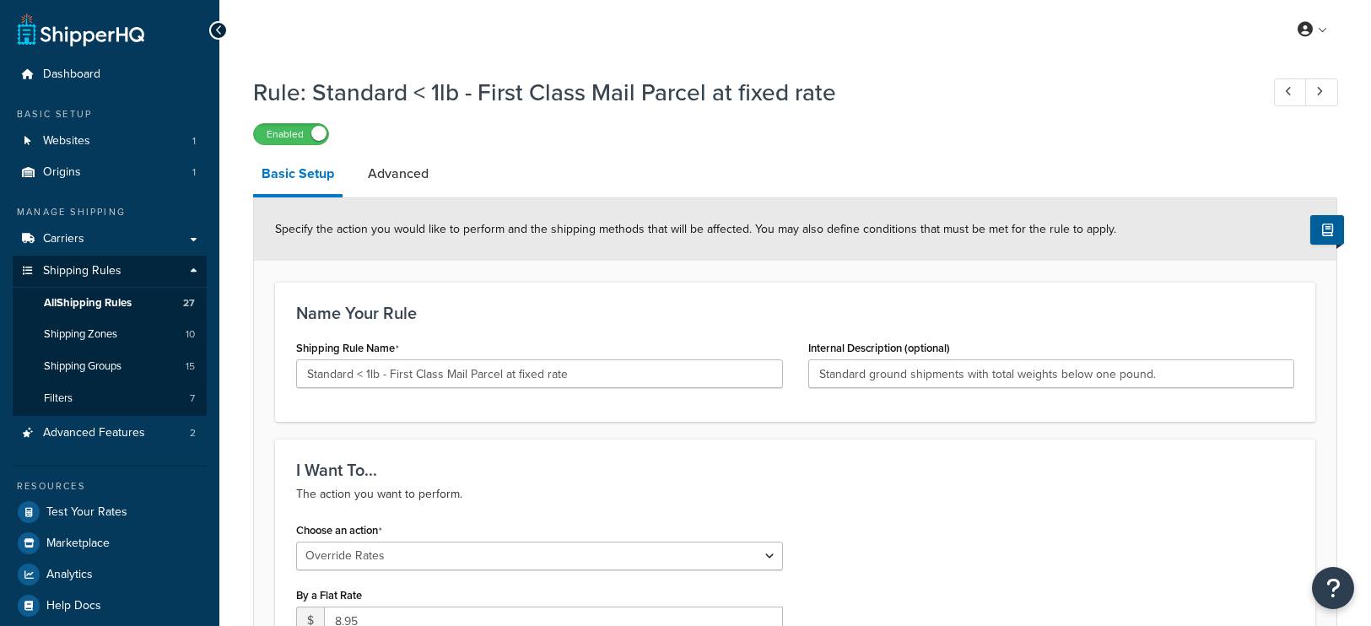
select select "OVERRIDE"
select select "LOCATION"
click at [396, 173] on link "Advanced" at bounding box center [398, 174] width 78 height 40
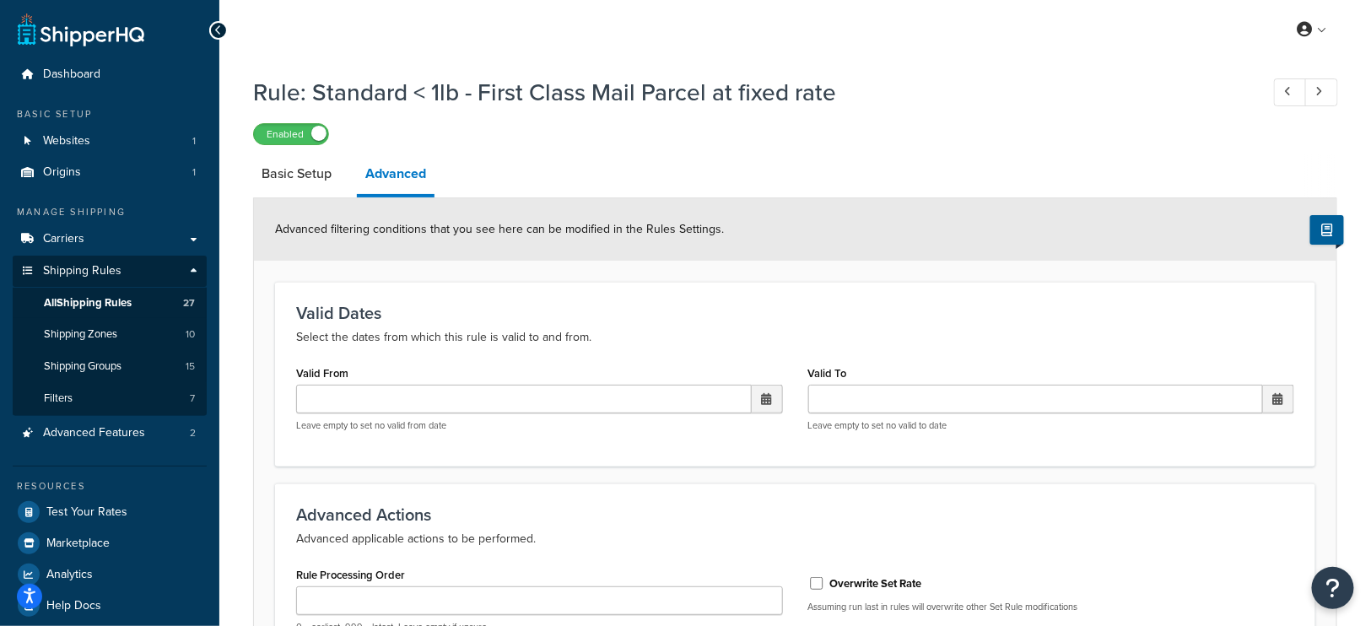
select select "OVERRIDE"
select select "LOCATION"
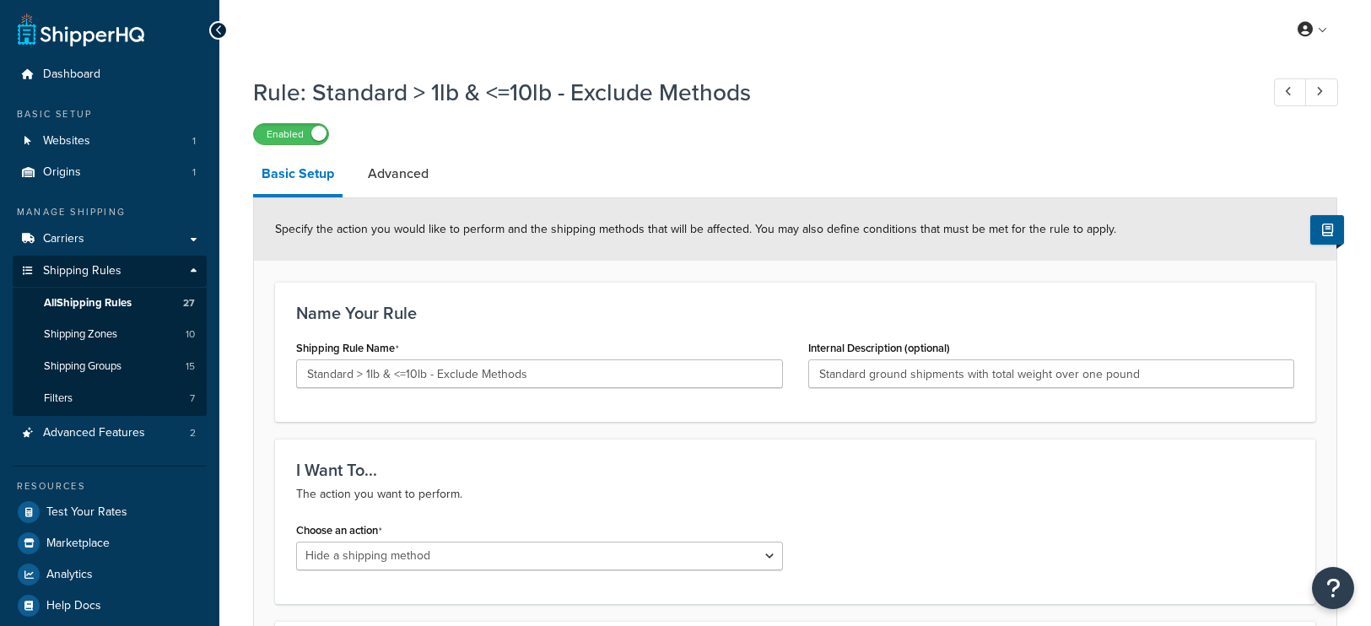
select select "HIDE"
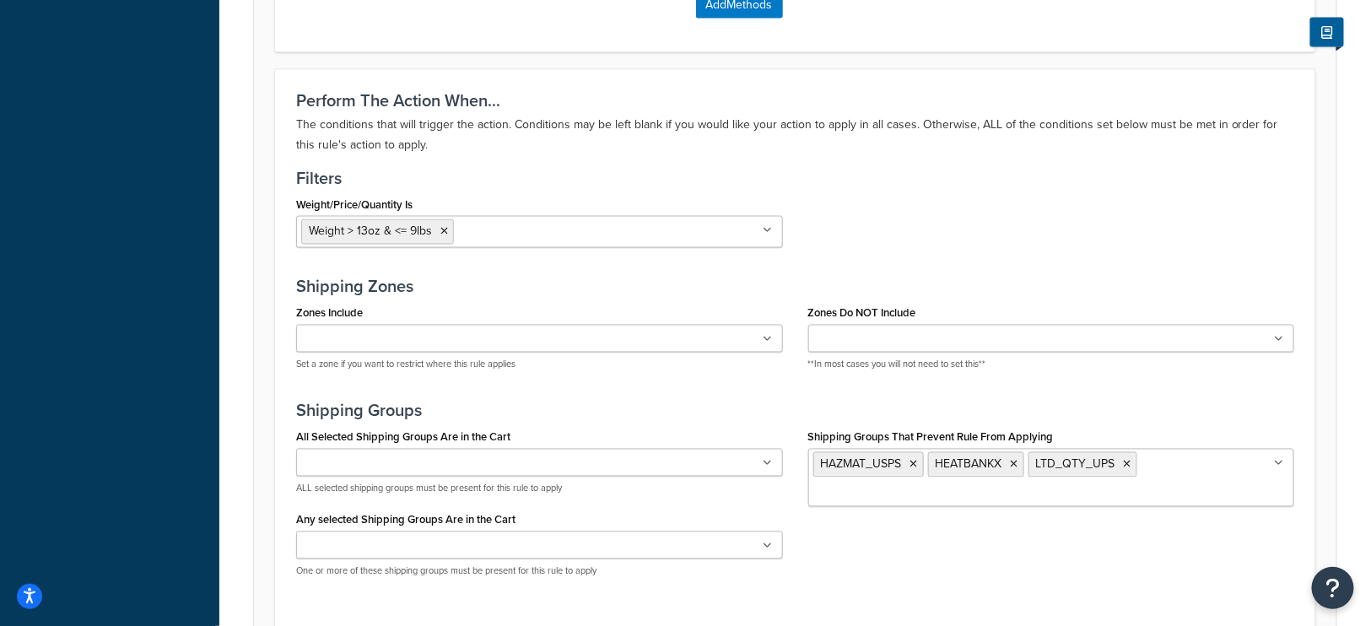
scroll to position [1013, 0]
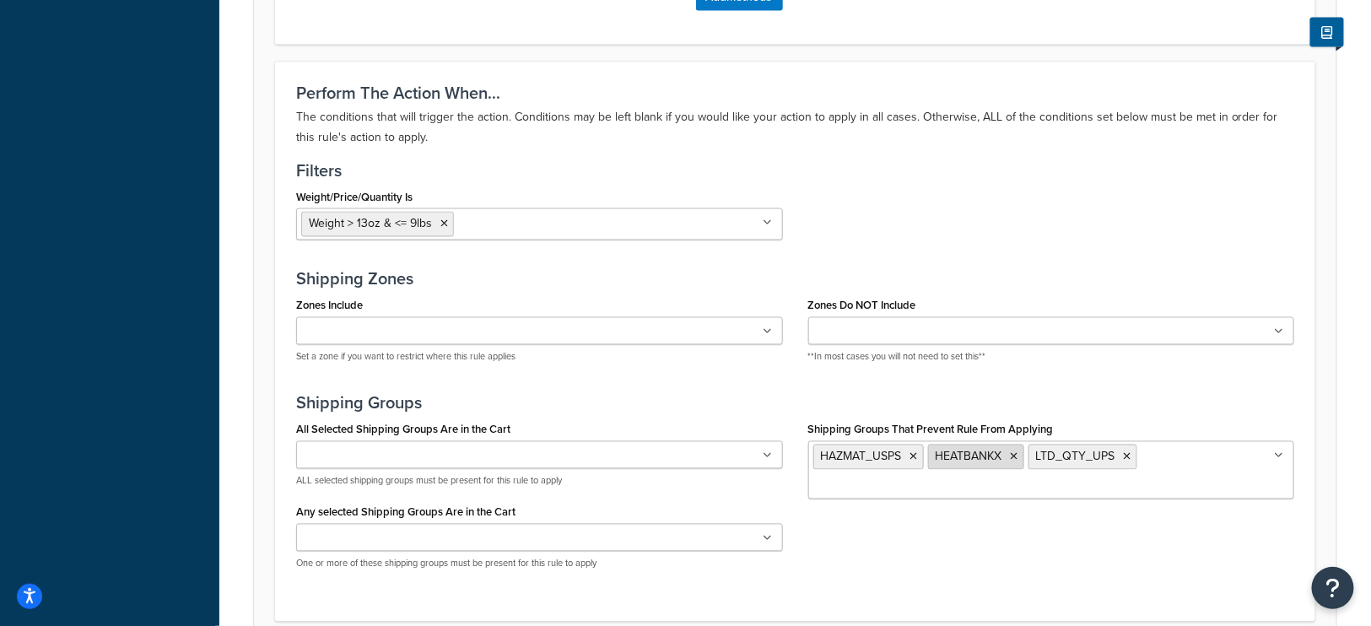
click at [1014, 452] on icon at bounding box center [1014, 457] width 8 height 10
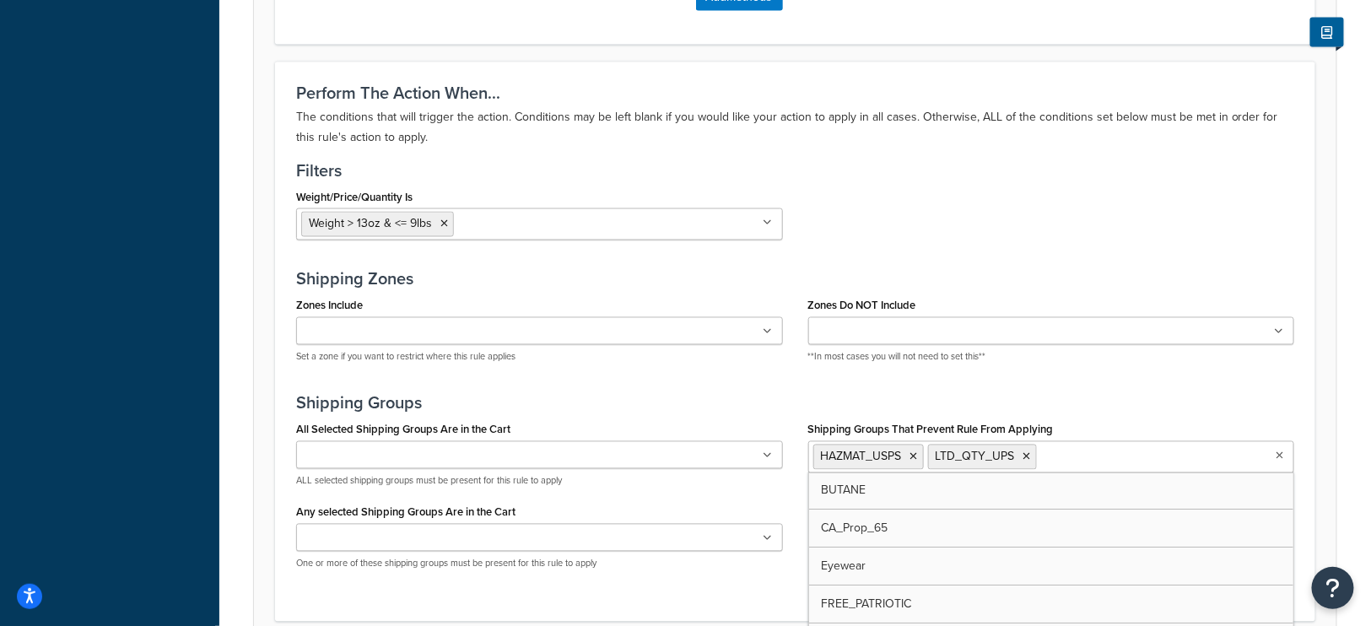
click at [1127, 366] on div "Zones Do NOT Include [US_STATE] Exclude CA Exclude [GEOGRAPHIC_DATA]; [GEOGRAPH…" at bounding box center [1051, 335] width 512 height 83
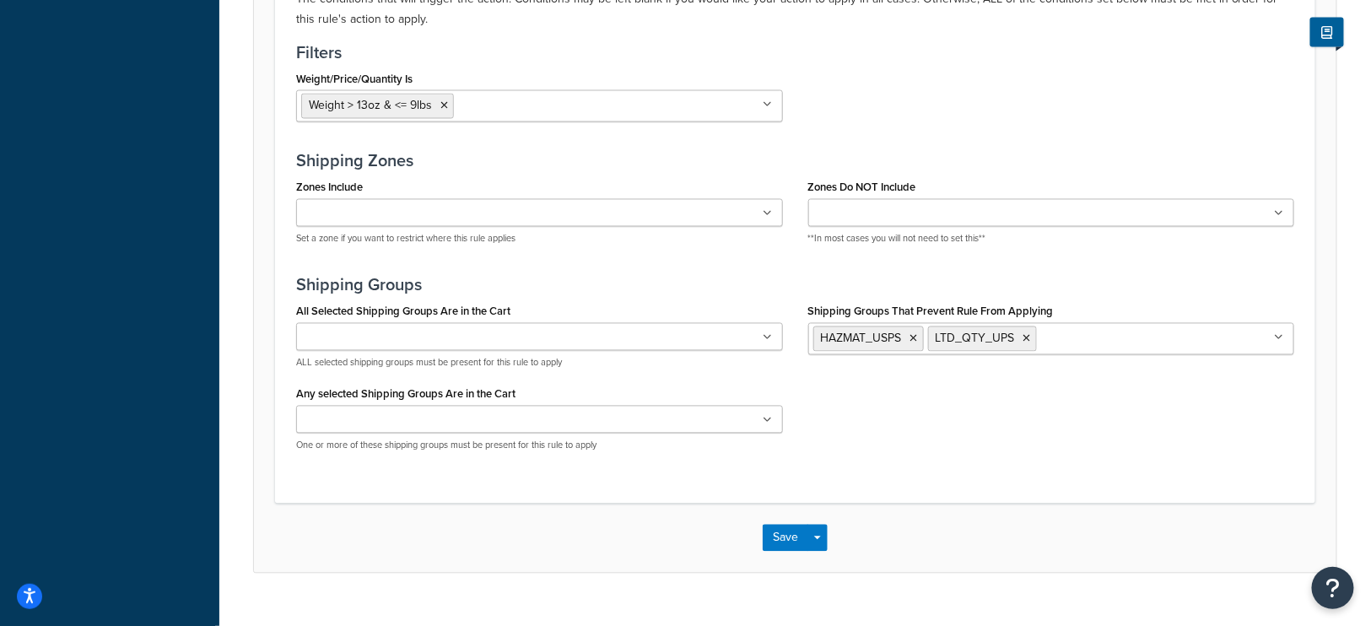
scroll to position [1153, 0]
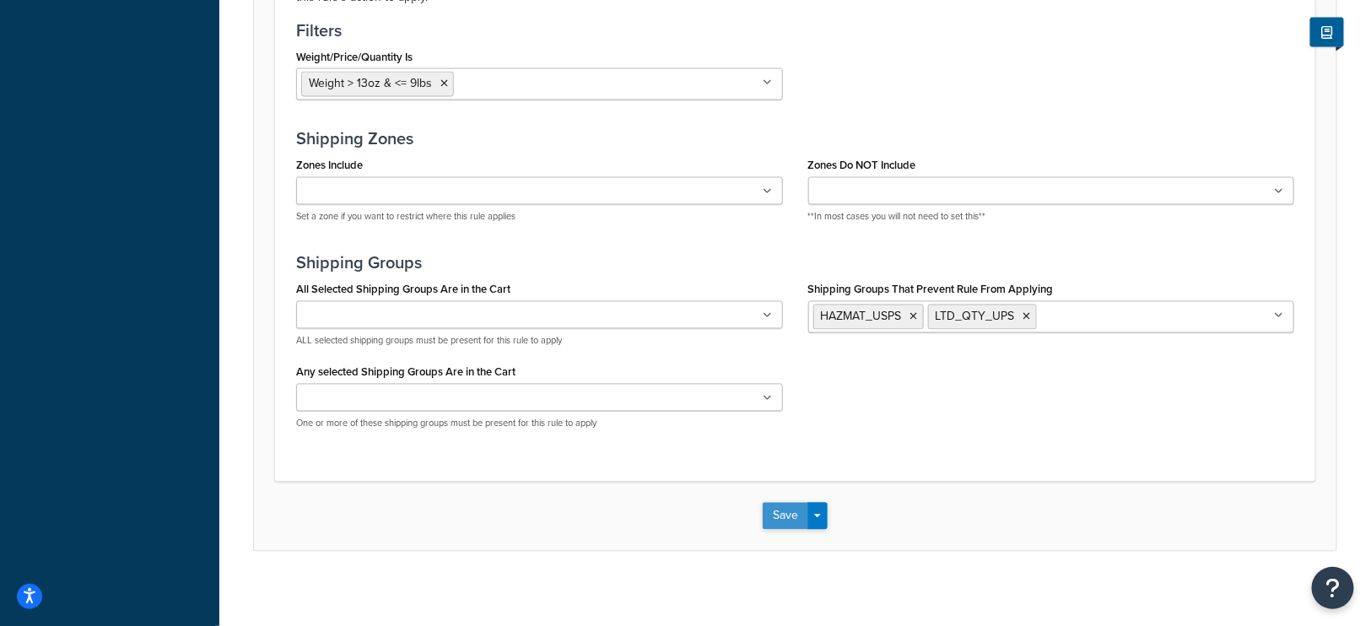
click at [782, 507] on button "Save" at bounding box center [785, 516] width 46 height 27
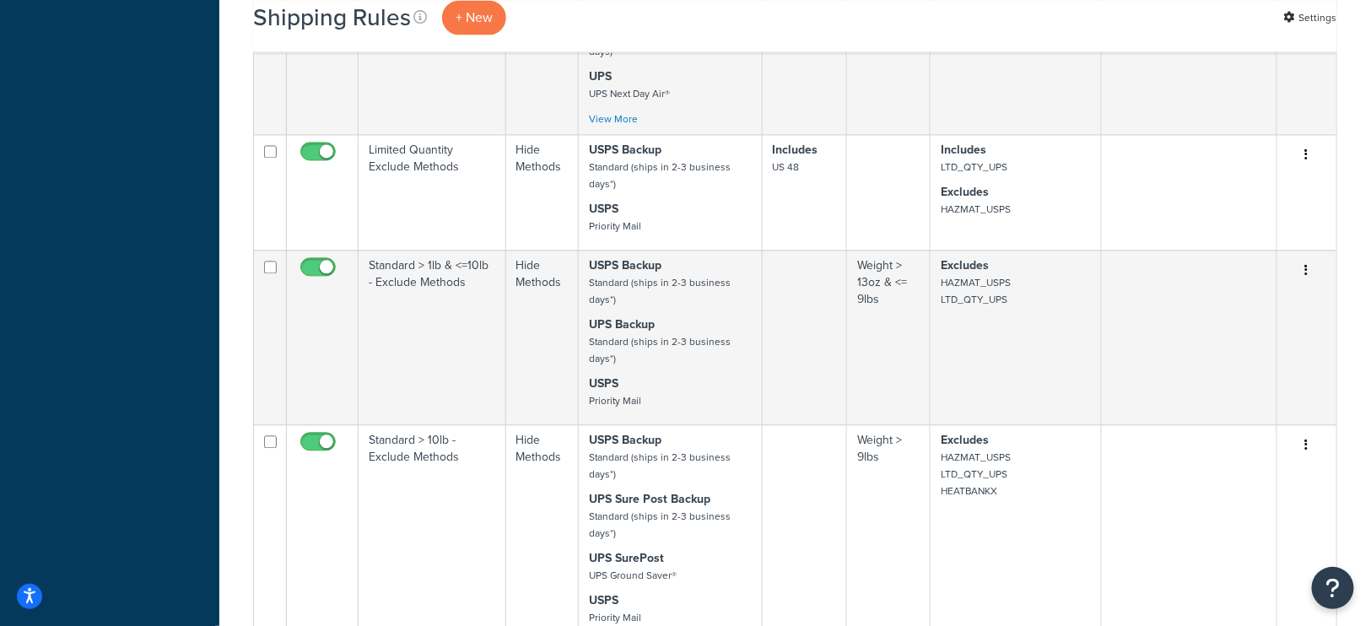
scroll to position [1302, 0]
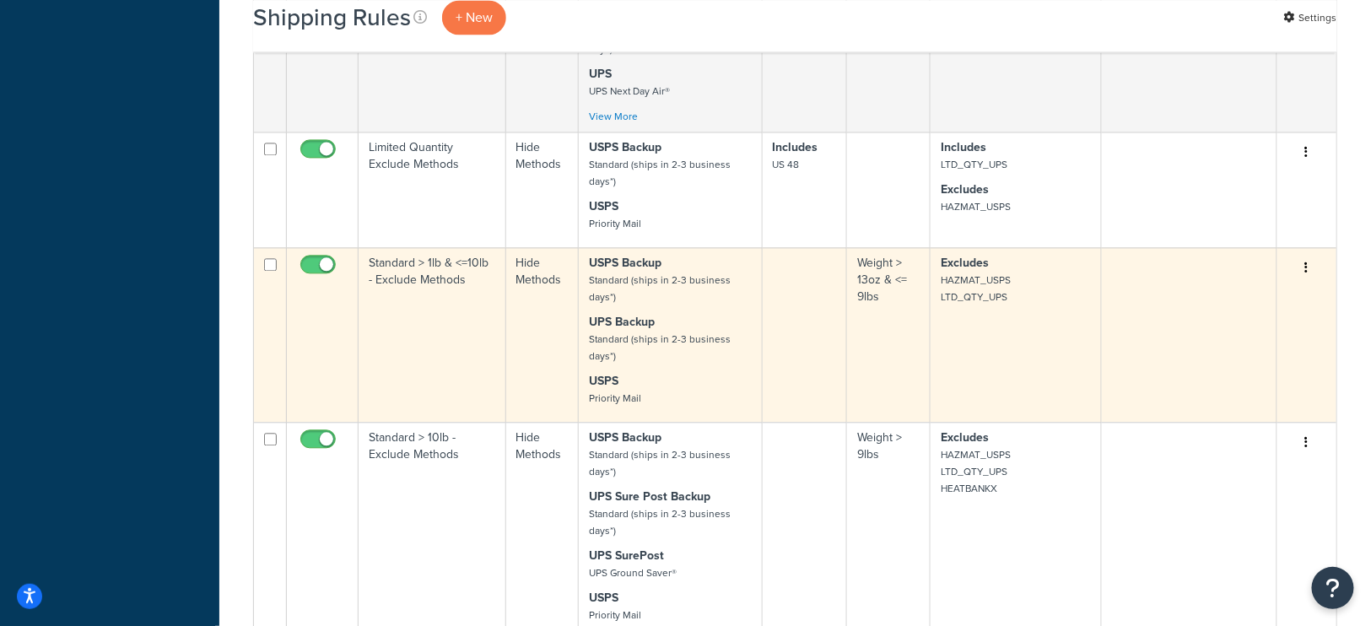
click at [1010, 310] on td "Excludes HAZMAT_USPS LTD_QTY_UPS" at bounding box center [1015, 334] width 171 height 175
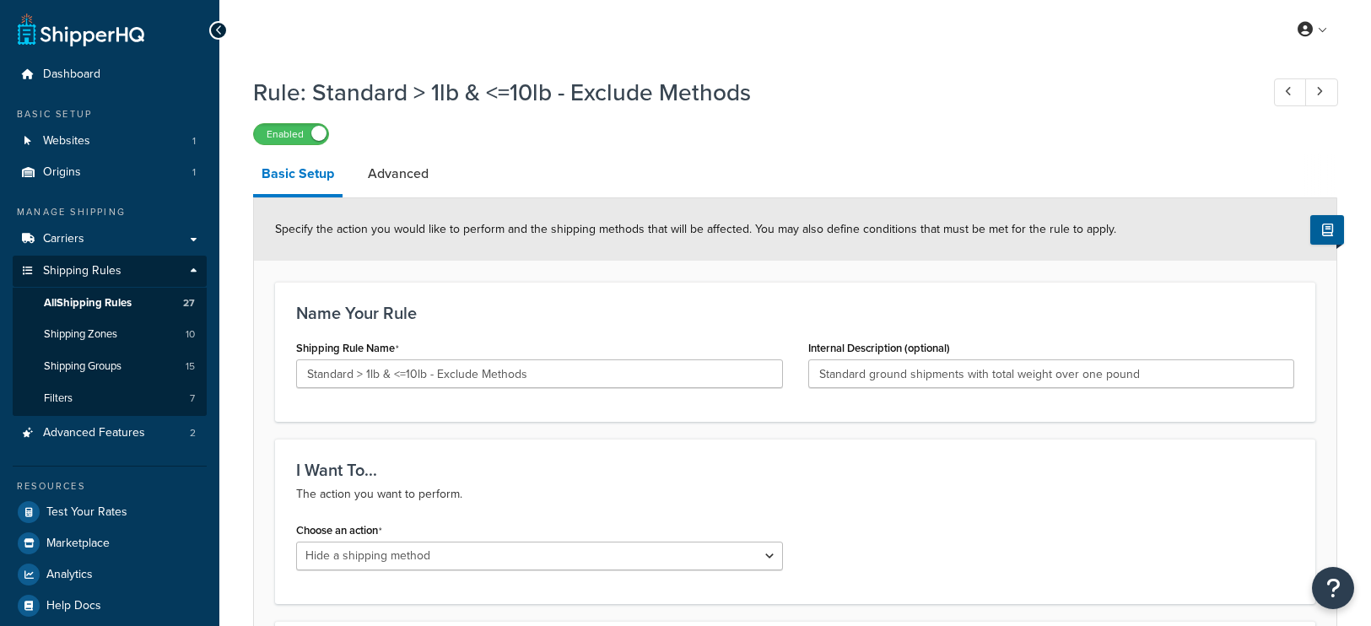
select select "HIDE"
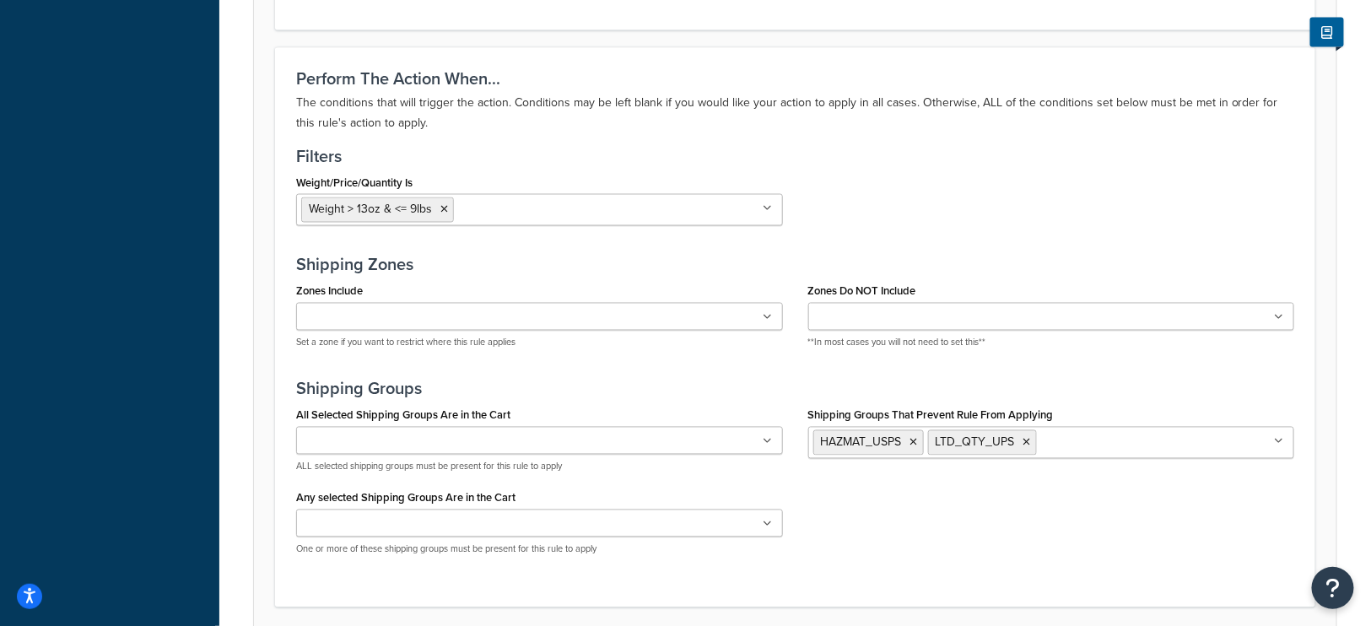
scroll to position [1048, 0]
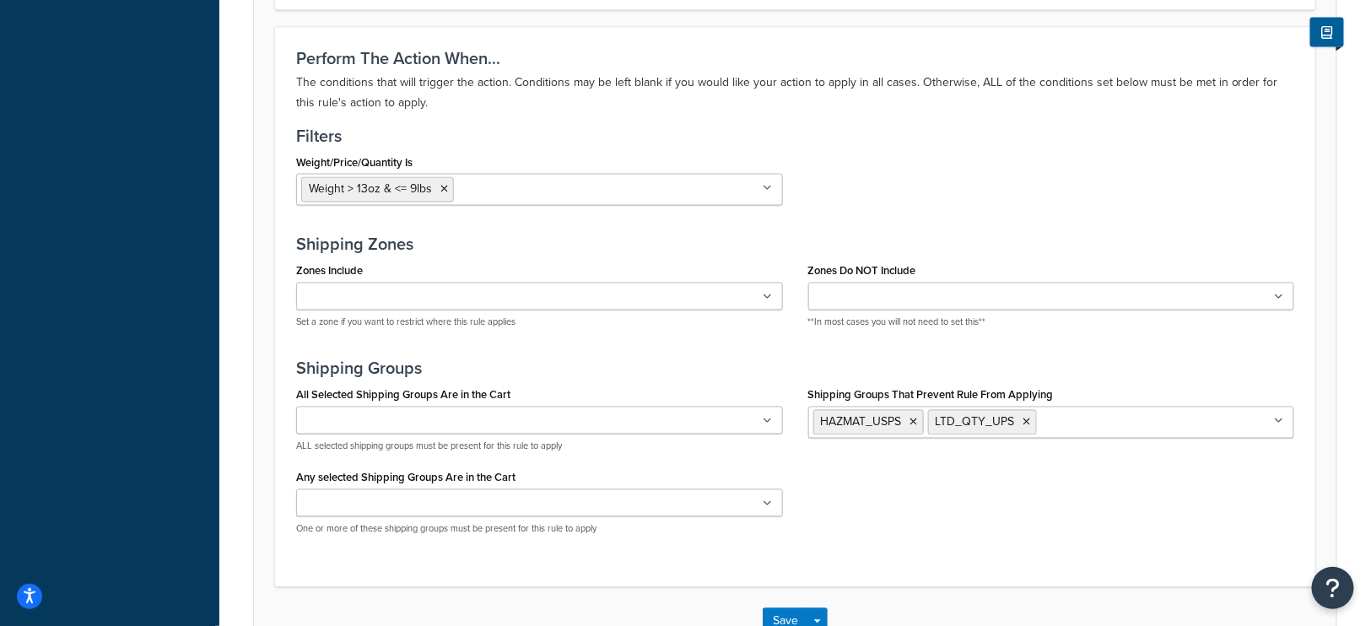
click at [1091, 412] on input "Shipping Groups That Prevent Rule From Applying" at bounding box center [1115, 421] width 149 height 19
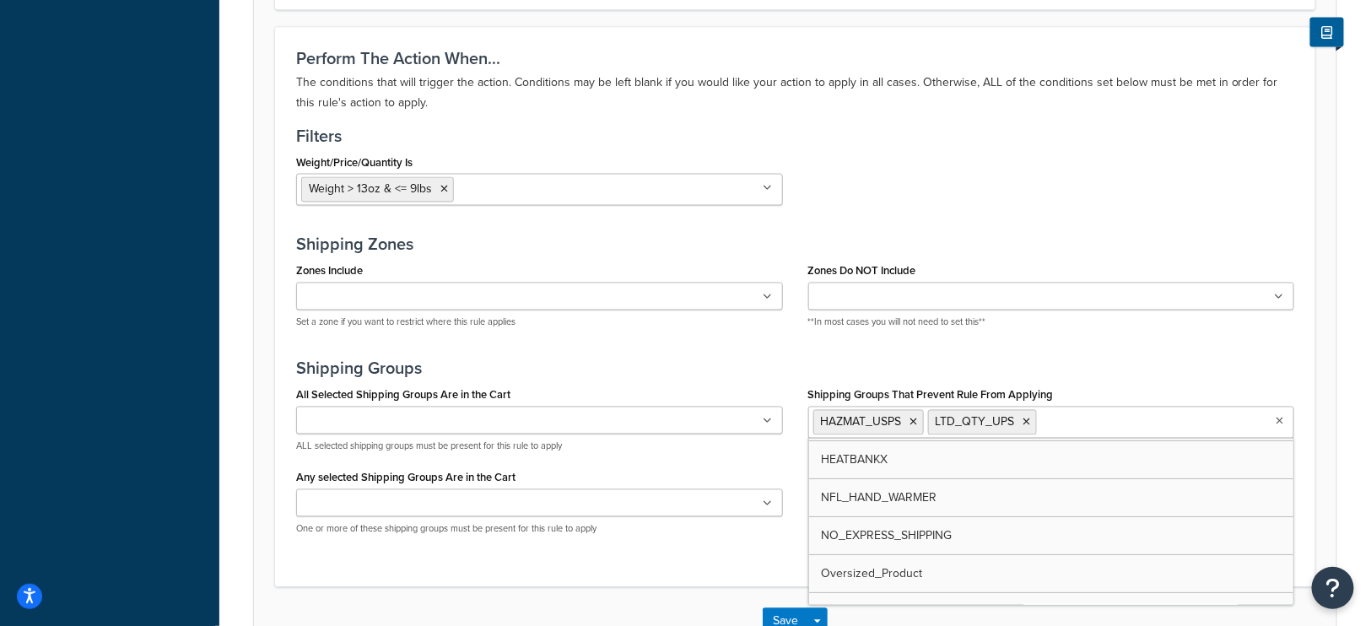
scroll to position [173, 0]
click at [708, 554] on div "Perform The Action When... The conditions that will trigger the action. Conditi…" at bounding box center [795, 306] width 1040 height 559
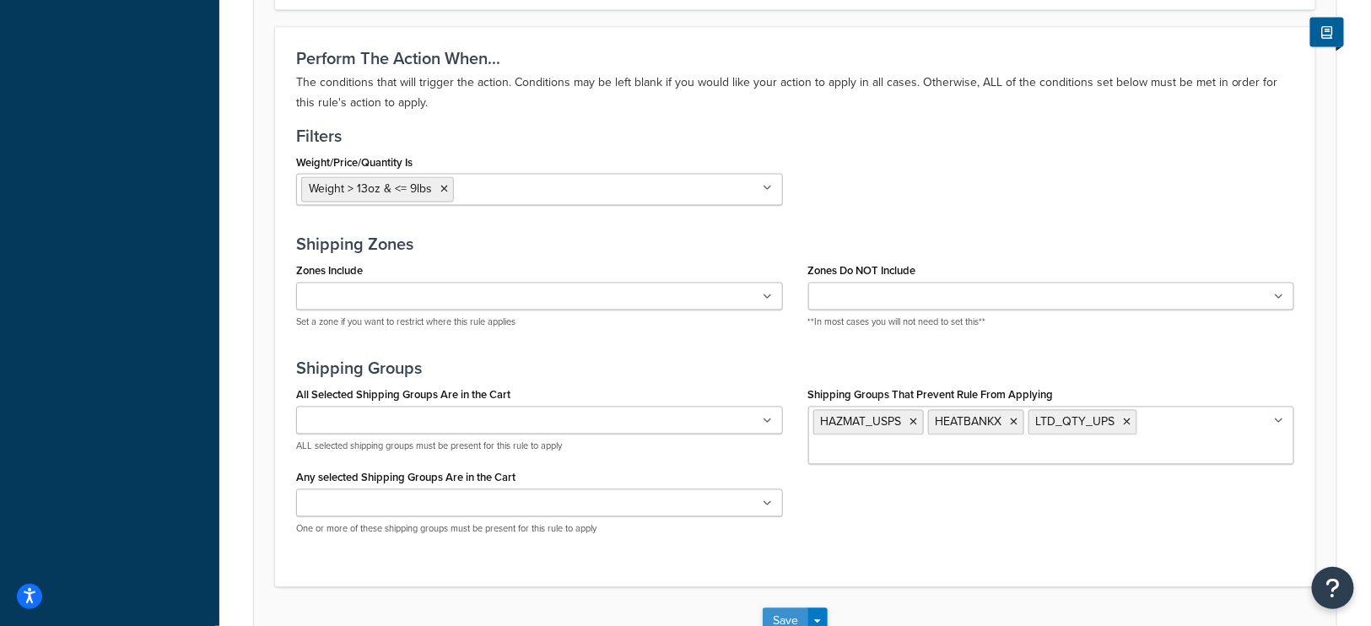
click at [785, 614] on button "Save" at bounding box center [785, 621] width 46 height 27
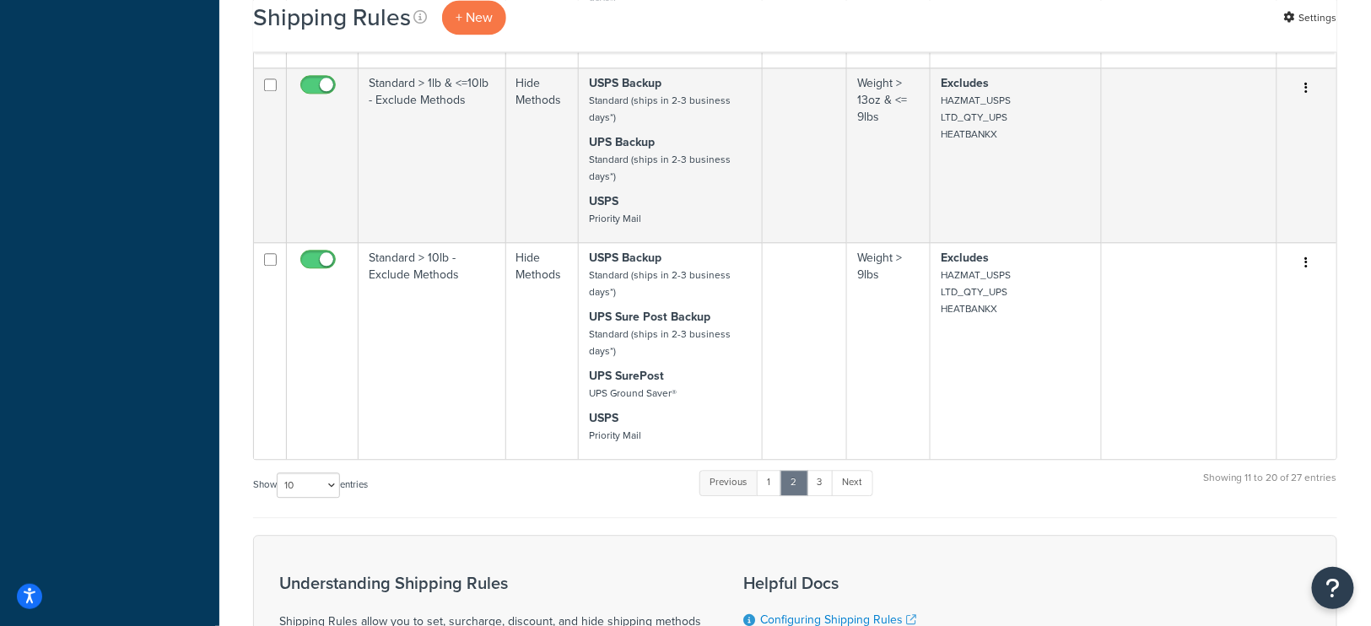
scroll to position [1483, 0]
click at [767, 469] on link "1" at bounding box center [769, 481] width 25 height 25
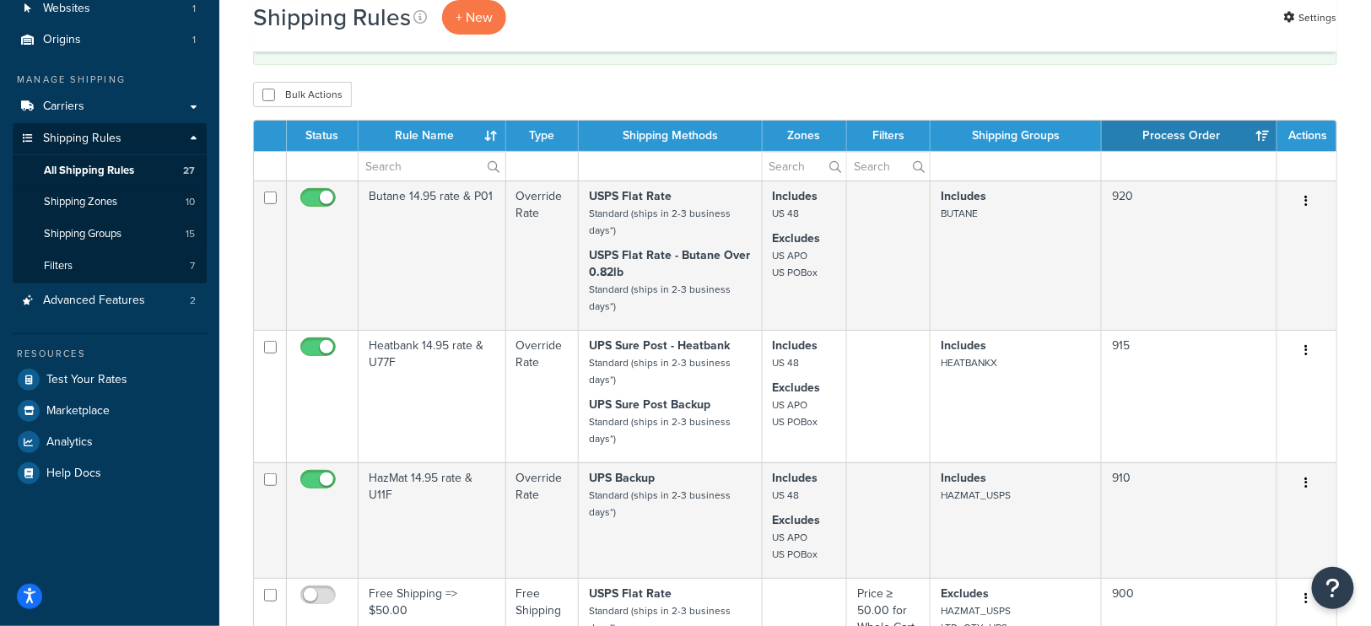
scroll to position [131, 0]
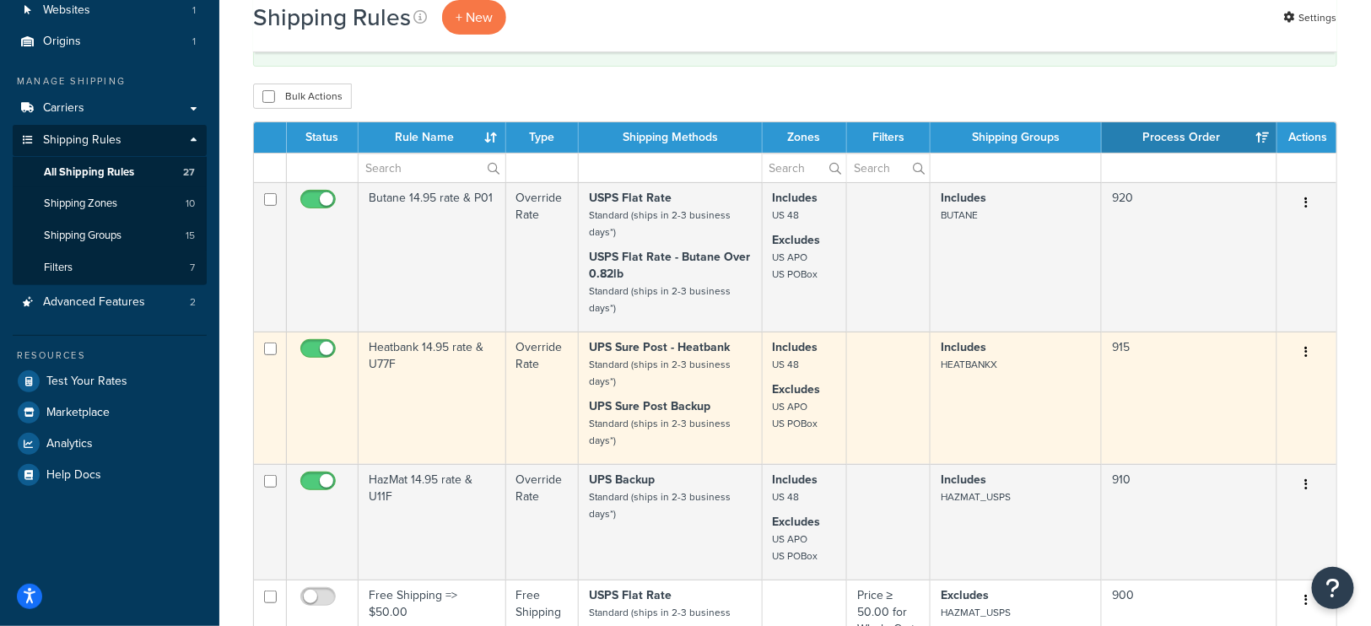
click at [993, 398] on td "Includes HEATBANKX" at bounding box center [1015, 397] width 171 height 132
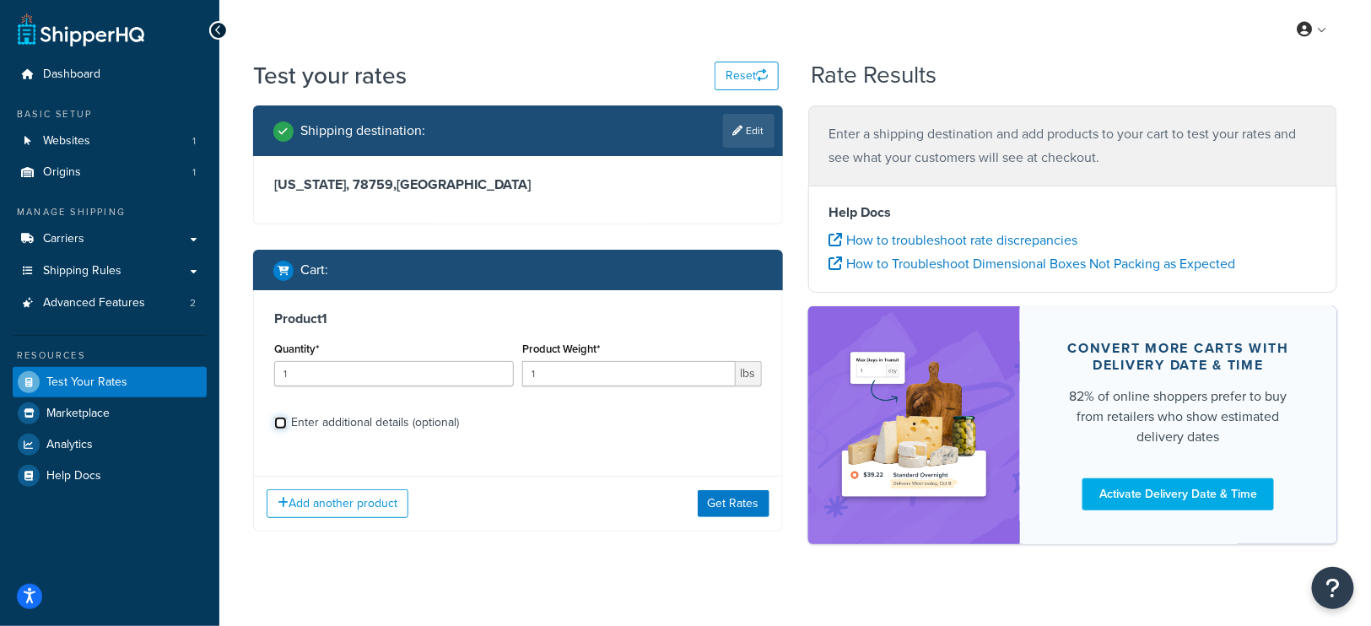
click at [278, 421] on input "Enter additional details (optional)" at bounding box center [280, 423] width 13 height 13
checkbox input "true"
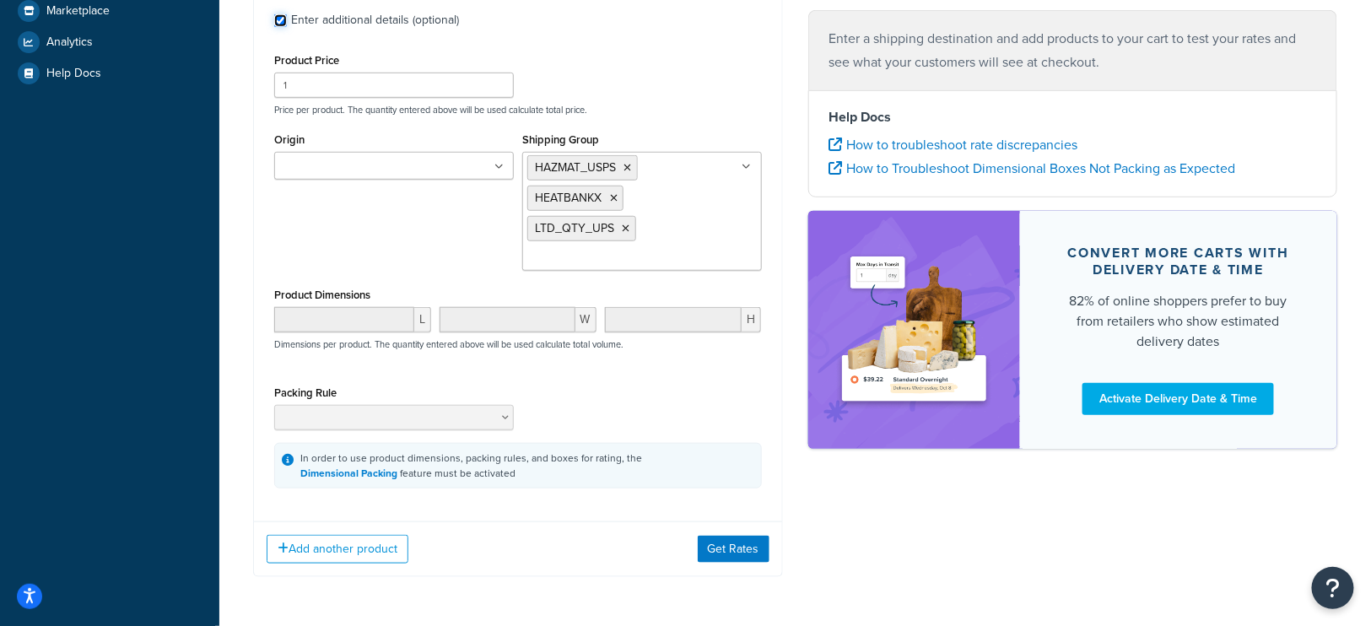
scroll to position [408, 0]
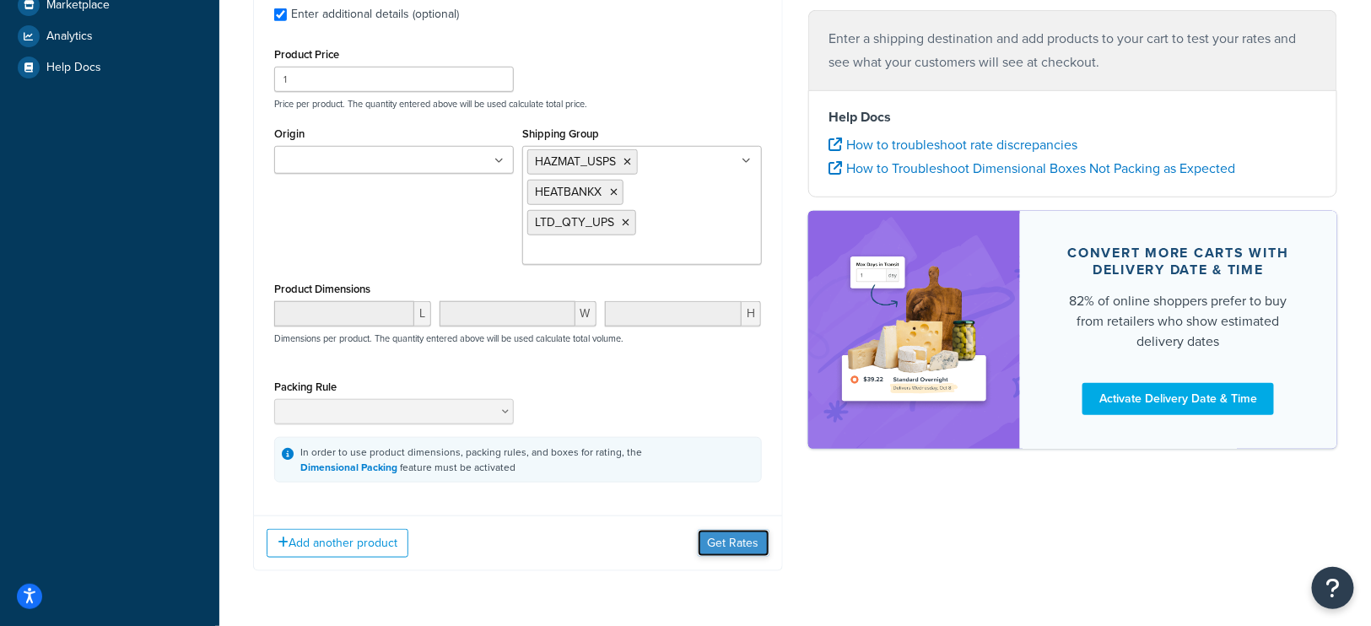
click at [738, 537] on button "Get Rates" at bounding box center [734, 543] width 72 height 27
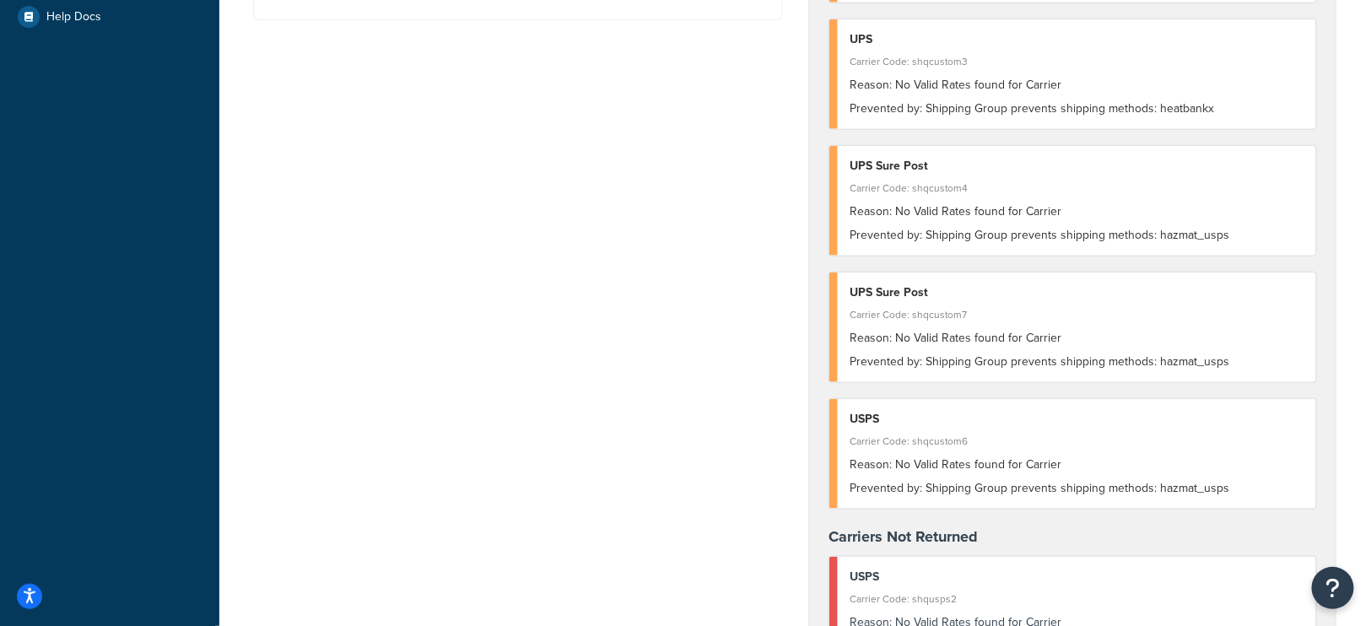
scroll to position [0, 0]
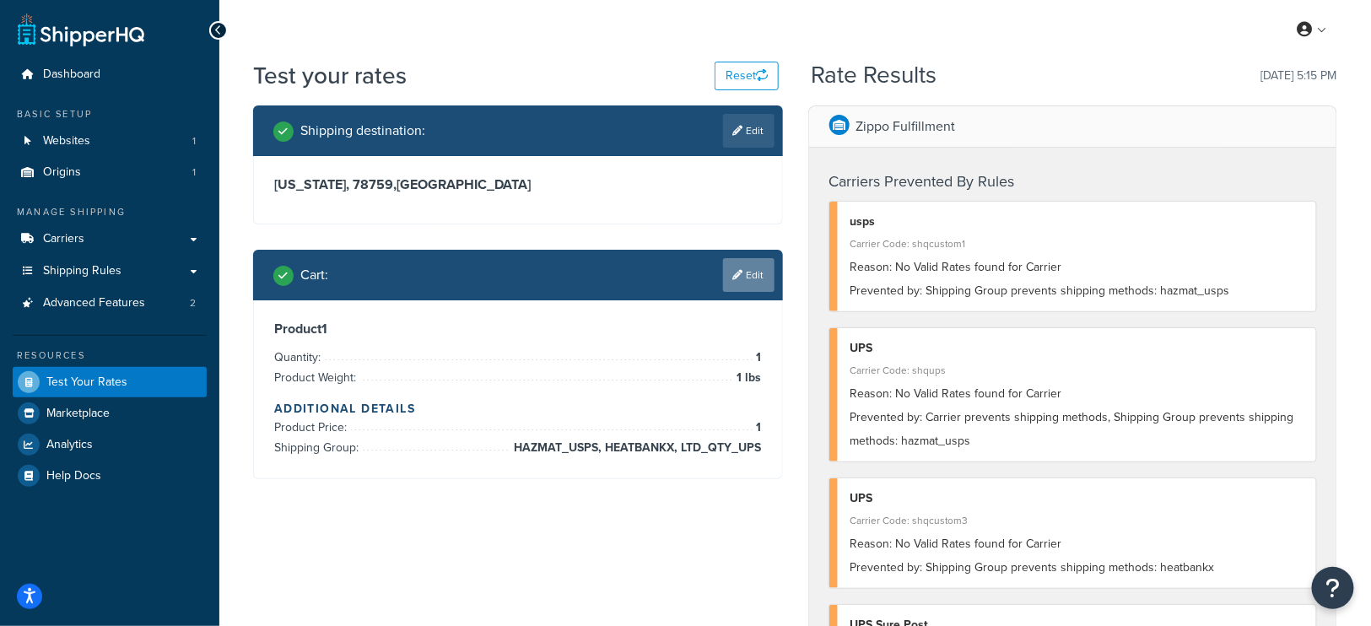
click at [745, 280] on link "Edit" at bounding box center [748, 275] width 51 height 34
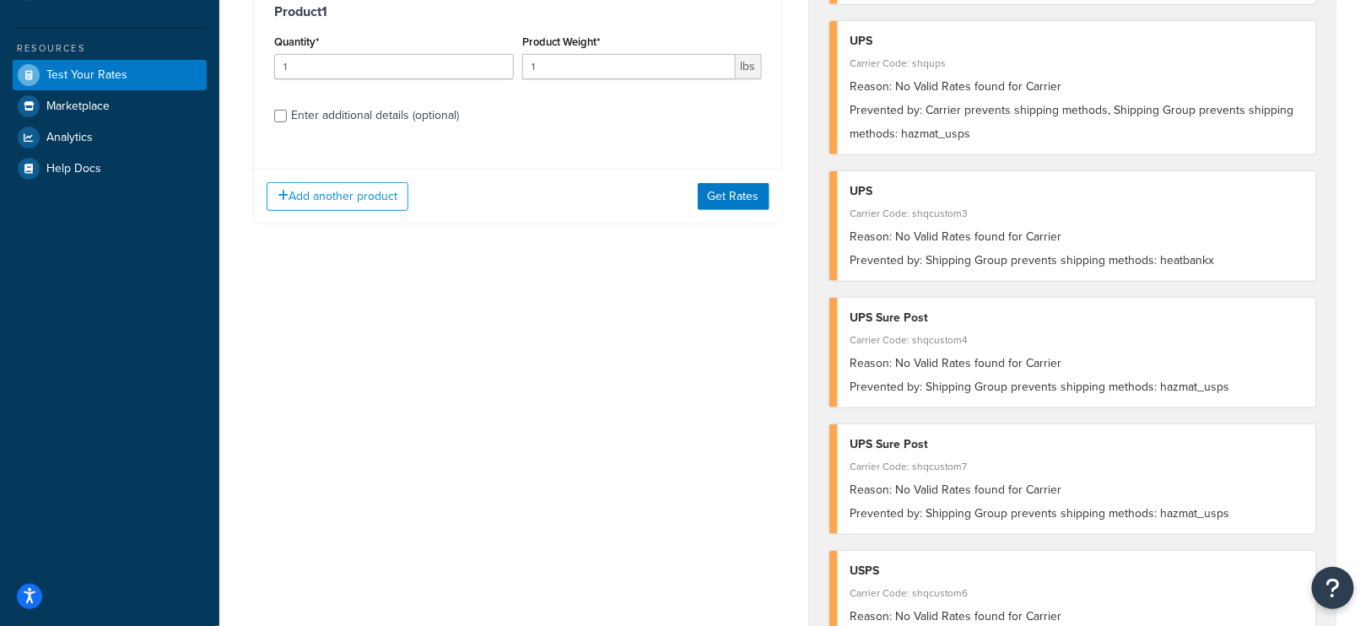
scroll to position [334, 0]
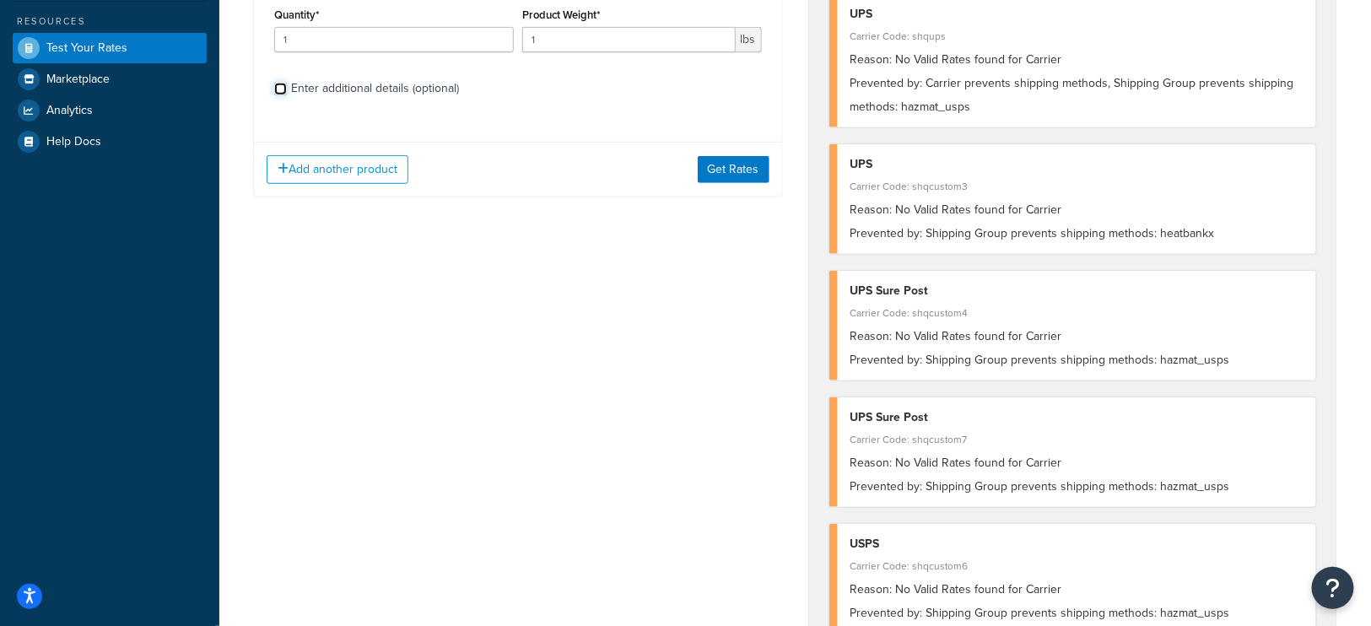
click at [280, 90] on input "Enter additional details (optional)" at bounding box center [280, 89] width 13 height 13
checkbox input "true"
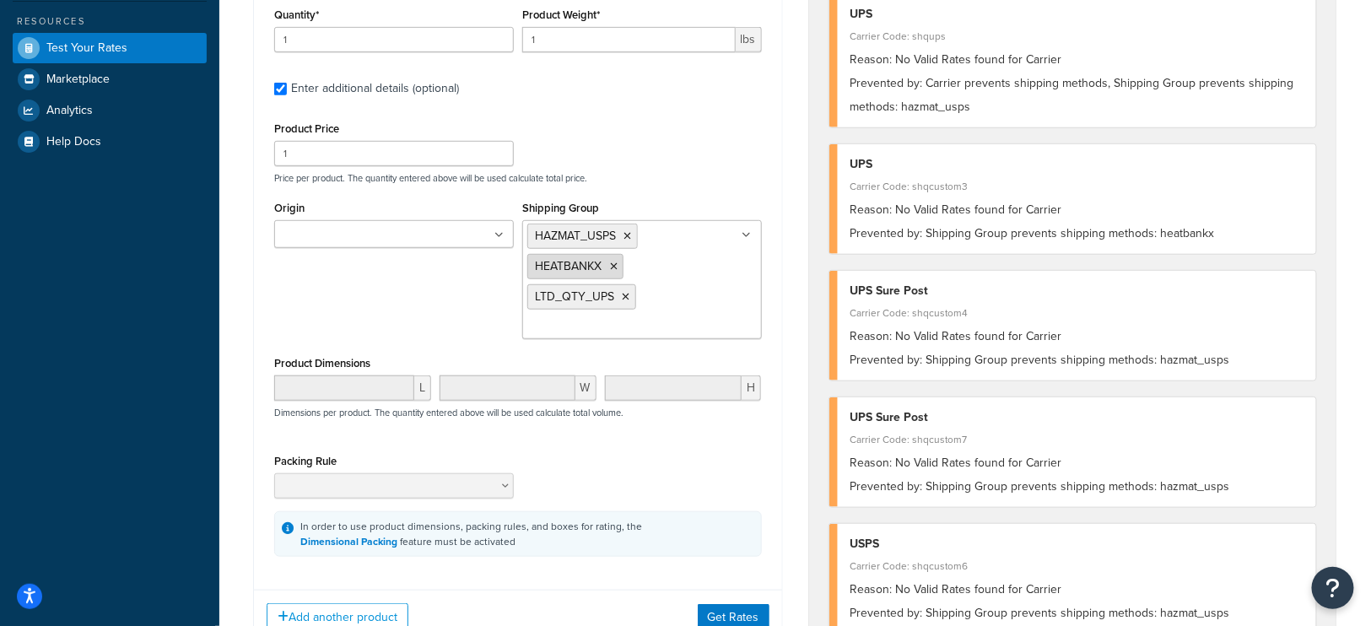
click at [614, 261] on icon at bounding box center [614, 266] width 8 height 10
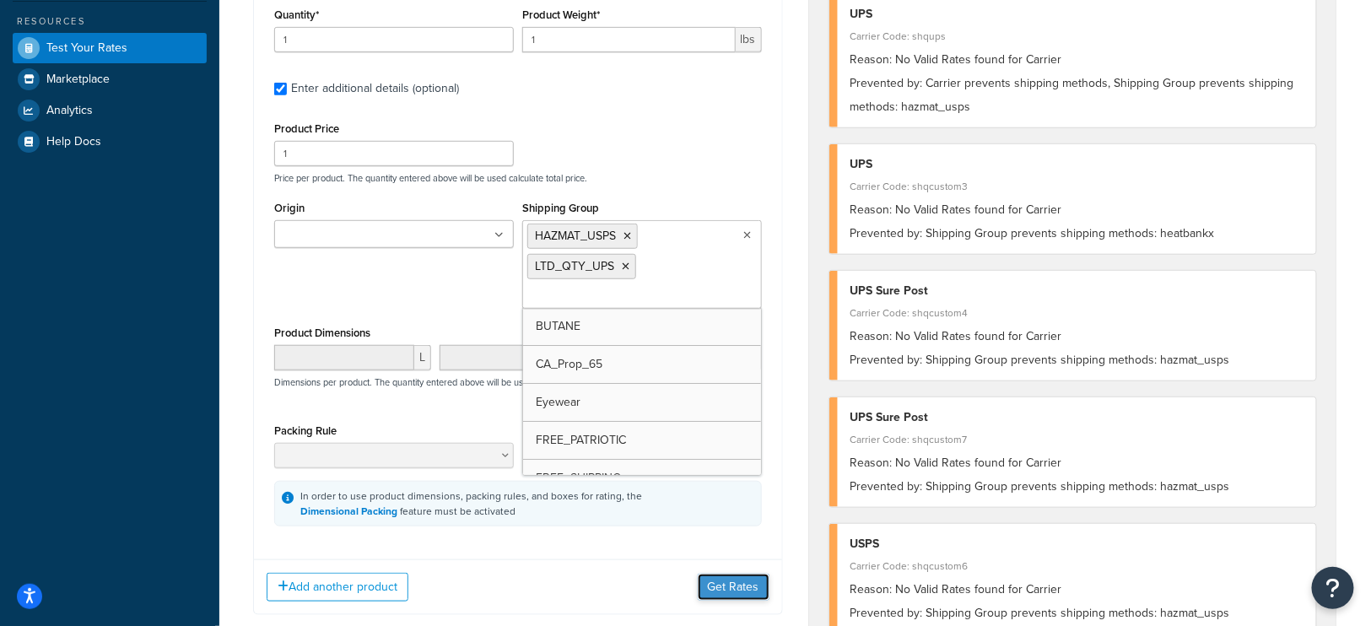
click at [735, 581] on button "Get Rates" at bounding box center [734, 587] width 72 height 27
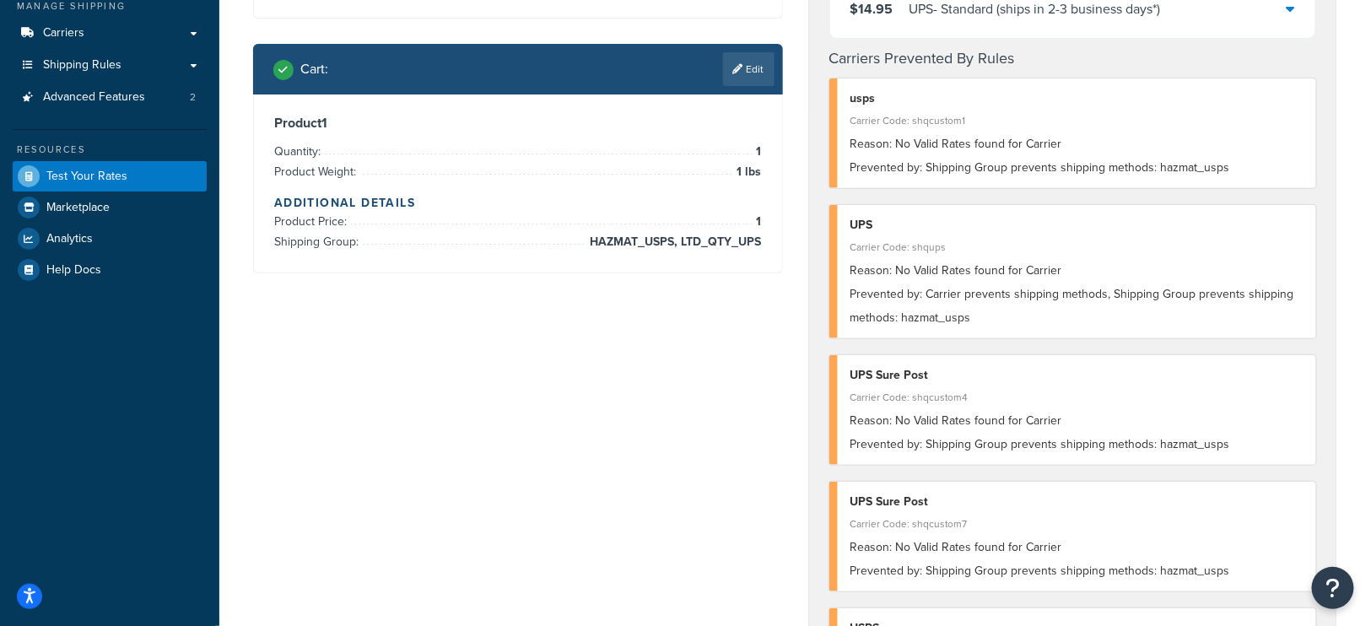
scroll to position [121, 0]
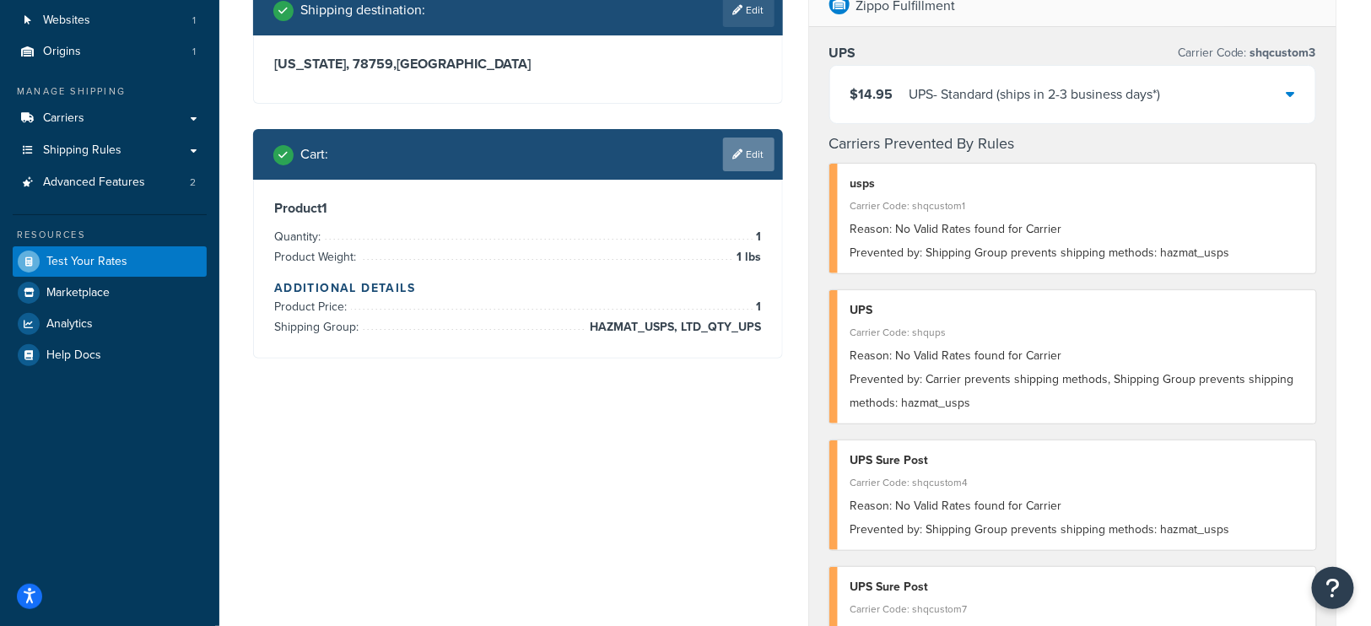
click at [751, 158] on link "Edit" at bounding box center [748, 154] width 51 height 34
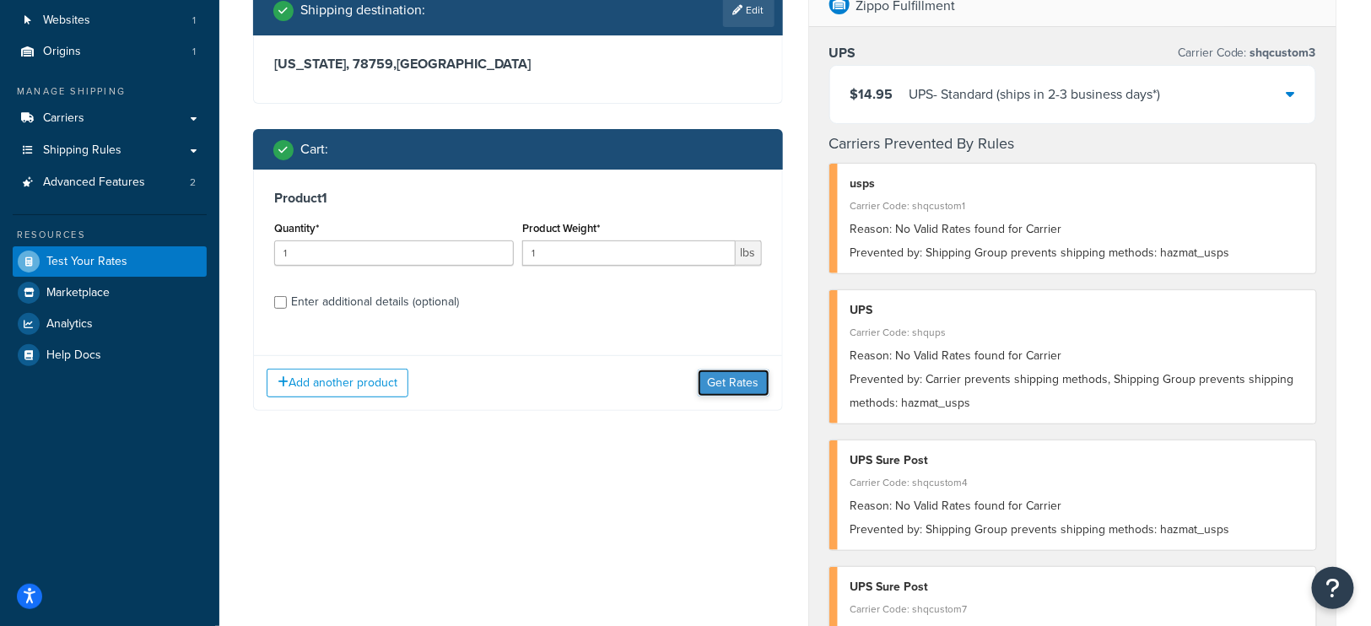
click at [743, 382] on button "Get Rates" at bounding box center [734, 382] width 72 height 27
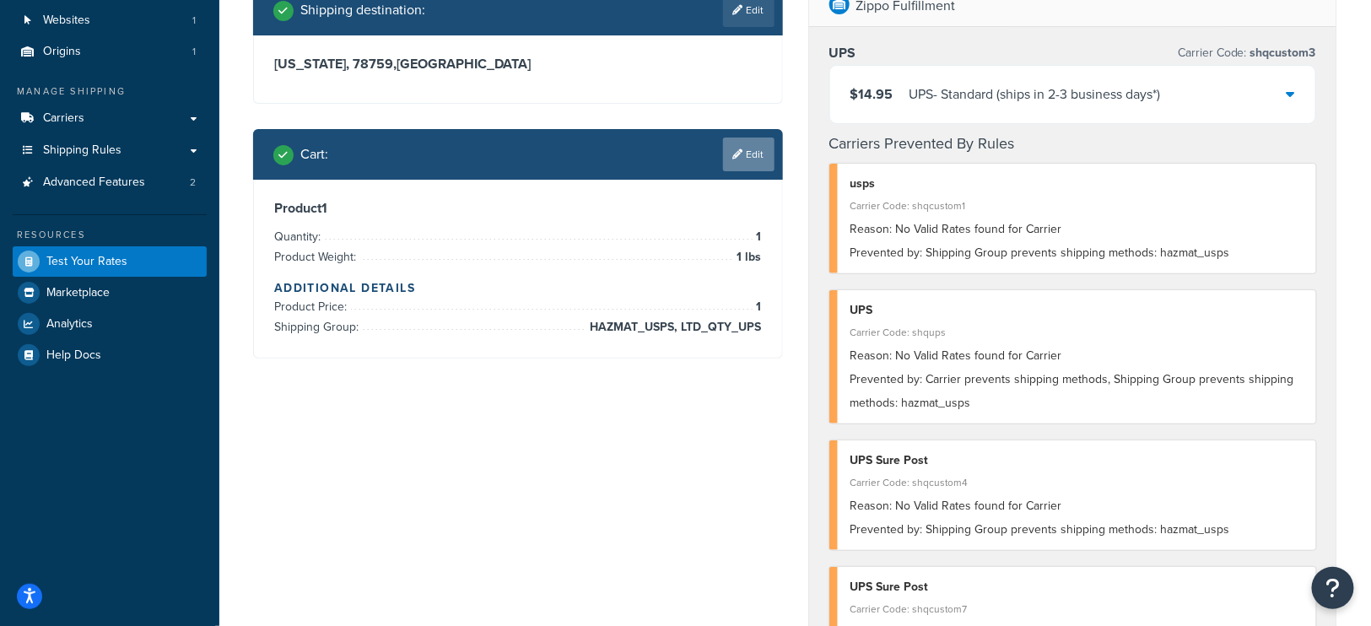
click at [745, 156] on link "Edit" at bounding box center [748, 154] width 51 height 34
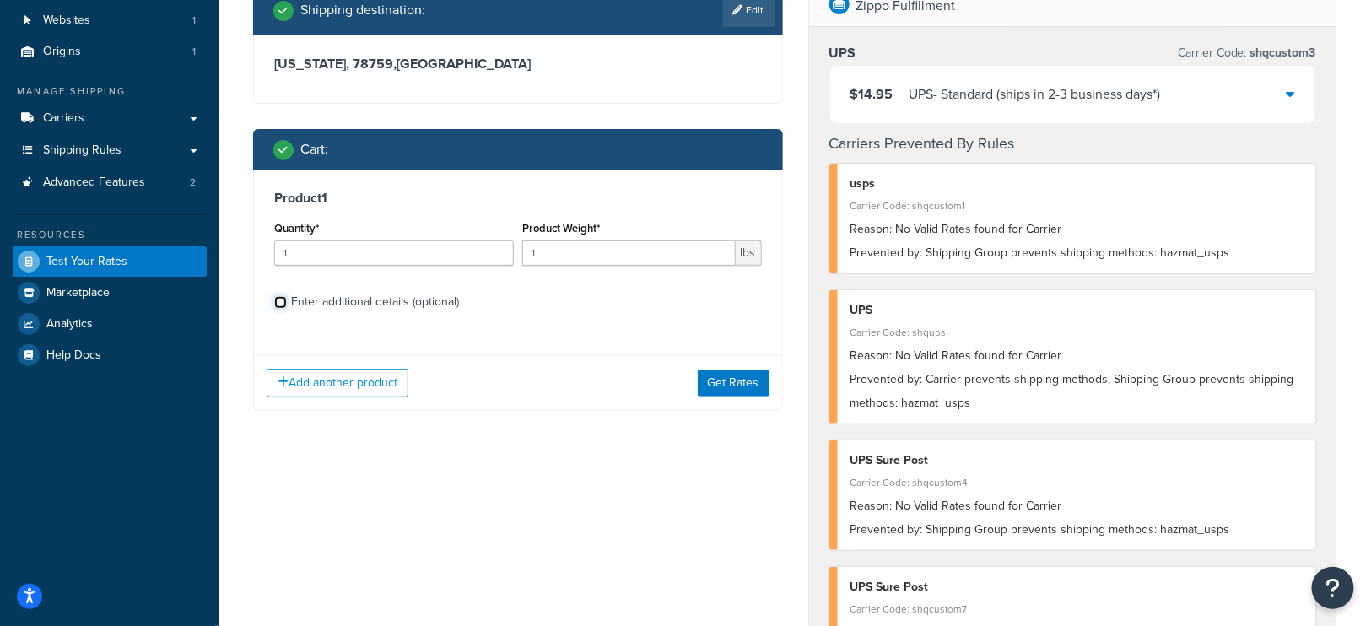
click at [276, 299] on input "Enter additional details (optional)" at bounding box center [280, 302] width 13 height 13
checkbox input "true"
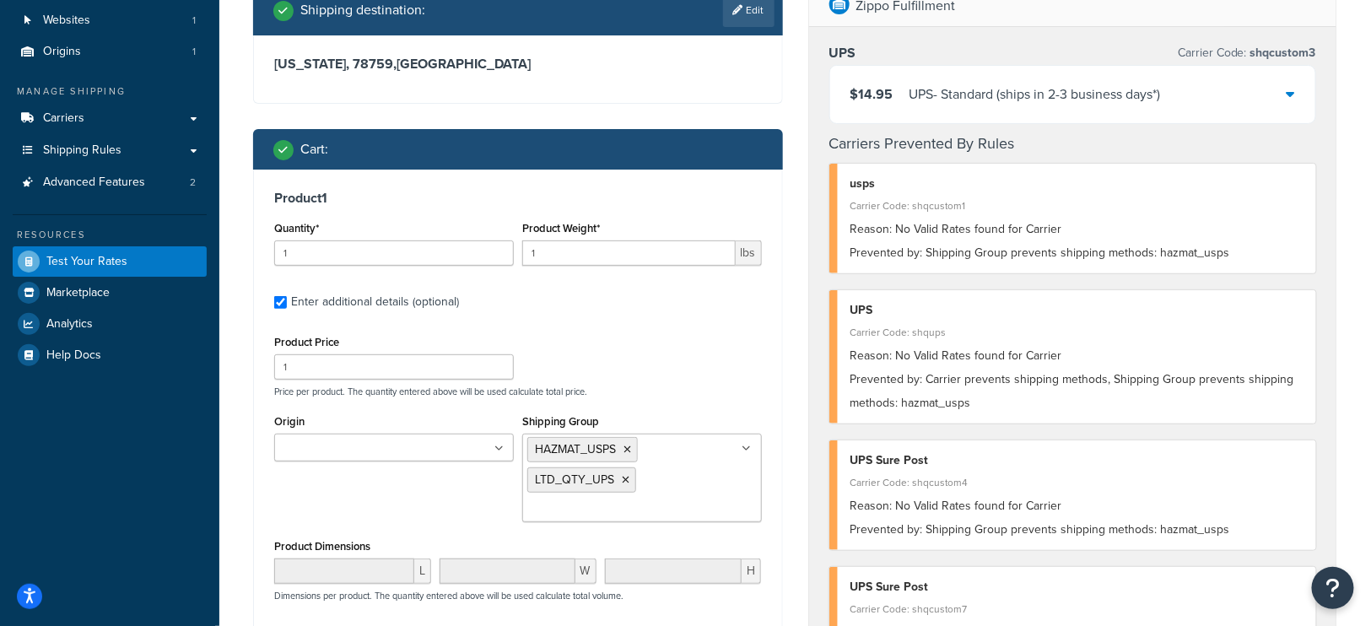
click at [666, 484] on ul "HAZMAT_USPS LTD_QTY_UPS" at bounding box center [642, 478] width 240 height 89
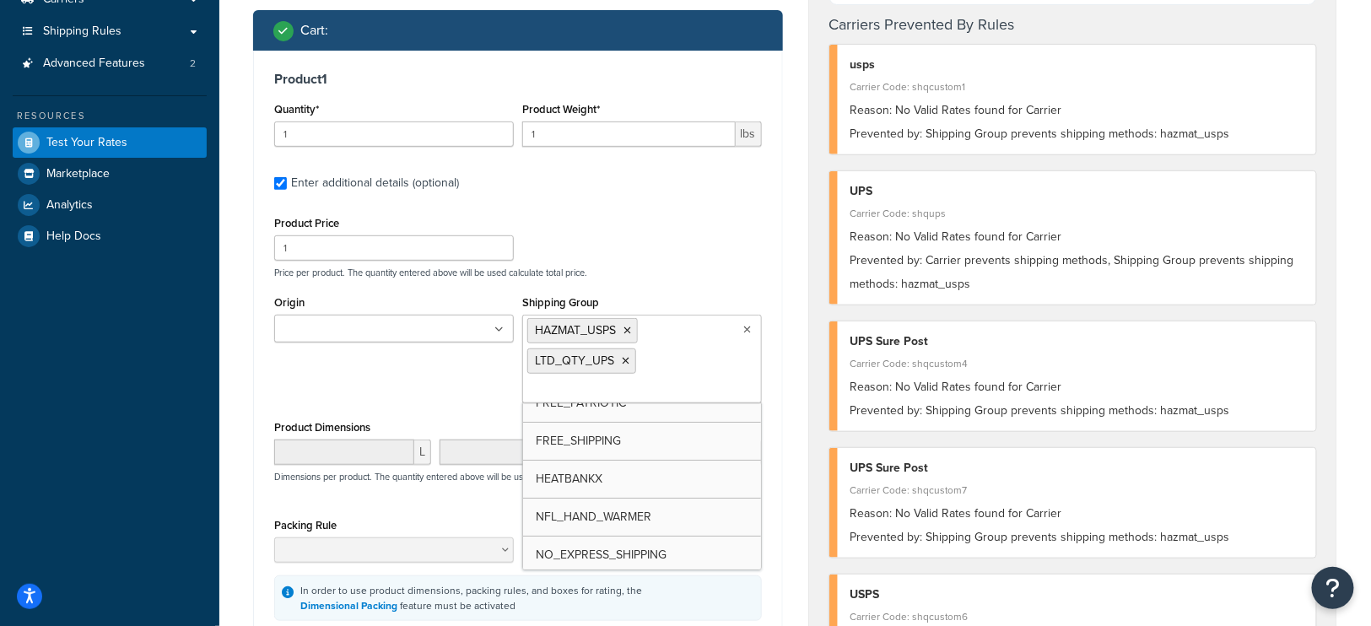
scroll to position [116, 0]
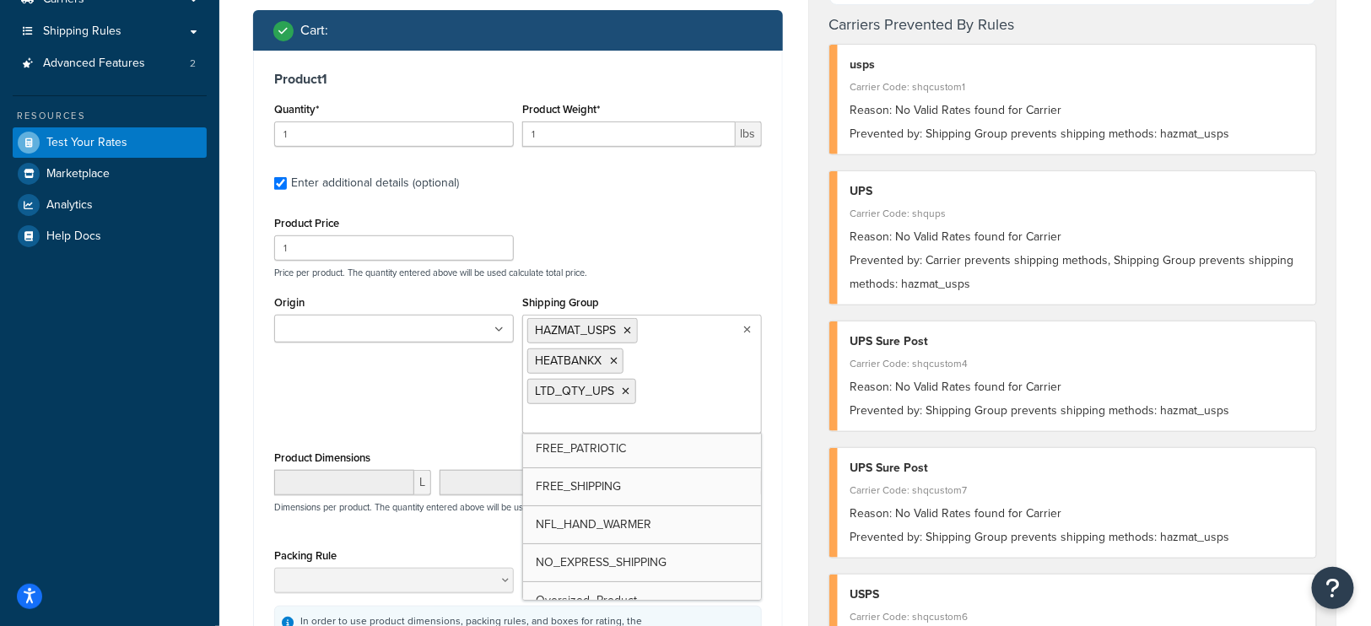
click at [240, 428] on div "Test your rates Reset Rate Results 10/14/2025, 5:23 PM Shipping destination : E…" at bounding box center [794, 584] width 1151 height 1528
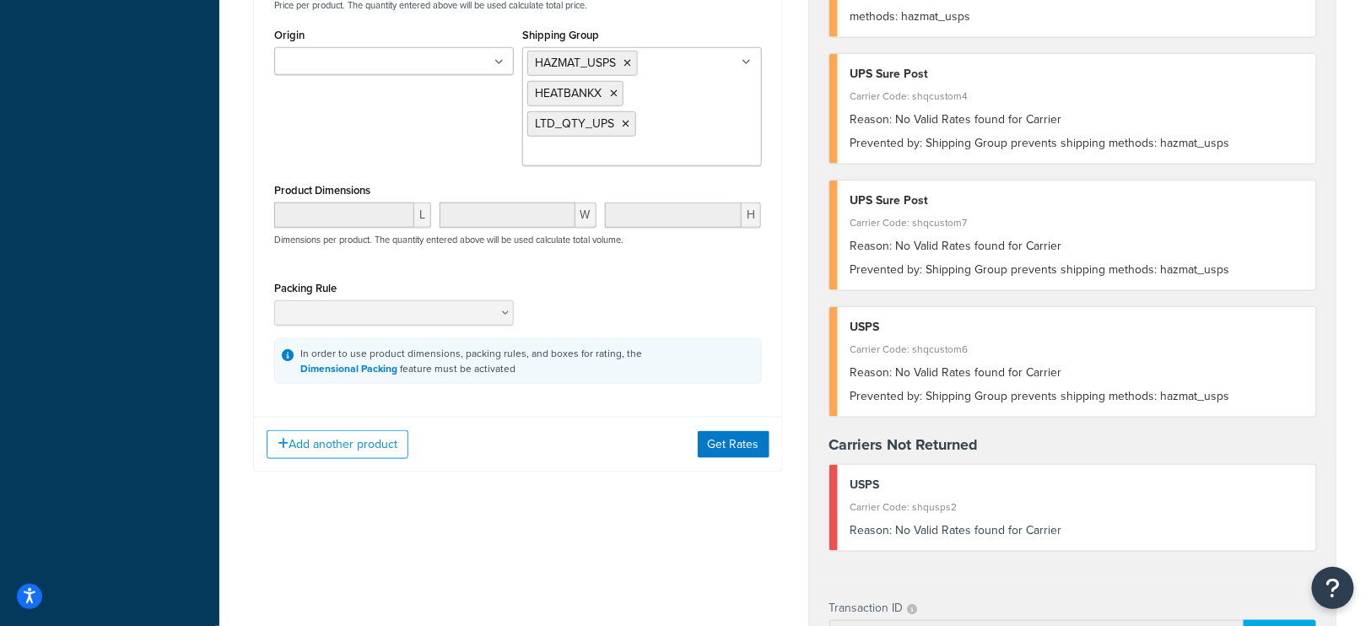
scroll to position [568, 0]
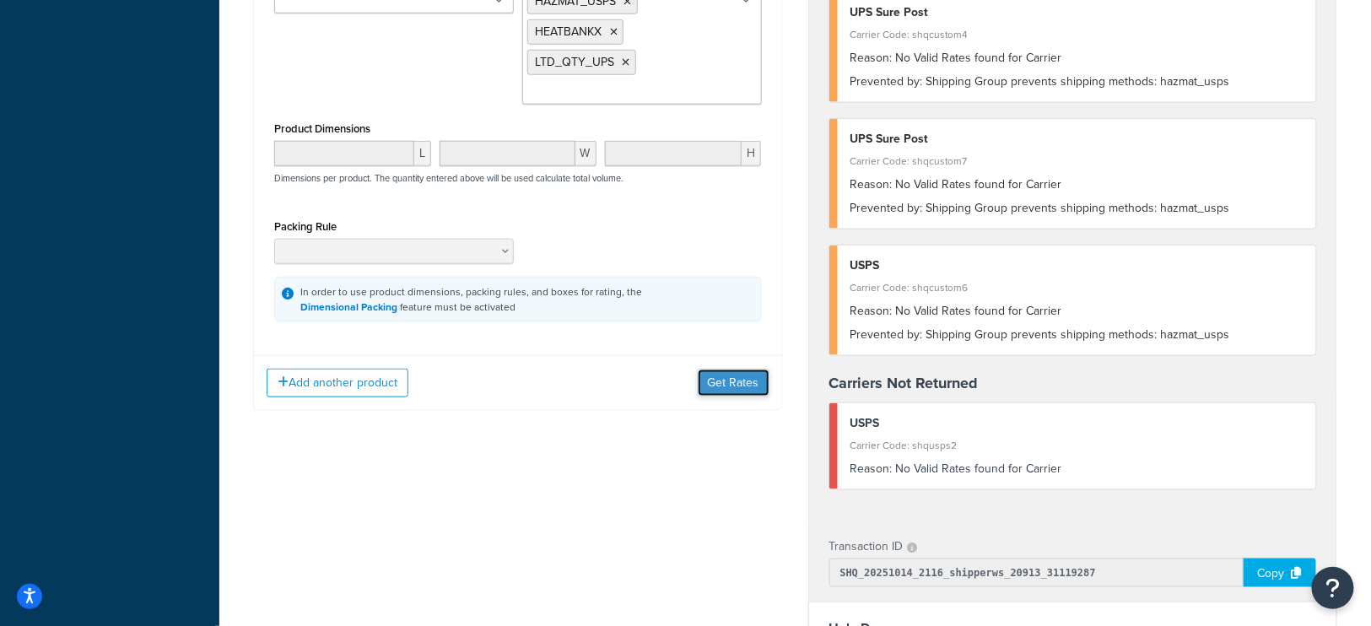
click at [737, 379] on button "Get Rates" at bounding box center [734, 382] width 72 height 27
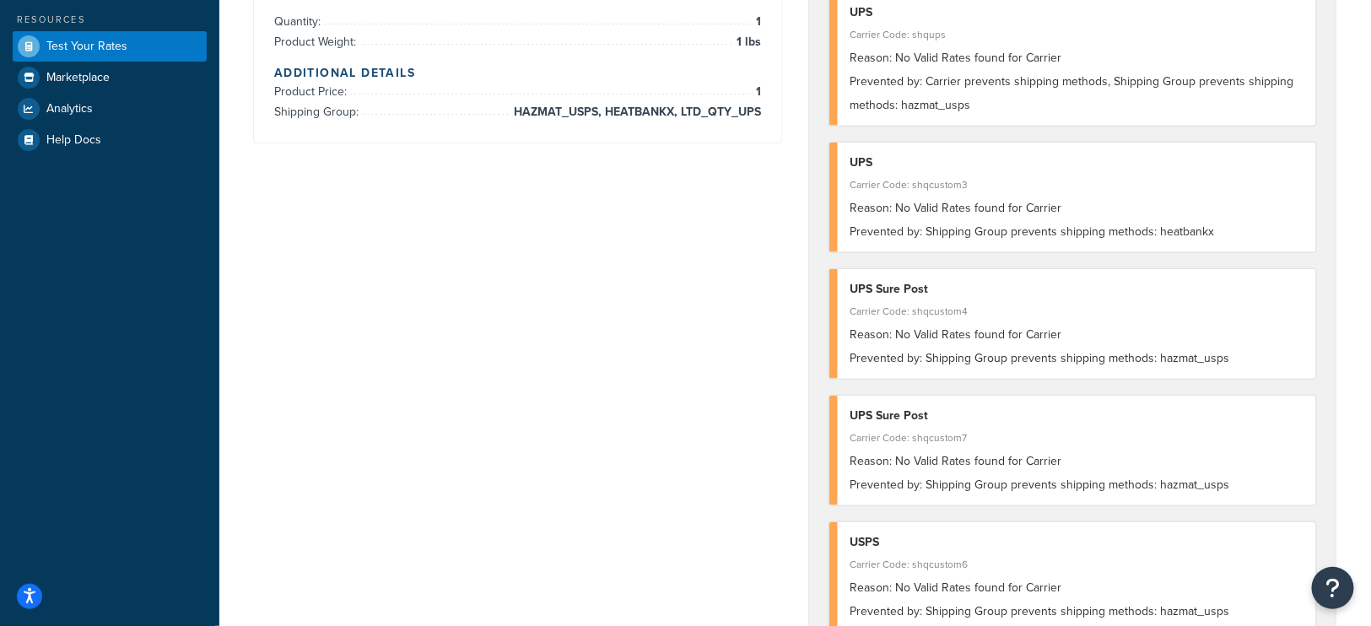
scroll to position [0, 0]
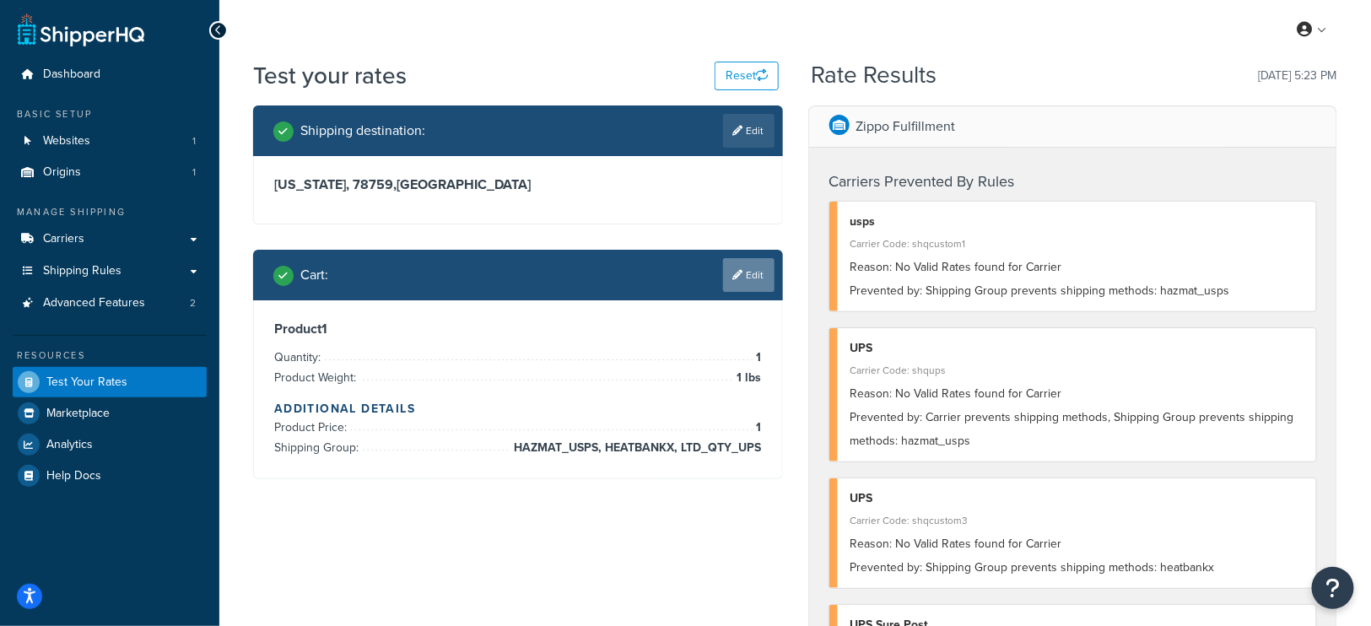
click at [762, 279] on link "Edit" at bounding box center [748, 275] width 51 height 34
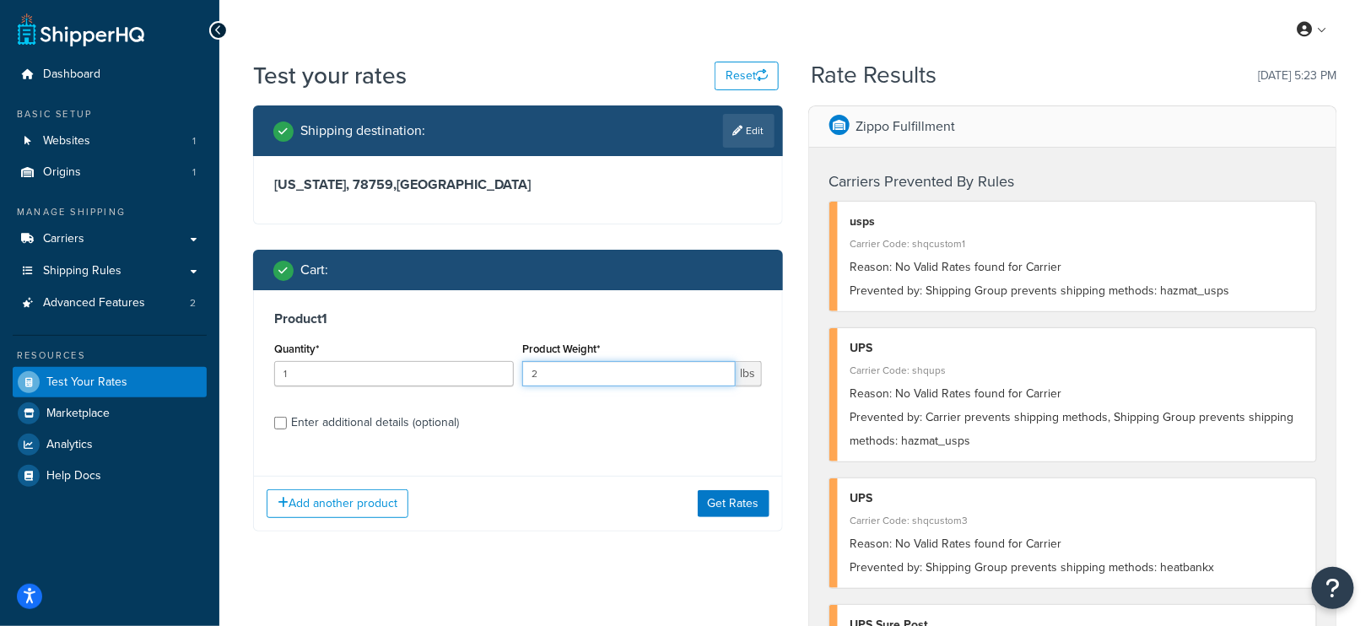
click at [720, 370] on input "2" at bounding box center [628, 373] width 213 height 25
click at [720, 370] on input "3" at bounding box center [628, 373] width 213 height 25
type input "4"
click at [720, 370] on input "4" at bounding box center [628, 373] width 213 height 25
click at [740, 490] on button "Get Rates" at bounding box center [734, 503] width 72 height 27
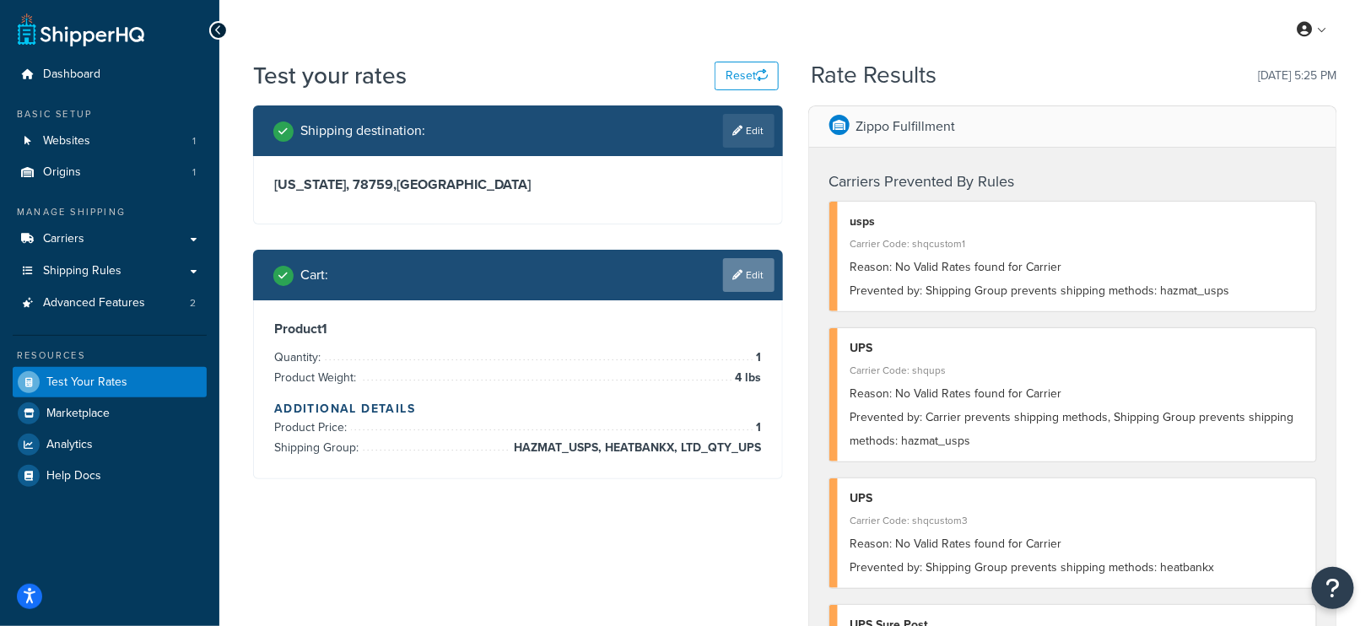
click at [753, 267] on link "Edit" at bounding box center [748, 275] width 51 height 34
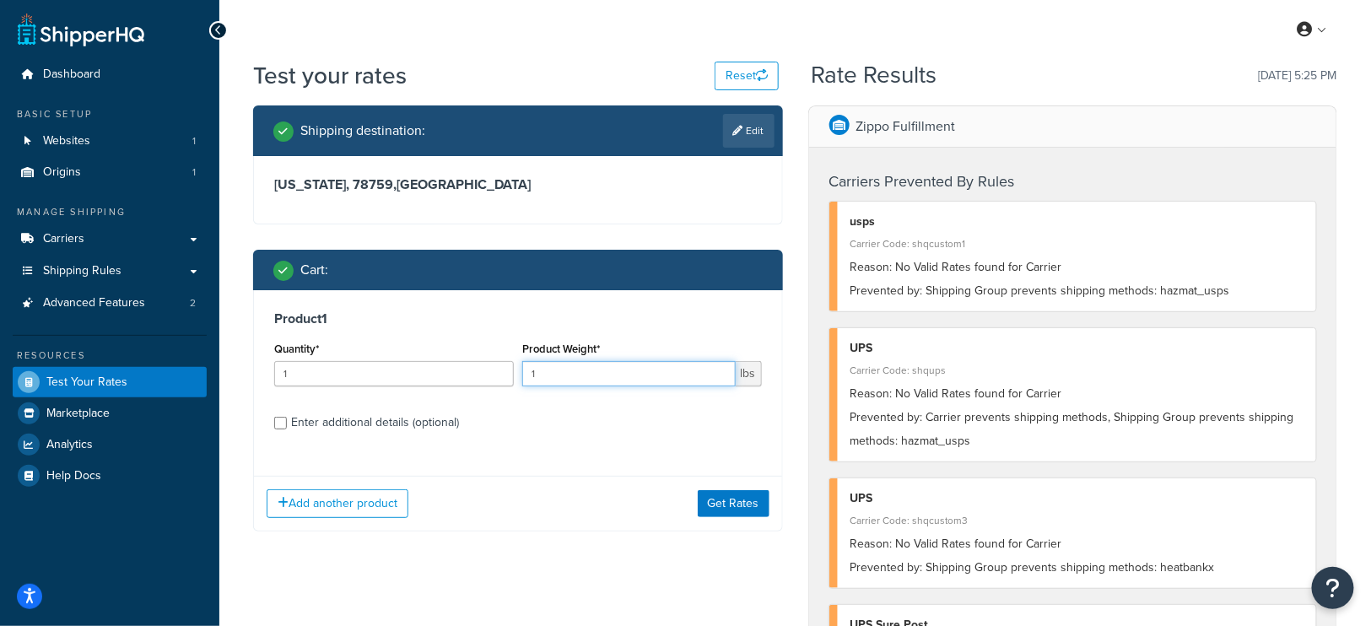
drag, startPoint x: 578, startPoint y: 377, endPoint x: 509, endPoint y: 374, distance: 68.4
click at [509, 374] on div "Quantity* 1 Product Weight* 1 lbs" at bounding box center [518, 368] width 496 height 62
type input ".5"
click at [720, 501] on button "Get Rates" at bounding box center [734, 503] width 72 height 27
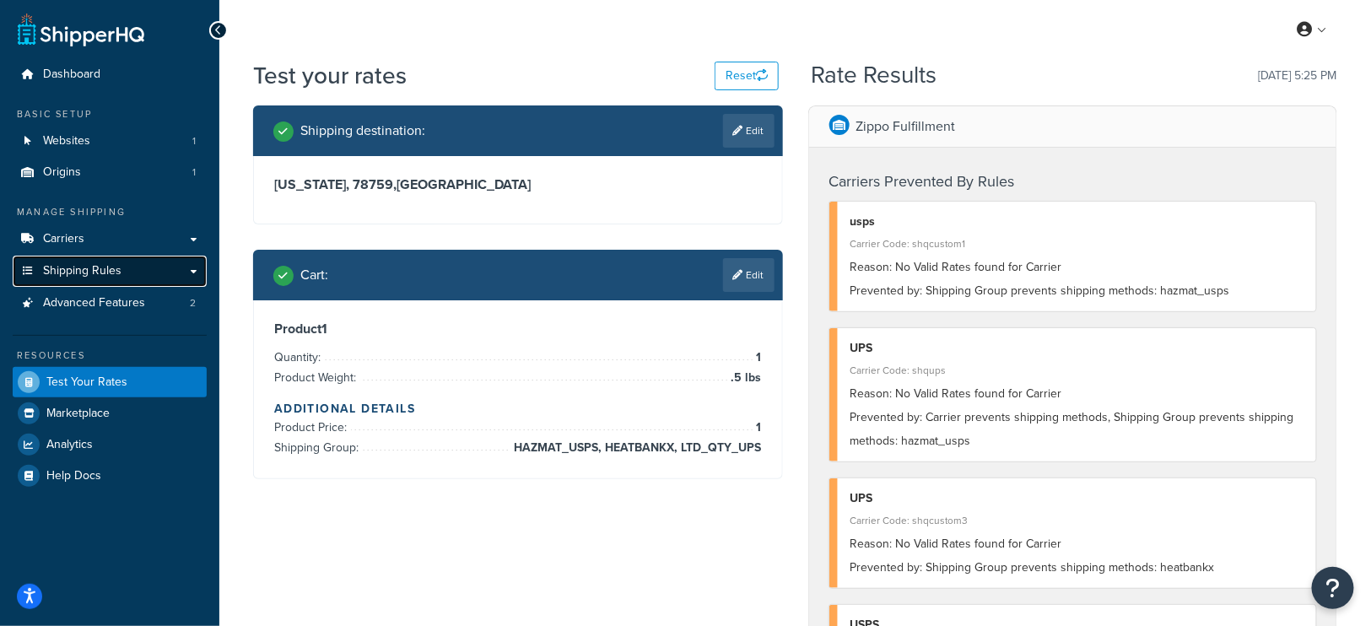
click at [92, 272] on span "Shipping Rules" at bounding box center [82, 271] width 78 height 14
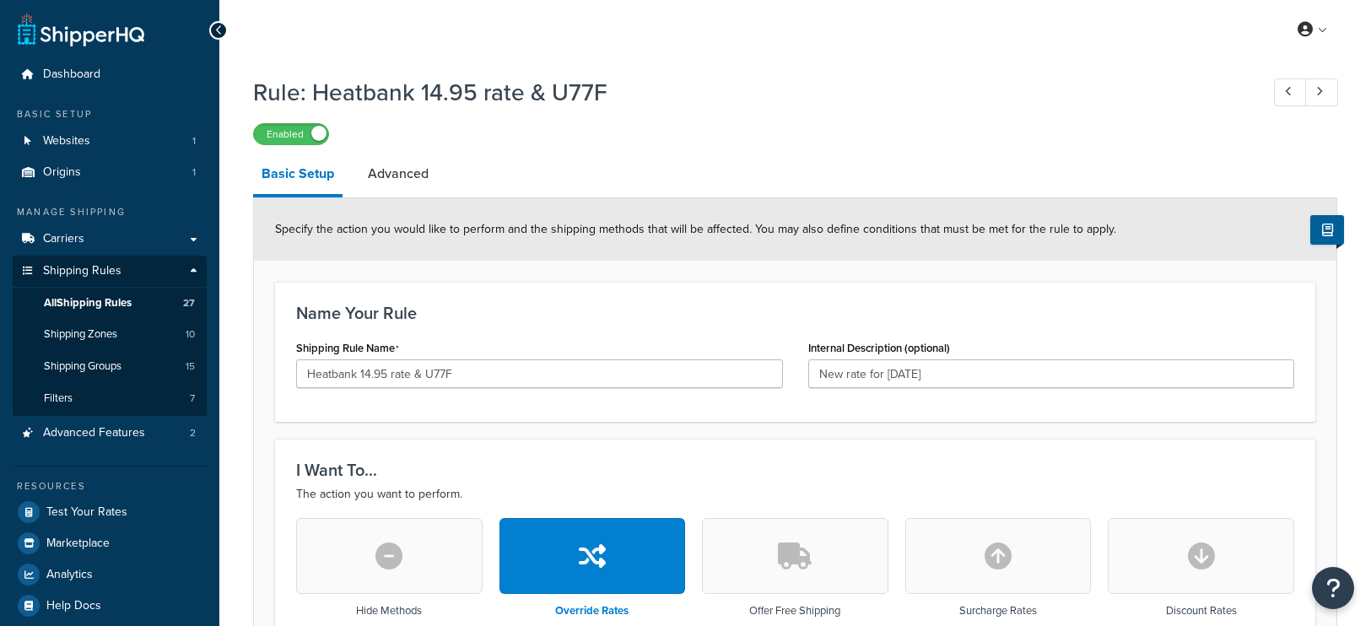
select select "LOCATION"
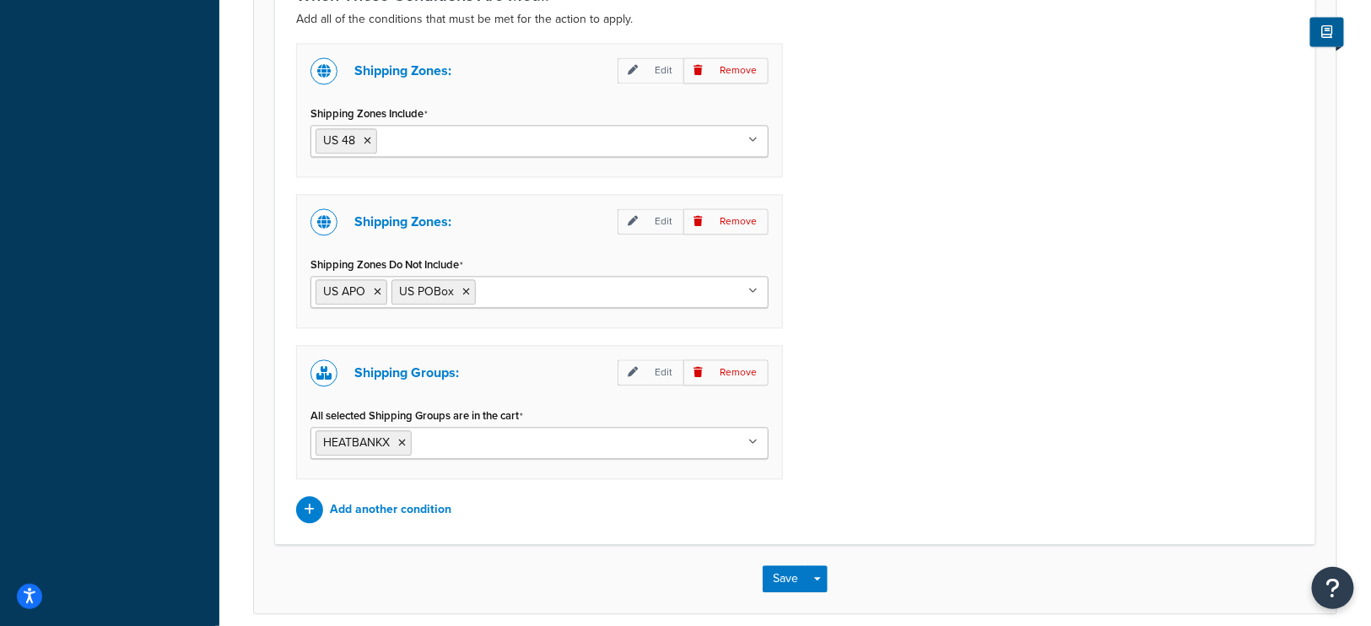
scroll to position [1301, 0]
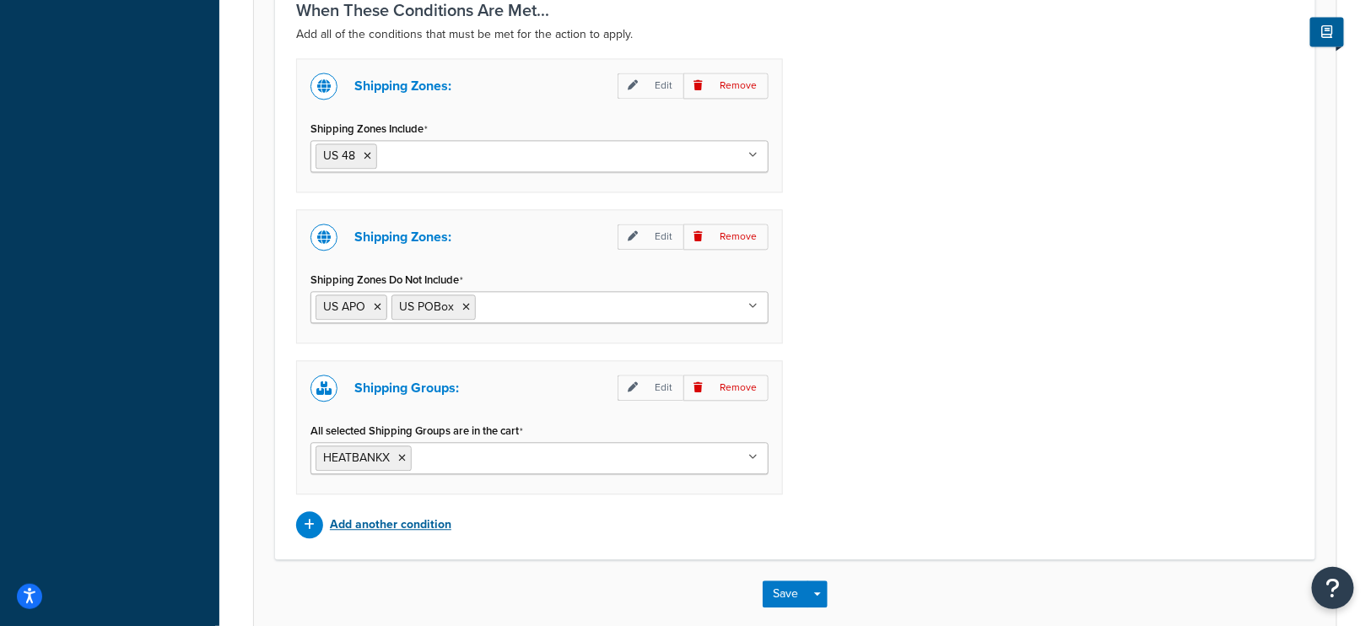
click at [308, 519] on icon at bounding box center [309, 525] width 11 height 12
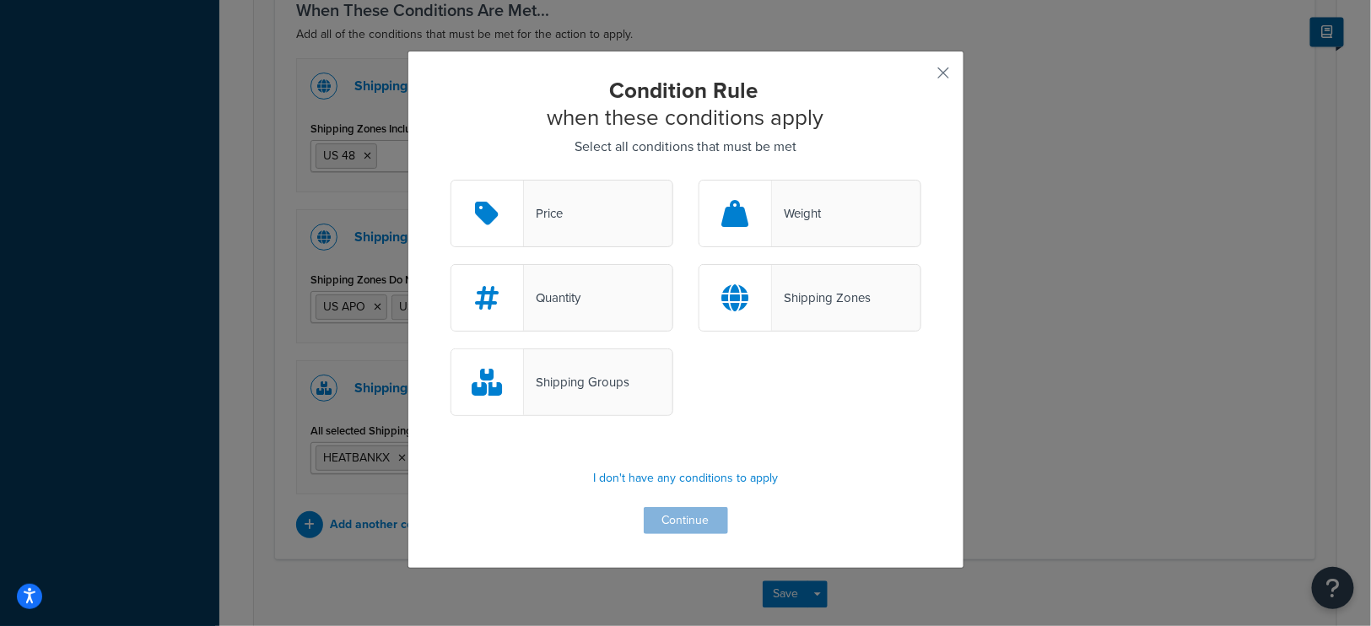
click at [579, 382] on div "Shipping Groups" at bounding box center [576, 382] width 105 height 24
click at [0, 0] on input "Shipping Groups" at bounding box center [0, 0] width 0 height 0
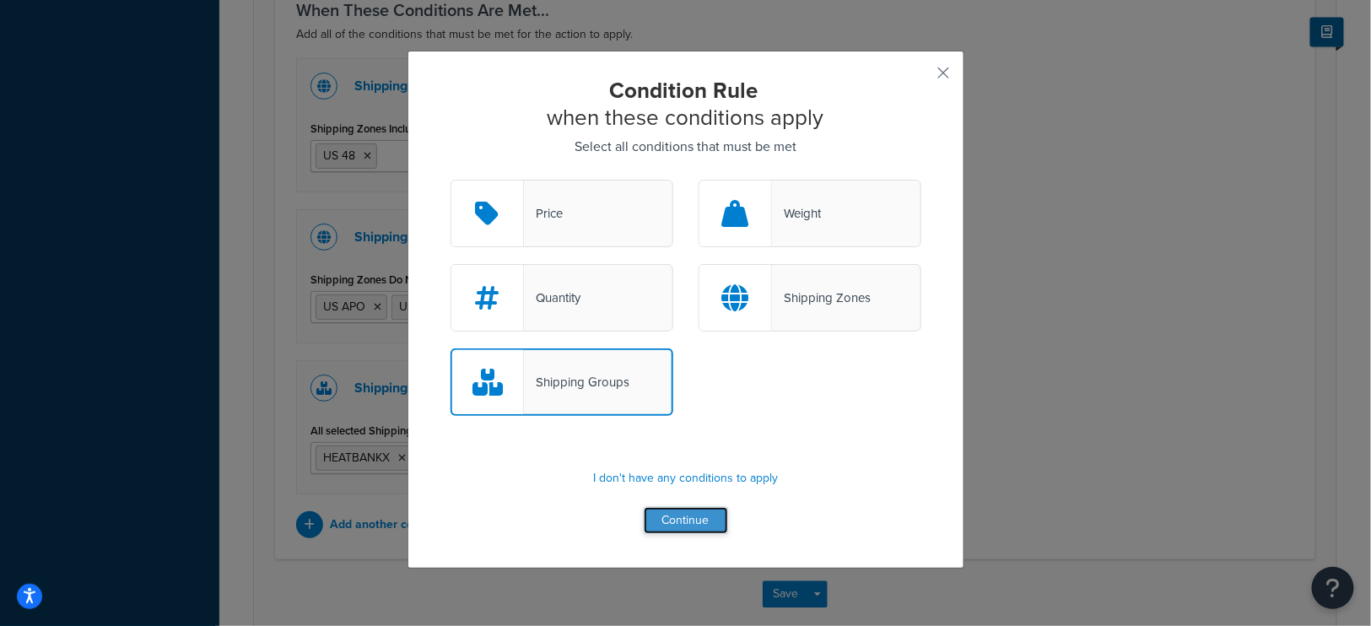
click at [695, 515] on button "Continue" at bounding box center [686, 520] width 84 height 27
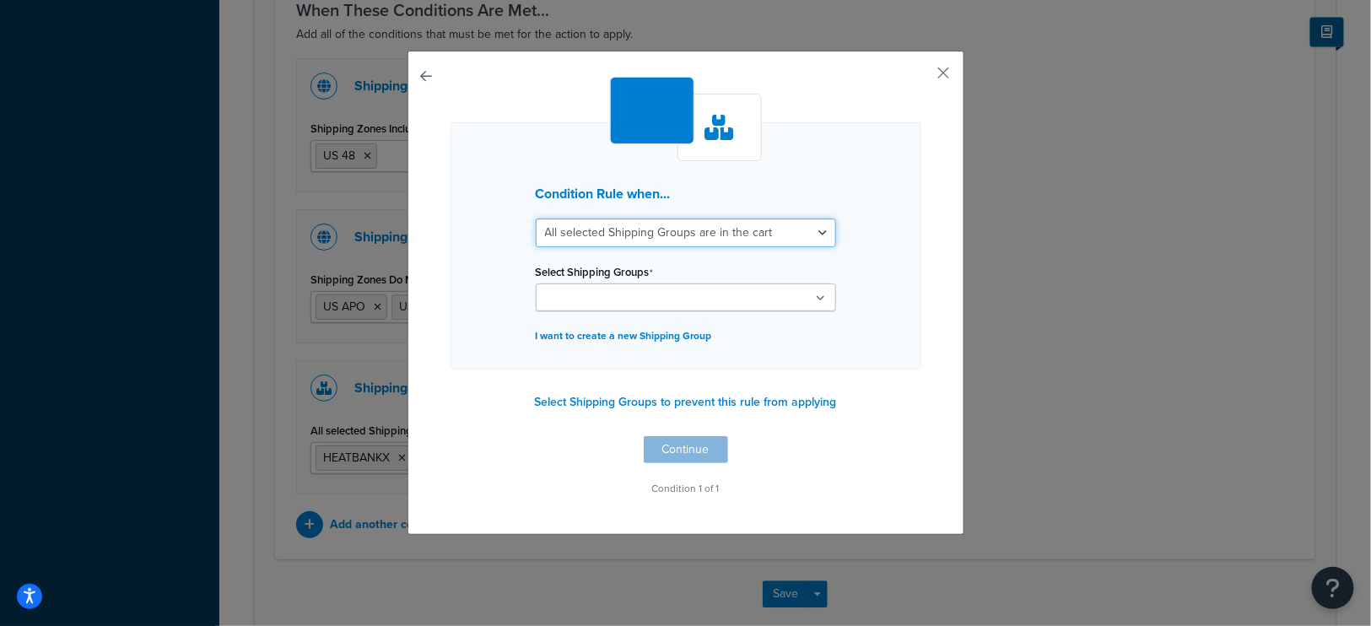
click at [726, 228] on select "All selected Shipping Groups are in the cart Any selected Shipping Groups are i…" at bounding box center [686, 232] width 300 height 29
click at [536, 218] on select "All selected Shipping Groups are in the cart Any selected Shipping Groups are i…" at bounding box center [686, 232] width 300 height 29
click at [700, 295] on ul at bounding box center [686, 297] width 300 height 28
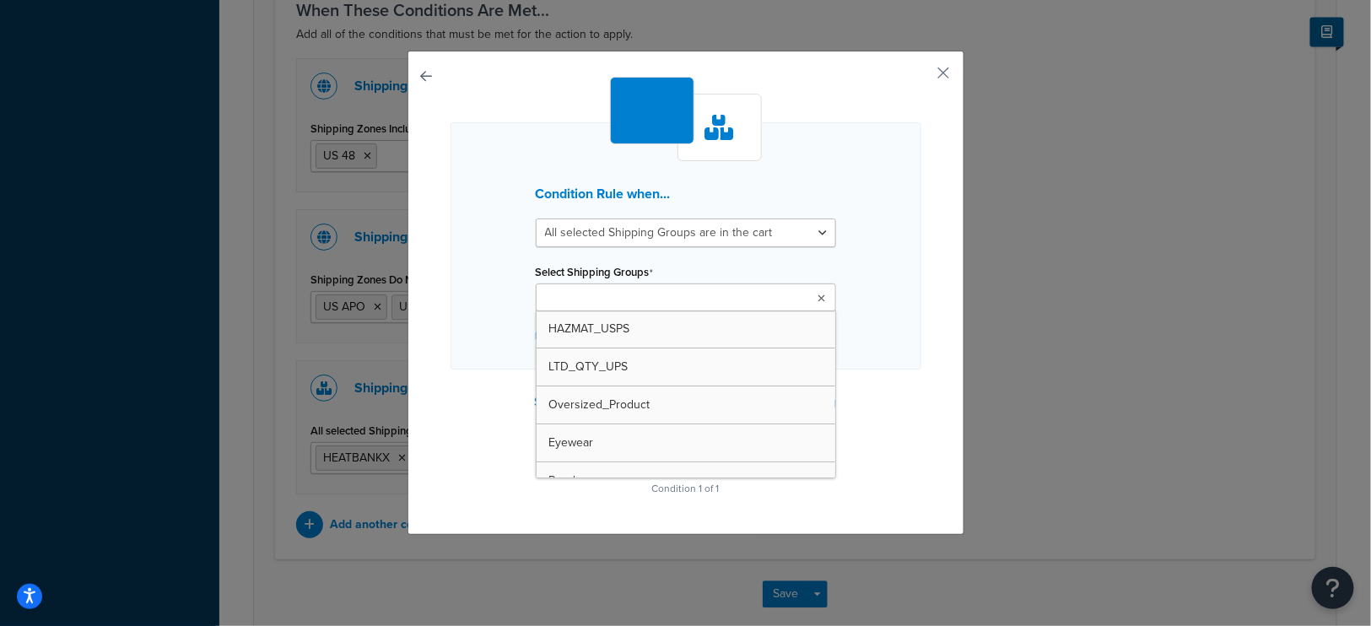
click at [504, 315] on div "Condition Rule when... All selected Shipping Groups are in the cart Any selecte…" at bounding box center [685, 245] width 471 height 247
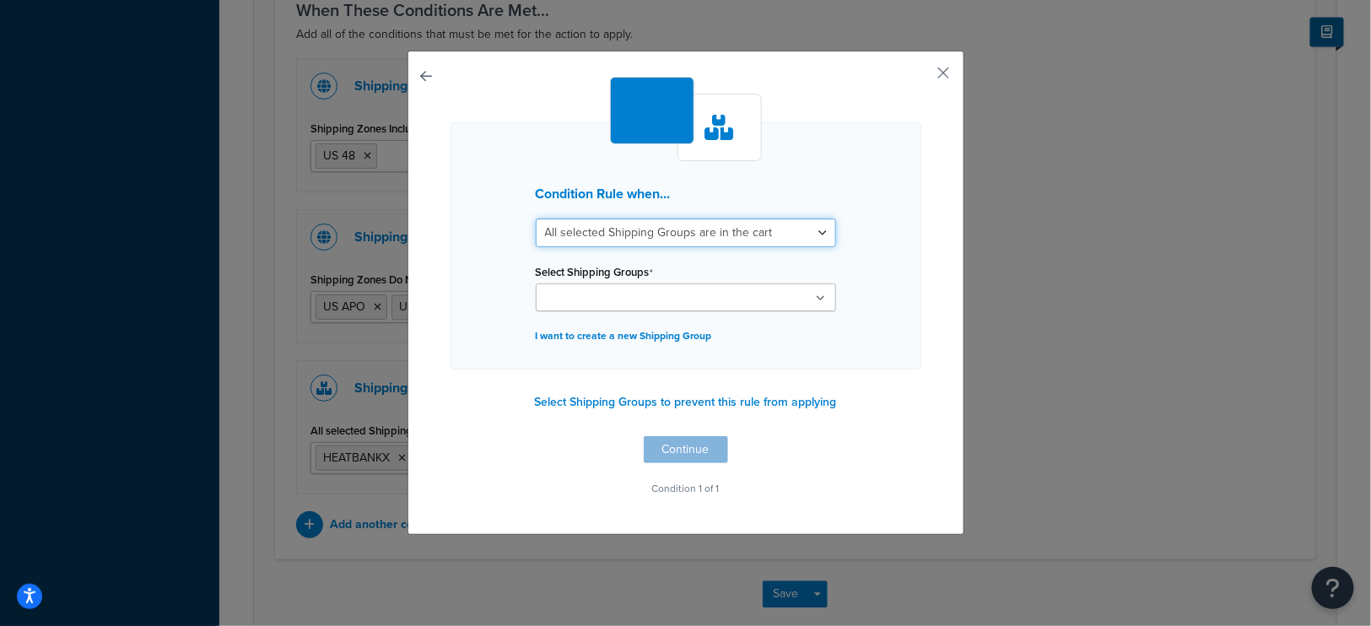
click at [740, 226] on select "All selected Shipping Groups are in the cart Any selected Shipping Groups are i…" at bounding box center [686, 232] width 300 height 29
click at [536, 218] on select "All selected Shipping Groups are in the cart Any selected Shipping Groups are i…" at bounding box center [686, 232] width 300 height 29
click at [719, 224] on select "All selected Shipping Groups are in the cart Any selected Shipping Groups are i…" at bounding box center [686, 232] width 300 height 29
select select "all"
click at [536, 218] on select "All selected Shipping Groups are in the cart Any selected Shipping Groups are i…" at bounding box center [686, 232] width 300 height 29
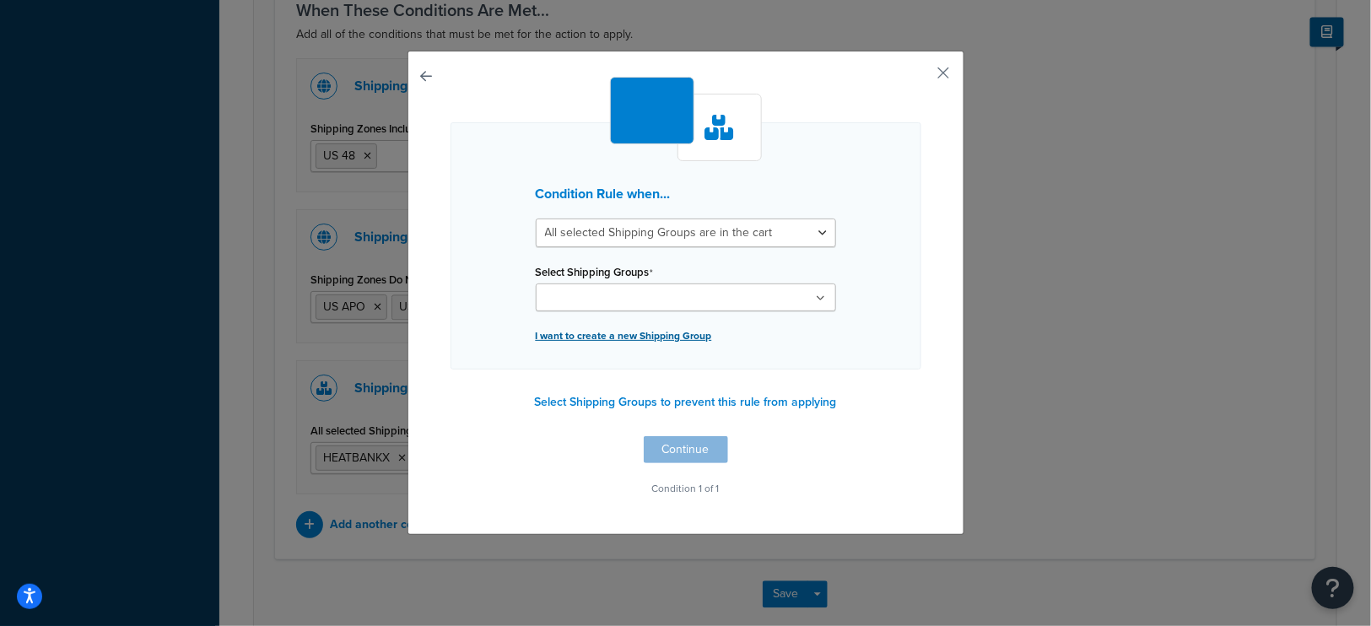
click at [630, 334] on p "I want to create a new Shipping Group" at bounding box center [686, 336] width 300 height 24
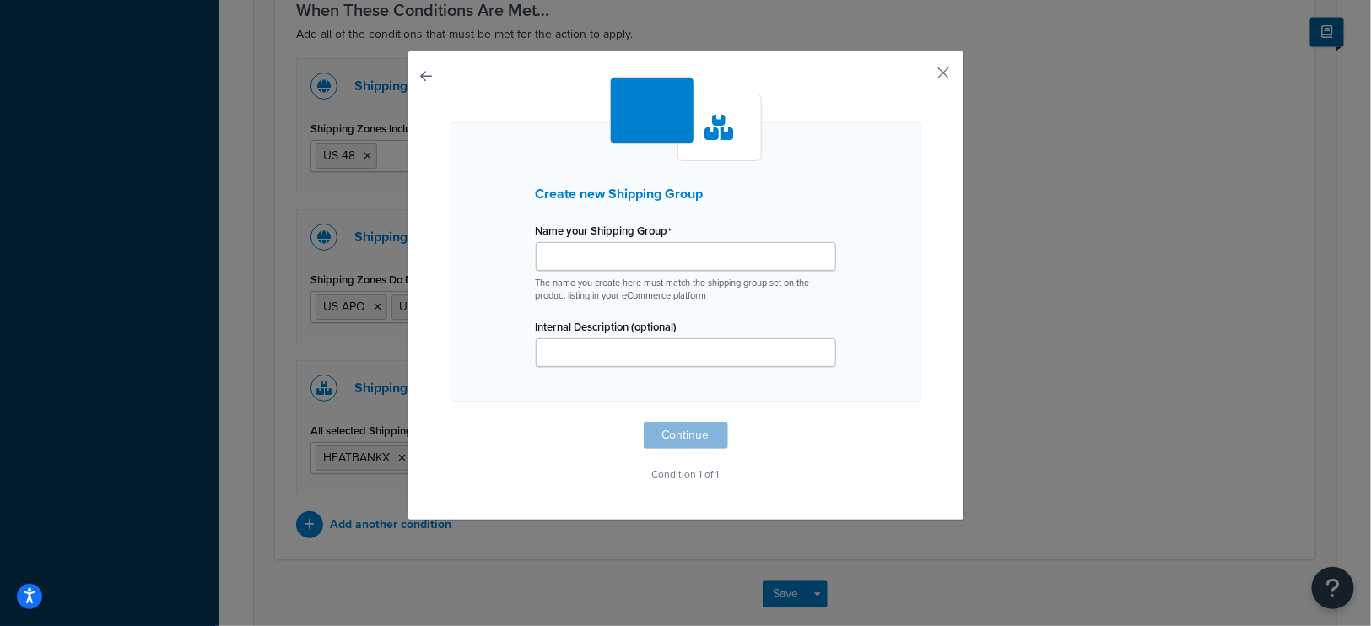
click at [450, 422] on button "button" at bounding box center [450, 422] width 0 height 0
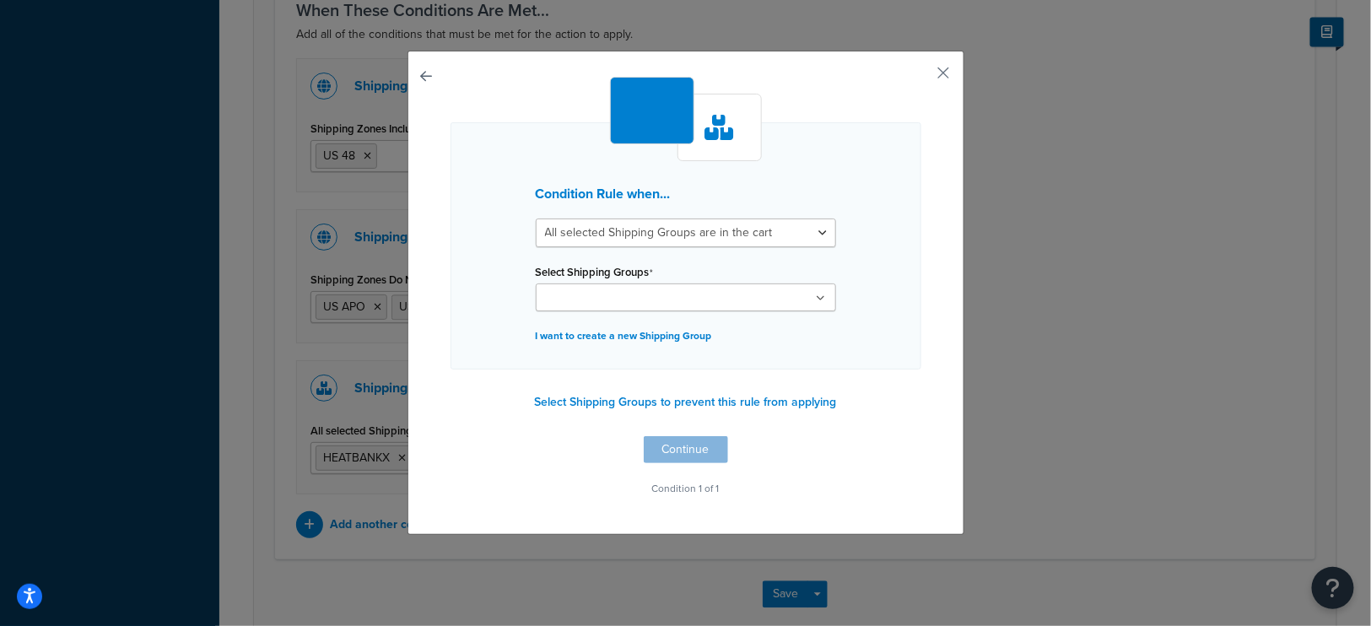
click at [450, 436] on button "button" at bounding box center [450, 436] width 0 height 0
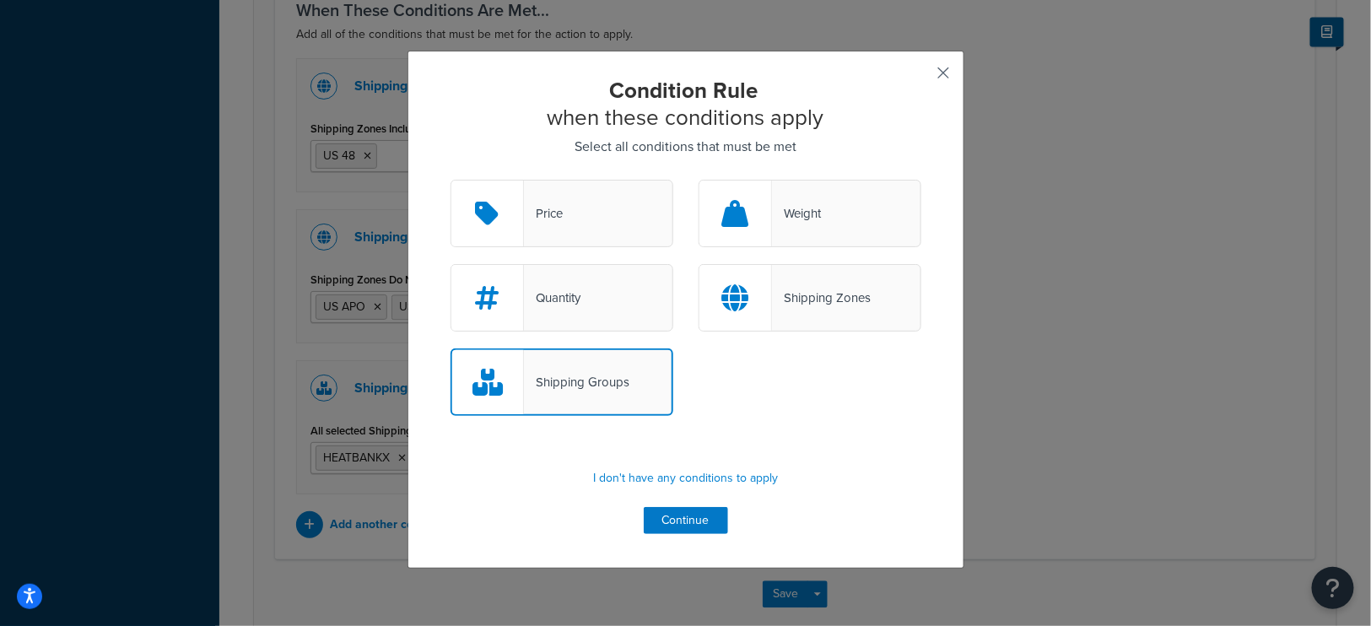
click at [921, 77] on button "button" at bounding box center [919, 79] width 4 height 4
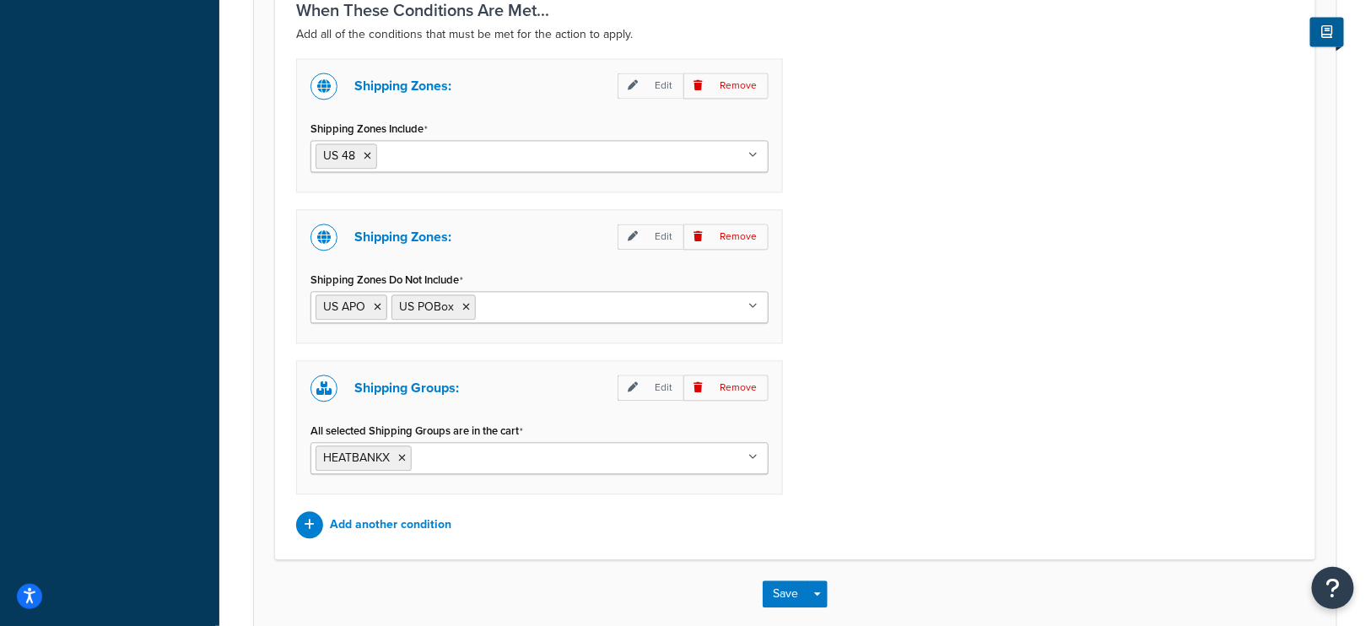
click at [506, 454] on input "All selected Shipping Groups are in the cart" at bounding box center [490, 457] width 149 height 19
click at [871, 439] on div "Shipping Zones: Edit Remove Shipping Zones Include US 48 US APO [GEOGRAPHIC_DAT…" at bounding box center [794, 298] width 1023 height 480
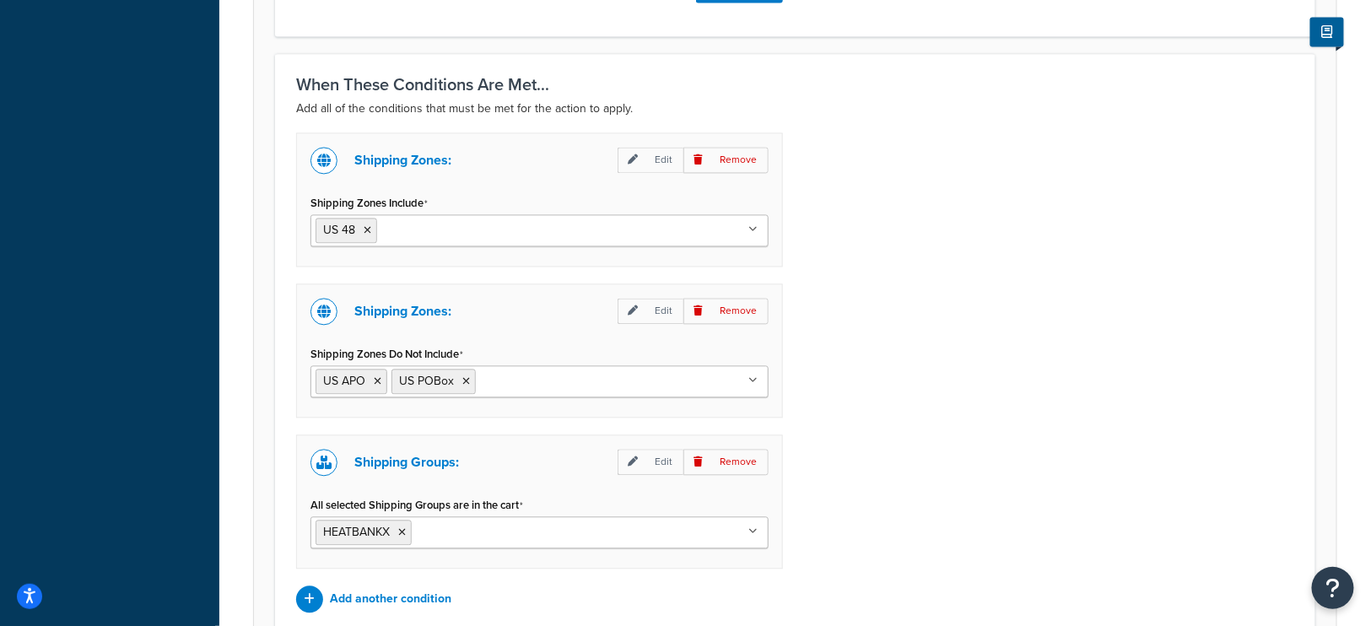
scroll to position [1274, 0]
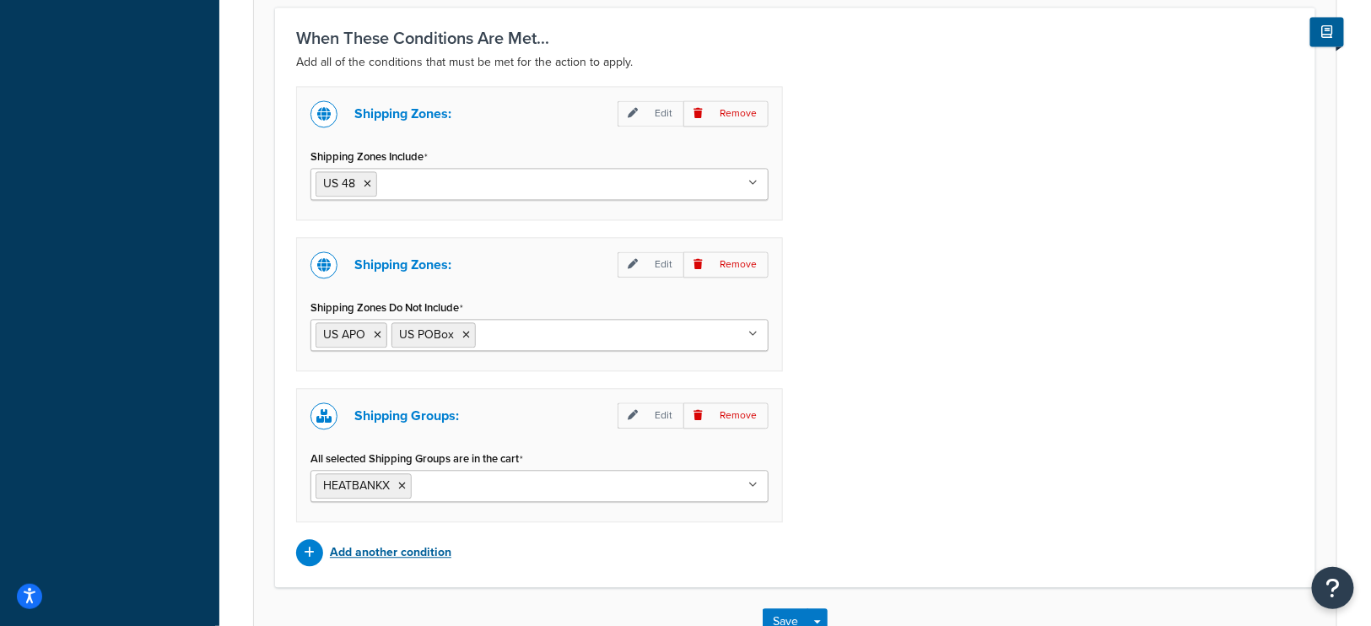
click at [402, 542] on p "Add another condition" at bounding box center [390, 553] width 121 height 24
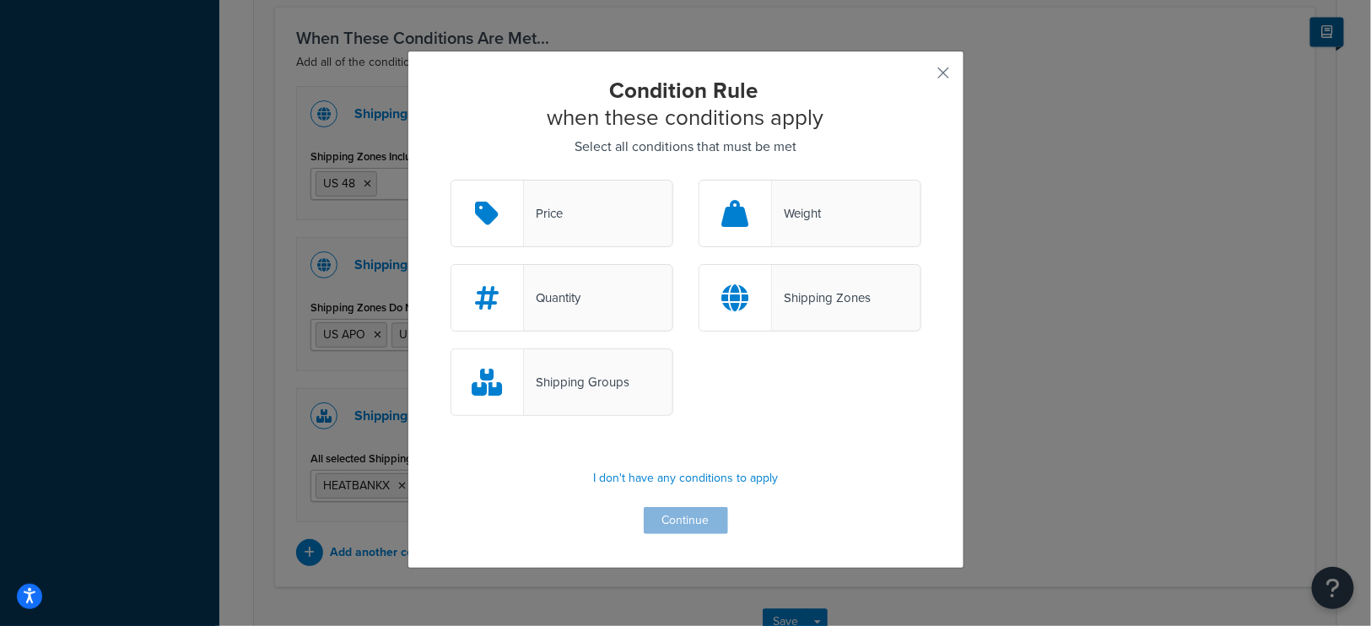
click at [588, 380] on div "Shipping Groups" at bounding box center [576, 382] width 105 height 24
click at [0, 0] on input "Shipping Groups" at bounding box center [0, 0] width 0 height 0
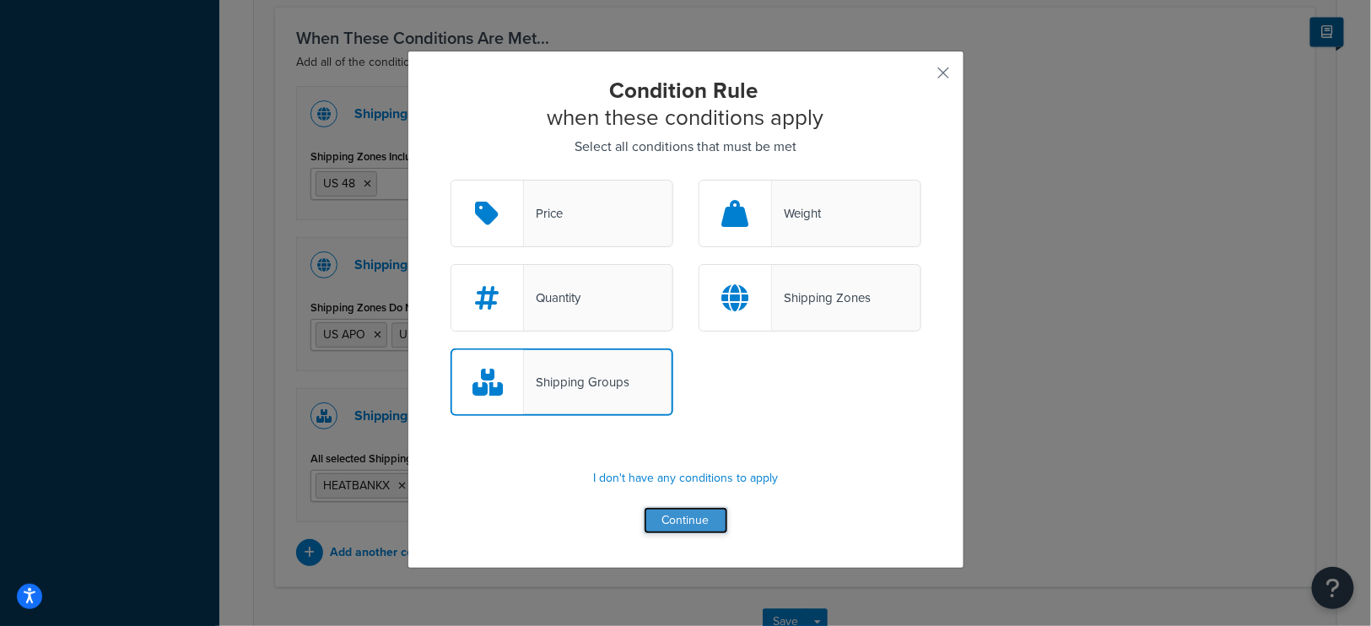
click at [693, 516] on button "Continue" at bounding box center [686, 520] width 84 height 27
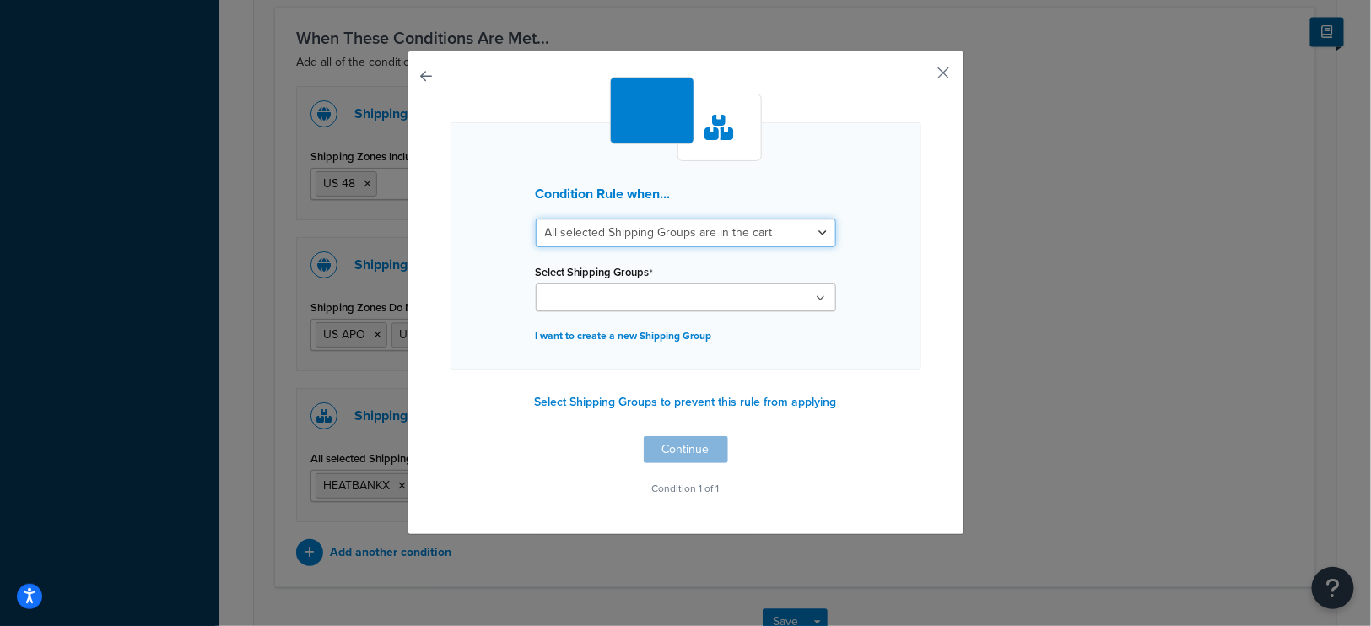
click at [750, 225] on select "All selected Shipping Groups are in the cart Any selected Shipping Groups are i…" at bounding box center [686, 232] width 300 height 29
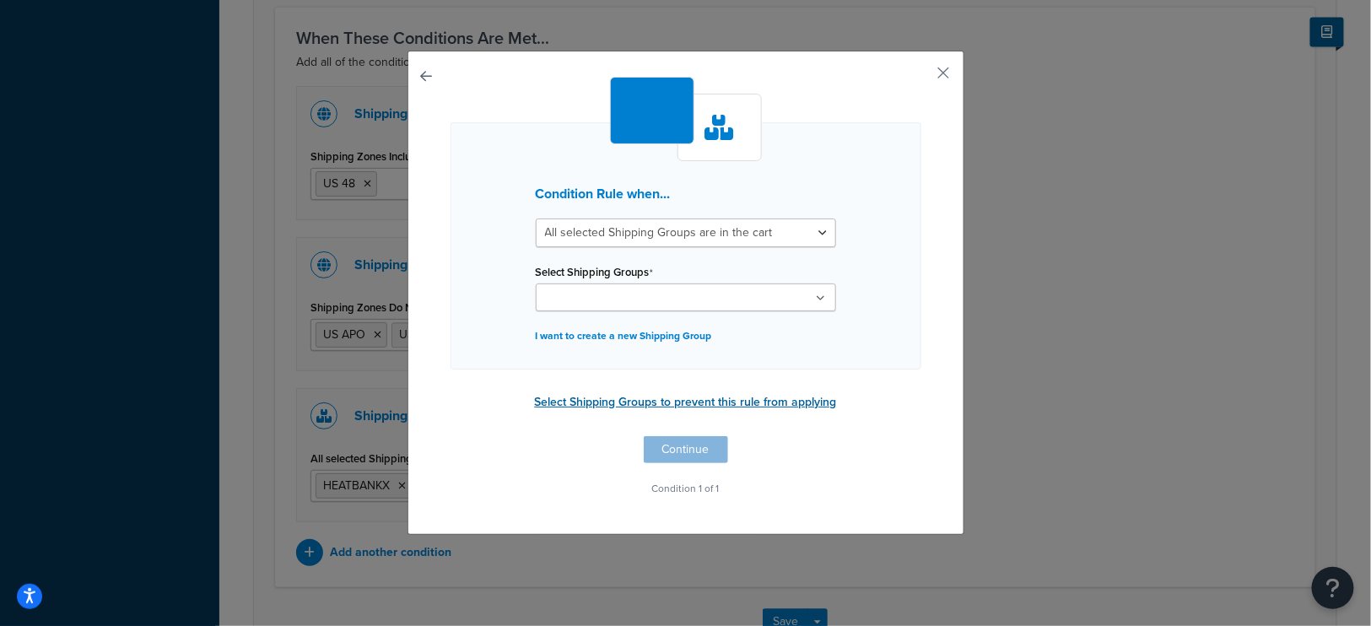
click at [712, 401] on button "Select Shipping Groups to prevent this rule from applying" at bounding box center [686, 402] width 312 height 25
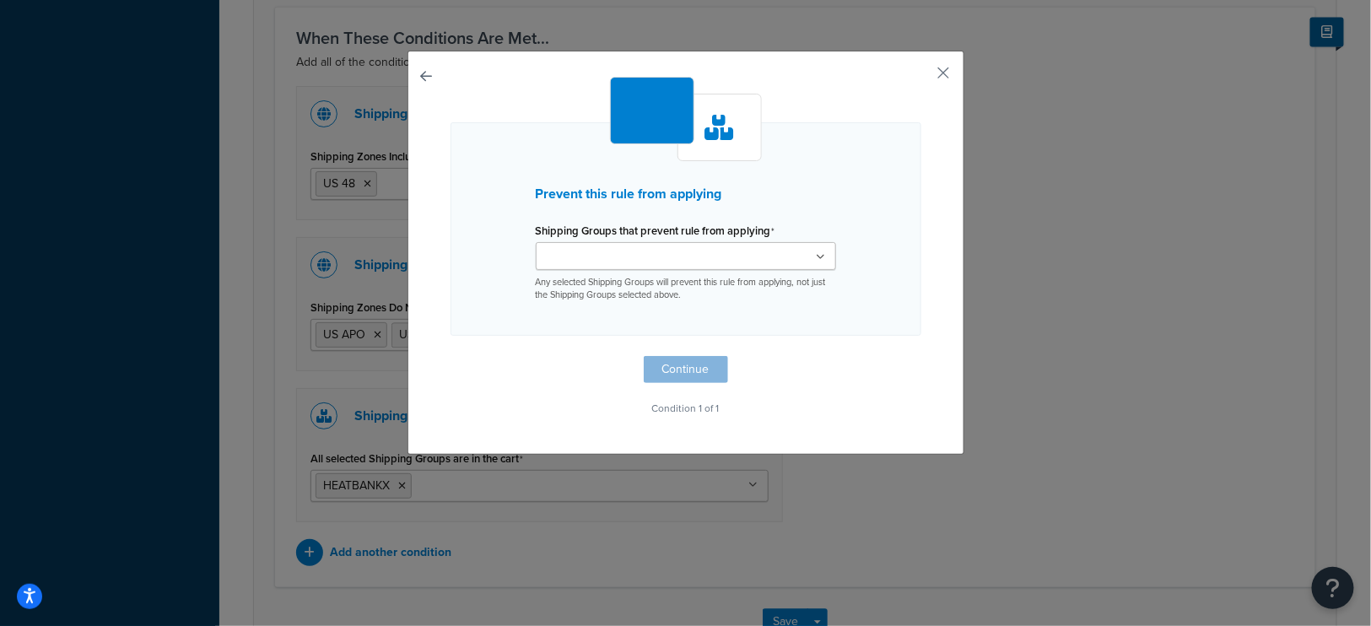
click at [756, 258] on ul at bounding box center [686, 256] width 300 height 28
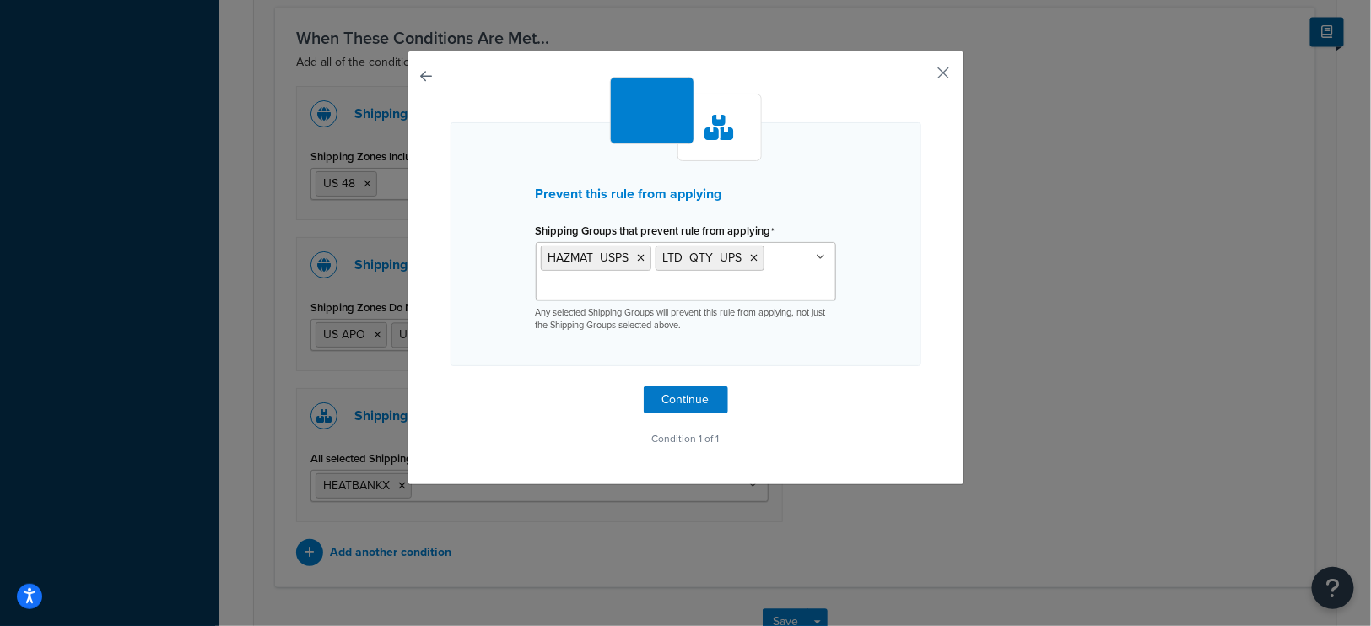
click at [932, 339] on div "Prevent this rule from applying Shipping Groups that prevent rule from applying…" at bounding box center [685, 268] width 557 height 434
click at [754, 256] on icon at bounding box center [755, 258] width 8 height 10
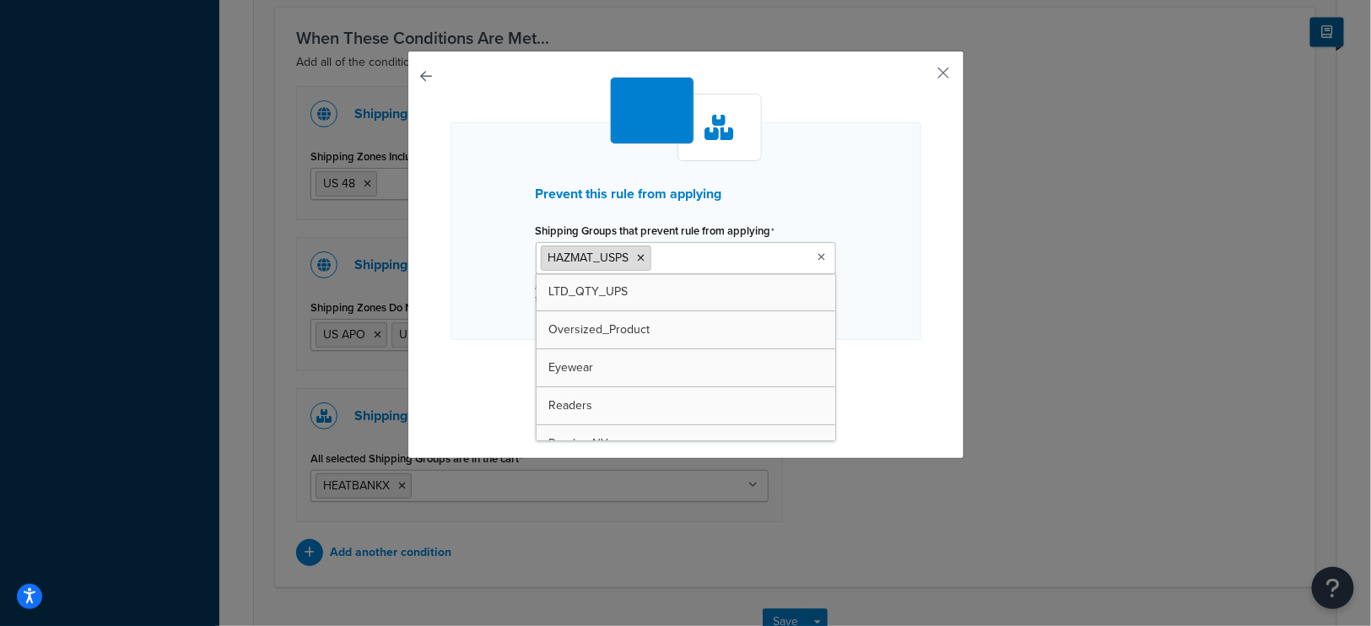
click at [641, 257] on icon at bounding box center [642, 258] width 8 height 10
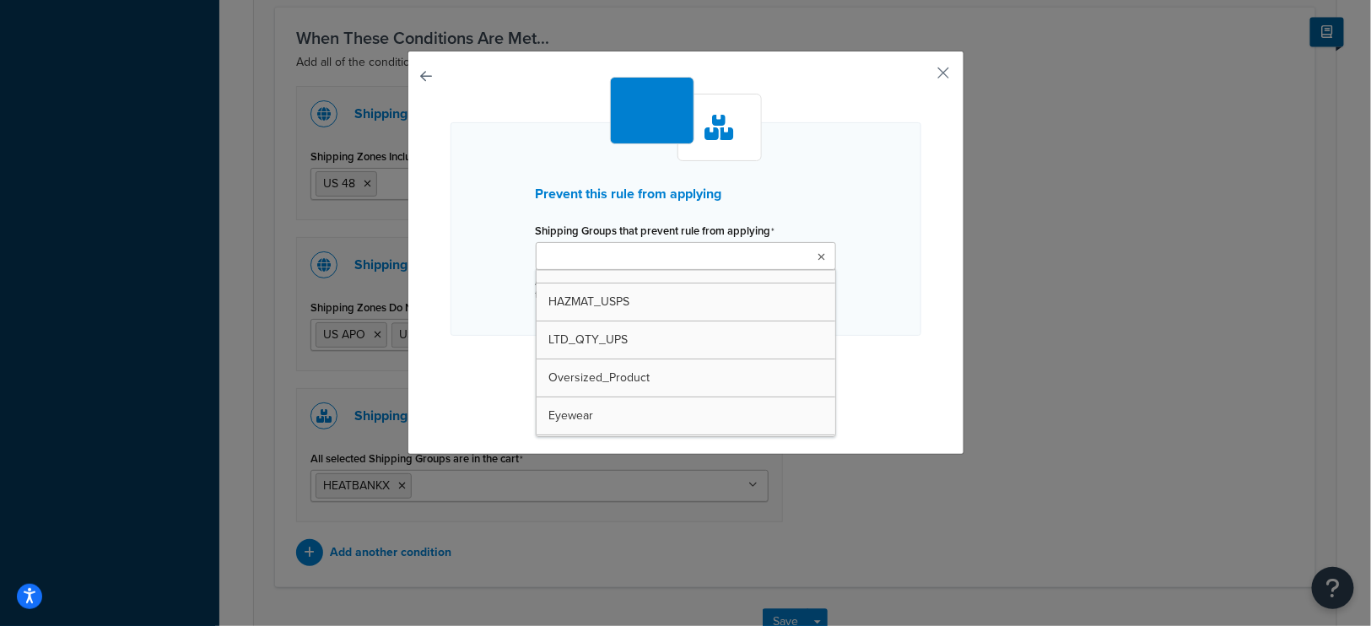
click at [461, 347] on div "Prevent this rule from applying Shipping Groups that prevent rule from applying…" at bounding box center [685, 248] width 471 height 343
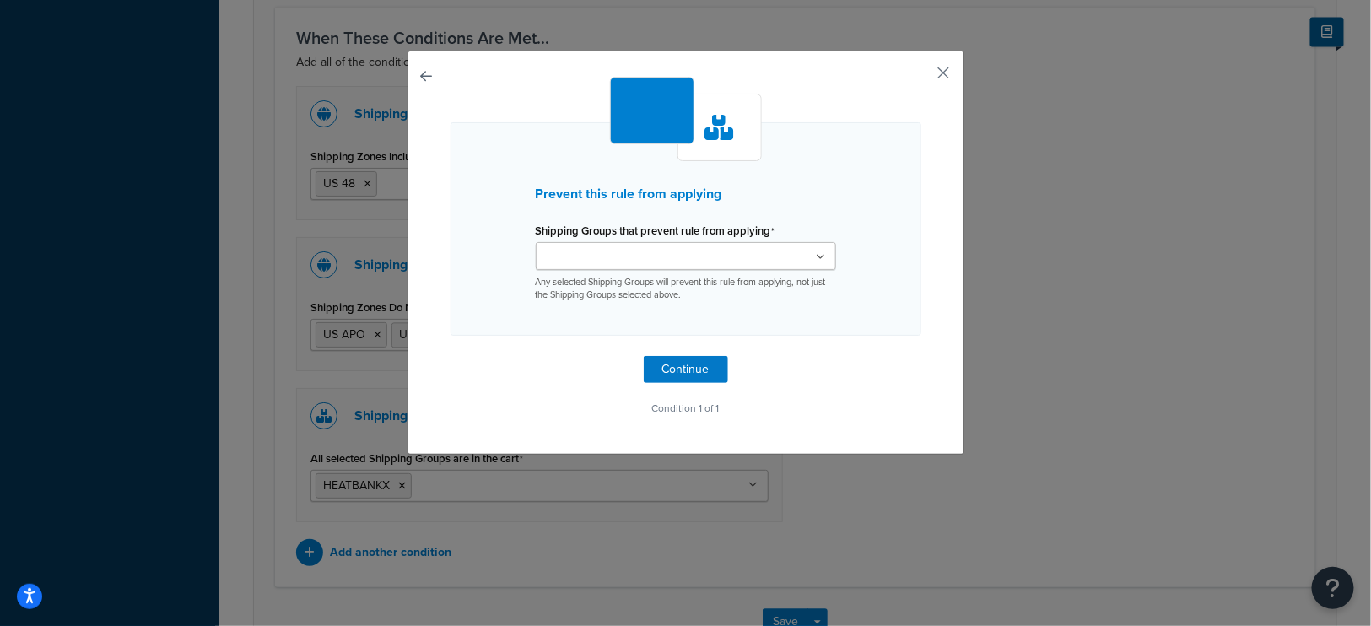
click at [450, 356] on button "button" at bounding box center [450, 356] width 0 height 0
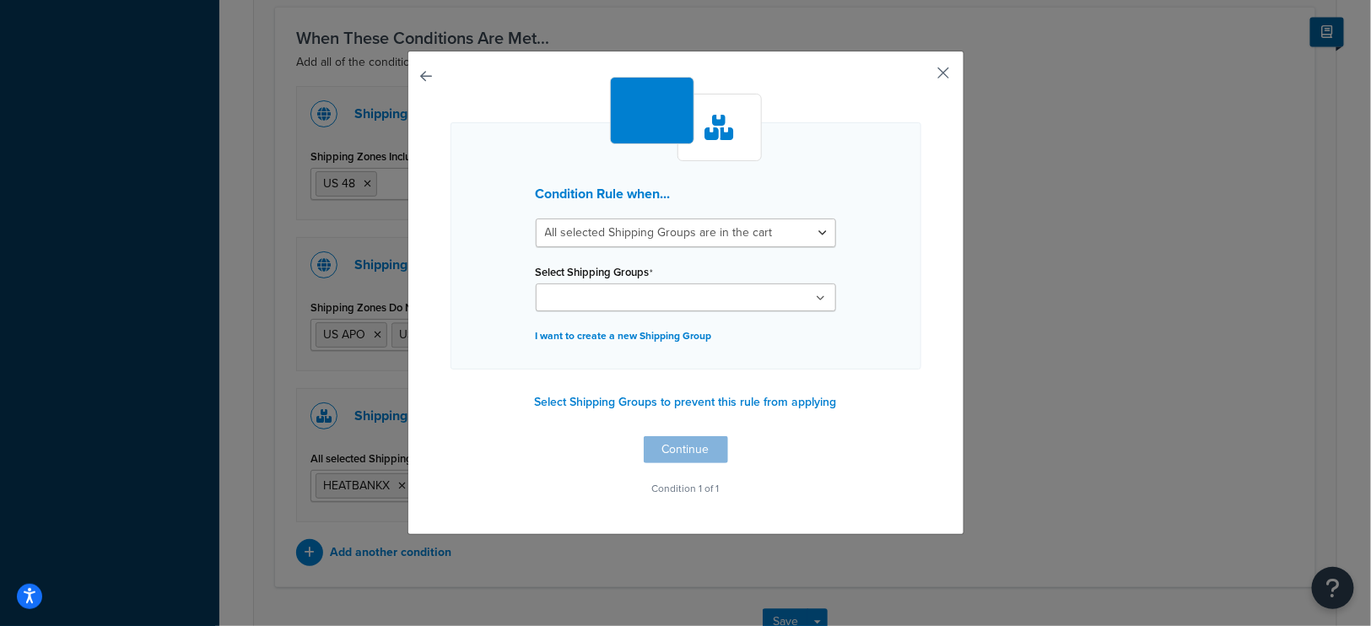
click at [921, 77] on button "button" at bounding box center [919, 79] width 4 height 4
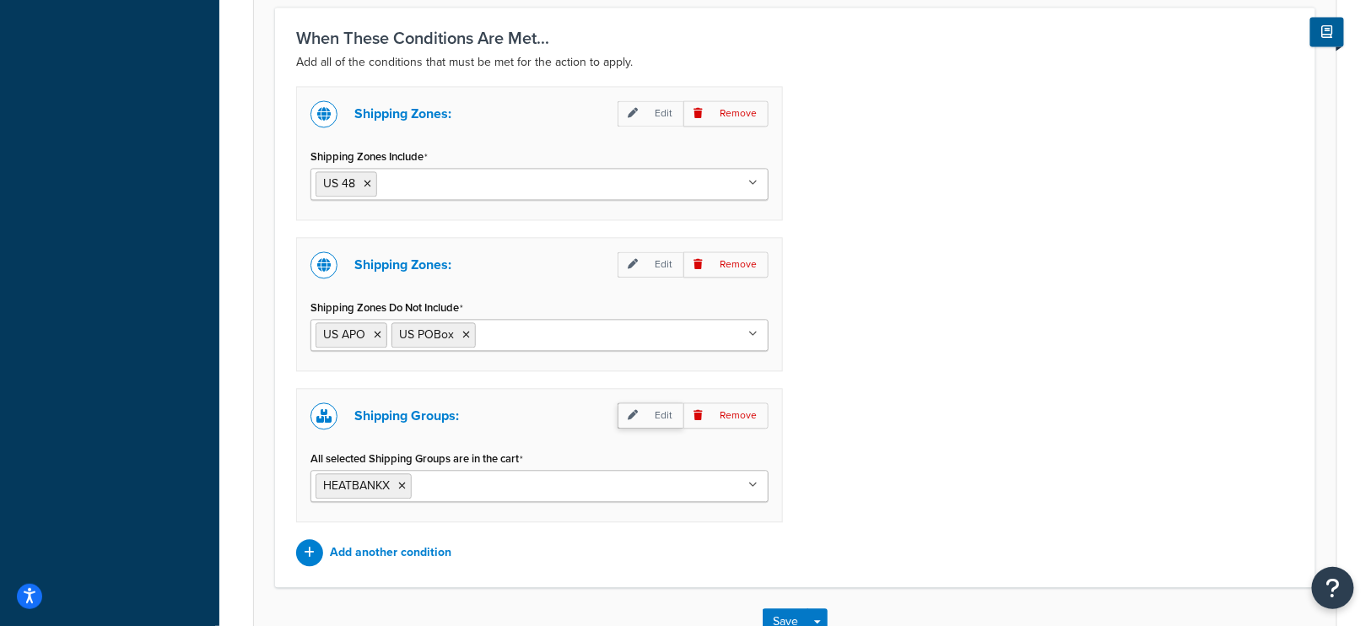
click at [664, 405] on p "Edit" at bounding box center [650, 415] width 66 height 26
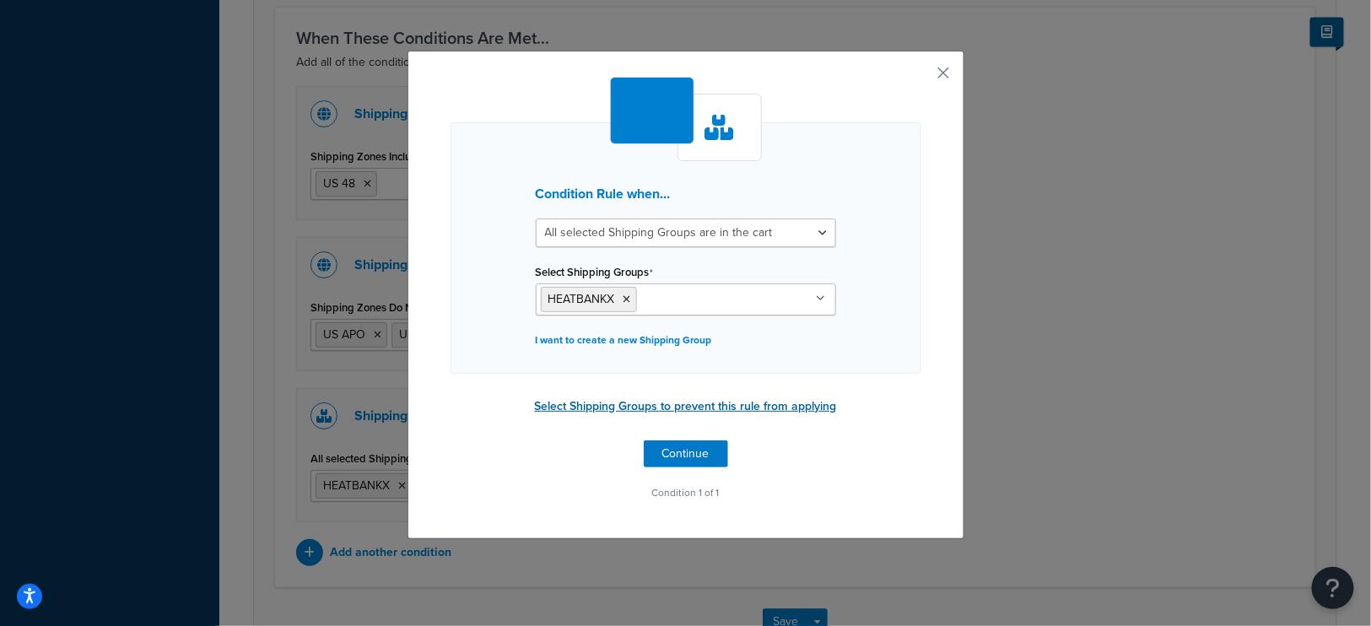
click at [752, 402] on button "Select Shipping Groups to prevent this rule from applying" at bounding box center [686, 406] width 312 height 25
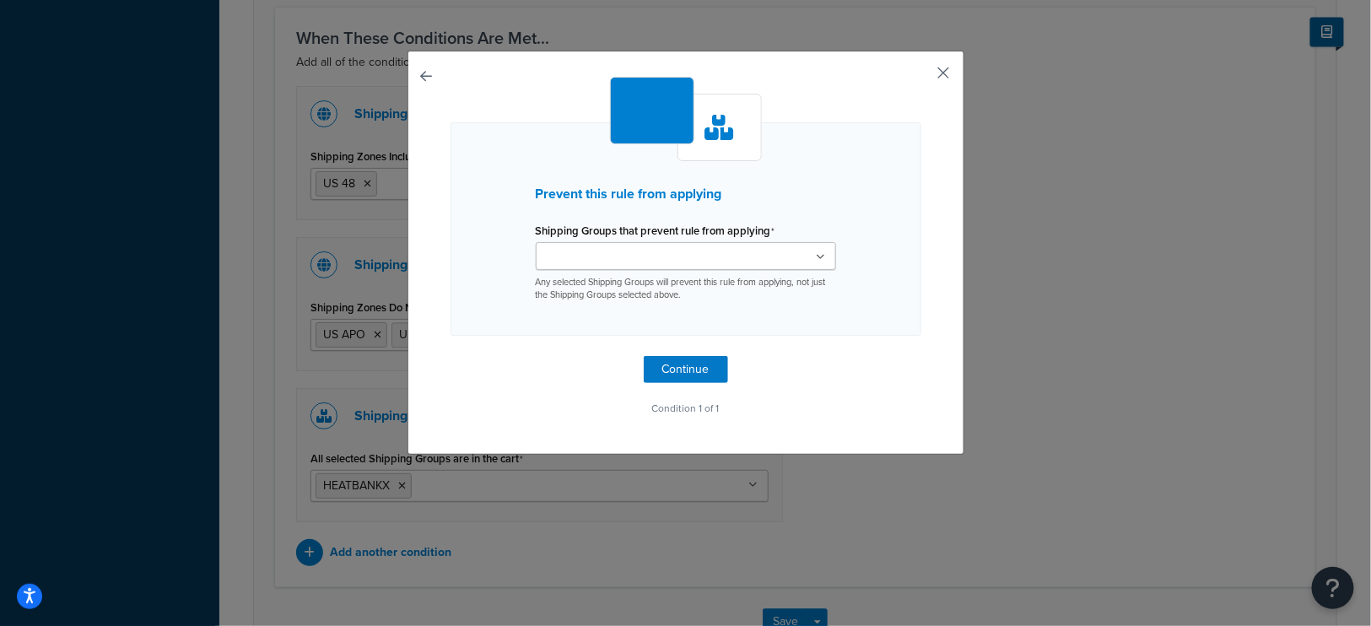
click at [921, 77] on button "button" at bounding box center [919, 79] width 4 height 4
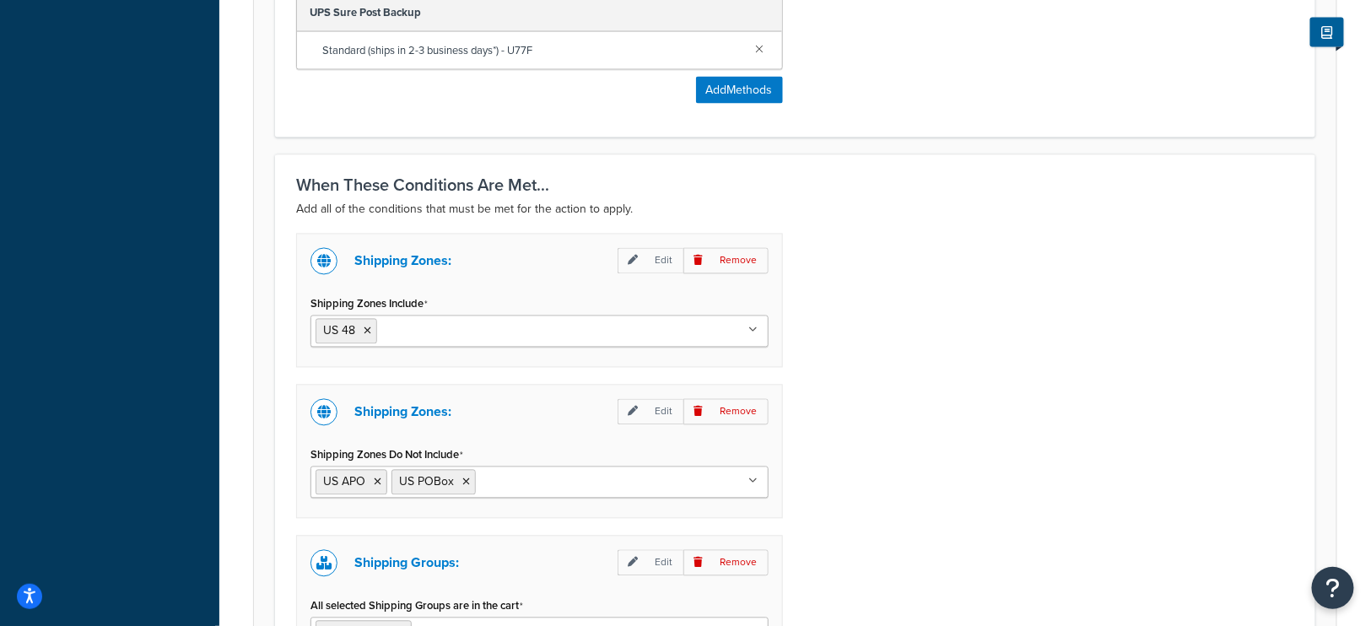
scroll to position [1377, 0]
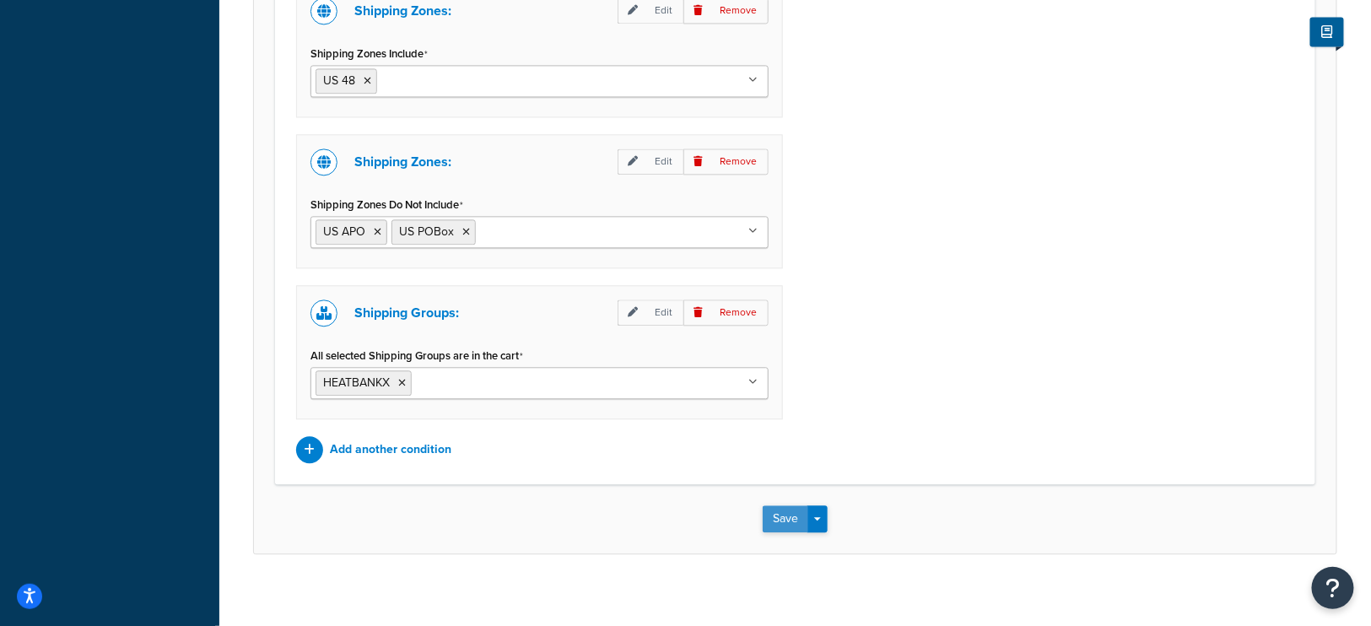
click at [780, 505] on button "Save" at bounding box center [785, 518] width 46 height 27
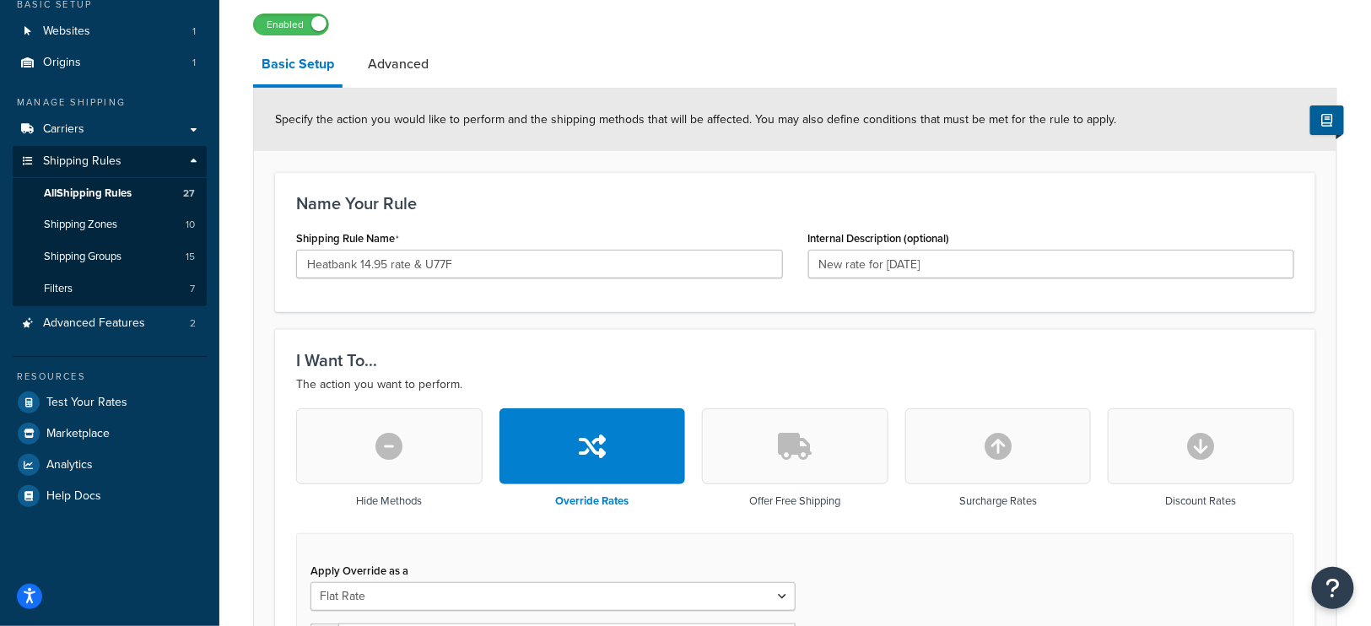
scroll to position [0, 0]
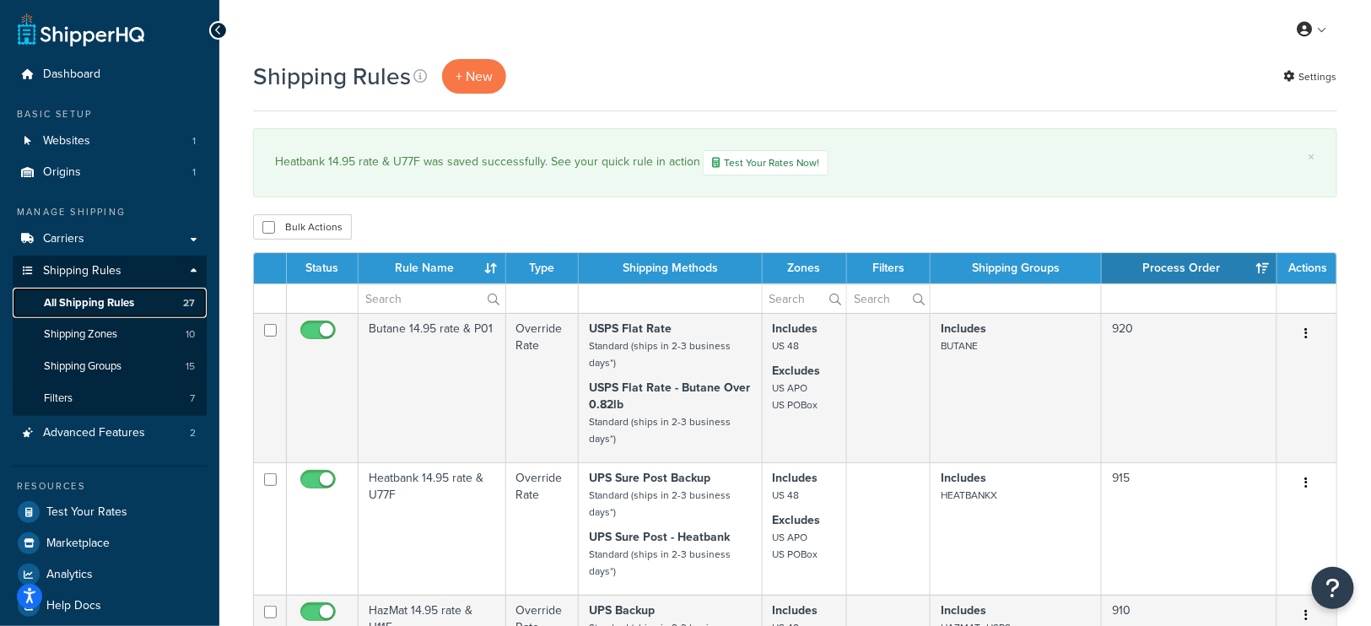
click at [103, 302] on span "All Shipping Rules" at bounding box center [89, 303] width 90 height 14
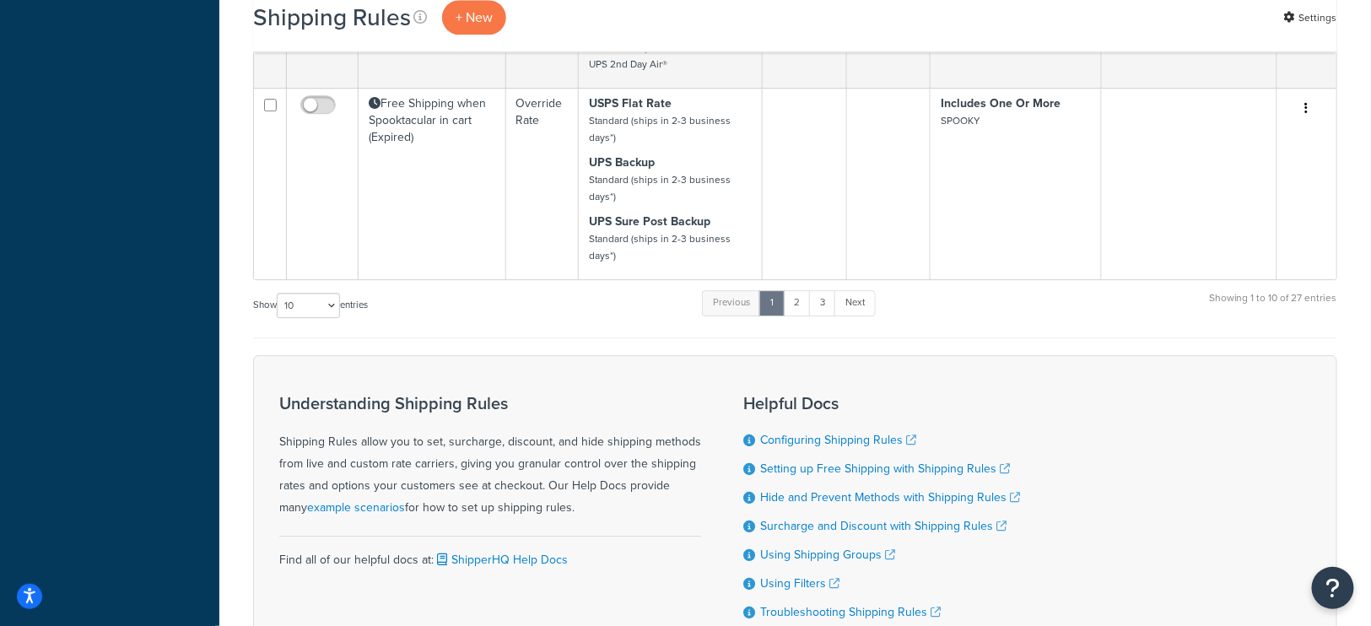
scroll to position [1882, 0]
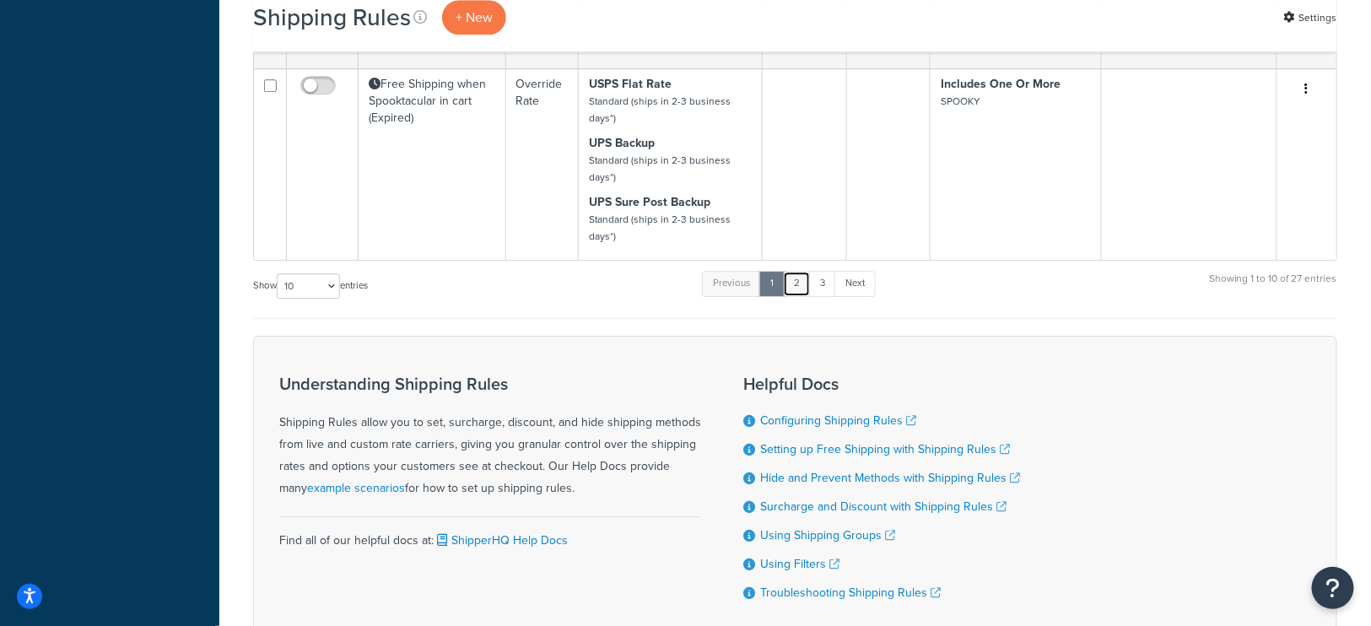
click at [800, 282] on link "2" at bounding box center [797, 283] width 28 height 25
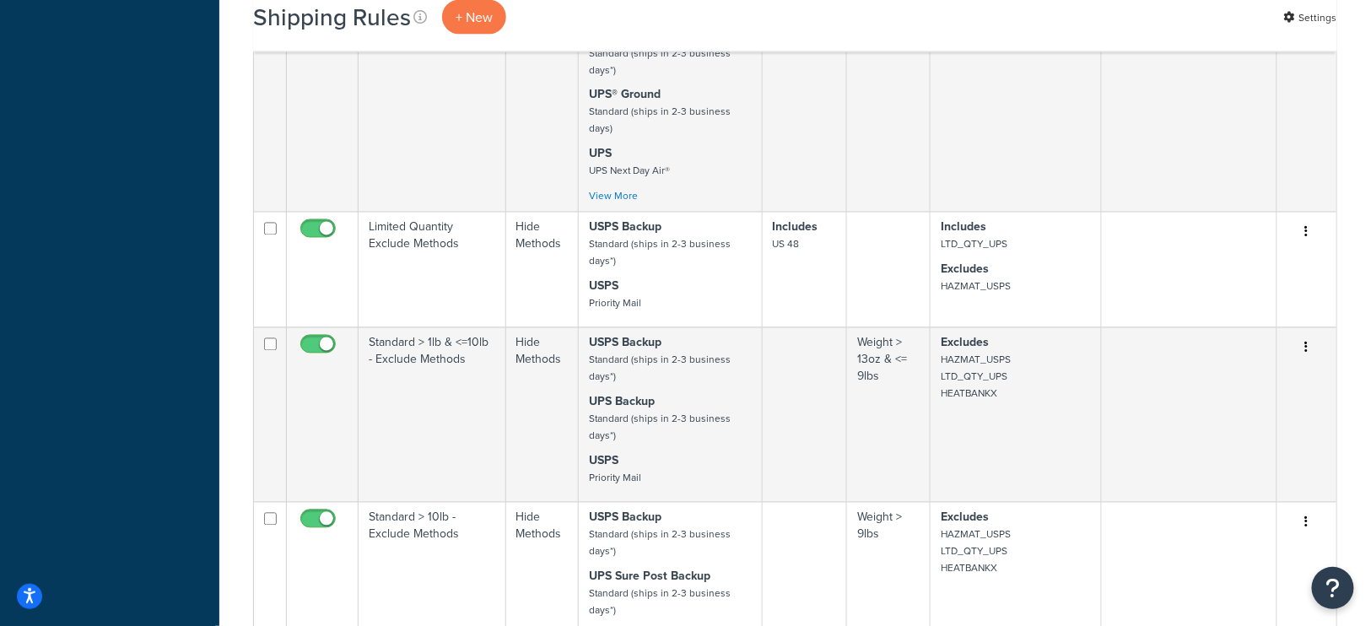
scroll to position [1140, 0]
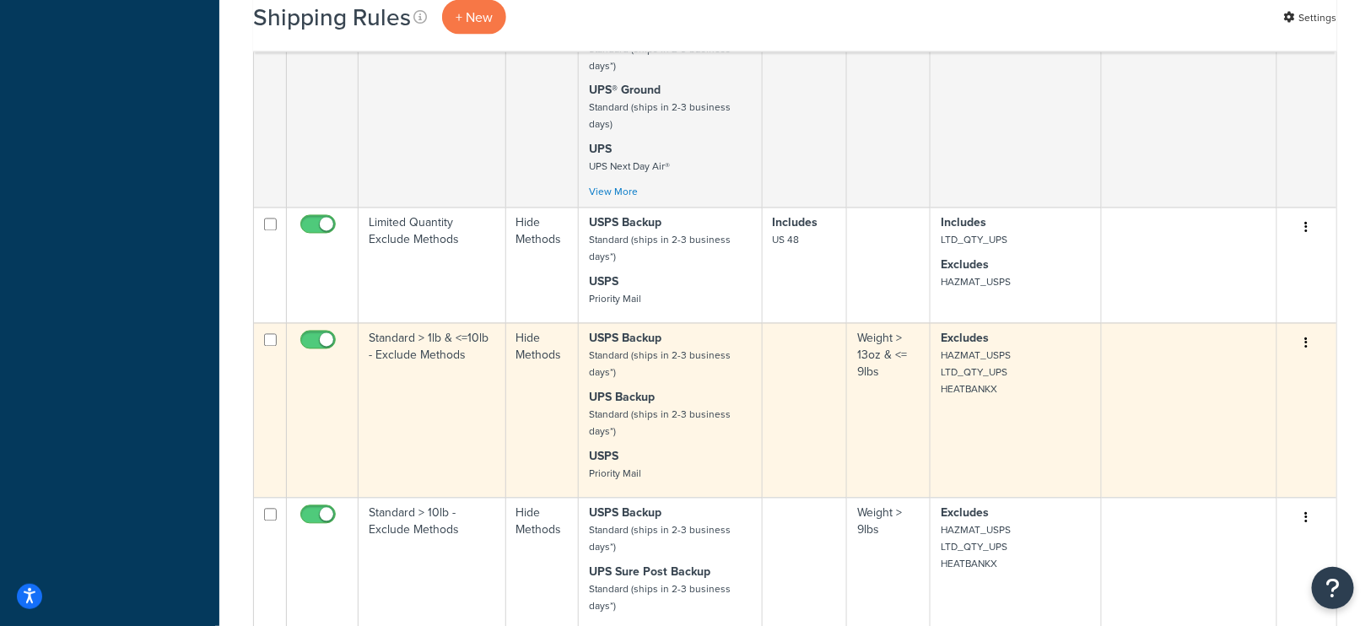
click at [1032, 370] on p "Excludes HAZMAT_USPS LTD_QTY_UPS HEATBANKX" at bounding box center [1015, 364] width 150 height 67
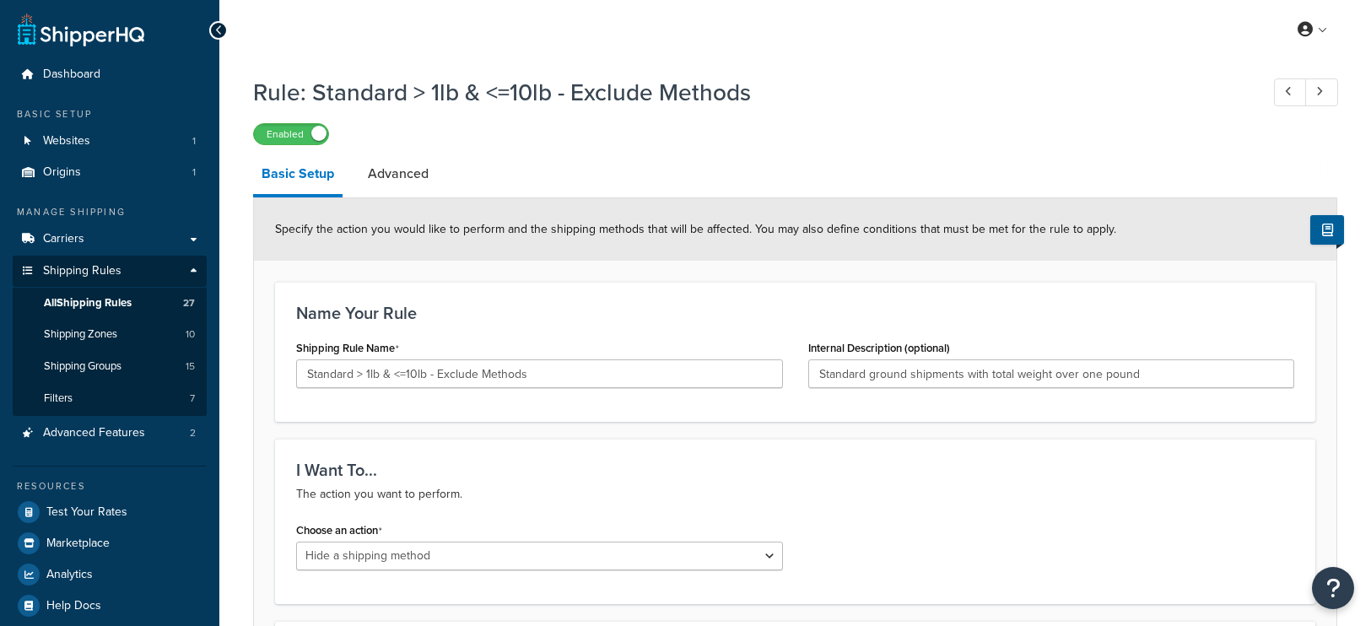
select select "HIDE"
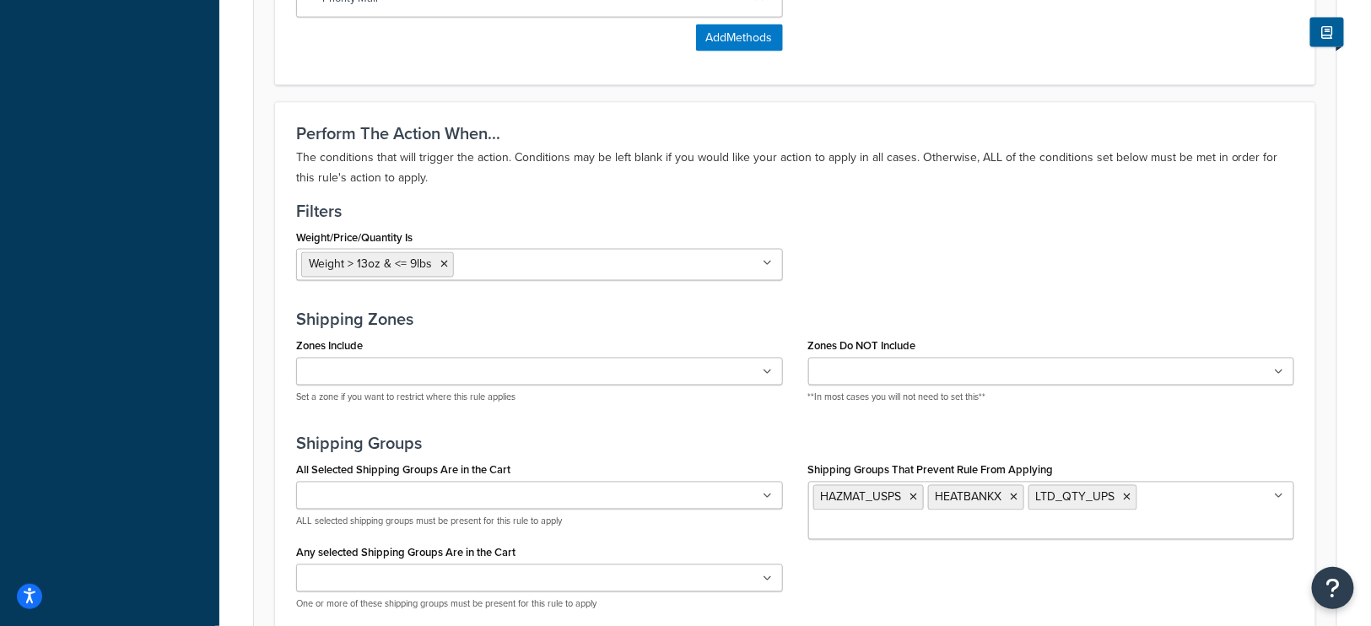
scroll to position [998, 0]
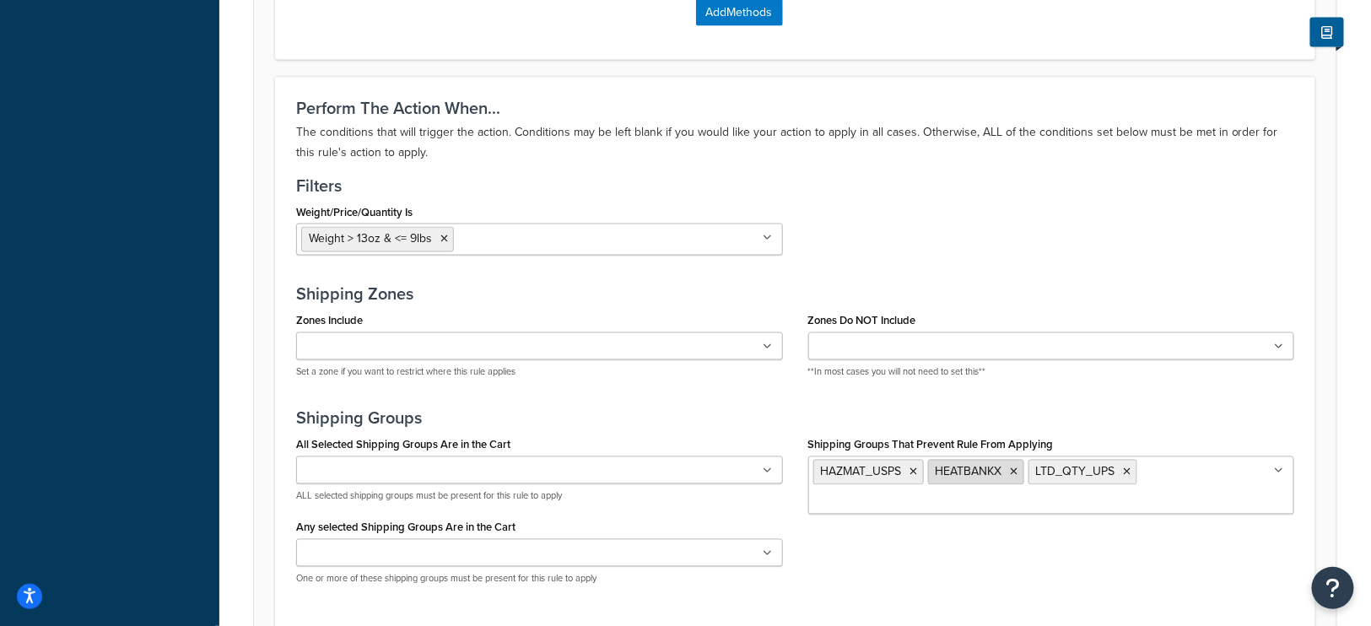
click at [1013, 467] on icon at bounding box center [1014, 472] width 8 height 10
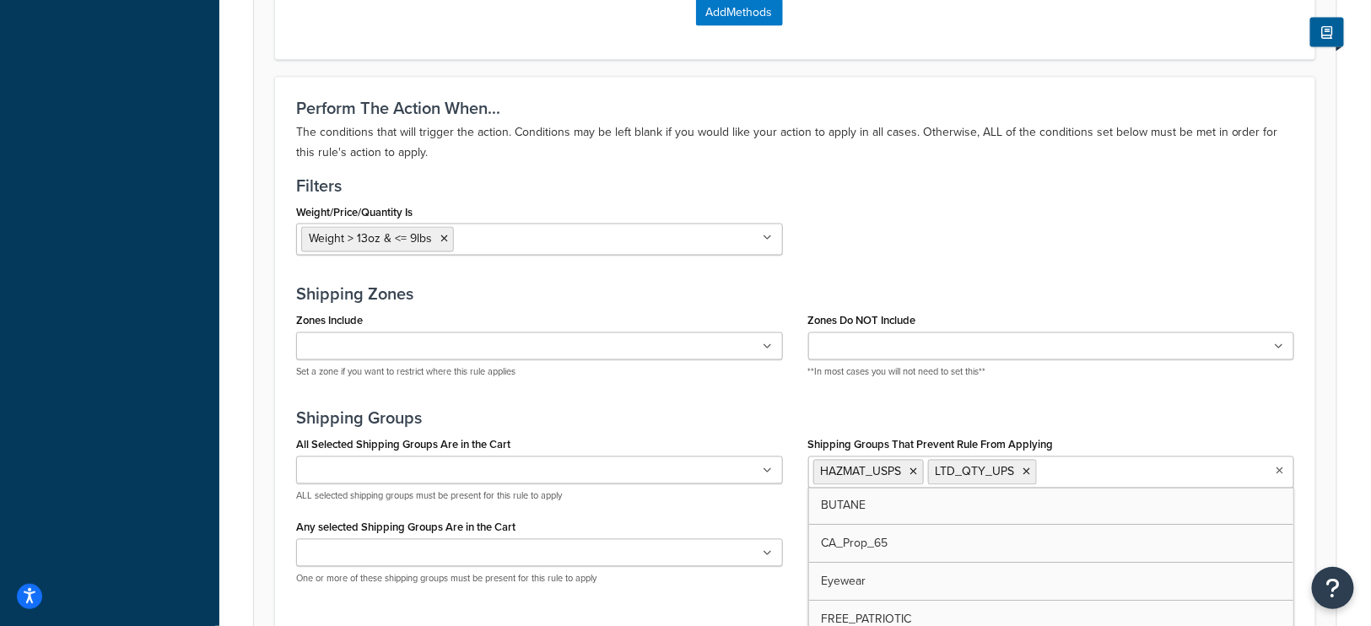
click at [1140, 390] on div "Perform The Action When... The conditions that will trigger the action. Conditi…" at bounding box center [795, 356] width 1040 height 559
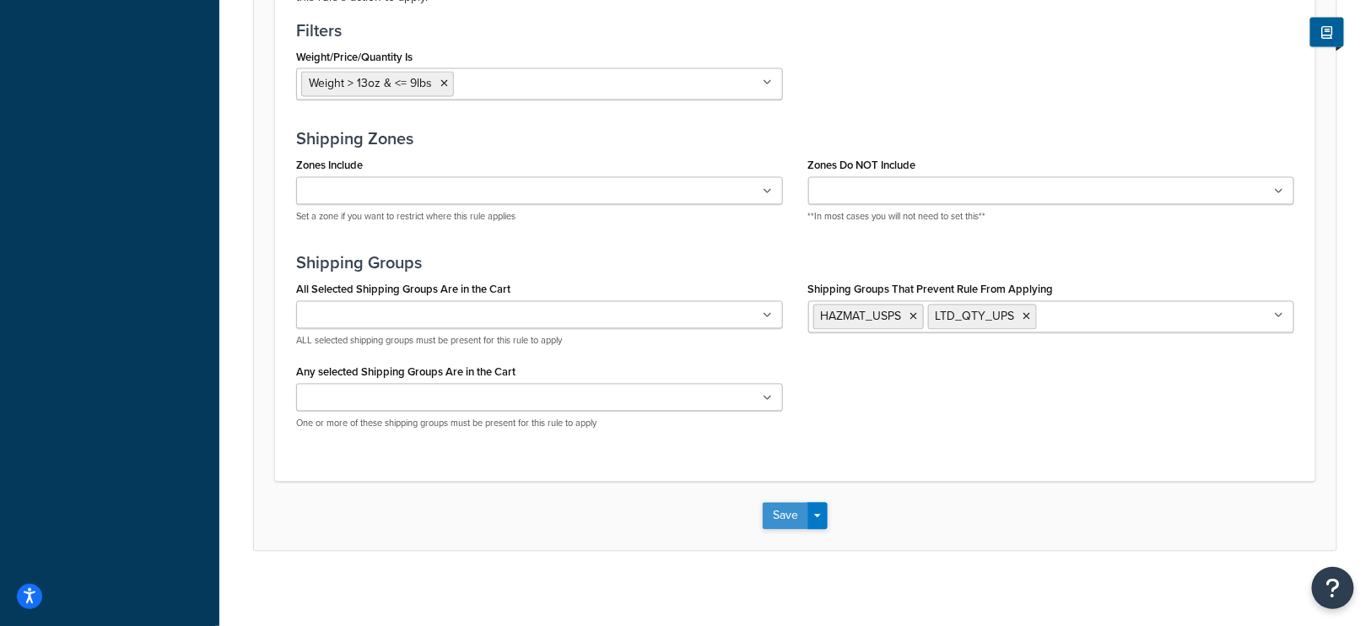
click at [780, 509] on button "Save" at bounding box center [785, 516] width 46 height 27
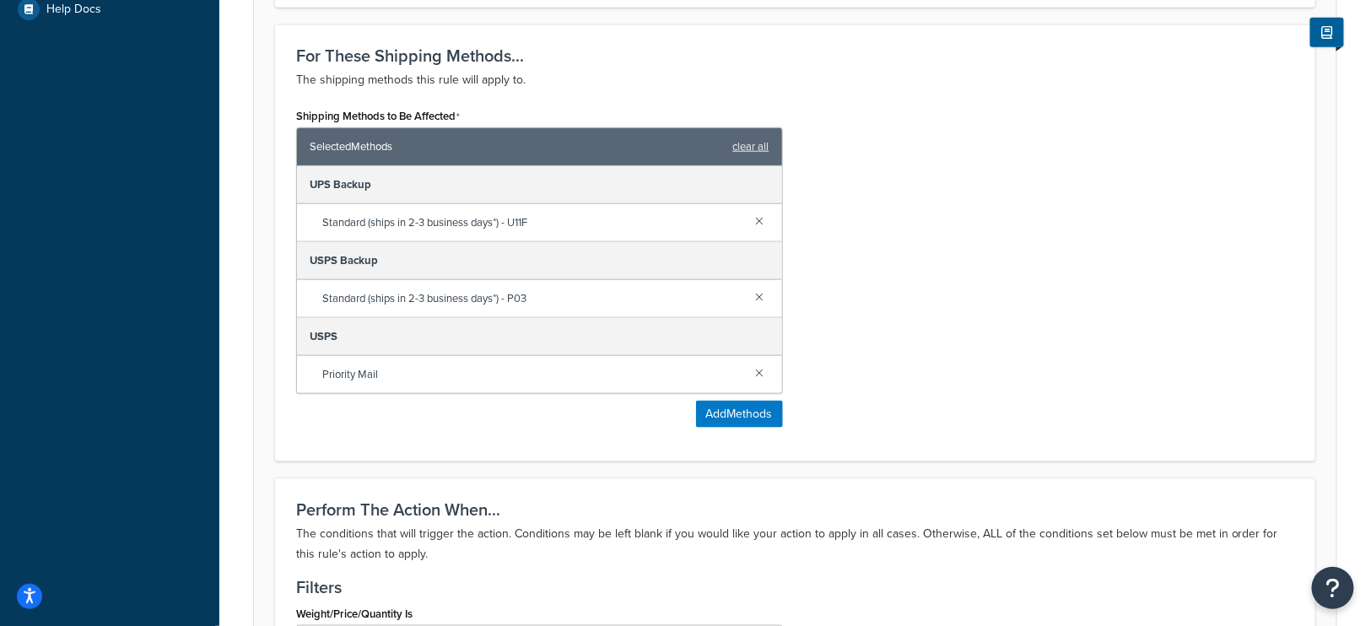
scroll to position [606, 0]
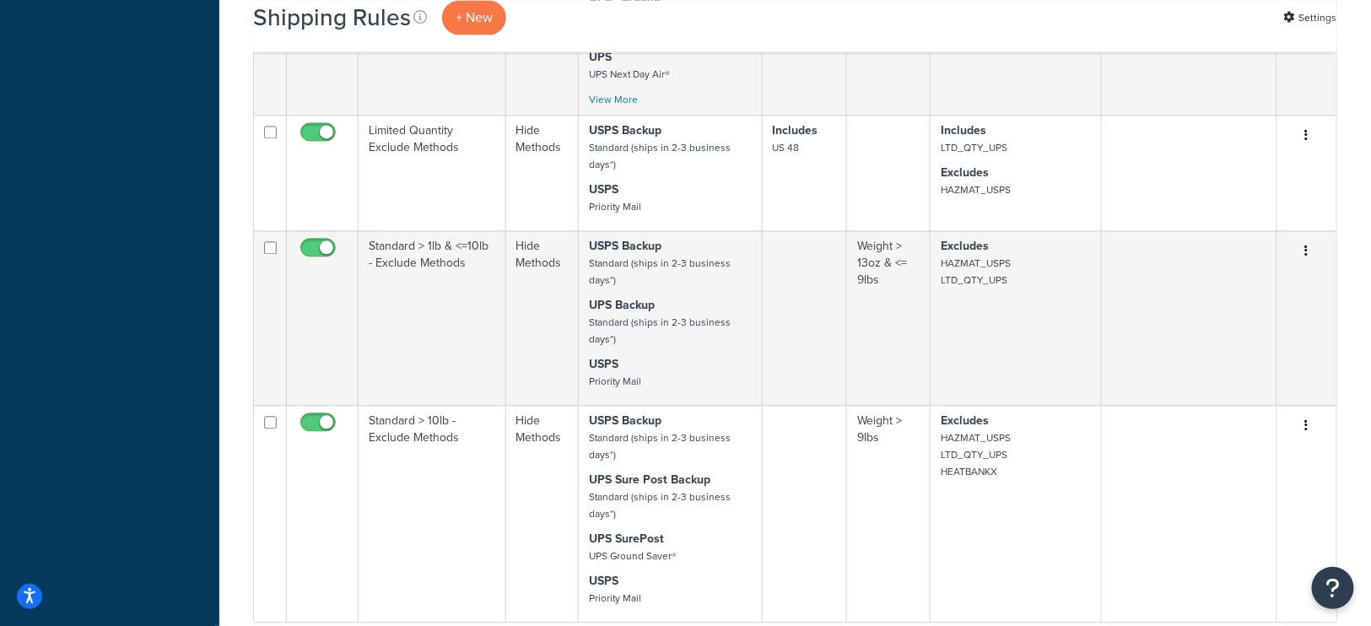
scroll to position [1322, 0]
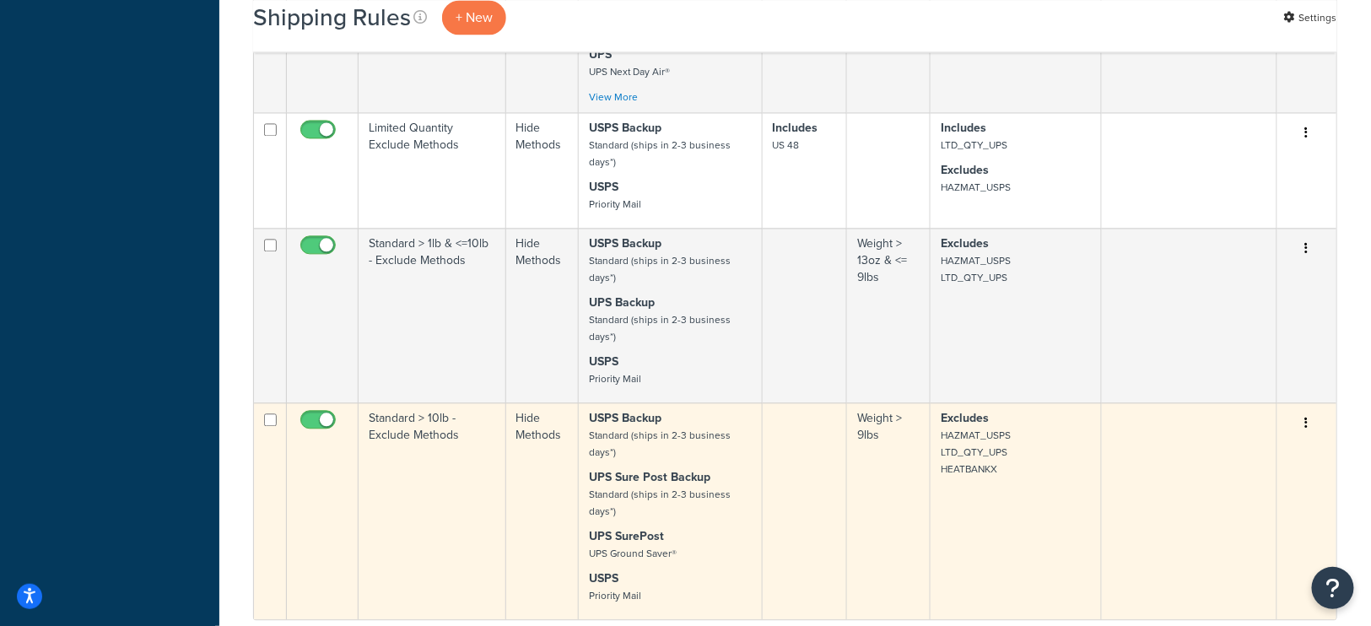
click at [1026, 449] on p "Excludes HAZMAT_USPS LTD_QTY_UPS HEATBANKX" at bounding box center [1015, 443] width 150 height 67
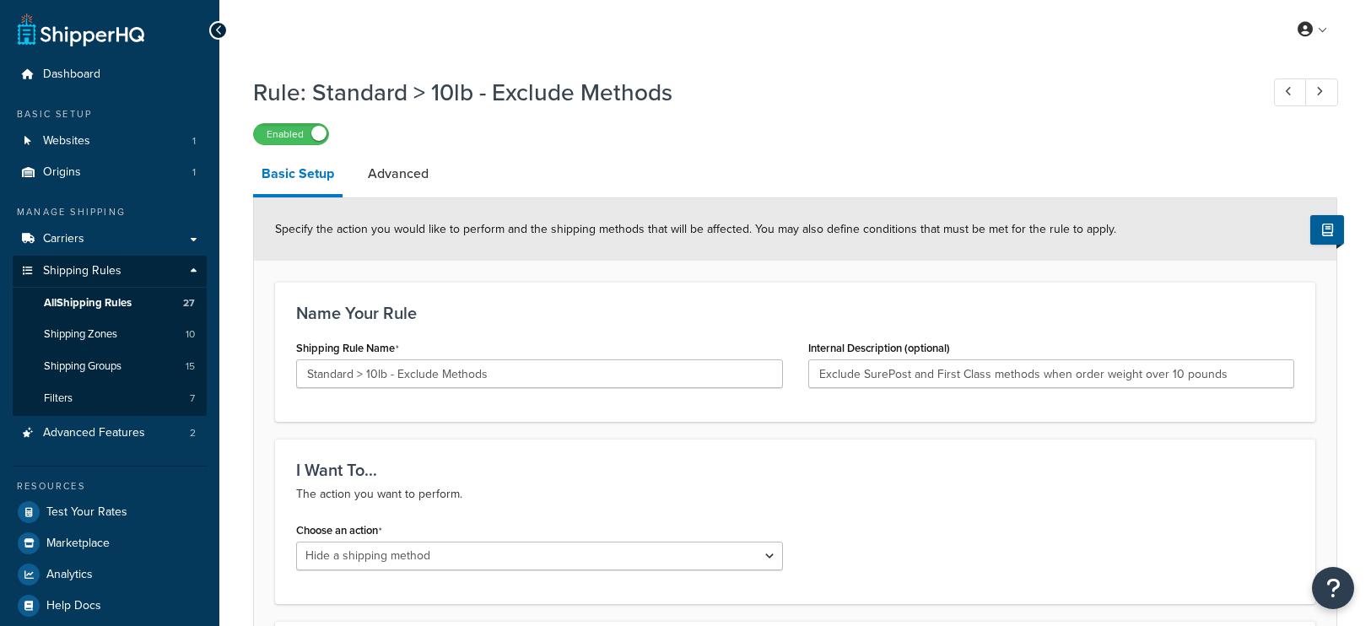
select select "HIDE"
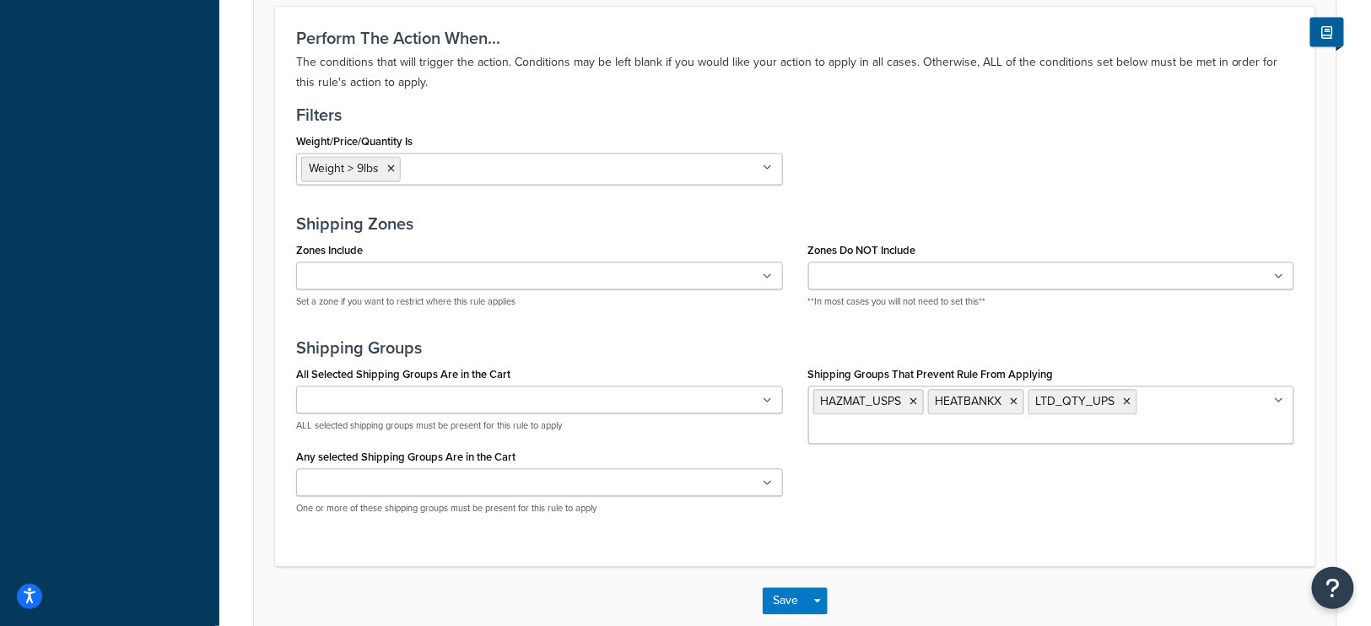
scroll to position [1228, 0]
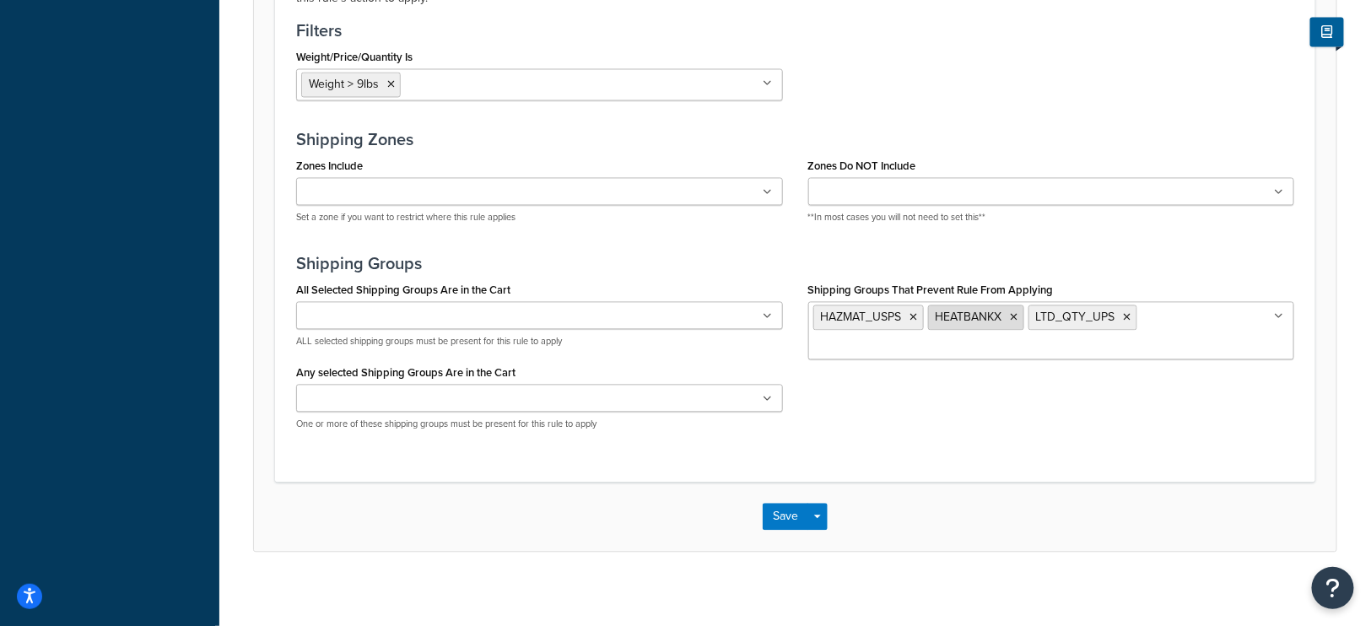
click at [1015, 313] on icon at bounding box center [1014, 318] width 8 height 10
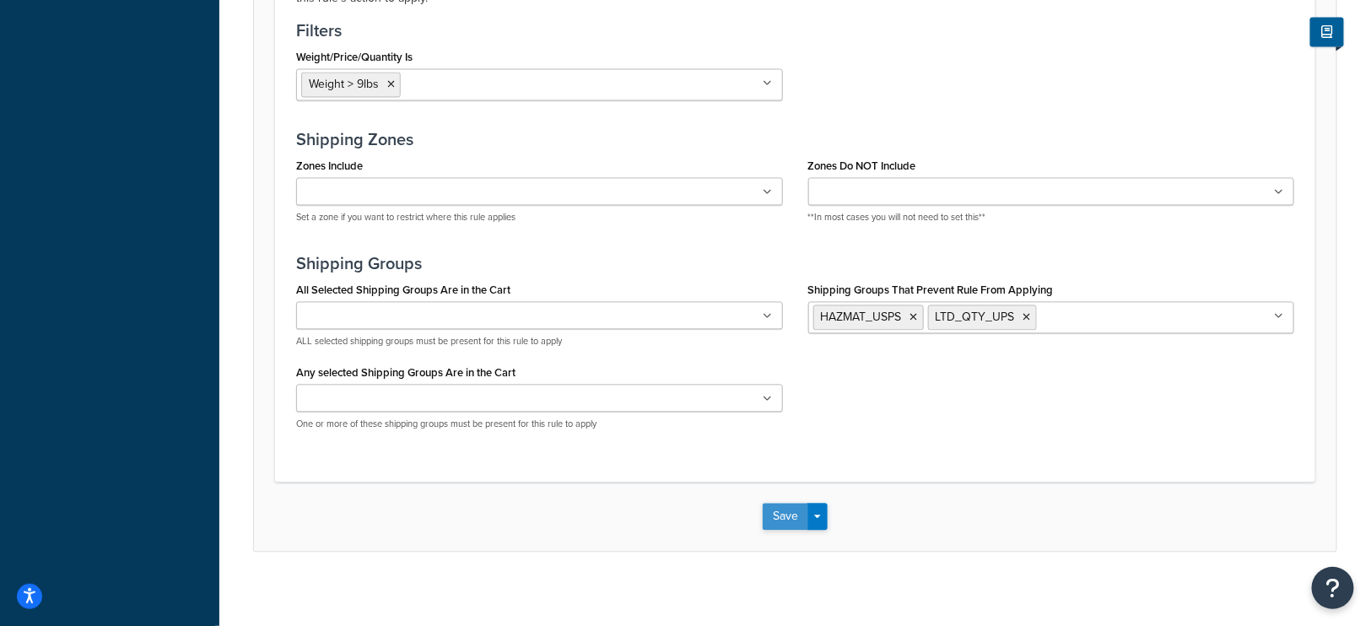
click at [783, 505] on button "Save" at bounding box center [785, 517] width 46 height 27
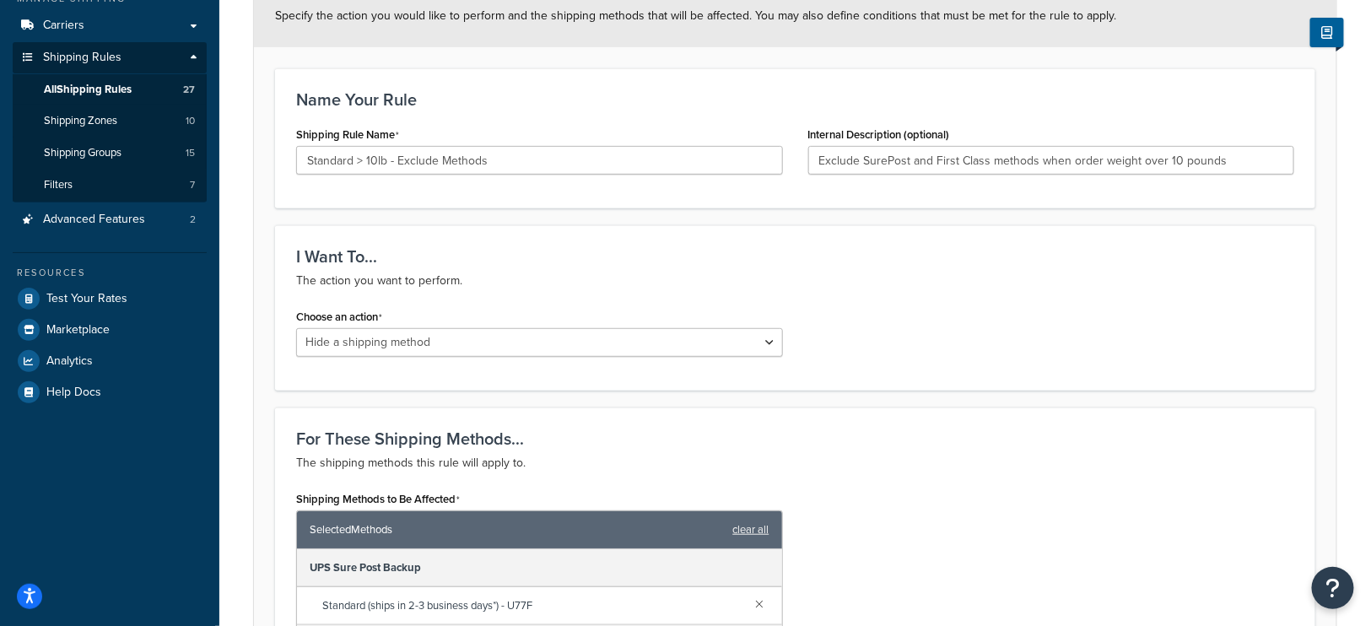
scroll to position [318, 0]
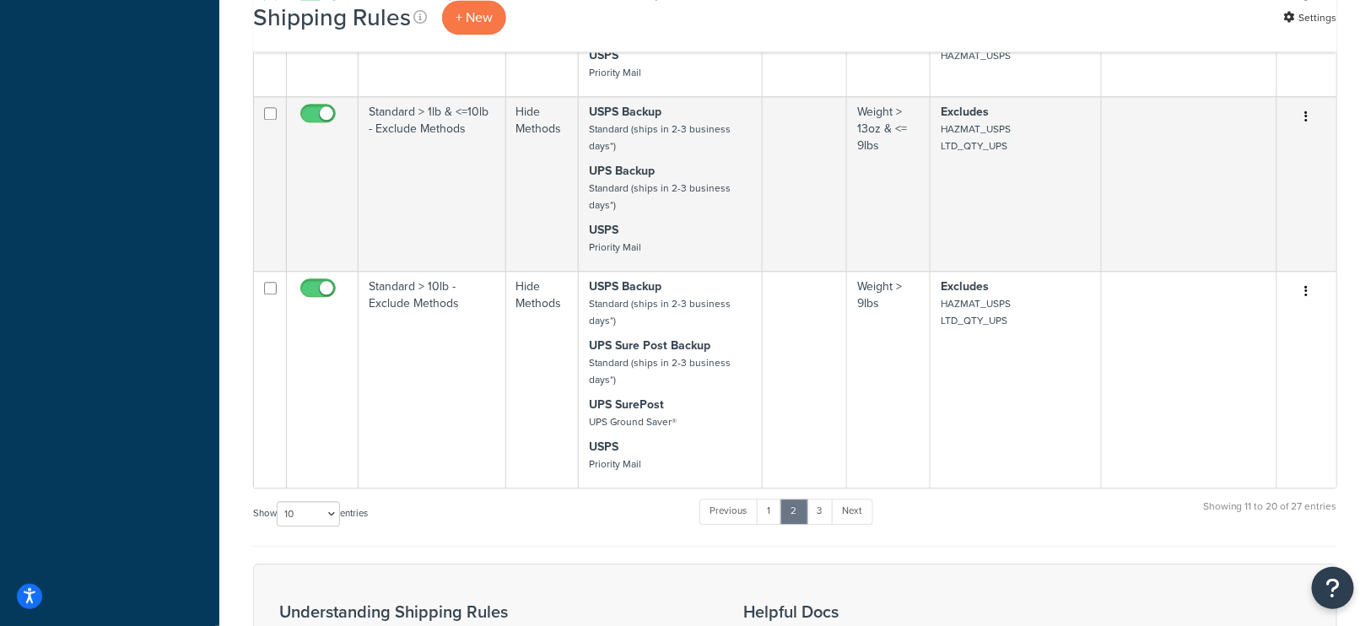
scroll to position [1432, 0]
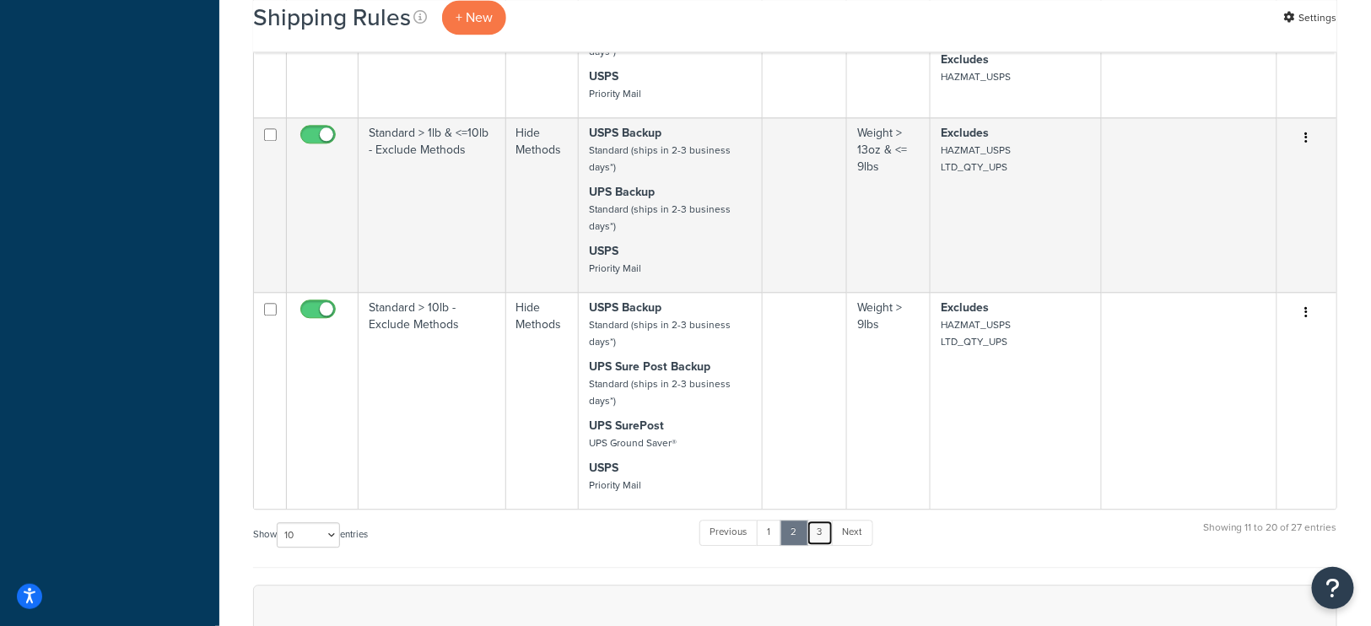
click at [818, 520] on link "3" at bounding box center [819, 532] width 27 height 25
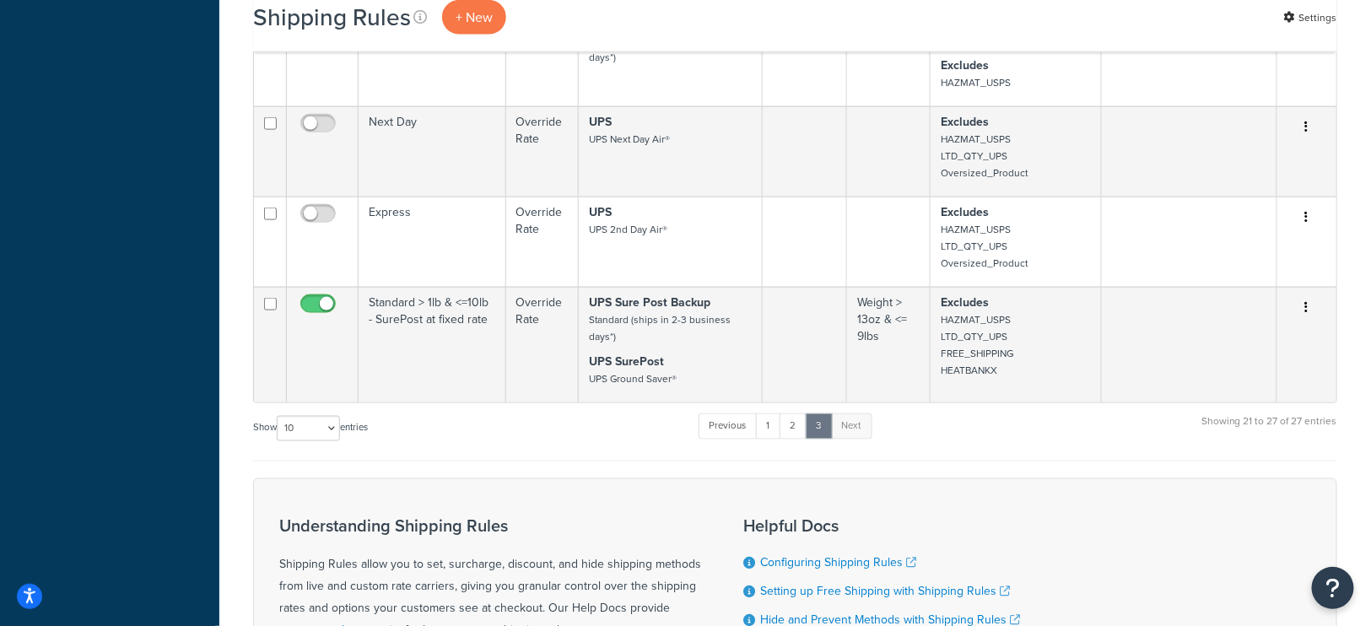
scroll to position [732, 0]
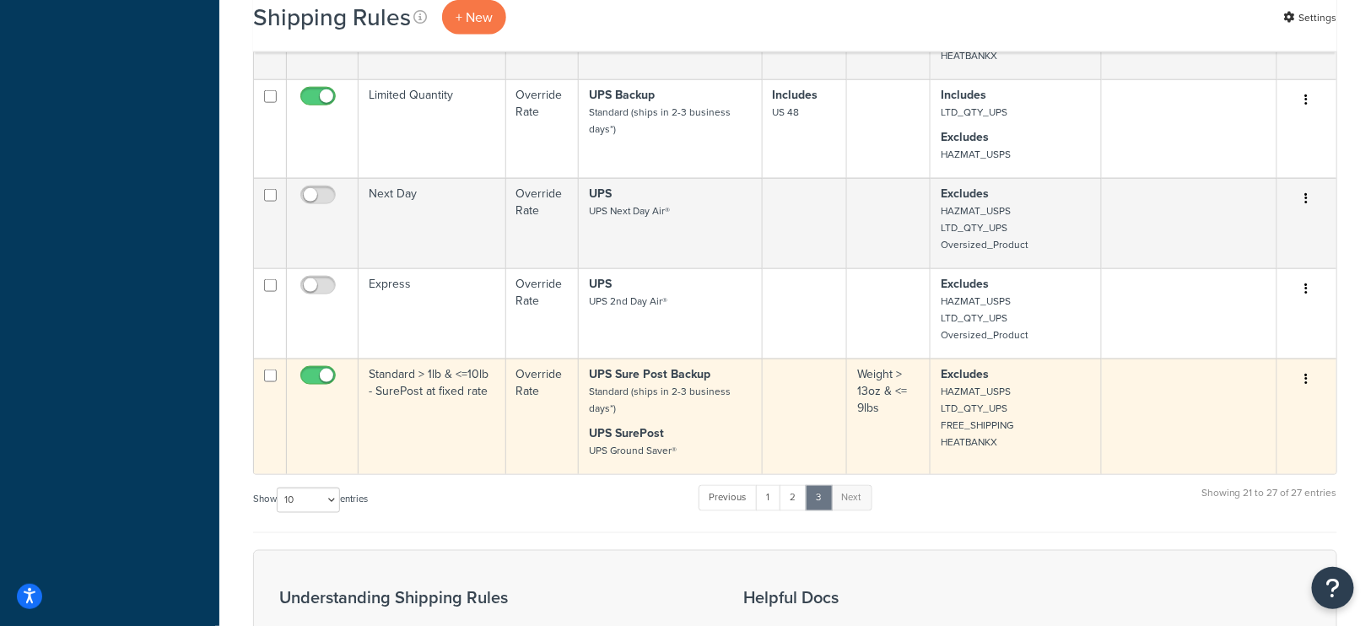
click at [1028, 397] on p "Excludes HAZMAT_USPS LTD_QTY_UPS FREE_SHIPPING HEATBANKX" at bounding box center [1015, 408] width 150 height 84
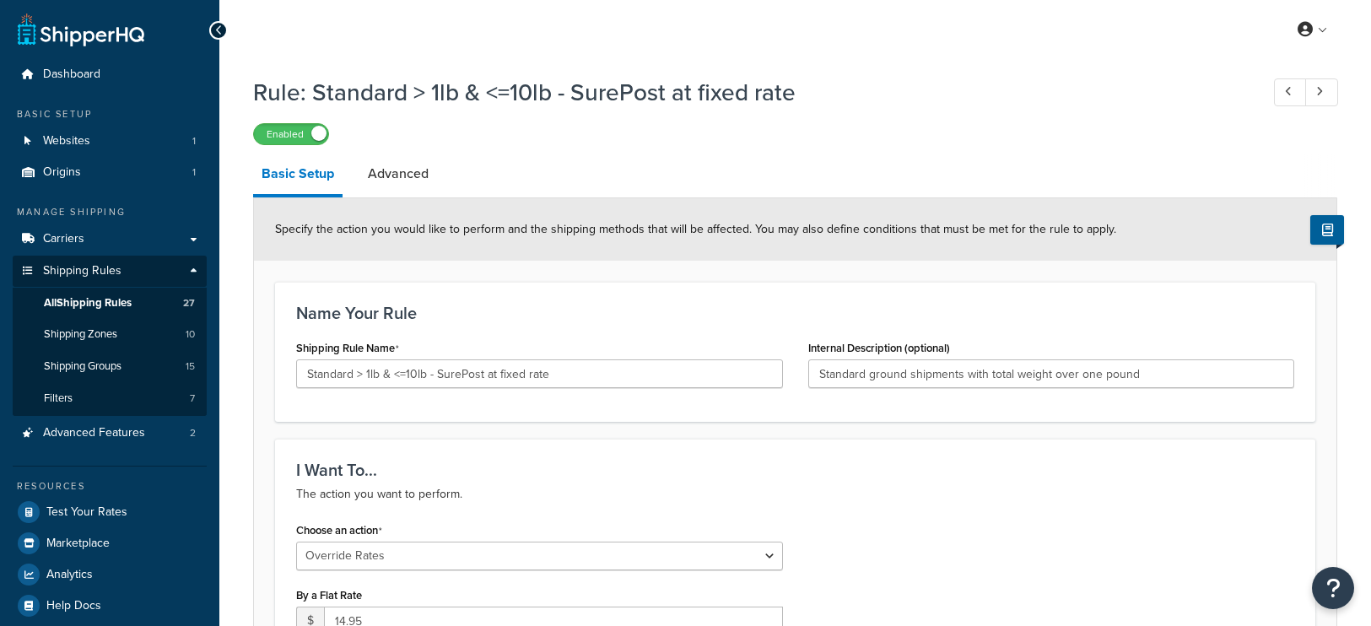
select select "OVERRIDE"
select select "LOCATION"
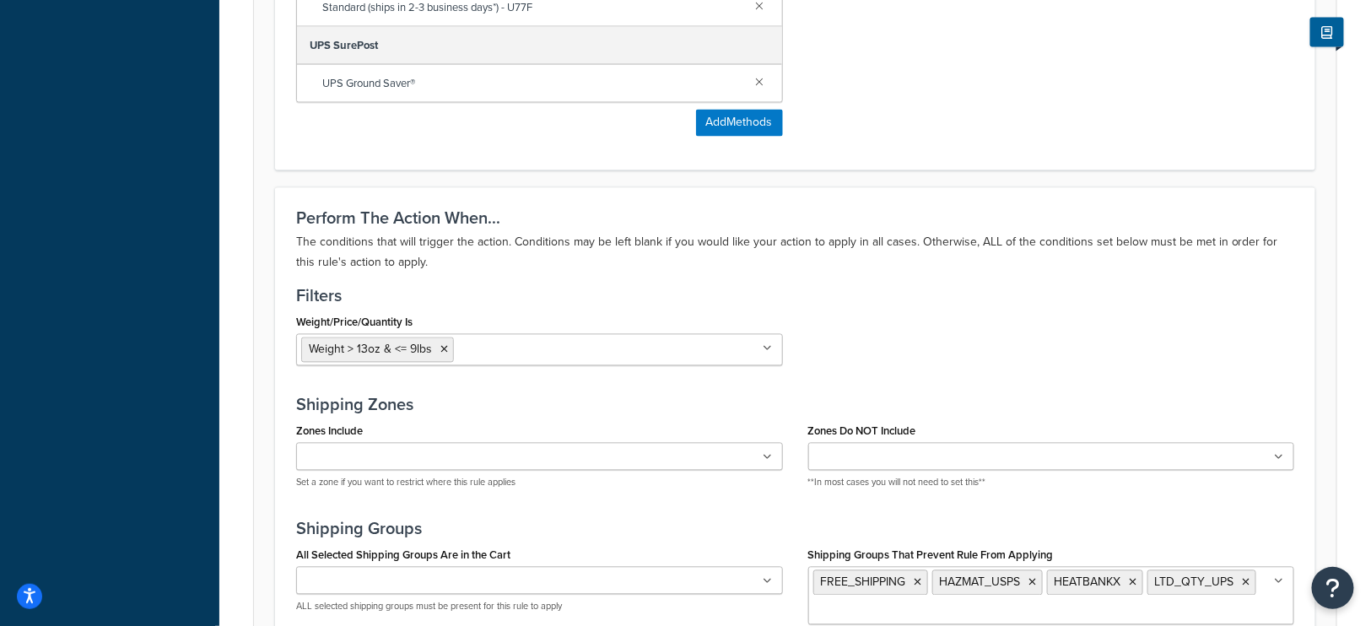
scroll to position [1376, 0]
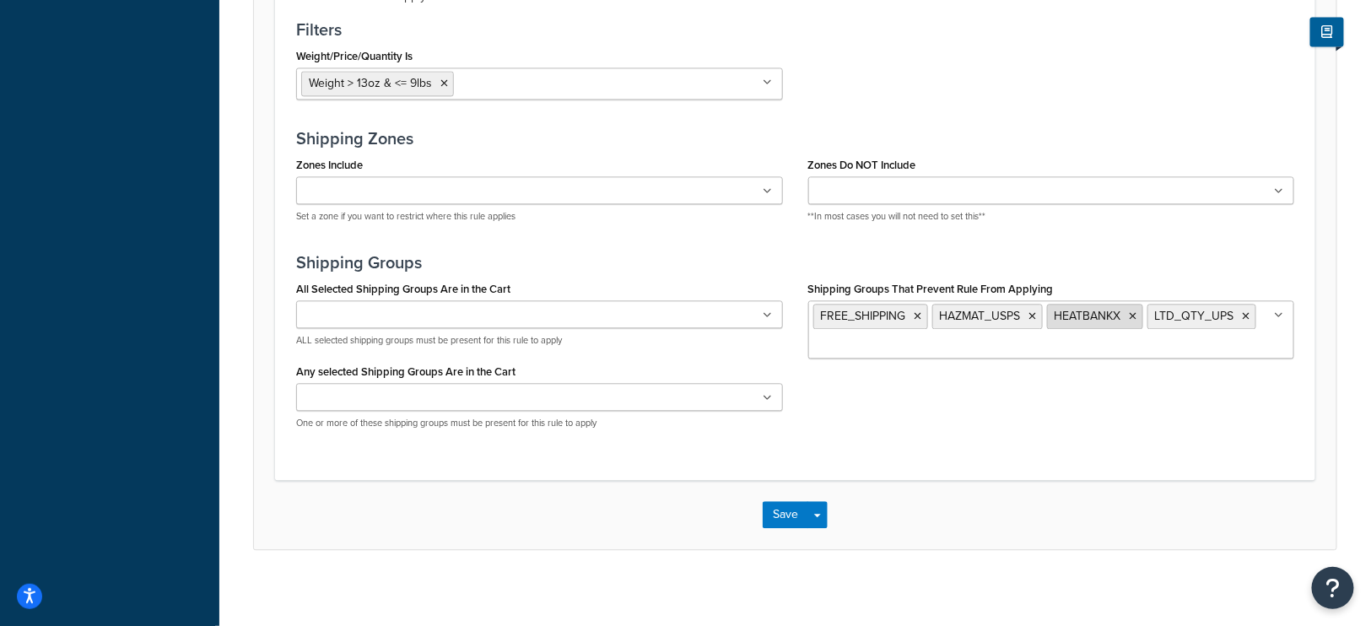
click at [1131, 311] on icon at bounding box center [1133, 316] width 8 height 10
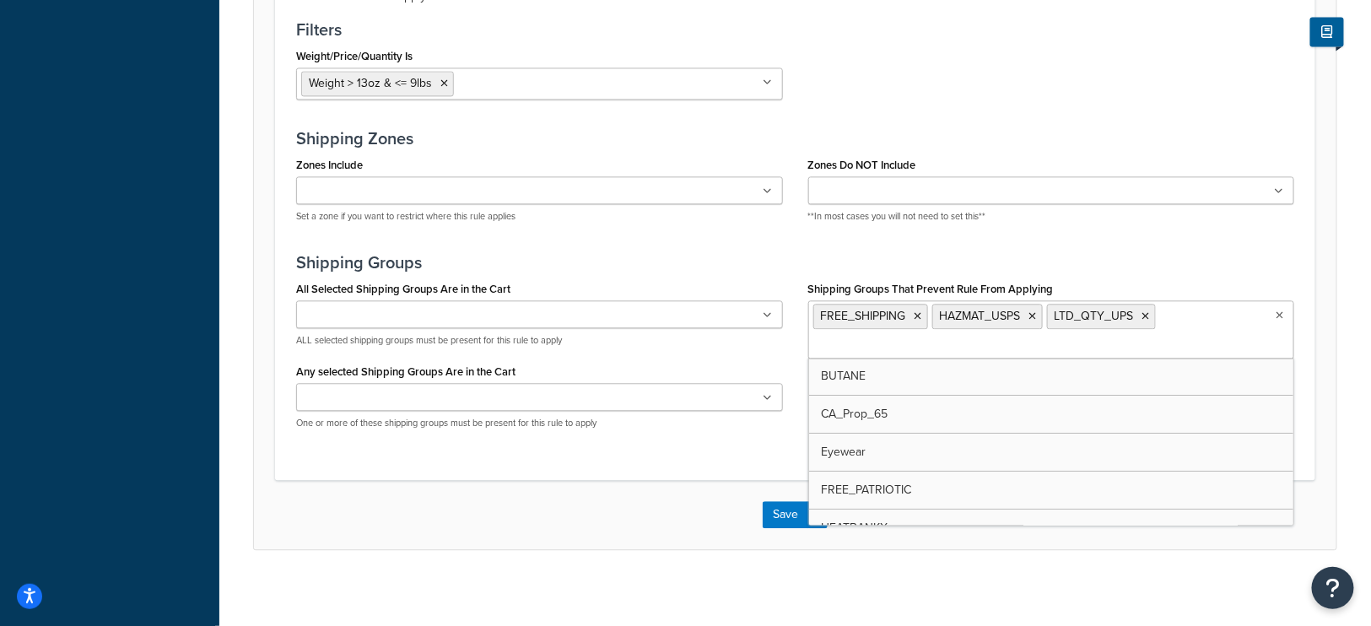
click at [687, 493] on div "Save Save Dropdown Save and Edit Save and Duplicate Save and Create New" at bounding box center [795, 514] width 1082 height 69
click at [773, 501] on button "Save" at bounding box center [785, 514] width 46 height 27
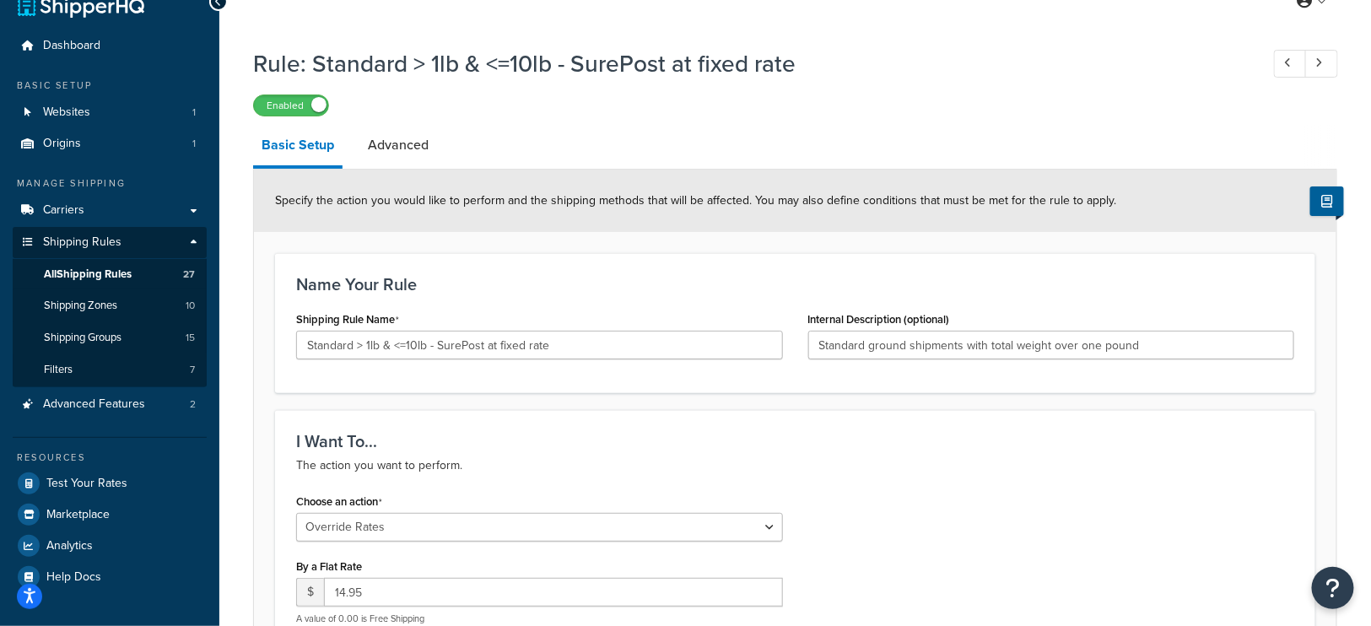
scroll to position [32, 0]
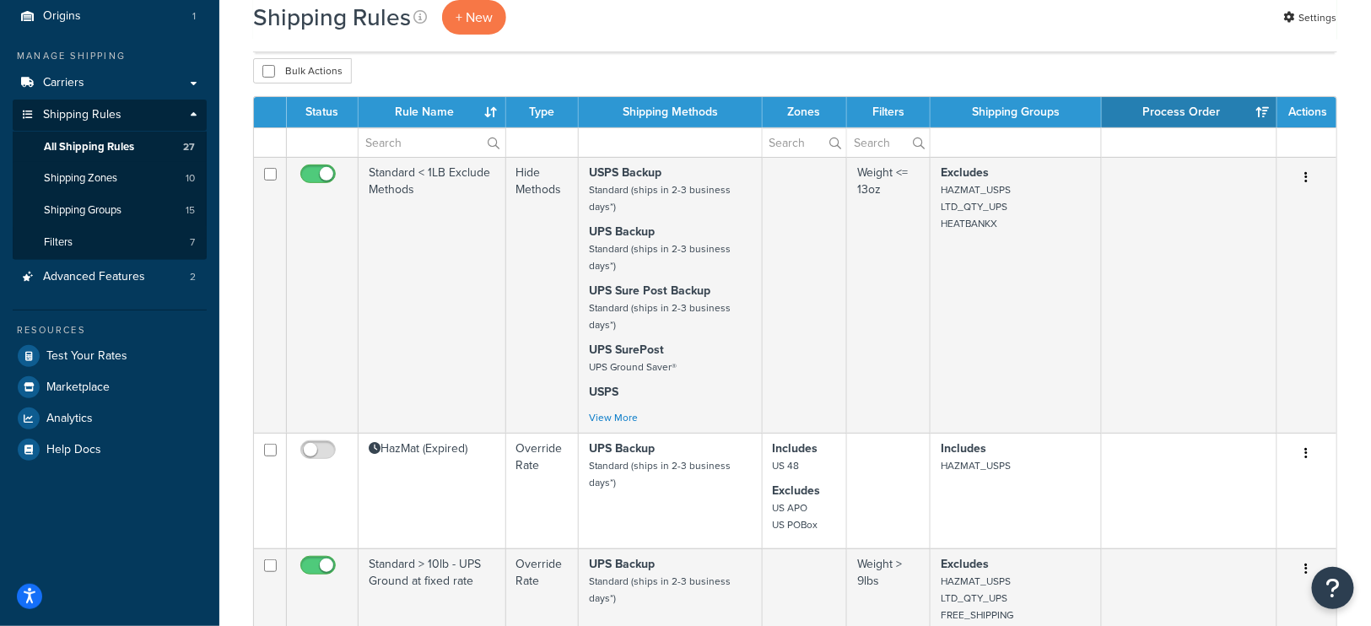
scroll to position [154, 0]
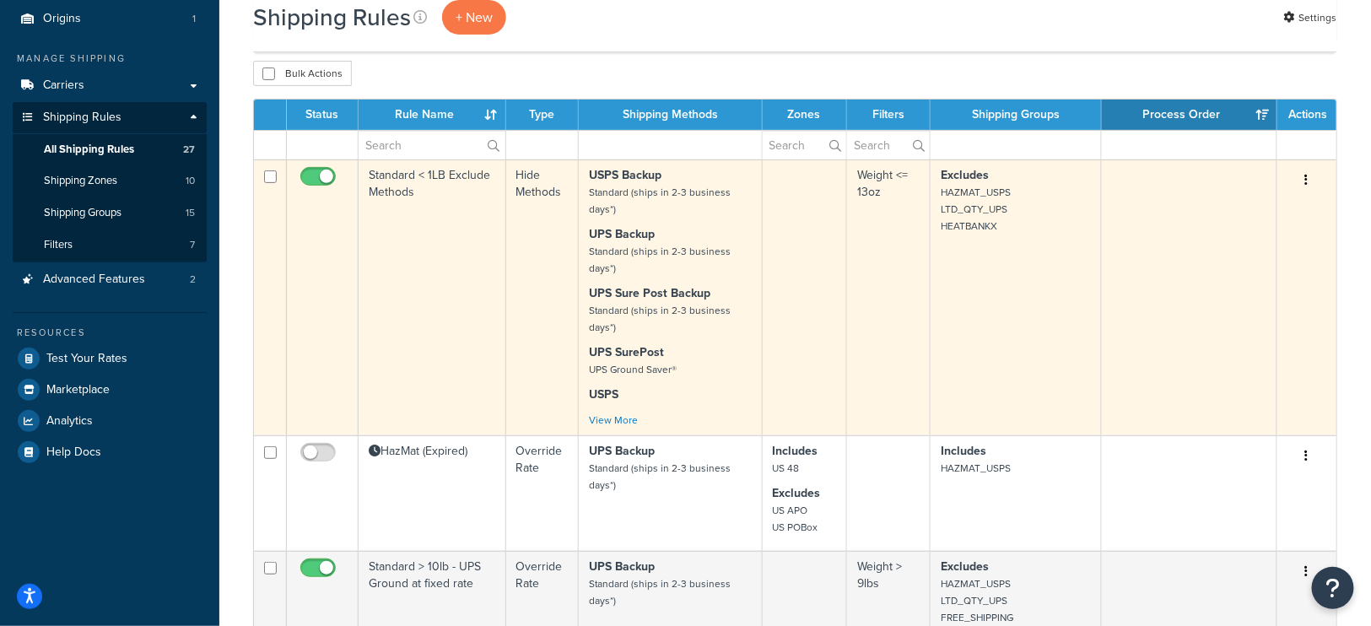
click at [993, 365] on td "Excludes HAZMAT_USPS LTD_QTY_UPS HEATBANKX" at bounding box center [1015, 297] width 171 height 276
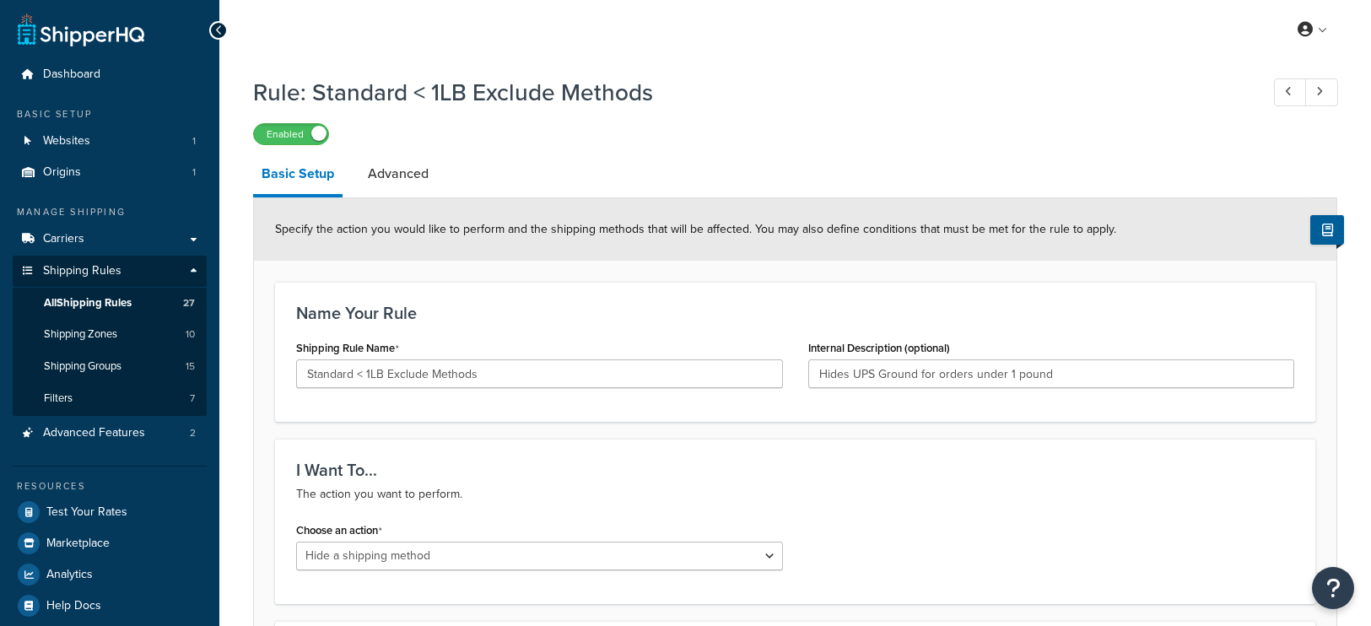
select select "HIDE"
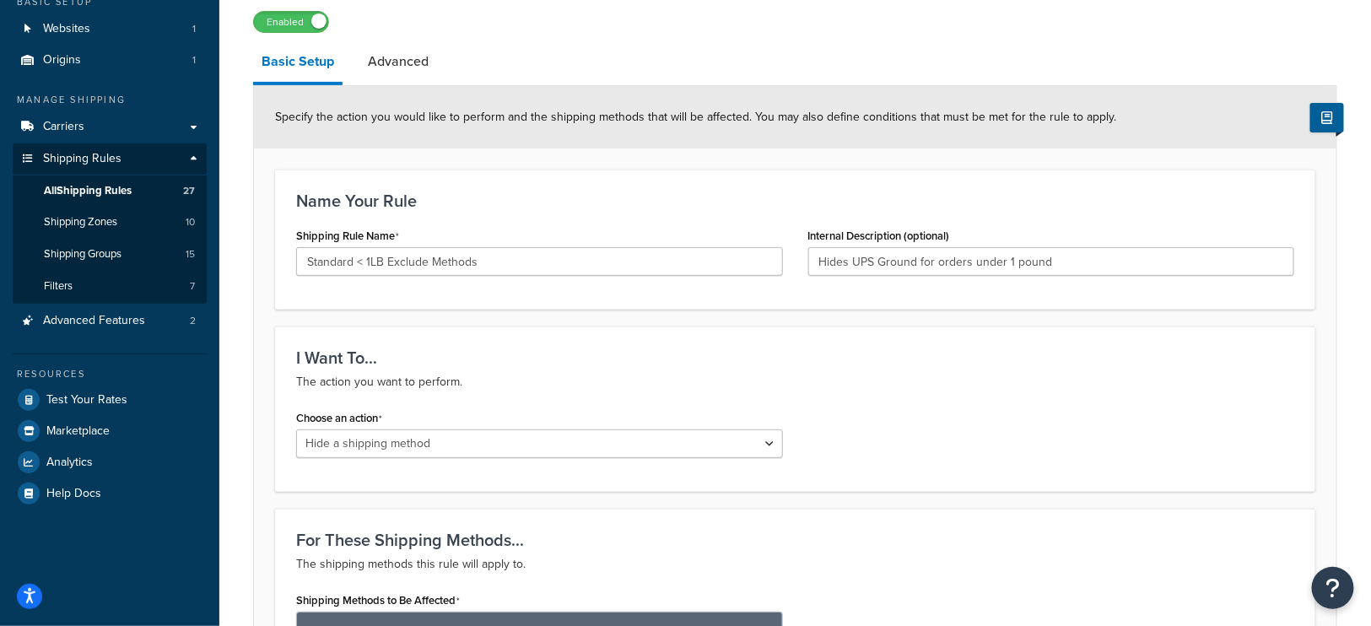
scroll to position [111, 0]
click at [107, 161] on span "Shipping Rules" at bounding box center [82, 160] width 78 height 14
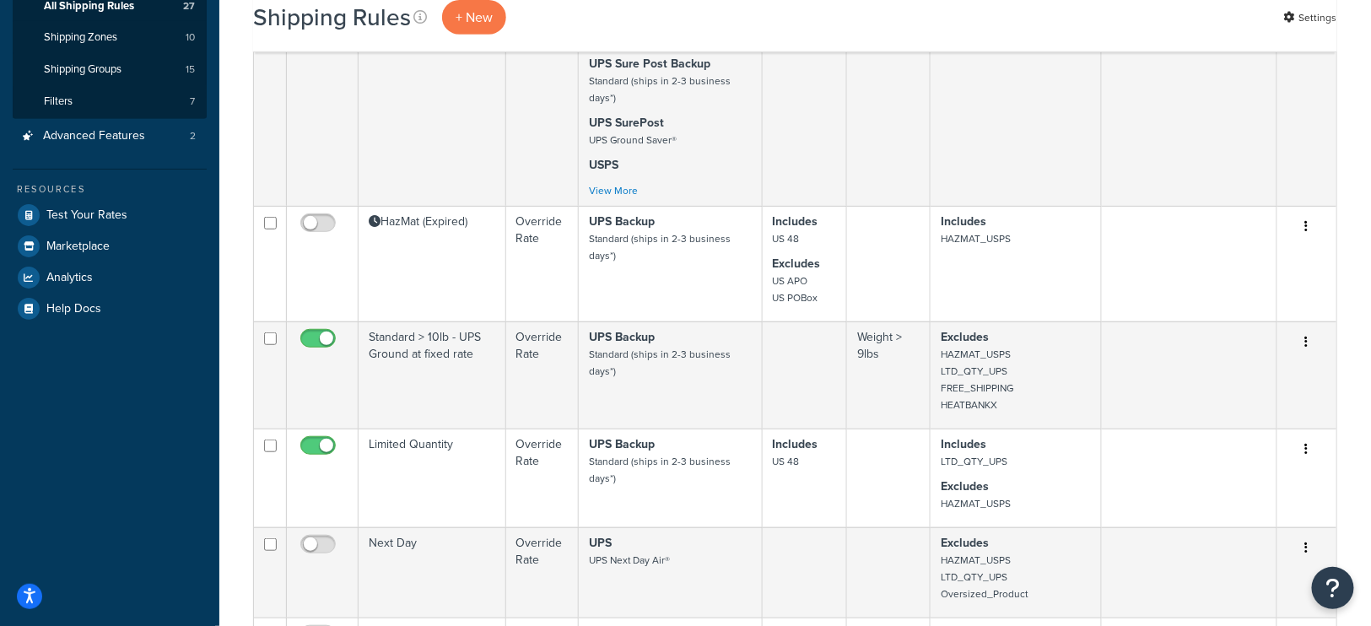
scroll to position [325, 0]
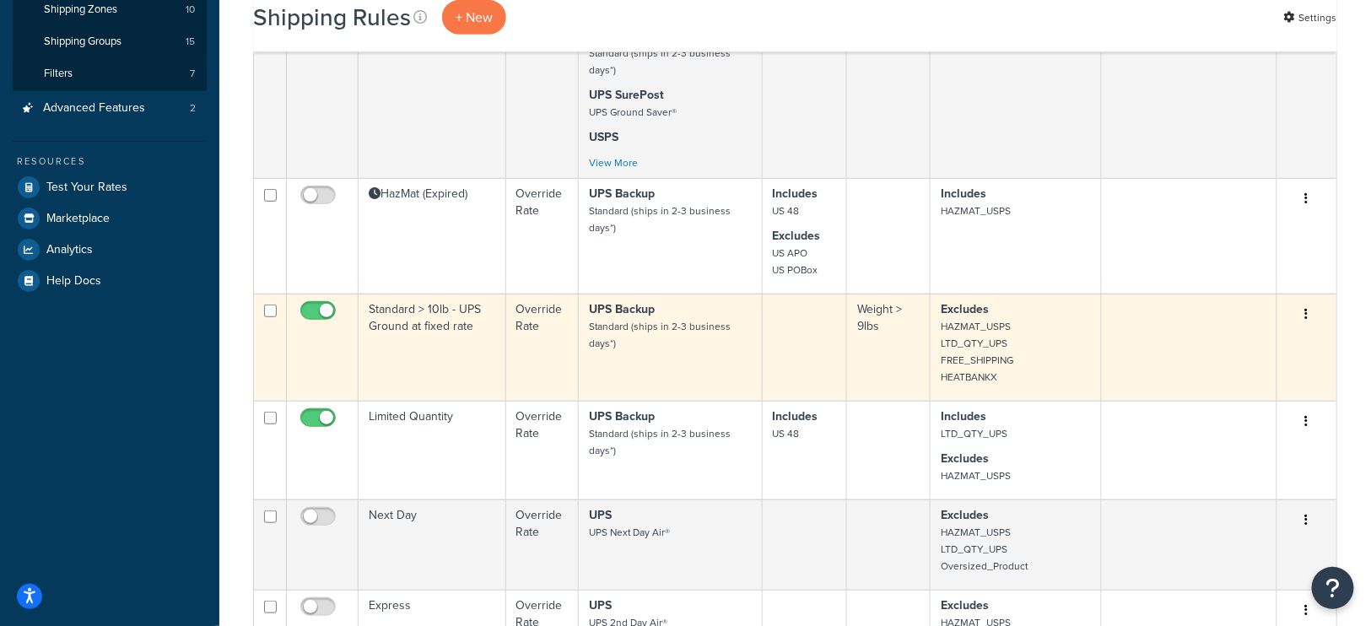
click at [989, 353] on small "HAZMAT_USPS LTD_QTY_UPS FREE_SHIPPING HEATBANKX" at bounding box center [976, 352] width 73 height 66
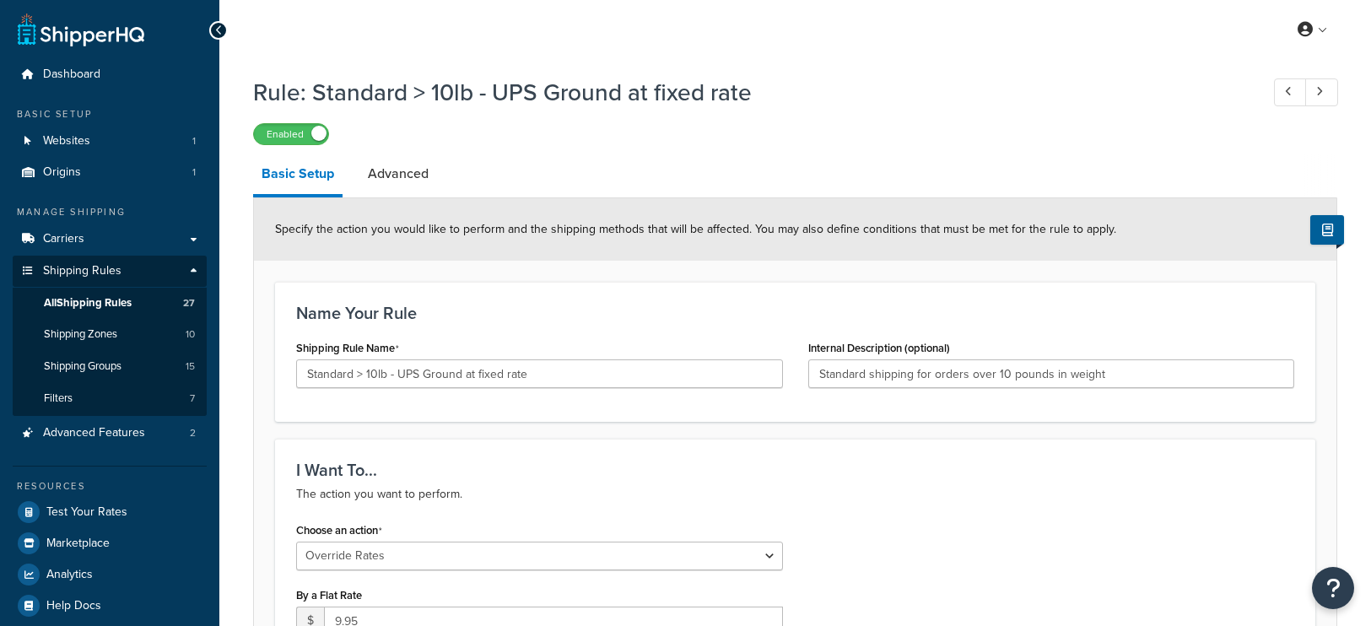
select select "OVERRIDE"
select select "LOCATION"
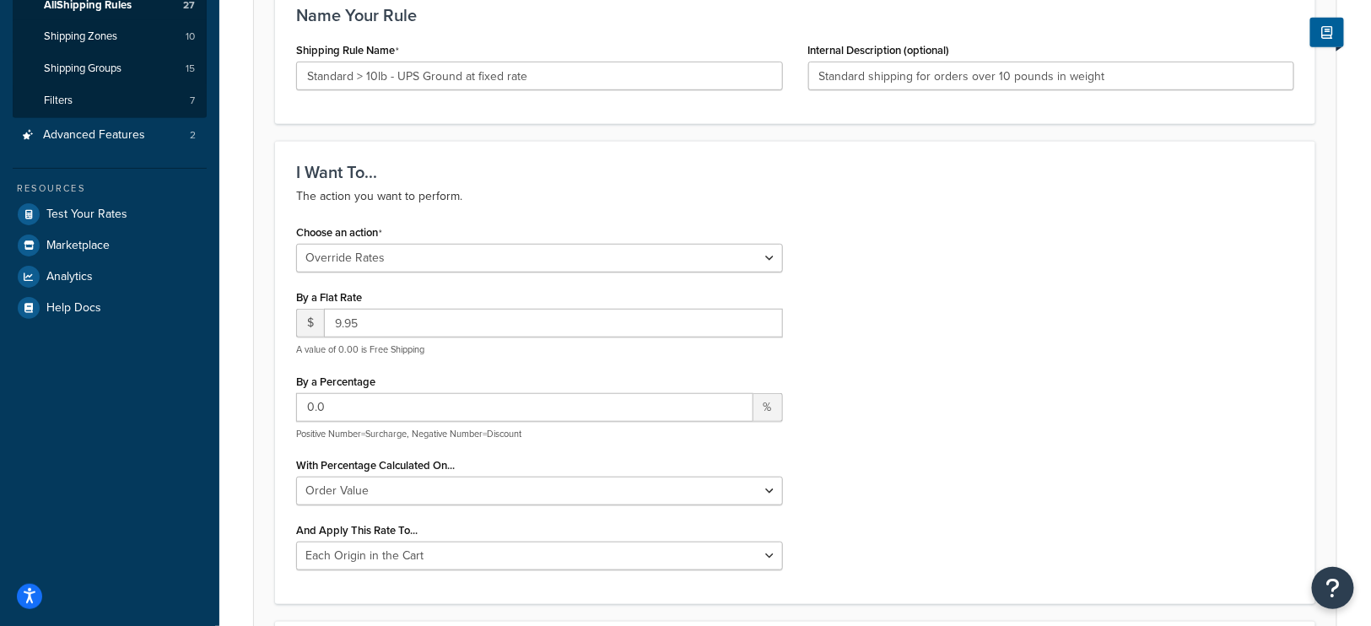
scroll to position [357, 0]
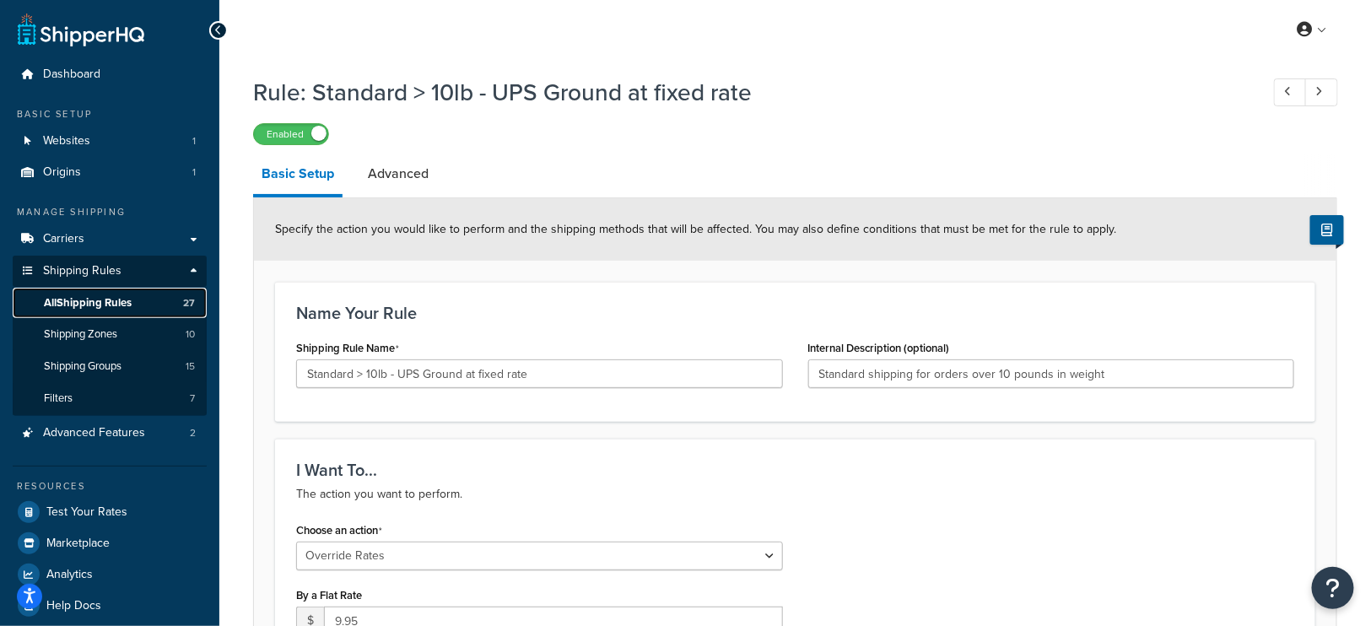
click at [94, 306] on span "All Shipping Rules" at bounding box center [88, 303] width 88 height 14
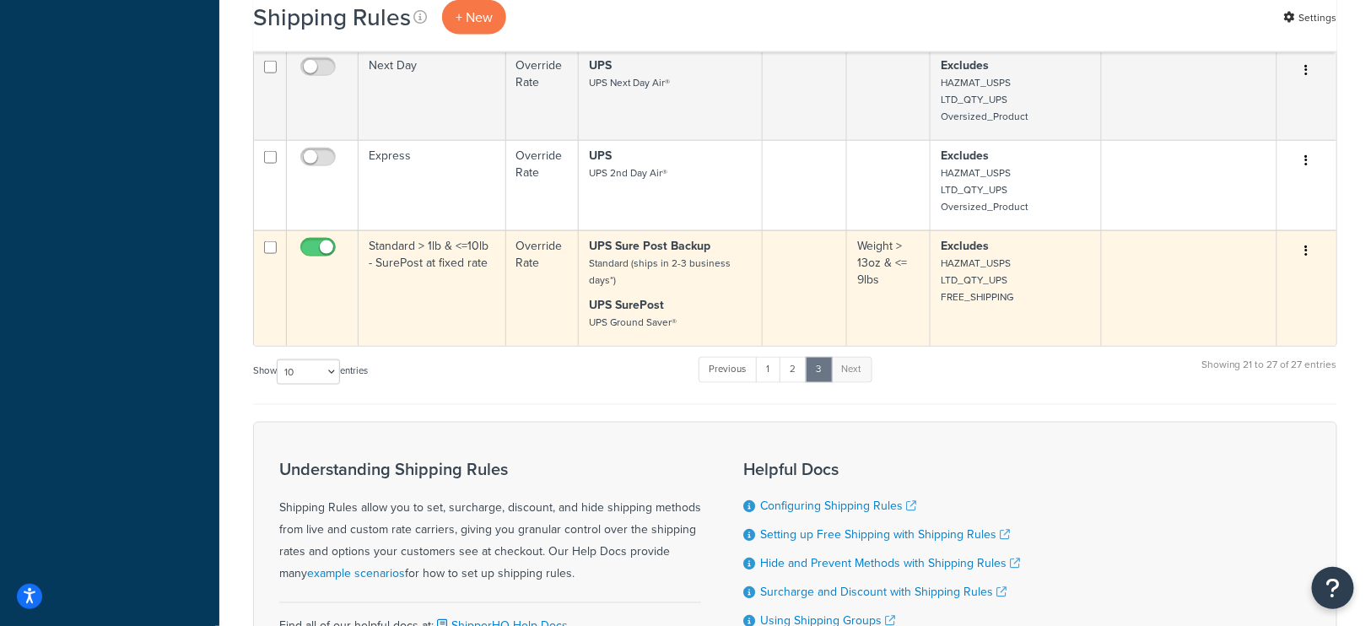
scroll to position [725, 0]
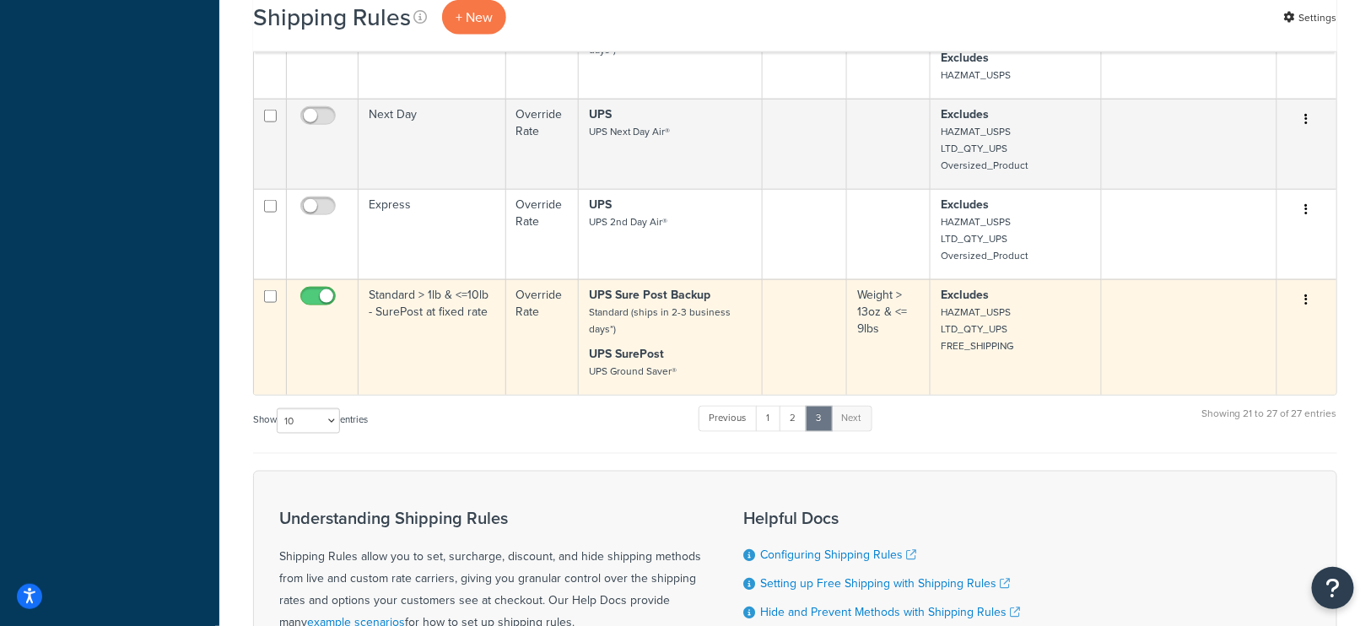
click at [1029, 326] on p "Excludes HAZMAT_USPS LTD_QTY_UPS FREE_SHIPPING" at bounding box center [1015, 320] width 150 height 67
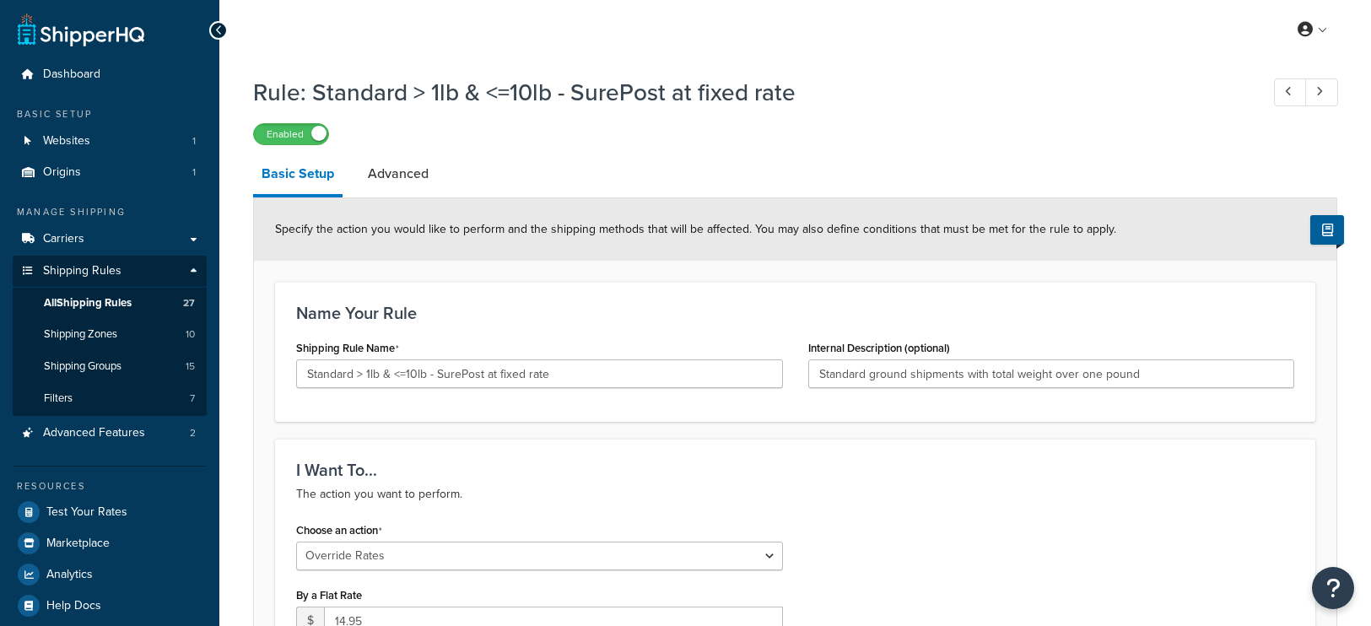
select select "OVERRIDE"
select select "LOCATION"
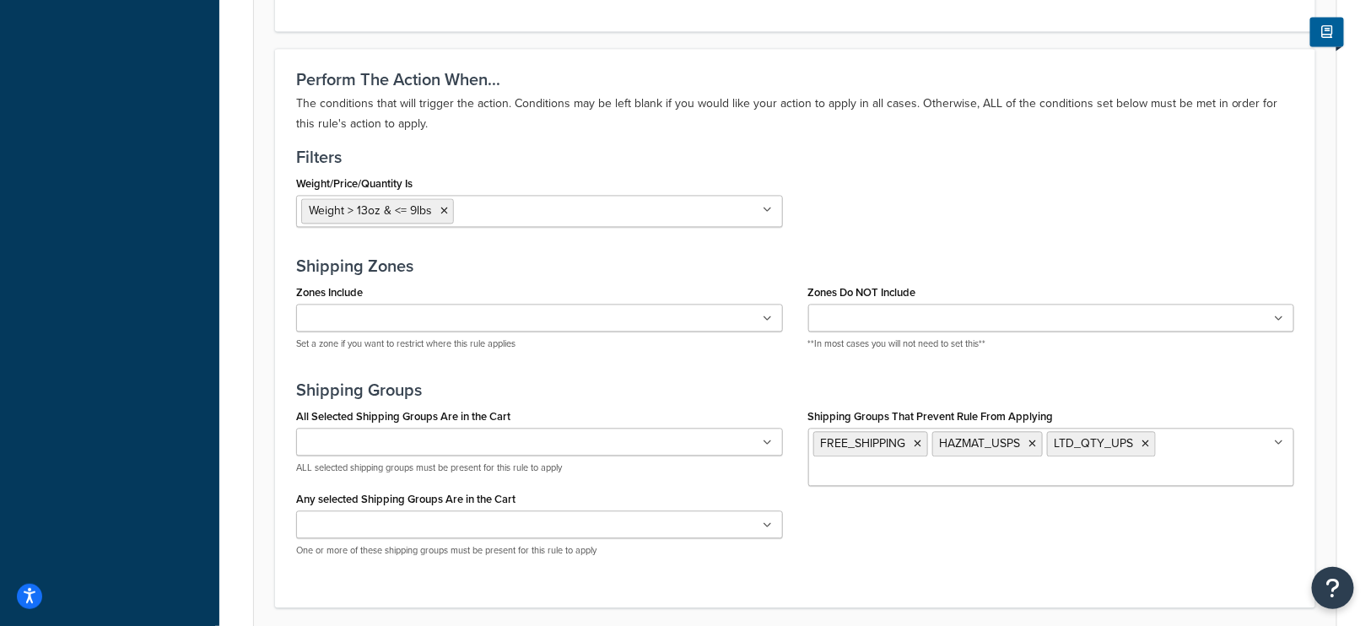
scroll to position [1339, 0]
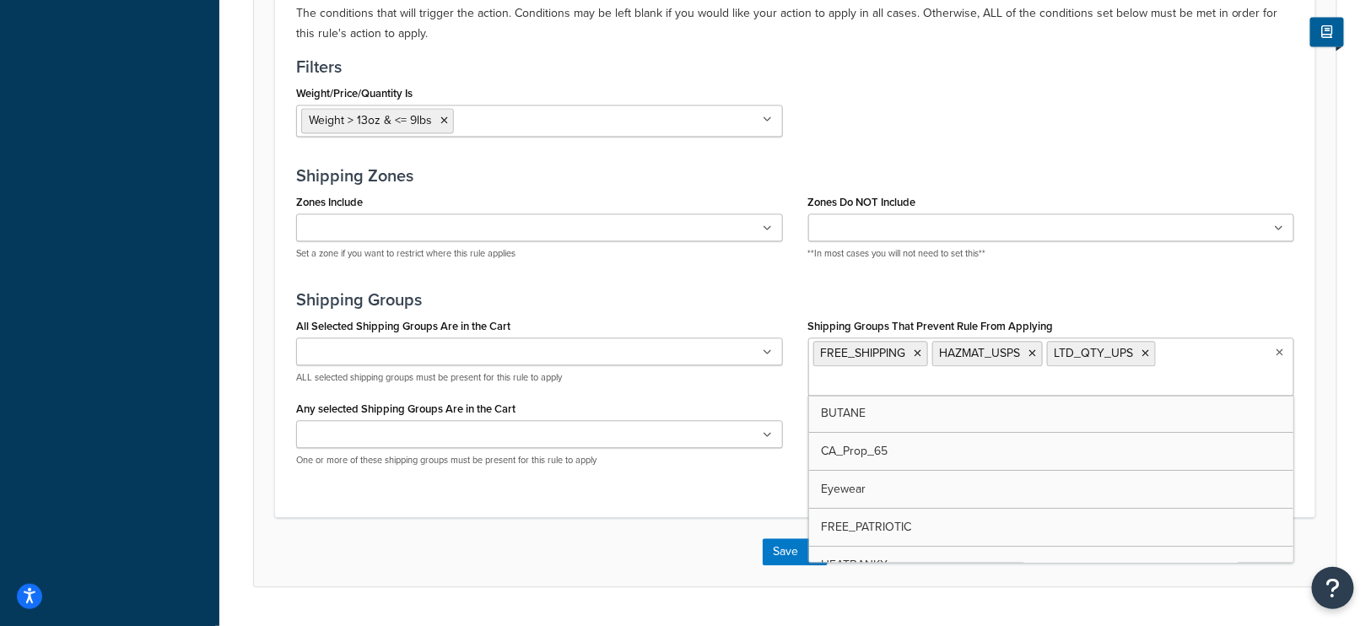
click at [1180, 349] on ul "FREE_SHIPPING HAZMAT_USPS LTD_QTY_UPS" at bounding box center [1051, 366] width 487 height 58
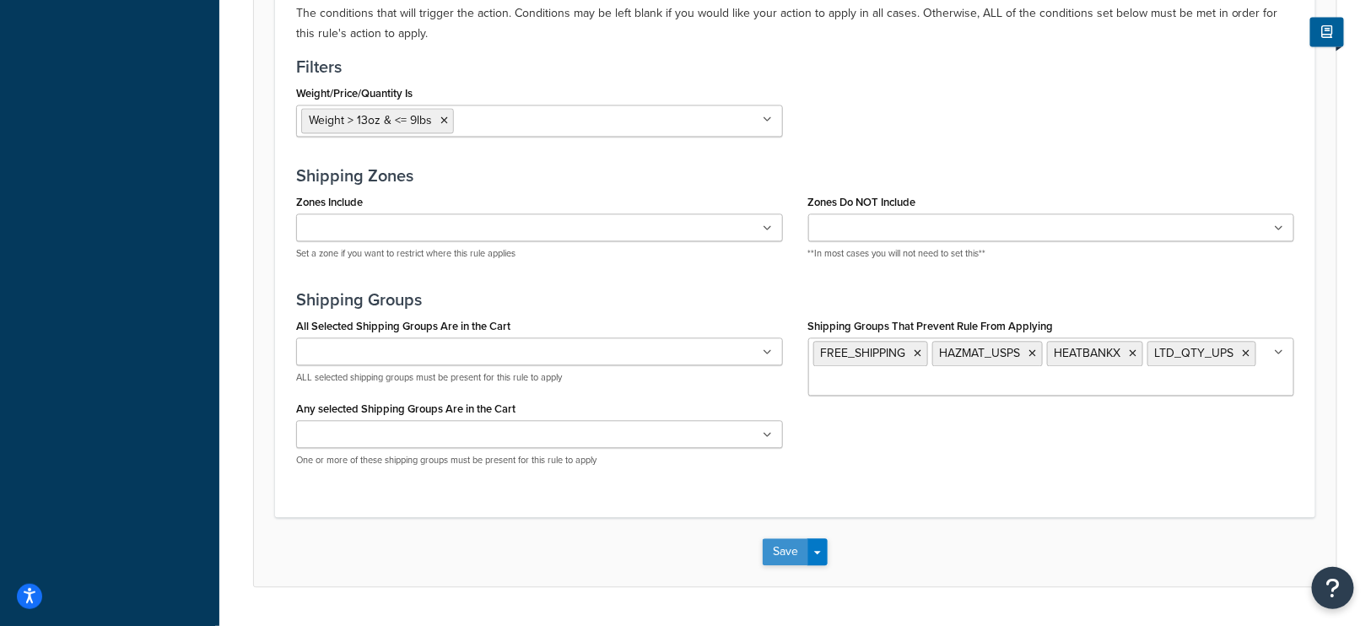
click at [786, 540] on button "Save" at bounding box center [785, 551] width 46 height 27
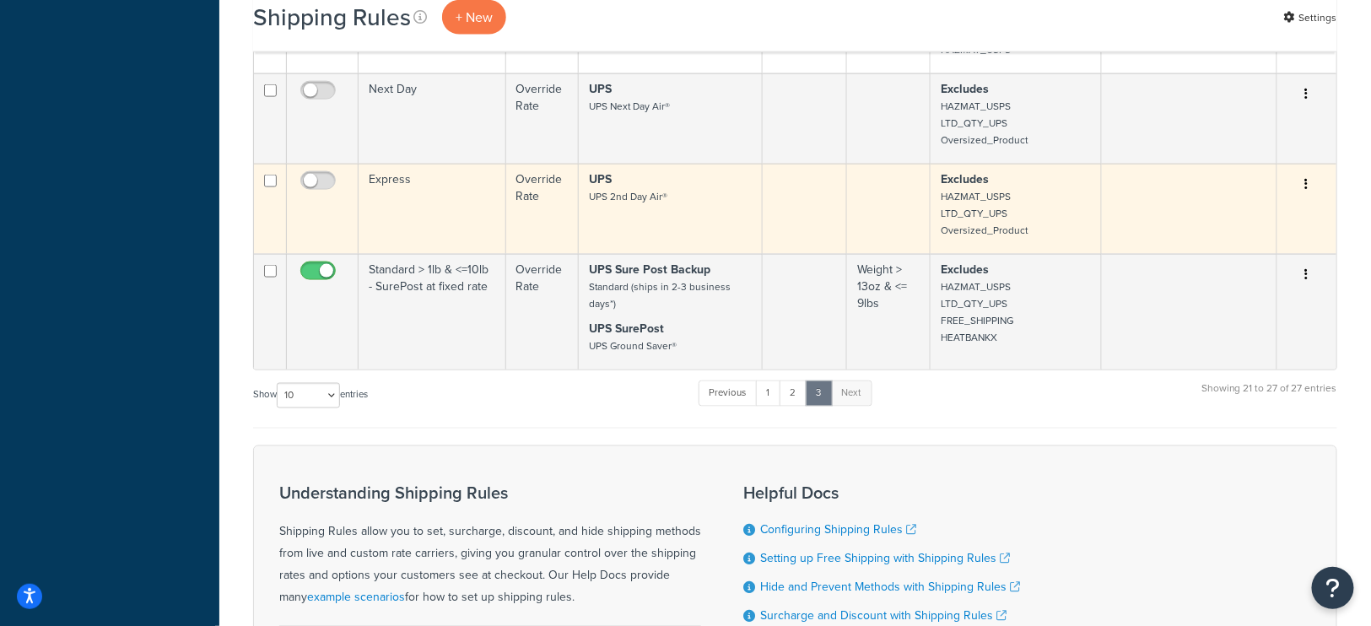
scroll to position [913, 0]
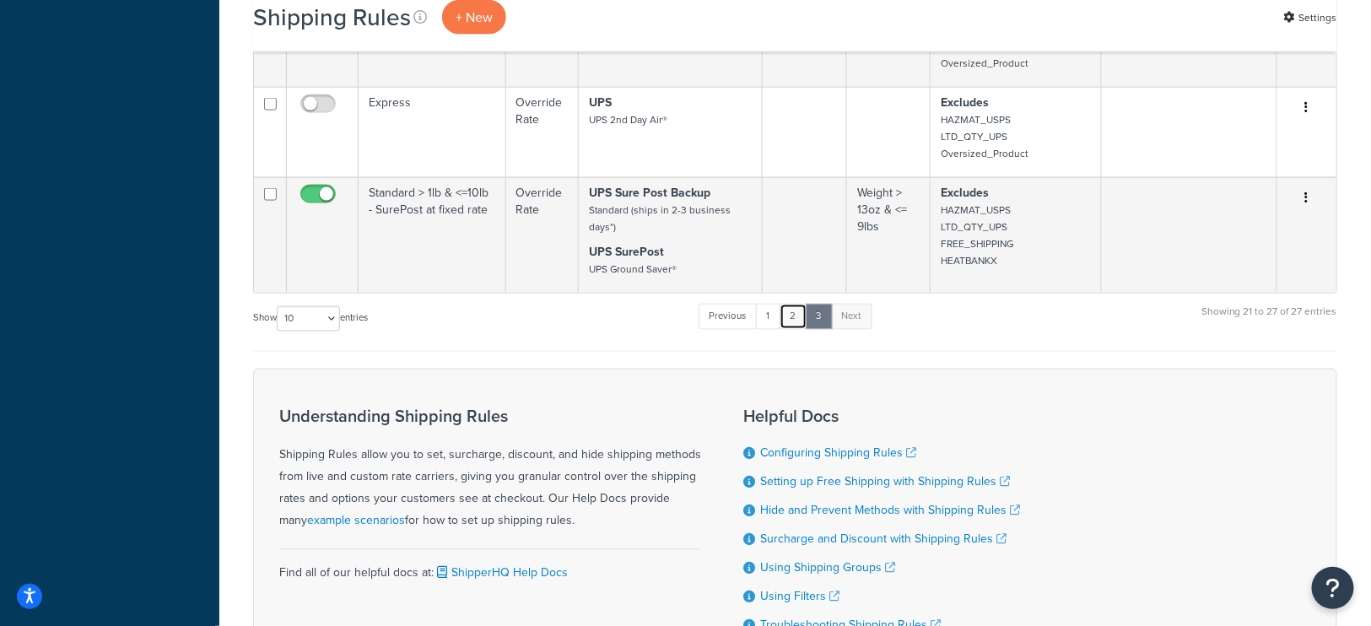
click at [793, 316] on link "2" at bounding box center [793, 316] width 28 height 25
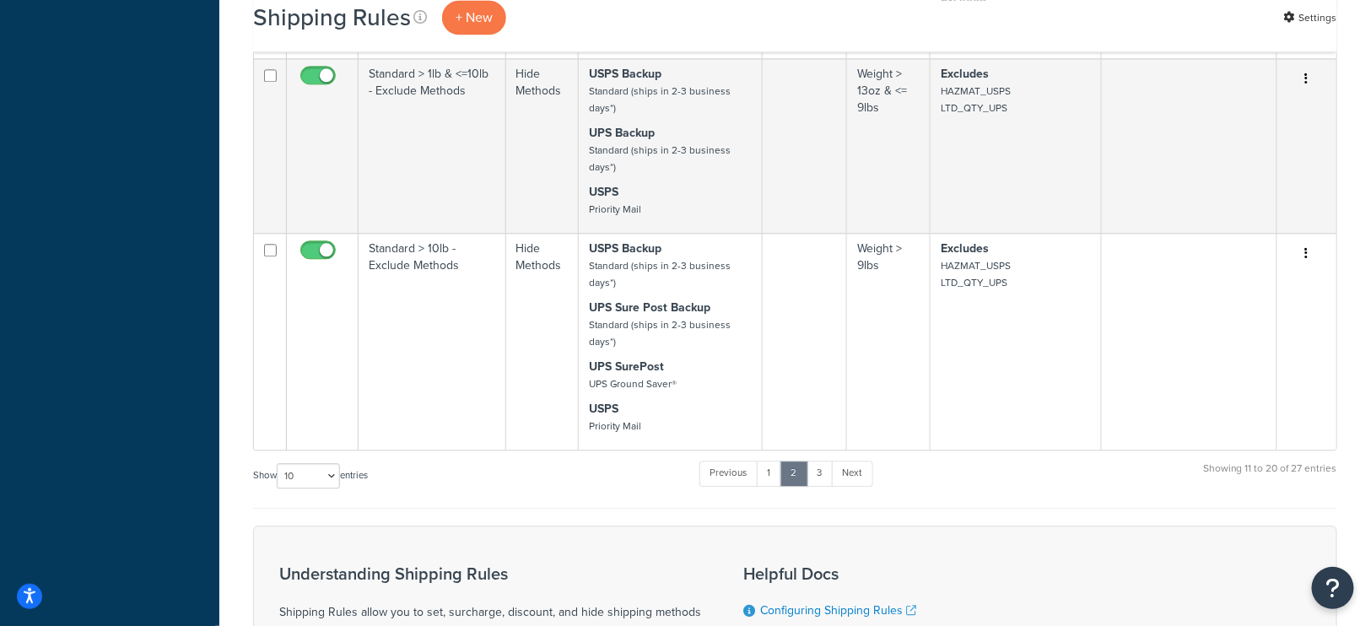
scroll to position [1466, 0]
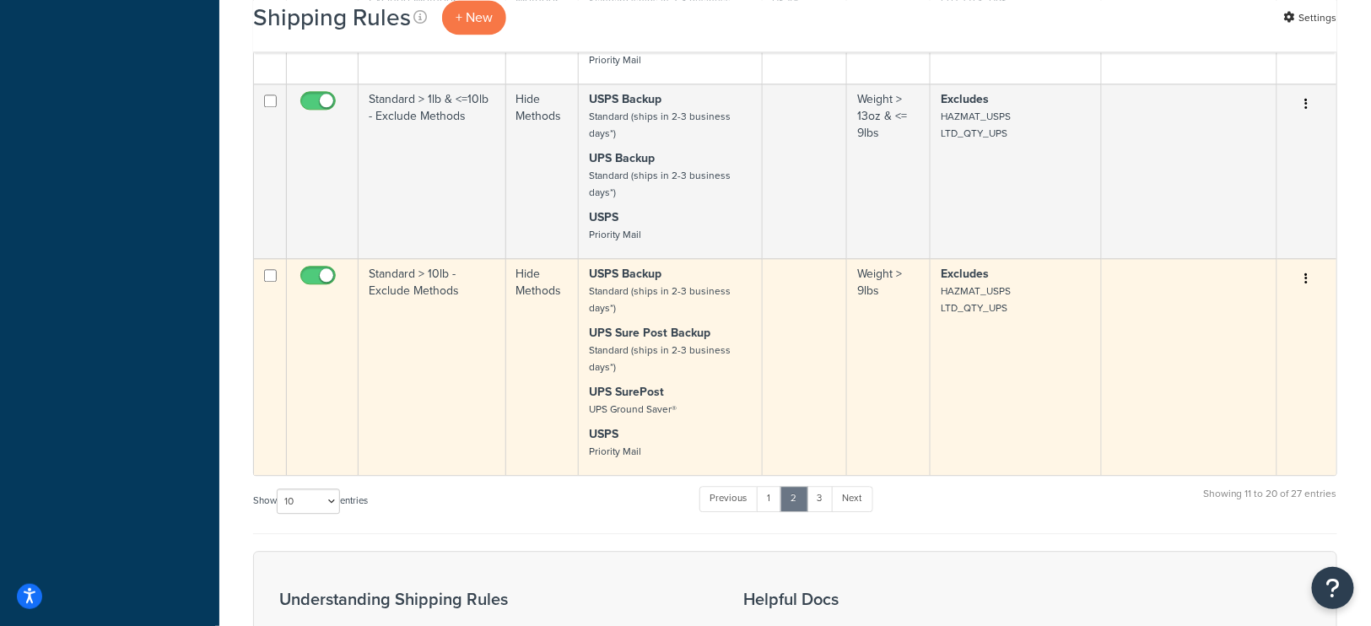
click at [1003, 374] on td "Excludes HAZMAT_USPS LTD_QTY_UPS" at bounding box center [1015, 366] width 171 height 217
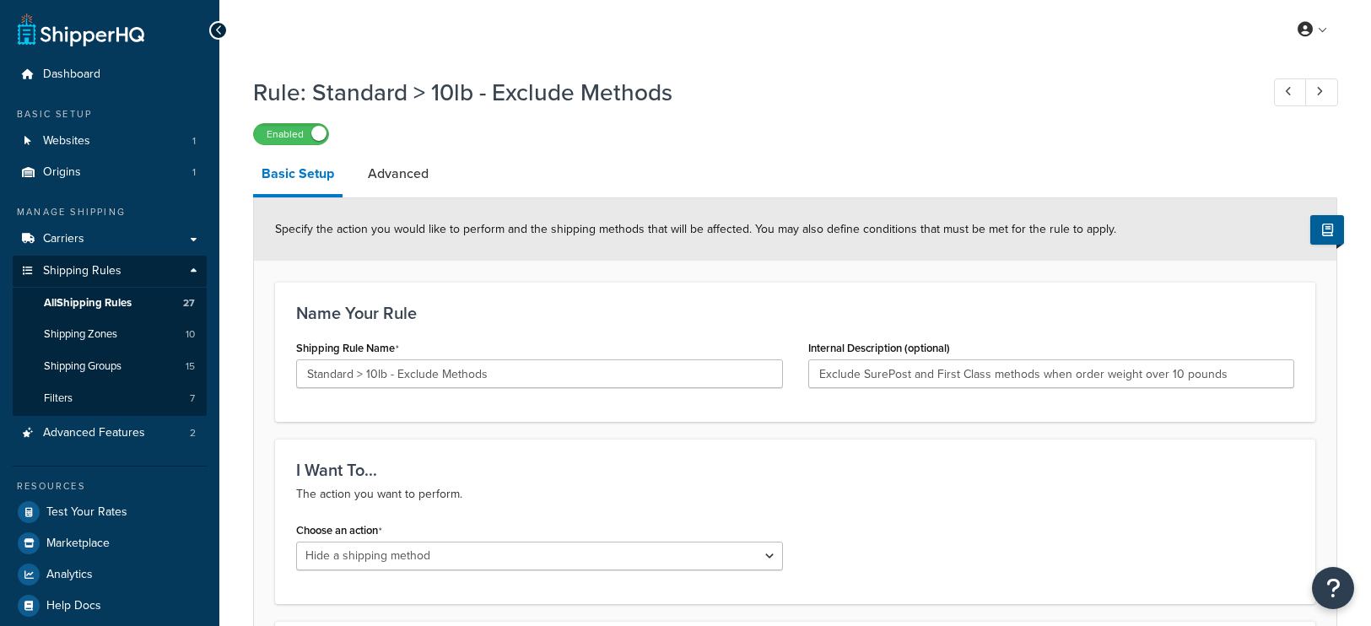
select select "HIDE"
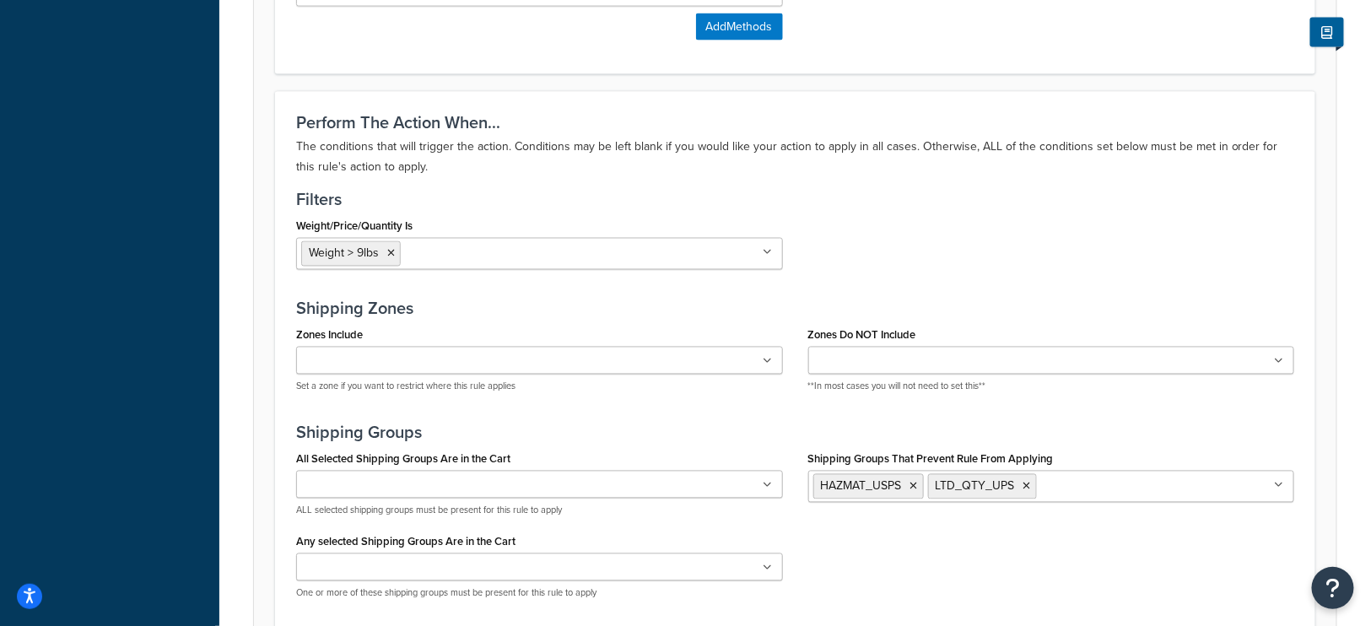
scroll to position [1068, 0]
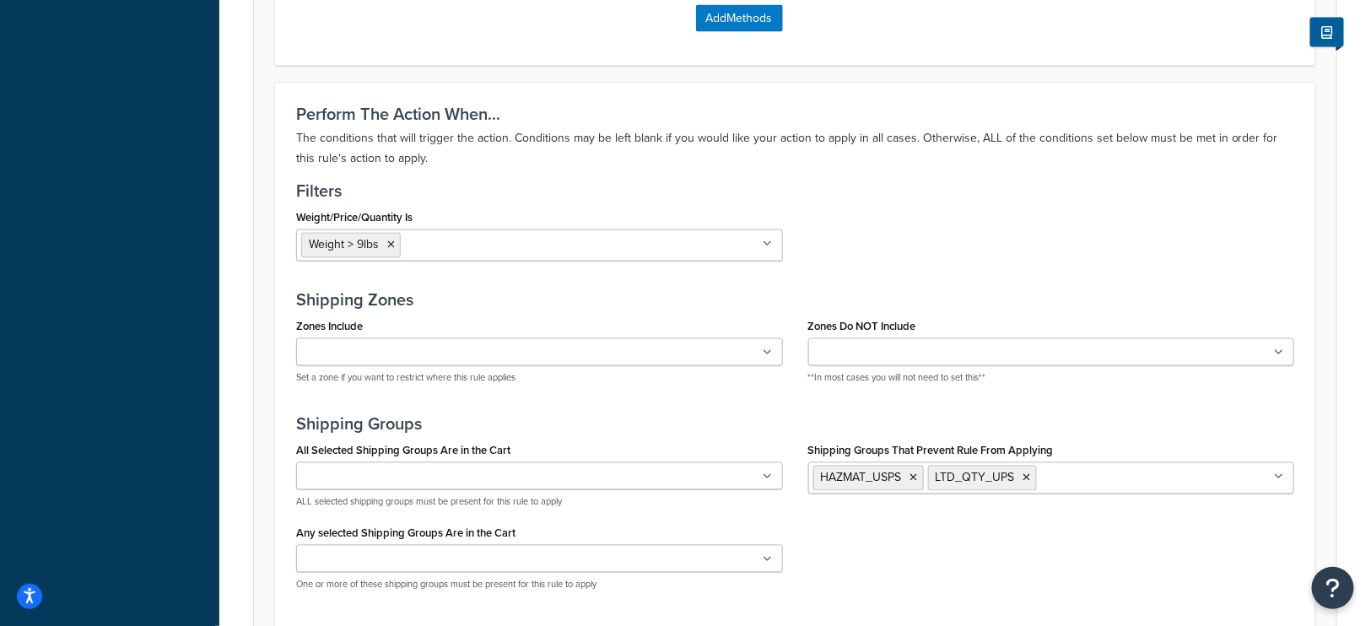
click at [1078, 468] on input "Shipping Groups That Prevent Rule From Applying" at bounding box center [1115, 477] width 149 height 19
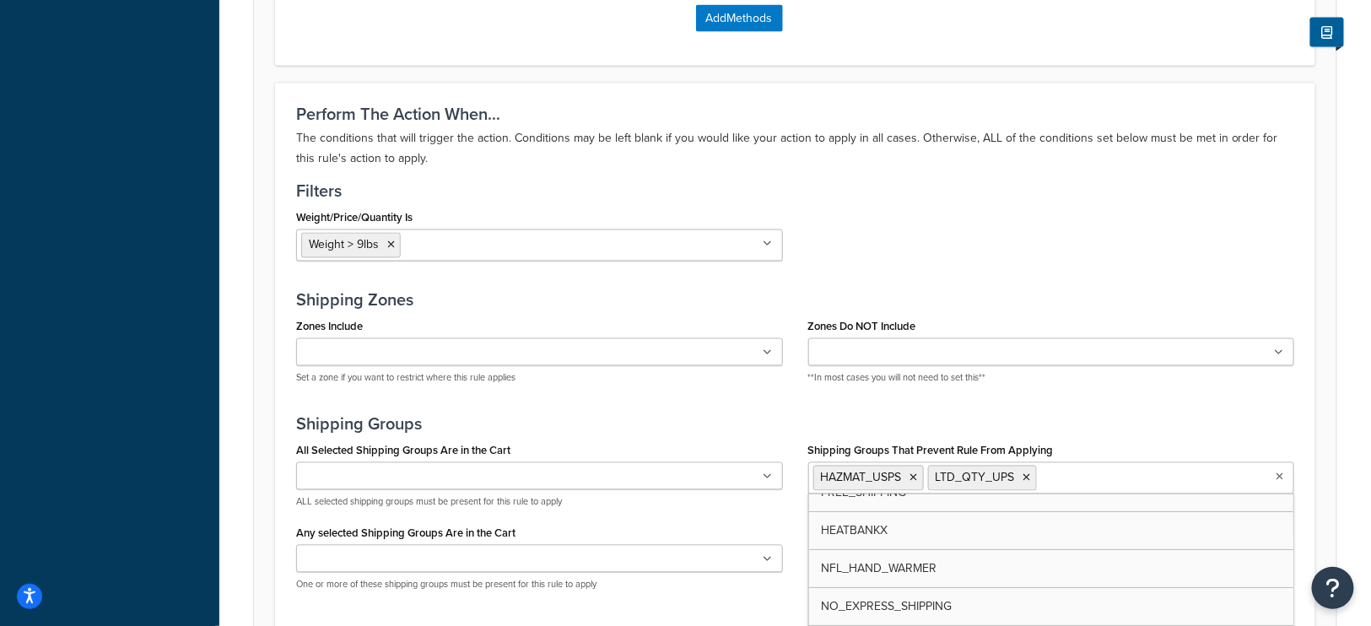
scroll to position [155, 0]
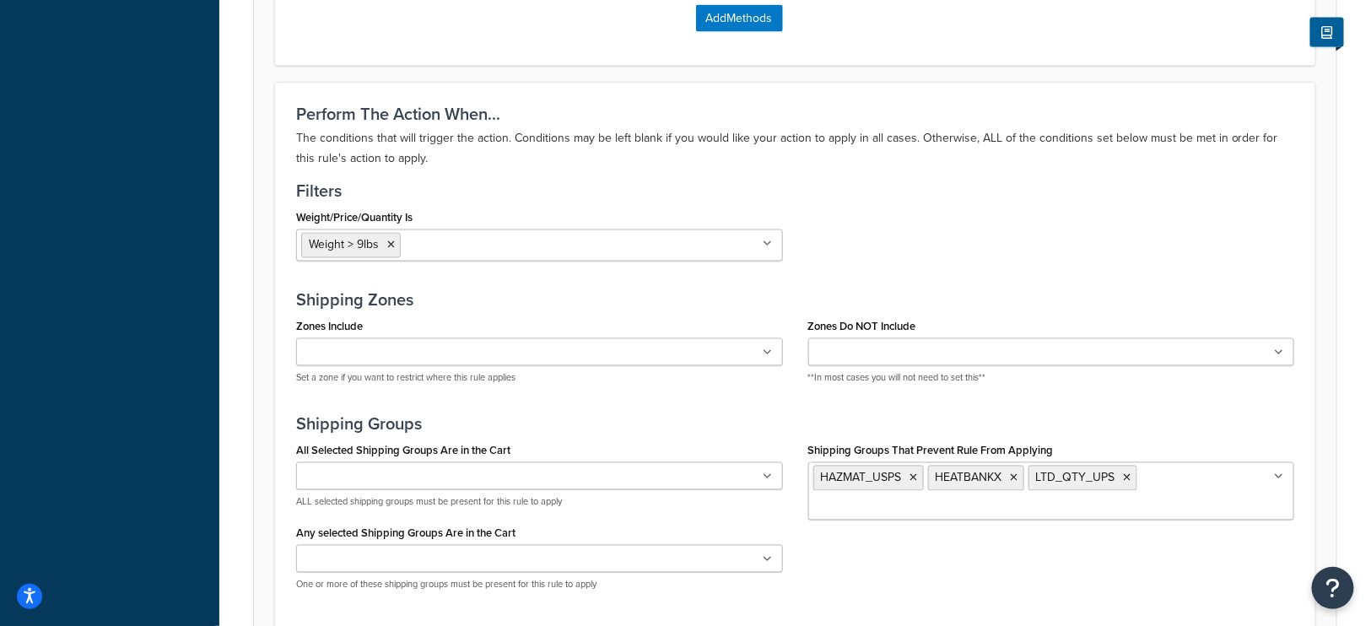
click at [1109, 394] on div "Perform The Action When... The conditions that will trigger the action. Conditi…" at bounding box center [795, 362] width 1040 height 559
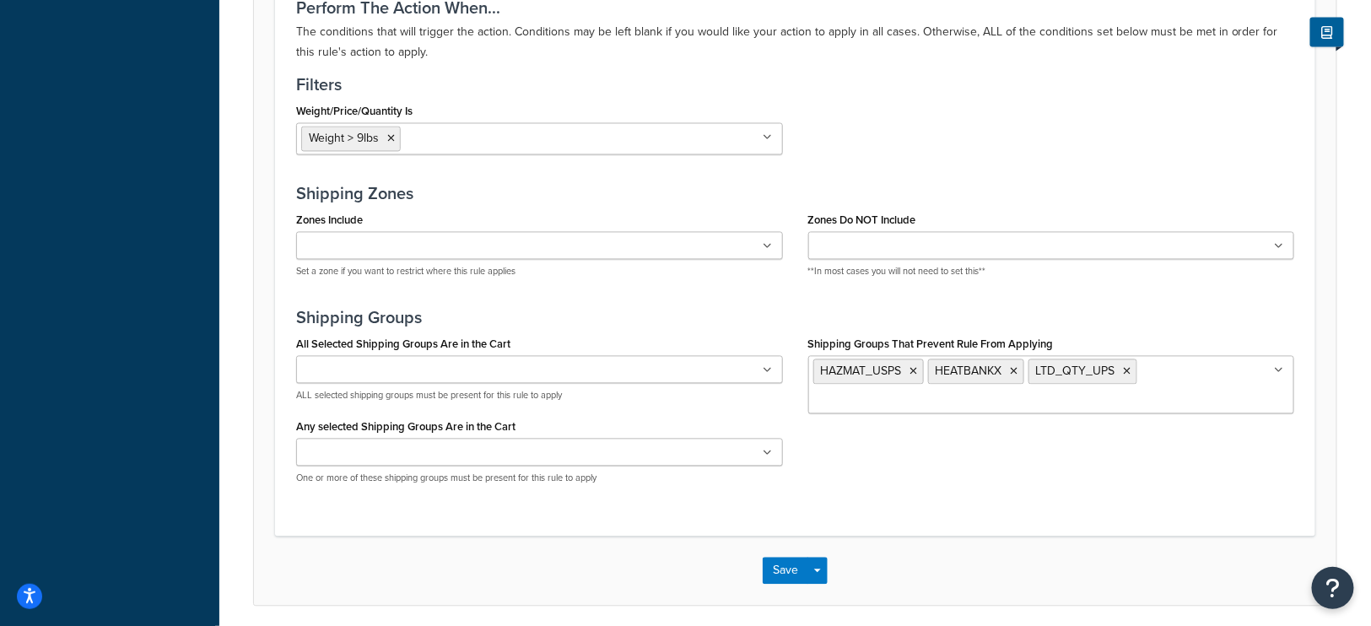
scroll to position [1228, 0]
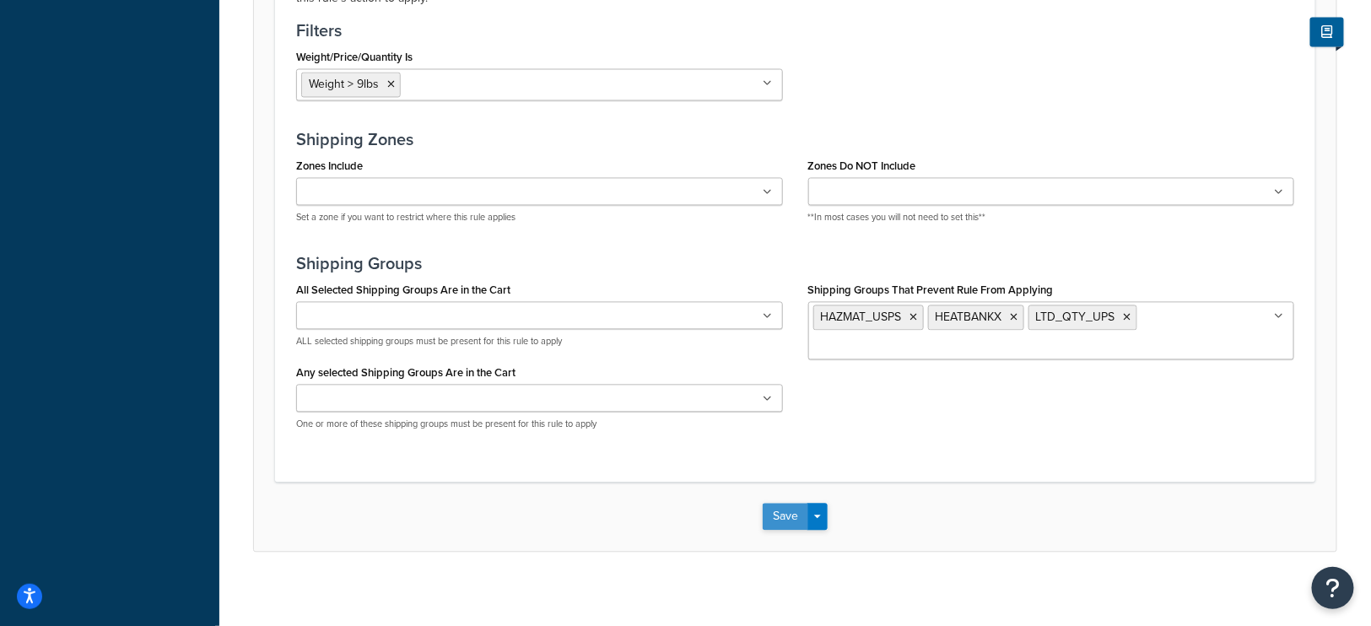
click at [780, 506] on button "Save" at bounding box center [785, 517] width 46 height 27
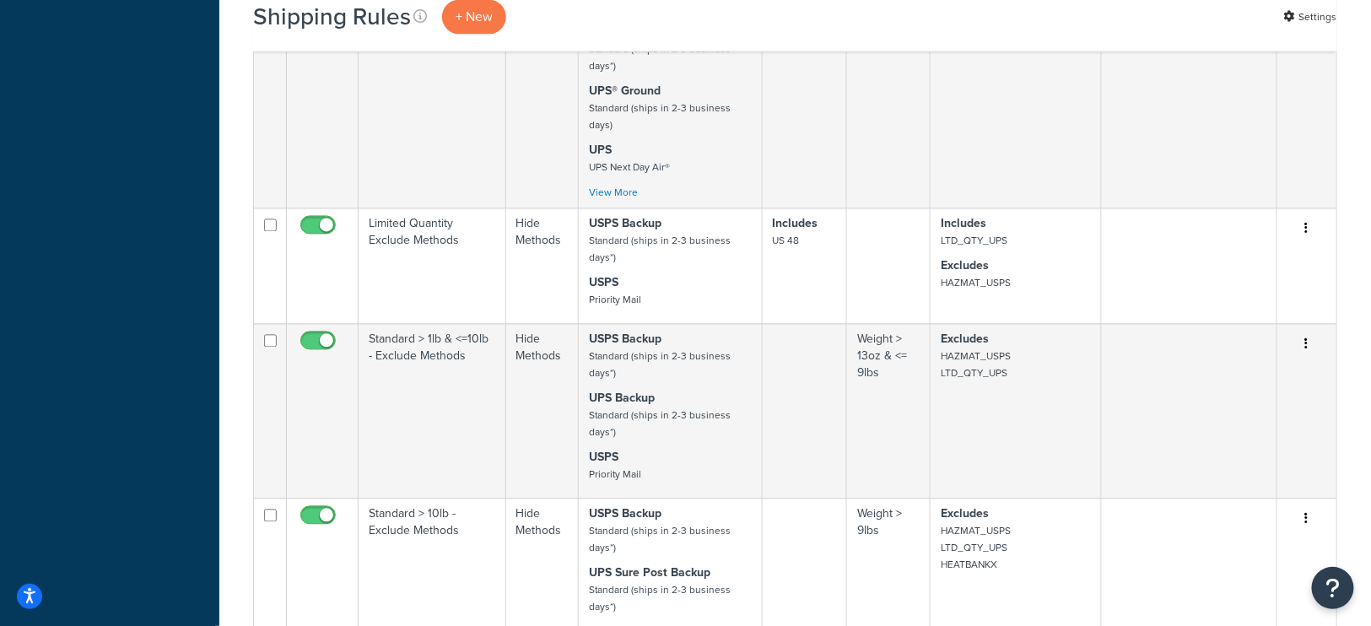
scroll to position [1261, 0]
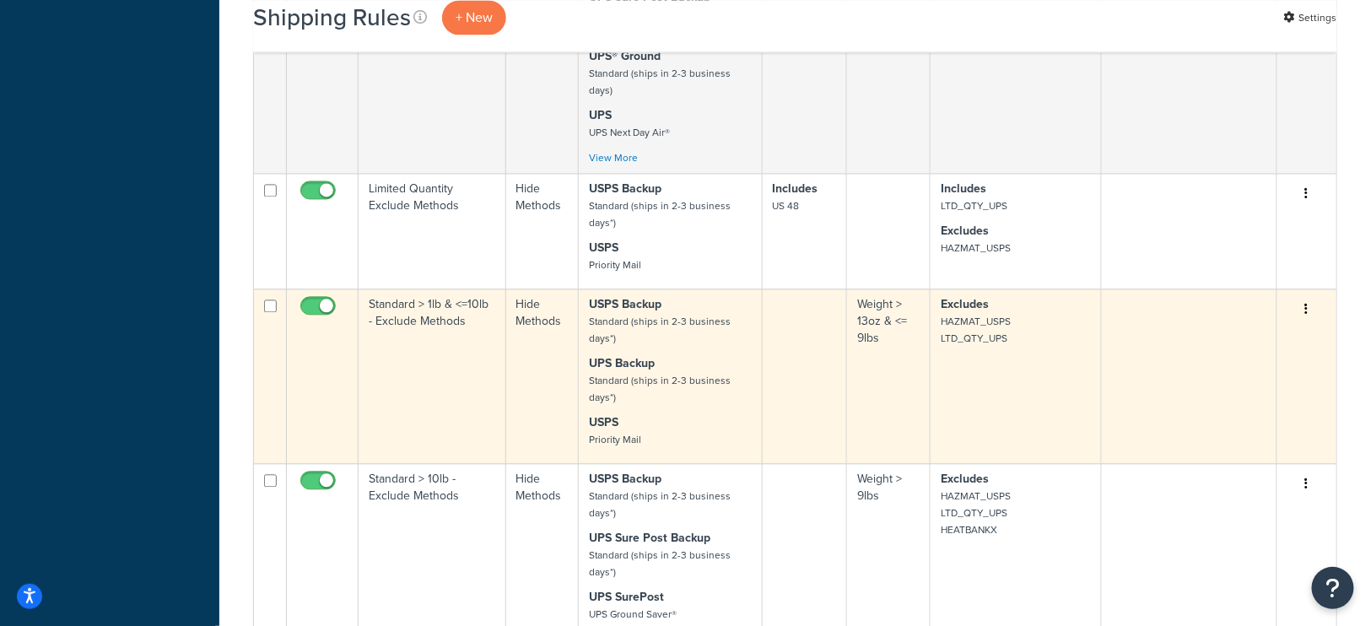
click at [992, 341] on td "Excludes HAZMAT_USPS LTD_QTY_UPS" at bounding box center [1015, 375] width 171 height 175
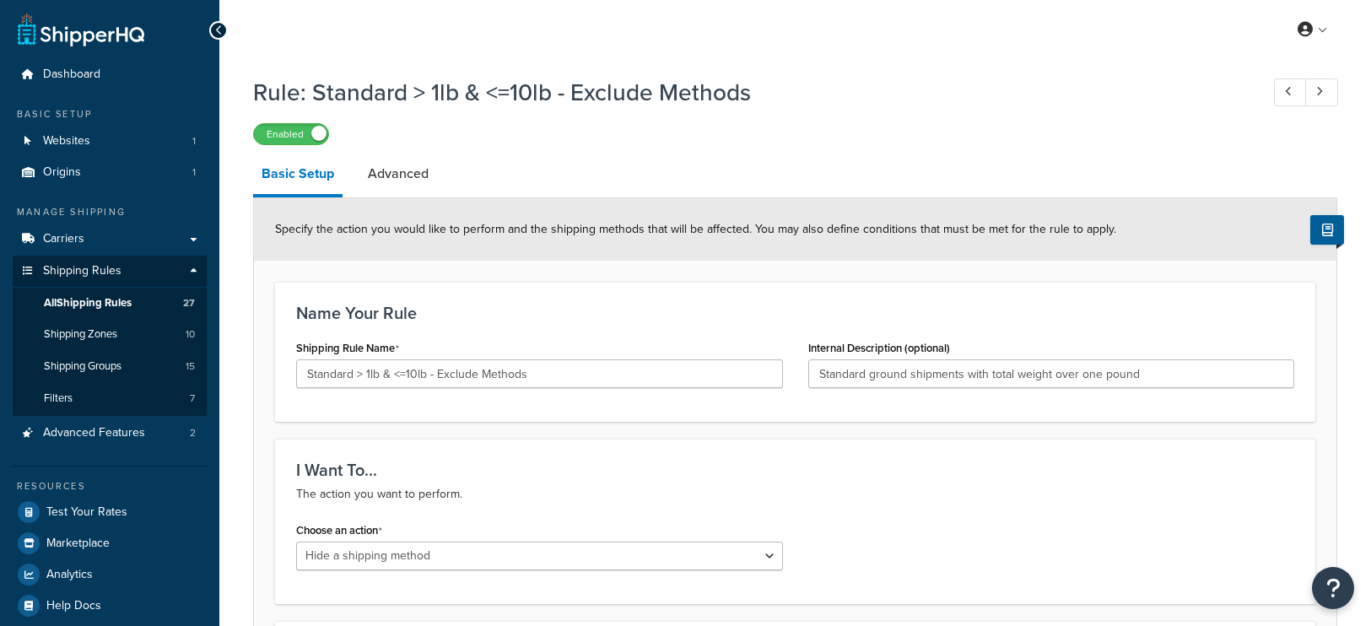
select select "HIDE"
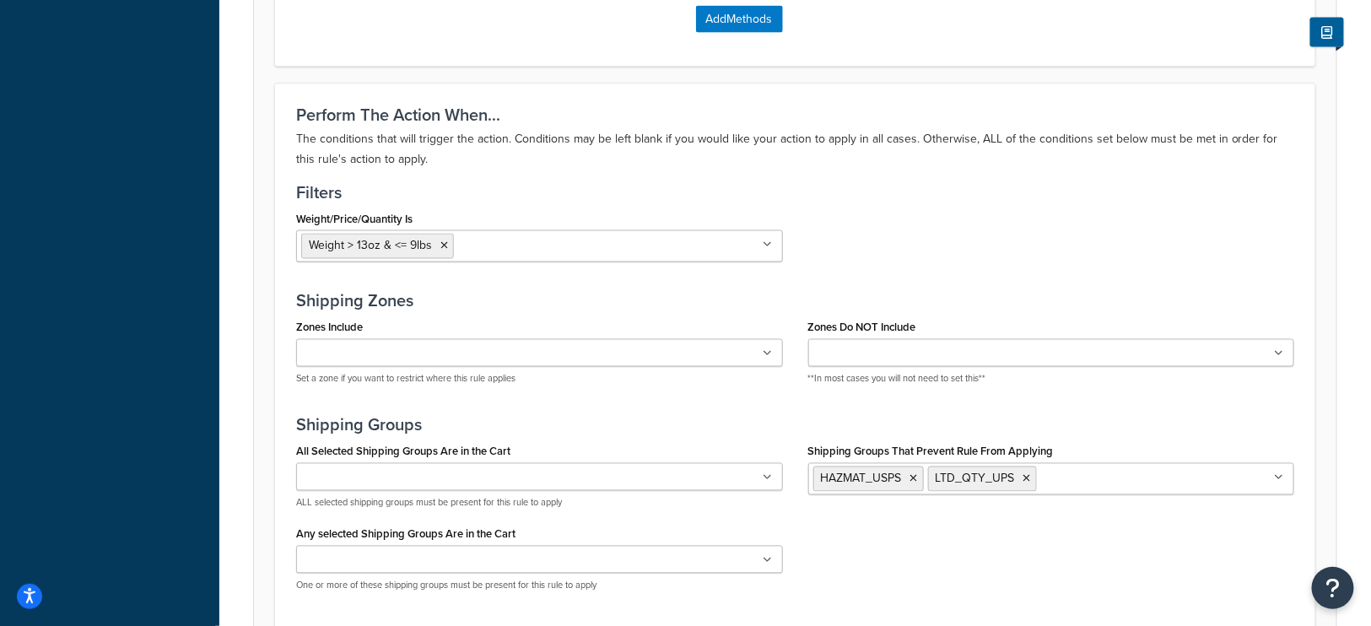
scroll to position [1119, 0]
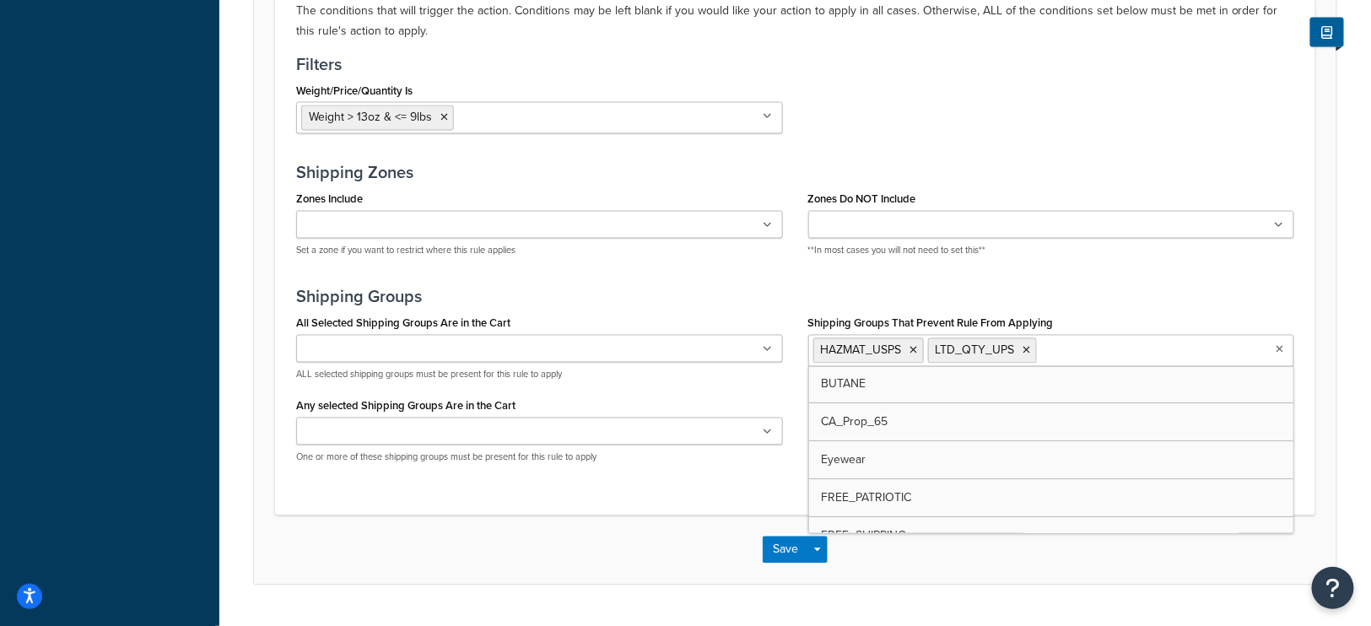
click at [1075, 342] on input "Shipping Groups That Prevent Rule From Applying" at bounding box center [1115, 350] width 149 height 19
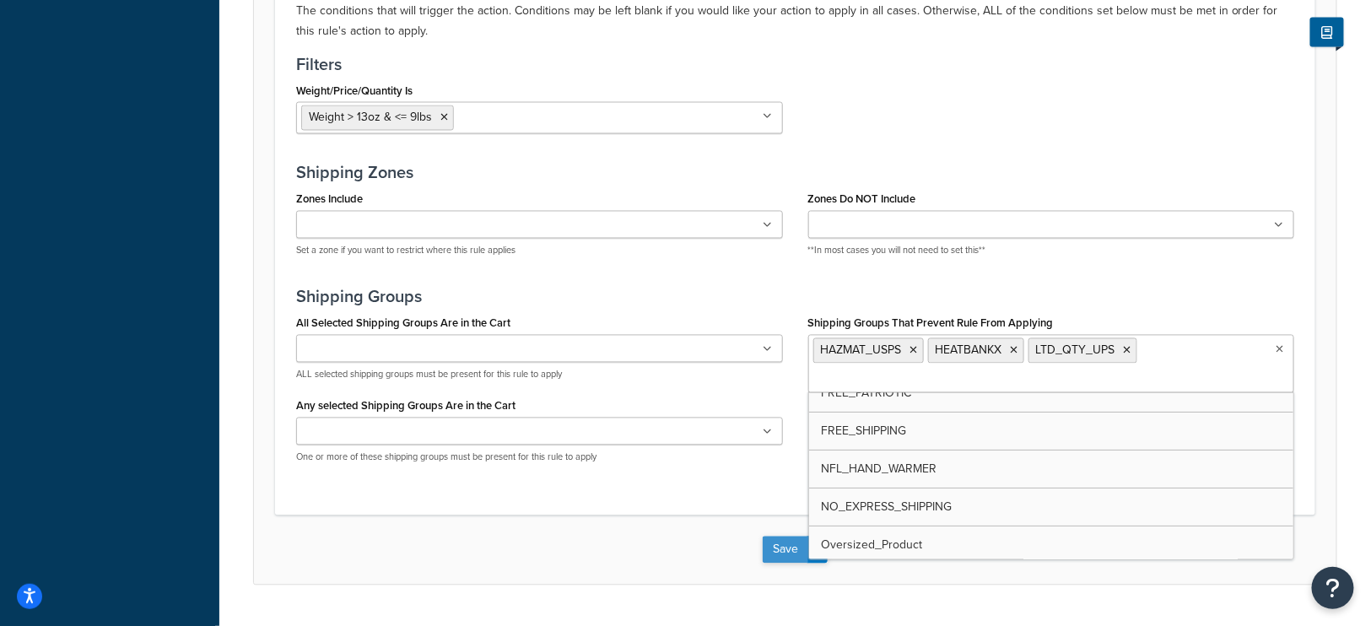
click at [775, 543] on button "Save" at bounding box center [785, 549] width 46 height 27
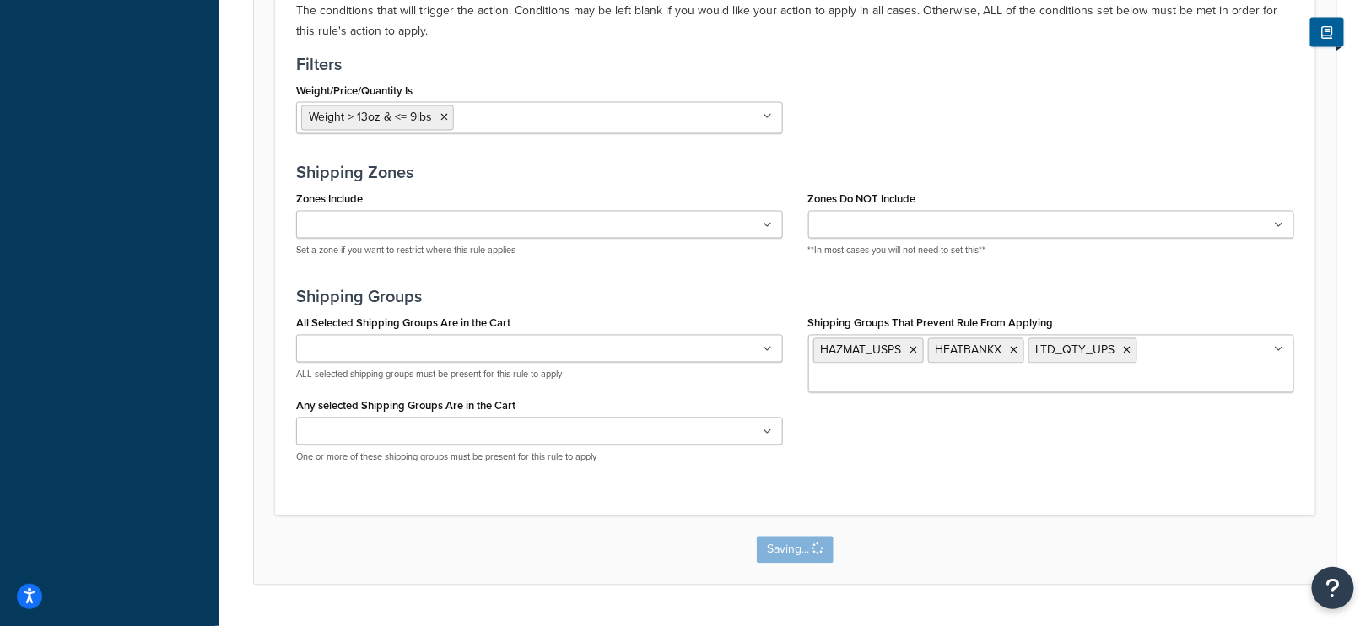
scroll to position [0, 0]
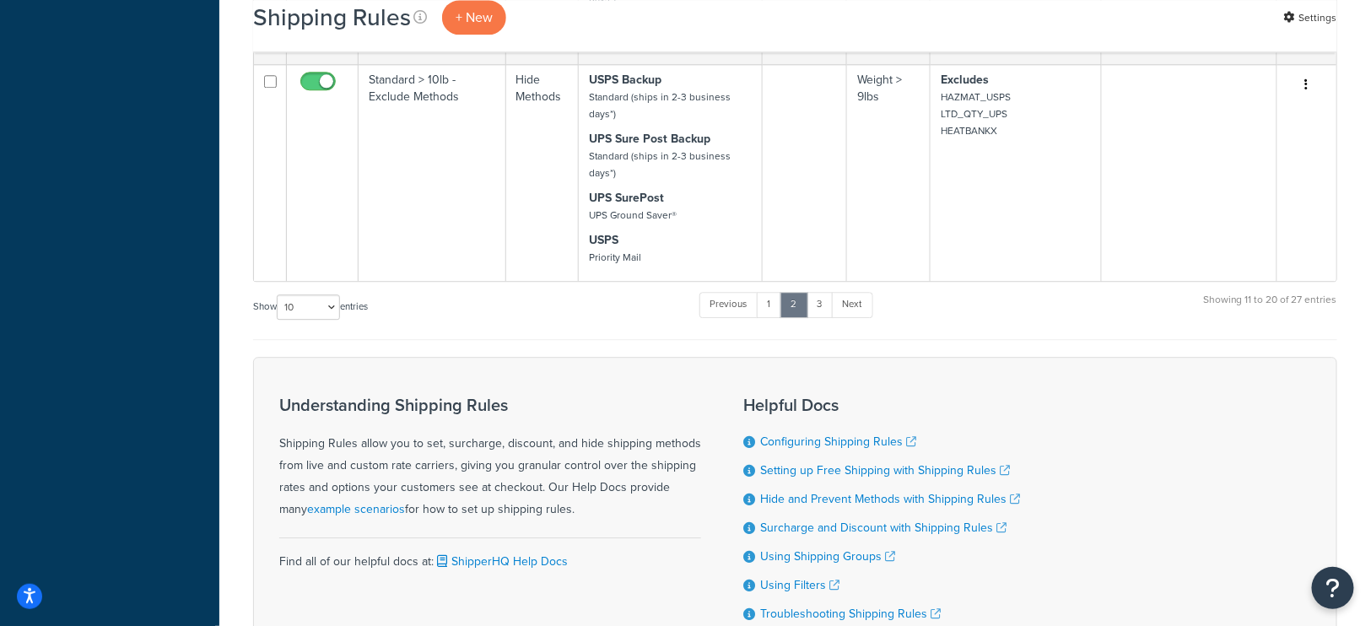
scroll to position [1771, 0]
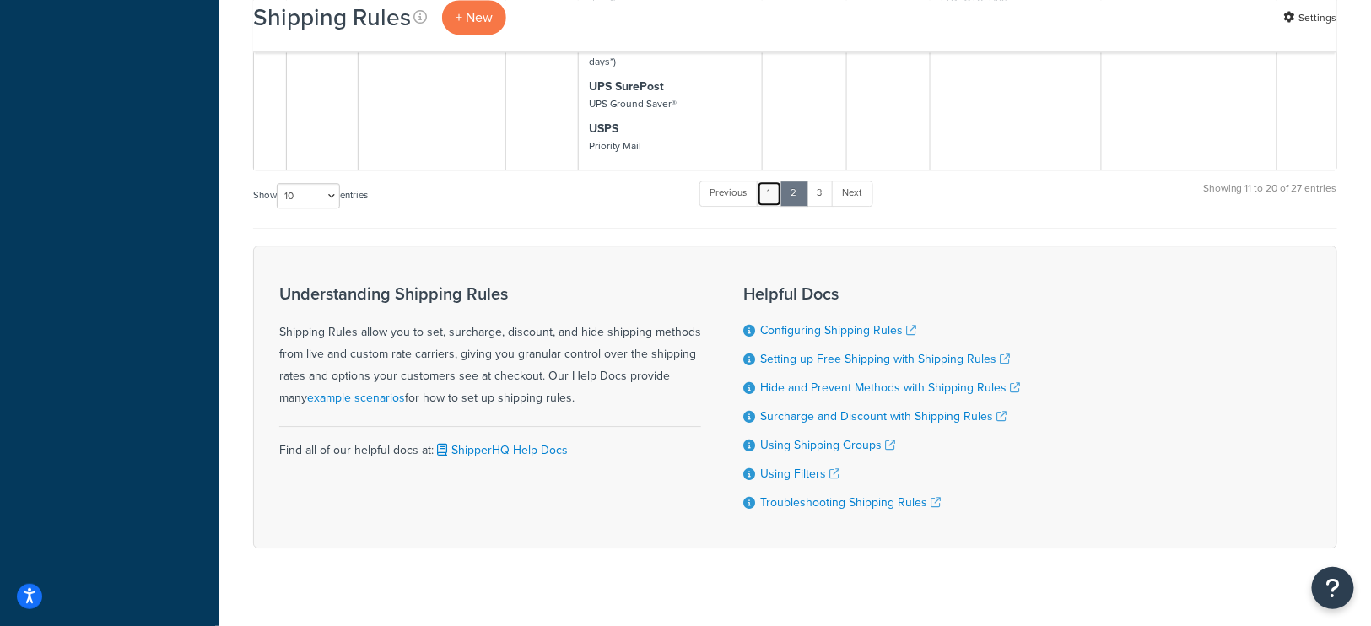
click at [768, 180] on link "1" at bounding box center [769, 192] width 25 height 25
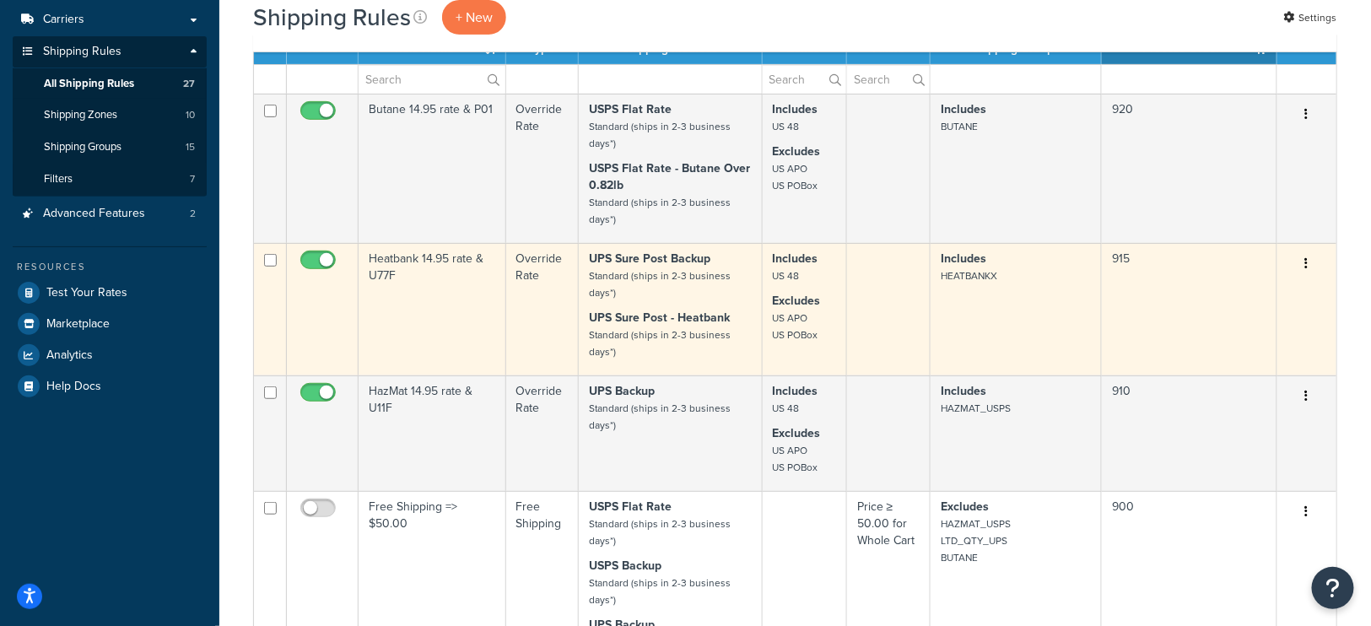
scroll to position [211, 0]
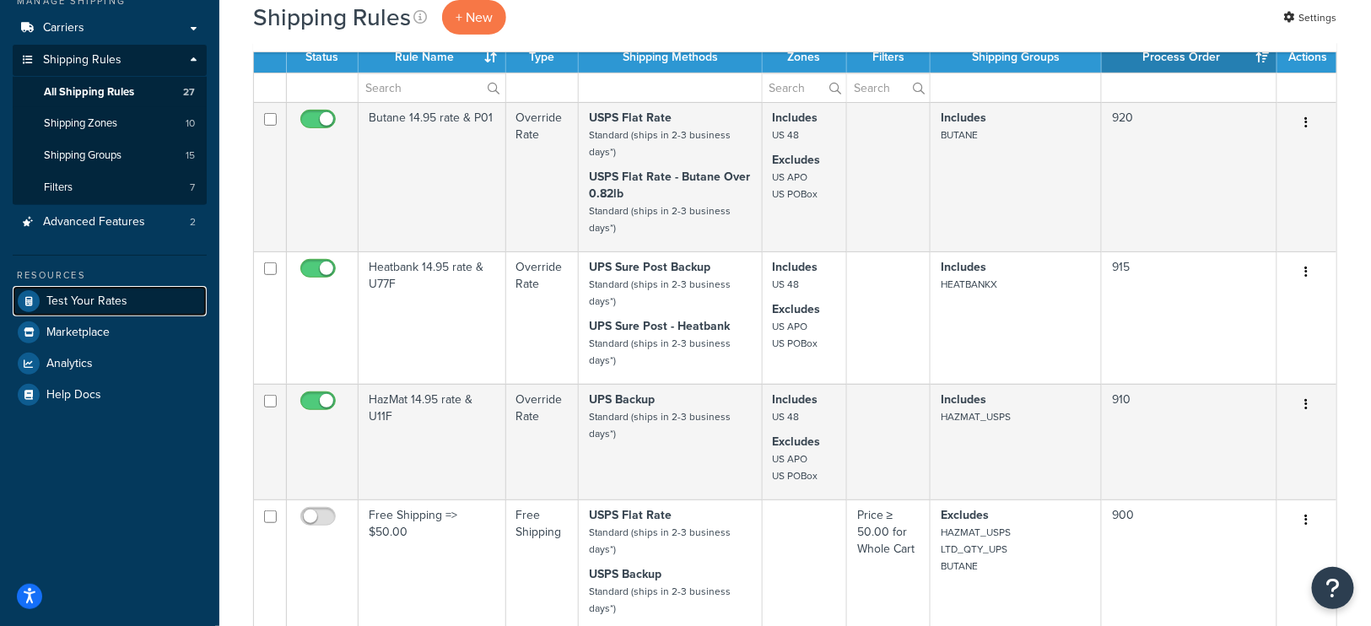
click at [96, 296] on span "Test Your Rates" at bounding box center [86, 301] width 81 height 14
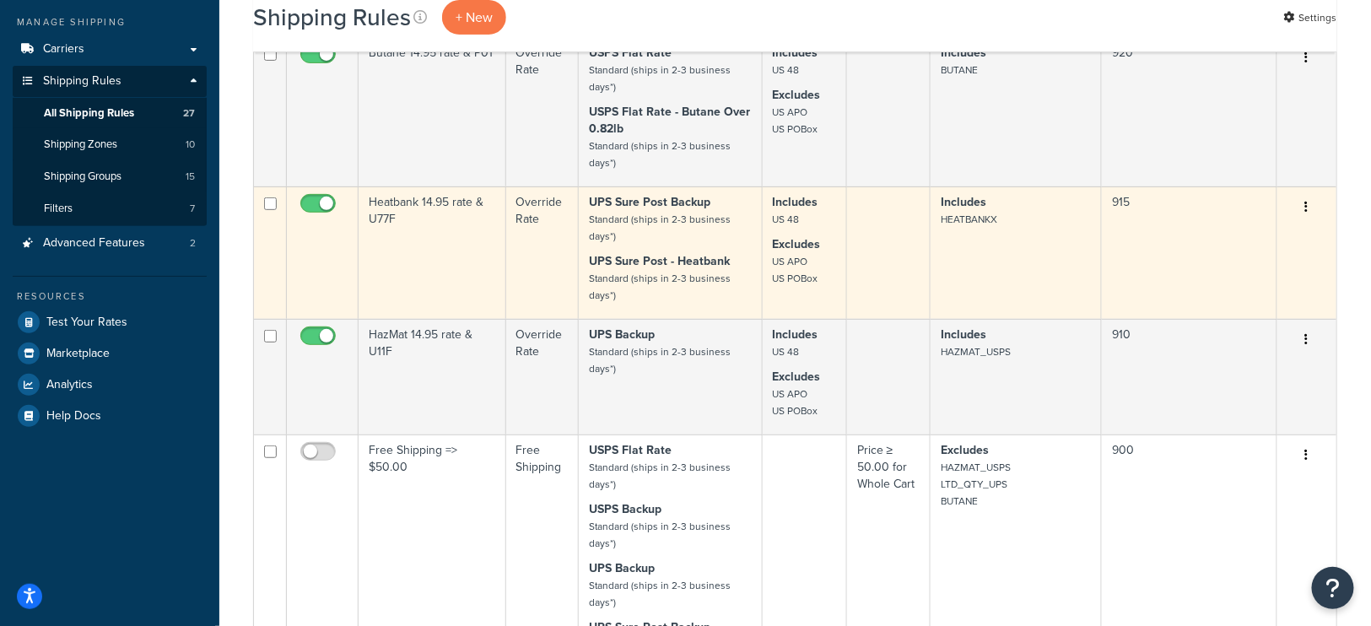
scroll to position [177, 0]
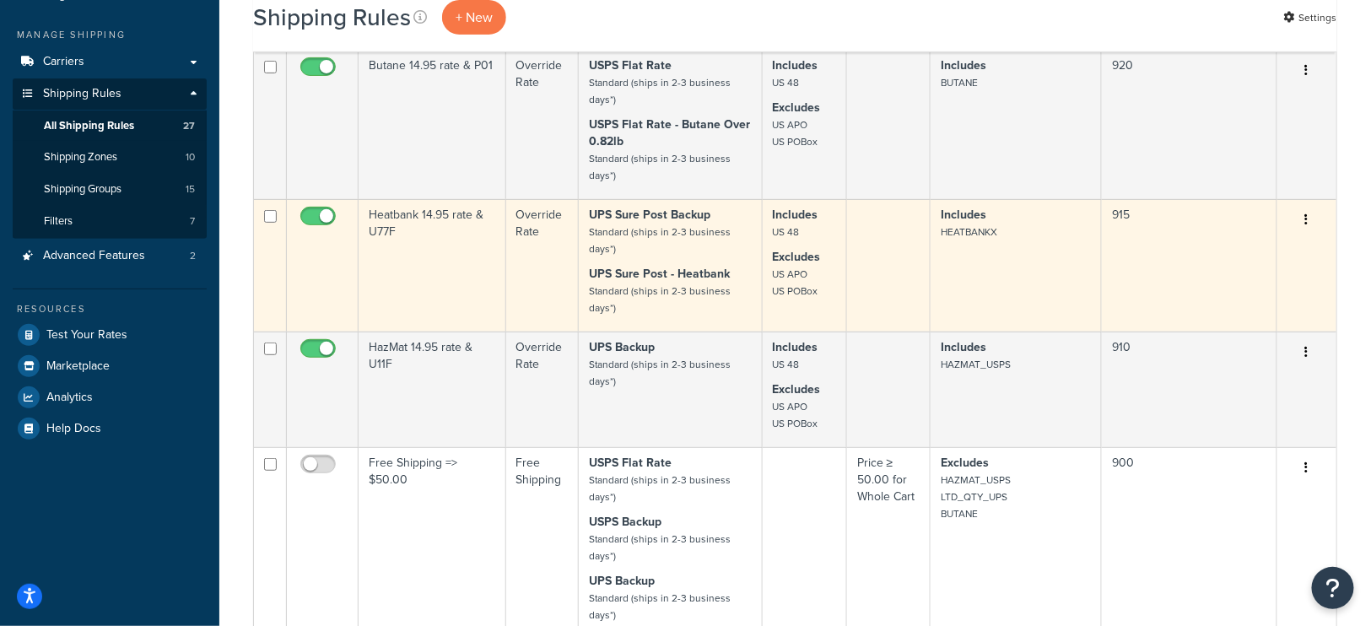
click at [1189, 240] on td "915" at bounding box center [1189, 265] width 175 height 132
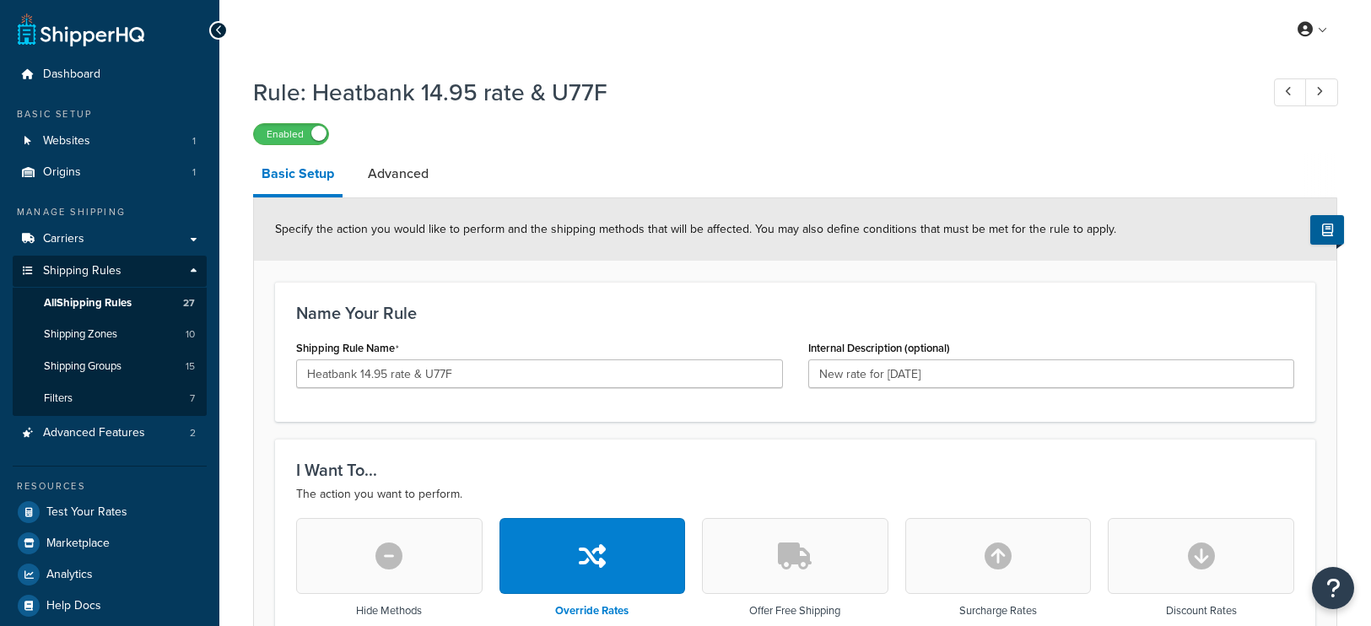
select select "LOCATION"
click at [387, 178] on link "Advanced" at bounding box center [398, 174] width 78 height 40
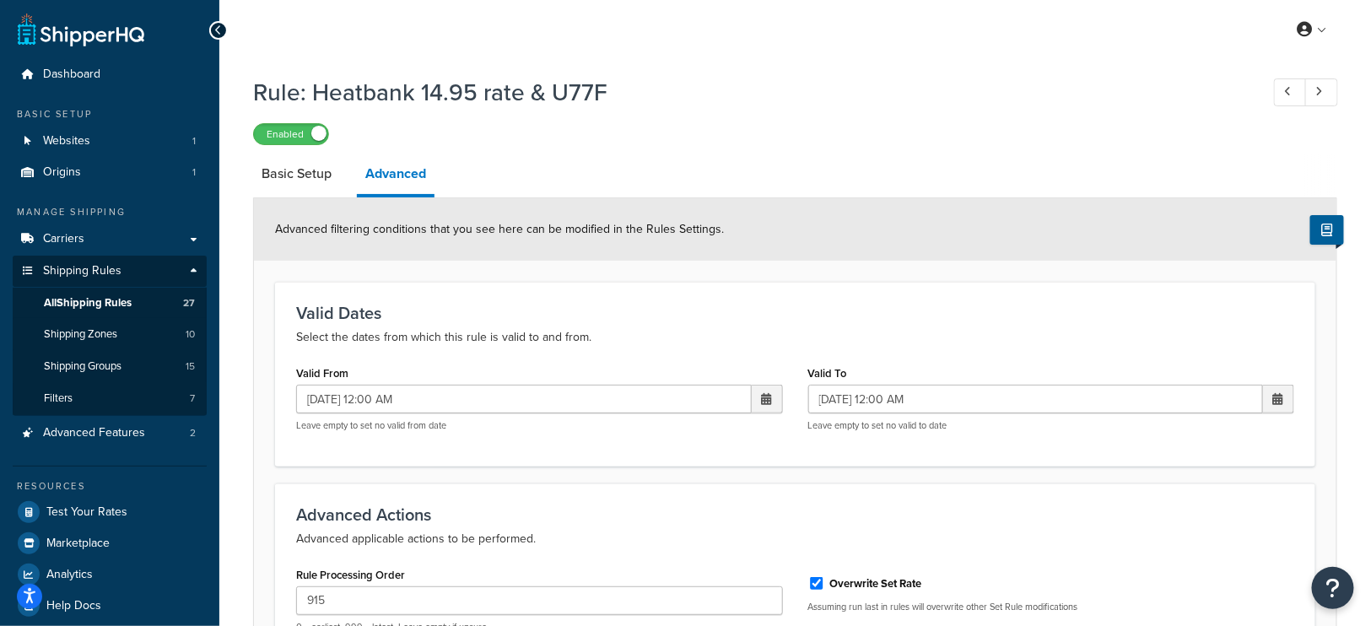
scroll to position [251, 0]
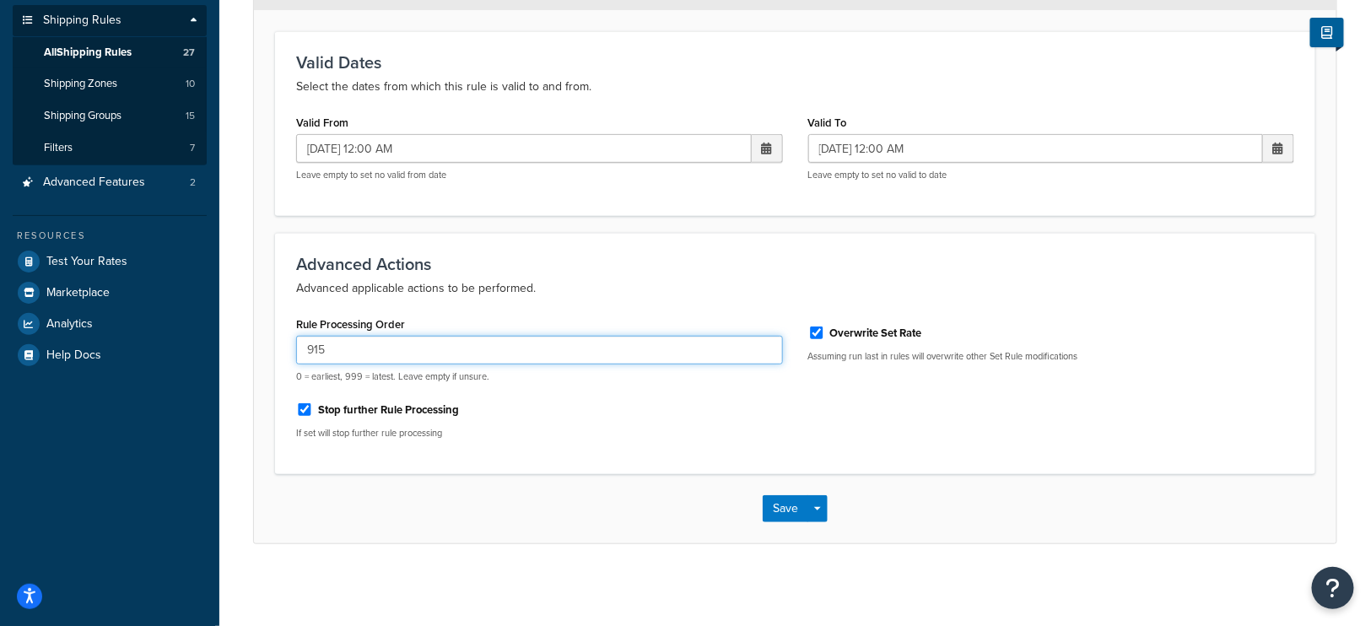
click at [310, 348] on input "915" at bounding box center [539, 350] width 487 height 29
type input "905"
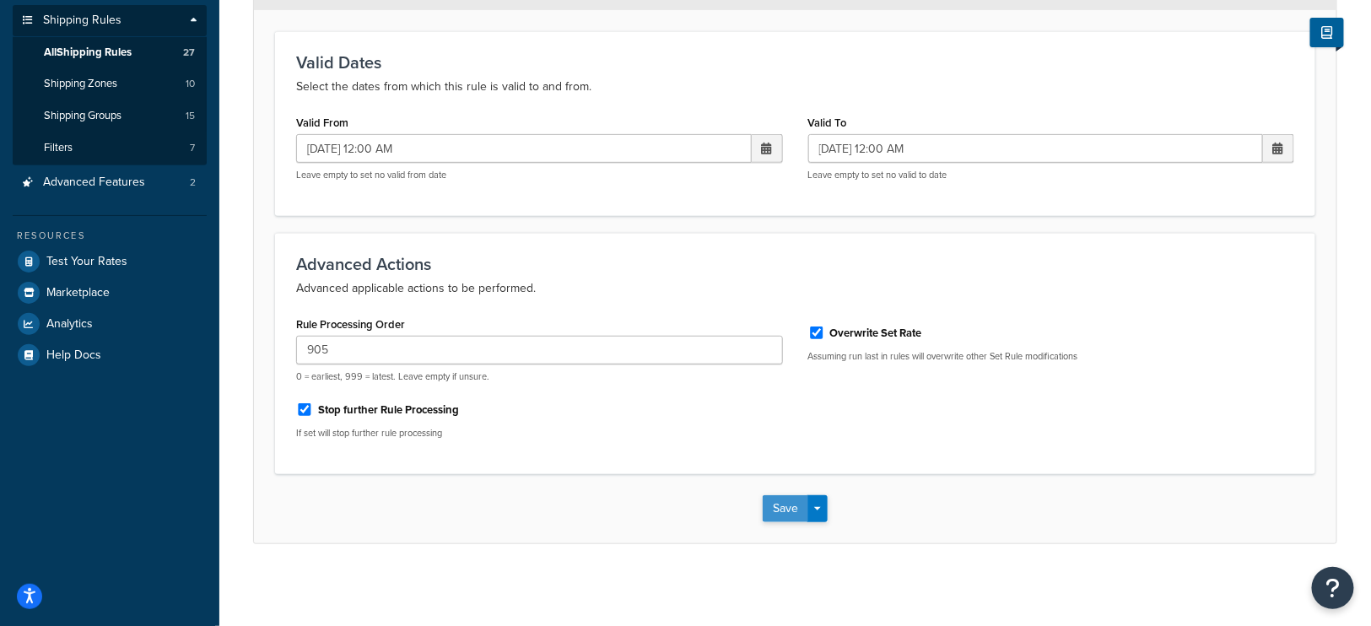
click at [788, 503] on button "Save" at bounding box center [785, 508] width 46 height 27
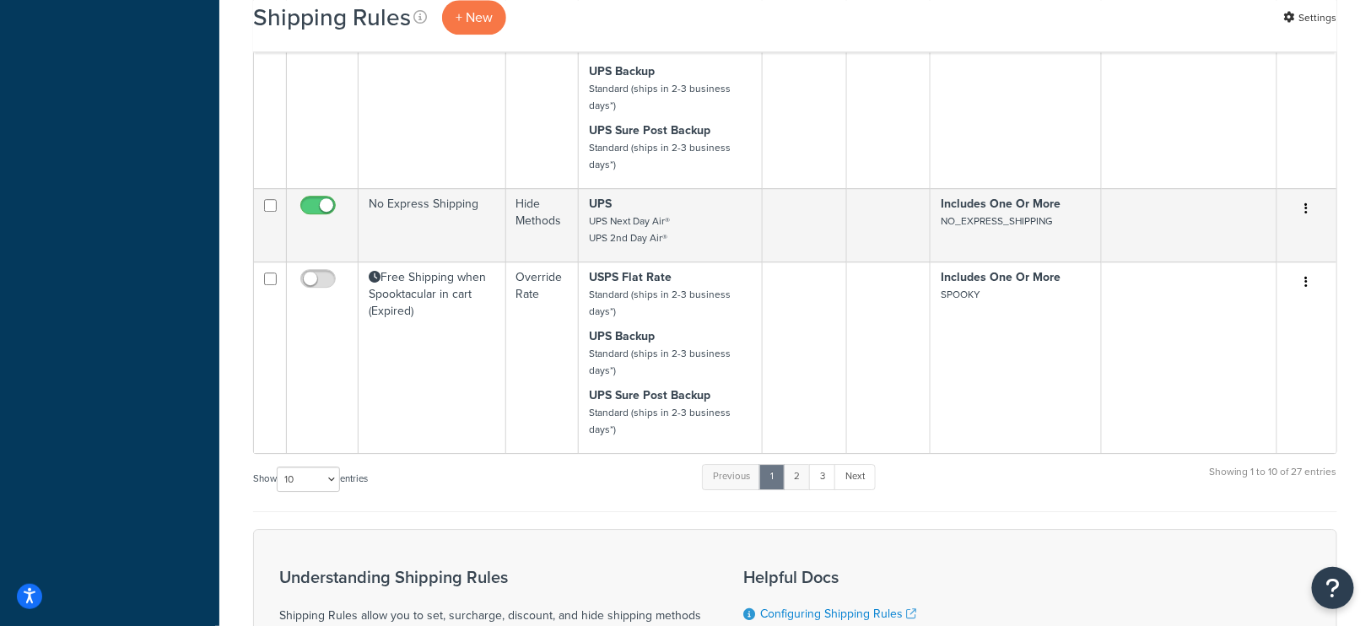
scroll to position [1802, 0]
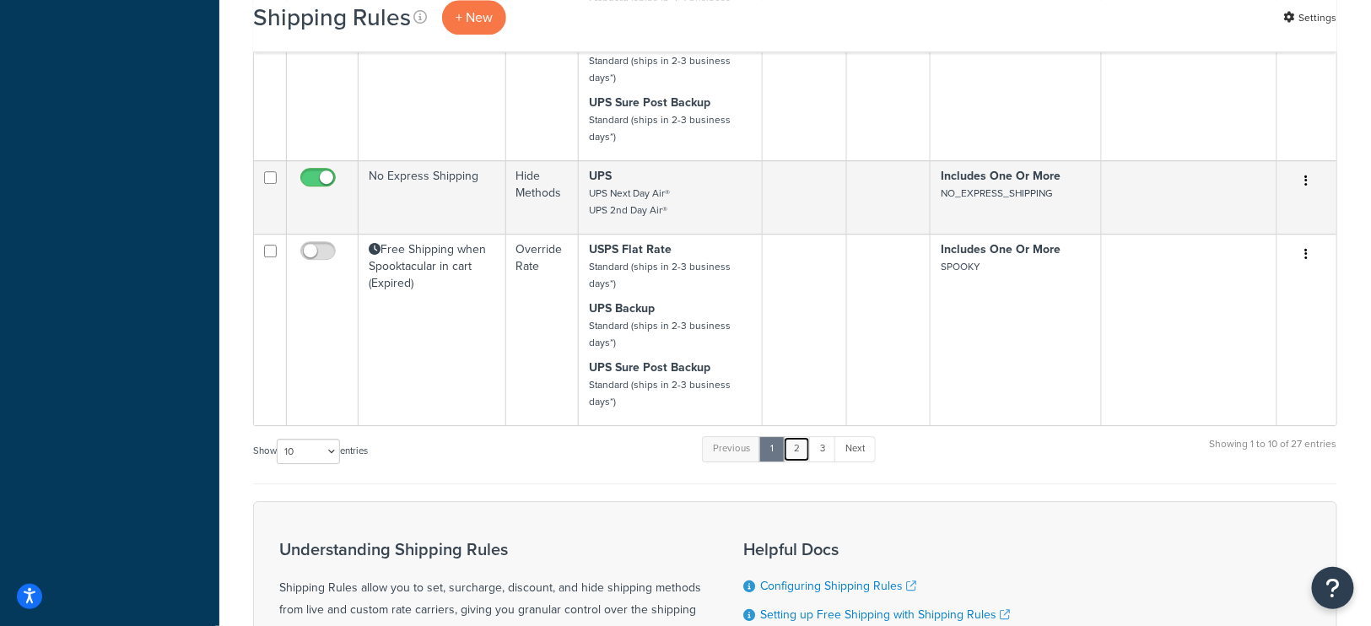
click at [800, 443] on link "2" at bounding box center [797, 448] width 28 height 25
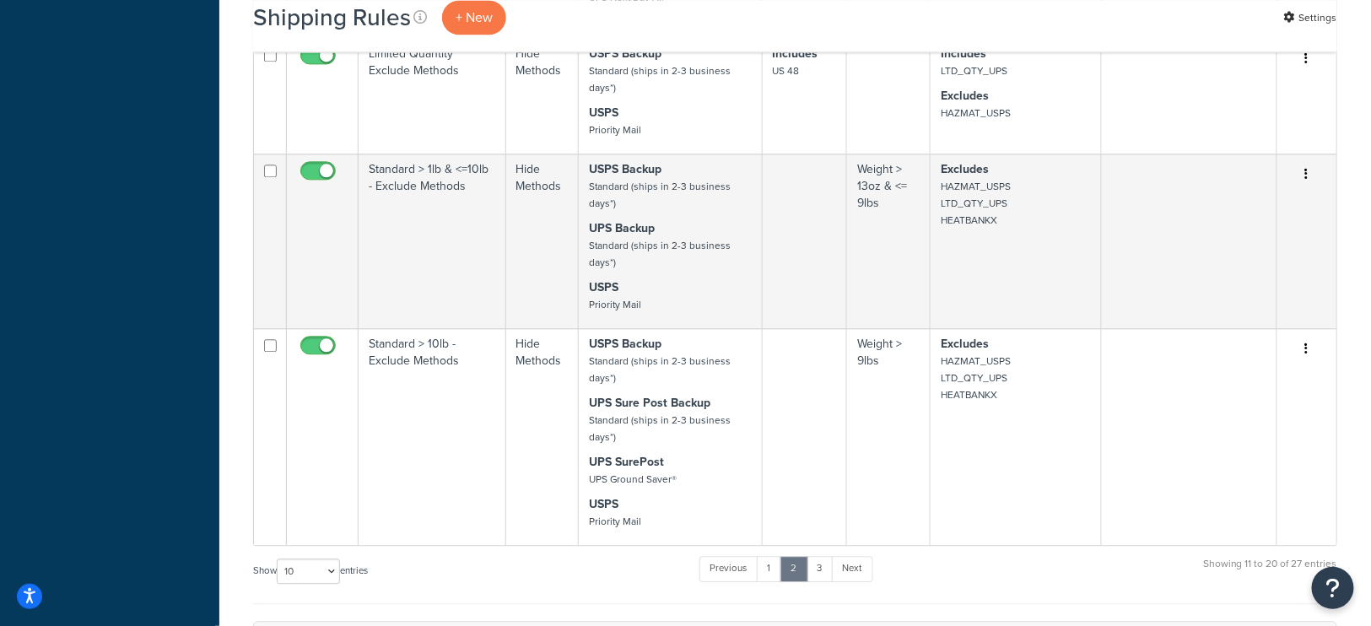
scroll to position [1394, 0]
click at [773, 558] on link "1" at bounding box center [769, 570] width 25 height 25
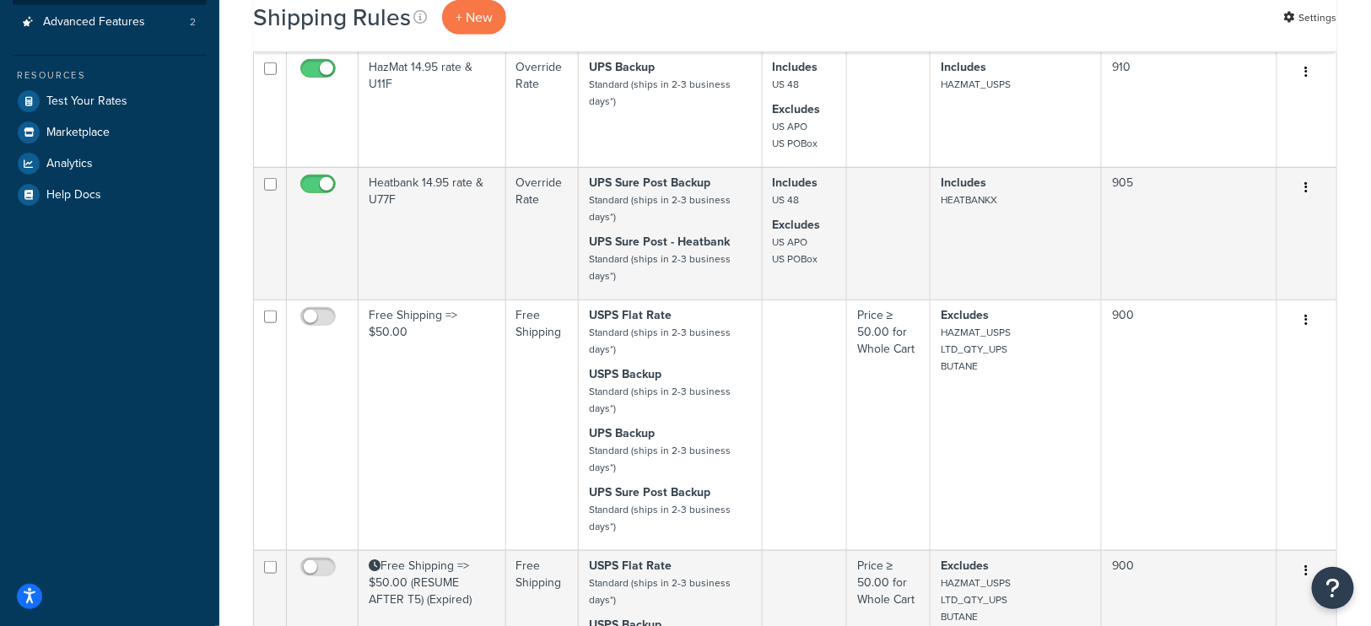
scroll to position [408, 0]
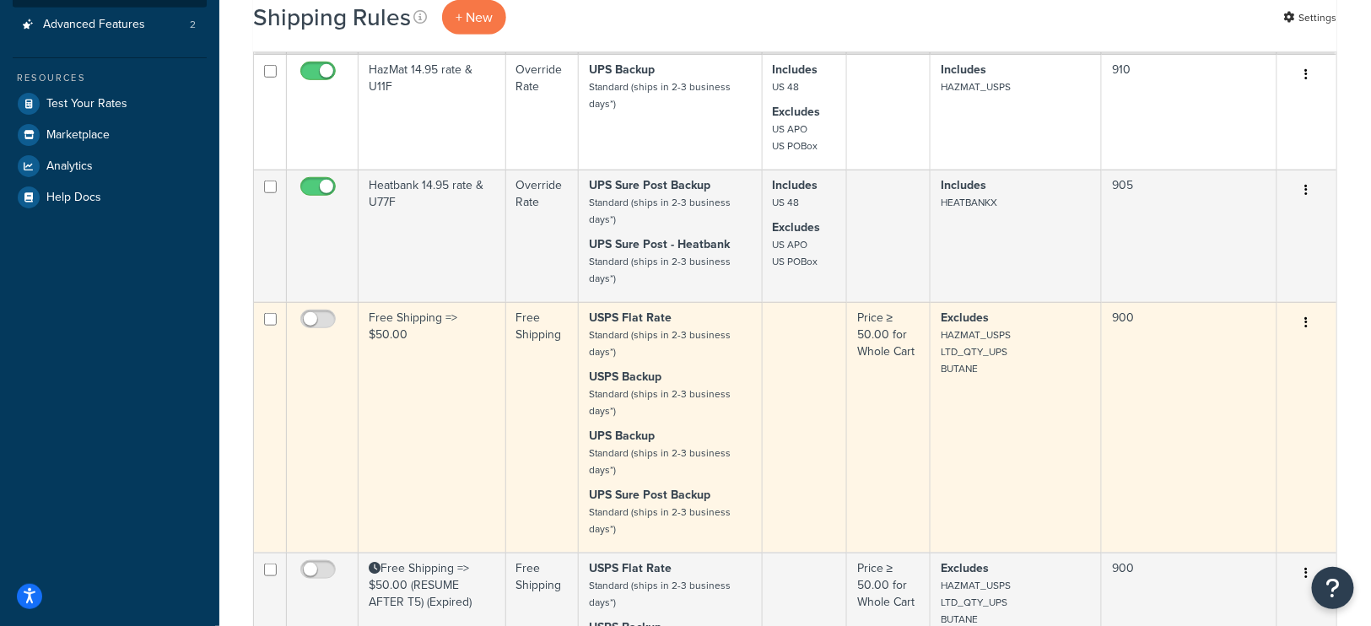
click at [990, 424] on td "Excludes HAZMAT_USPS LTD_QTY_UPS BUTANE" at bounding box center [1015, 427] width 171 height 251
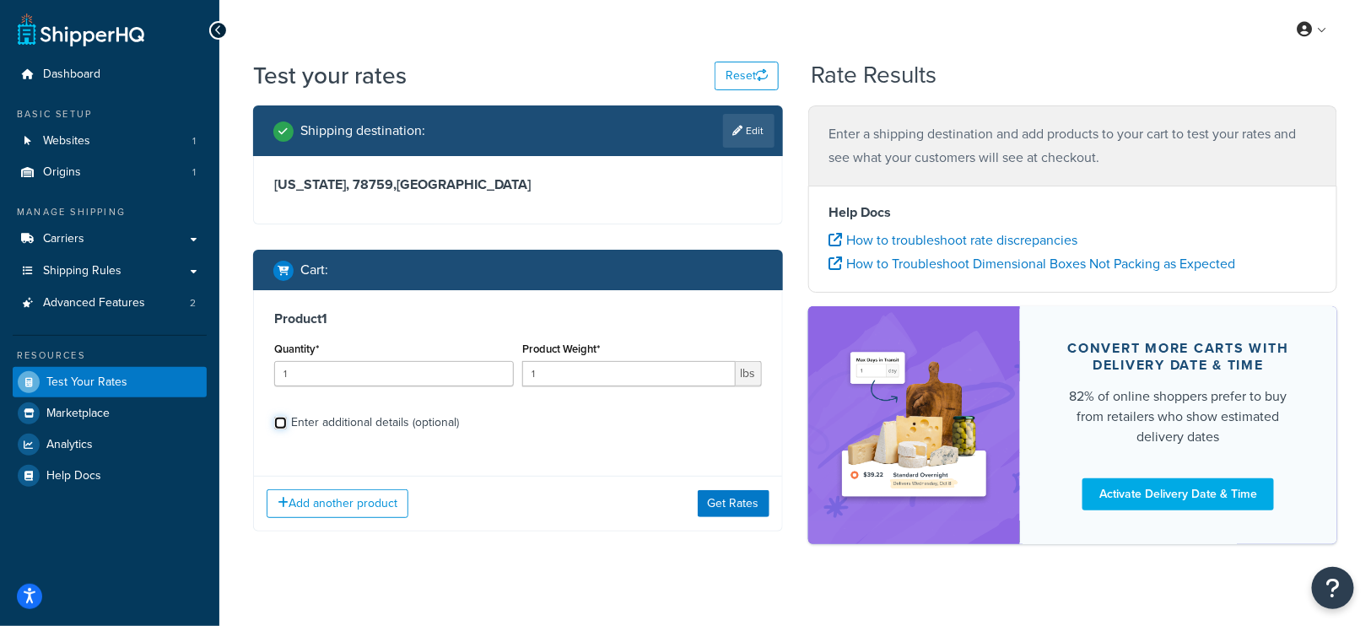
click at [280, 417] on input "Enter additional details (optional)" at bounding box center [280, 423] width 13 height 13
checkbox input "true"
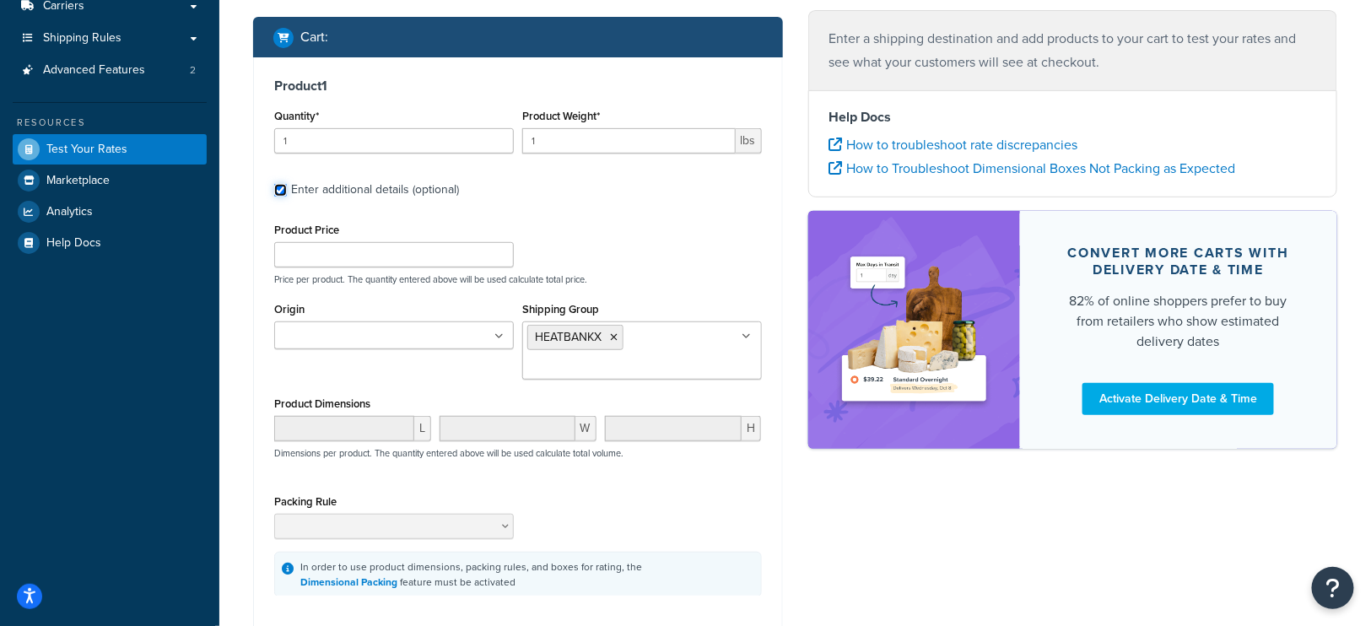
scroll to position [249, 0]
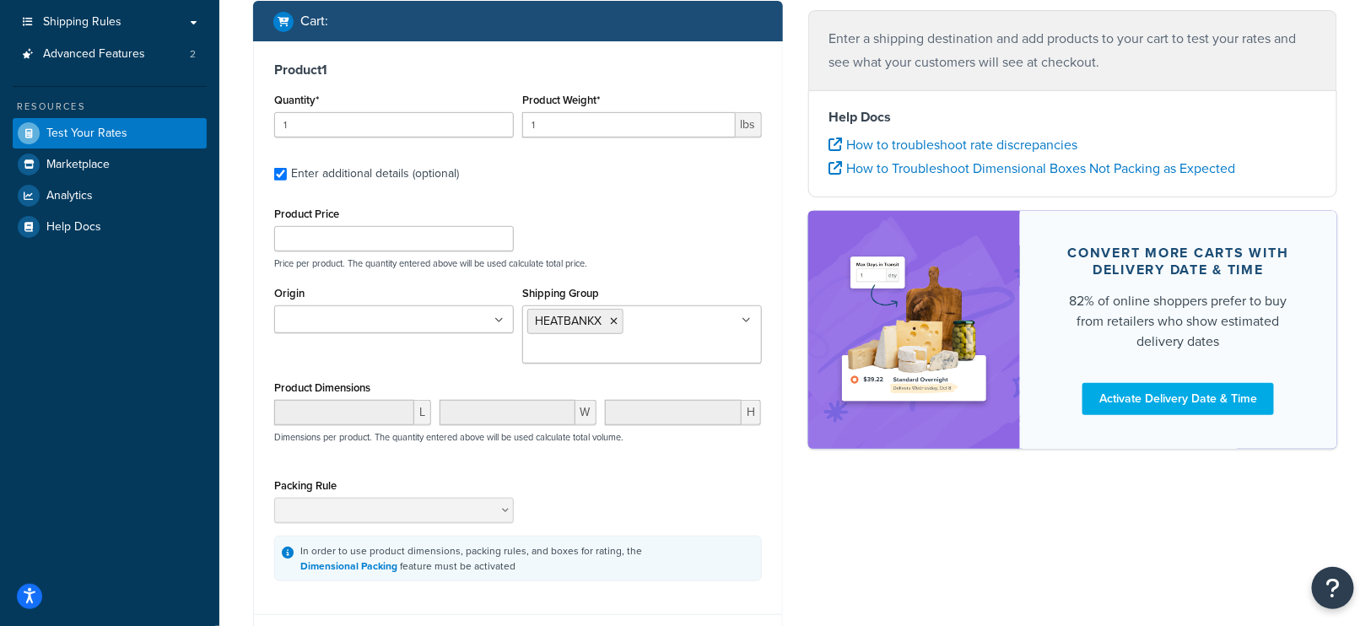
click at [667, 326] on ul "HEATBANKX" at bounding box center [642, 334] width 240 height 58
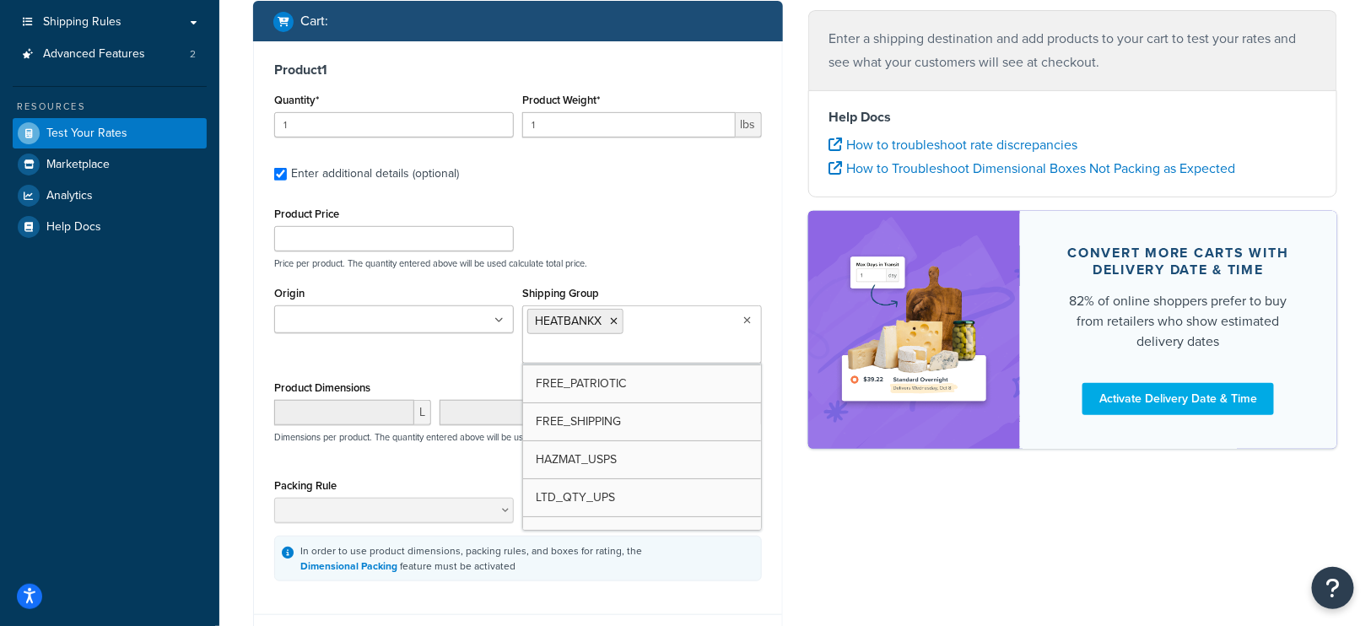
scroll to position [112, 0]
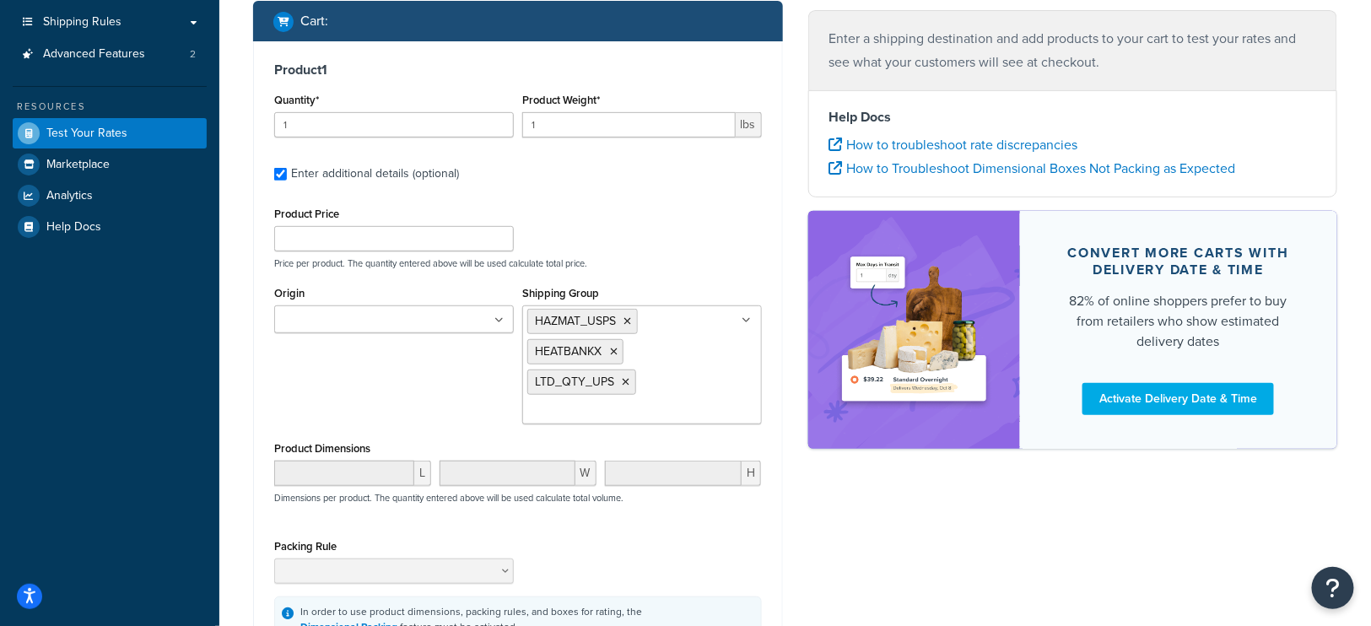
click at [426, 398] on div "Origin Zippo Fulfillment Shipping Group HAZMAT_USPS HEATBANKX LTD_QTY_UPS BUTAN…" at bounding box center [518, 359] width 496 height 155
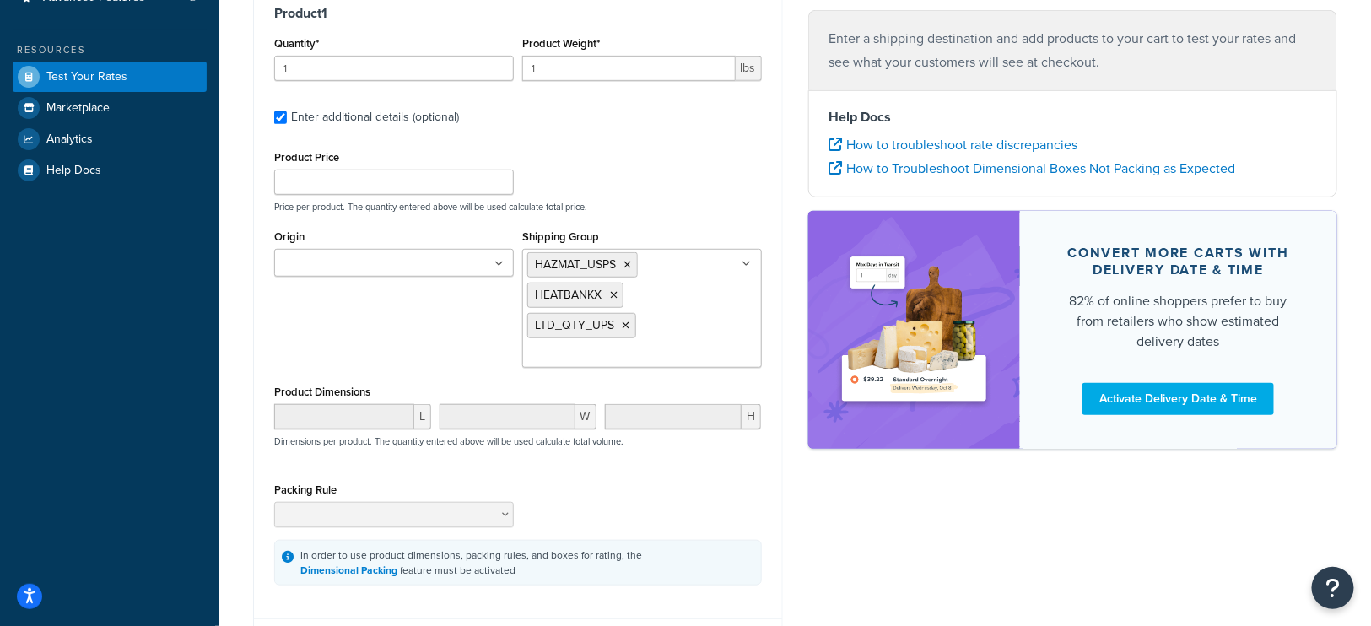
scroll to position [324, 0]
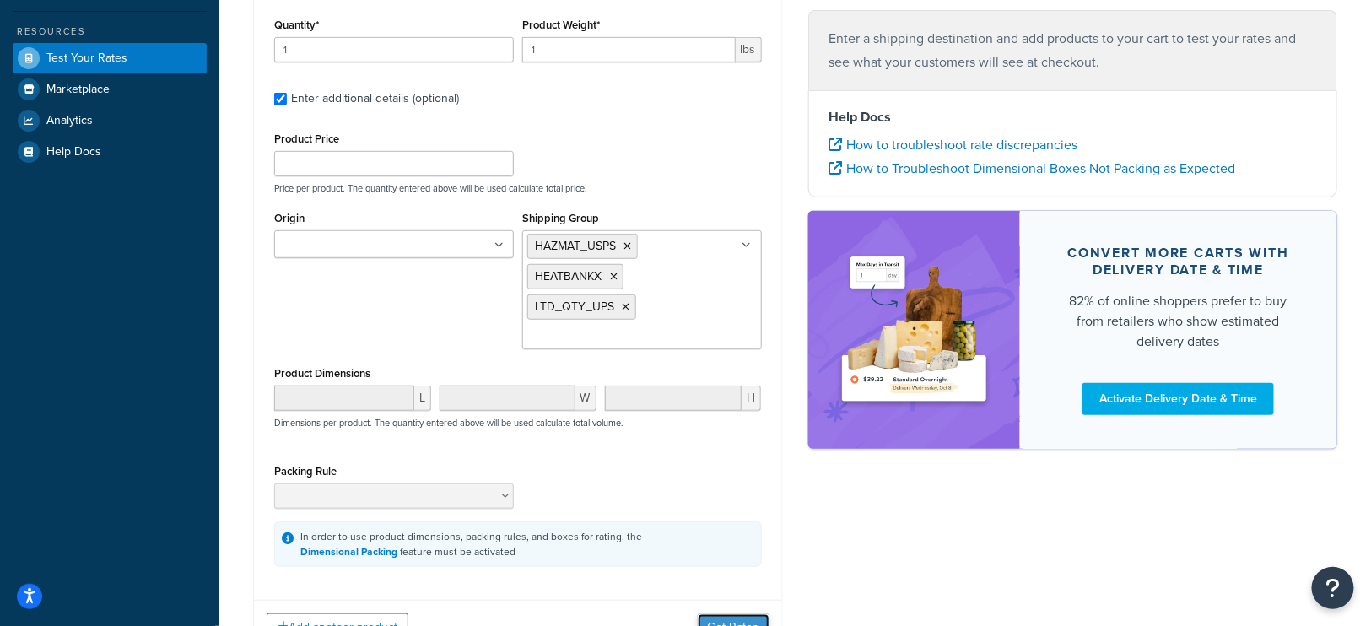
click at [743, 617] on button "Get Rates" at bounding box center [734, 627] width 72 height 27
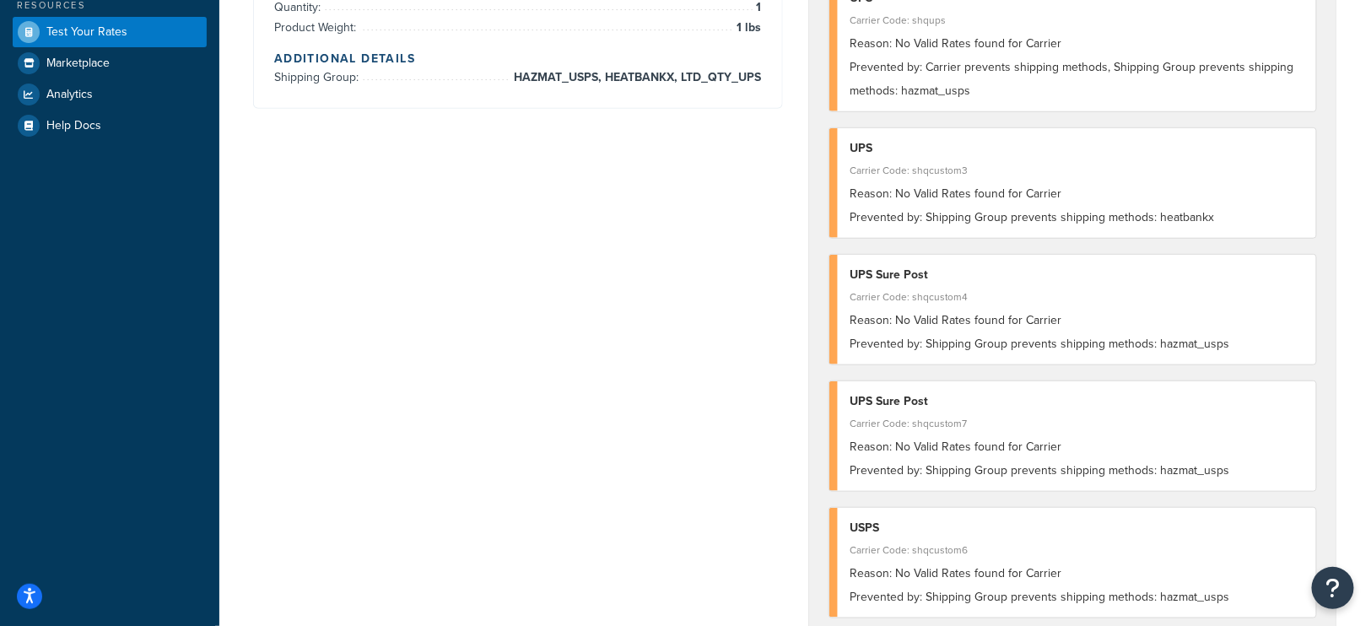
scroll to position [381, 0]
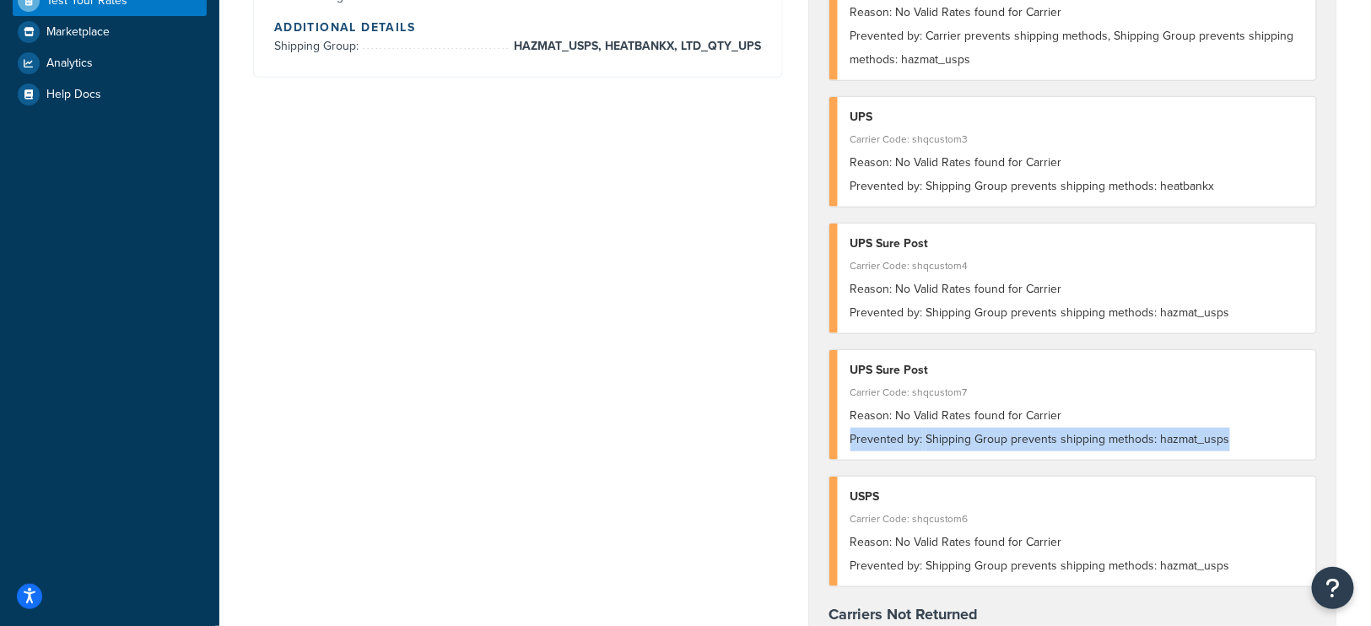
drag, startPoint x: 1232, startPoint y: 440, endPoint x: 843, endPoint y: 434, distance: 388.9
click at [843, 434] on div "UPS Sure Post Carrier Code: shqcustom7 Reason: No Valid Rates found for Carrier…" at bounding box center [1073, 405] width 488 height 110
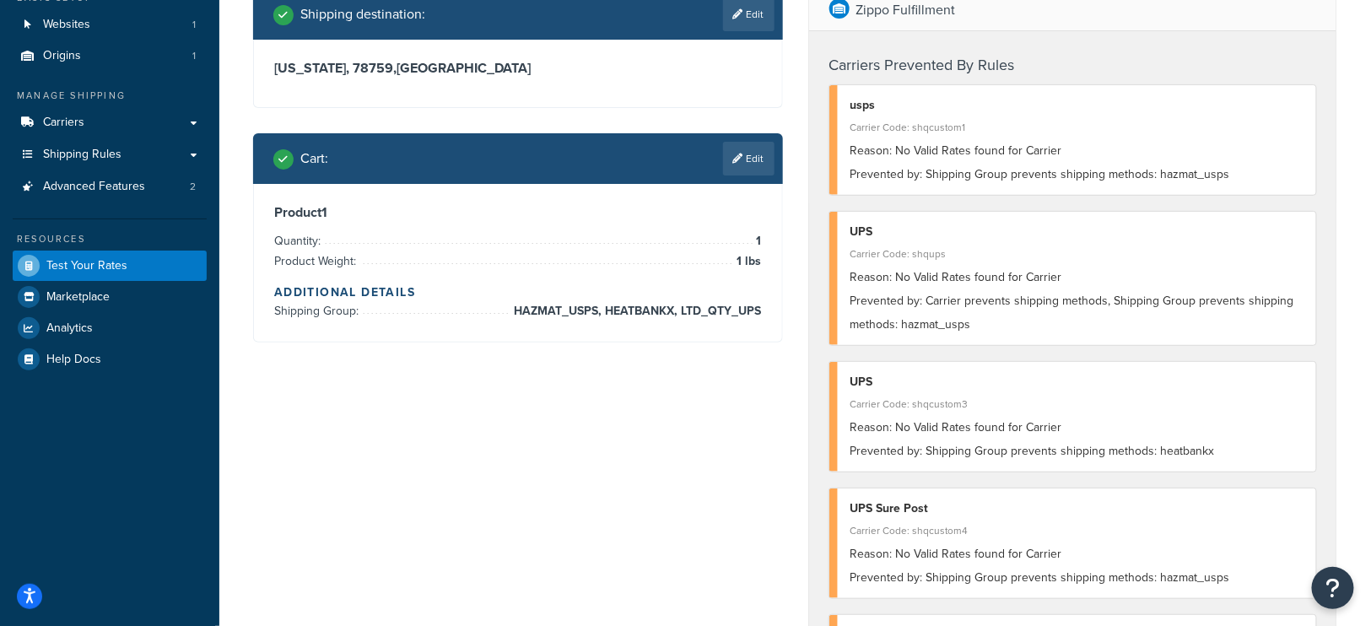
scroll to position [0, 0]
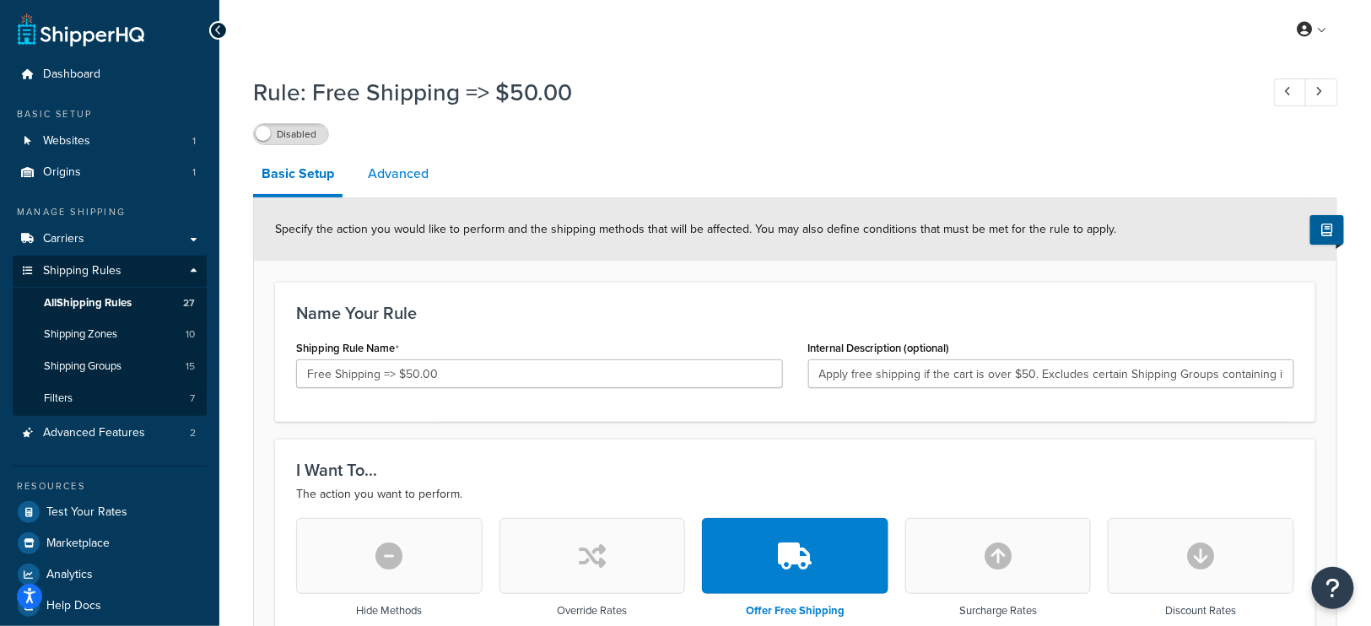
click at [405, 169] on link "Advanced" at bounding box center [398, 174] width 78 height 40
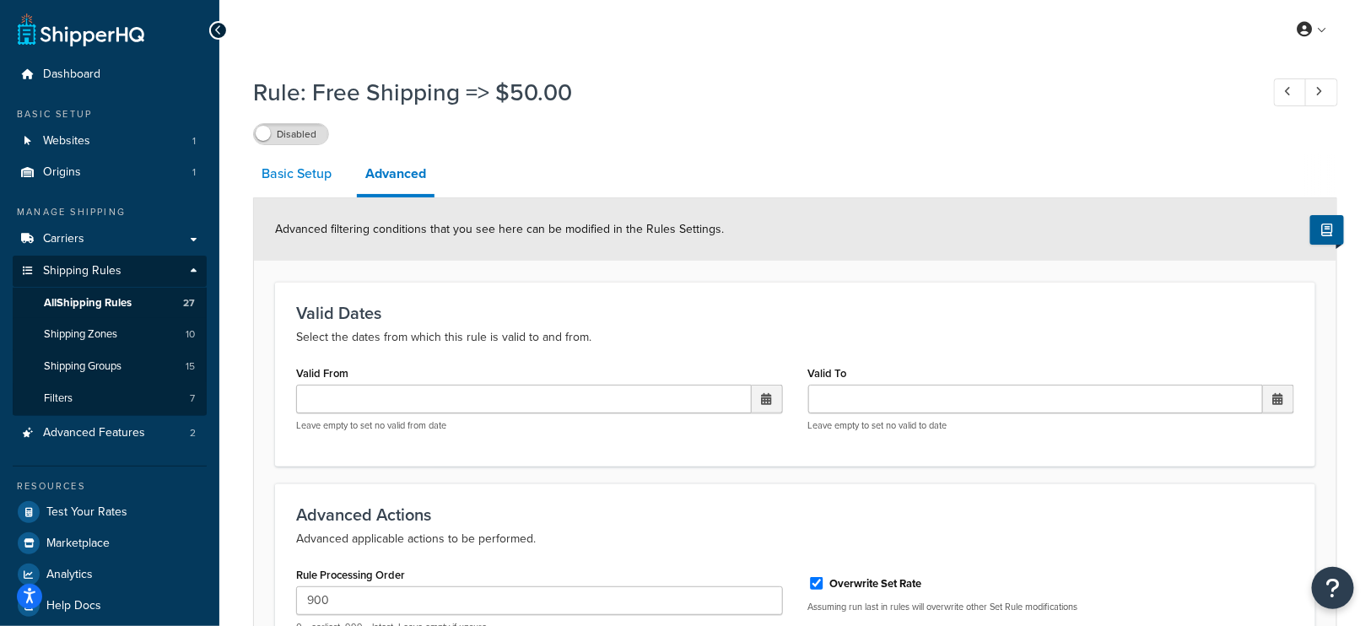
click at [294, 167] on link "Basic Setup" at bounding box center [296, 174] width 87 height 40
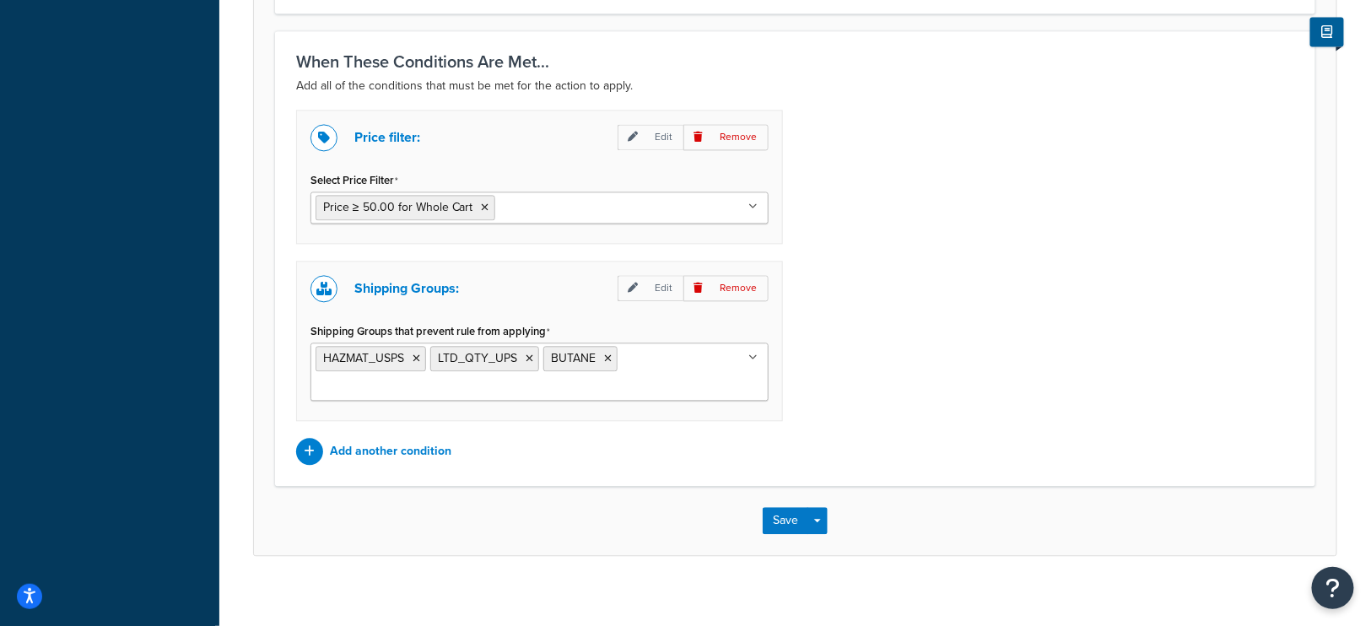
scroll to position [1298, 0]
click at [667, 347] on ul "HAZMAT_USPS LTD_QTY_UPS BUTANE" at bounding box center [539, 369] width 458 height 58
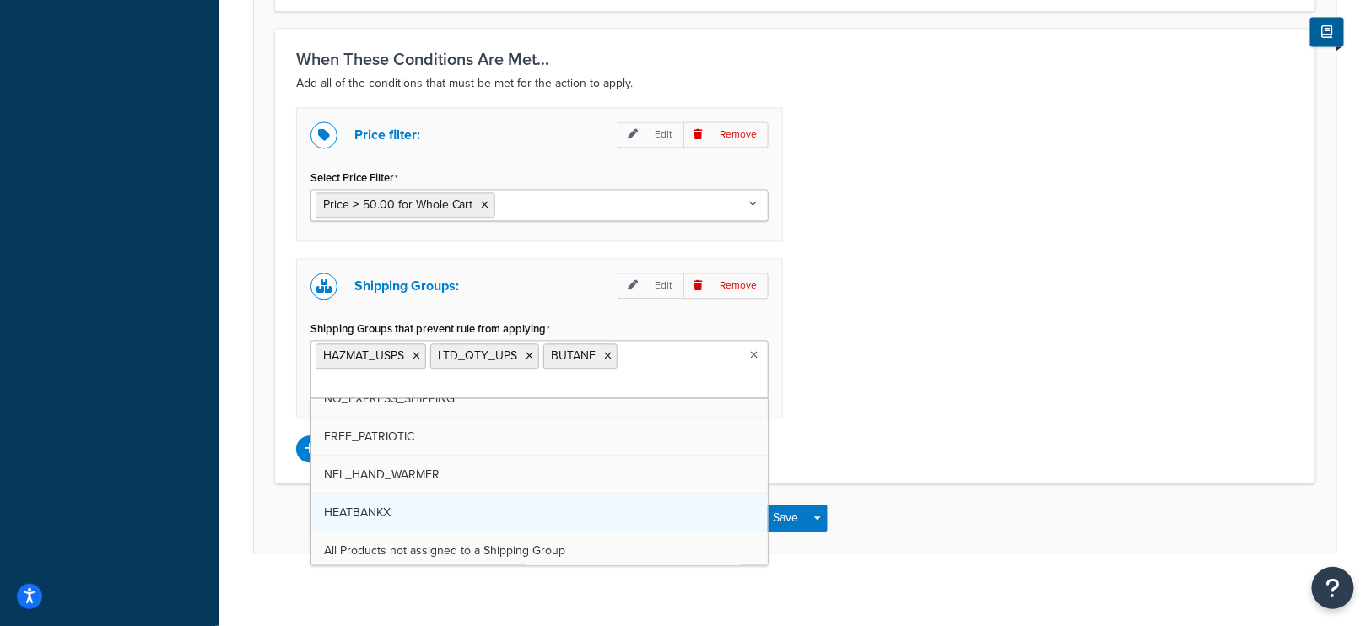
scroll to position [245, 0]
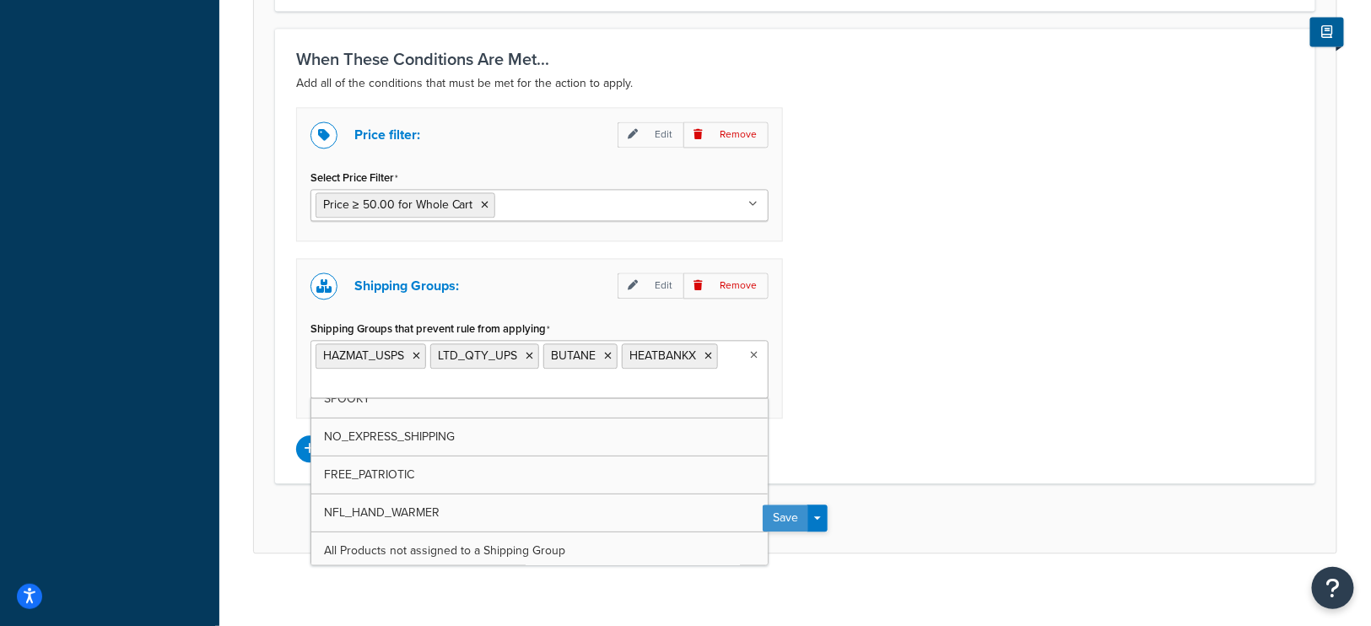
click at [783, 504] on button "Save" at bounding box center [785, 517] width 46 height 27
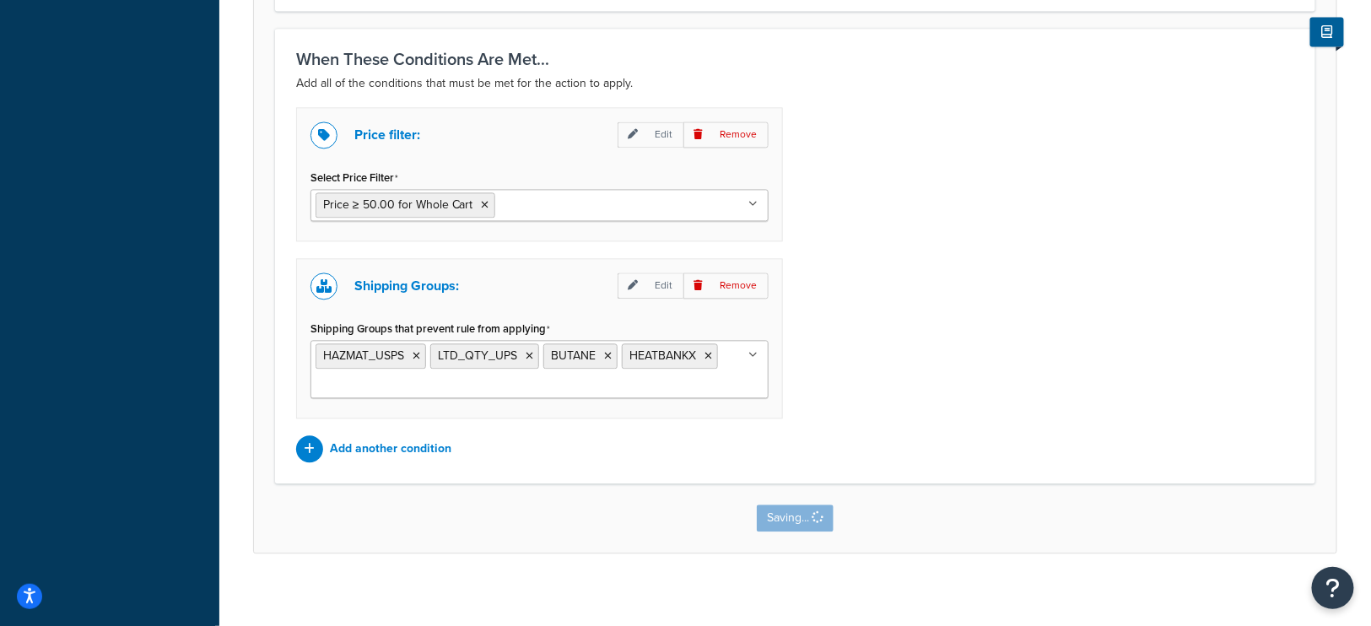
scroll to position [0, 0]
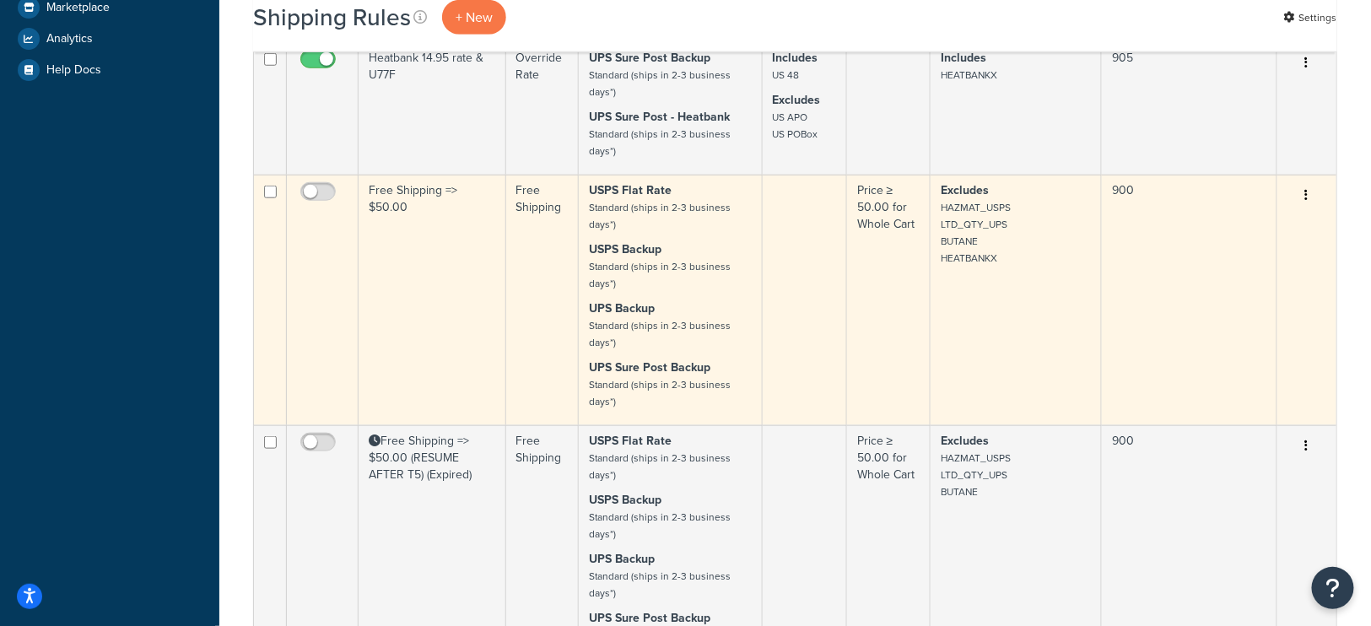
scroll to position [557, 0]
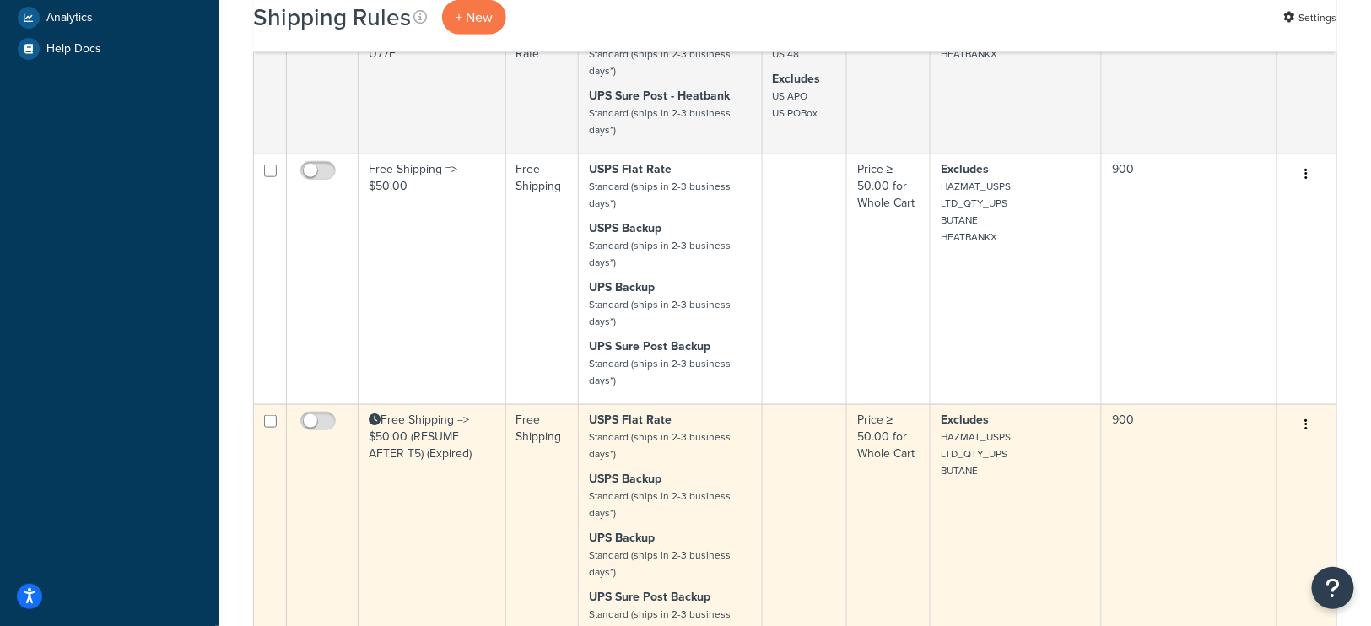
click at [986, 484] on td "Excludes HAZMAT_USPS LTD_QTY_UPS BUTANE" at bounding box center [1015, 529] width 171 height 251
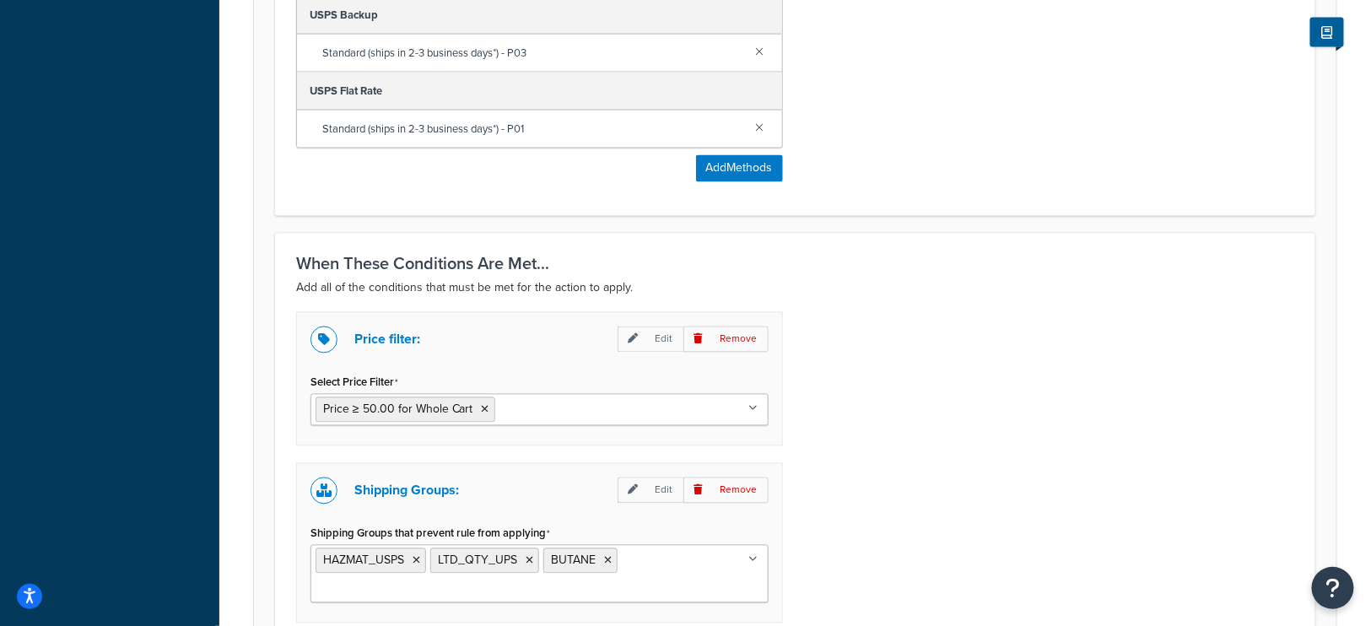
scroll to position [1094, 0]
click at [657, 560] on ul "HAZMAT_USPS LTD_QTY_UPS BUTANE" at bounding box center [539, 573] width 458 height 58
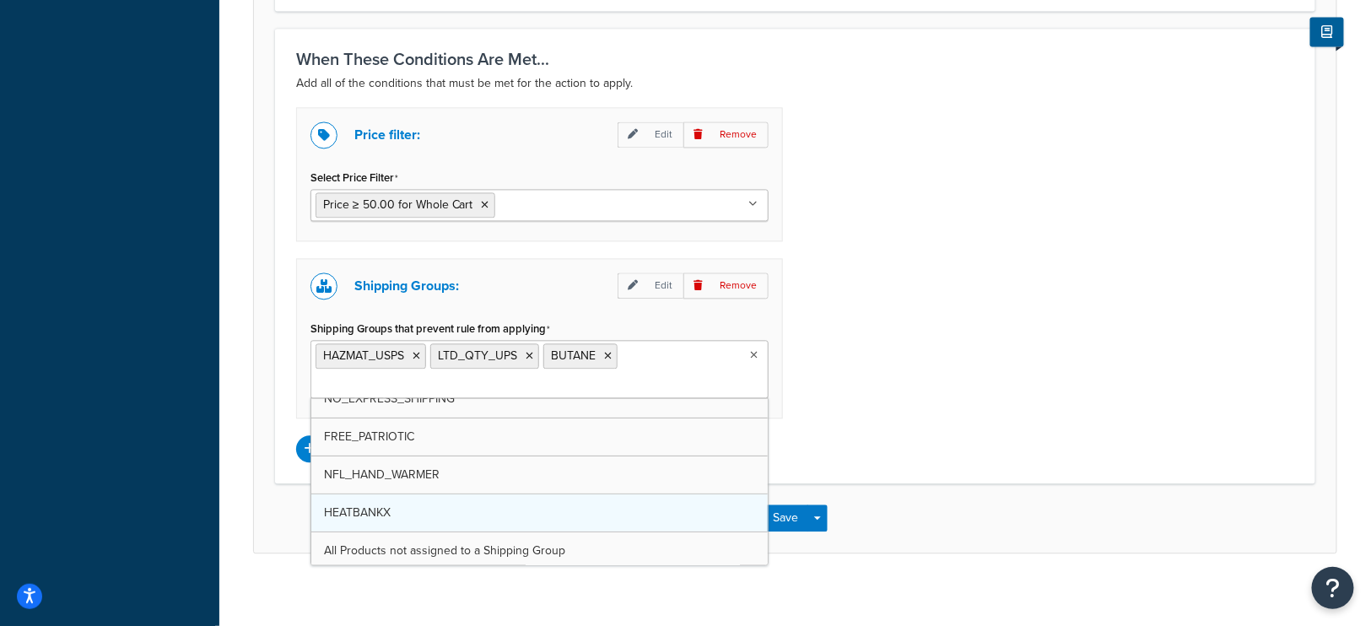
scroll to position [245, 0]
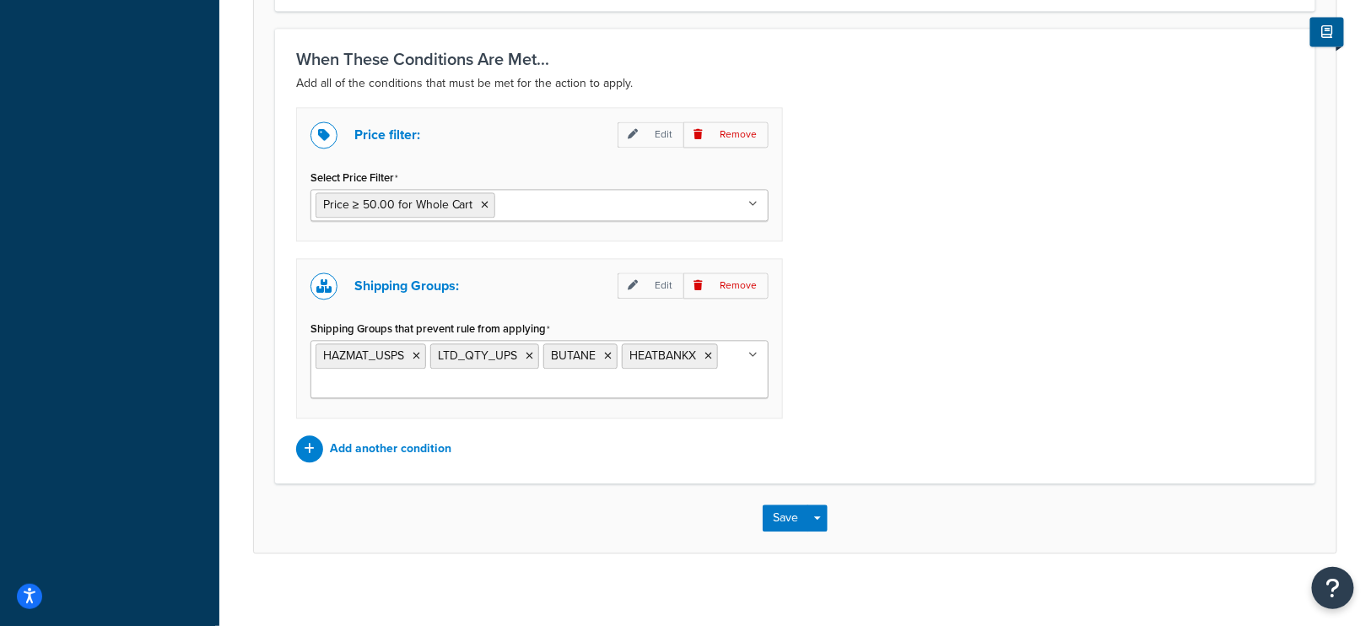
click at [838, 437] on div "Price filter: Edit Remove Select Price Filter Price ≥ 50.00 for Whole Cart Pric…" at bounding box center [794, 284] width 1023 height 355
click at [781, 506] on button "Save" at bounding box center [785, 517] width 46 height 27
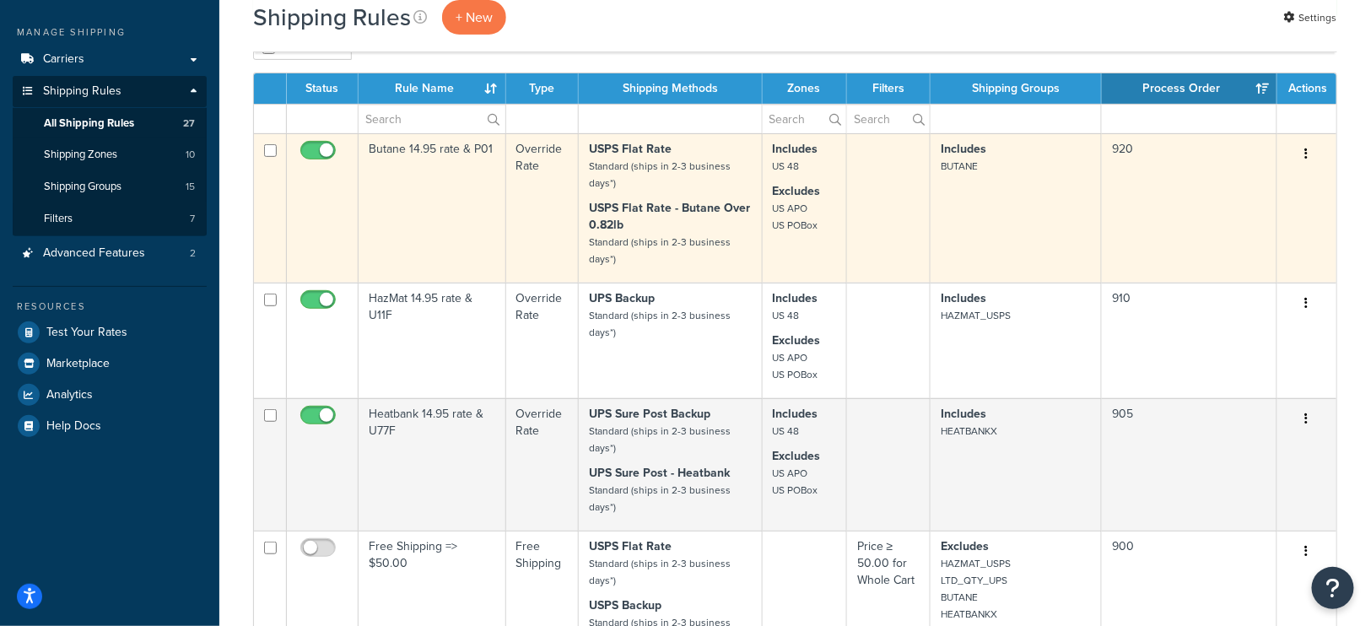
scroll to position [229, 0]
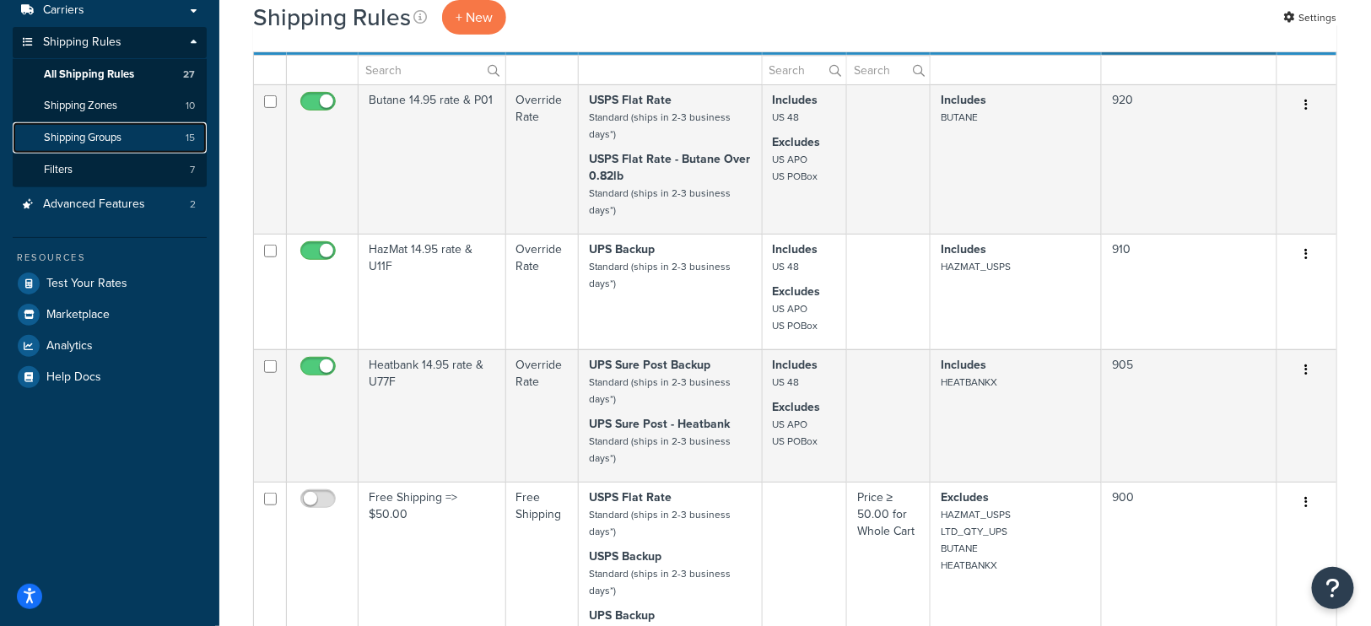
click at [107, 146] on link "Shipping Groups 15" at bounding box center [110, 137] width 194 height 31
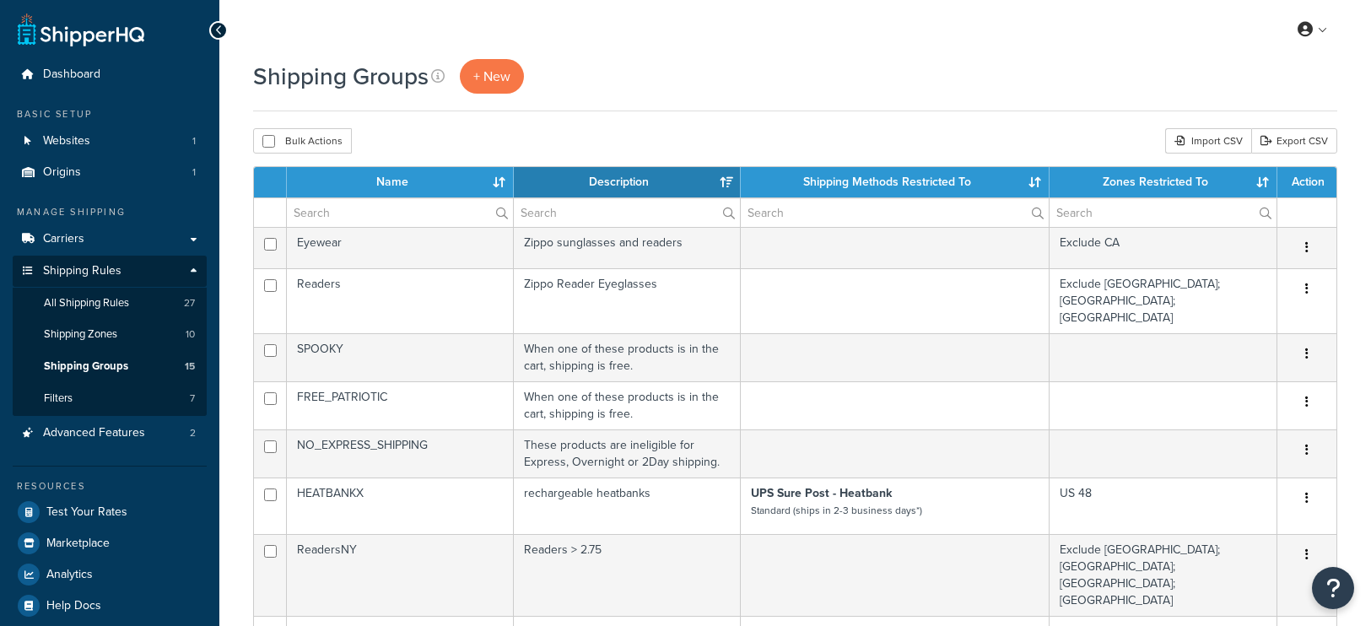
select select "15"
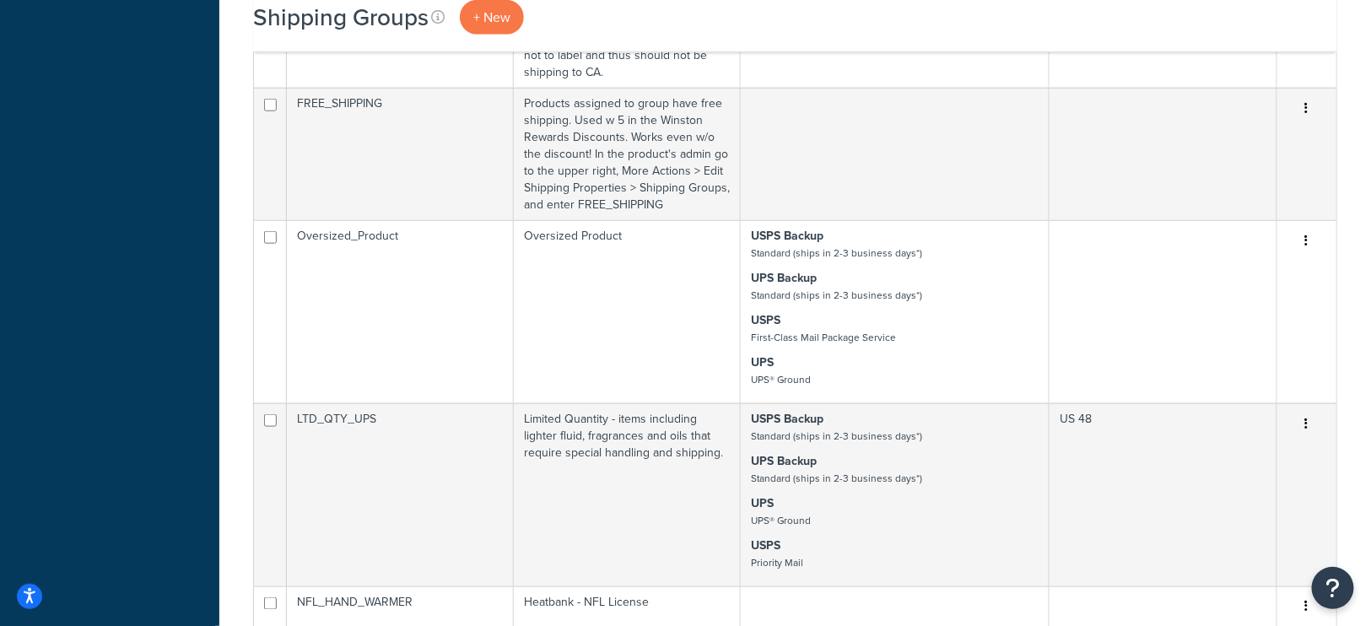
scroll to position [724, 0]
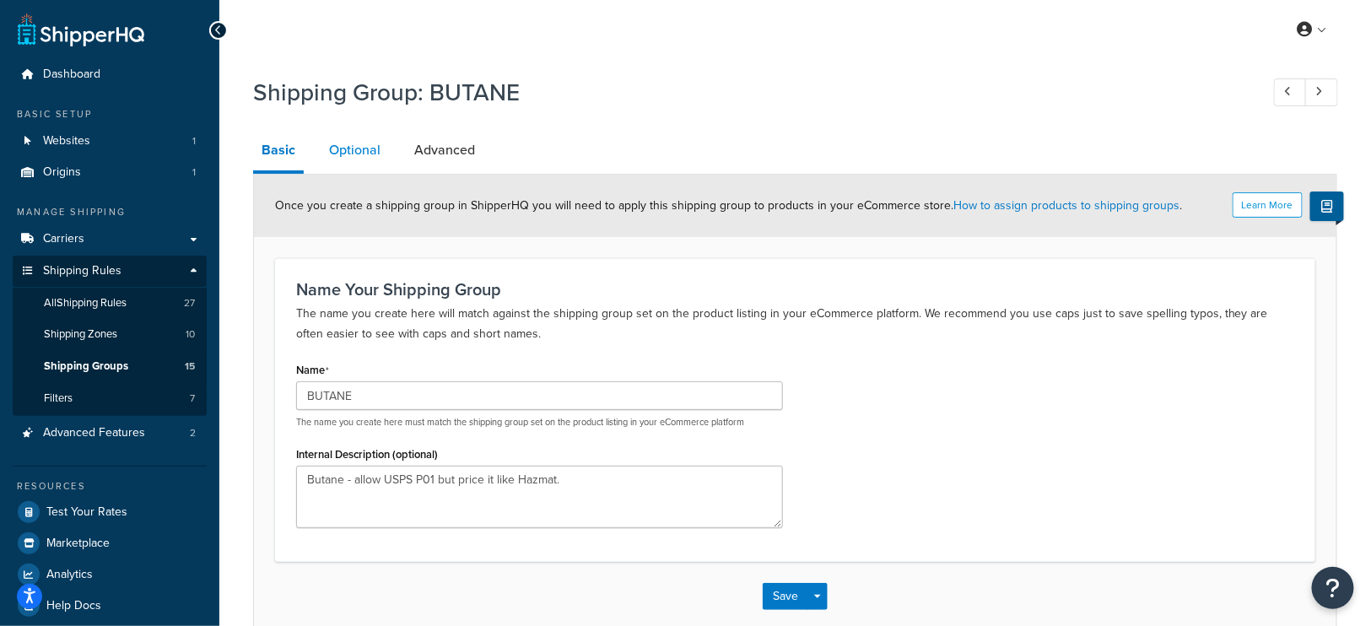
click at [361, 154] on link "Optional" at bounding box center [355, 150] width 68 height 40
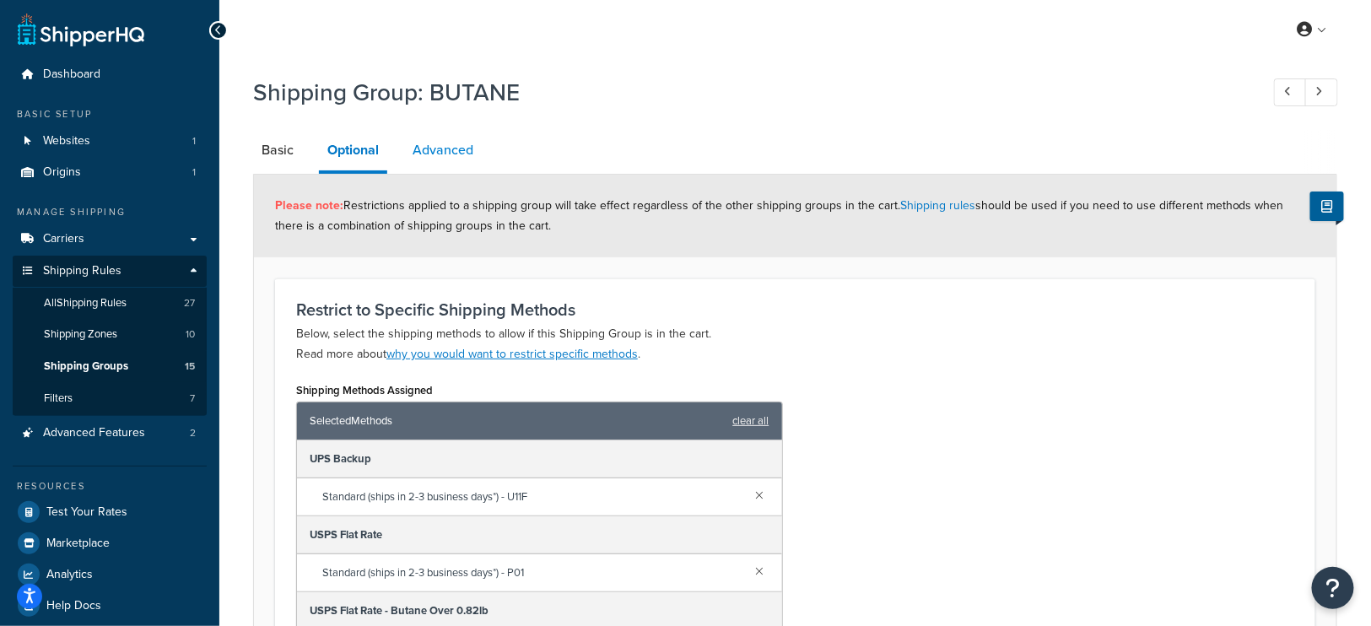
click at [439, 153] on link "Advanced" at bounding box center [443, 150] width 78 height 40
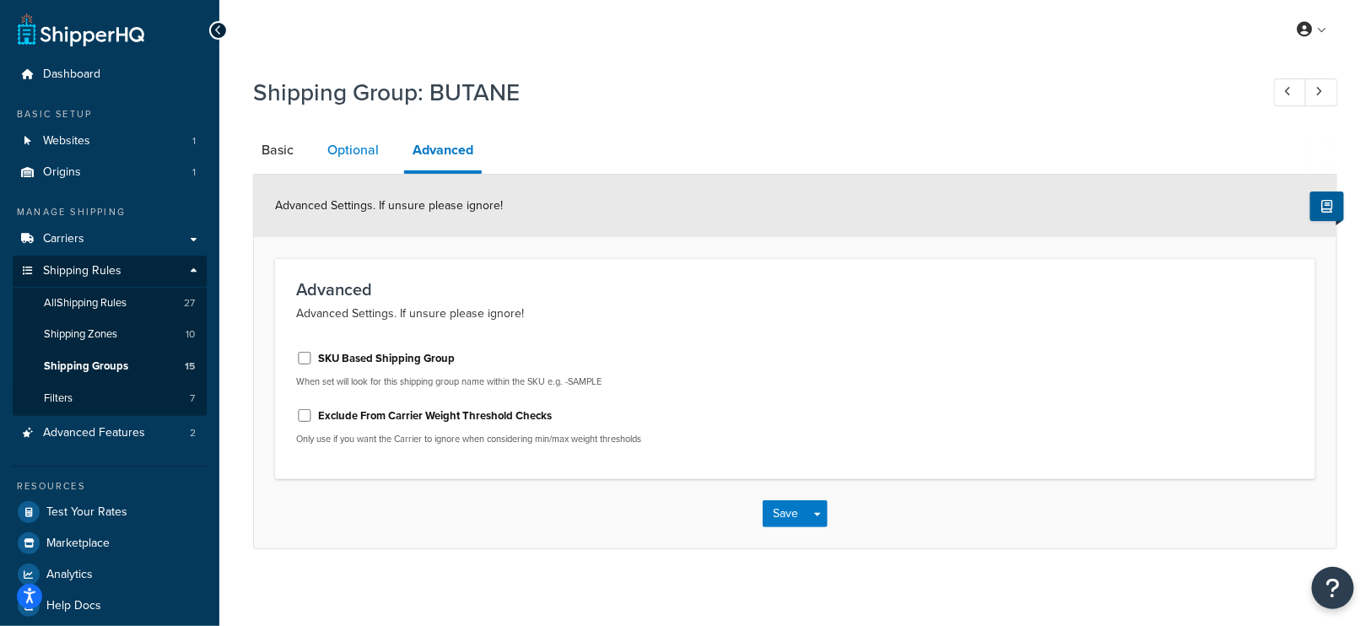
click at [345, 146] on link "Optional" at bounding box center [353, 150] width 68 height 40
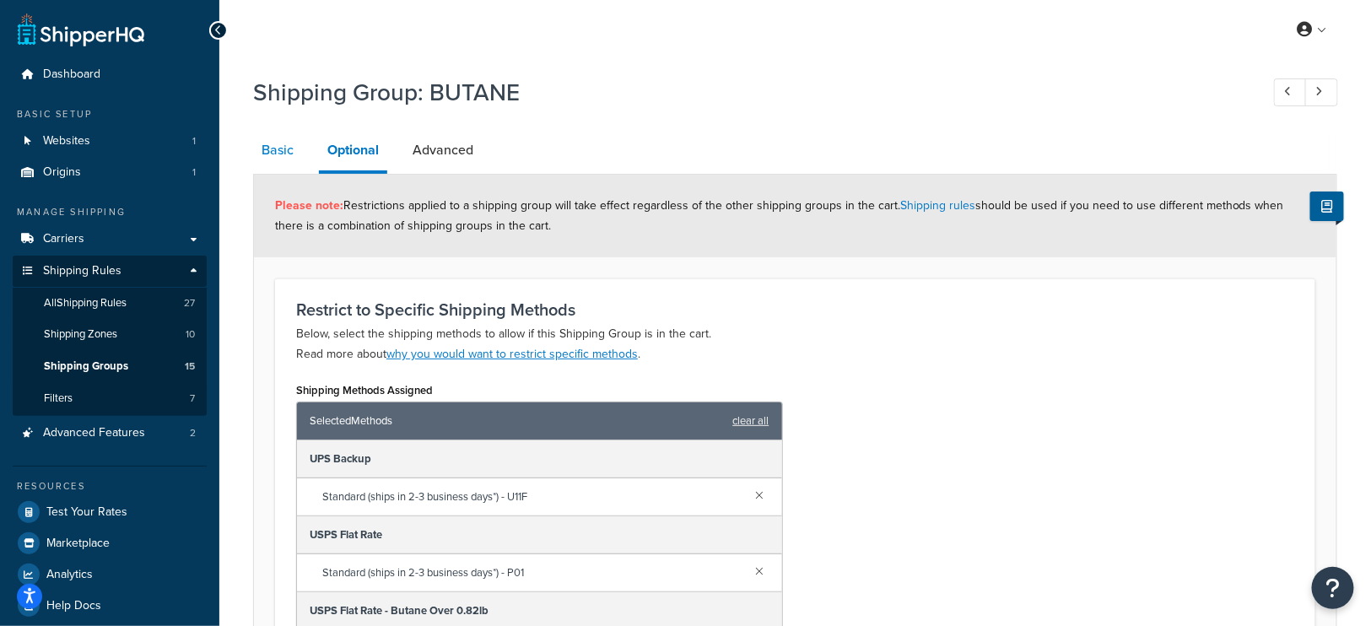
click at [278, 153] on link "Basic" at bounding box center [277, 150] width 49 height 40
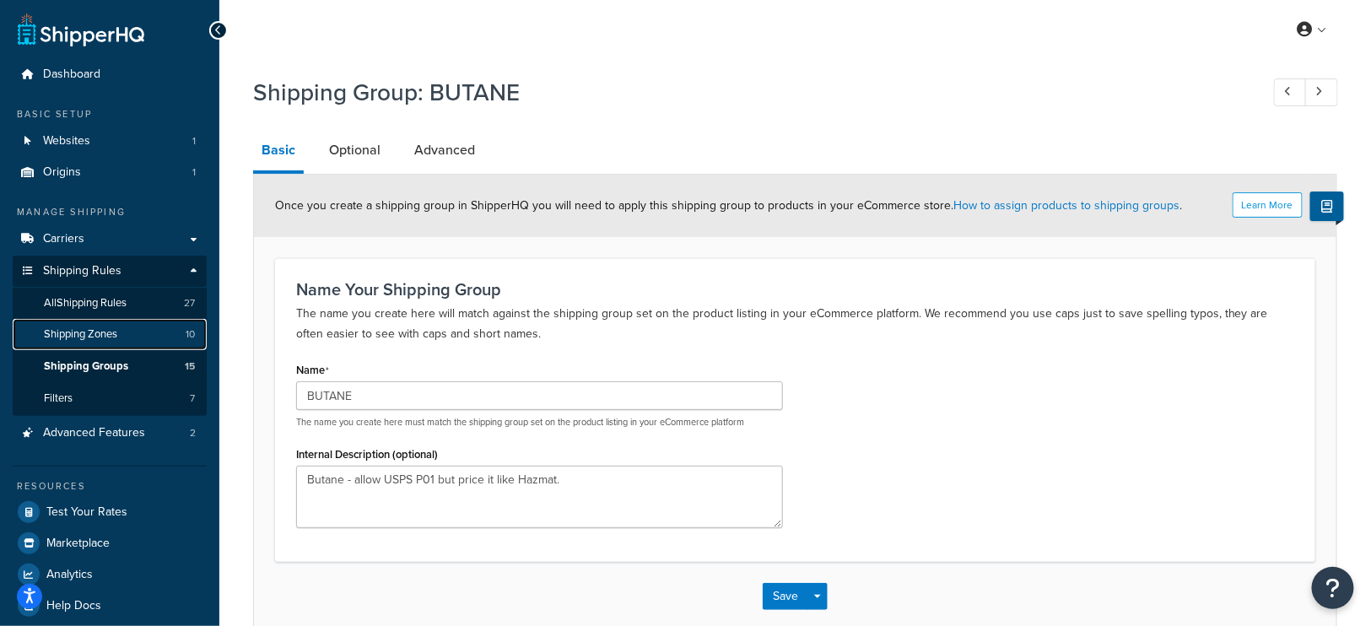
click at [108, 340] on span "Shipping Zones" at bounding box center [80, 334] width 73 height 14
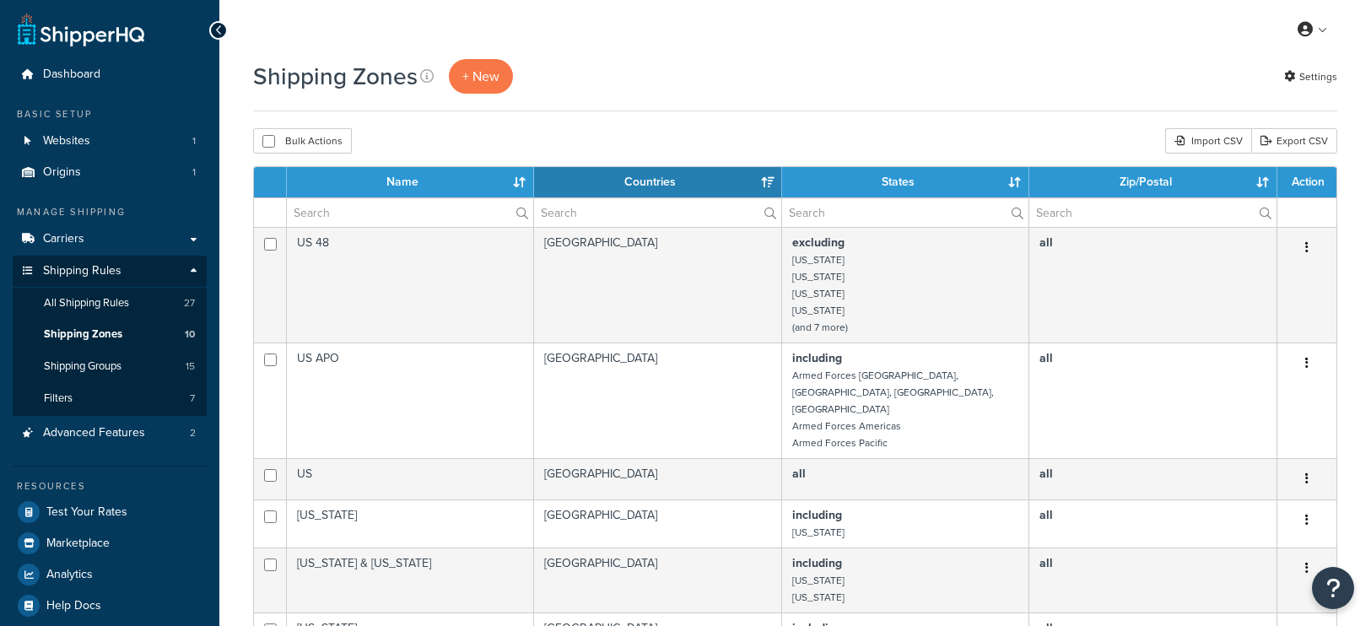
select select "15"
click at [100, 303] on span "All Shipping Rules" at bounding box center [86, 303] width 85 height 14
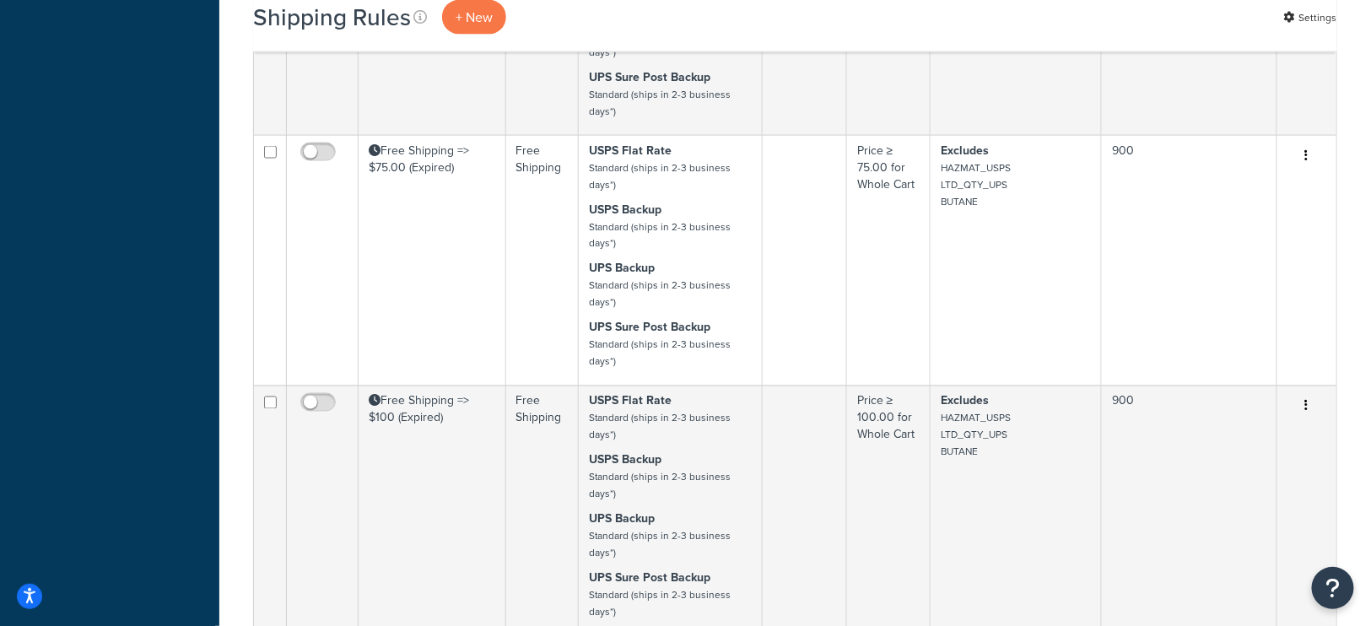
scroll to position [1013, 0]
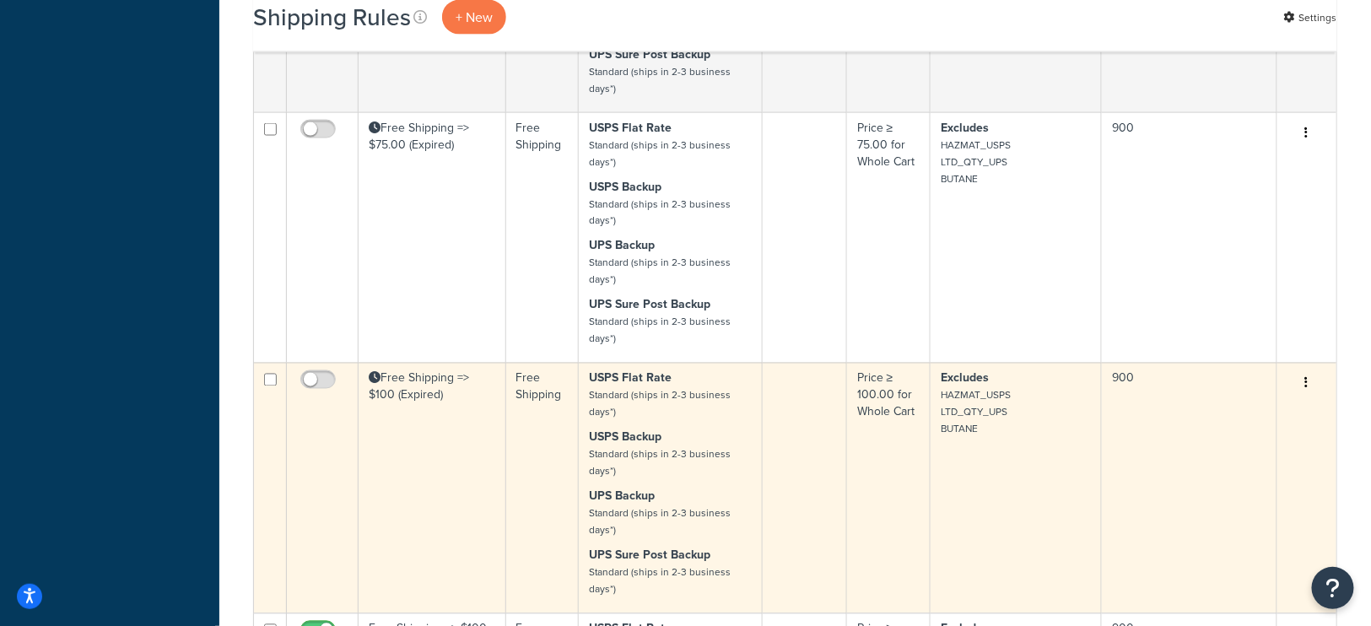
click at [974, 442] on td "Excludes HAZMAT_USPS LTD_QTY_UPS BUTANE" at bounding box center [1015, 488] width 171 height 251
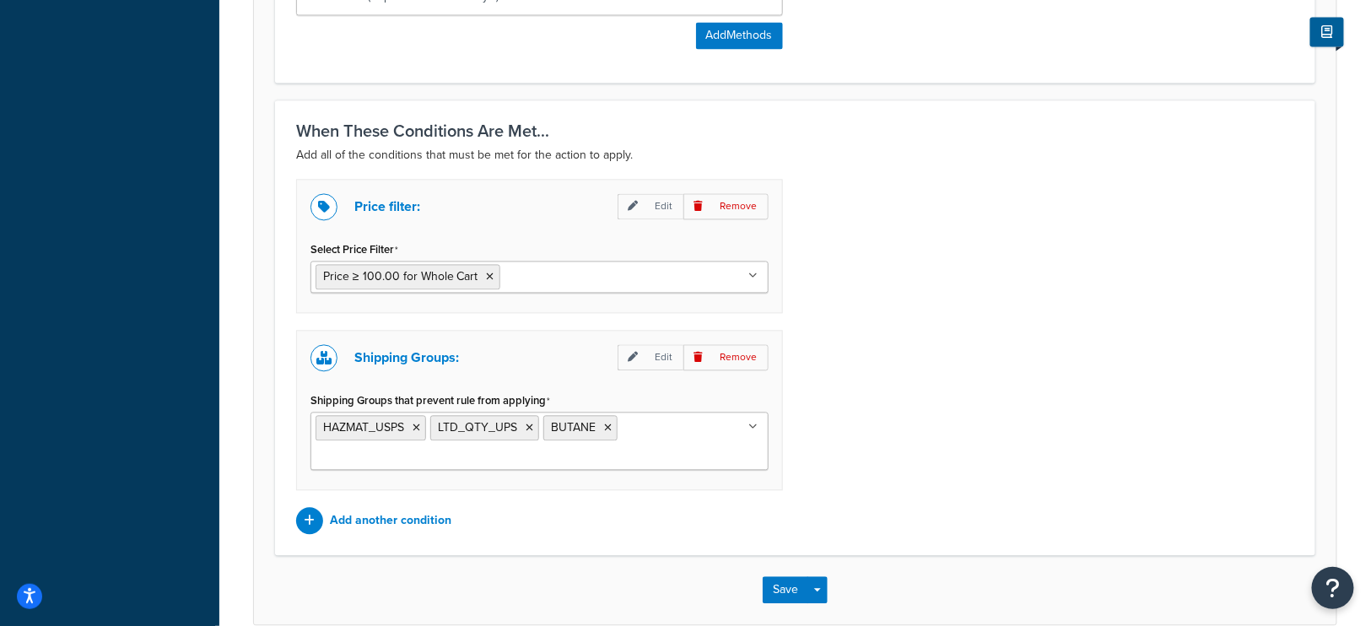
scroll to position [1298, 0]
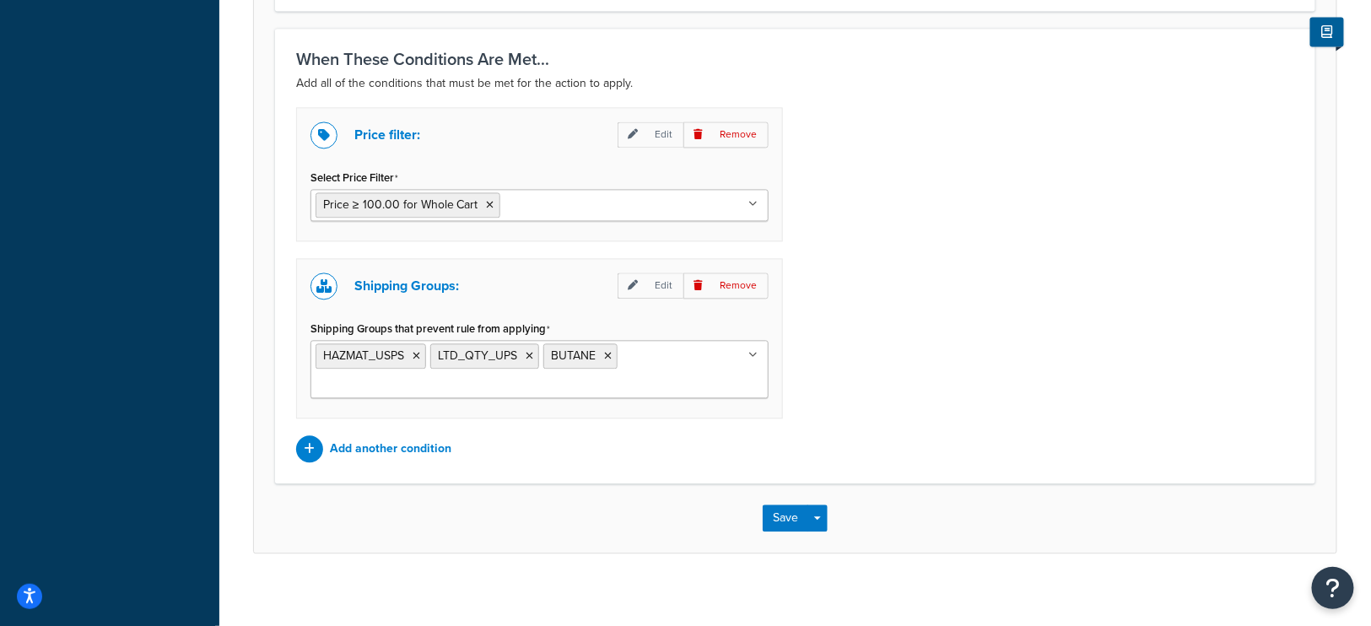
click at [648, 350] on ul "HAZMAT_USPS LTD_QTY_UPS BUTANE" at bounding box center [539, 369] width 458 height 58
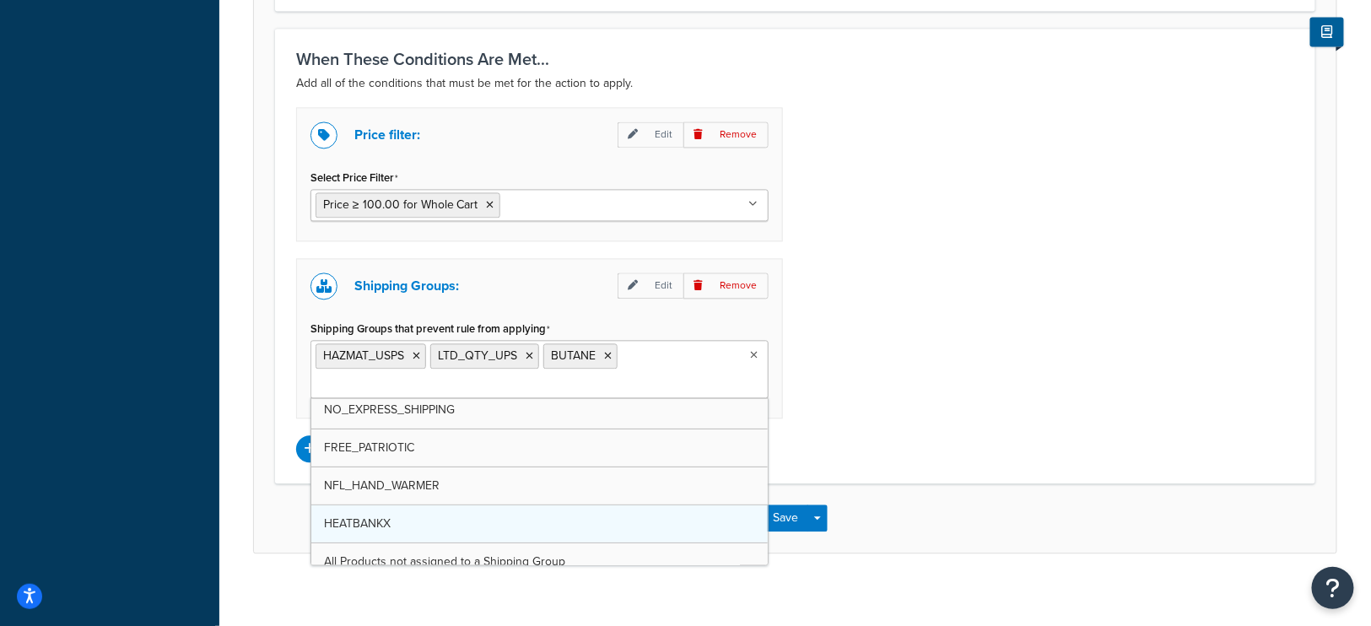
scroll to position [245, 0]
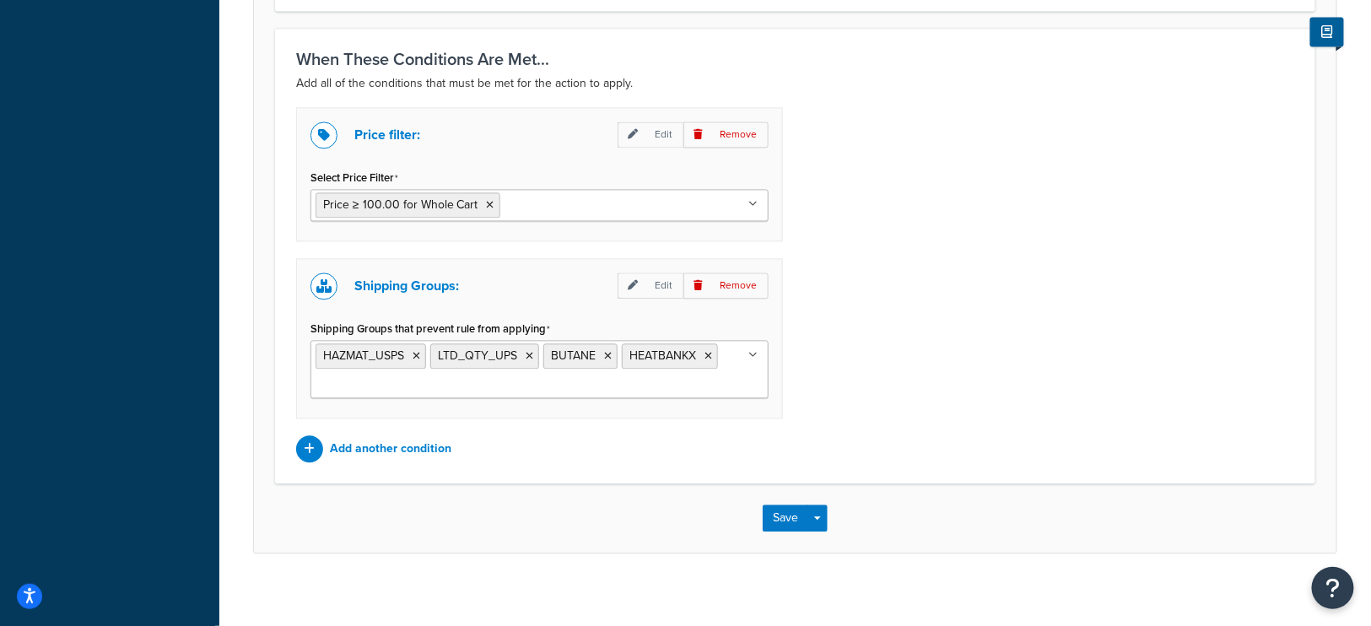
click at [929, 356] on div "Price filter: Edit Remove Select Price Filter Price ≥ 100.00 for Whole Cart Pri…" at bounding box center [794, 284] width 1023 height 355
click at [784, 504] on button "Save" at bounding box center [785, 517] width 46 height 27
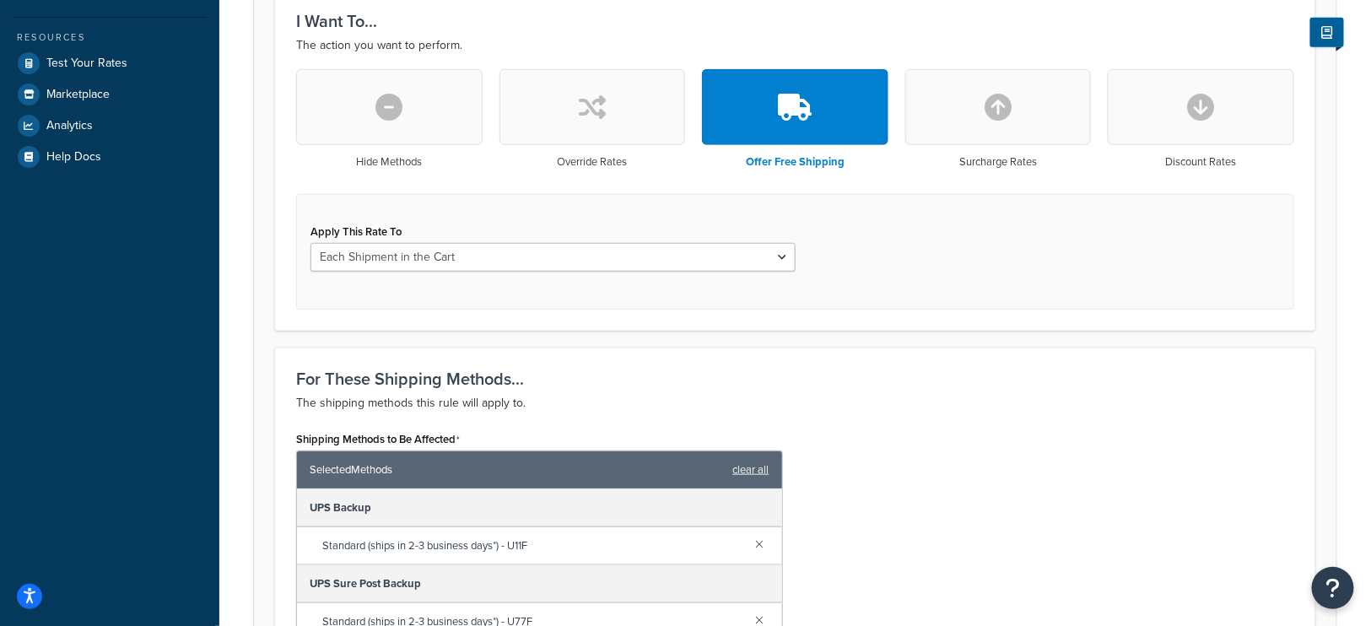
scroll to position [574, 0]
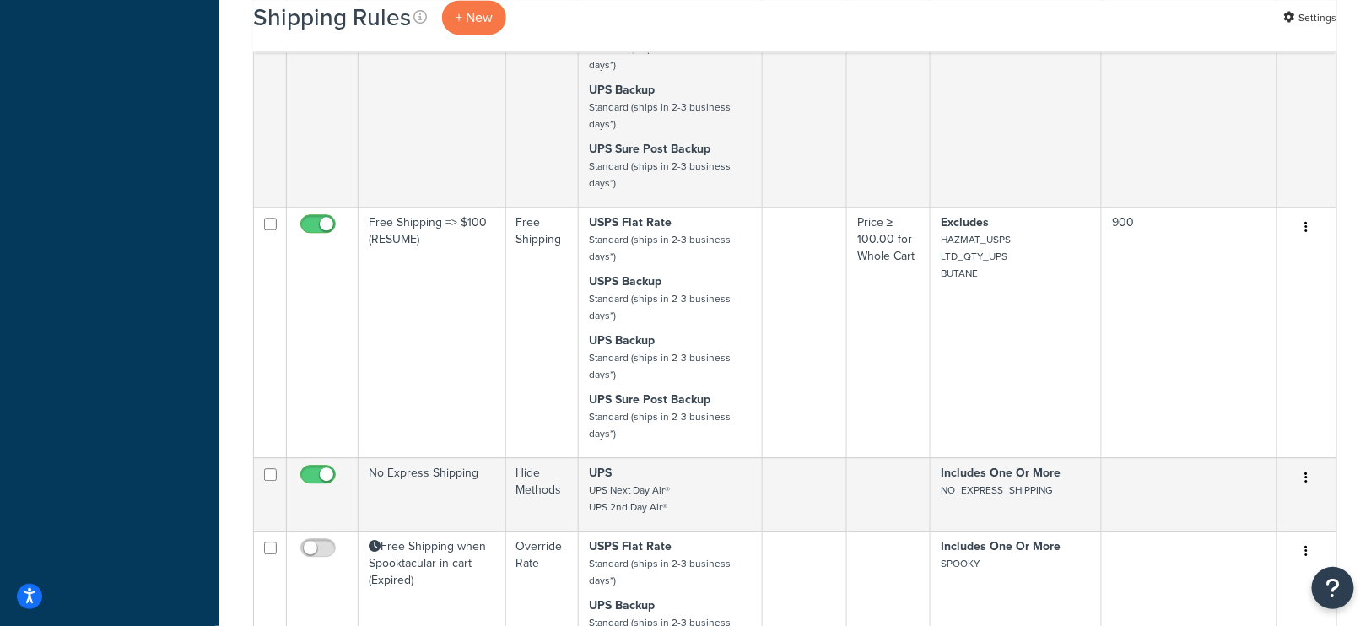
scroll to position [1519, 0]
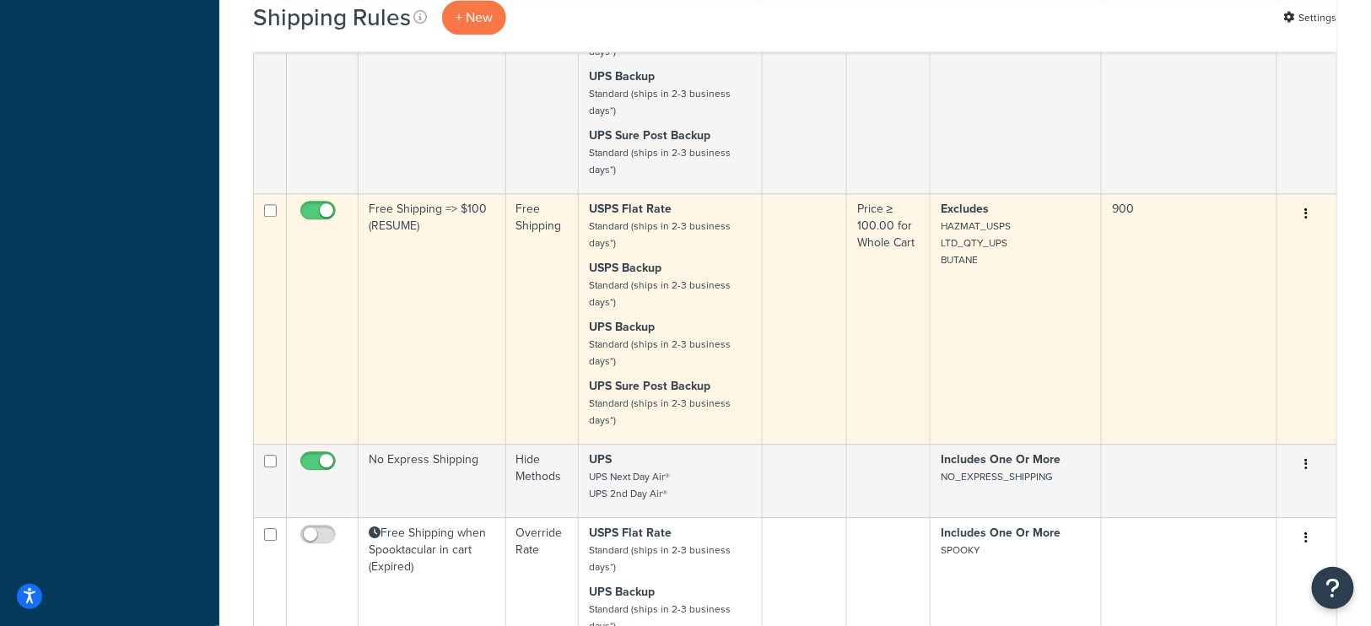
click at [972, 327] on td "Excludes HAZMAT_USPS LTD_QTY_UPS BUTANE" at bounding box center [1015, 318] width 171 height 251
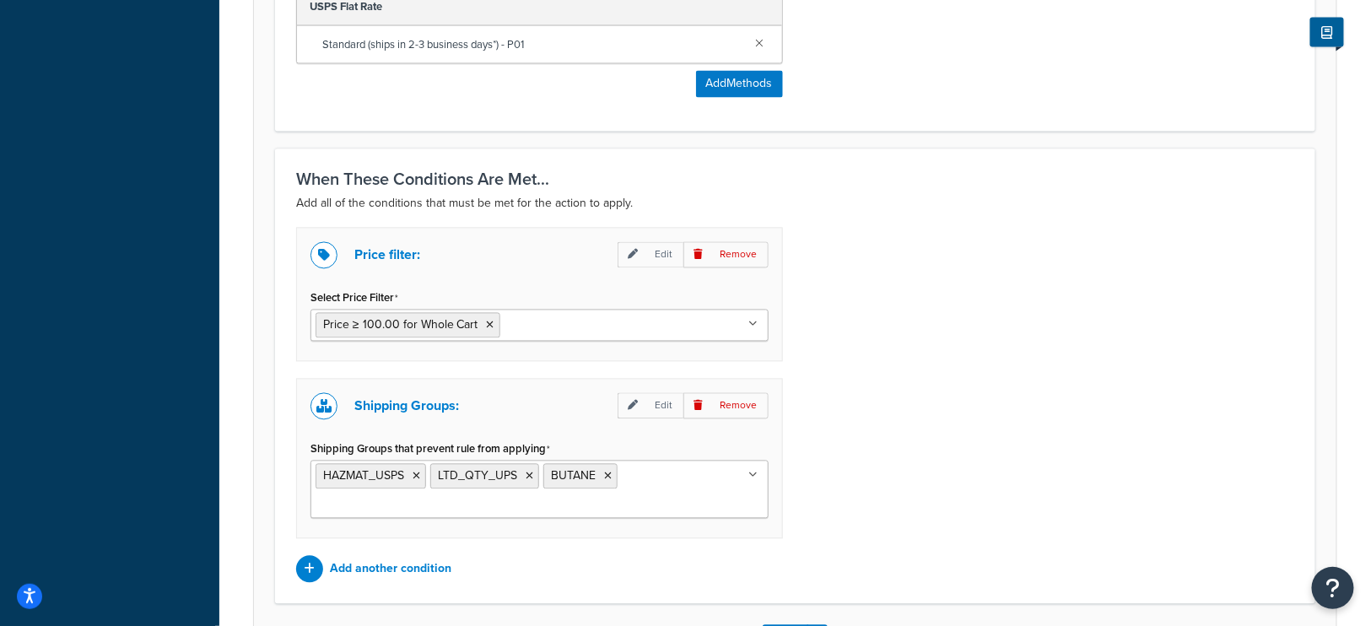
scroll to position [1298, 0]
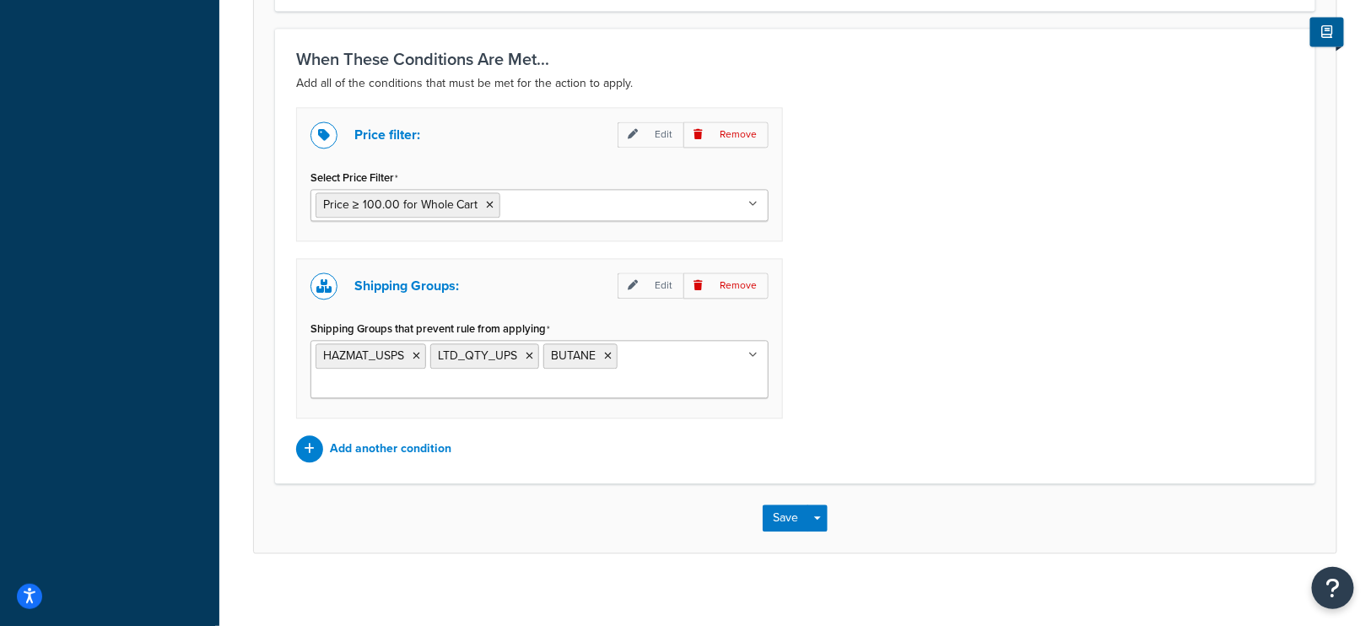
click at [692, 369] on ul "HAZMAT_USPS LTD_QTY_UPS BUTANE" at bounding box center [539, 369] width 458 height 58
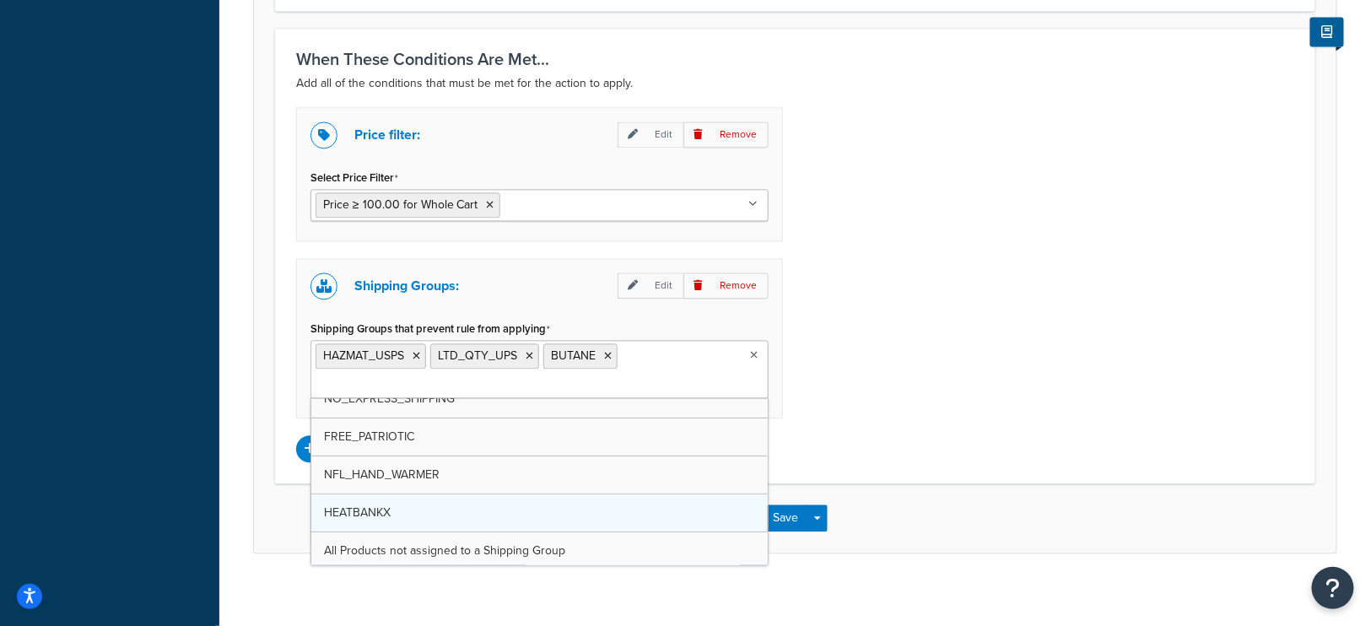
scroll to position [245, 0]
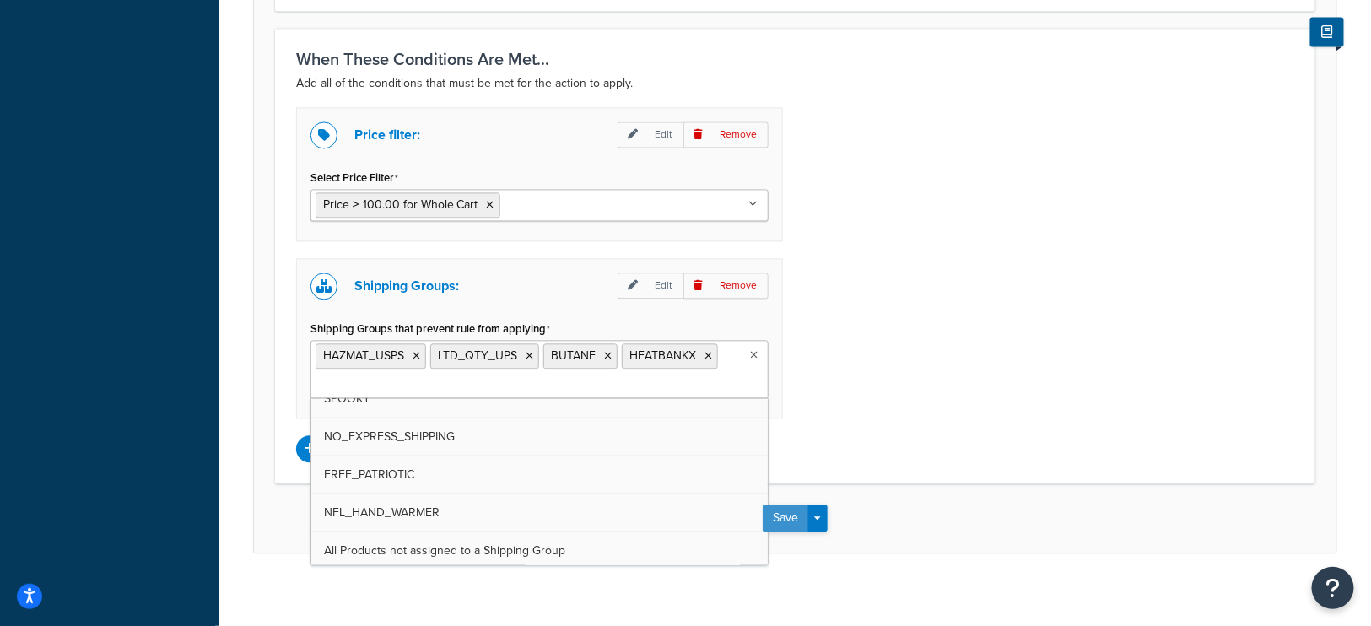
click at [782, 506] on button "Save" at bounding box center [785, 517] width 46 height 27
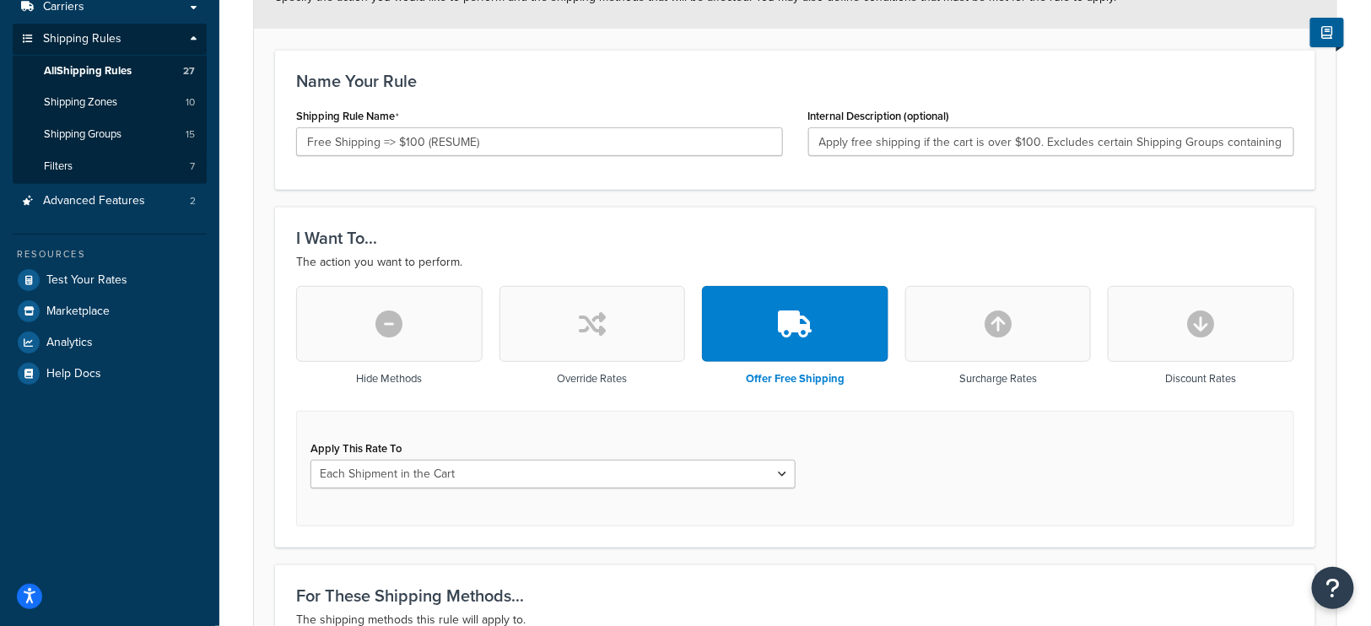
scroll to position [376, 0]
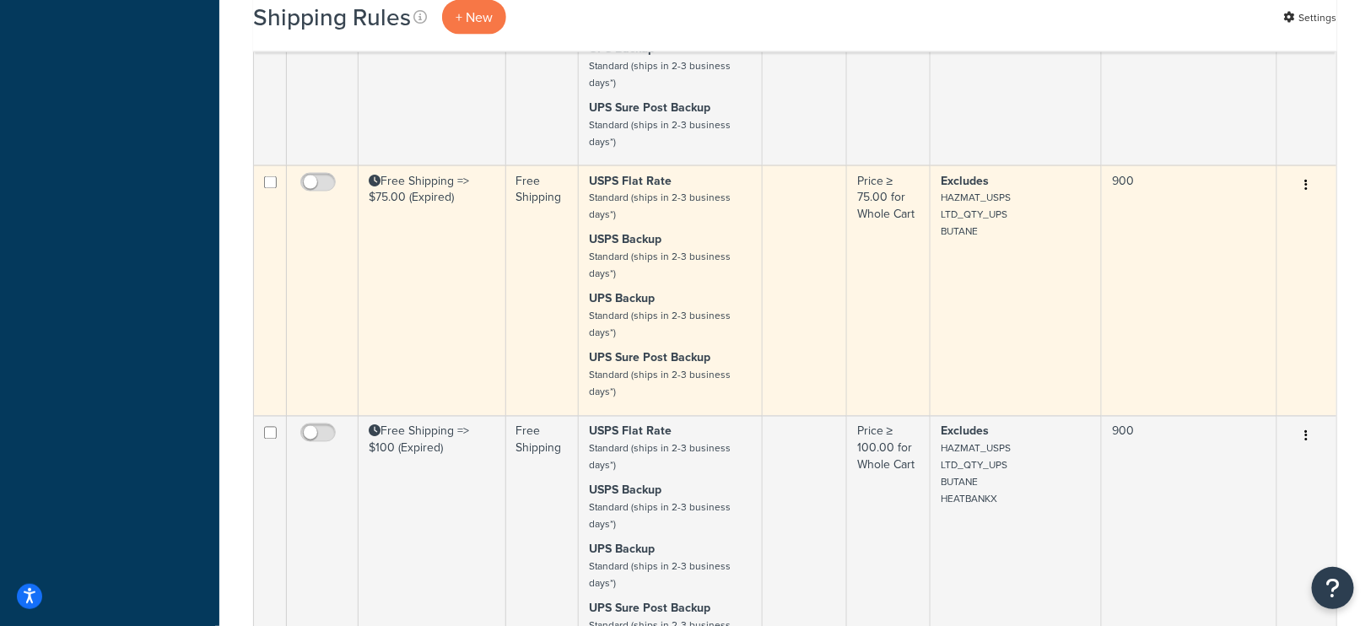
scroll to position [1043, 0]
click at [979, 334] on td "Excludes HAZMAT_USPS LTD_QTY_UPS BUTANE" at bounding box center [1015, 293] width 171 height 251
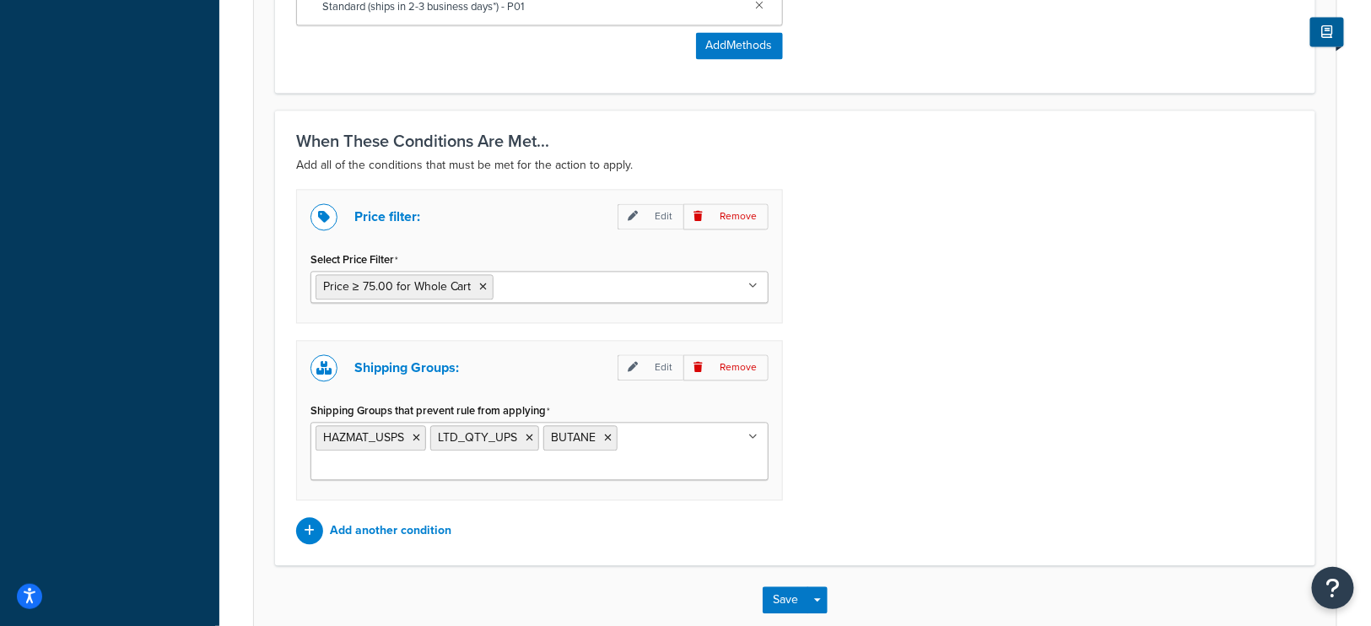
scroll to position [1298, 0]
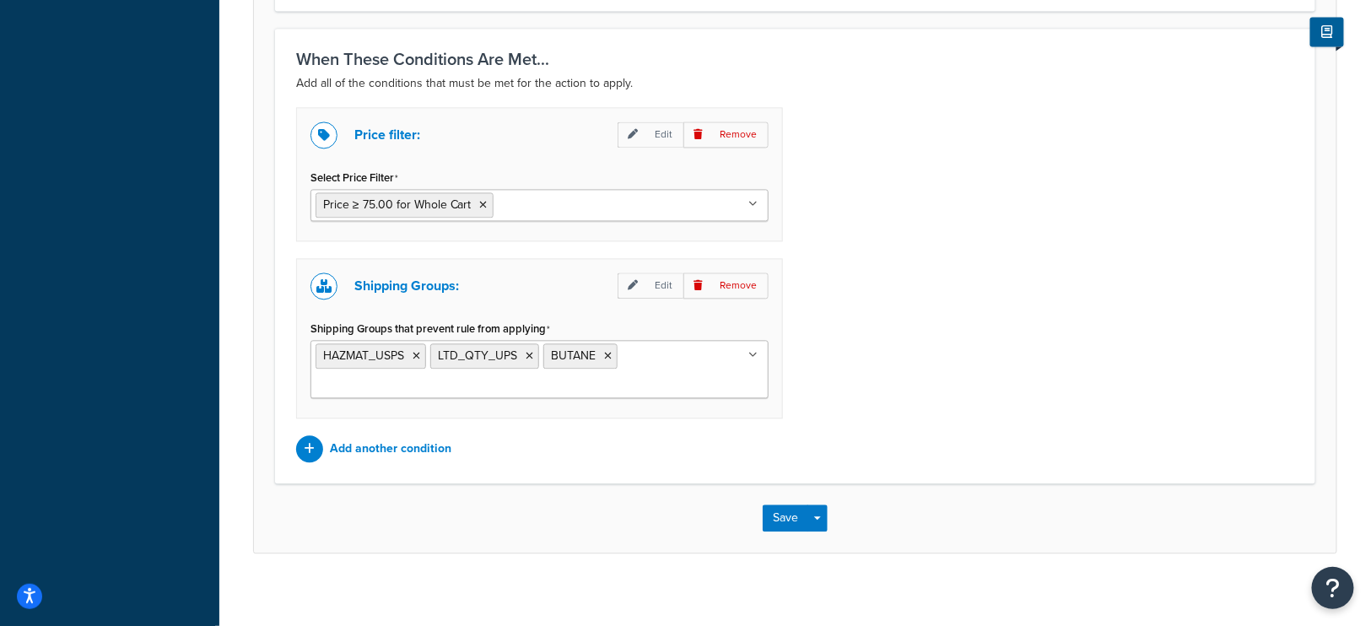
click at [651, 371] on ul "HAZMAT_USPS LTD_QTY_UPS BUTANE" at bounding box center [539, 369] width 458 height 58
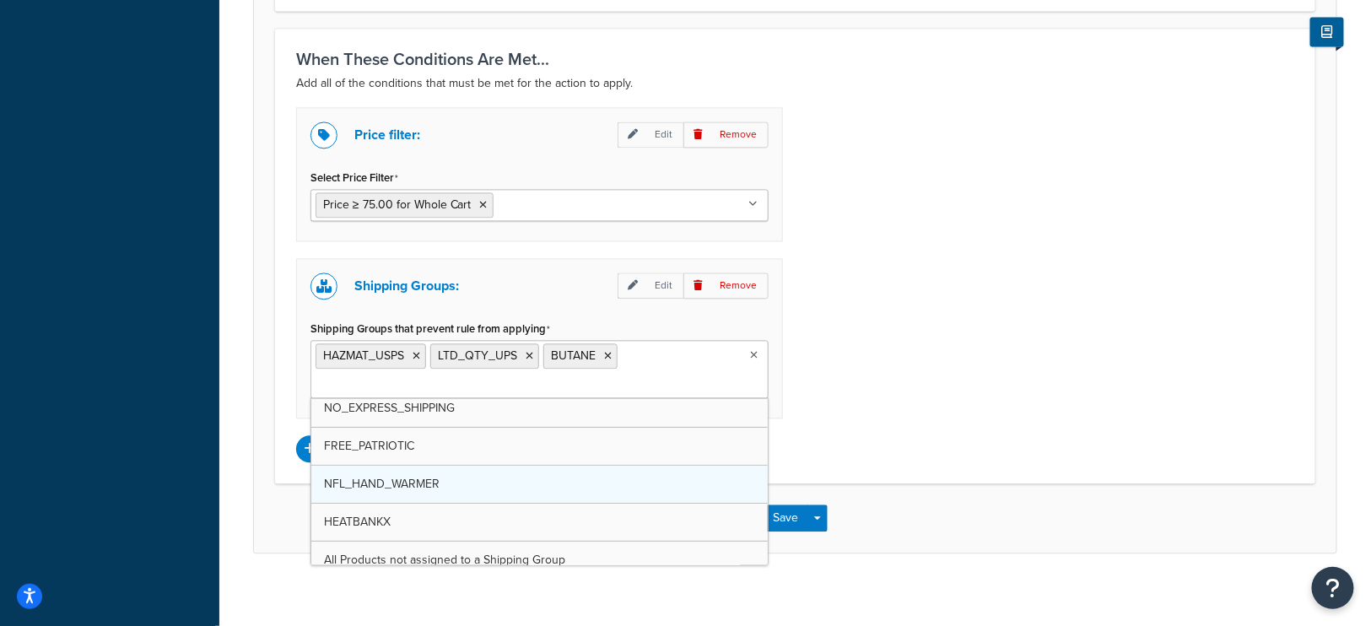
scroll to position [245, 0]
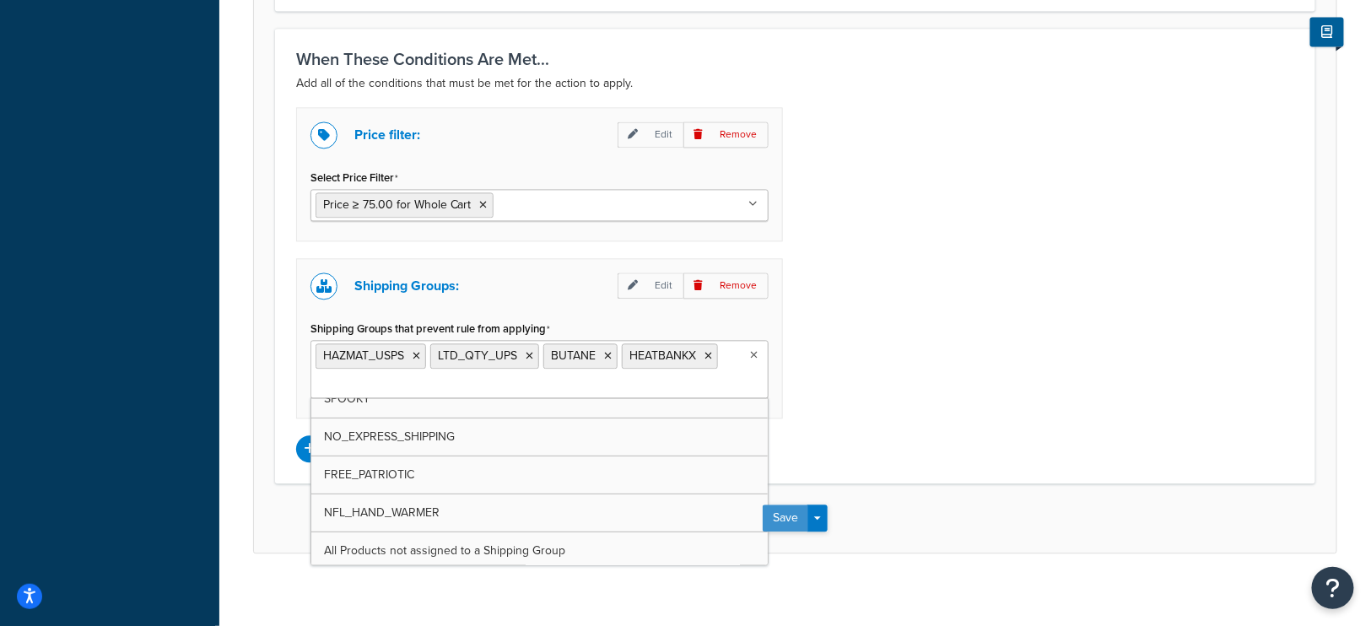
click at [779, 504] on button "Save" at bounding box center [785, 517] width 46 height 27
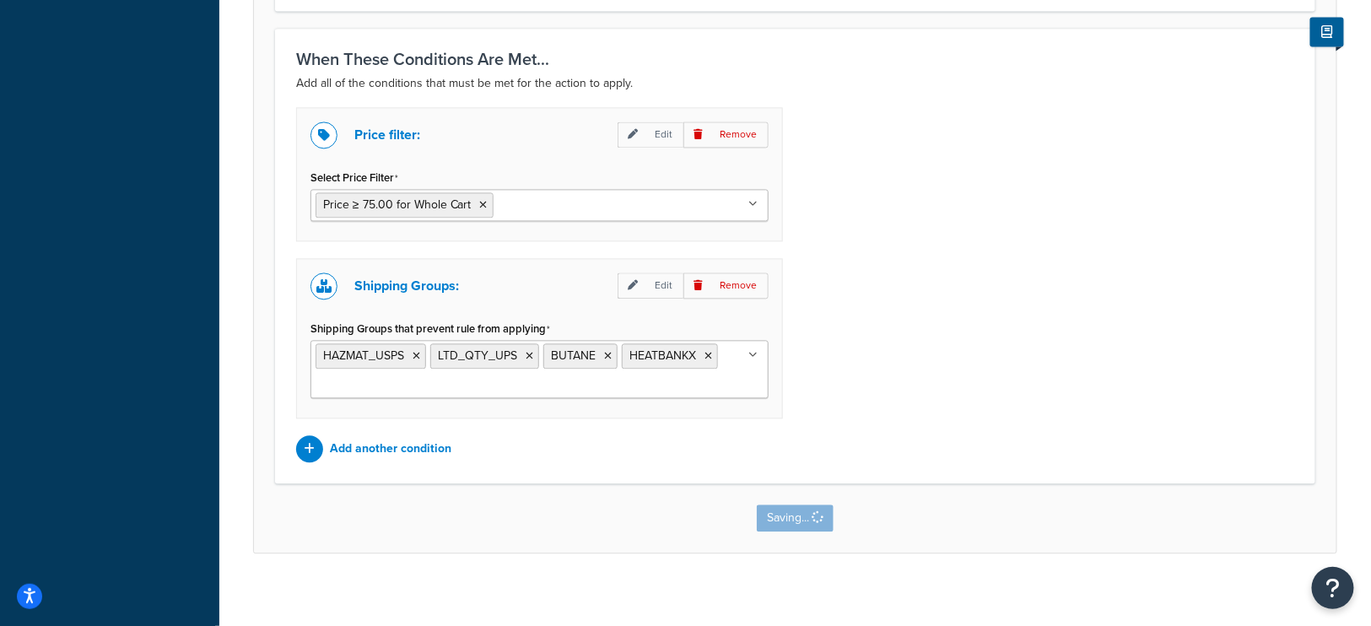
scroll to position [0, 0]
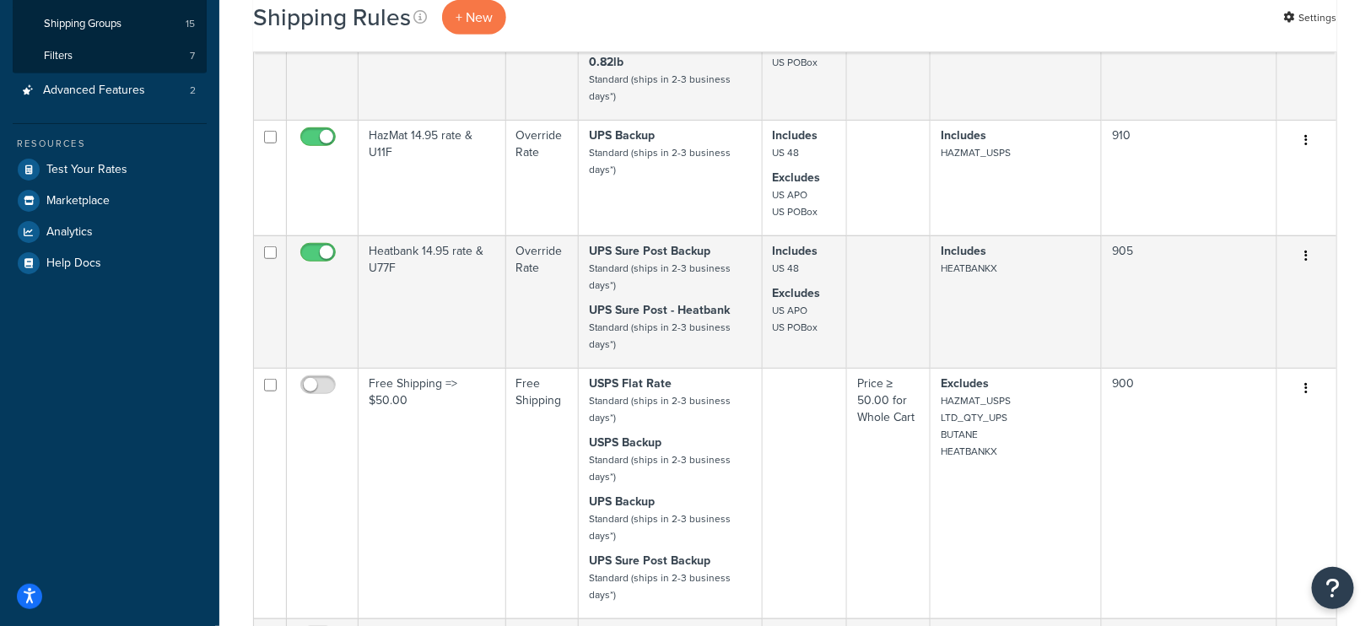
scroll to position [352, 0]
